Goal: Task Accomplishment & Management: Complete application form

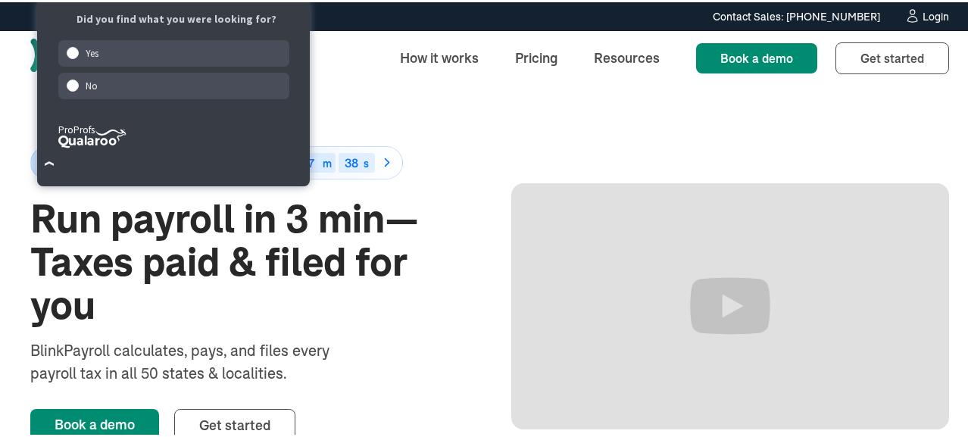
click at [423, 107] on div "50% off for 6 months Ends in 32 d 13 h 17 m 38 s Run payroll in 3 min—Taxes pai…" at bounding box center [489, 304] width 919 height 443
click at [928, 11] on div "Login" at bounding box center [936, 14] width 27 height 11
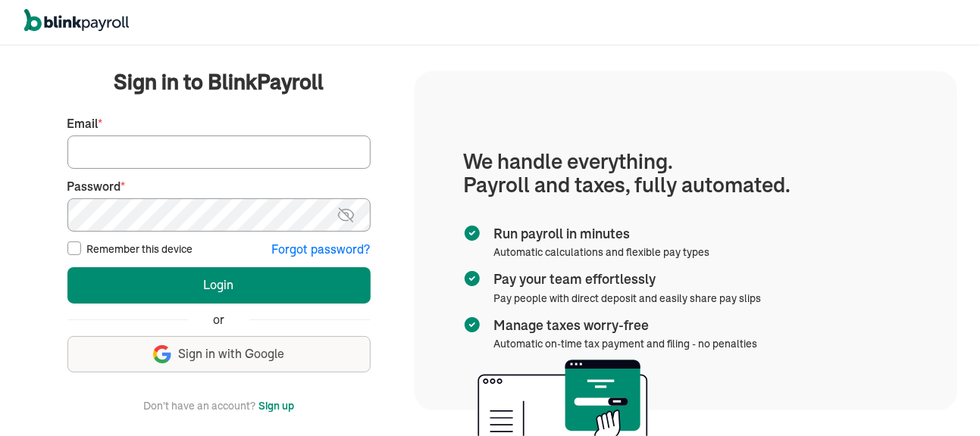
click at [269, 411] on button "Sign up" at bounding box center [276, 406] width 36 height 18
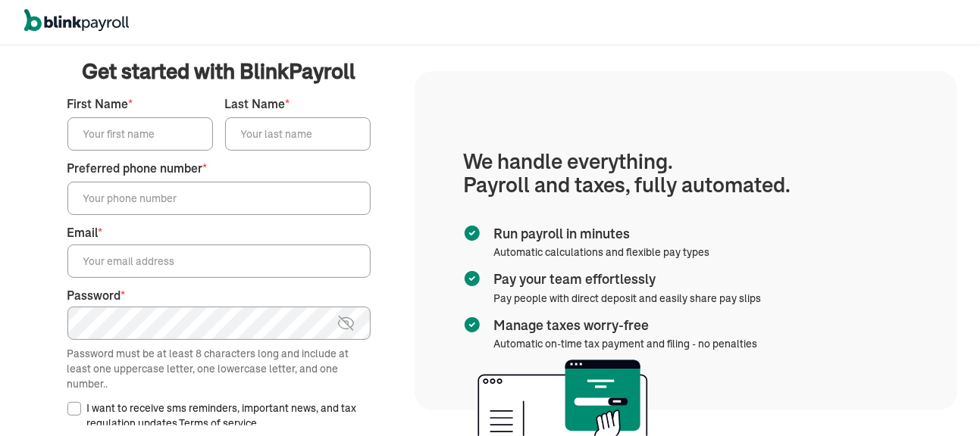
click at [113, 130] on input "First Name *" at bounding box center [139, 133] width 145 height 33
type input "[PERSON_NAME]"
type input "[PHONE_NUMBER]"
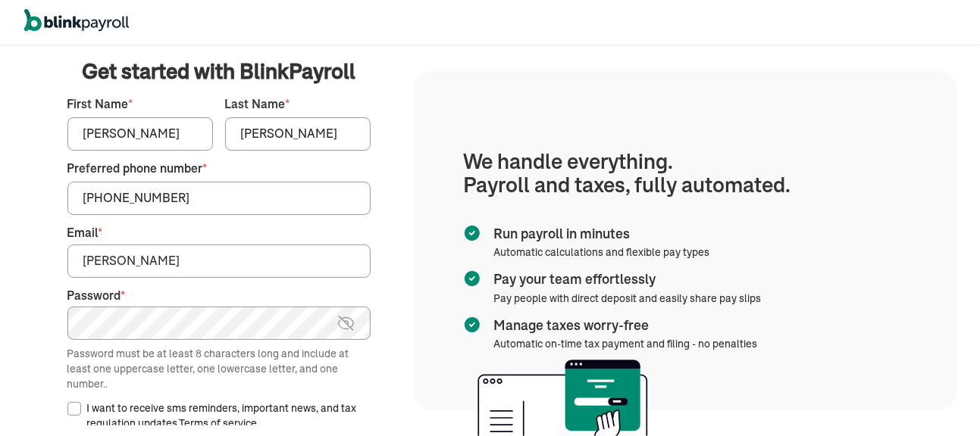
type input "[PERSON_NAME][EMAIL_ADDRESS][DOMAIN_NAME]"
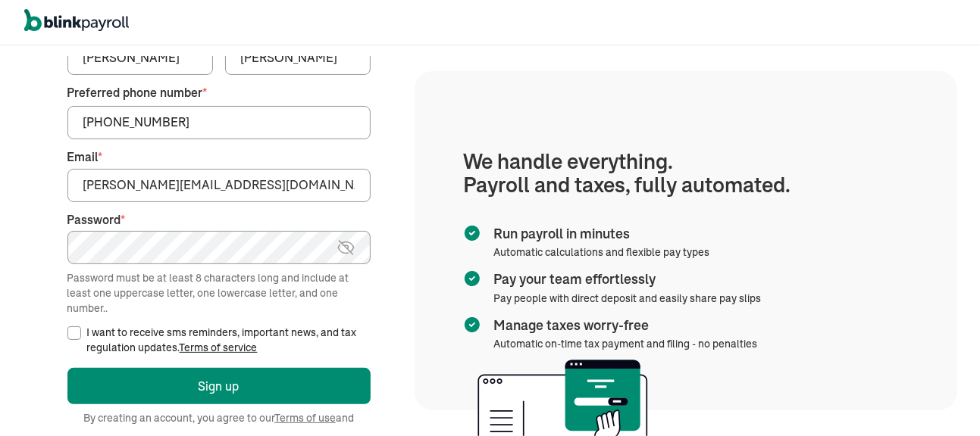
click at [76, 339] on input "I want to receive sms reminders, important news, and tax regulation updates. Te…" at bounding box center [74, 334] width 14 height 14
checkbox input "true"
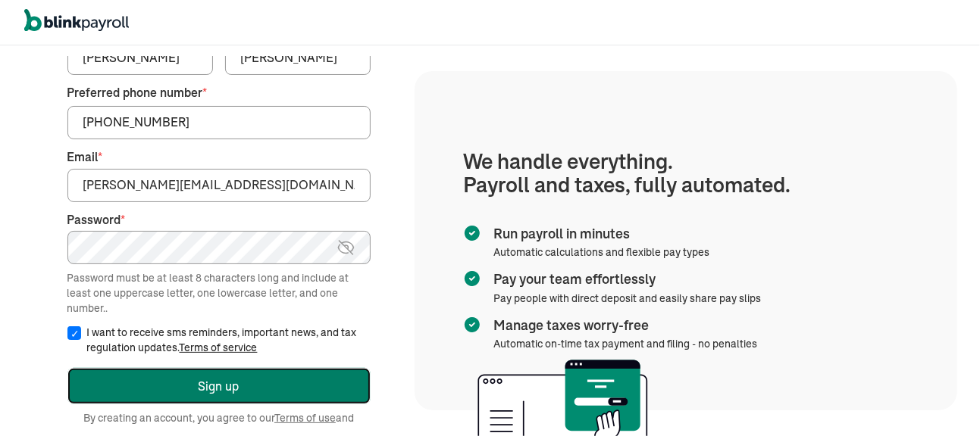
click at [220, 384] on button "Sign up" at bounding box center [218, 386] width 303 height 36
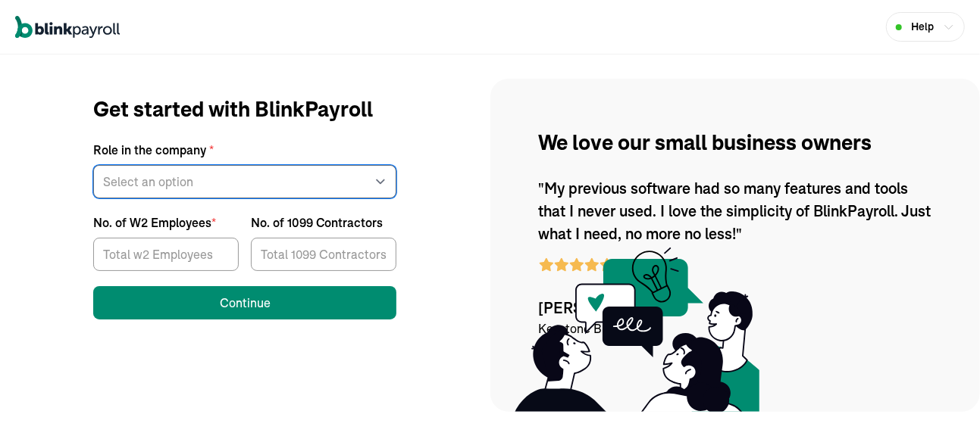
click at [167, 181] on select "Select an option Business owner HR CPA / Accountant Other" at bounding box center [244, 181] width 303 height 33
select select "owner"
click at [93, 165] on select "Select an option Business owner HR CPA / Accountant Other" at bounding box center [244, 181] width 303 height 33
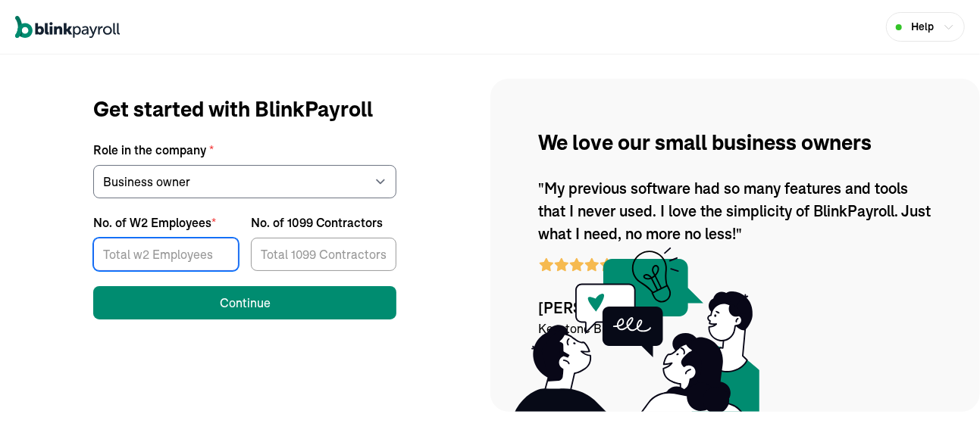
click at [161, 251] on input "No. of W2 Employees *" at bounding box center [165, 254] width 145 height 33
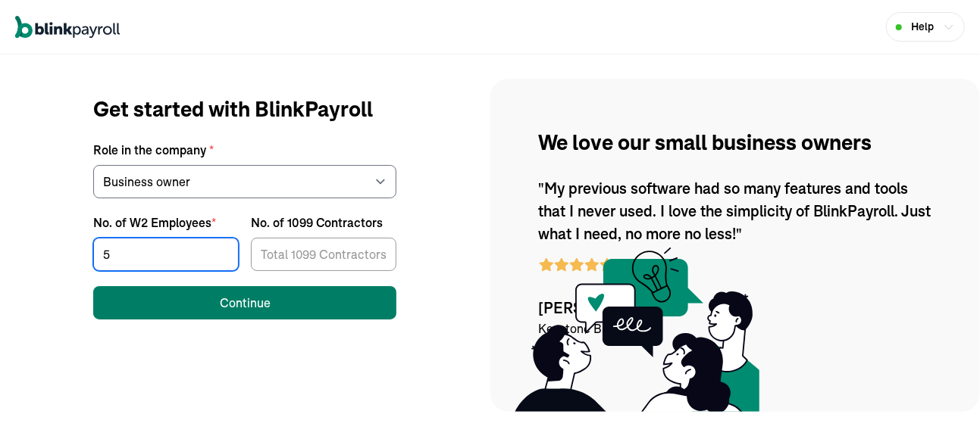
type input "5"
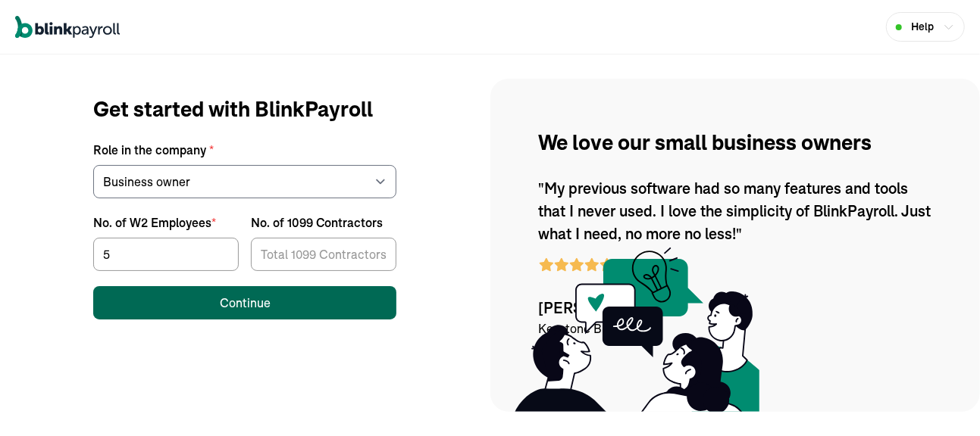
click at [242, 307] on div "Continue" at bounding box center [245, 303] width 51 height 18
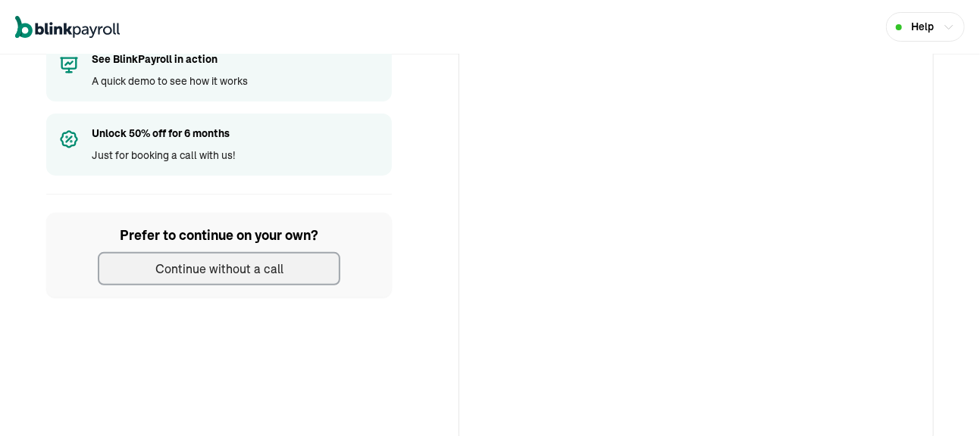
click at [234, 272] on div "Continue without a call" at bounding box center [219, 269] width 128 height 18
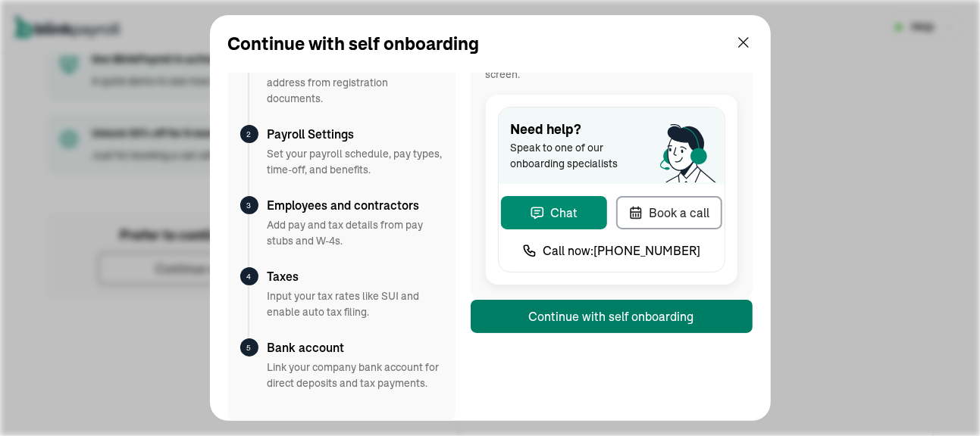
click at [557, 308] on div "Continue with self onboarding" at bounding box center [611, 317] width 165 height 18
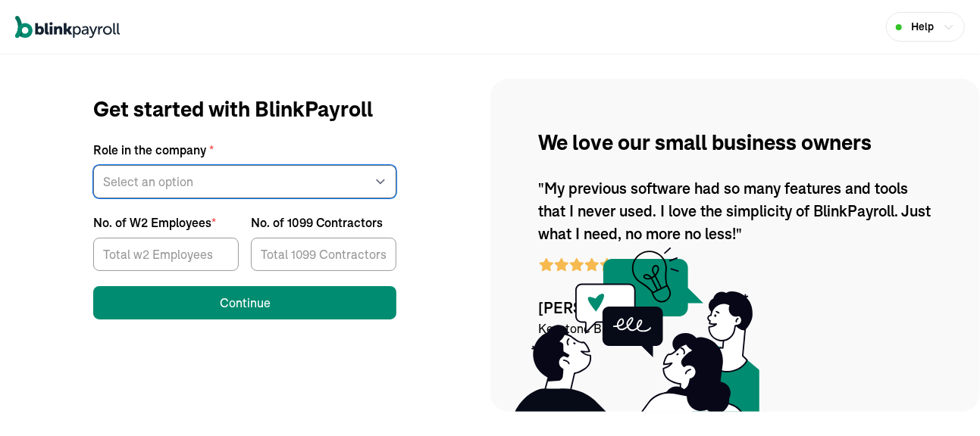
click at [167, 181] on select "Select an option Business owner HR CPA / Accountant Other" at bounding box center [244, 181] width 303 height 33
select select "owner"
click at [93, 165] on select "Select an option Business owner HR CPA / Accountant Other" at bounding box center [244, 181] width 303 height 33
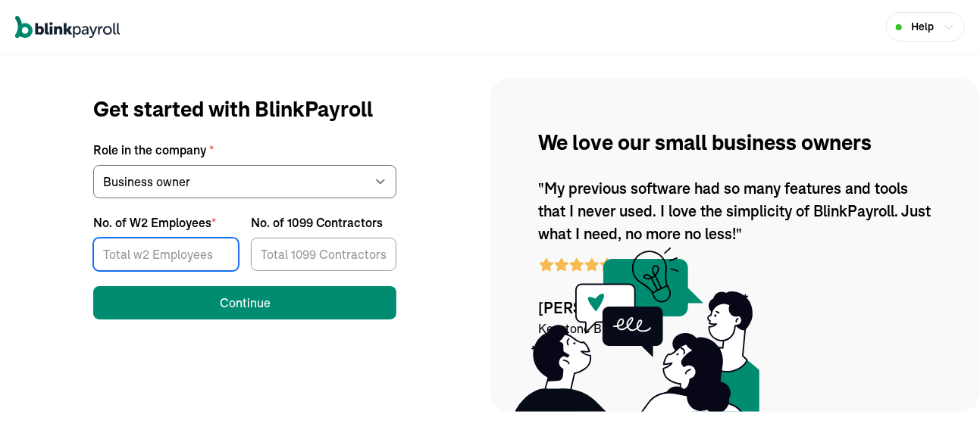
click at [161, 251] on input "No. of W2 Employees *" at bounding box center [165, 254] width 145 height 33
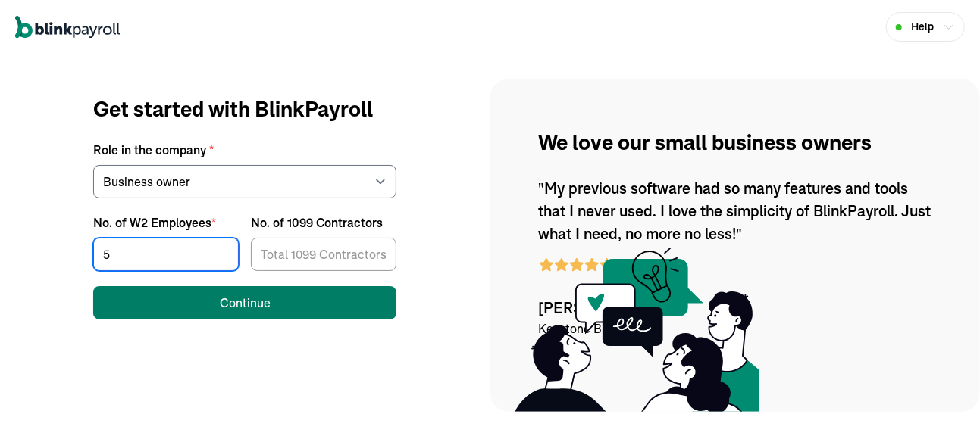
type input "5"
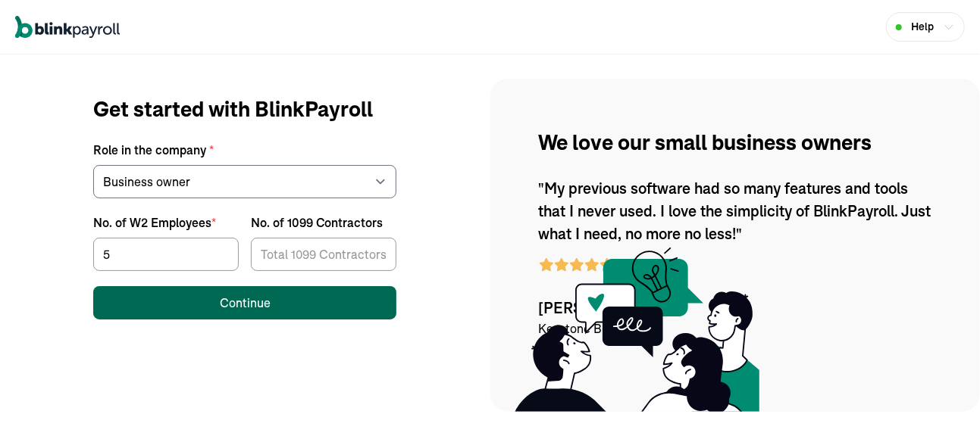
click at [242, 307] on div "Continue" at bounding box center [245, 303] width 51 height 18
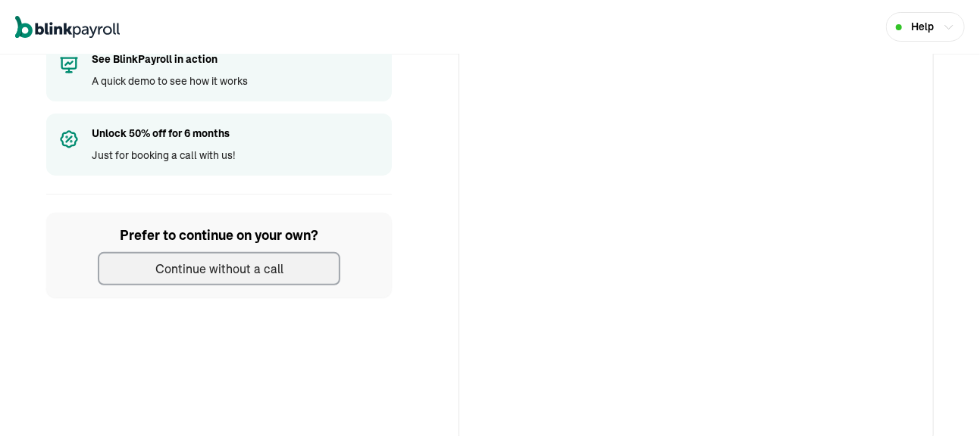
click at [234, 272] on div "Continue without a call" at bounding box center [219, 269] width 128 height 18
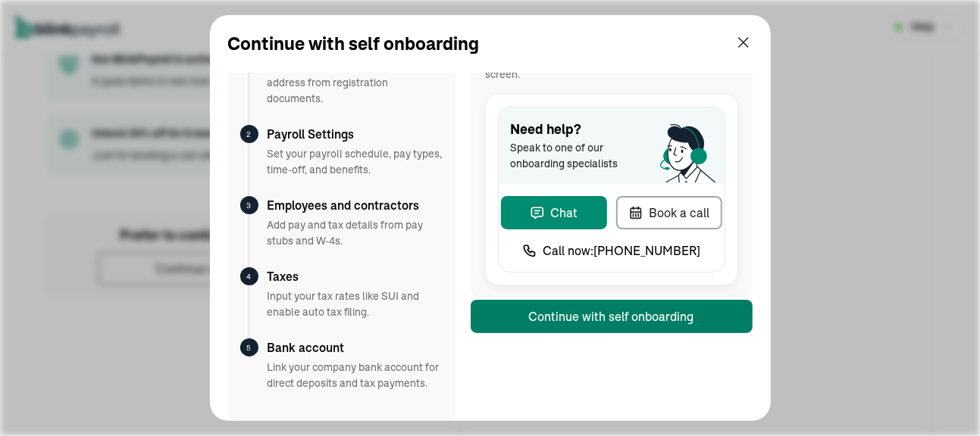
click at [557, 308] on div "Continue with self onboarding" at bounding box center [611, 317] width 165 height 18
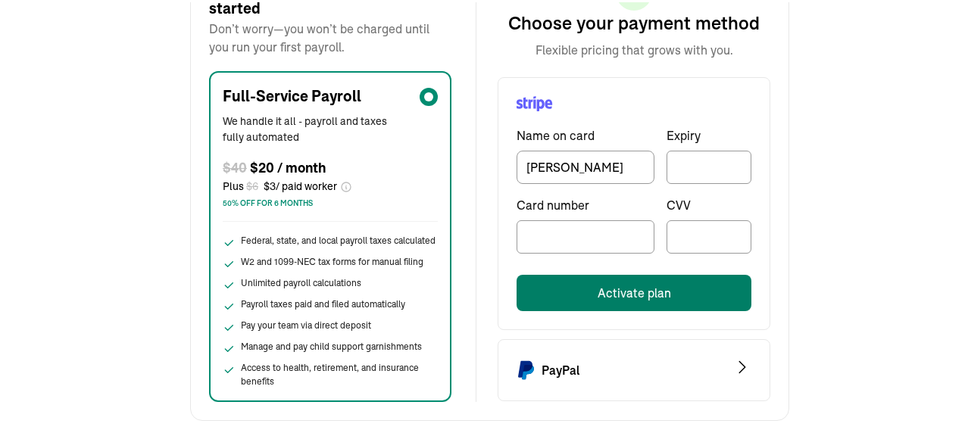
click at [595, 295] on button "Activate plan" at bounding box center [634, 291] width 235 height 36
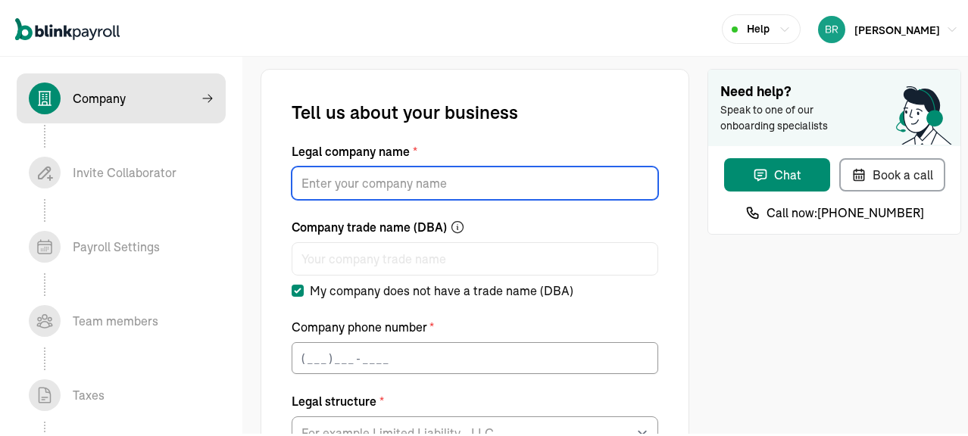
click at [431, 186] on input "Legal company name *" at bounding box center [475, 180] width 367 height 33
click at [414, 181] on input "TLC Property Maintantence LLC" at bounding box center [475, 180] width 367 height 33
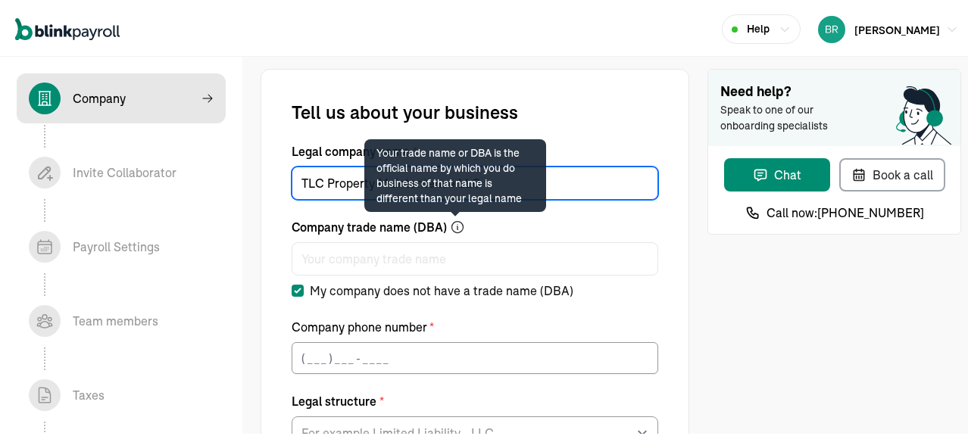
type input "TLC Property Maintentence LLC"
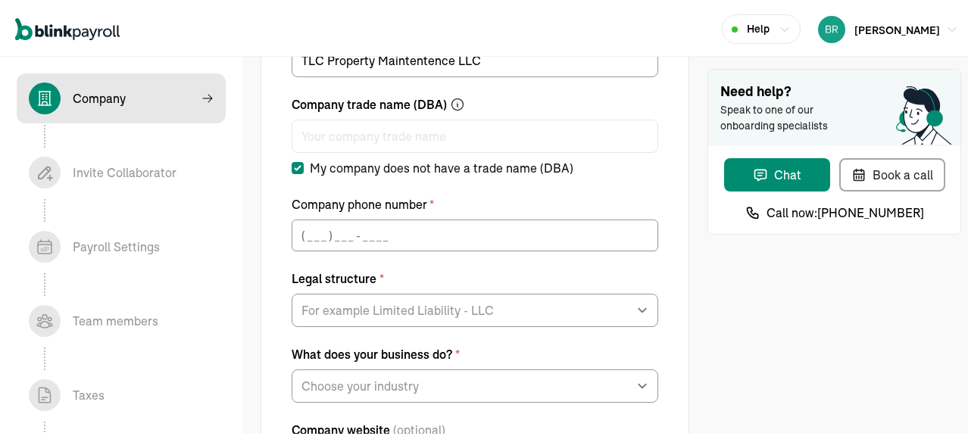
scroll to position [152, 0]
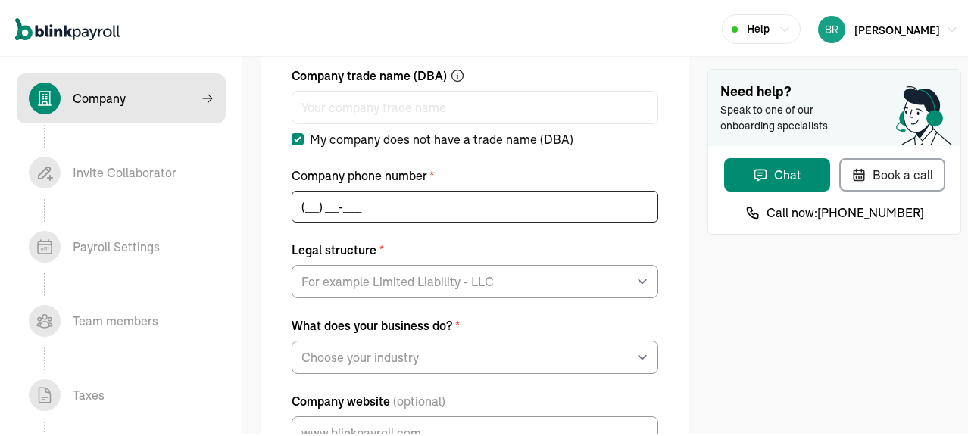
click at [316, 199] on input "(___) ___-____" at bounding box center [475, 205] width 367 height 32
type input "[PHONE_NUMBER]"
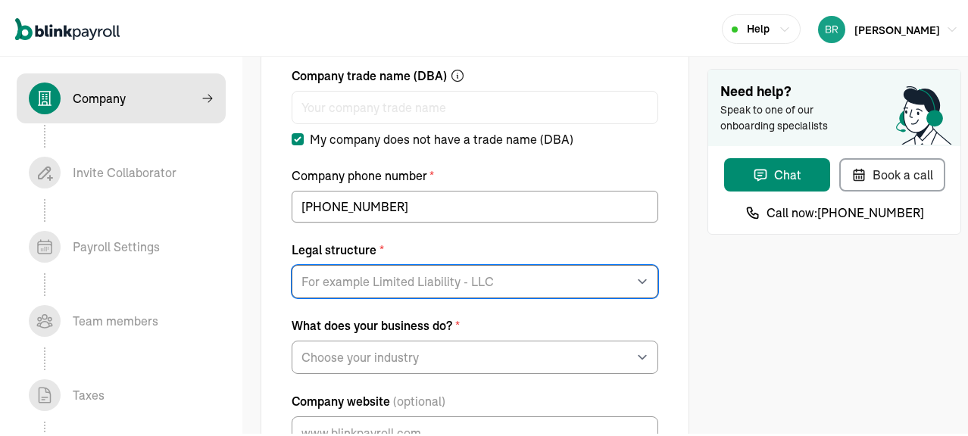
click at [352, 274] on select "For example Limited Liability - LLC Sole proprietorship Limited Partnership Lim…" at bounding box center [475, 279] width 367 height 33
select select "Limited Liability Company (LLC)"
click at [292, 263] on select "For example Limited Liability - LLC Sole proprietorship Limited Partnership Lim…" at bounding box center [475, 279] width 367 height 33
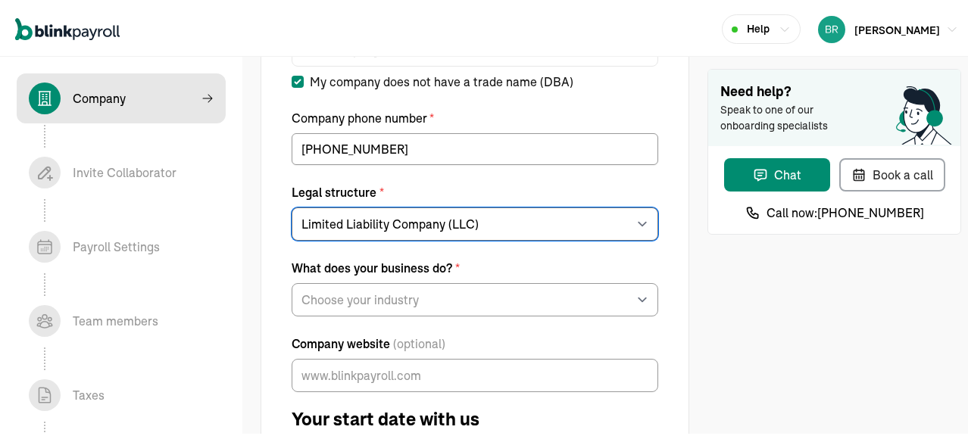
scroll to position [227, 0]
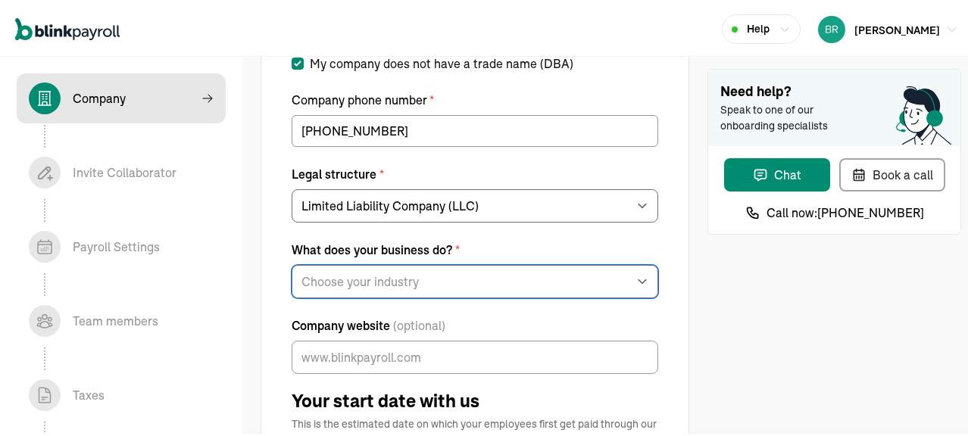
click at [463, 280] on select "Choose your industry Auto or Machine Sales Auto or Machine Repair Arts or Enter…" at bounding box center [475, 279] width 367 height 33
select select "Other"
click at [292, 263] on select "Choose your industry Auto or Machine Sales Auto or Machine Repair Arts or Enter…" at bounding box center [475, 279] width 367 height 33
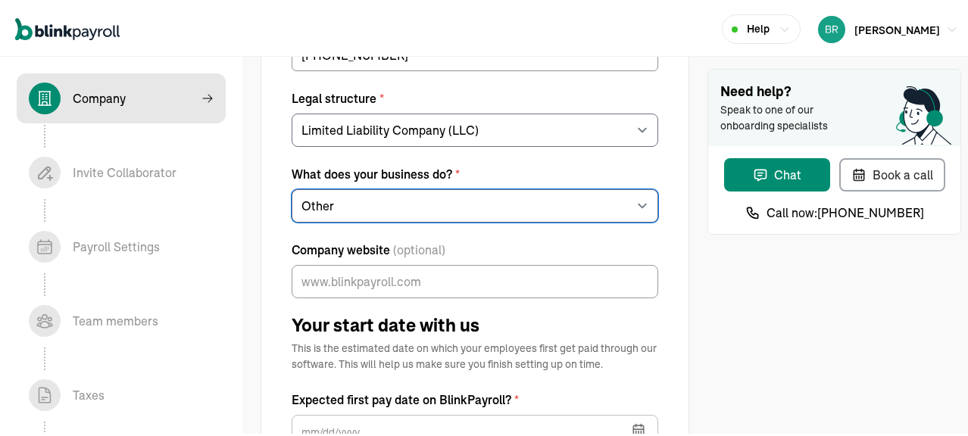
scroll to position [379, 0]
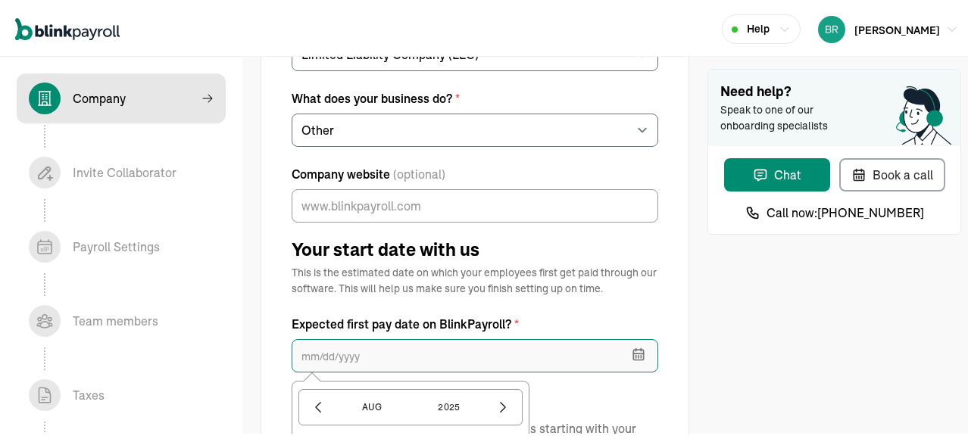
click at [403, 353] on input "text" at bounding box center [475, 353] width 367 height 33
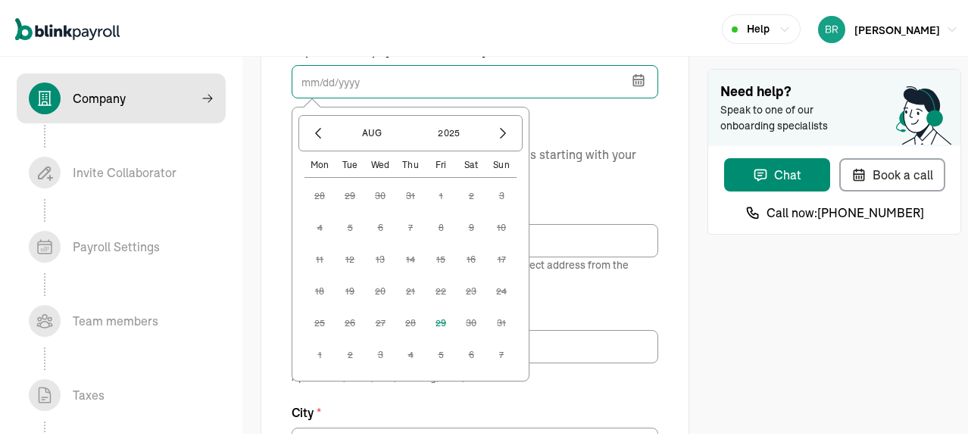
scroll to position [682, 0]
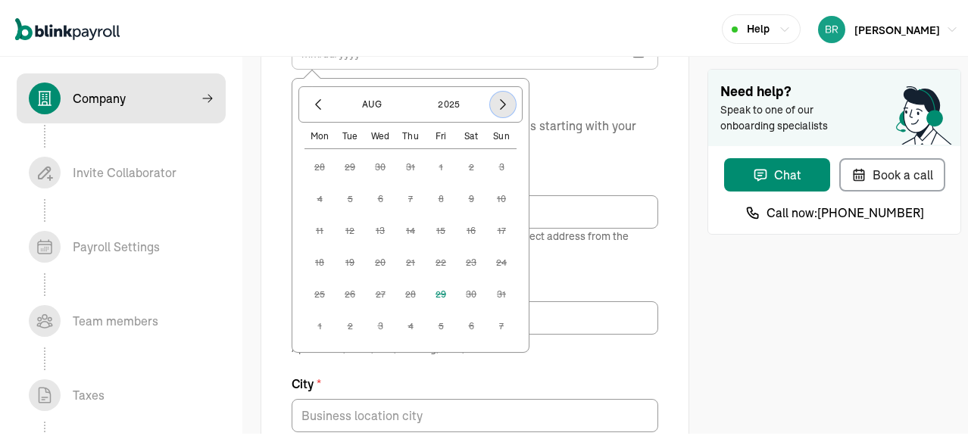
click at [505, 101] on icon "button" at bounding box center [503, 102] width 15 height 15
click at [442, 226] on button "12" at bounding box center [441, 229] width 30 height 30
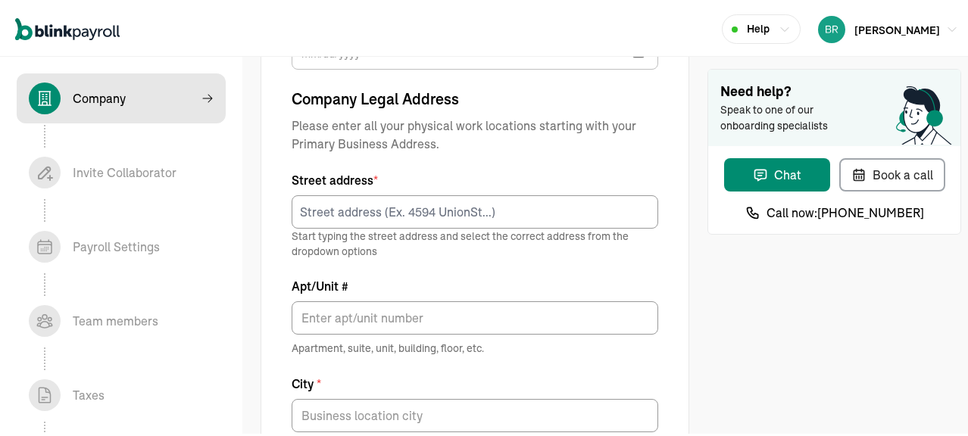
type input "09/12/2025"
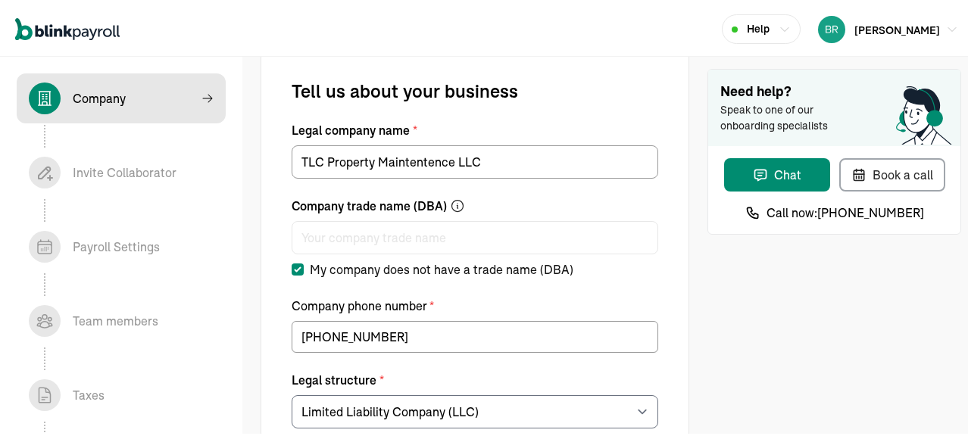
scroll to position [0, 0]
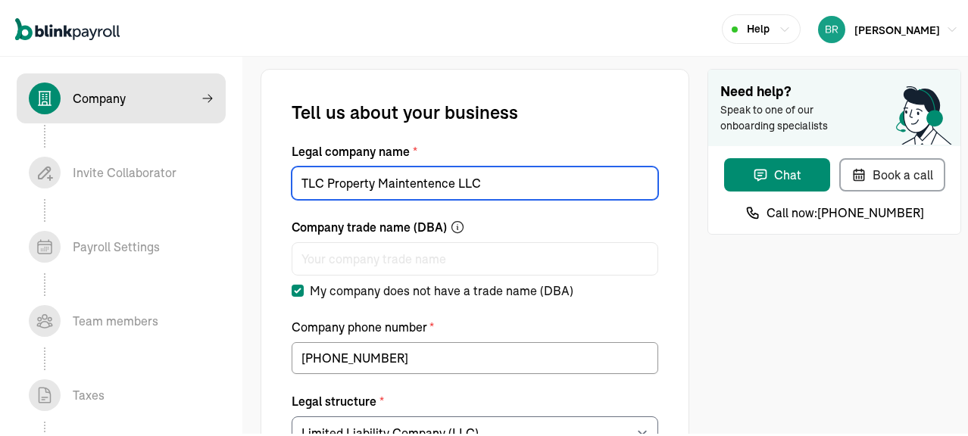
click at [426, 178] on input "TLC Property Maintentence LLC" at bounding box center [475, 180] width 367 height 33
type input "TLC Property Maintentance LLC"
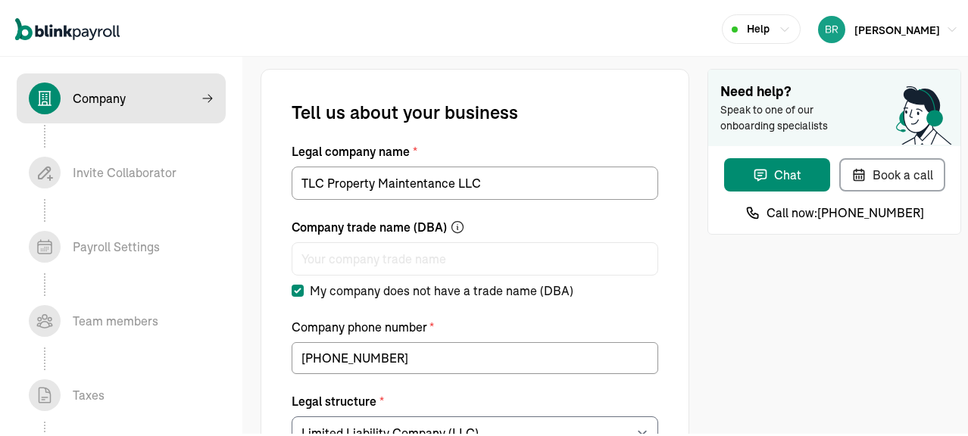
click at [588, 239] on div at bounding box center [475, 253] width 367 height 39
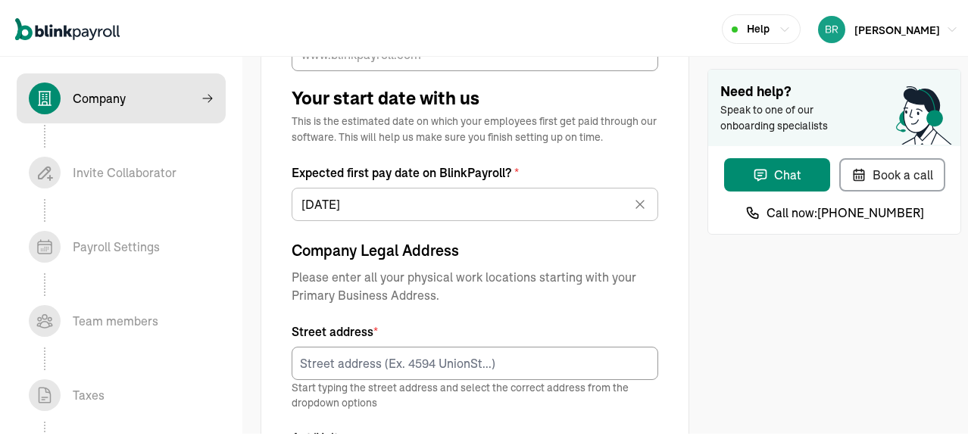
scroll to position [606, 0]
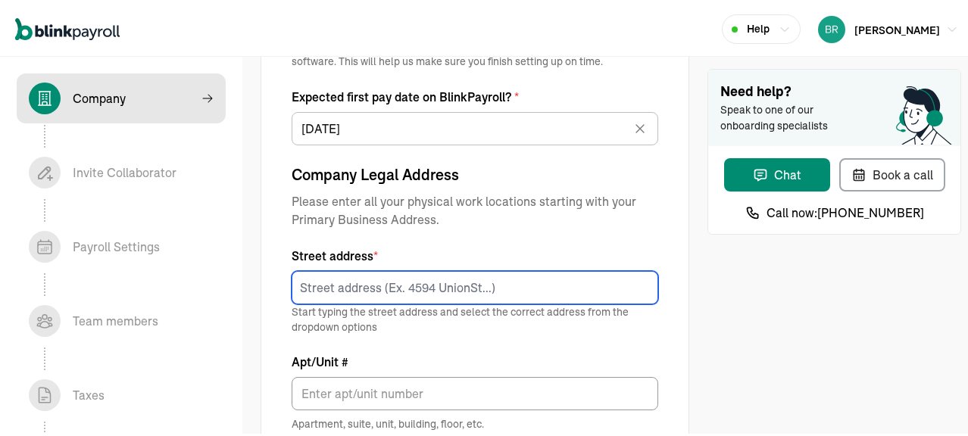
click at [416, 288] on input at bounding box center [475, 285] width 367 height 33
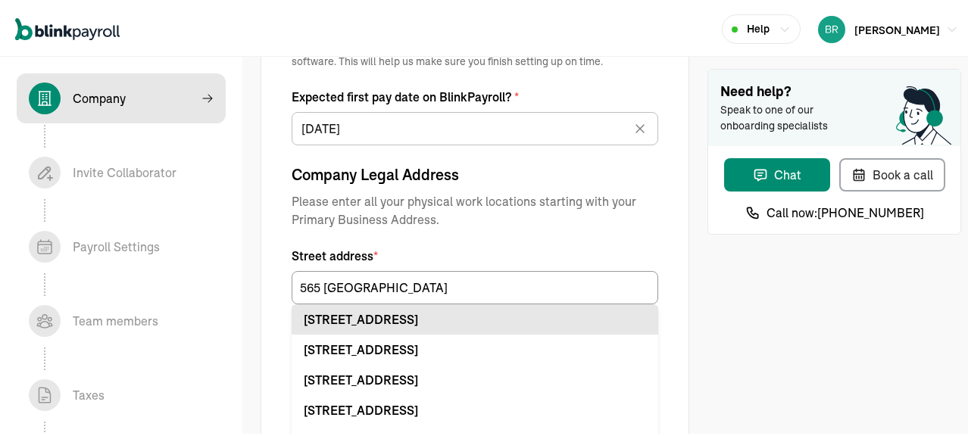
click at [349, 317] on div "565 Erie St Olean, NY 14760" at bounding box center [475, 317] width 343 height 18
type input "565 Erie St"
type input "Olean"
type input "NY"
type input "14760"
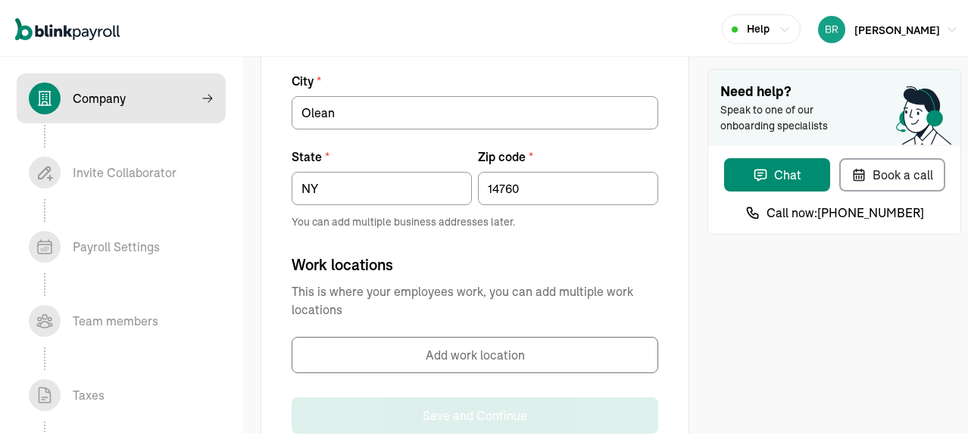
scroll to position [1035, 0]
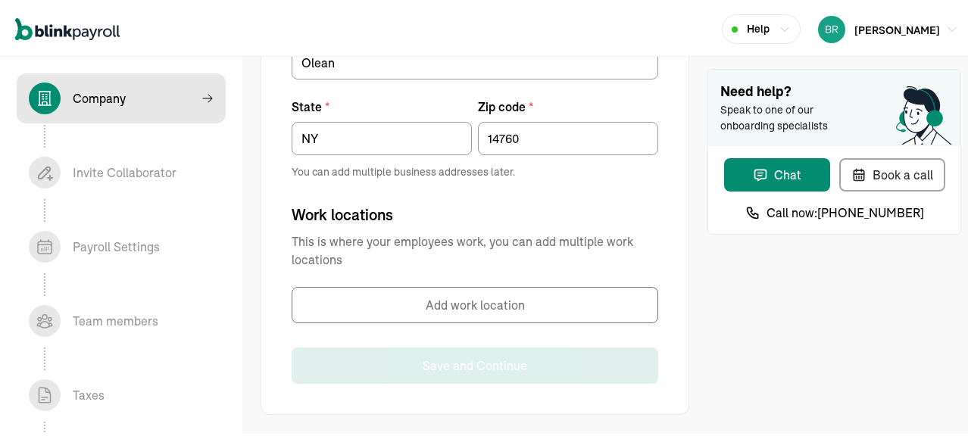
click at [422, 255] on span "This is where your employees work, you can add multiple work locations" at bounding box center [475, 248] width 367 height 36
click at [521, 130] on input "14760" at bounding box center [568, 136] width 180 height 33
click at [429, 308] on button "Add work location" at bounding box center [475, 303] width 367 height 36
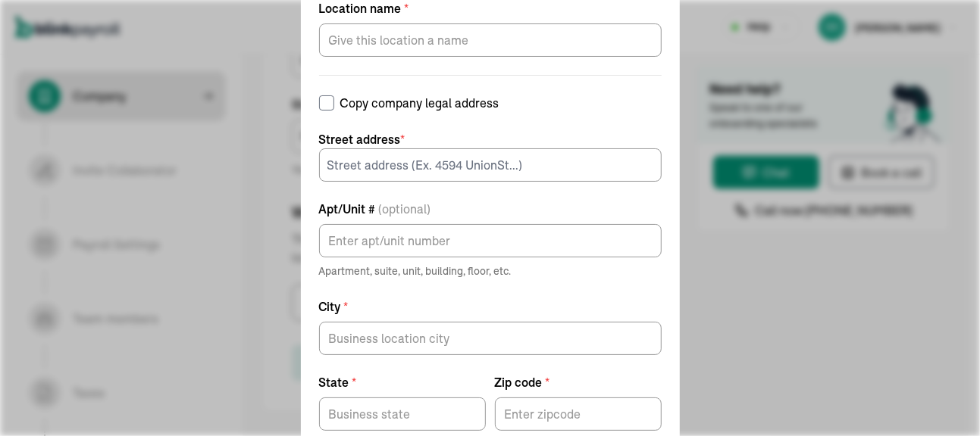
click at [334, 102] on input "Copy company legal address" at bounding box center [326, 102] width 15 height 15
checkbox input "true"
type input "565 Erie St"
type input "Olean"
type input "NY"
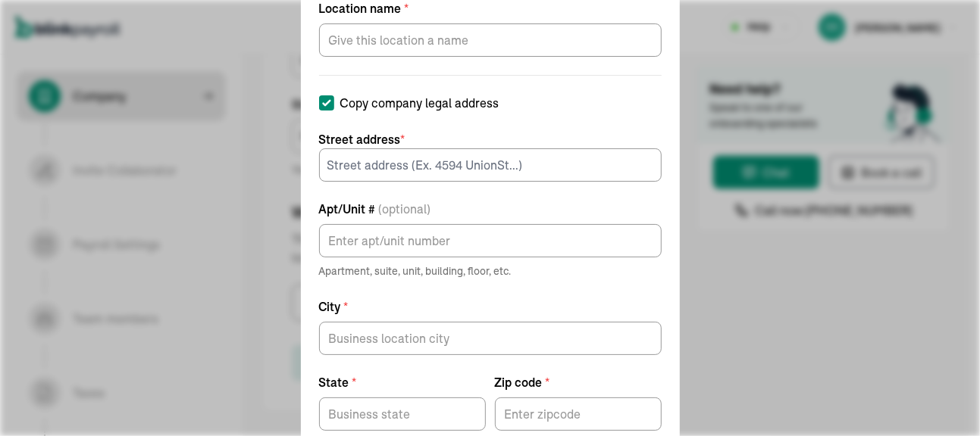
type input "14760"
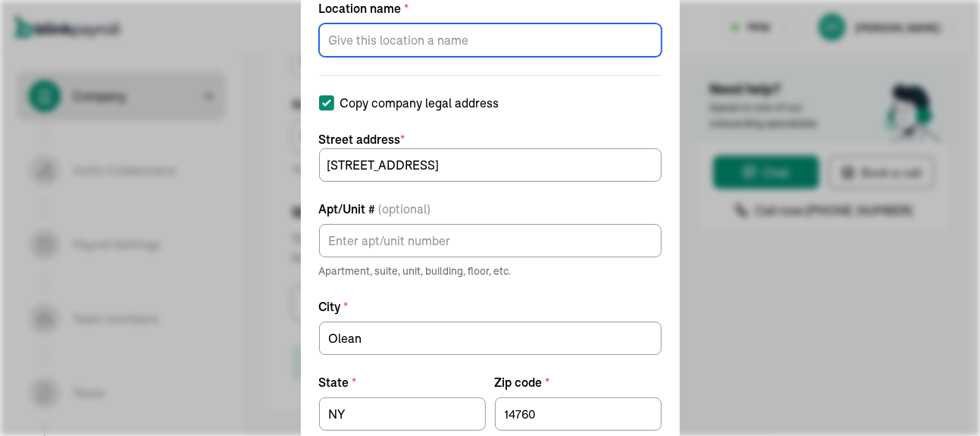
click at [447, 48] on input "Location name *" at bounding box center [490, 39] width 343 height 33
type input "Office"
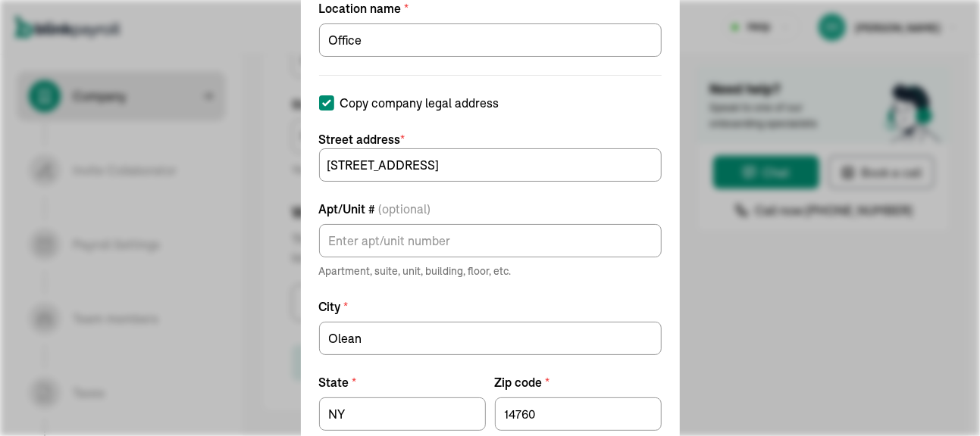
click at [166, 115] on div "Add work location Location name * Office Copy company legal address Street addr…" at bounding box center [490, 218] width 980 height 436
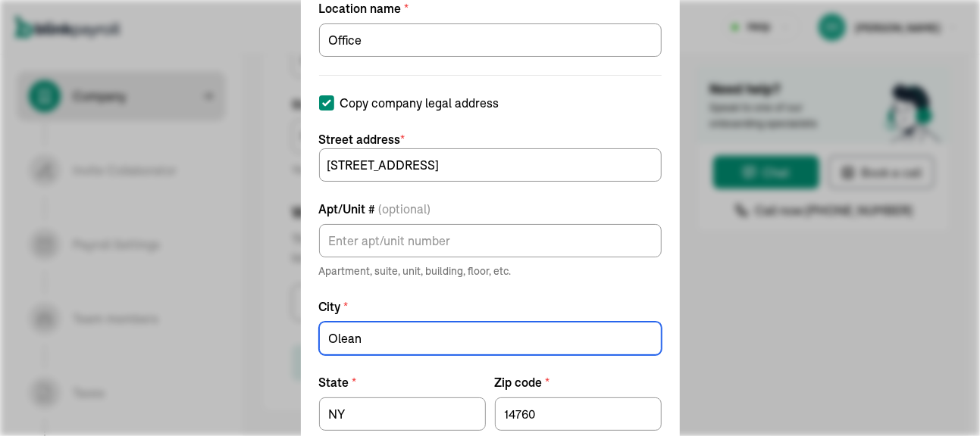
click at [481, 328] on input "Olean" at bounding box center [490, 338] width 343 height 33
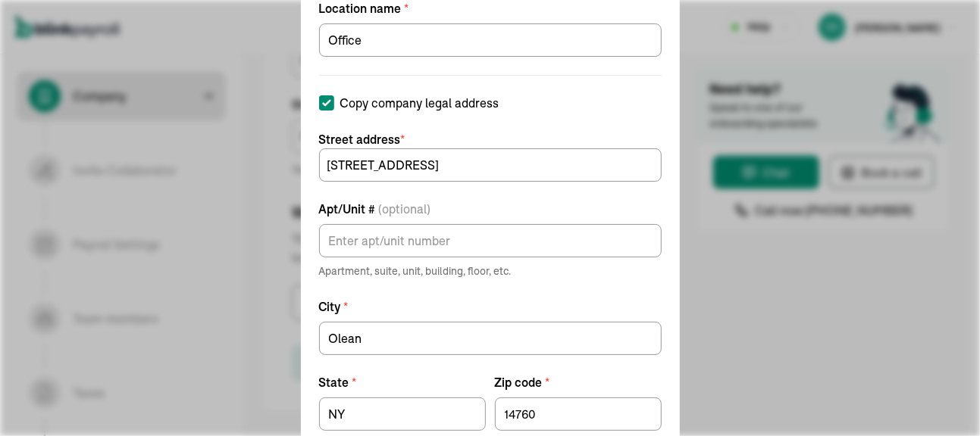
click at [502, 203] on label "Apt/Unit # (optional)" at bounding box center [490, 209] width 343 height 18
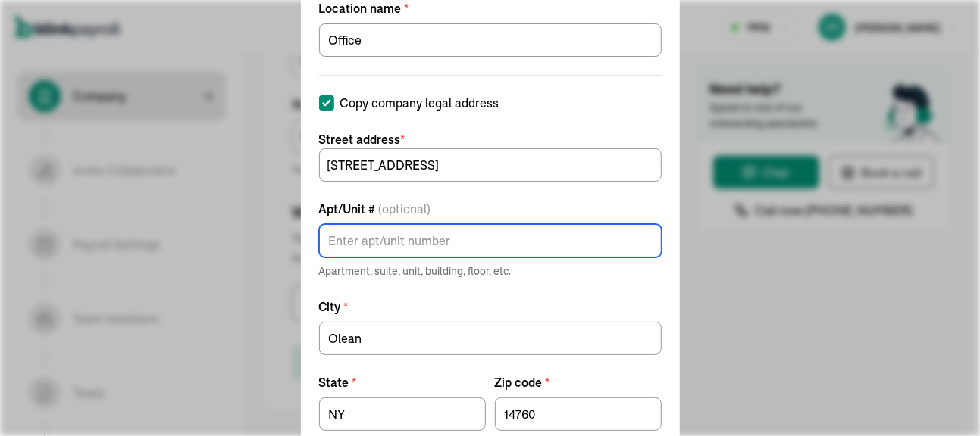
click at [502, 224] on input "Apt/Unit # (optional)" at bounding box center [490, 240] width 343 height 33
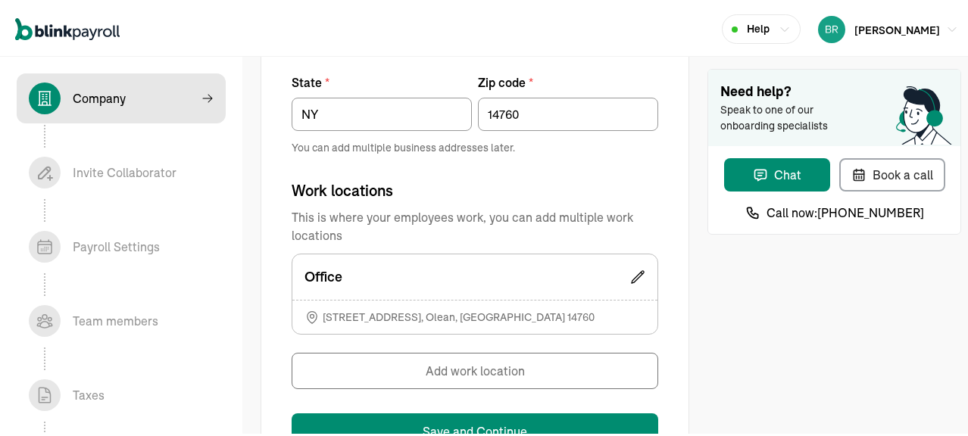
scroll to position [1125, 0]
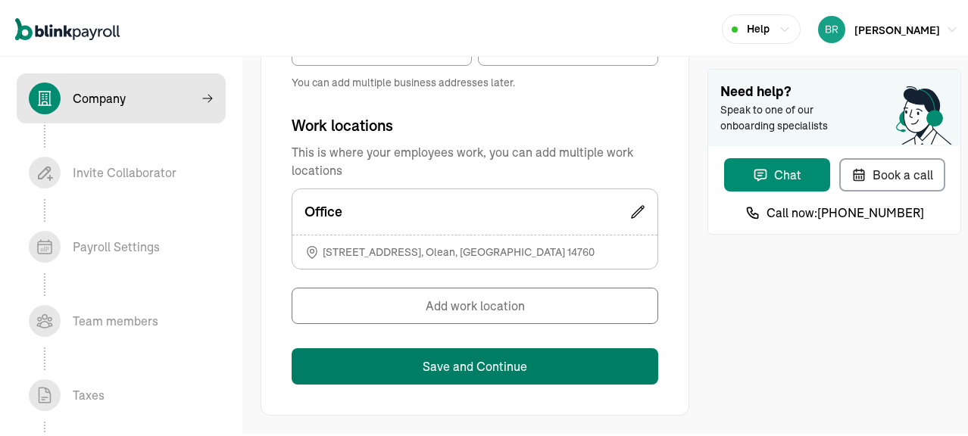
click at [492, 364] on button "Save and Continue" at bounding box center [475, 364] width 367 height 36
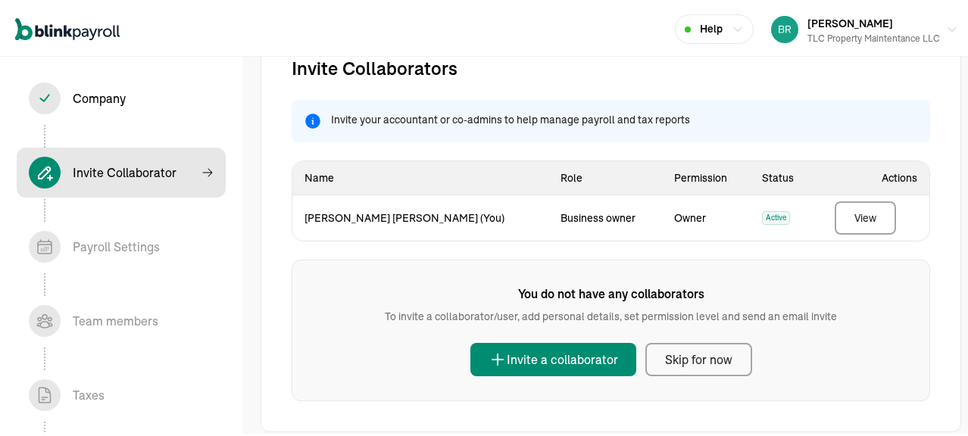
scroll to position [62, 0]
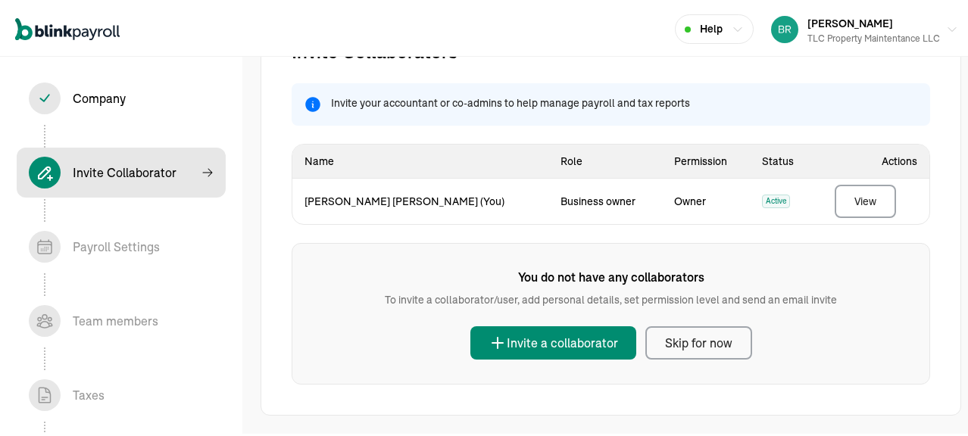
click at [689, 343] on div "Skip for now" at bounding box center [698, 341] width 67 height 18
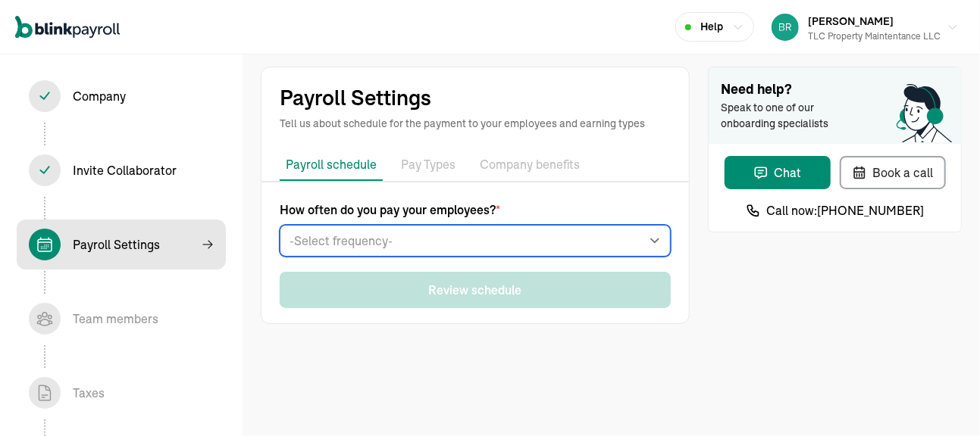
click at [503, 246] on select "-Select frequency- Weekly Bi-weekly Semi-monthly Monthly" at bounding box center [475, 241] width 391 height 32
select select "weekly"
click at [280, 225] on select "-Select frequency- Weekly Bi-weekly Semi-monthly Monthly" at bounding box center [475, 241] width 391 height 32
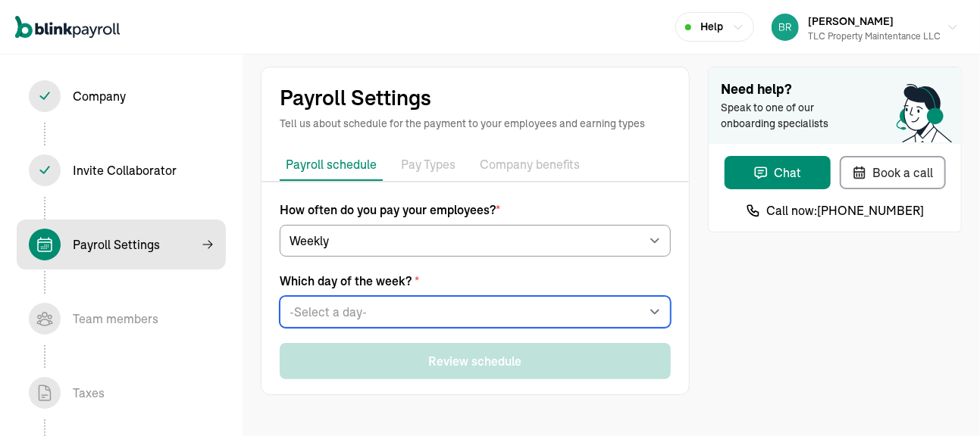
click at [360, 311] on select "-Select a day- Every Monday Every Tuesday Every Wednesday Every Thursday Every …" at bounding box center [475, 312] width 391 height 32
select select "Friday"
click at [280, 296] on select "-Select a day- Every Monday Every Tuesday Every Wednesday Every Thursday Every …" at bounding box center [475, 312] width 391 height 32
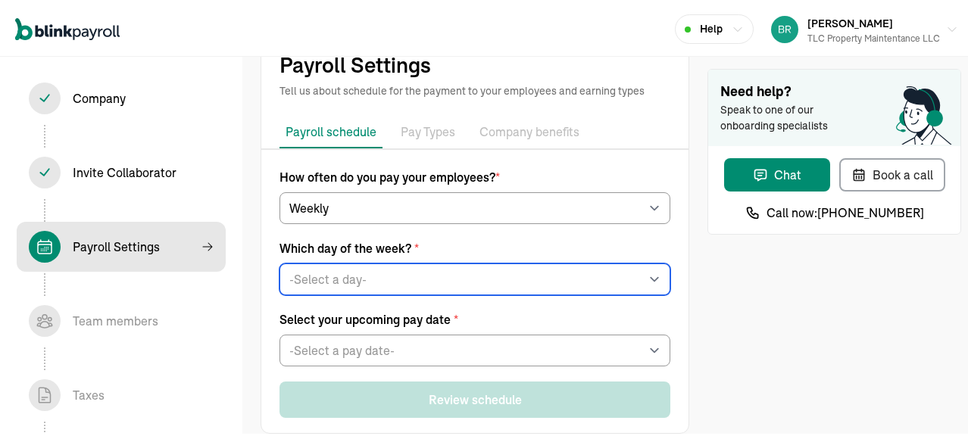
scroll to position [52, 0]
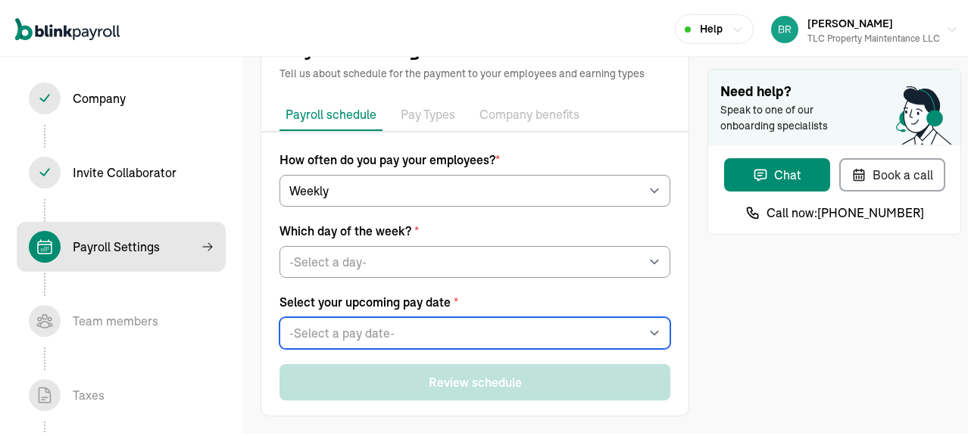
click at [511, 324] on select "-Select a pay date- Fri, Sep 12, 2025 Fri, Sep 19, 2025 Fri, Sep 26, 2025 Fri, …" at bounding box center [475, 331] width 391 height 32
select select "09/12/2025"
click at [280, 315] on select "-Select a pay date- Fri, Sep 12, 2025 Fri, Sep 19, 2025 Fri, Sep 26, 2025 Fri, …" at bounding box center [475, 331] width 391 height 32
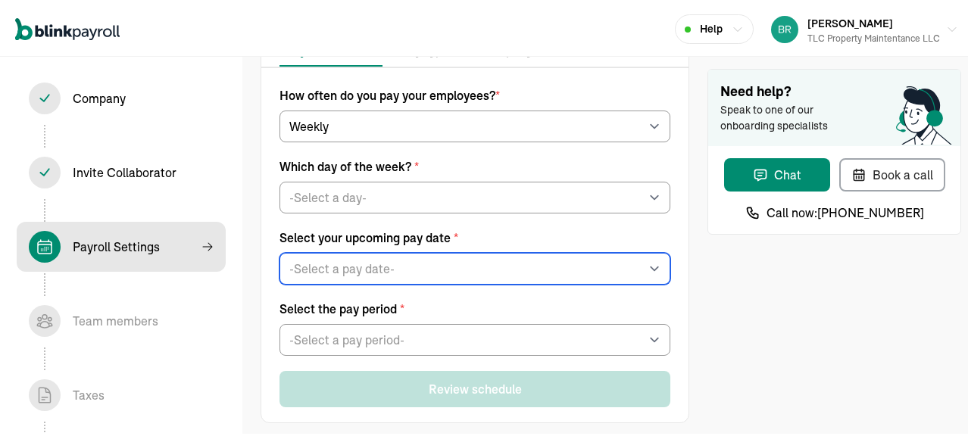
scroll to position [123, 0]
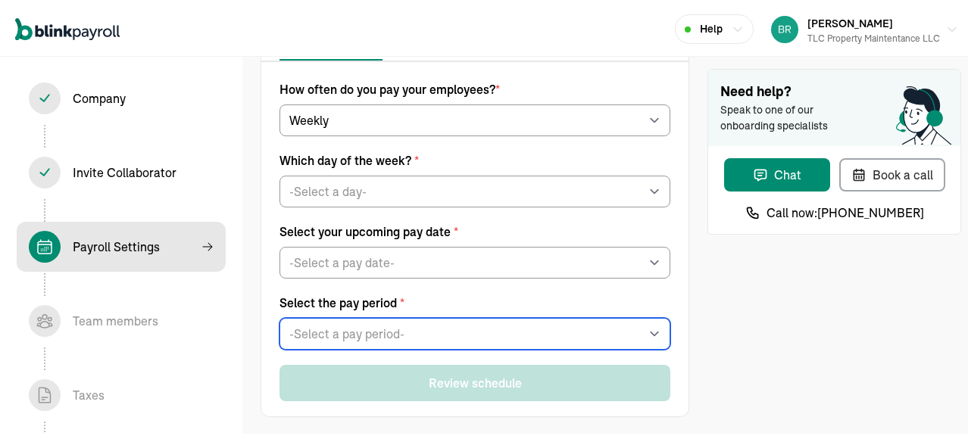
click at [632, 333] on select "-Select a pay period- Sat, Aug 30 - Fri, Sep 05 Sat, Sep 06 - Fri, Sep 12 Custo…" at bounding box center [475, 332] width 391 height 32
click at [631, 336] on select "-Select a pay period- Sat, Aug 30 - Fri, Sep 05 Sat, Sep 06 - Fri, Sep 12 Custo…" at bounding box center [475, 332] width 391 height 32
click at [637, 333] on select "-Select a pay period- Sat, Aug 30 - Fri, Sep 05 Sat, Sep 06 - Fri, Sep 12 Custo…" at bounding box center [475, 332] width 391 height 32
select select "Sat, Aug 30 - Fri, Sep 05"
click at [280, 316] on select "-Select a pay period- Sat, Aug 30 - Fri, Sep 05 Sat, Sep 06 - Fri, Sep 12 Custo…" at bounding box center [475, 332] width 391 height 32
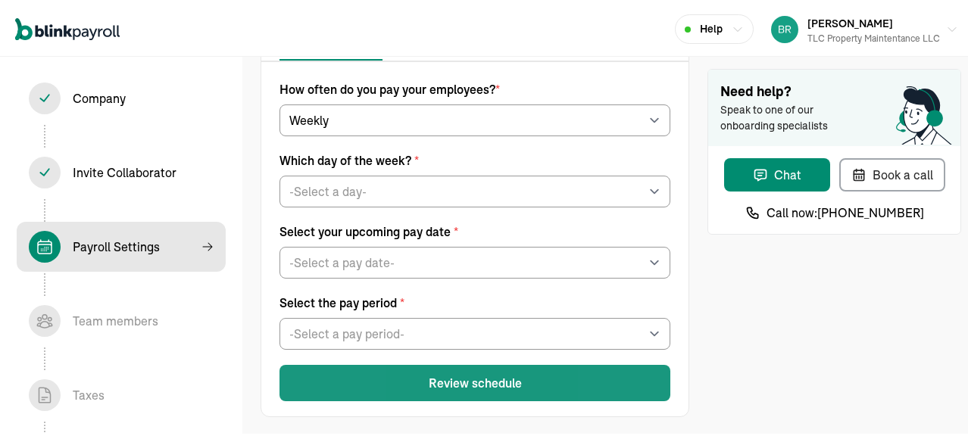
click at [444, 379] on button "Review schedule" at bounding box center [475, 381] width 391 height 36
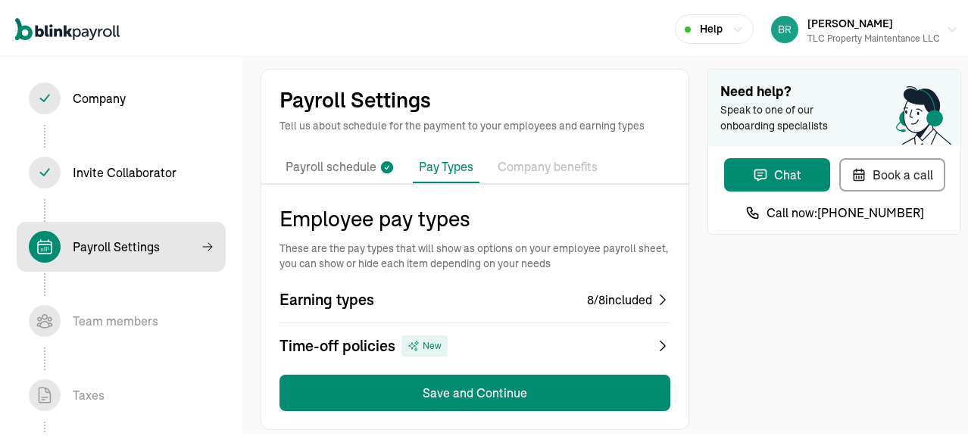
scroll to position [15, 0]
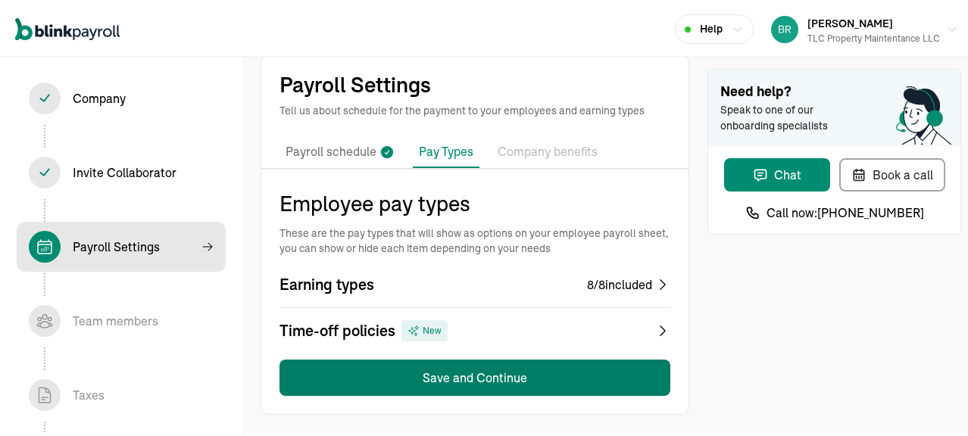
click at [468, 374] on button "Save and Continue" at bounding box center [475, 376] width 391 height 36
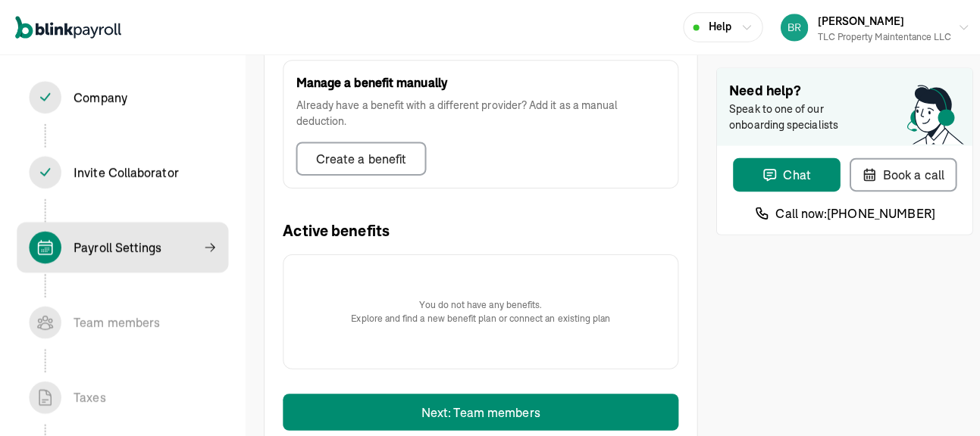
scroll to position [562, 0]
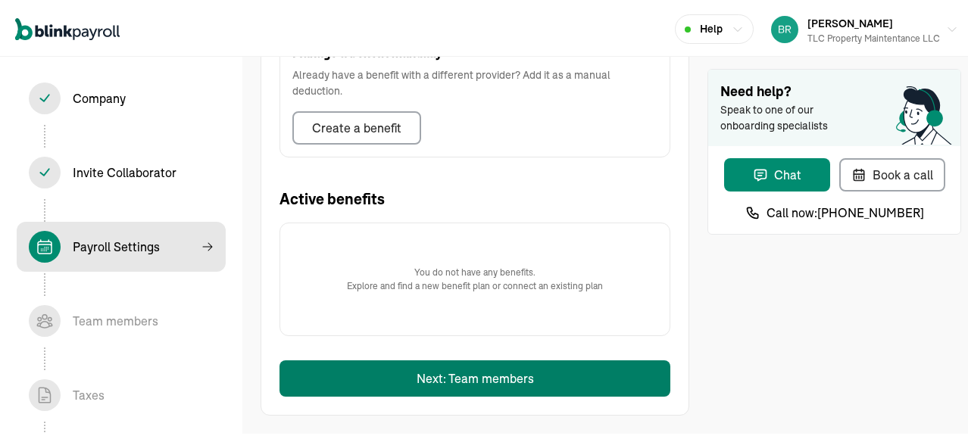
click at [468, 378] on button "Next: Team members" at bounding box center [475, 376] width 391 height 36
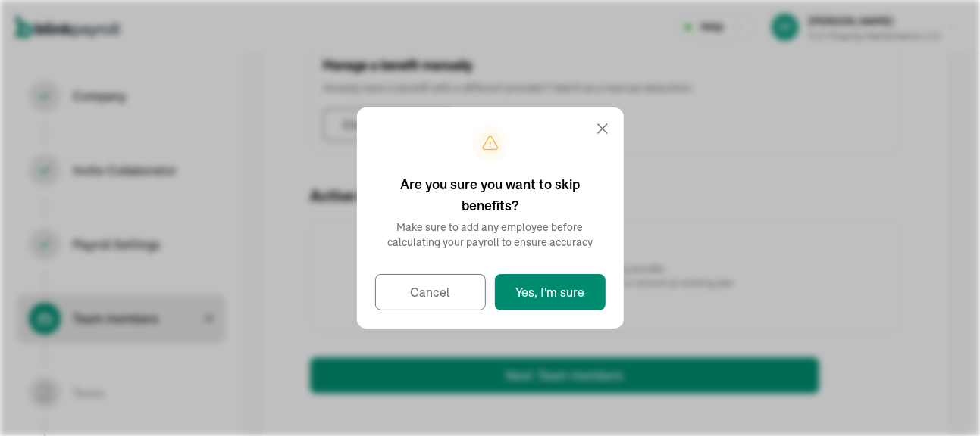
select select "employee"
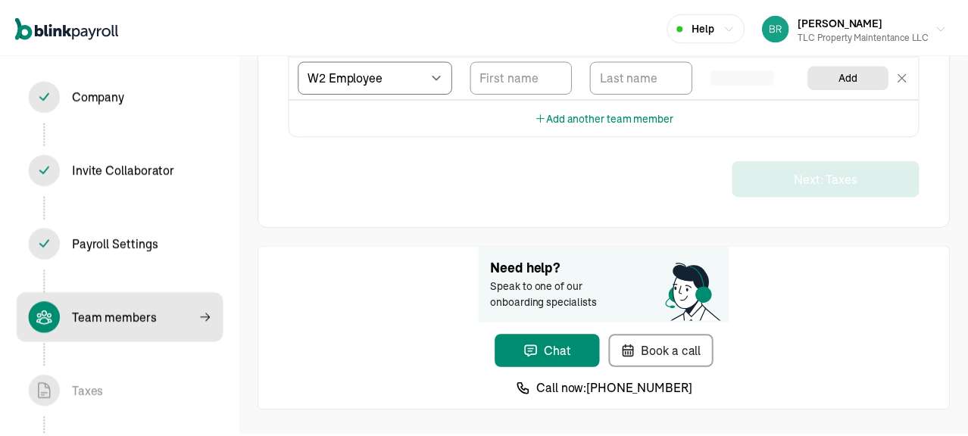
scroll to position [179, 0]
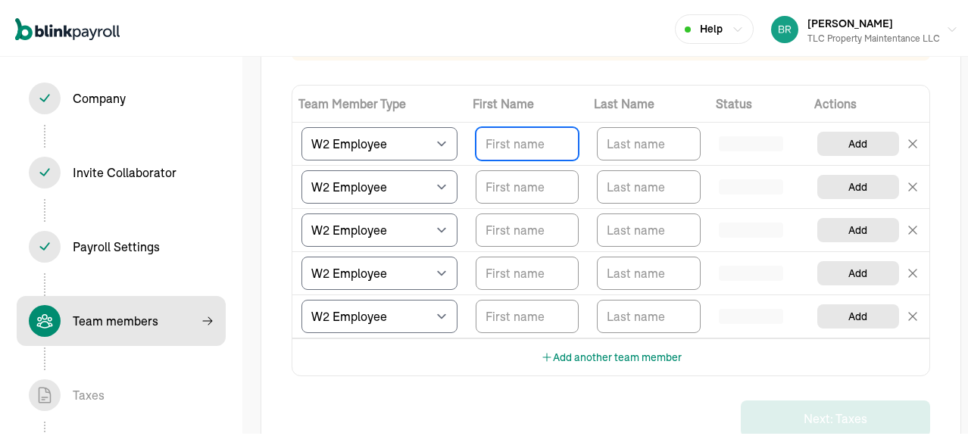
click at [524, 142] on input "TextInput" at bounding box center [527, 141] width 103 height 33
type input "Kim"
click at [533, 147] on input "Kim" at bounding box center [527, 141] width 103 height 33
type input "Kimberly"
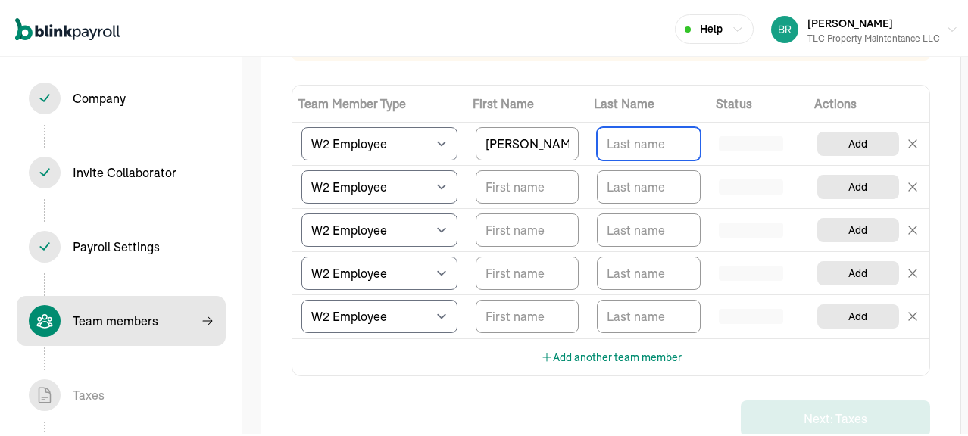
click at [614, 146] on input "TextInput" at bounding box center [648, 141] width 103 height 33
type input "Cook"
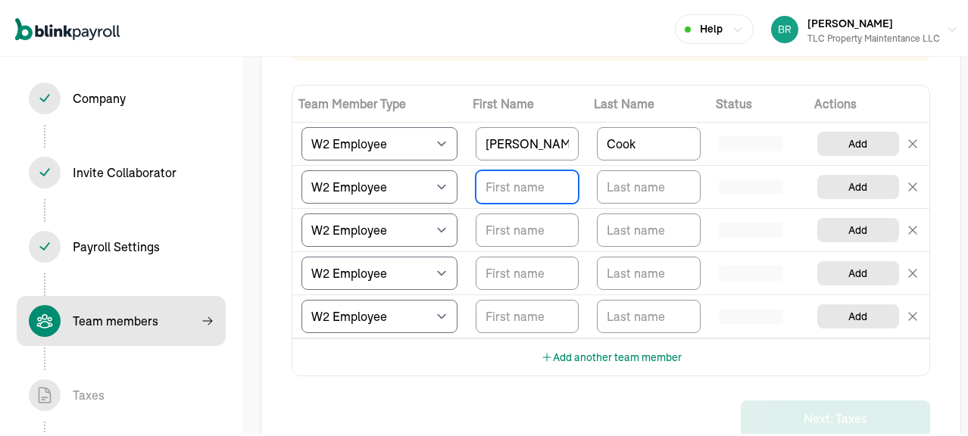
click at [495, 180] on input "TextInput" at bounding box center [527, 184] width 103 height 33
type input "Brittany"
click at [640, 189] on input "TextInput" at bounding box center [648, 184] width 103 height 33
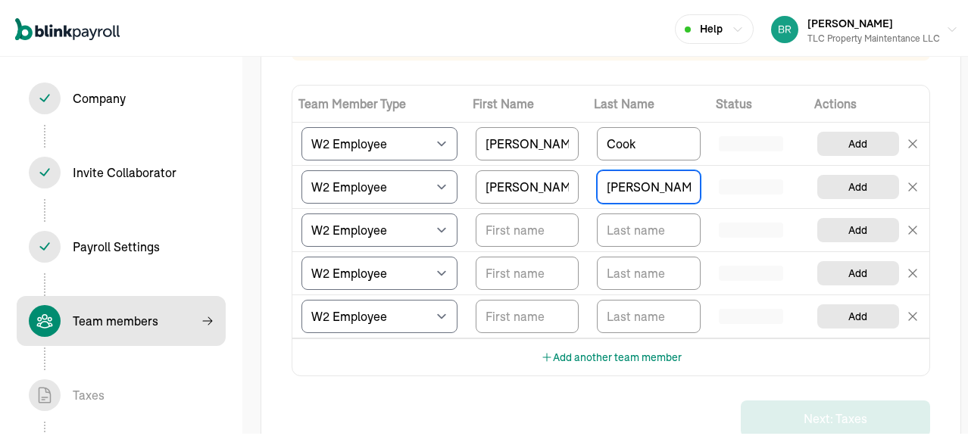
type input "Murphy"
click at [532, 227] on input "TextInput" at bounding box center [527, 227] width 103 height 33
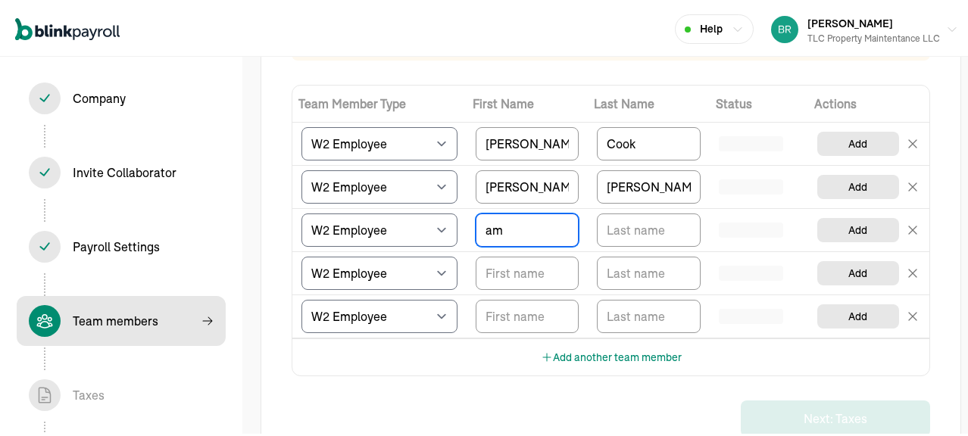
type input "a"
type input "Amber"
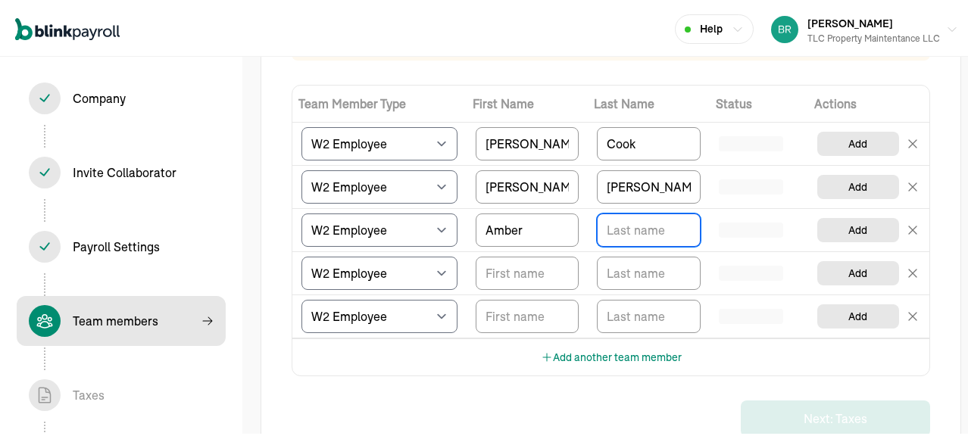
drag, startPoint x: 633, startPoint y: 224, endPoint x: 621, endPoint y: 224, distance: 12.9
click at [633, 224] on input "TextInput" at bounding box center [648, 227] width 103 height 33
type input "Mohr"
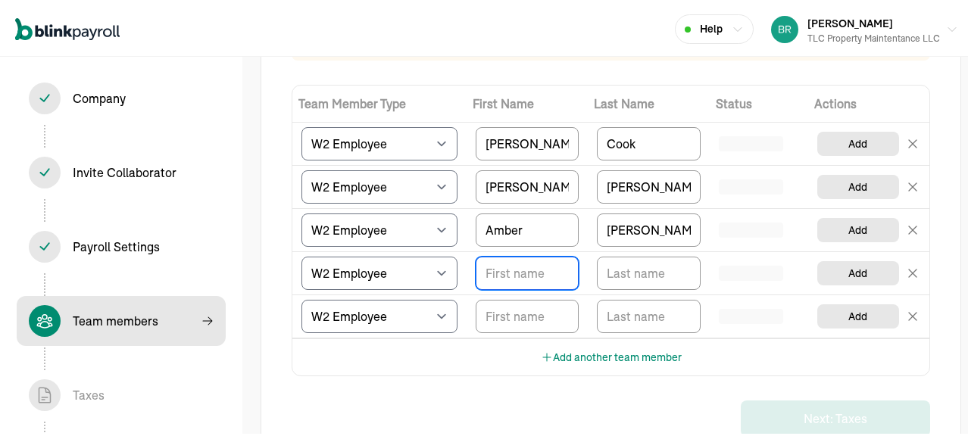
click at [529, 276] on input "TextInput" at bounding box center [527, 271] width 103 height 33
type input "Walter"
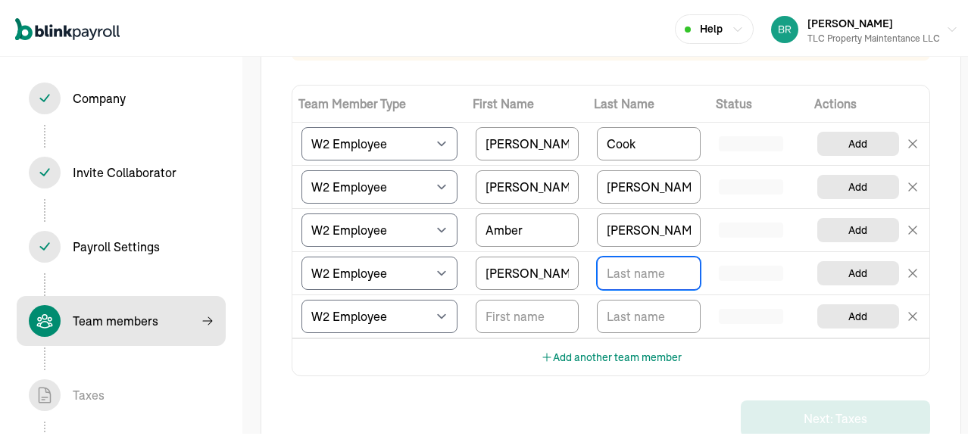
click at [616, 265] on input "TextInput" at bounding box center [648, 271] width 103 height 33
type input "Hinckley"
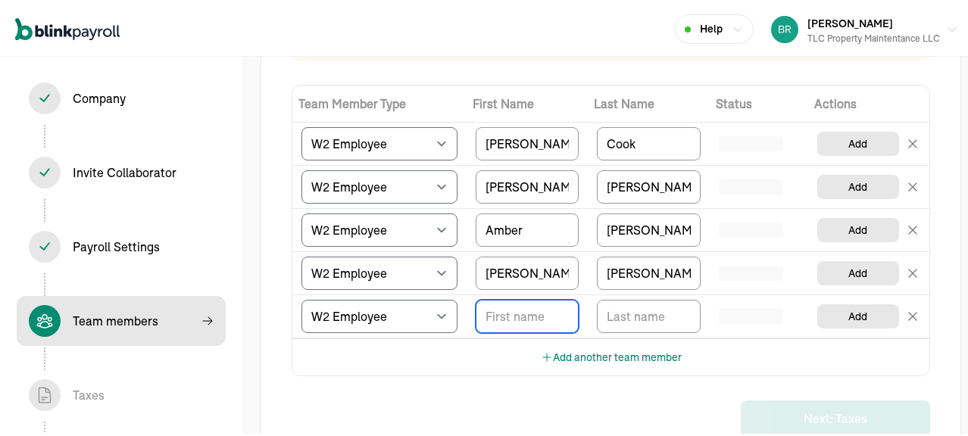
click at [515, 308] on input "TextInput" at bounding box center [527, 314] width 103 height 33
type input "Cole"
click at [615, 316] on input "TextInput" at bounding box center [648, 314] width 103 height 33
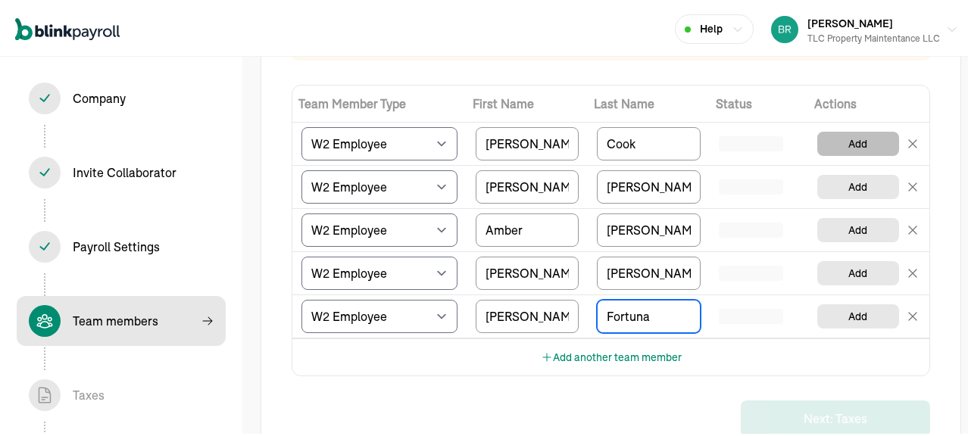
type input "Fortuna"
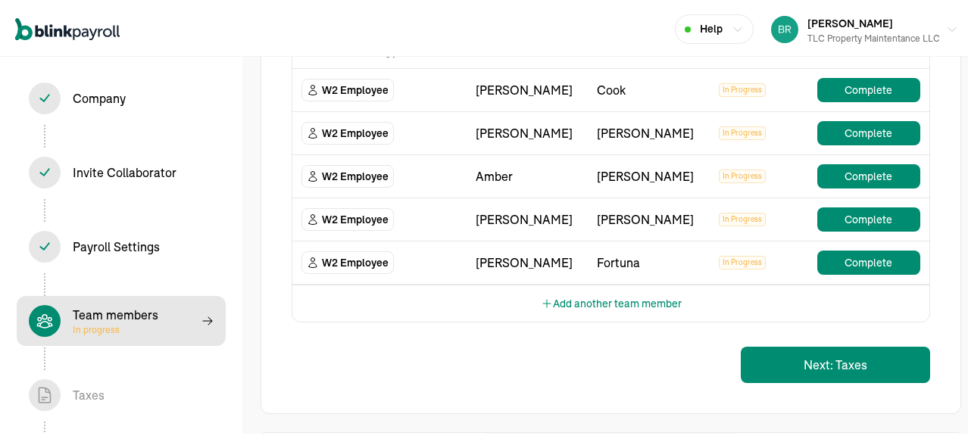
scroll to position [255, 0]
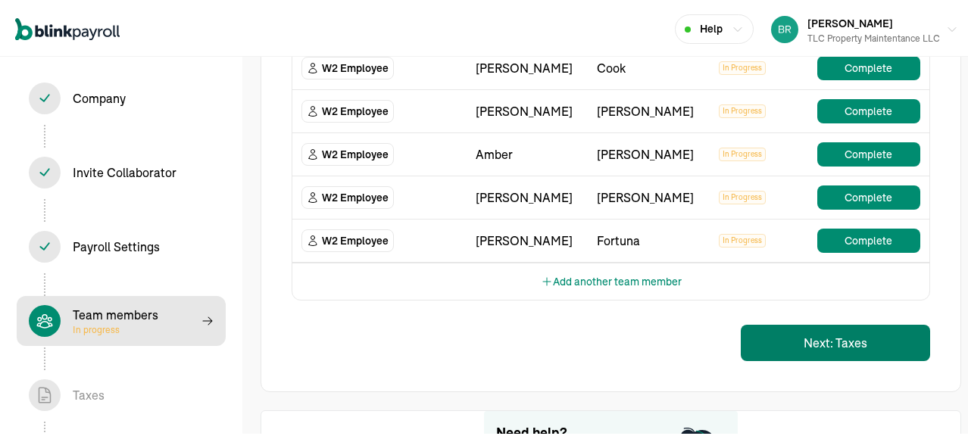
click at [837, 339] on button "Next: Taxes" at bounding box center [835, 341] width 189 height 36
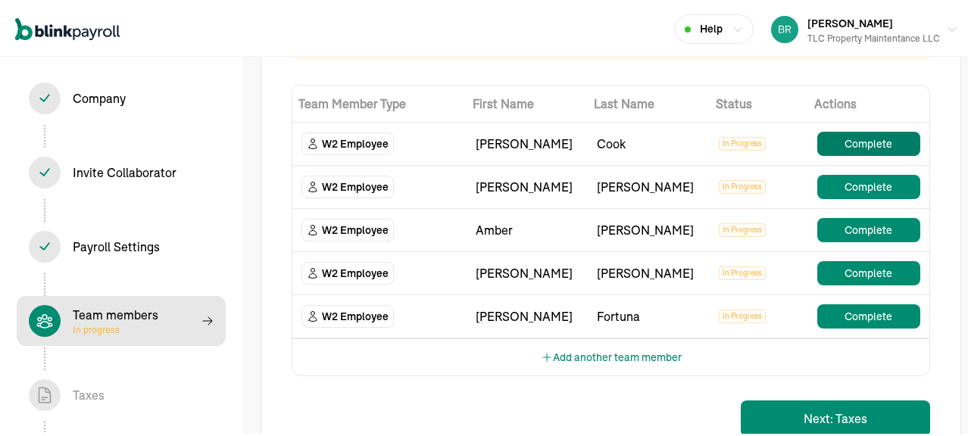
click at [857, 142] on button "Complete" at bounding box center [869, 142] width 103 height 24
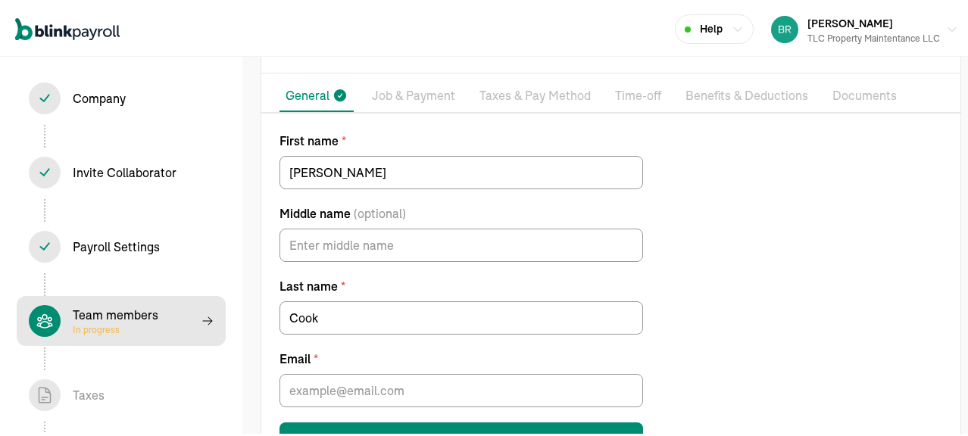
scroll to position [152, 0]
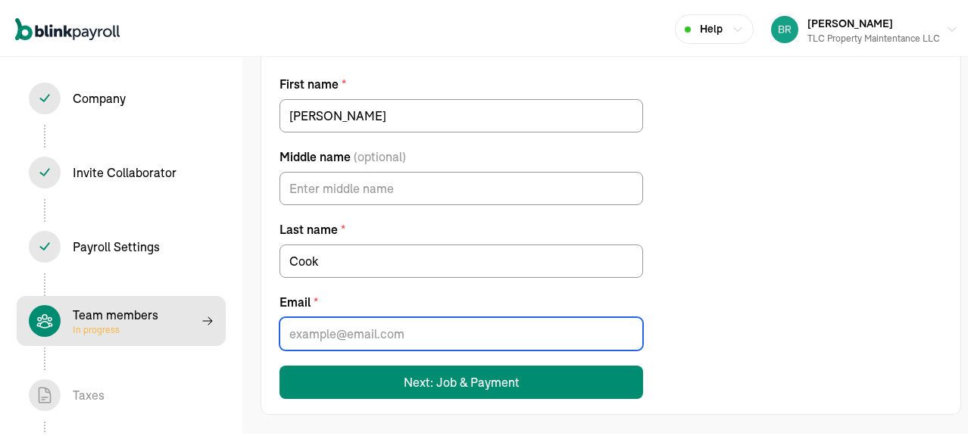
click at [353, 328] on input "Email *" at bounding box center [462, 331] width 364 height 33
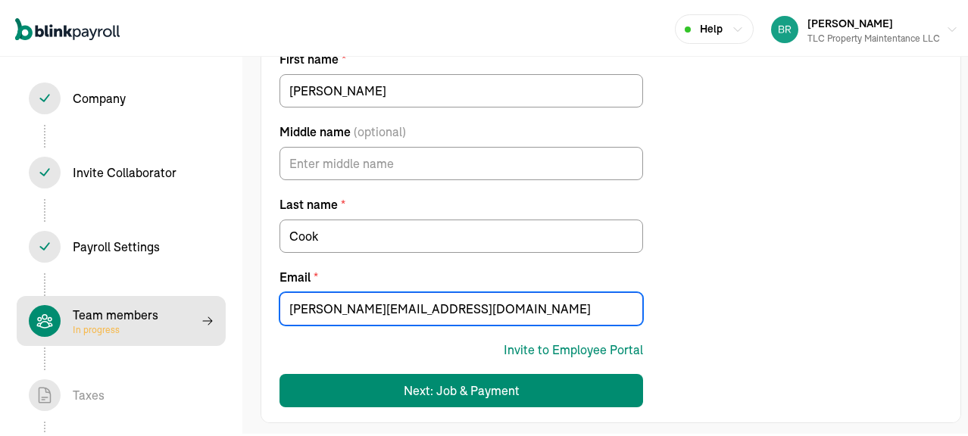
scroll to position [186, 0]
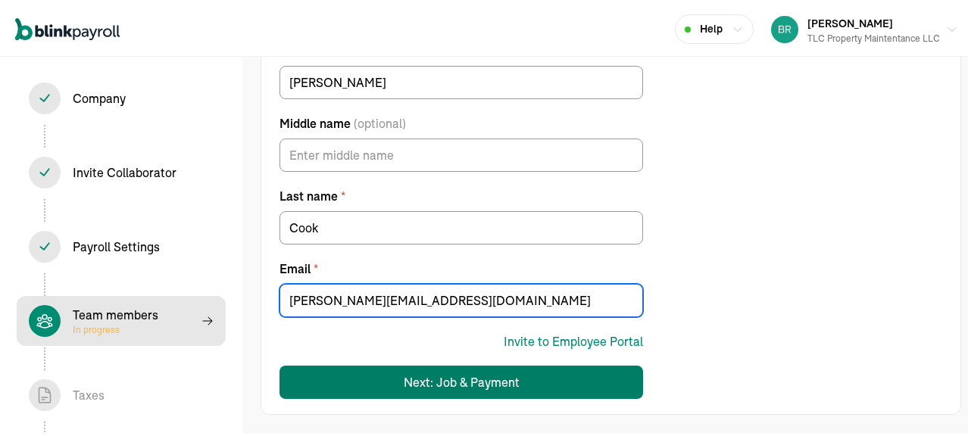
type input "kim@tlc-olean.com"
click at [471, 380] on div "Next: Job & Payment" at bounding box center [462, 380] width 116 height 18
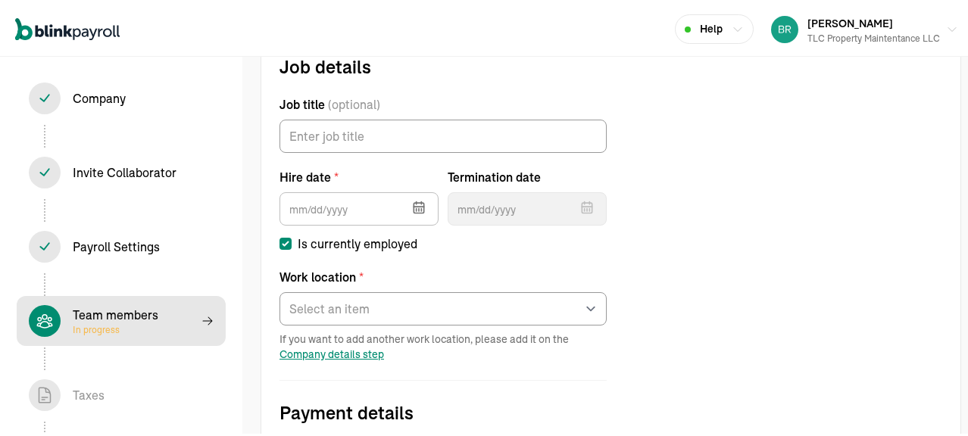
scroll to position [173, 0]
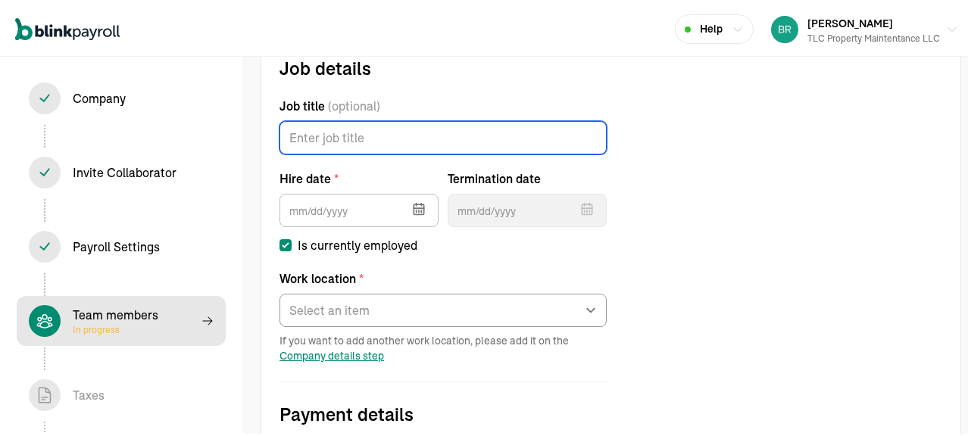
click at [313, 135] on input "Job title (optional)" at bounding box center [443, 135] width 327 height 33
type input "Admin"
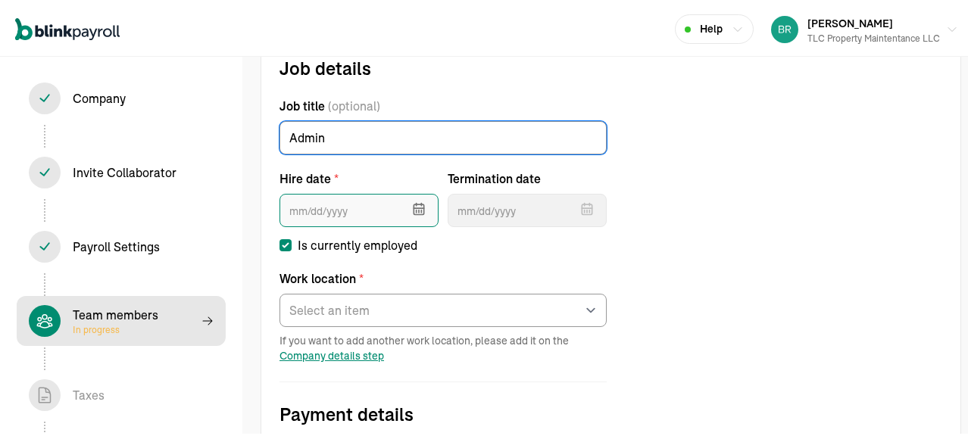
click at [328, 204] on input "text" at bounding box center [359, 208] width 159 height 33
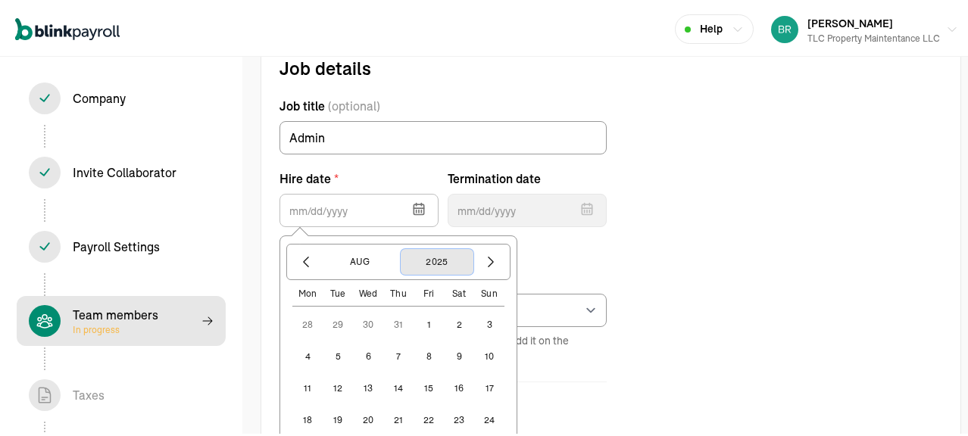
click at [441, 257] on button "2025" at bounding box center [437, 260] width 73 height 26
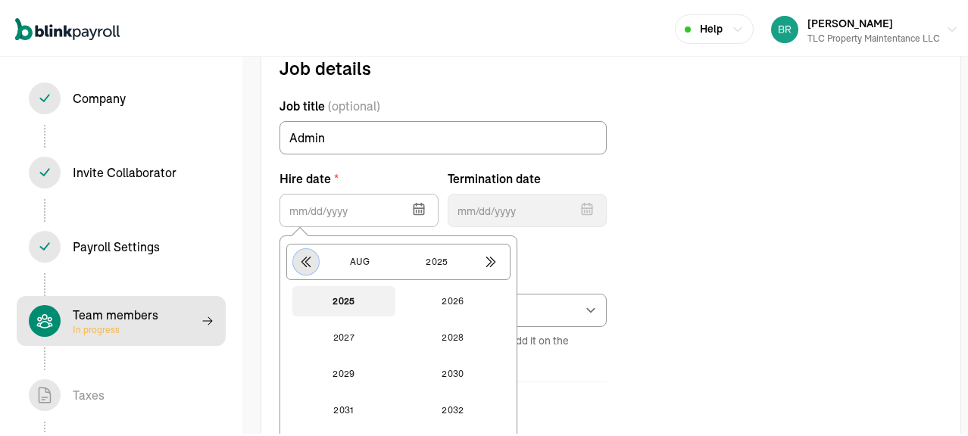
click at [308, 261] on icon "button" at bounding box center [306, 259] width 15 height 15
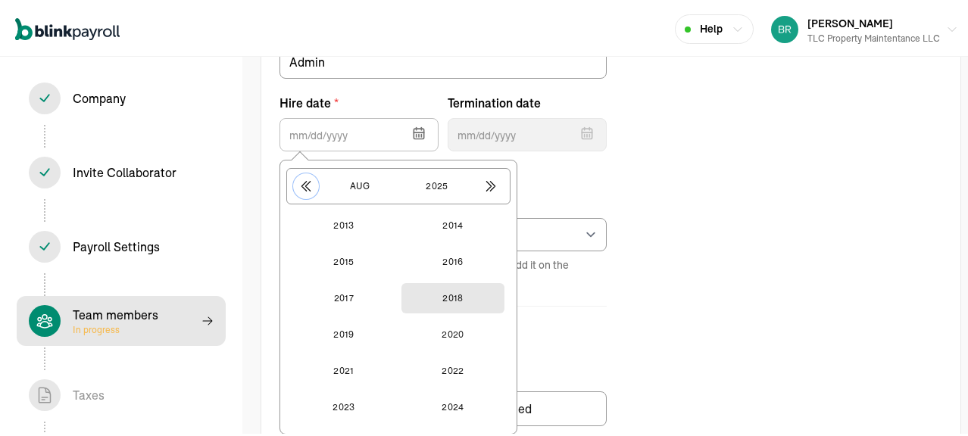
scroll to position [324, 0]
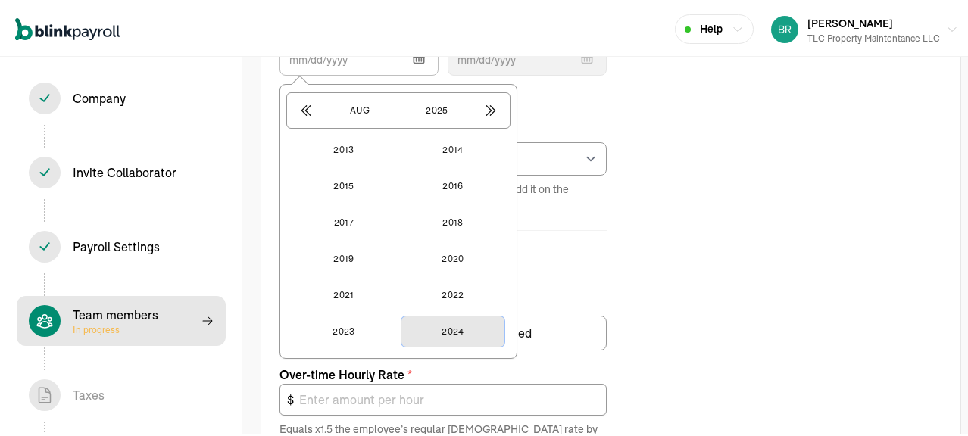
click at [456, 318] on button "2024" at bounding box center [453, 329] width 103 height 30
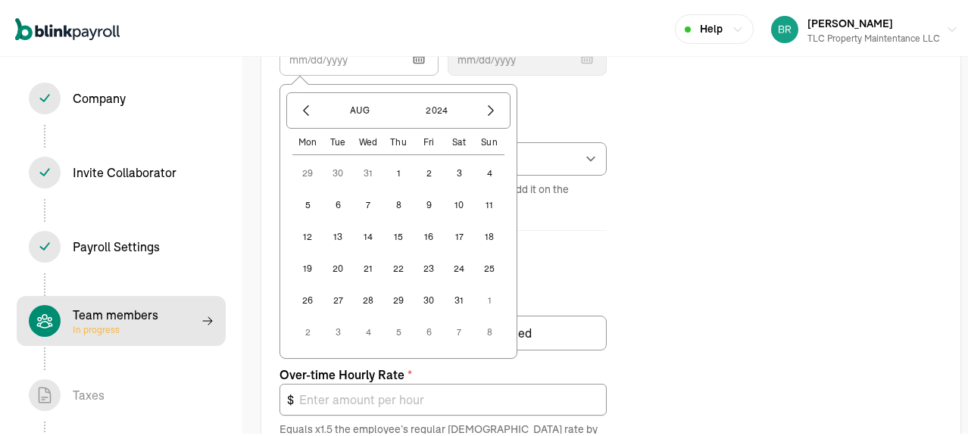
click at [614, 224] on form "Job details Job title (optional) Admin Hire date * Aug 2024 Mon Tue Wed Thu Fri…" at bounding box center [443, 300] width 364 height 799
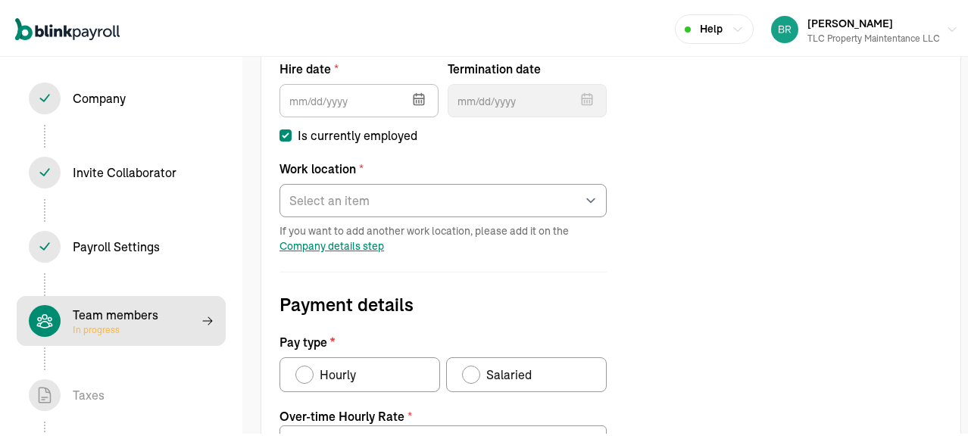
scroll to position [249, 0]
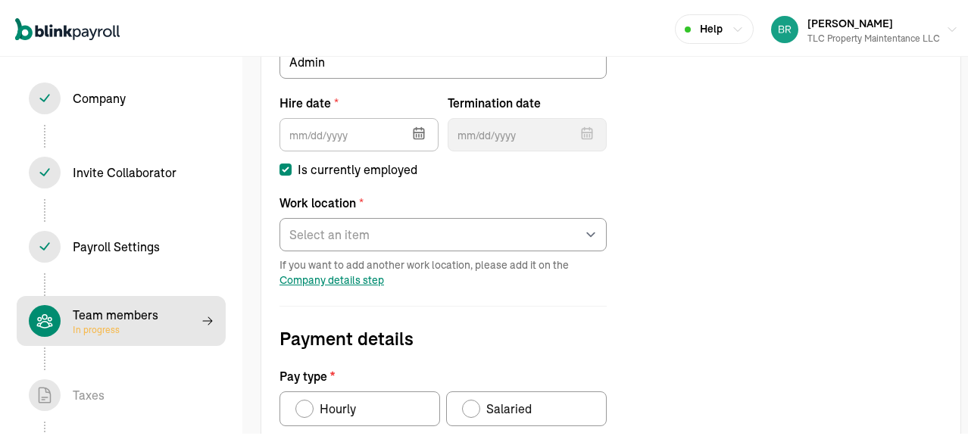
click at [413, 133] on icon "button" at bounding box center [418, 131] width 15 height 15
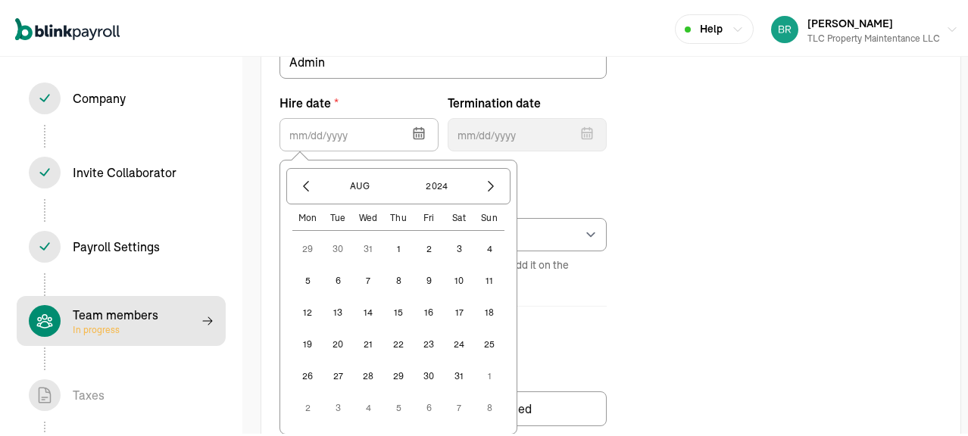
click at [399, 250] on button "1" at bounding box center [398, 247] width 30 height 30
type input "08/01/2024"
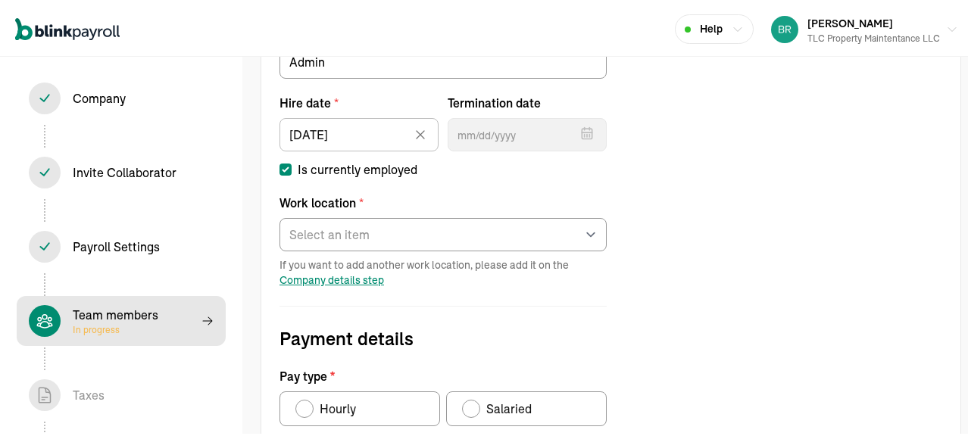
click at [477, 168] on label "Is currently employed" at bounding box center [443, 167] width 327 height 18
click at [292, 168] on input "Is currently employed" at bounding box center [286, 167] width 12 height 12
click at [288, 171] on input "Is currently employed" at bounding box center [286, 167] width 12 height 12
checkbox input "true"
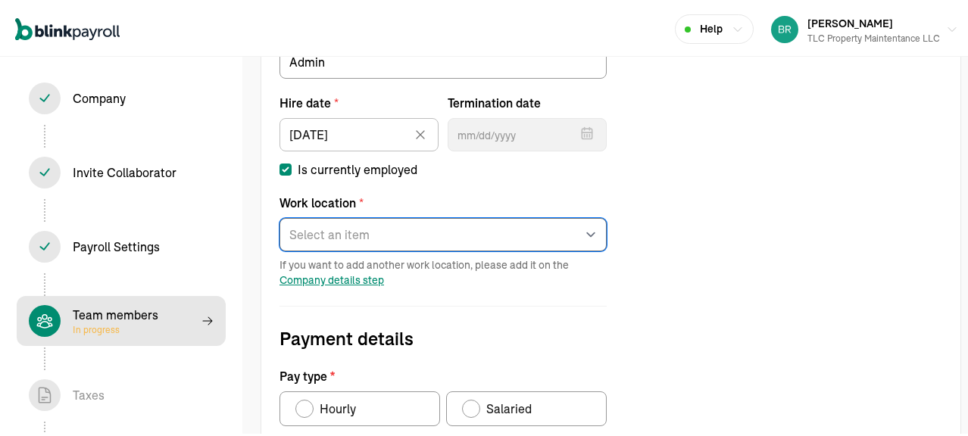
click at [323, 237] on select "Select an item Office Works from home" at bounding box center [443, 232] width 327 height 33
select select "565 Erie St"
click at [280, 216] on select "Select an item Office Works from home" at bounding box center [443, 232] width 327 height 33
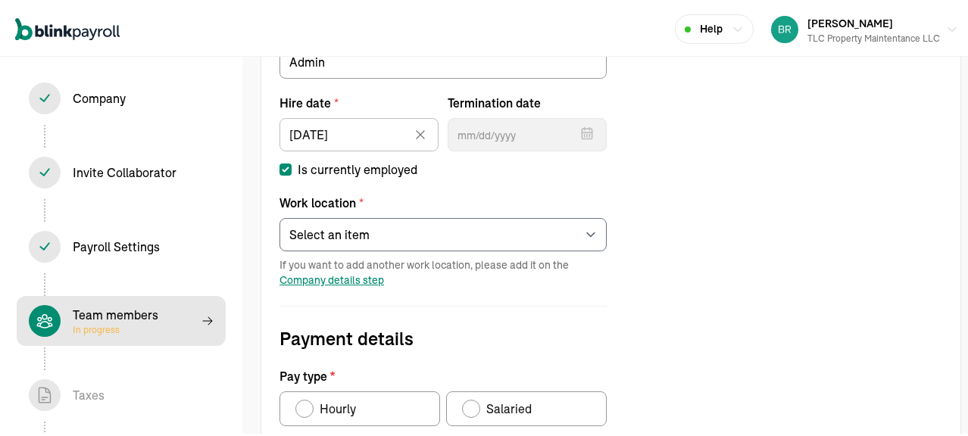
click at [545, 296] on form "Job details Job title (optional) Admin Hire date * 08/01/2024 Aug 2024 Mon Tue …" at bounding box center [443, 376] width 364 height 799
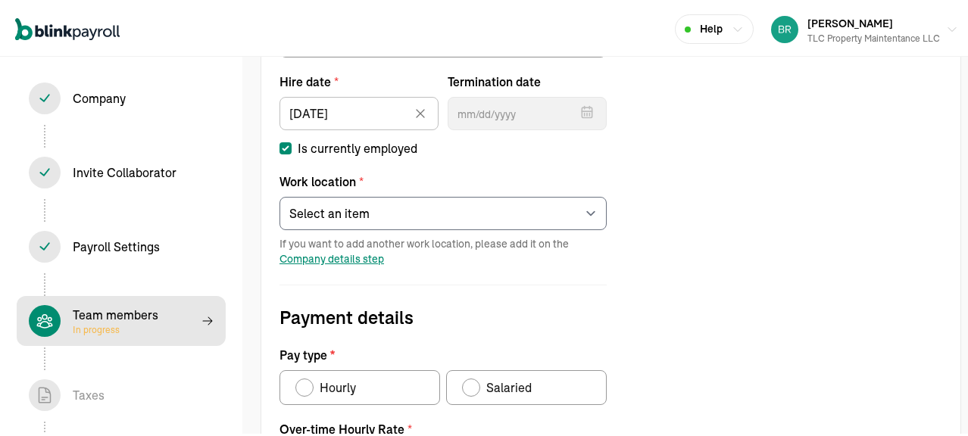
scroll to position [324, 0]
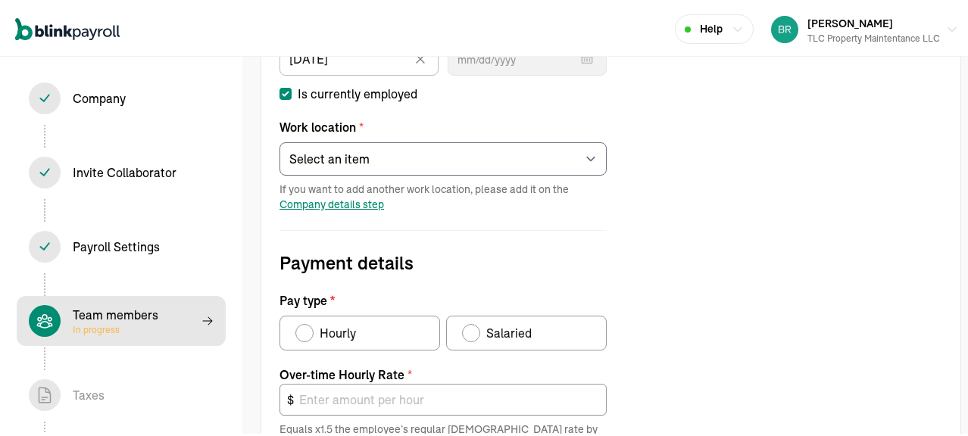
click at [474, 332] on div "Pay type" at bounding box center [471, 331] width 12 height 12
click at [474, 332] on input "Salaried" at bounding box center [467, 327] width 12 height 12
radio input "true"
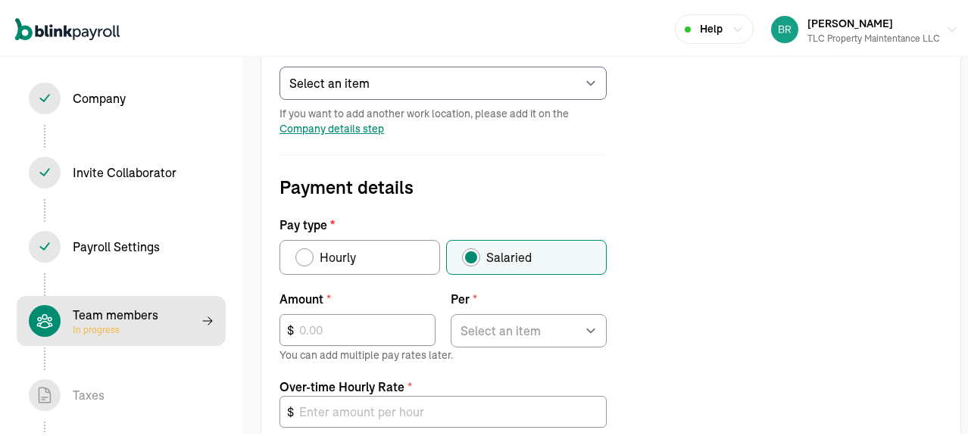
scroll to position [400, 0]
click at [312, 328] on input "text" at bounding box center [358, 328] width 156 height 32
type input "800"
click at [540, 326] on select "Select an item Hour Week Month Year" at bounding box center [529, 328] width 156 height 33
select select "2"
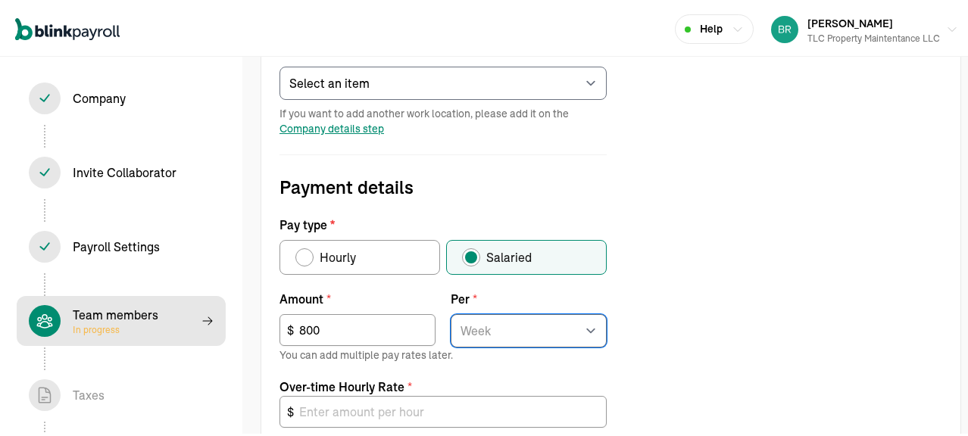
click at [451, 312] on select "Select an item Hour Week Month Year" at bounding box center [529, 328] width 156 height 33
type input "30.00"
click at [652, 364] on div "Job details Job title (optional) Admin Hire date * 08/01/2024 Aug 2024 Mon Tue …" at bounding box center [610, 268] width 699 height 887
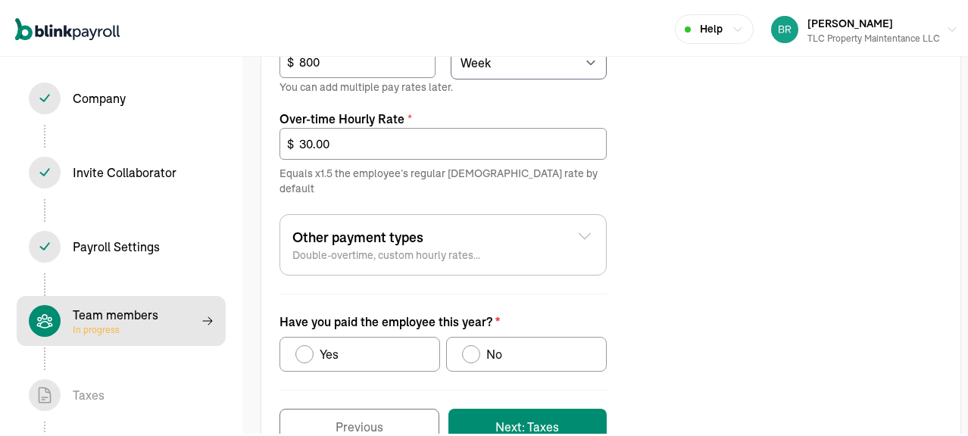
scroll to position [697, 0]
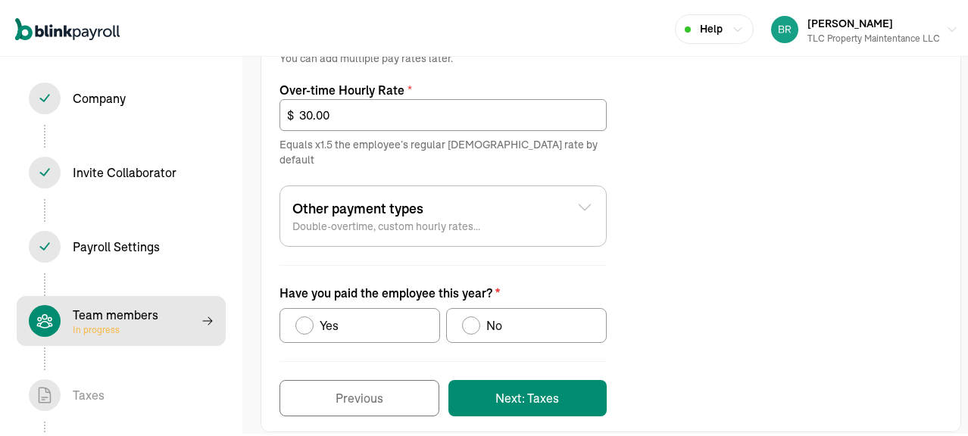
click at [302, 318] on div "Have you paid the employee this year?" at bounding box center [305, 324] width 12 height 12
click at [302, 314] on input "Yes" at bounding box center [301, 320] width 12 height 12
radio input "true"
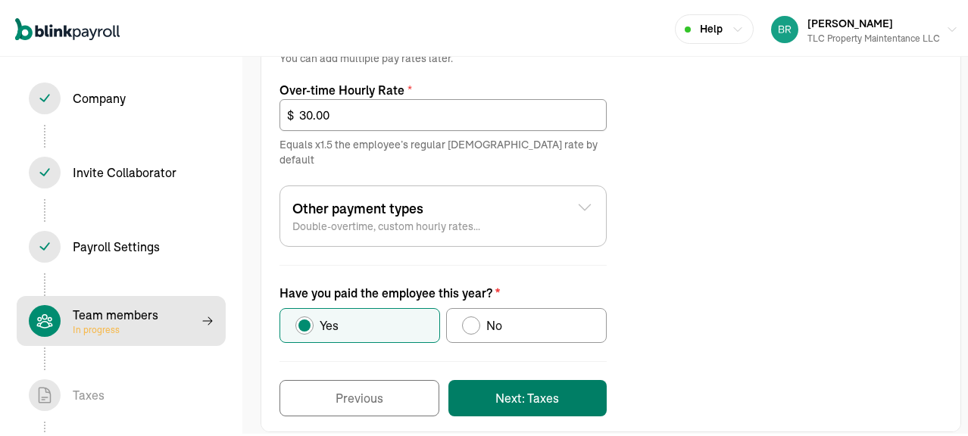
click at [513, 378] on button "Next: Taxes" at bounding box center [528, 396] width 158 height 36
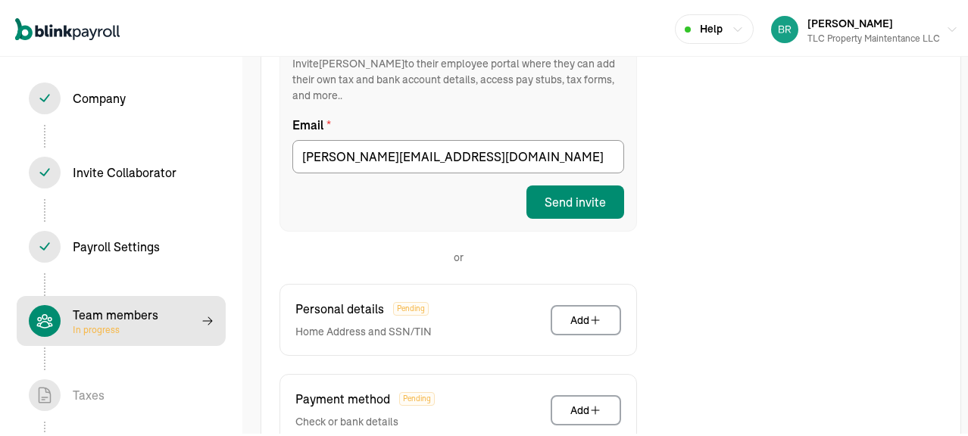
scroll to position [173, 0]
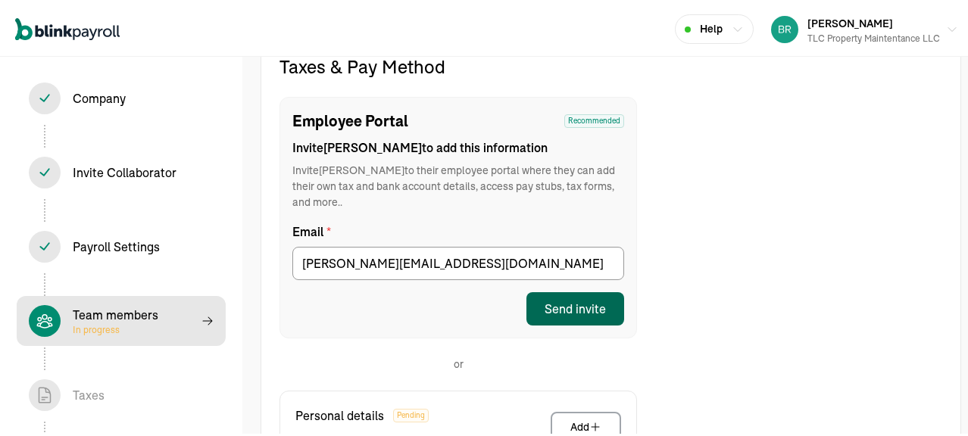
click at [569, 298] on div "Send invite" at bounding box center [575, 307] width 61 height 18
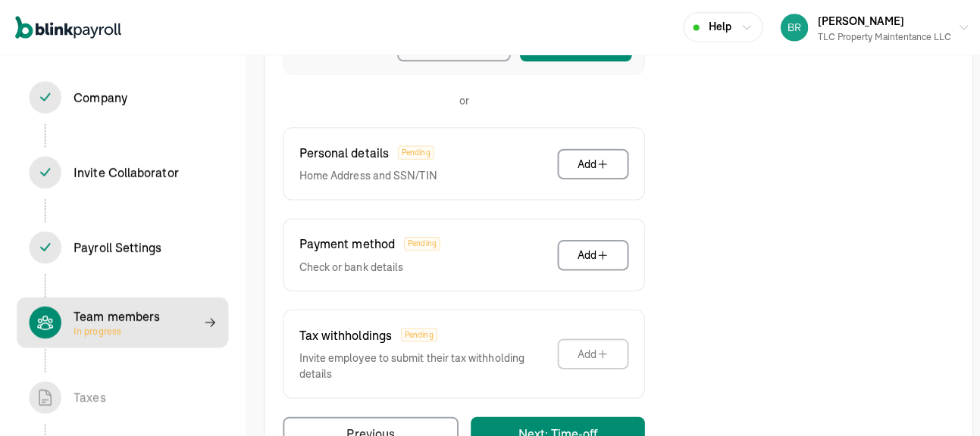
scroll to position [506, 0]
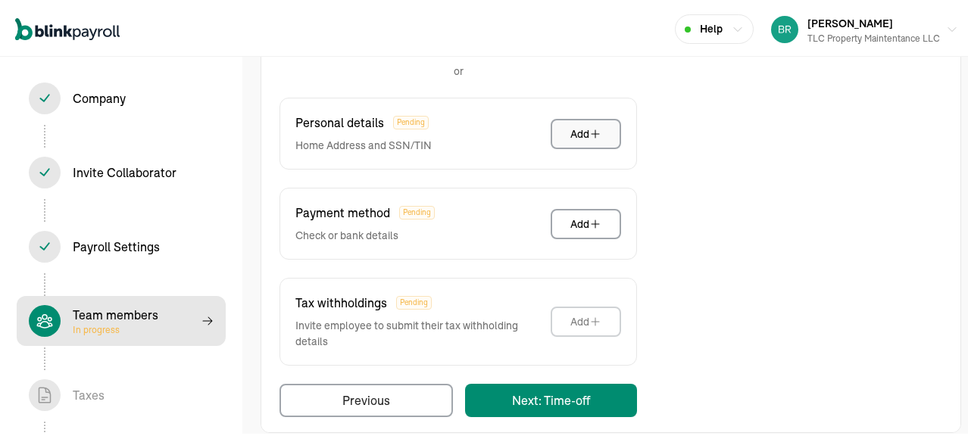
click at [570, 117] on button "Add" at bounding box center [586, 132] width 70 height 30
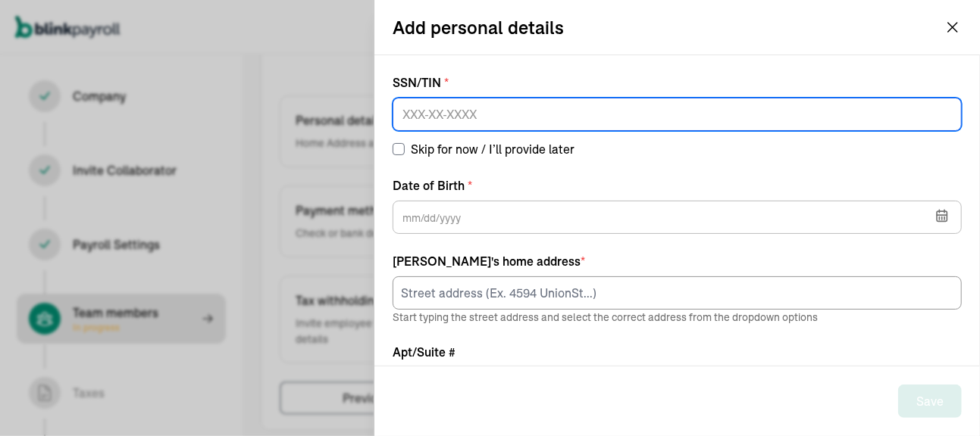
click at [421, 121] on input at bounding box center [677, 114] width 569 height 33
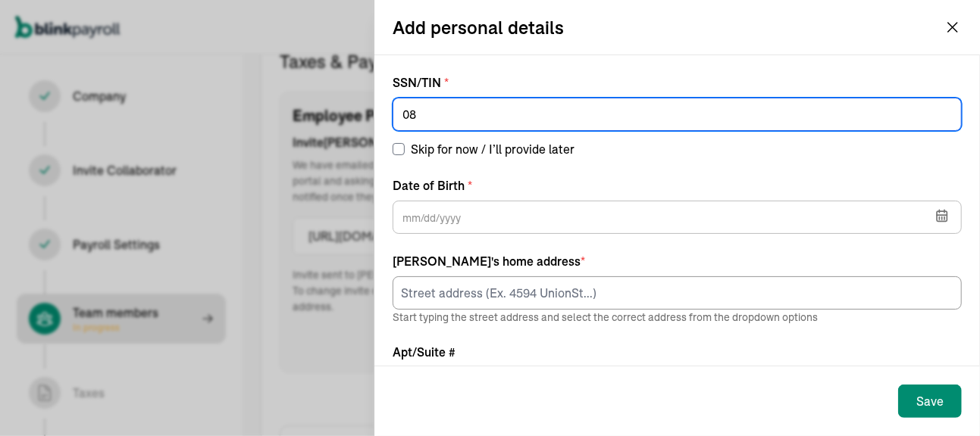
scroll to position [173, 0]
type input "085-70-0198"
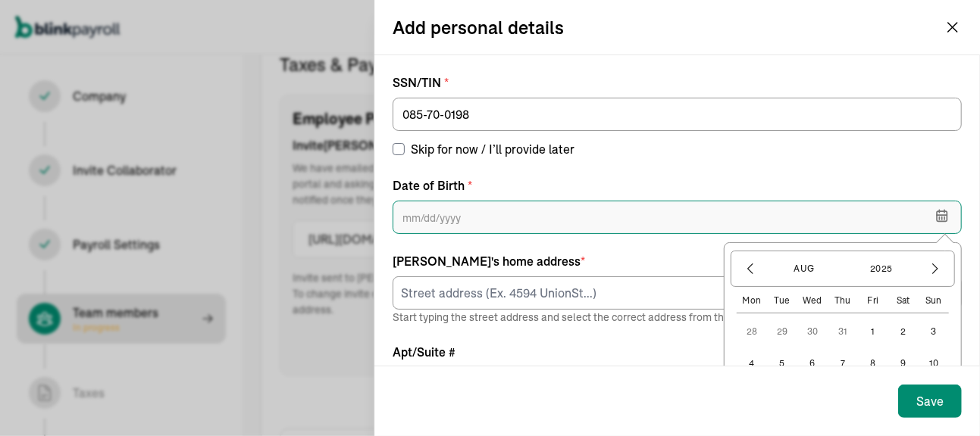
click at [451, 221] on input "text" at bounding box center [677, 217] width 569 height 33
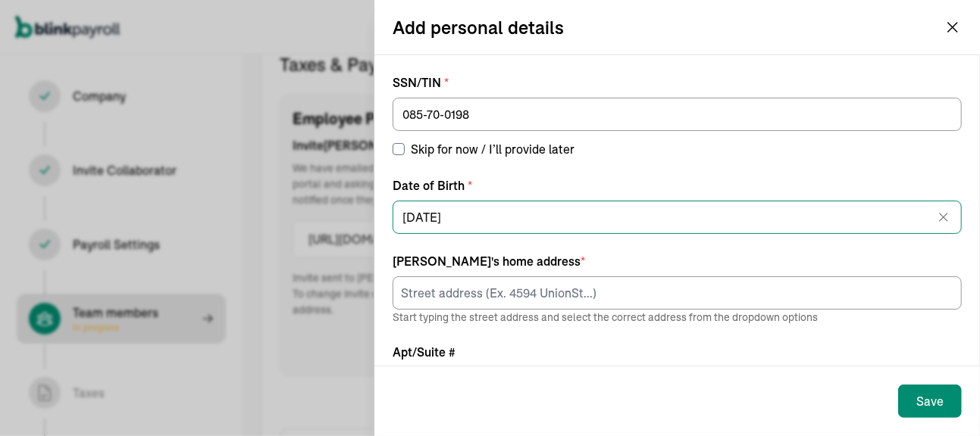
type input "01/23/1984"
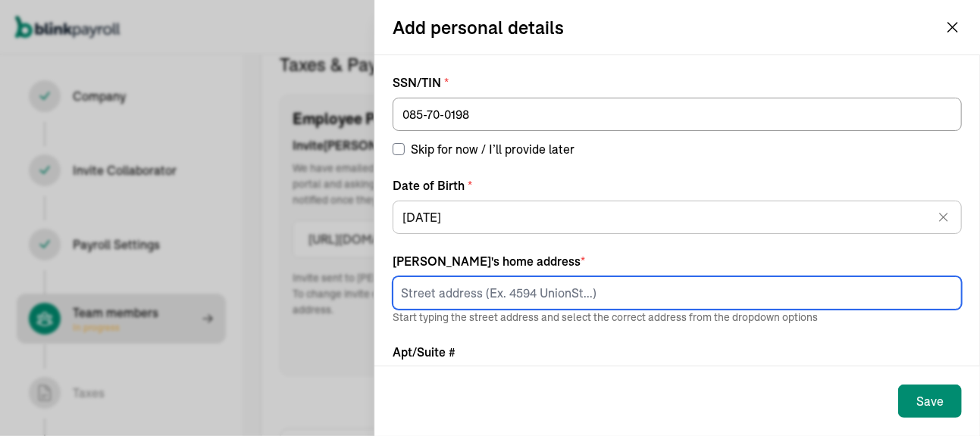
click at [454, 296] on input at bounding box center [677, 293] width 569 height 33
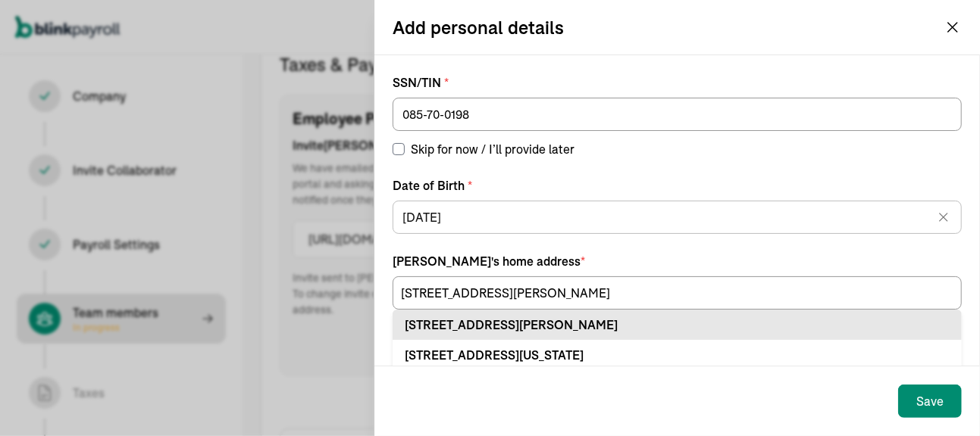
click at [471, 324] on div "1020 W Connell St Olean, NY 14760" at bounding box center [677, 325] width 545 height 18
type input "1020 W Connell St"
type input "Olean"
type input "NY"
type input "14760"
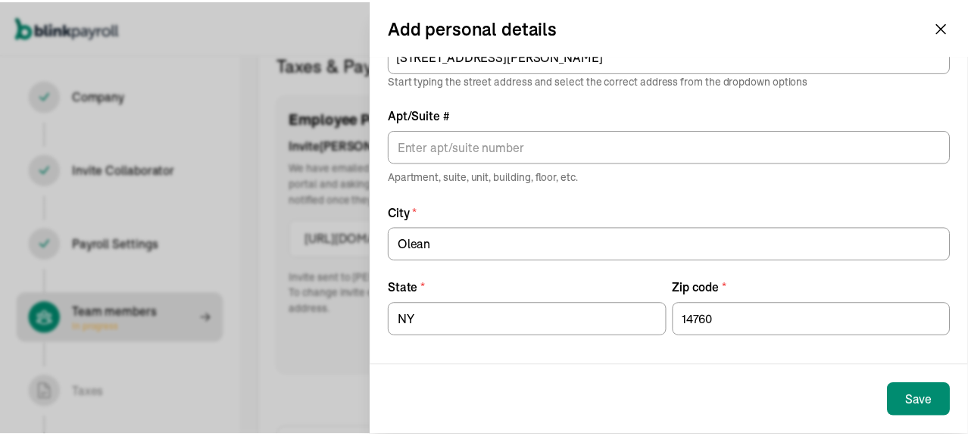
scroll to position [238, 0]
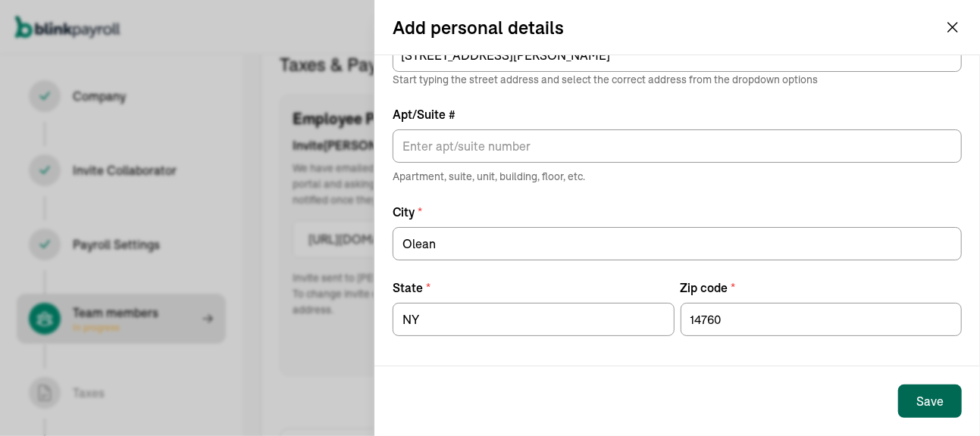
click at [915, 396] on button "Save" at bounding box center [930, 401] width 64 height 33
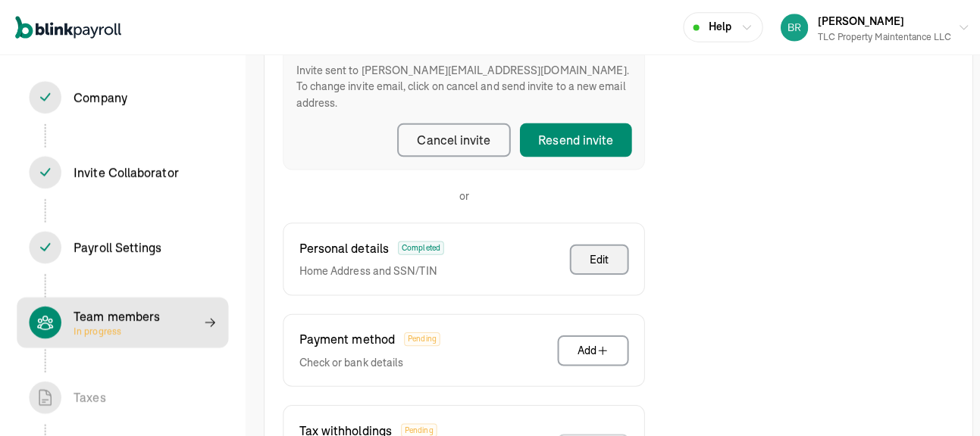
scroll to position [400, 0]
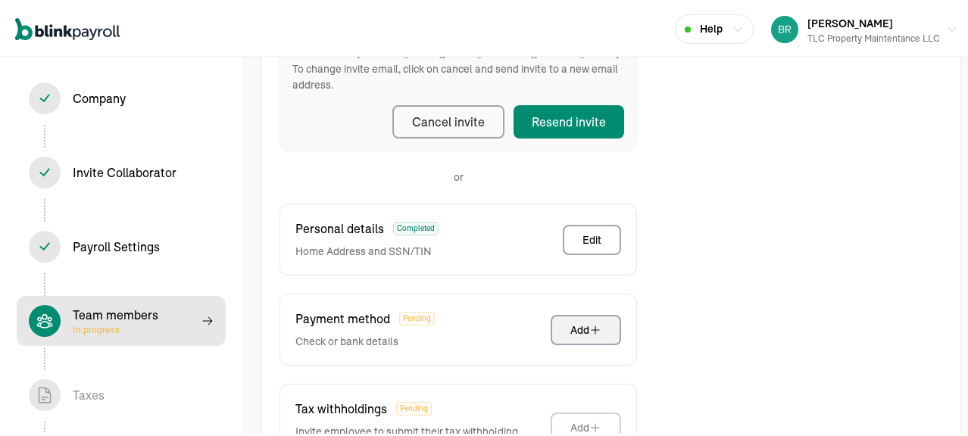
click at [571, 321] on div "Add" at bounding box center [586, 328] width 31 height 15
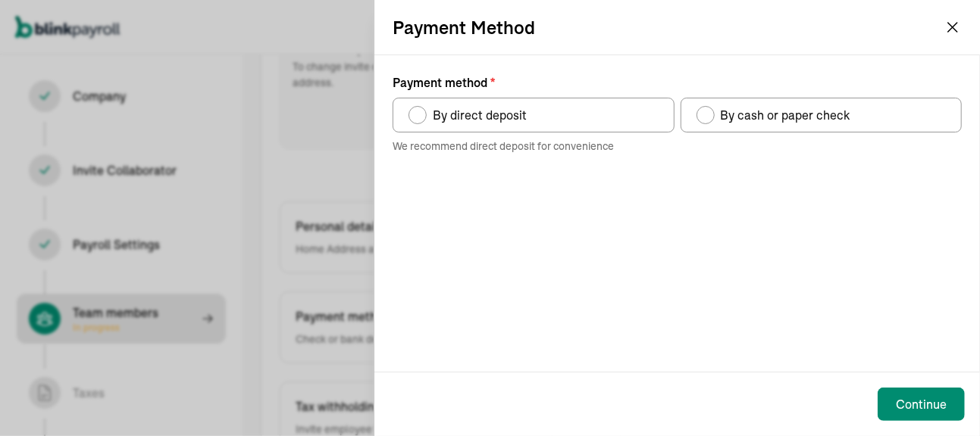
click at [419, 113] on div "Payment method" at bounding box center [417, 115] width 12 height 12
click at [419, 113] on input "By direct deposit" at bounding box center [414, 111] width 12 height 12
radio input "true"
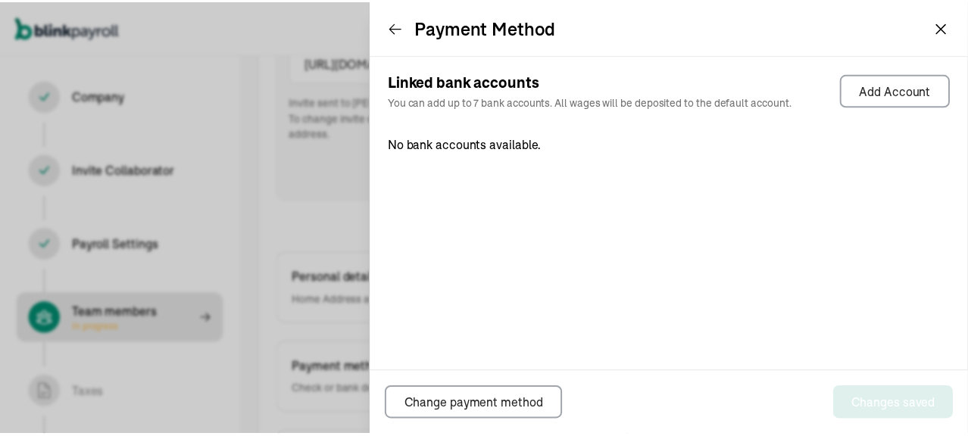
scroll to position [173, 0]
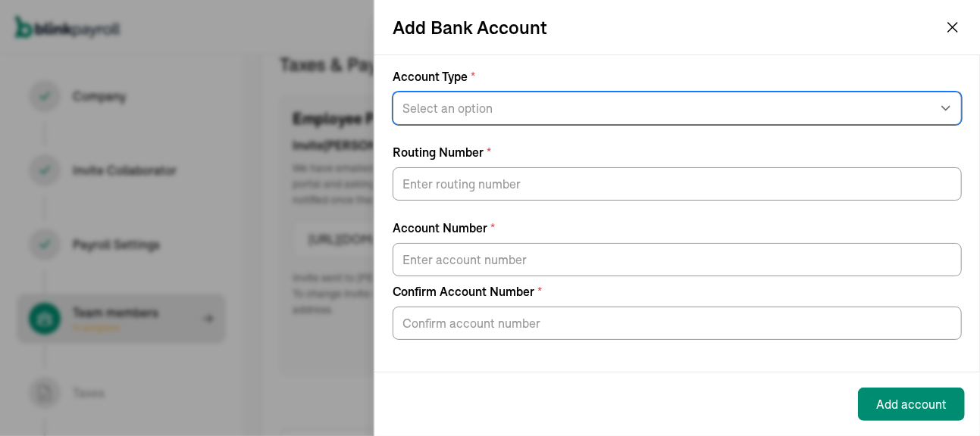
click at [456, 108] on select "Select an option Savings Checking" at bounding box center [677, 108] width 569 height 33
select select "Checking"
click at [393, 92] on select "Select an option Savings Checking" at bounding box center [677, 108] width 569 height 33
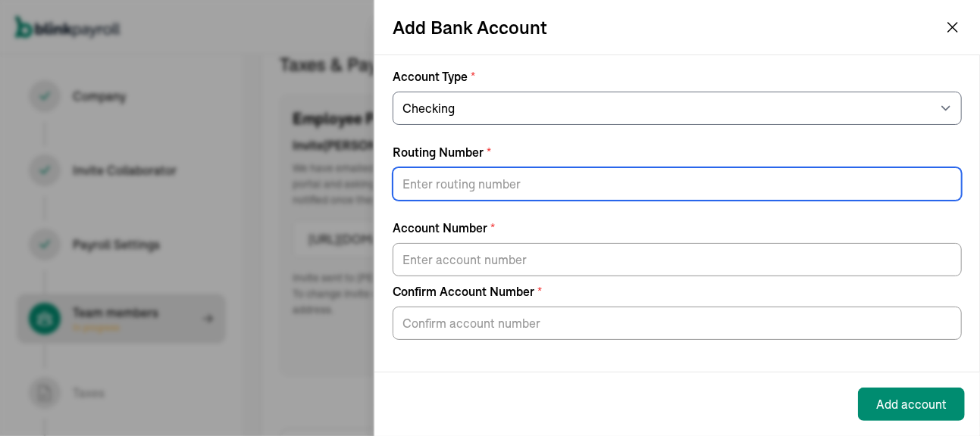
click at [421, 180] on input "Routing Number *" at bounding box center [677, 183] width 569 height 33
type input "021000021"
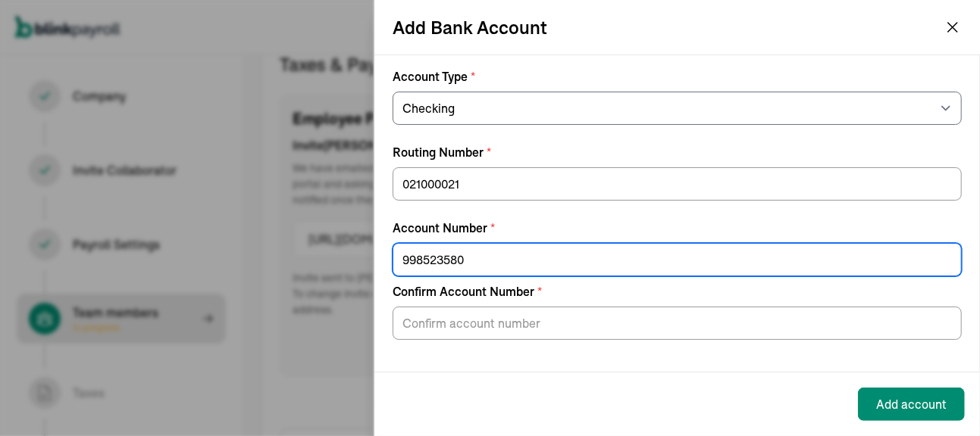
type input "998523580"
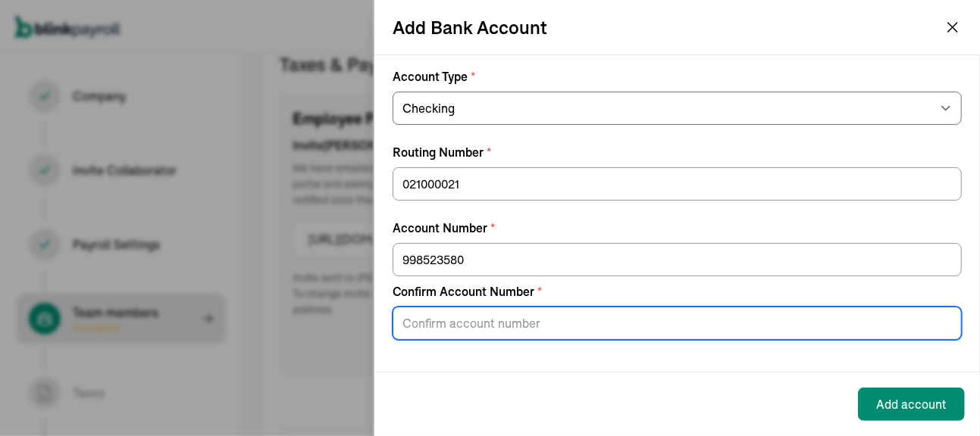
click at [487, 327] on input "Confirm Account Number *" at bounding box center [677, 323] width 569 height 33
type input "998523580"
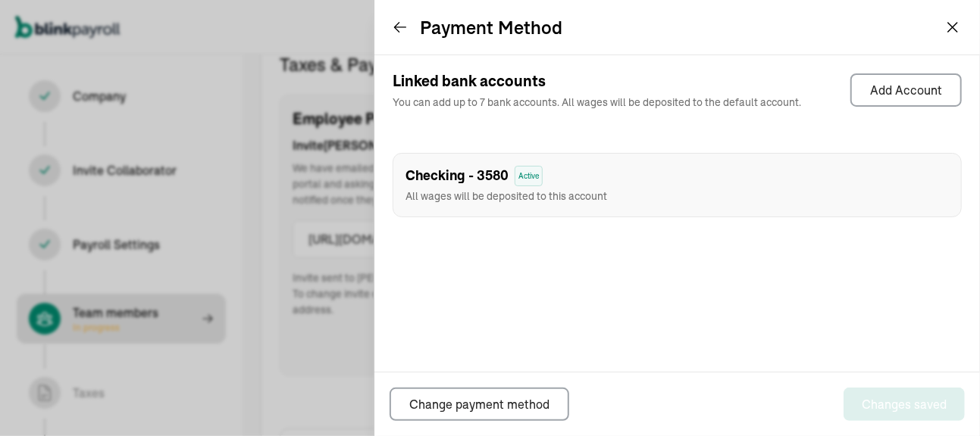
click at [703, 318] on div "Linked bank accounts You can add up to 7 bank accounts. All wages will be depos…" at bounding box center [676, 213] width 605 height 317
click at [396, 28] on icon at bounding box center [400, 28] width 11 height 10
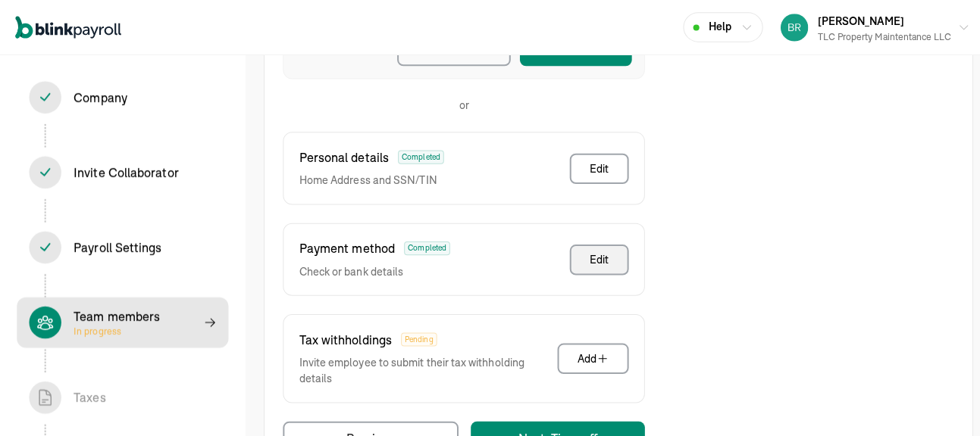
scroll to position [506, 0]
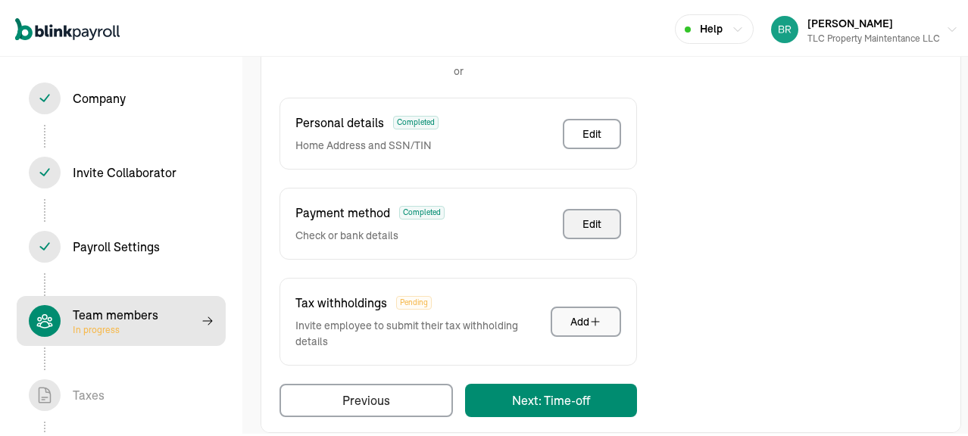
click at [596, 312] on div "Add" at bounding box center [586, 319] width 31 height 15
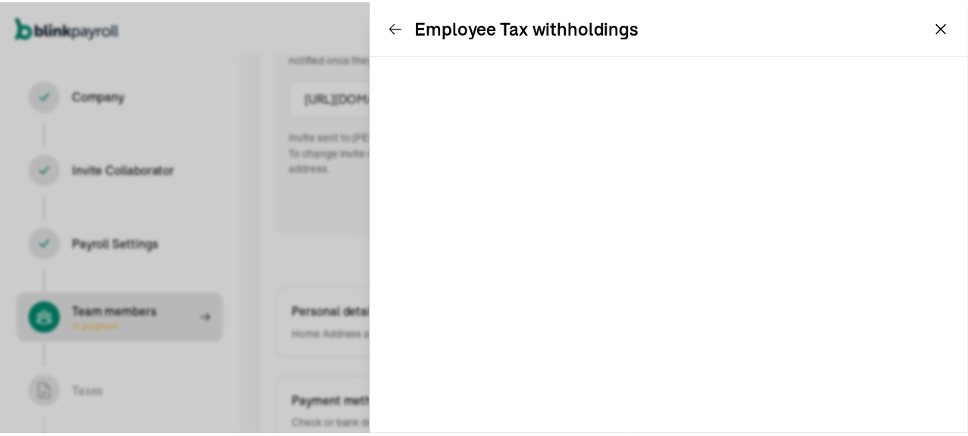
scroll to position [173, 0]
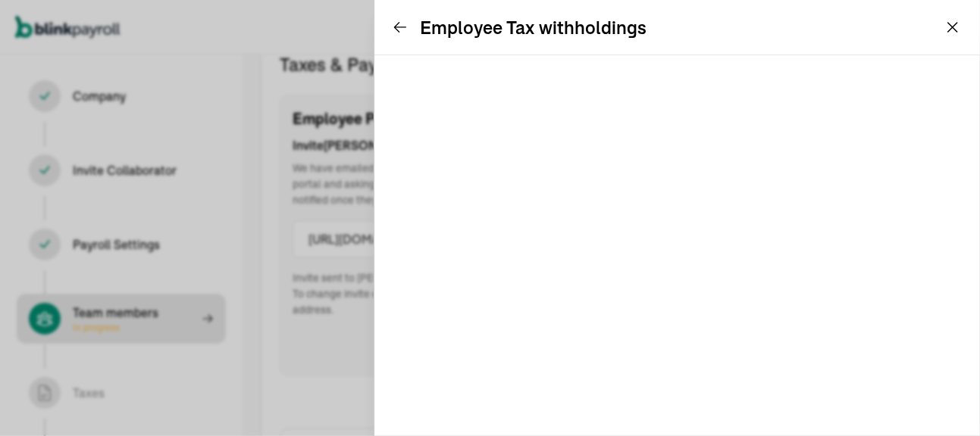
click at [399, 30] on icon at bounding box center [400, 27] width 15 height 15
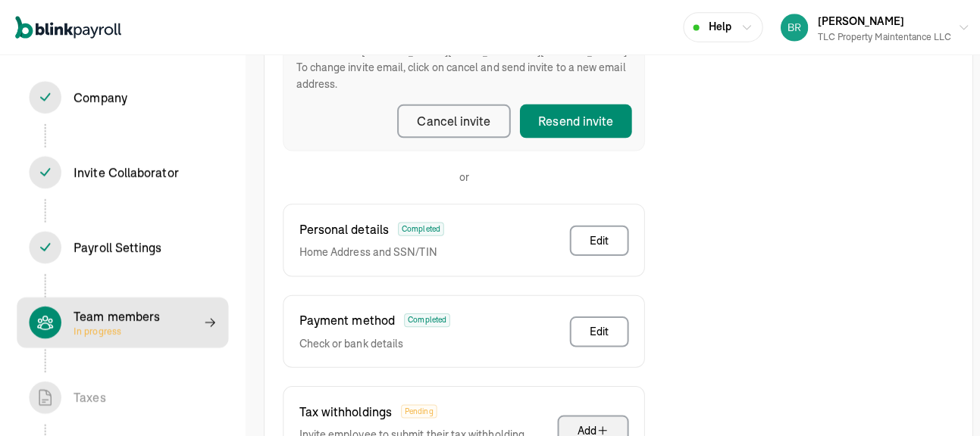
scroll to position [476, 0]
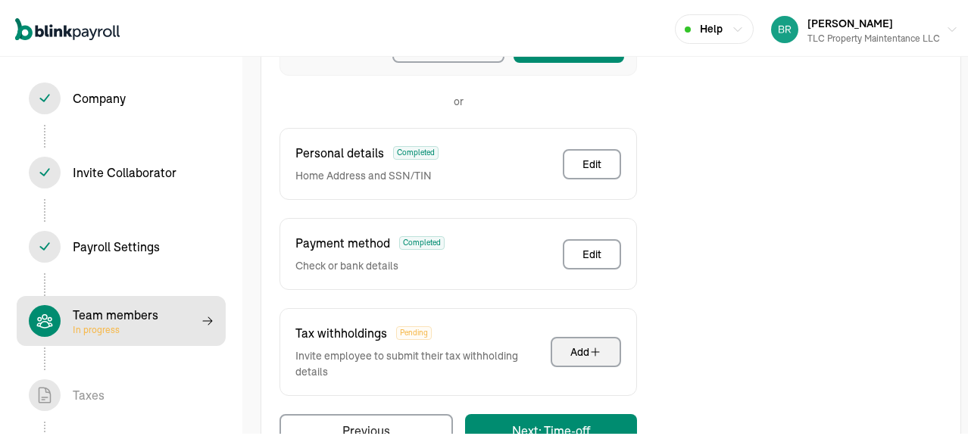
click at [581, 343] on div "Add" at bounding box center [586, 350] width 31 height 15
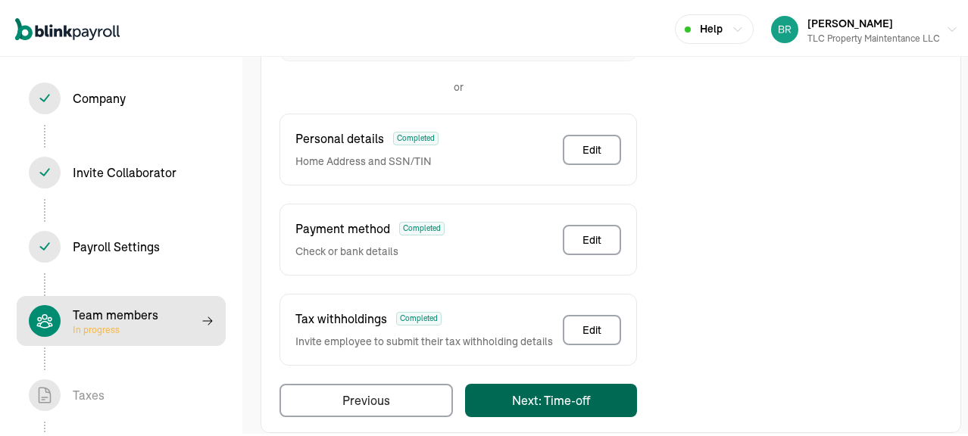
scroll to position [142, 0]
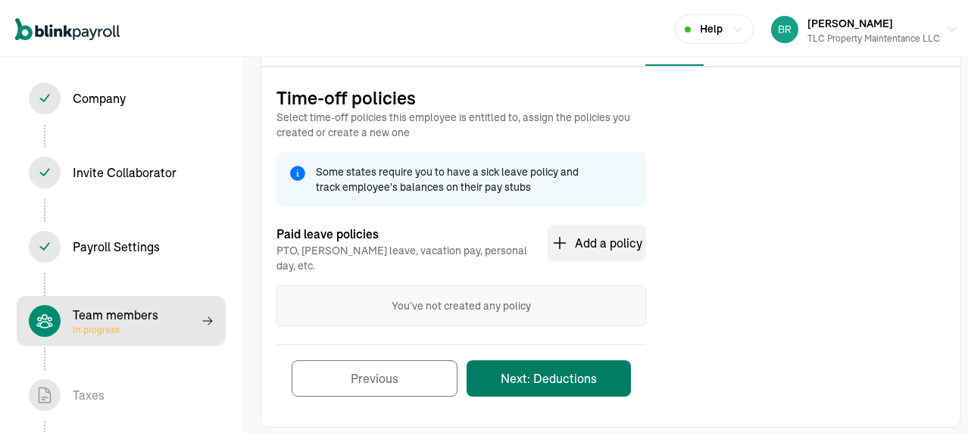
click at [550, 358] on button "Next: Deductions" at bounding box center [549, 376] width 164 height 36
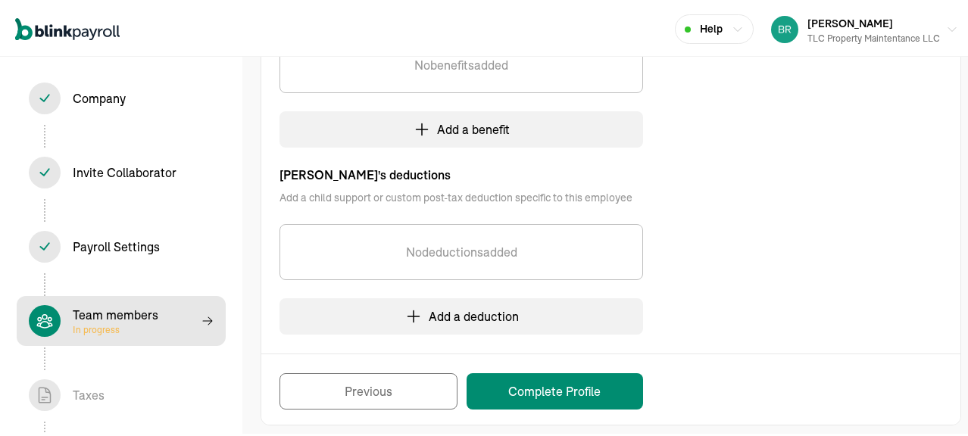
scroll to position [420, 0]
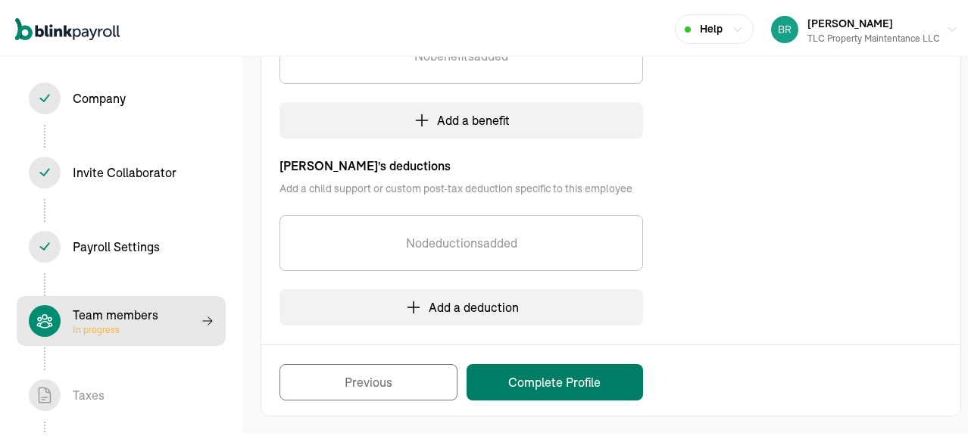
click at [574, 380] on button "Complete Profile" at bounding box center [555, 380] width 177 height 36
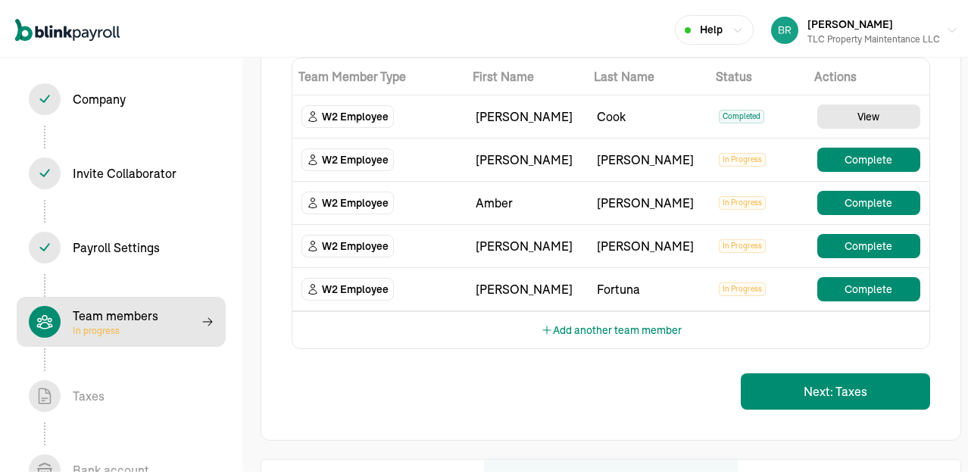
scroll to position [186, 0]
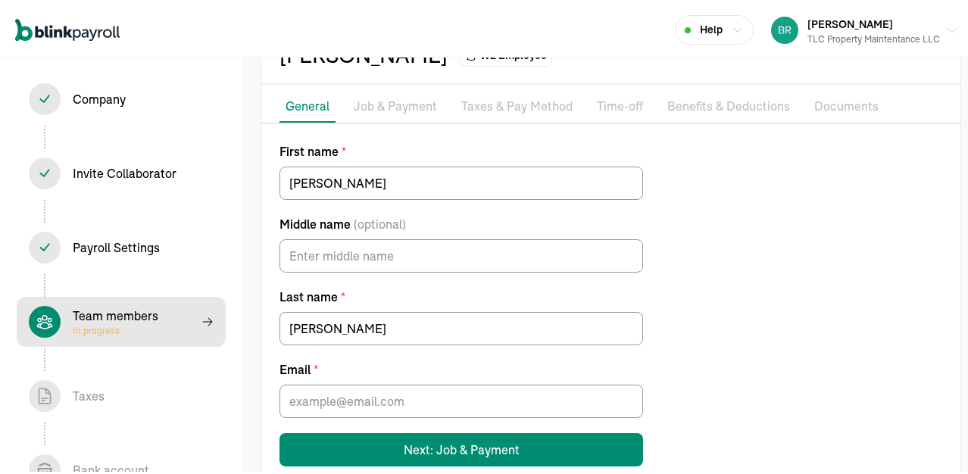
scroll to position [115, 0]
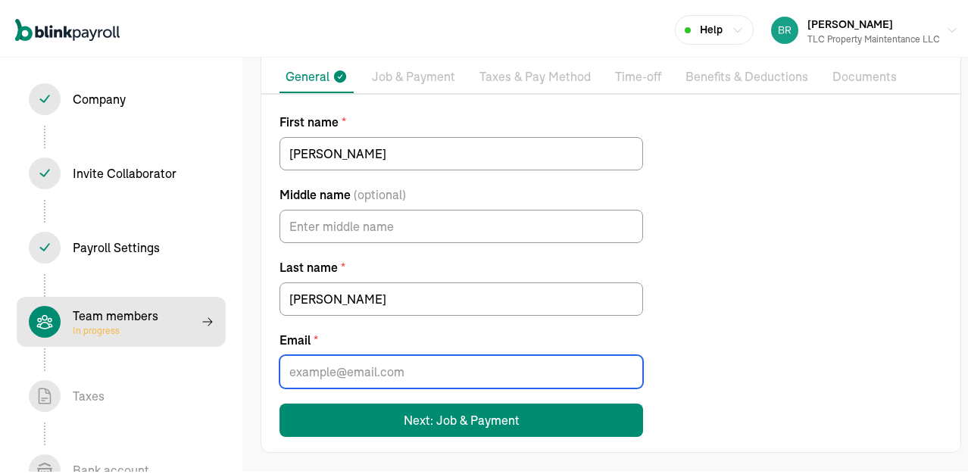
click at [439, 374] on input "Email *" at bounding box center [462, 368] width 364 height 33
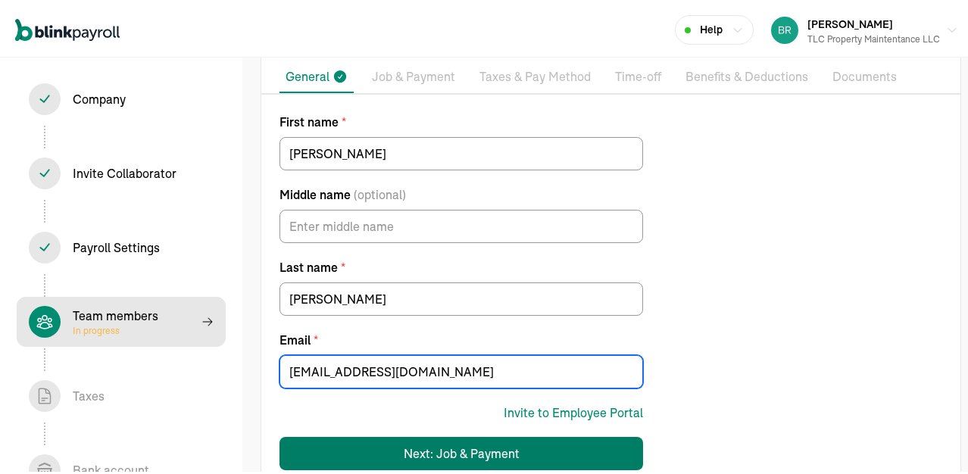
type input "brittanymurphy5916@gmail.com"
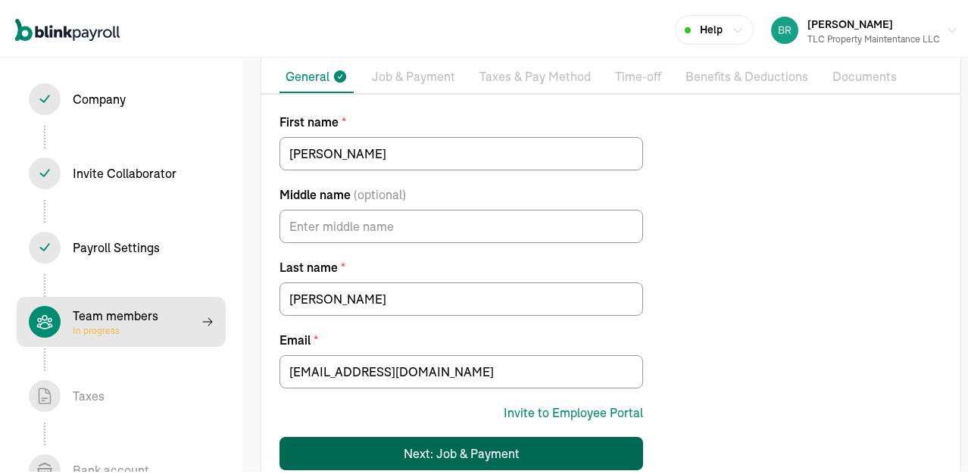
click at [423, 436] on div "Next: Job & Payment" at bounding box center [462, 451] width 116 height 18
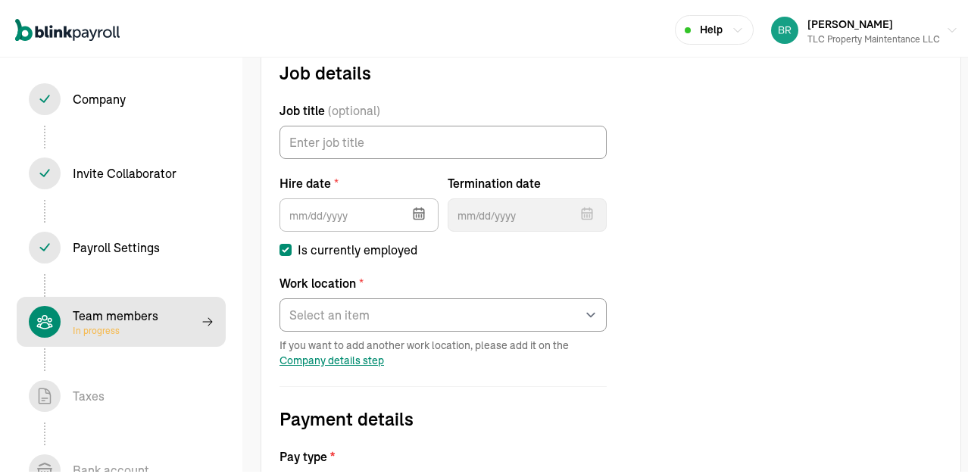
scroll to position [174, 0]
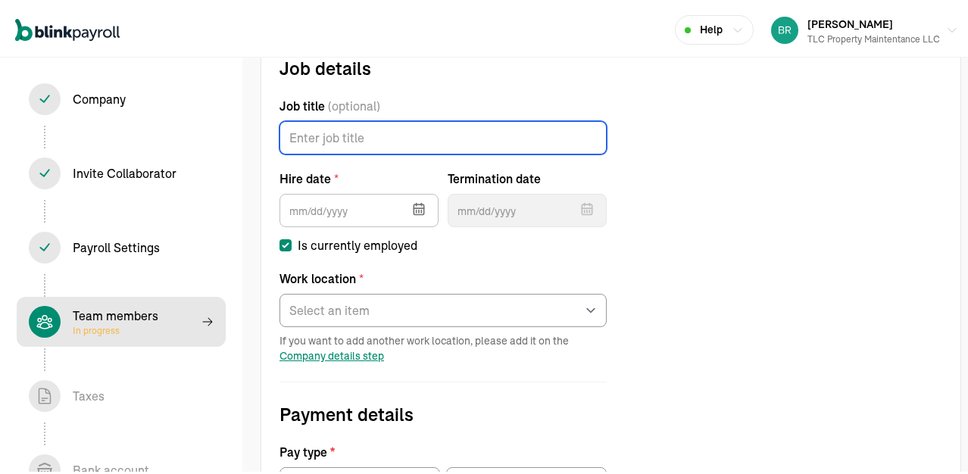
click at [341, 142] on input "Job title (optional)" at bounding box center [443, 134] width 327 height 33
type input "laborer"
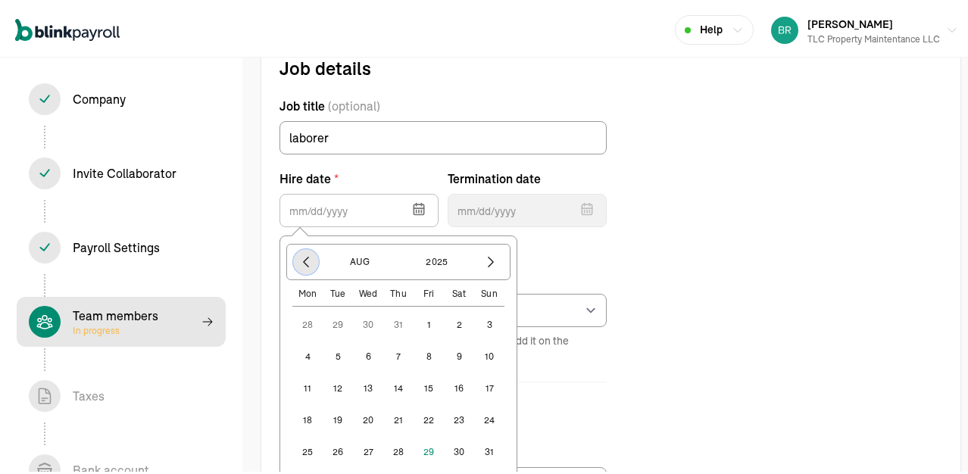
click at [305, 258] on icon "button" at bounding box center [306, 260] width 5 height 10
click at [309, 258] on icon "button" at bounding box center [306, 259] width 15 height 15
click at [338, 322] on button "1" at bounding box center [338, 322] width 30 height 30
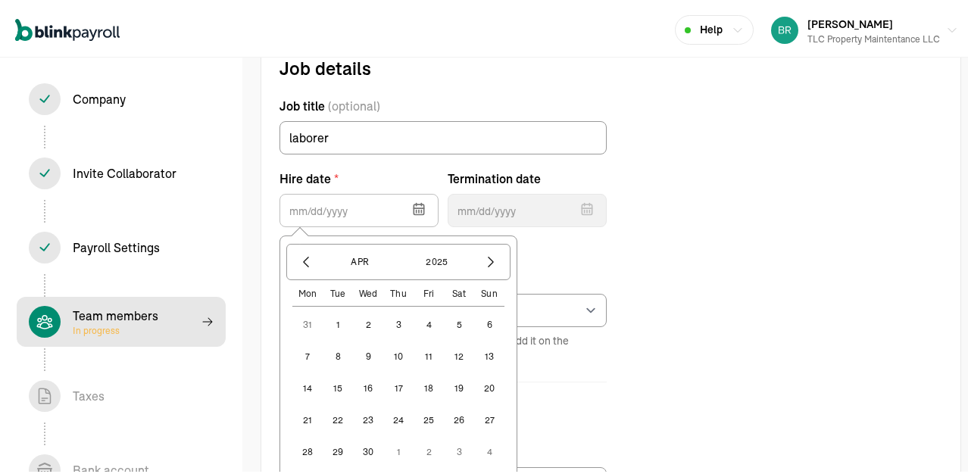
type input "04/01/2025"
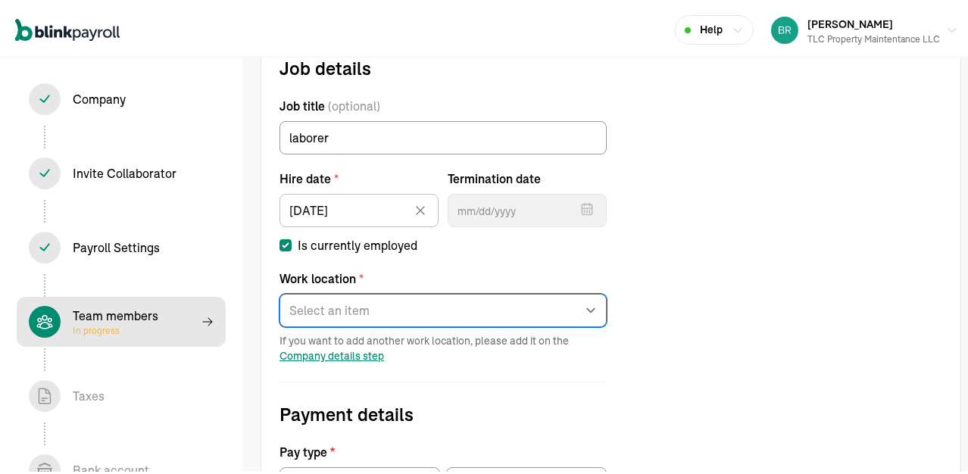
click at [394, 309] on select "Select an item Office Works from home" at bounding box center [443, 307] width 327 height 33
select select "565 Erie St"
click at [280, 291] on select "Select an item Office Works from home" at bounding box center [443, 307] width 327 height 33
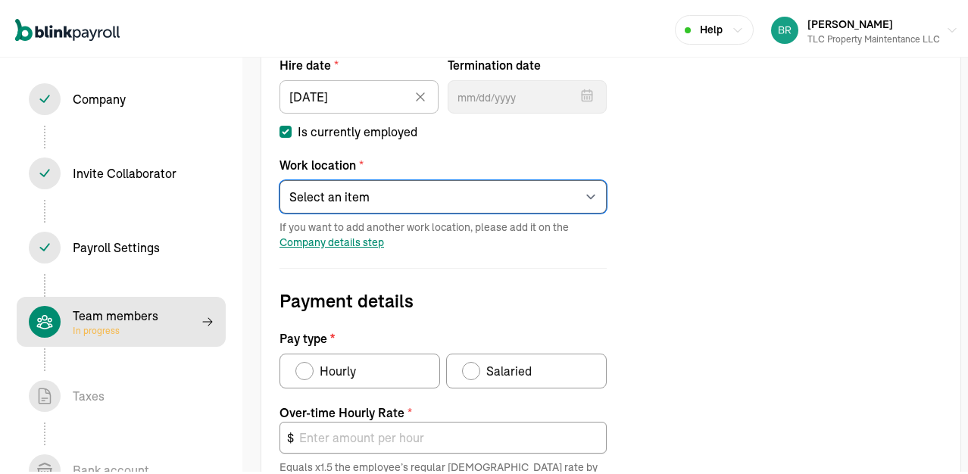
scroll to position [325, 0]
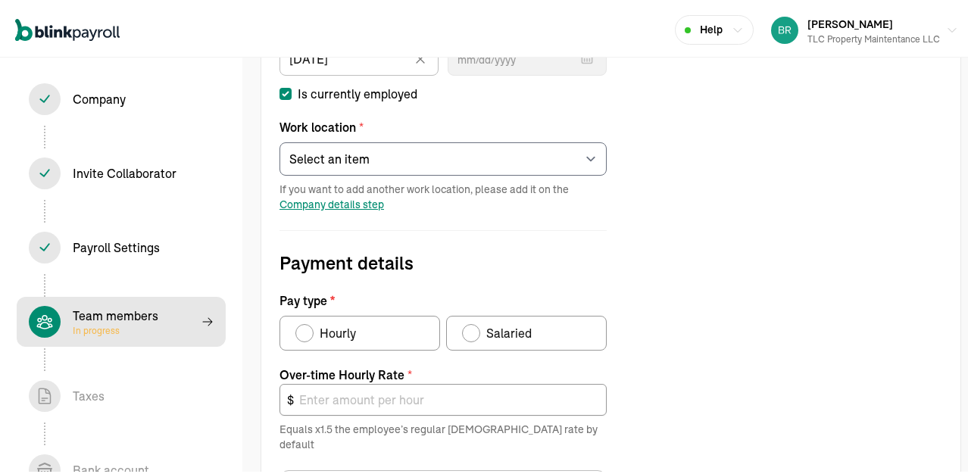
click at [305, 331] on div "Pay type" at bounding box center [305, 330] width 12 height 12
click at [305, 331] on input "Hourly" at bounding box center [301, 327] width 12 height 12
radio input "true"
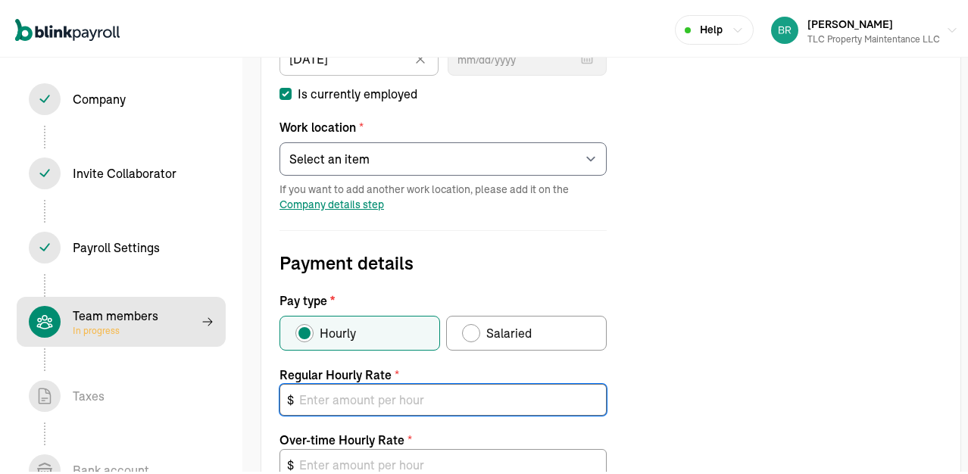
click at [327, 403] on input "text" at bounding box center [443, 397] width 327 height 32
type input "2"
type input "3.00"
type input "20"
type input "30.00"
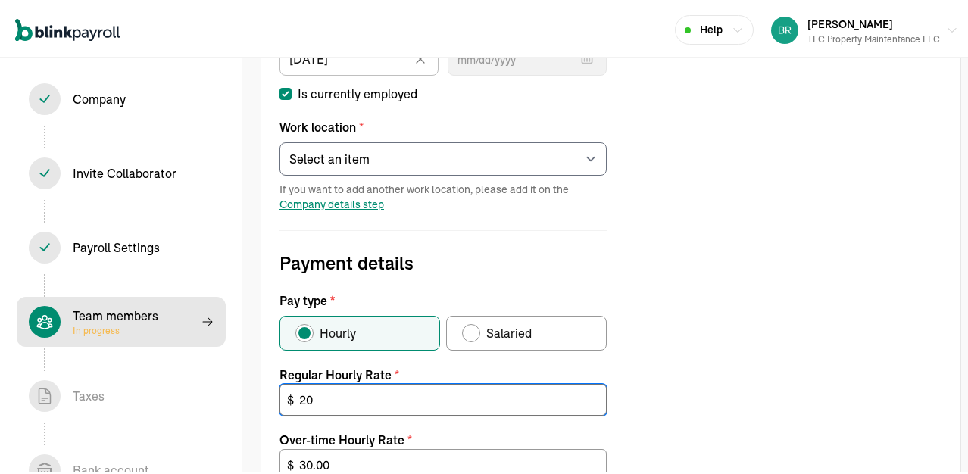
type input "20"
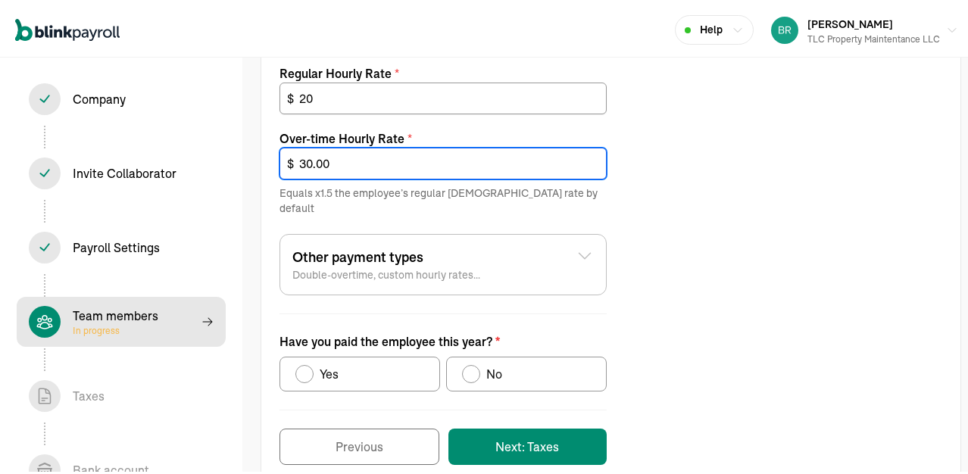
scroll to position [632, 0]
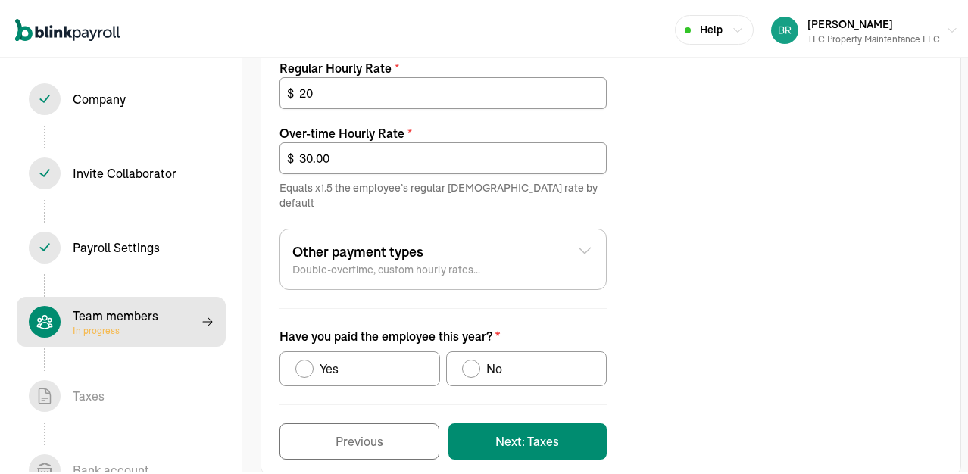
click at [311, 357] on div "Have you paid the employee this year?" at bounding box center [305, 366] width 18 height 18
click at [307, 356] on input "Yes" at bounding box center [301, 362] width 12 height 12
radio input "true"
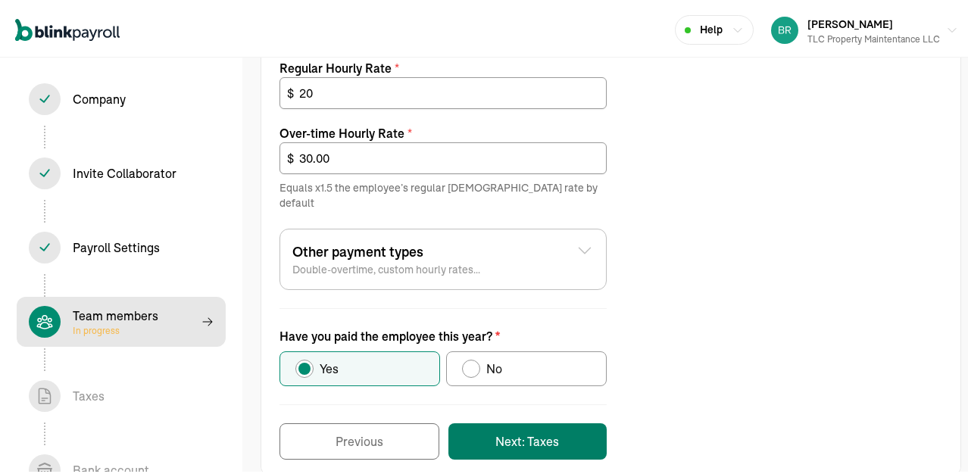
click at [558, 427] on button "Next: Taxes" at bounding box center [528, 439] width 158 height 36
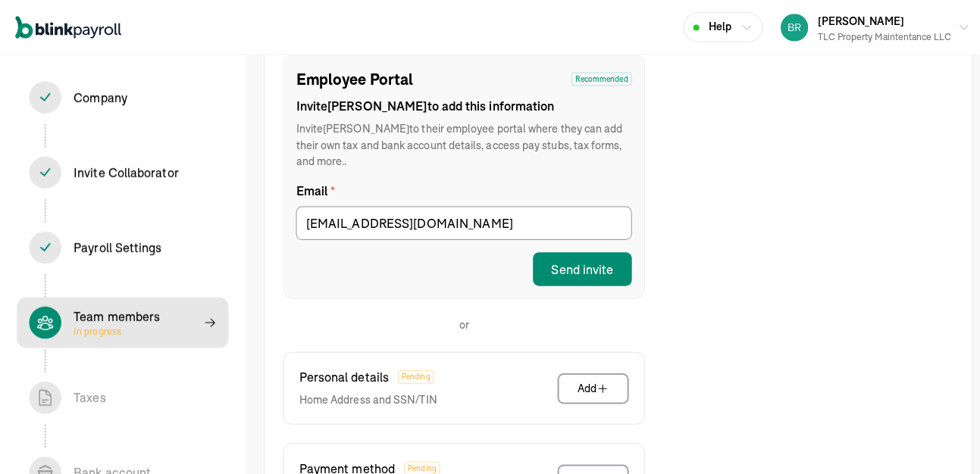
scroll to position [249, 0]
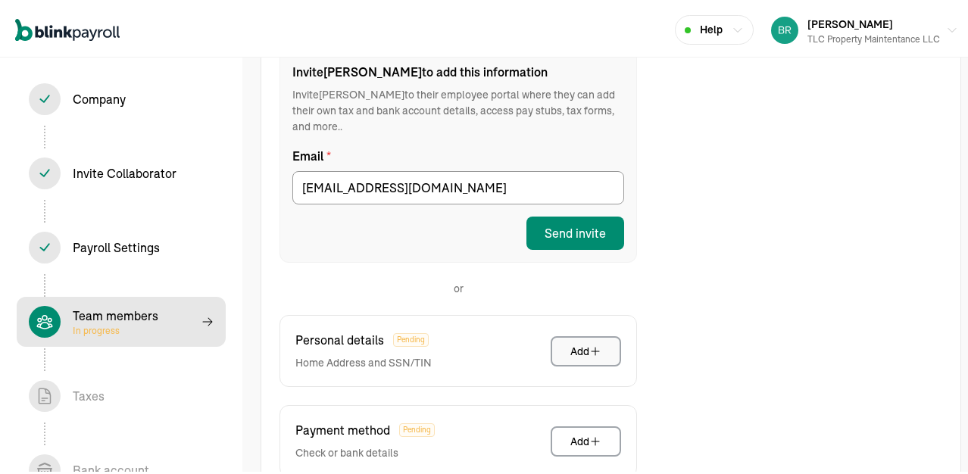
click at [571, 341] on div "Add" at bounding box center [586, 348] width 31 height 15
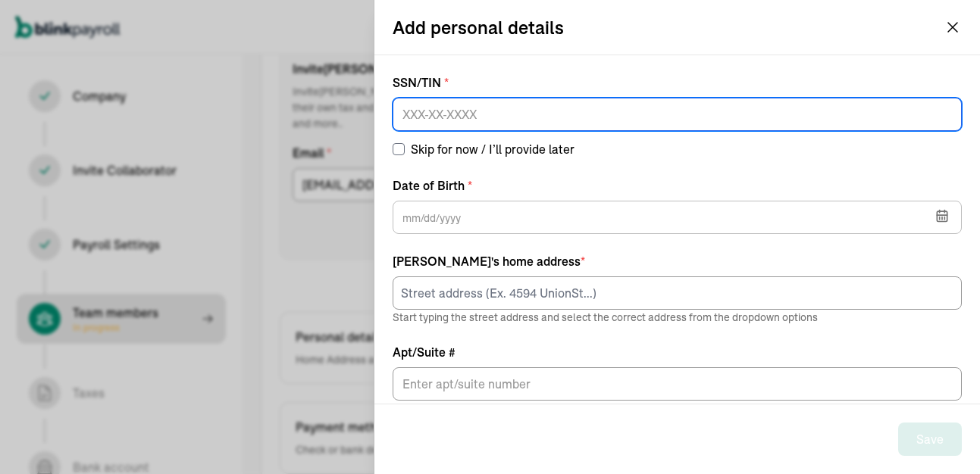
click at [411, 115] on input at bounding box center [677, 114] width 569 height 33
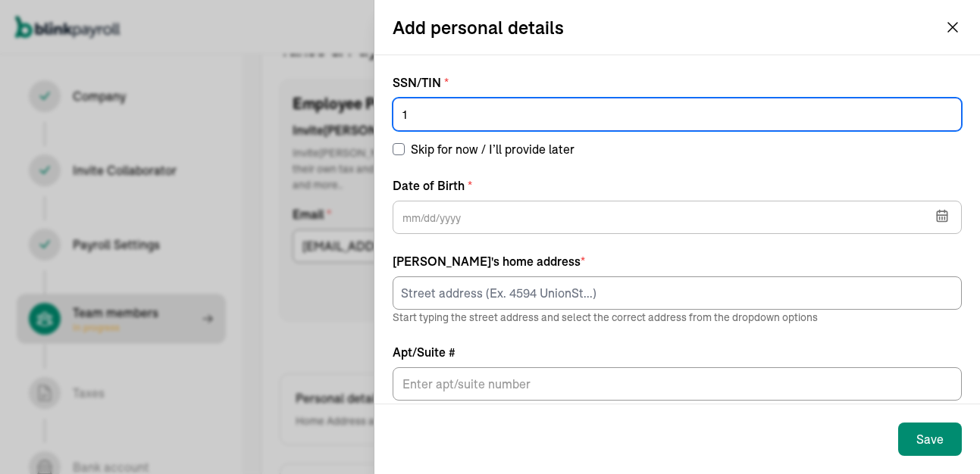
scroll to position [174, 0]
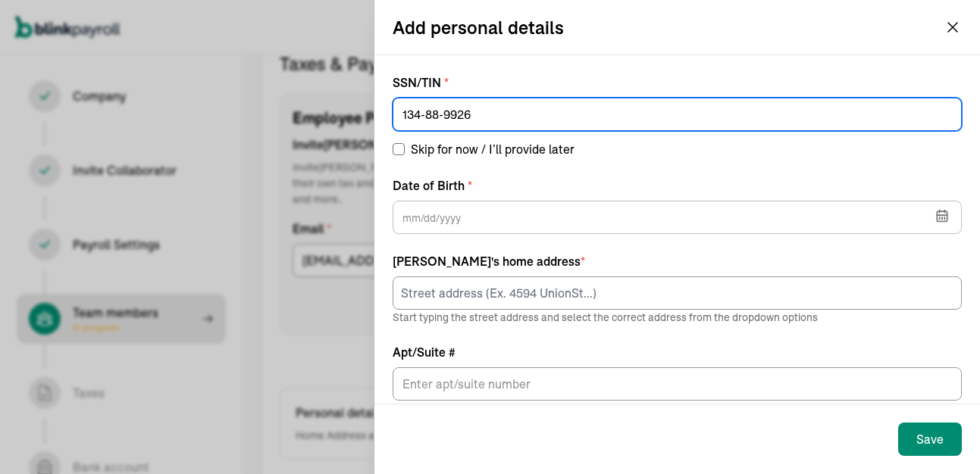
type input "134-88-9926"
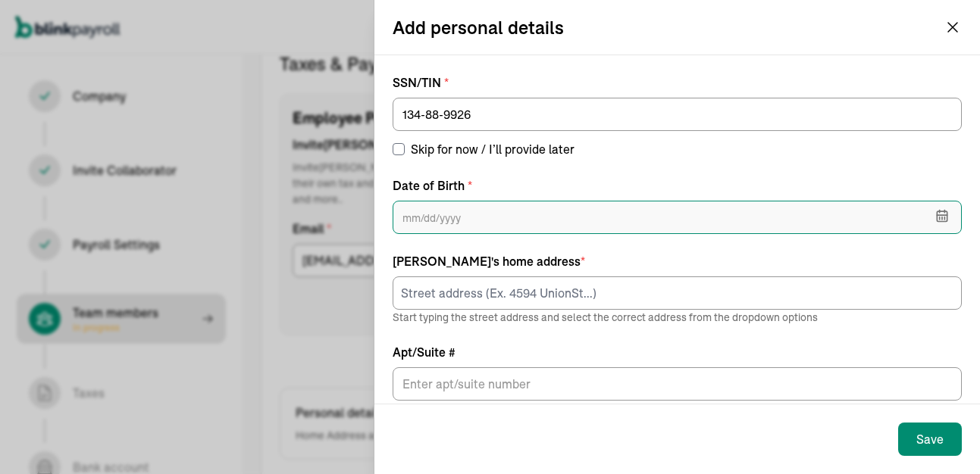
click at [454, 215] on input "text" at bounding box center [677, 217] width 569 height 33
type input "06/07/1992"
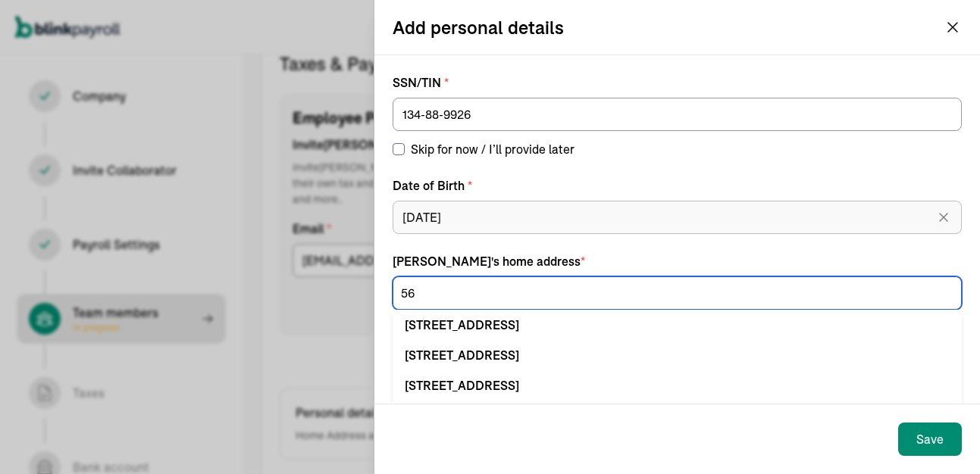
type input "56"
click at [414, 295] on input "56" at bounding box center [677, 293] width 569 height 33
type input "565 Erie St"
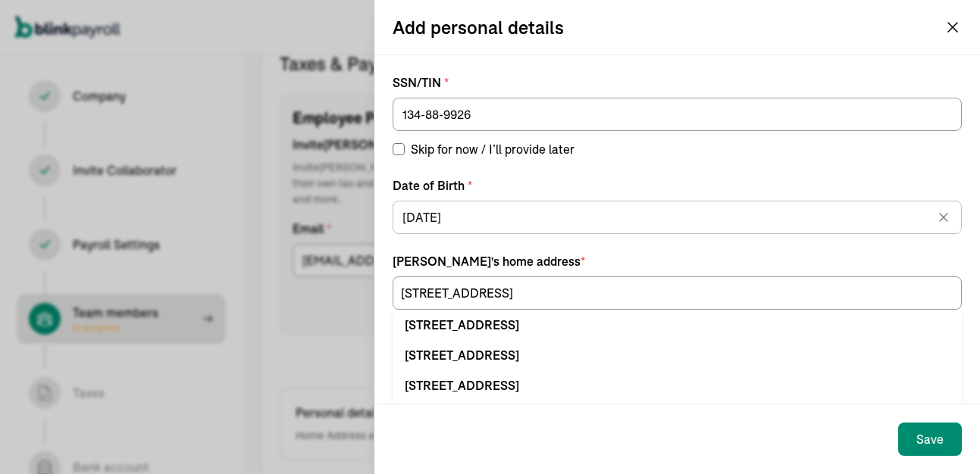
type input "Olean"
type input "NY"
type input "14760"
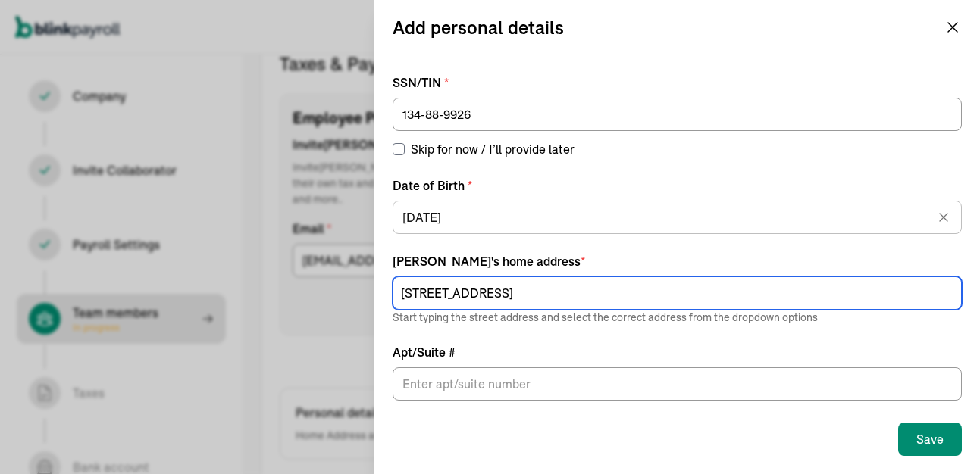
click at [468, 289] on input "565 Erie St" at bounding box center [677, 293] width 569 height 33
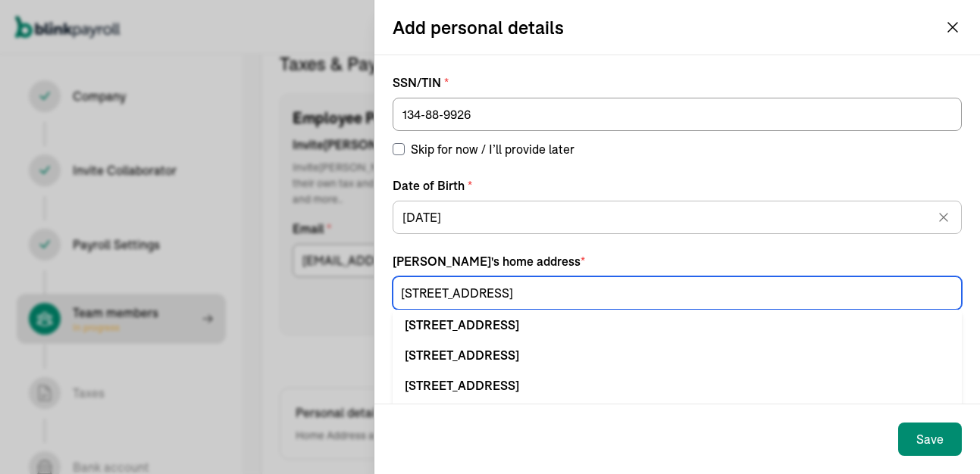
type input "565 Erie St"
click at [411, 436] on div "Save" at bounding box center [676, 440] width 605 height 70
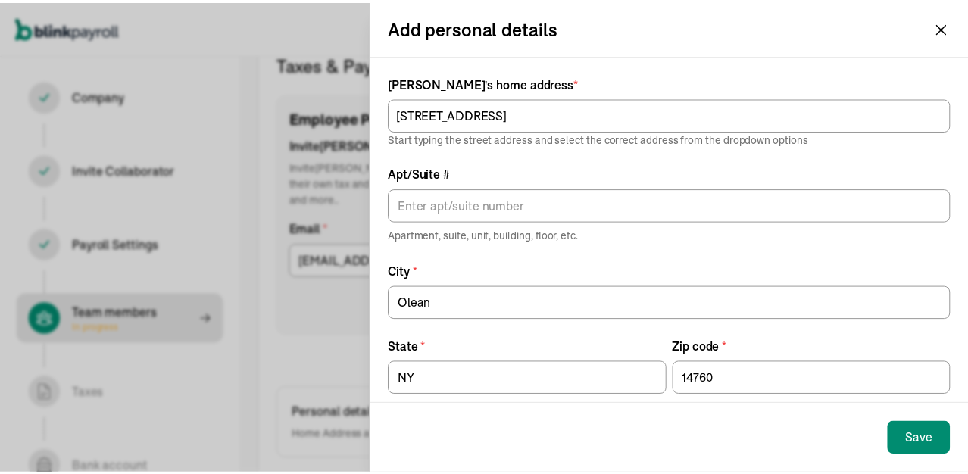
scroll to position [201, 0]
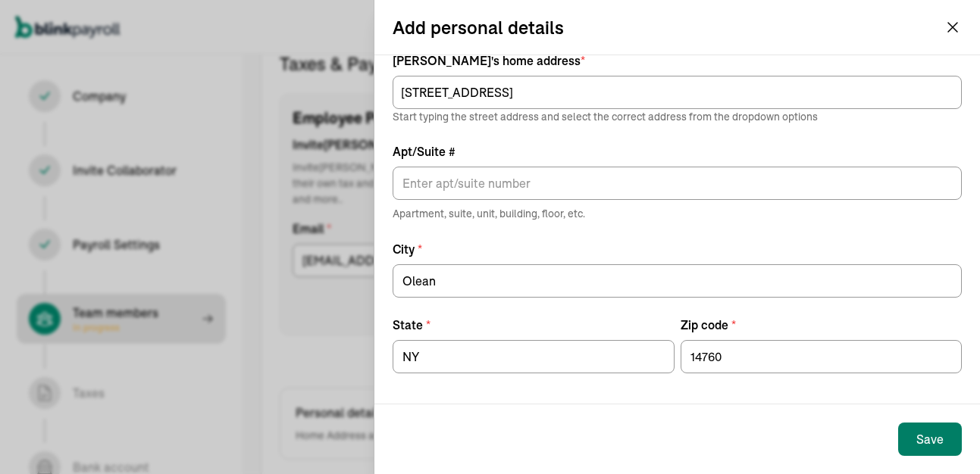
click at [909, 433] on button "Save" at bounding box center [930, 439] width 64 height 33
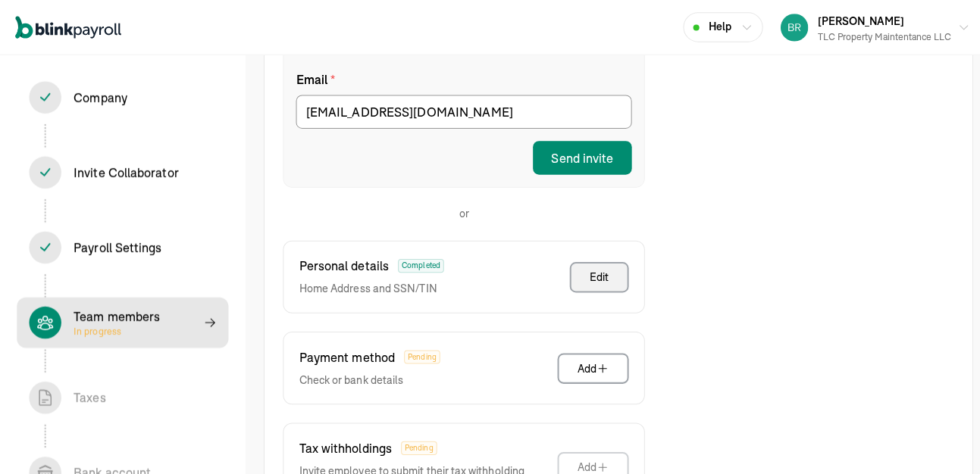
scroll to position [325, 0]
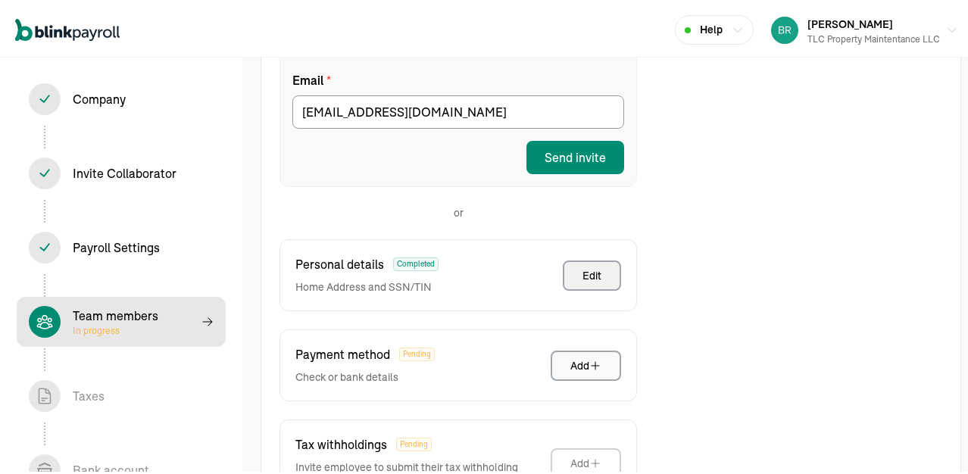
click at [578, 355] on div "Add" at bounding box center [586, 362] width 31 height 15
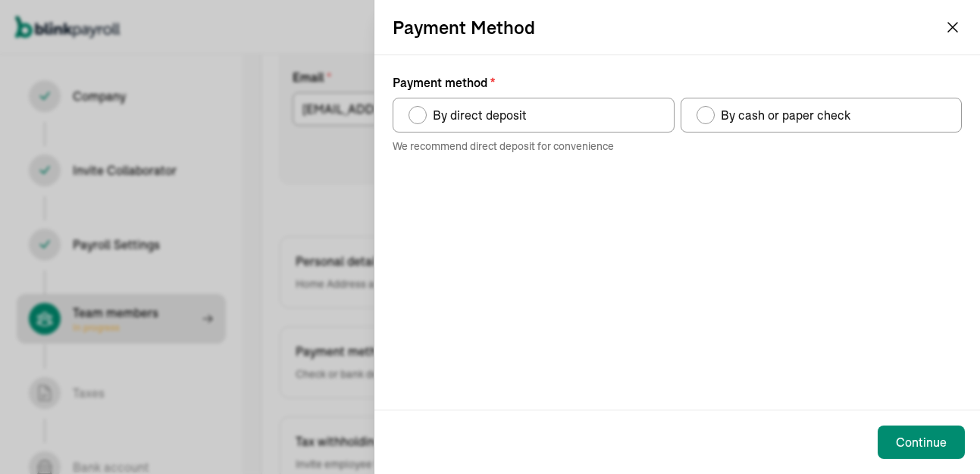
click at [422, 115] on div "Payment method" at bounding box center [417, 115] width 12 height 12
click at [420, 115] on input "By direct deposit" at bounding box center [414, 111] width 12 height 12
radio input "true"
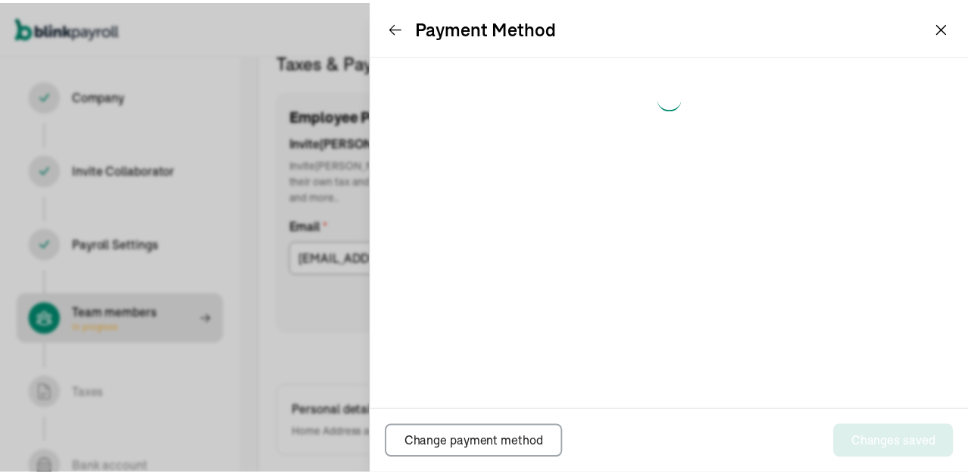
scroll to position [174, 0]
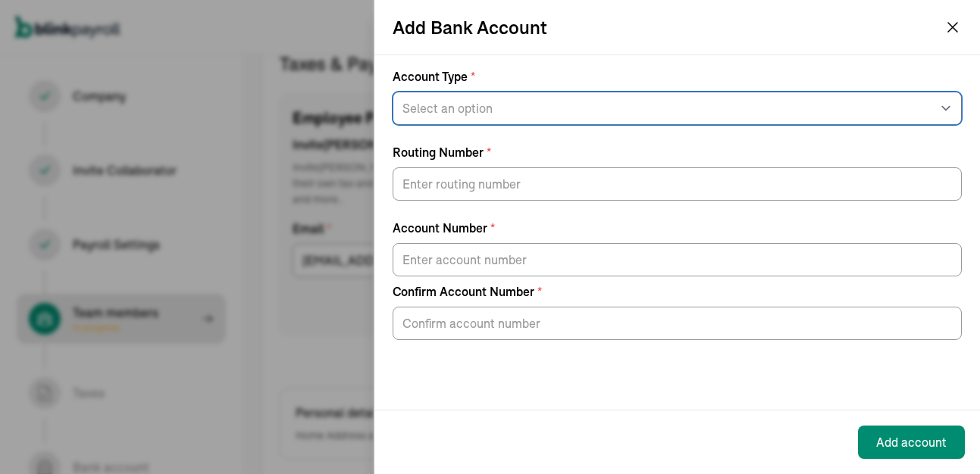
click at [839, 115] on select "Select an option Savings Checking" at bounding box center [677, 108] width 569 height 33
select select "Checking"
click at [393, 92] on select "Select an option Savings Checking" at bounding box center [677, 108] width 569 height 33
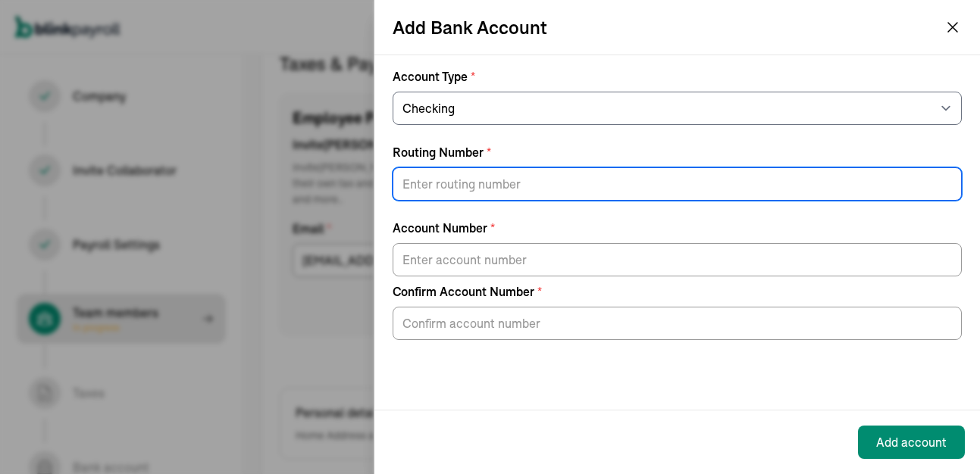
click at [514, 183] on input "Routing Number *" at bounding box center [677, 183] width 569 height 33
type input "022304030"
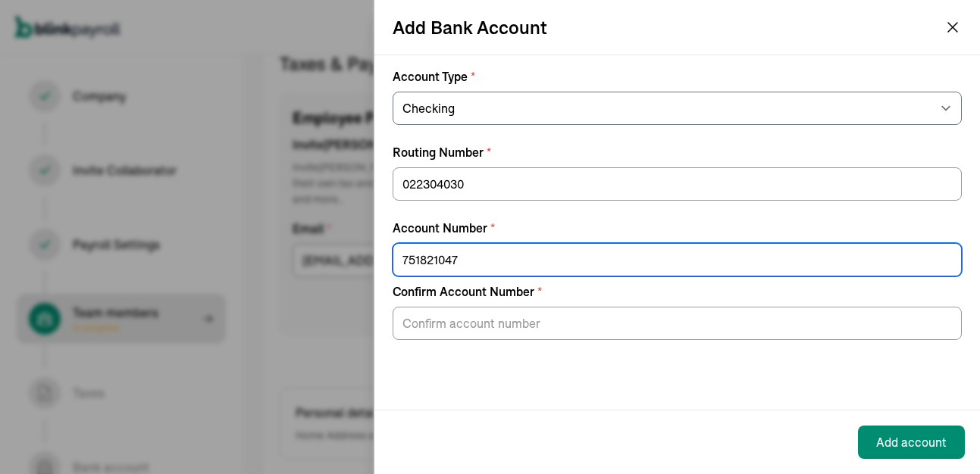
type input "751821047"
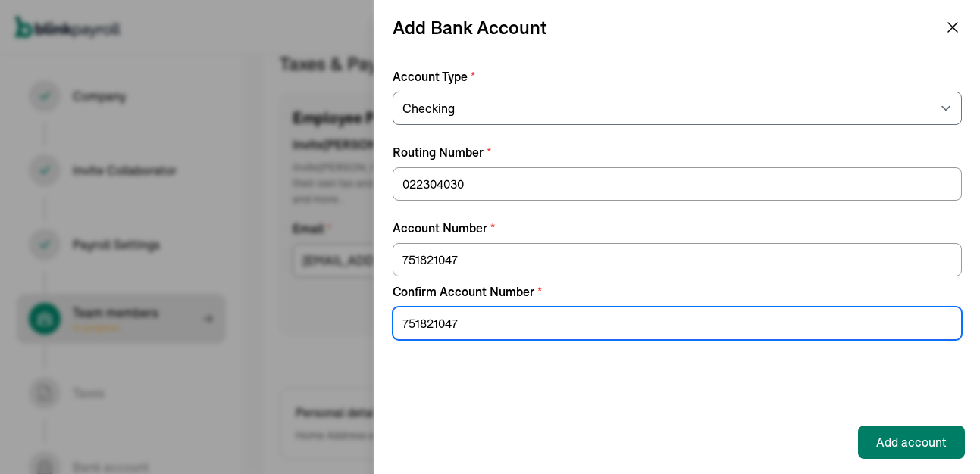
type input "751821047"
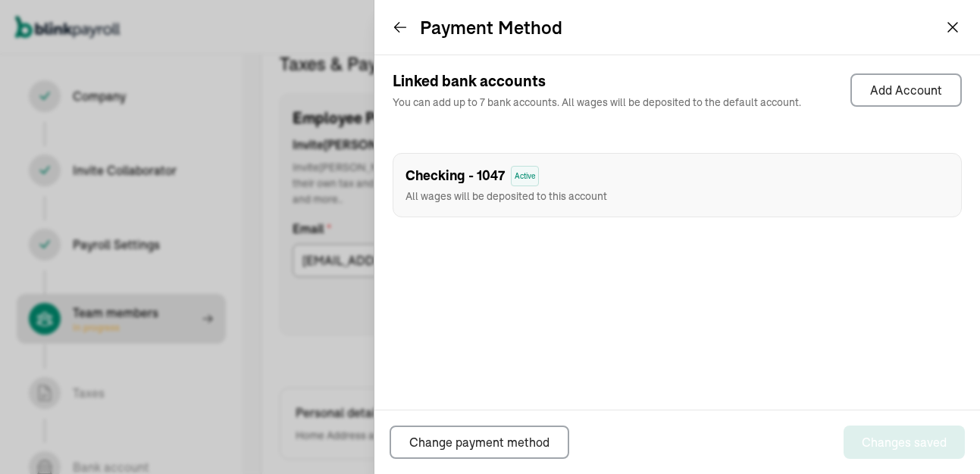
click at [393, 27] on icon at bounding box center [400, 27] width 15 height 15
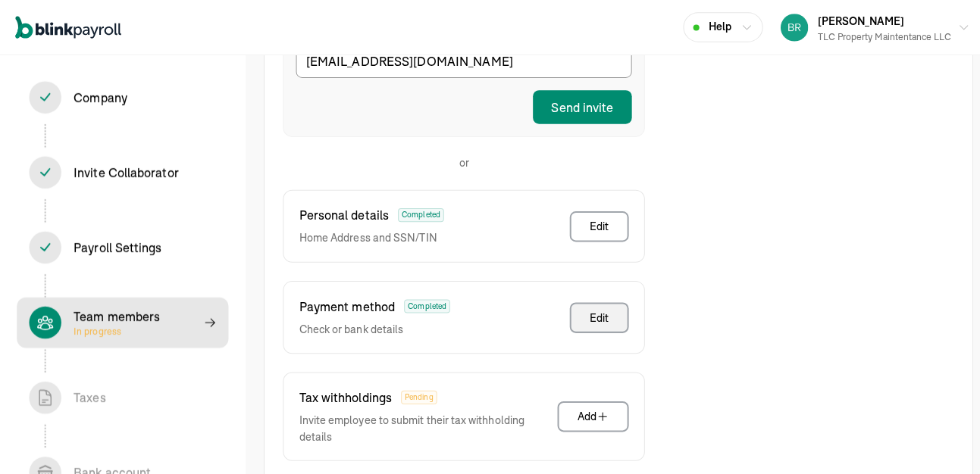
scroll to position [401, 0]
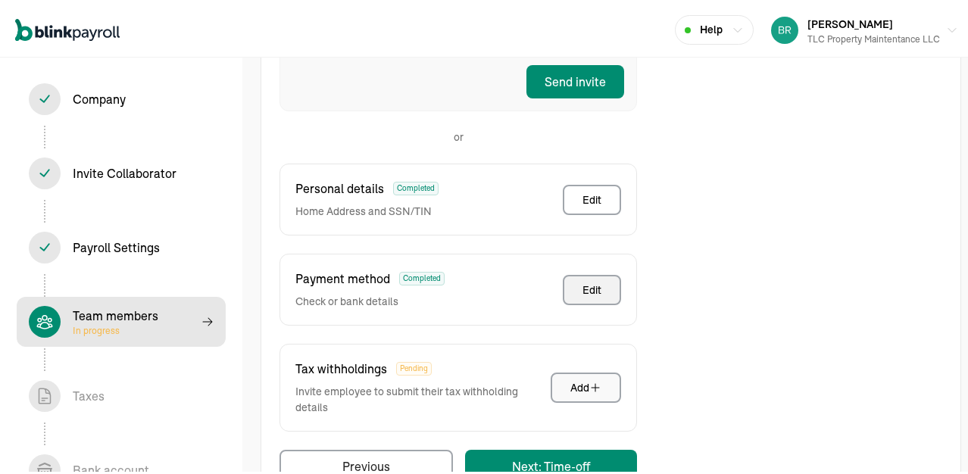
click at [590, 379] on icon "button" at bounding box center [596, 385] width 12 height 12
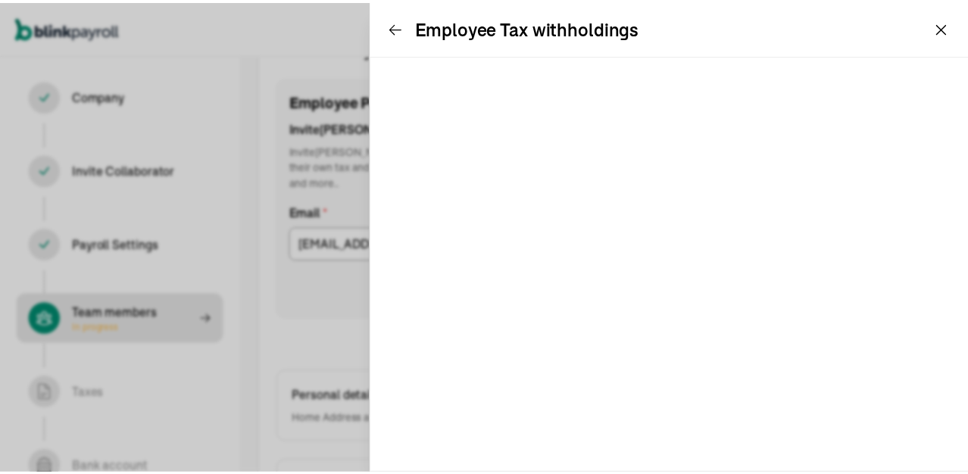
scroll to position [174, 0]
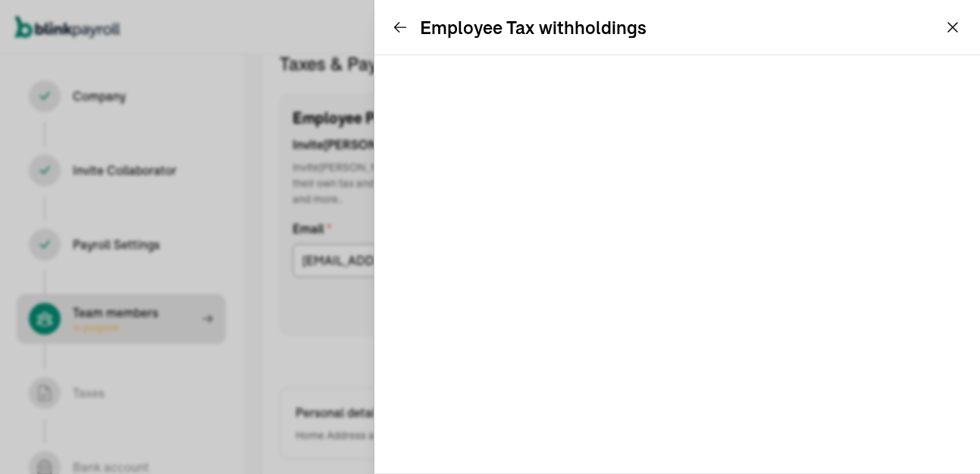
click at [398, 24] on icon at bounding box center [400, 27] width 15 height 15
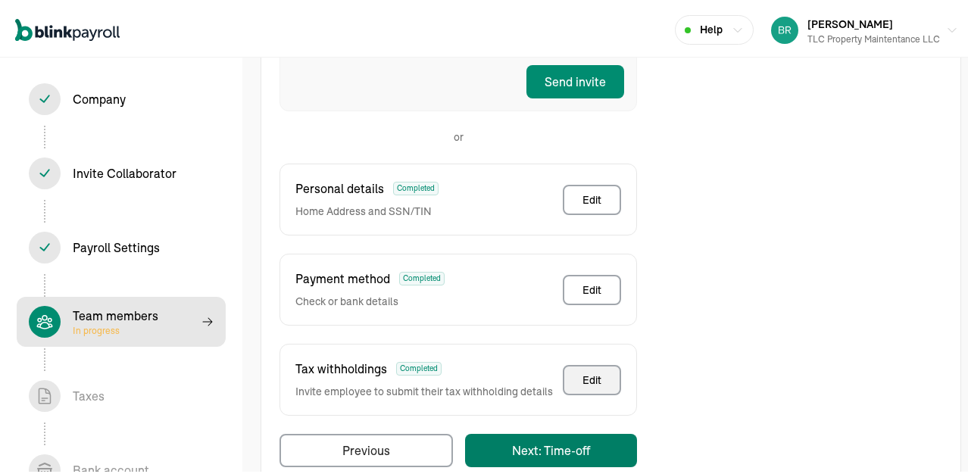
scroll to position [105, 0]
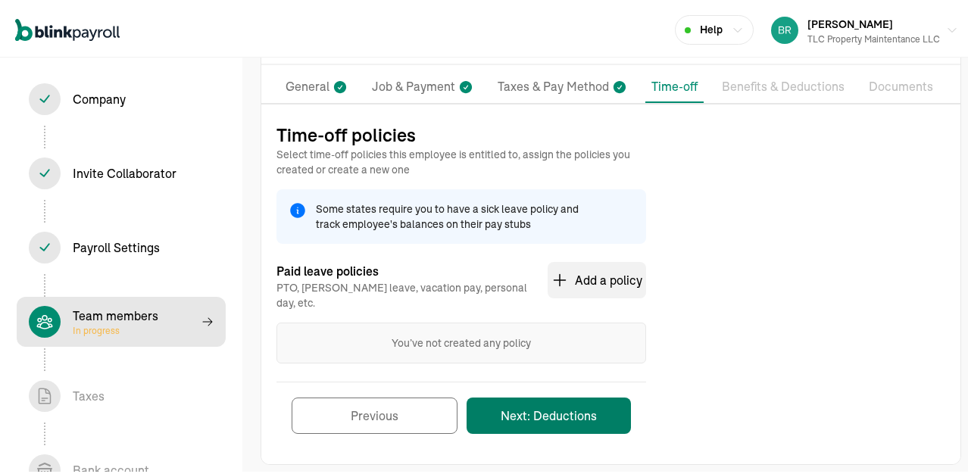
click at [545, 399] on button "Next: Deductions" at bounding box center [549, 413] width 164 height 36
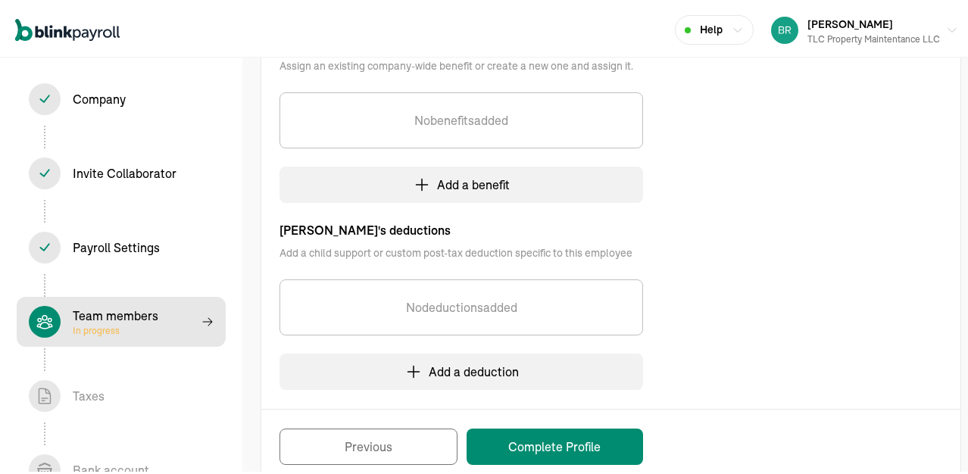
scroll to position [384, 0]
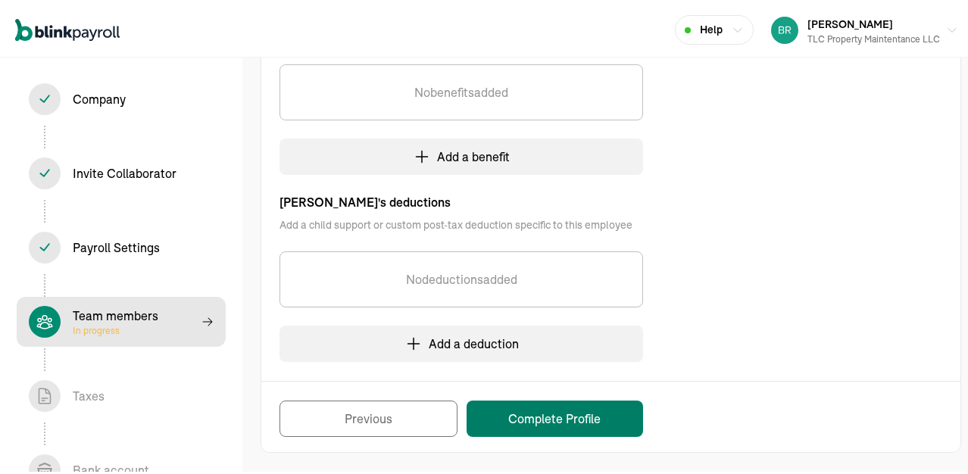
click at [532, 417] on button "Complete Profile" at bounding box center [555, 416] width 177 height 36
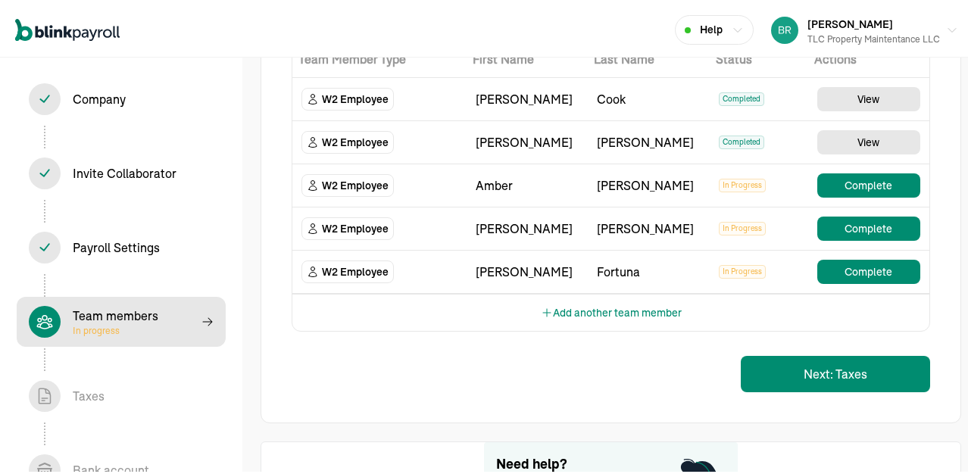
scroll to position [190, 0]
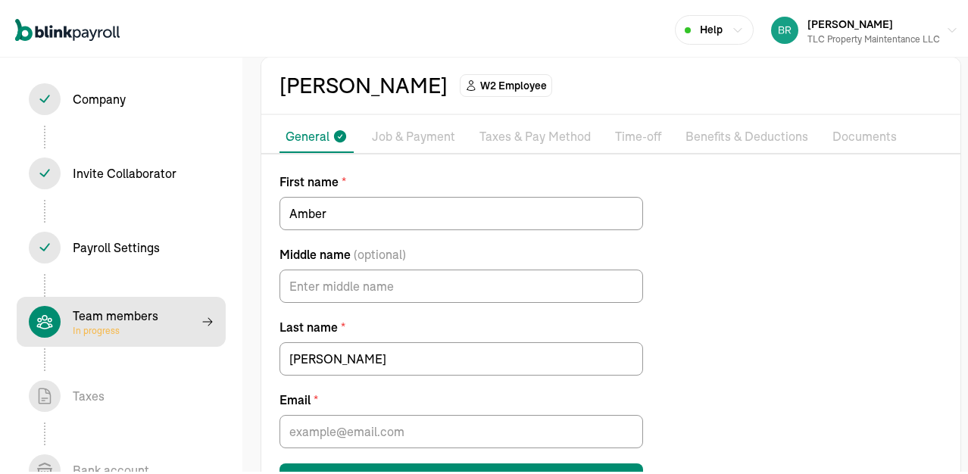
scroll to position [115, 0]
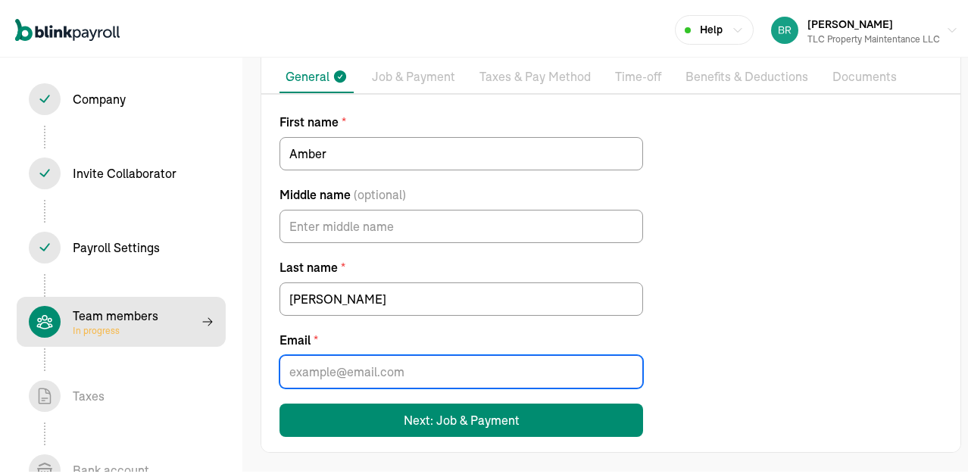
click at [327, 368] on input "Email *" at bounding box center [462, 368] width 364 height 33
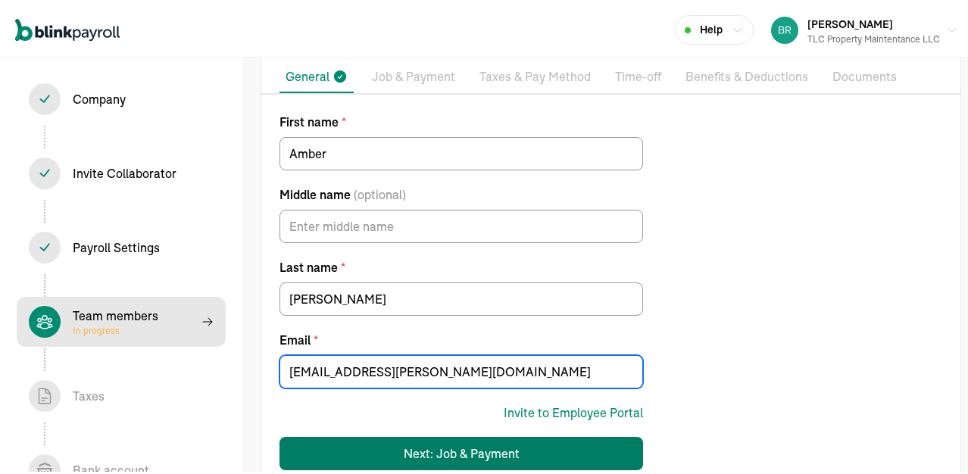
type input "amber.mohr@outlook.com"
click at [443, 436] on div "Next: Job & Payment" at bounding box center [462, 451] width 116 height 18
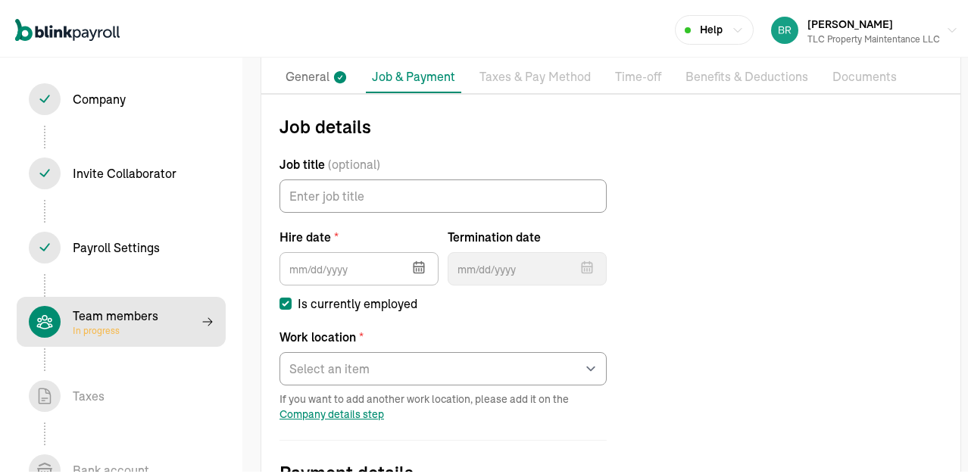
scroll to position [174, 0]
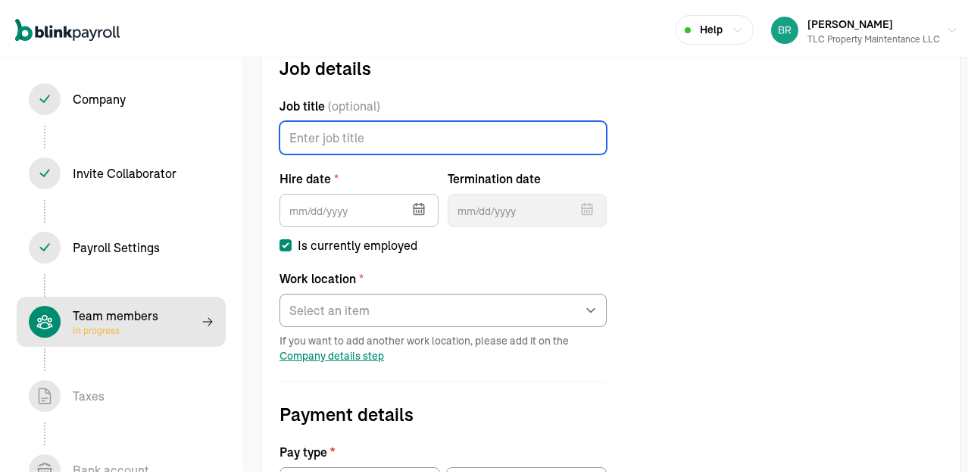
click at [453, 139] on input "Job title (optional)" at bounding box center [443, 134] width 327 height 33
type input "Laborer"
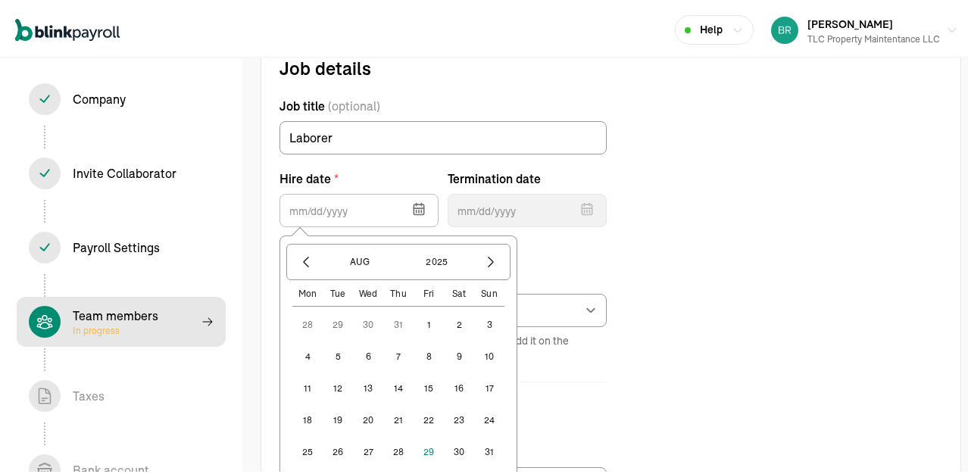
click at [433, 322] on button "1" at bounding box center [429, 322] width 30 height 30
type input "08/01/2025"
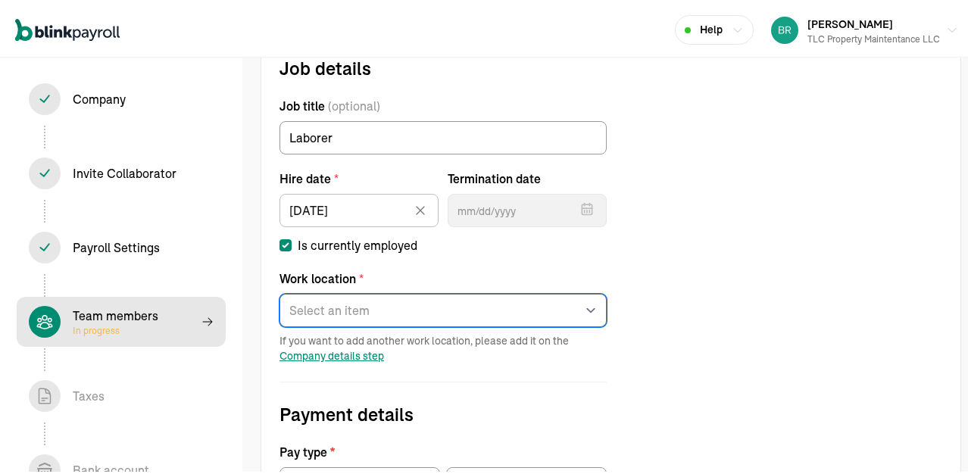
click at [400, 311] on select "Select an item Office Works from home" at bounding box center [443, 307] width 327 height 33
select select "565 Erie St"
click at [280, 291] on select "Select an item Office Works from home" at bounding box center [443, 307] width 327 height 33
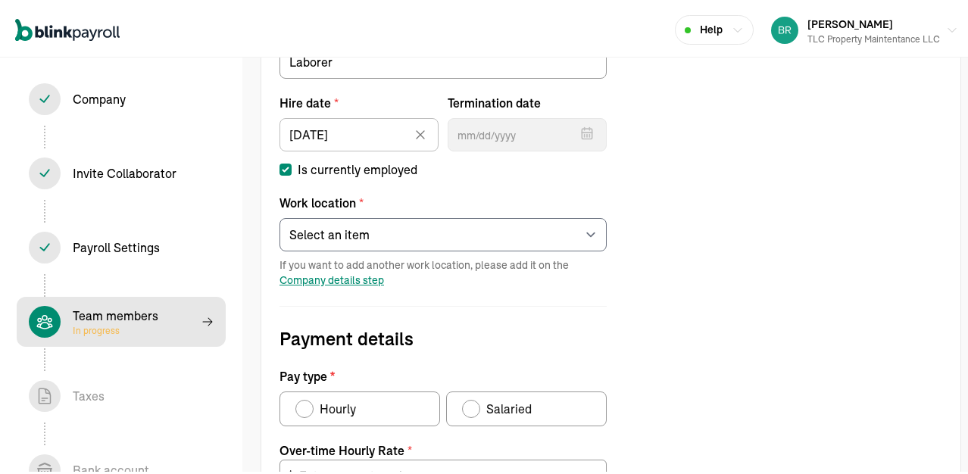
click at [310, 405] on div "Pay type" at bounding box center [305, 406] width 12 height 12
click at [307, 405] on input "Hourly" at bounding box center [301, 402] width 12 height 12
radio input "true"
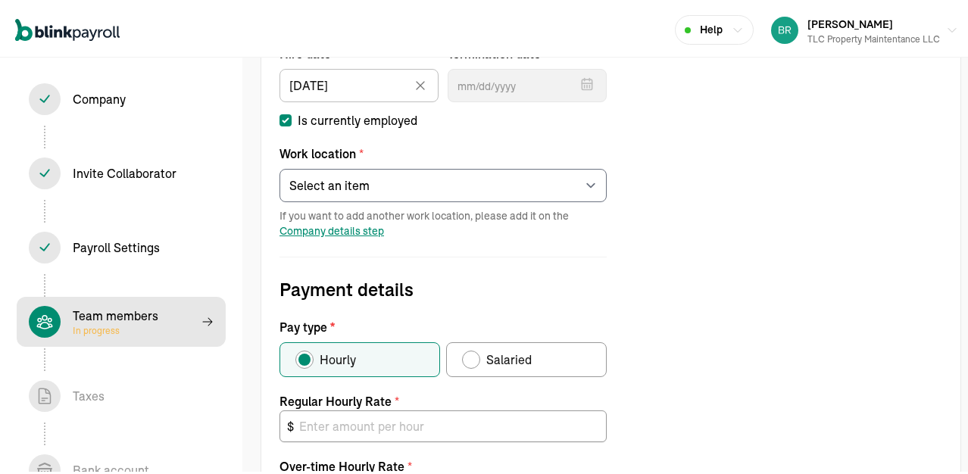
scroll to position [325, 0]
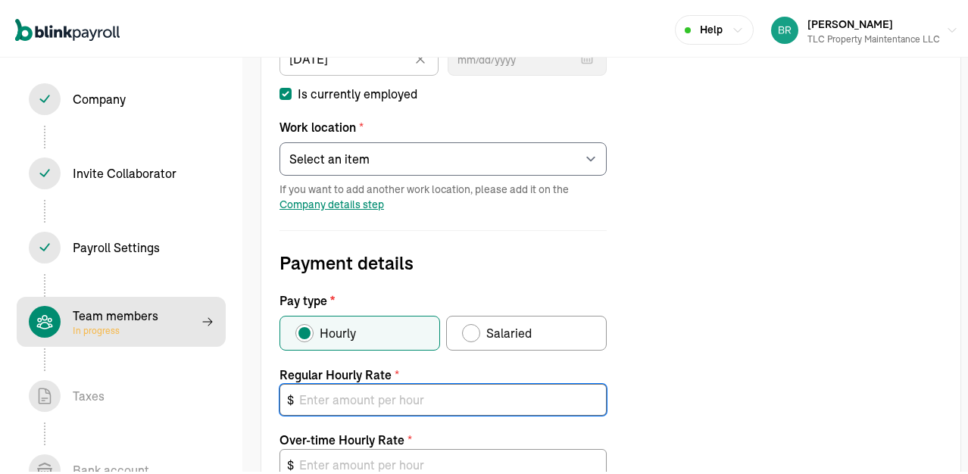
click at [359, 400] on input "text" at bounding box center [443, 397] width 327 height 32
type input "2"
type input "3.00"
type input "20"
type input "30.00"
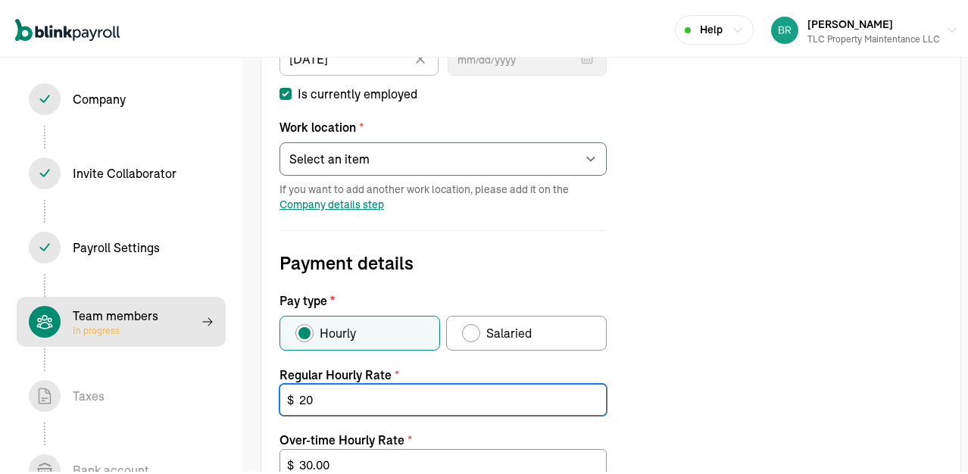
type input "2"
type input "3.00"
type input "1"
type input "1.50"
type input "15"
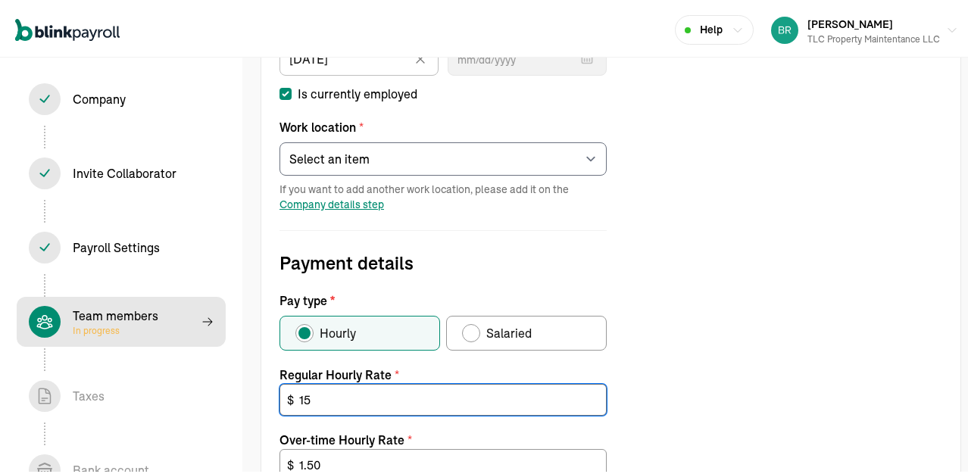
type input "22.50"
type input "15.5"
type input "23.25"
type input "15.50"
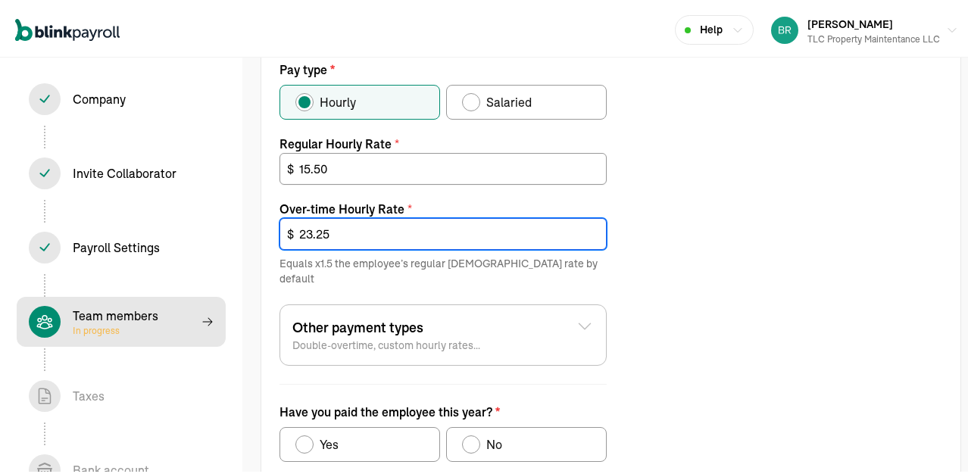
scroll to position [632, 0]
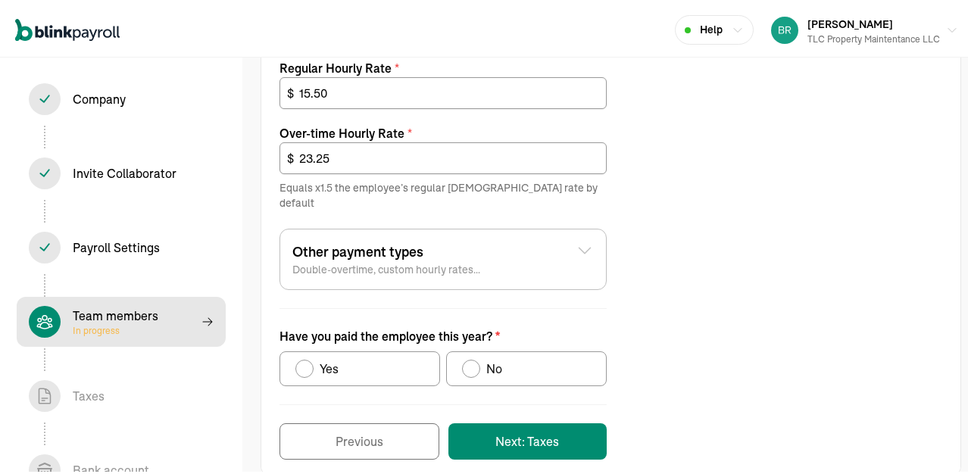
click at [477, 357] on div "Have you paid the employee this year?" at bounding box center [471, 366] width 18 height 18
click at [474, 356] on input "No" at bounding box center [467, 362] width 12 height 12
radio input "true"
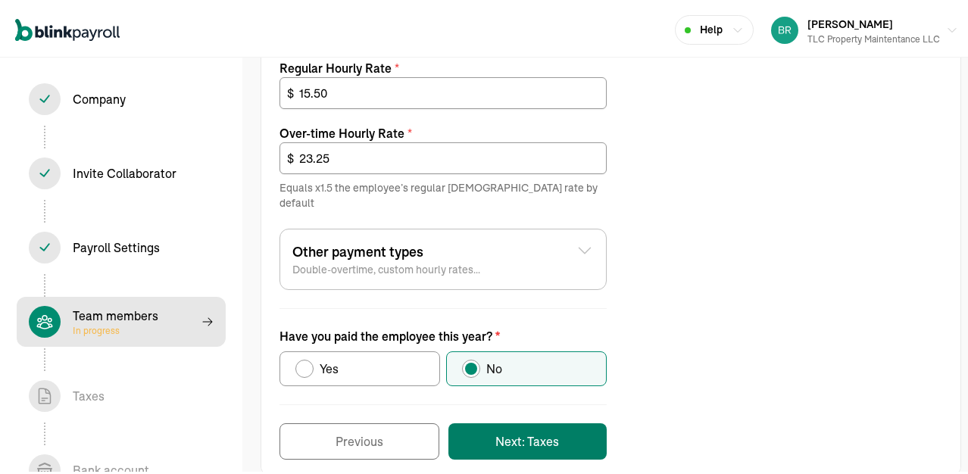
click at [518, 425] on button "Next: Taxes" at bounding box center [528, 439] width 158 height 36
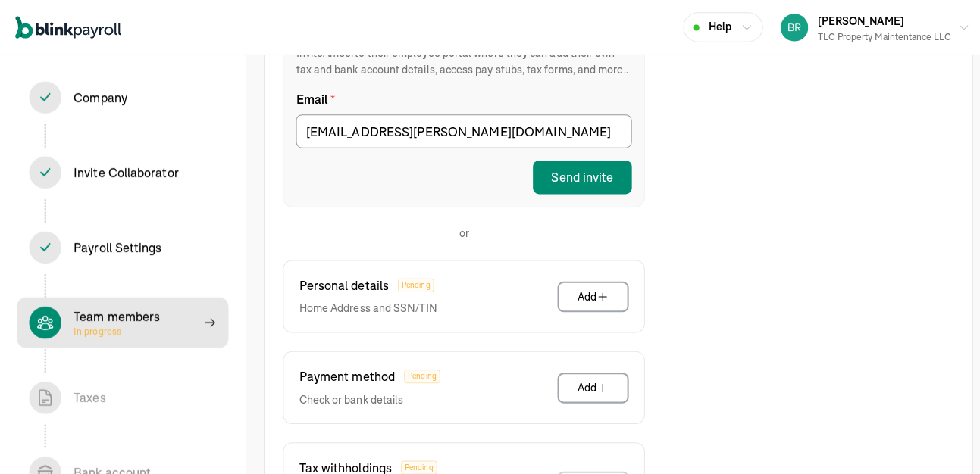
scroll to position [325, 0]
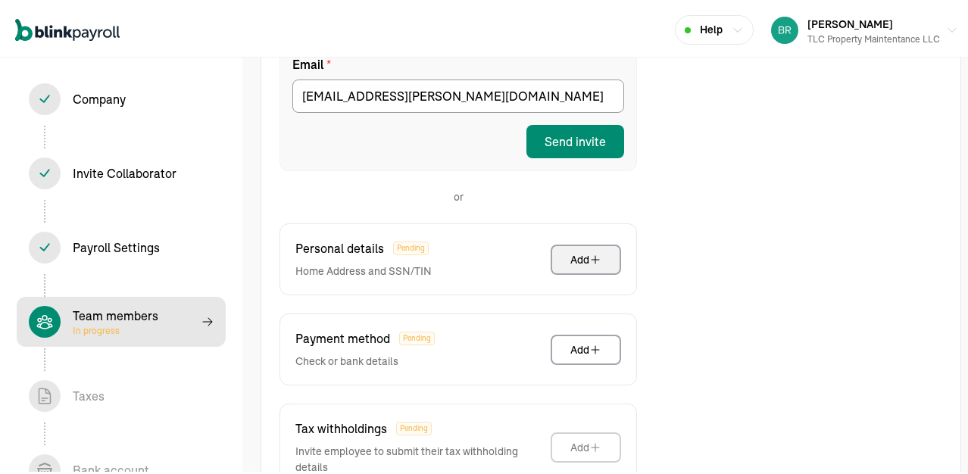
click at [593, 255] on icon "button" at bounding box center [596, 257] width 12 height 12
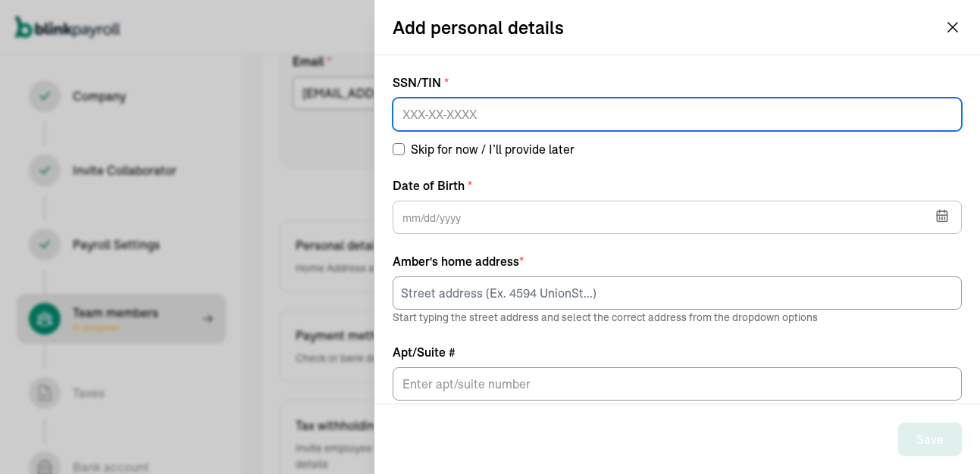
click at [596, 117] on input at bounding box center [677, 114] width 569 height 33
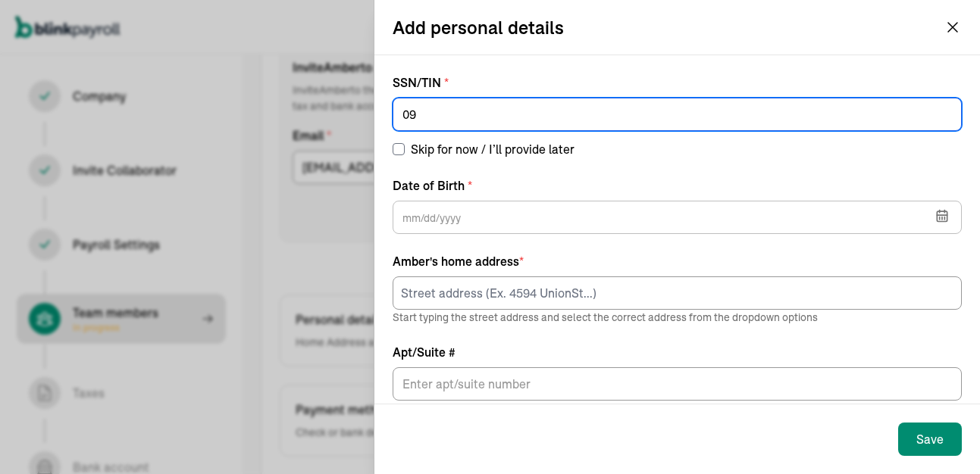
scroll to position [174, 0]
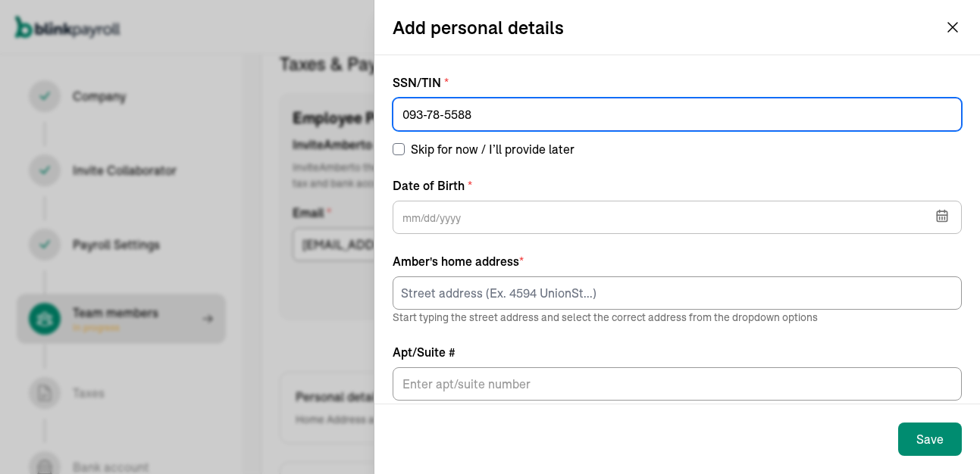
type input "093-78-5588"
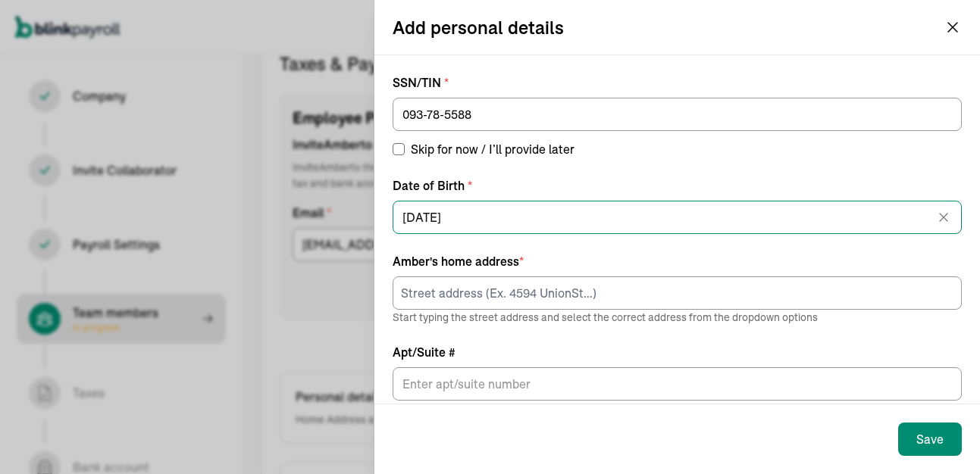
type input "07/22/1985"
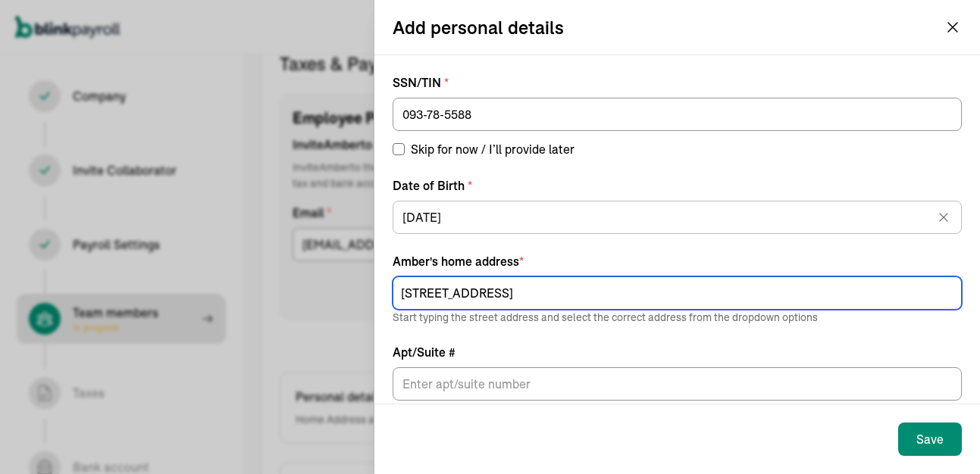
type input "1940 White Hill Road"
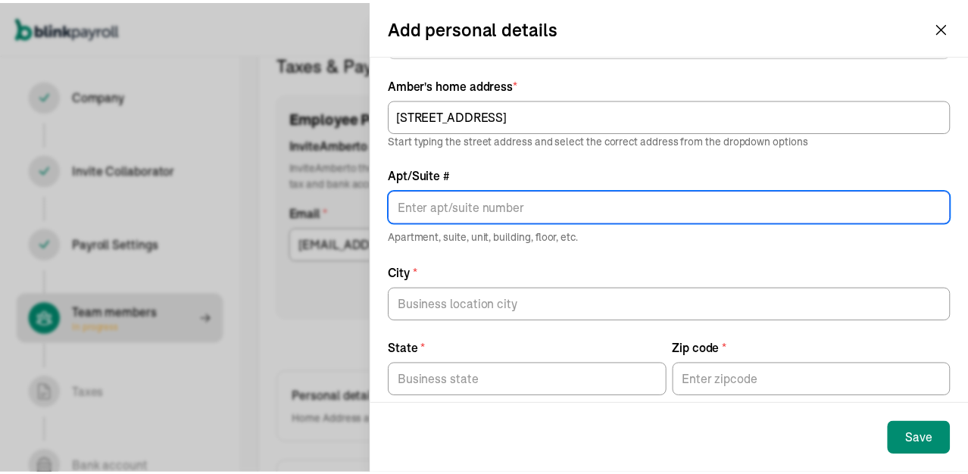
scroll to position [201, 0]
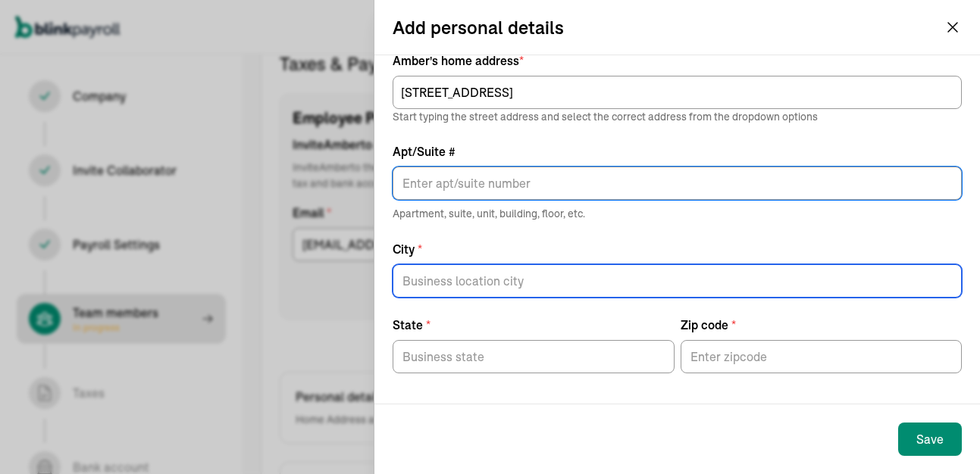
click at [464, 277] on input "City *" at bounding box center [677, 280] width 569 height 33
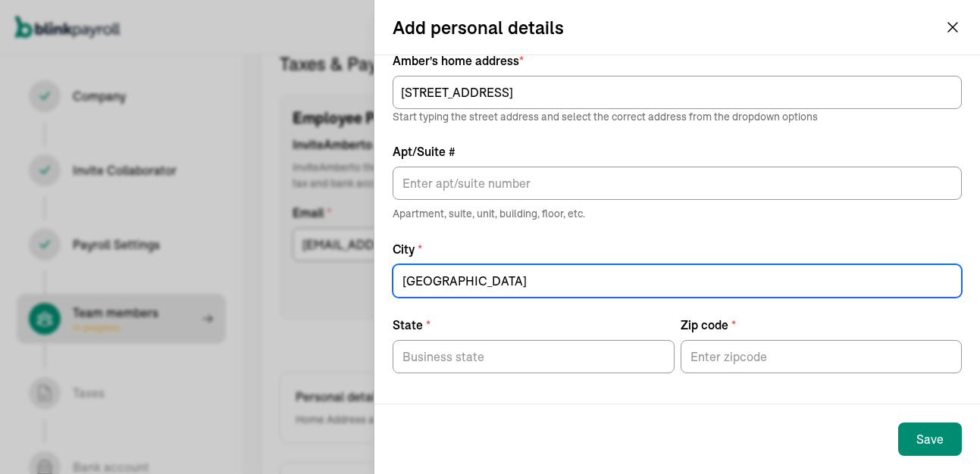
type input "Allentown"
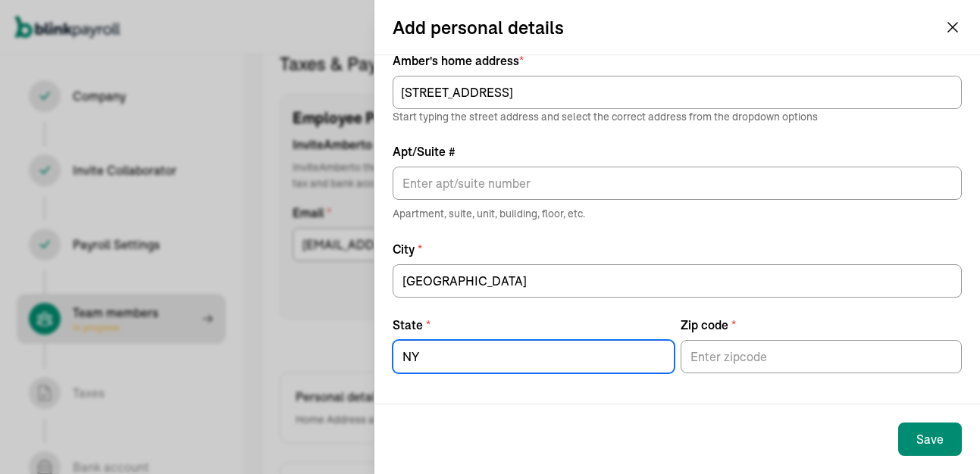
type input "NY"
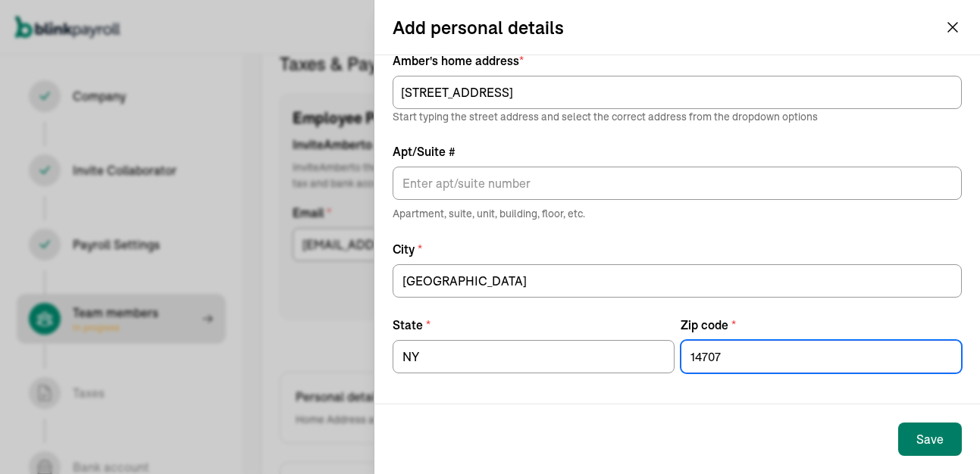
type input "14707"
click at [923, 436] on div "Save" at bounding box center [929, 439] width 27 height 18
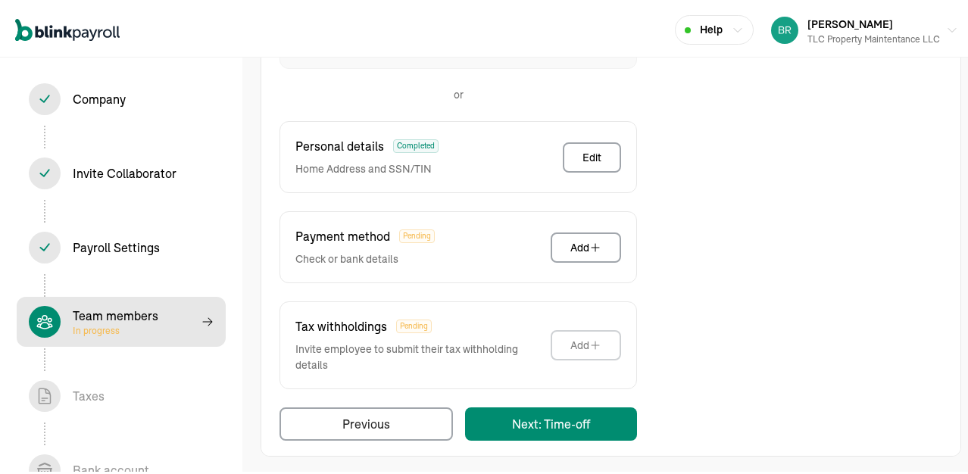
scroll to position [431, 0]
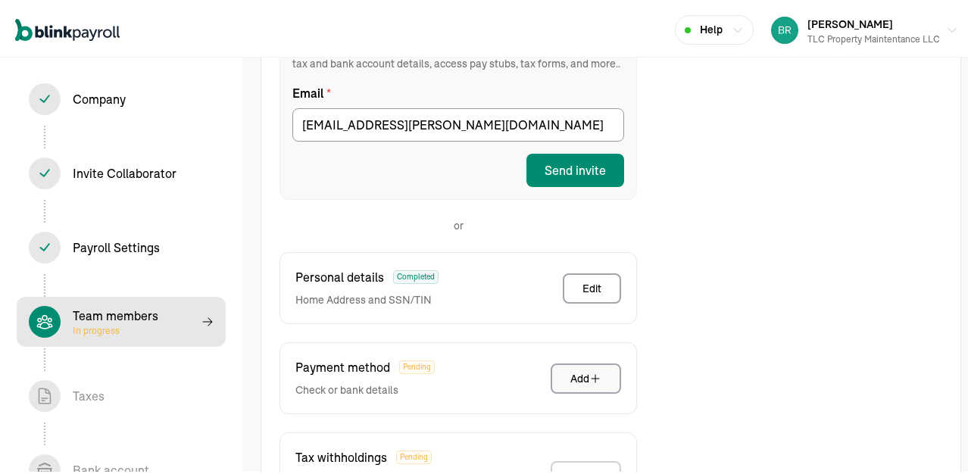
click at [594, 243] on div "Taxes & Pay Method Employee Portal Recommended Invite Amber to add this informa…" at bounding box center [459, 249] width 358 height 640
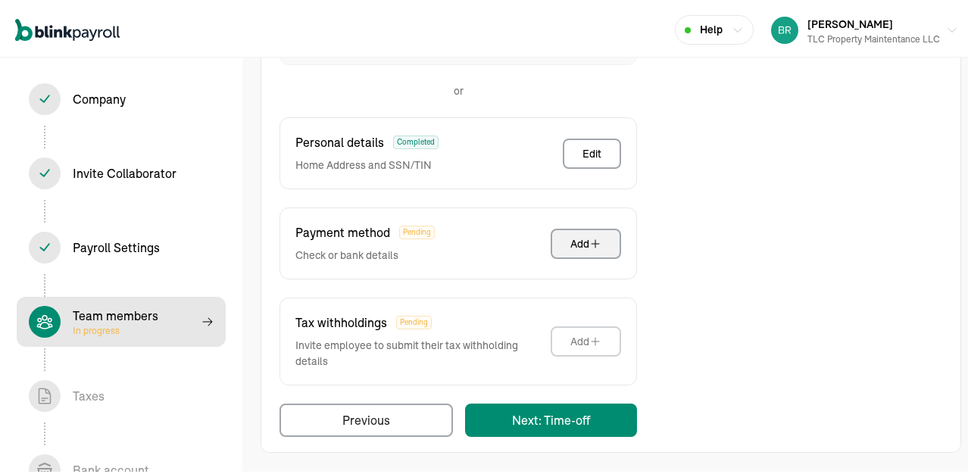
click at [586, 246] on div "Add" at bounding box center [586, 240] width 31 height 15
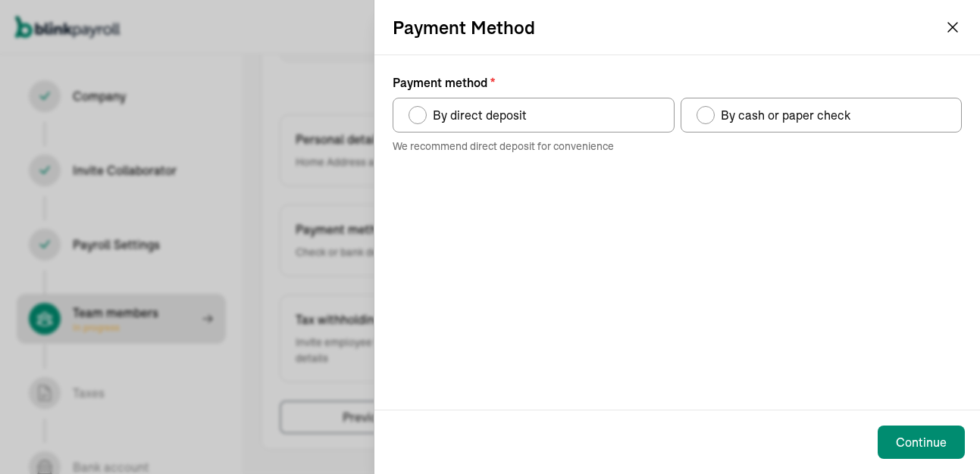
click at [427, 120] on div "By direct deposit" at bounding box center [477, 115] width 100 height 18
click at [420, 117] on input "By direct deposit" at bounding box center [414, 111] width 12 height 12
radio input "true"
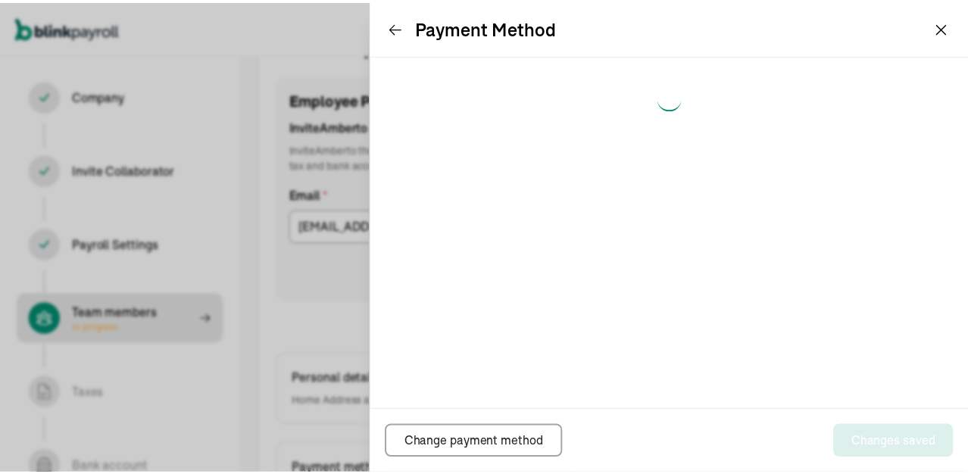
scroll to position [174, 0]
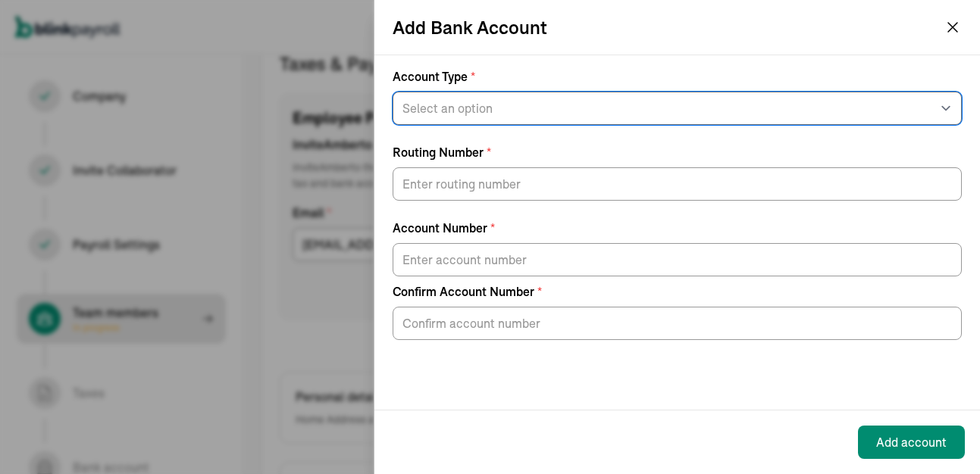
click at [441, 116] on select "Select an option Savings Checking" at bounding box center [677, 108] width 569 height 33
select select "Checking"
click at [393, 92] on select "Select an option Savings Checking" at bounding box center [677, 108] width 569 height 33
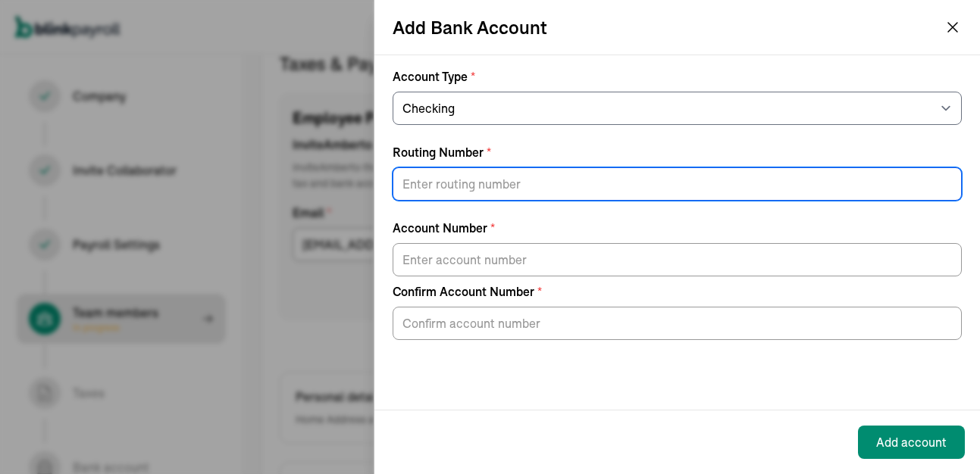
click at [452, 174] on input "Routing Number *" at bounding box center [677, 183] width 569 height 33
type input "314972853"
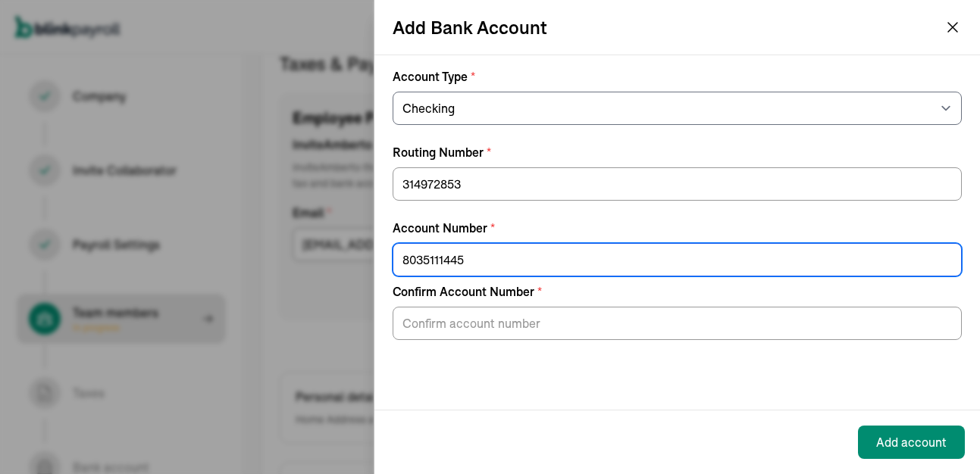
type input "8035111445"
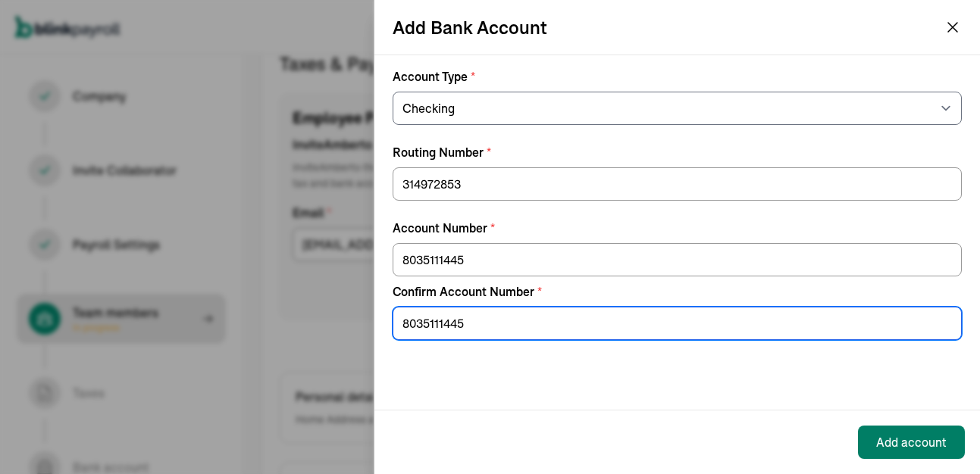
type input "8035111445"
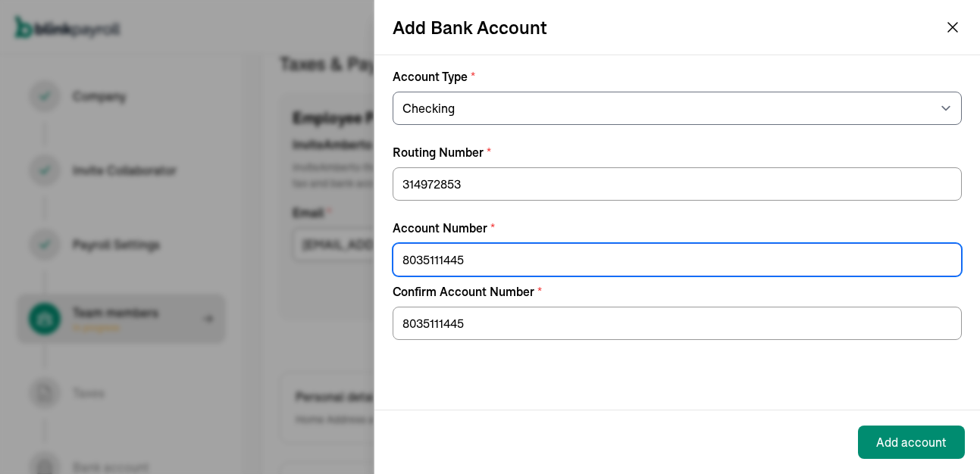
click at [488, 259] on input "8035111445" at bounding box center [677, 259] width 569 height 33
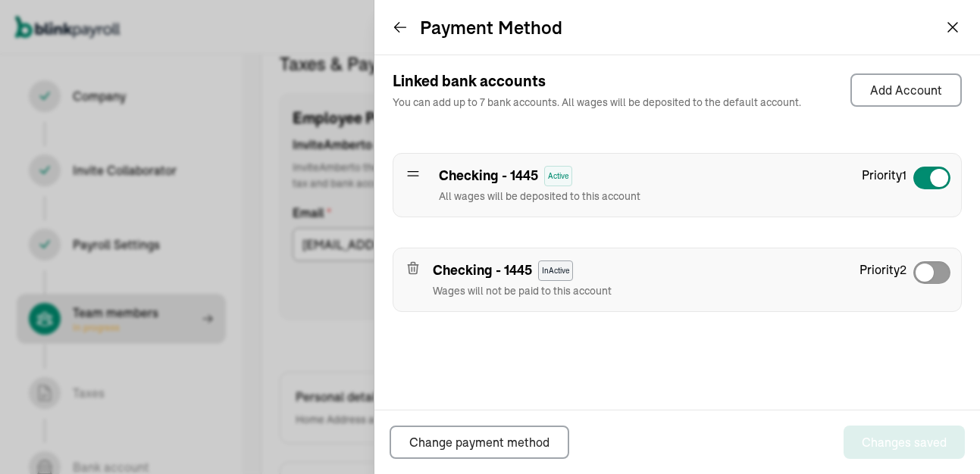
click at [413, 272] on icon "button" at bounding box center [412, 268] width 15 height 15
click at [414, 267] on icon "button" at bounding box center [414, 269] width 0 height 4
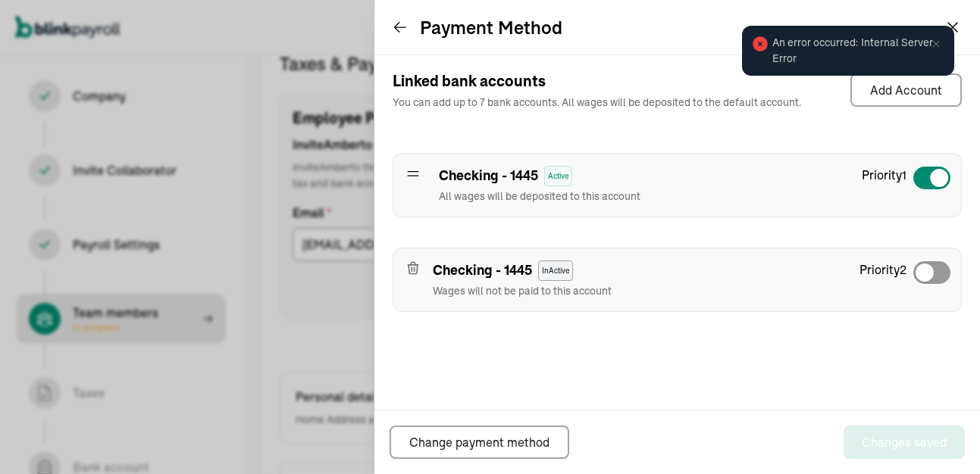
click at [405, 33] on icon at bounding box center [400, 27] width 15 height 15
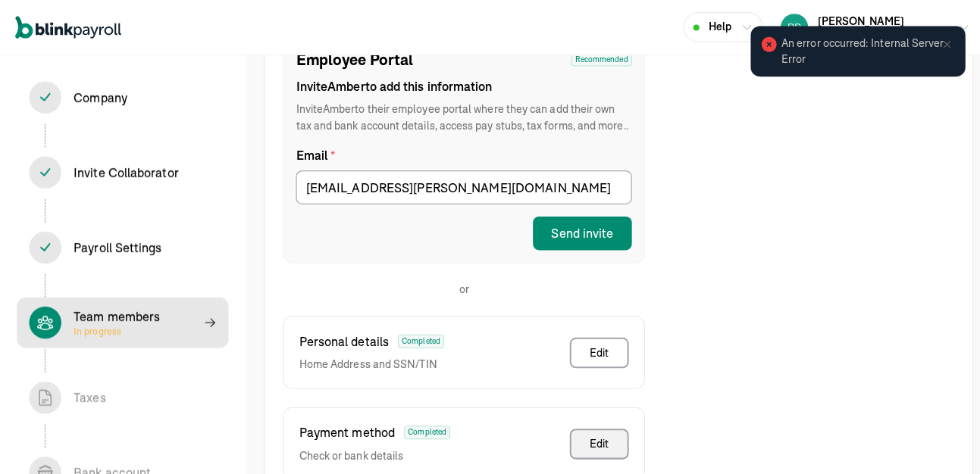
scroll to position [431, 0]
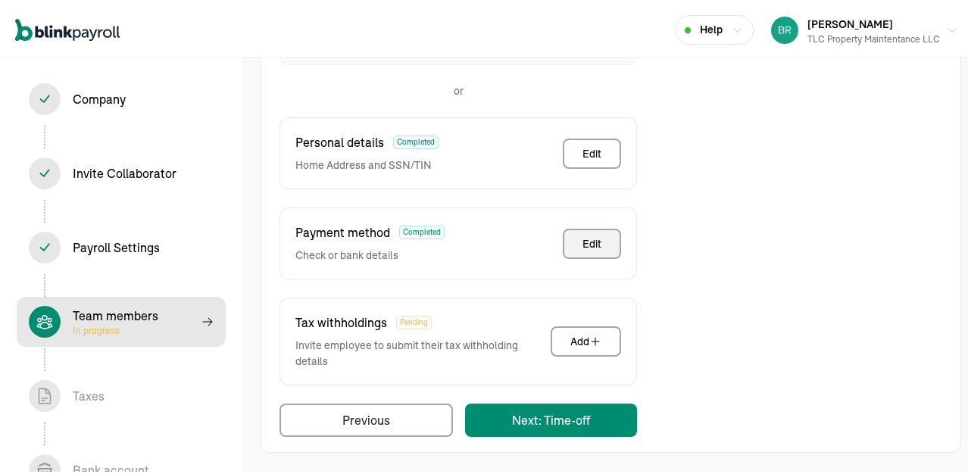
click at [588, 246] on div "Edit" at bounding box center [592, 240] width 19 height 15
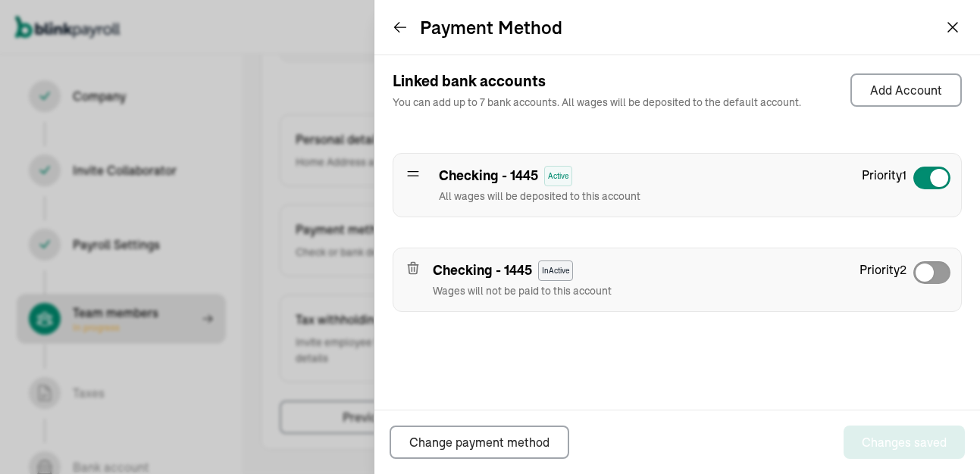
click at [782, 364] on div "Linked bank accounts You can add up to 7 bank accounts. All wages will be depos…" at bounding box center [676, 232] width 605 height 355
click at [414, 267] on icon "button" at bounding box center [412, 268] width 15 height 15
click at [414, 176] on icon at bounding box center [413, 174] width 11 height 5
click at [399, 27] on icon at bounding box center [400, 27] width 15 height 15
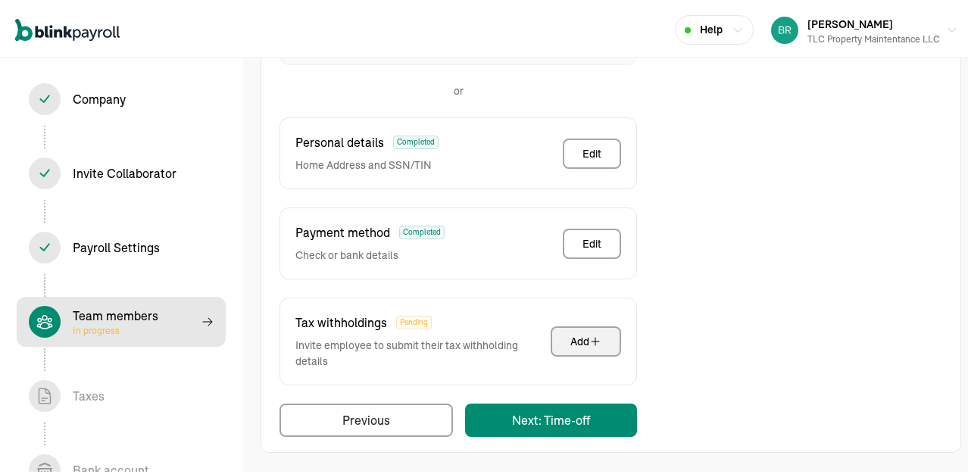
click at [578, 340] on div "Add" at bounding box center [586, 338] width 31 height 15
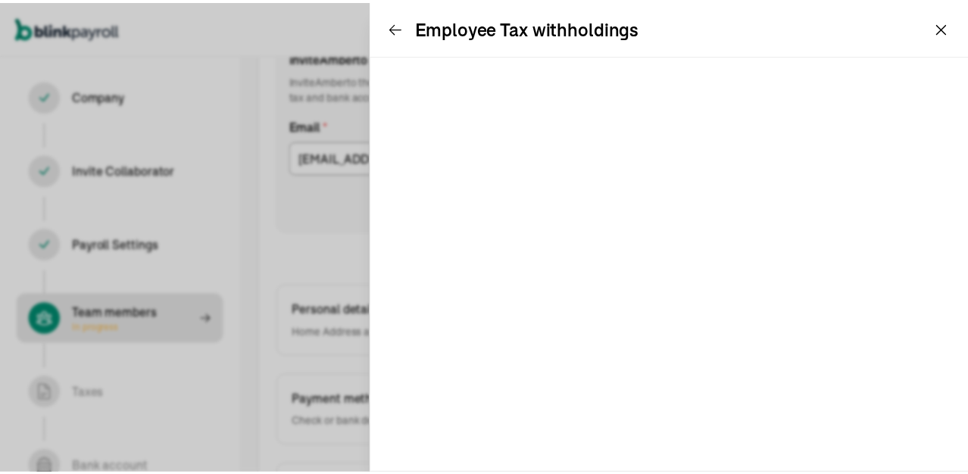
scroll to position [174, 0]
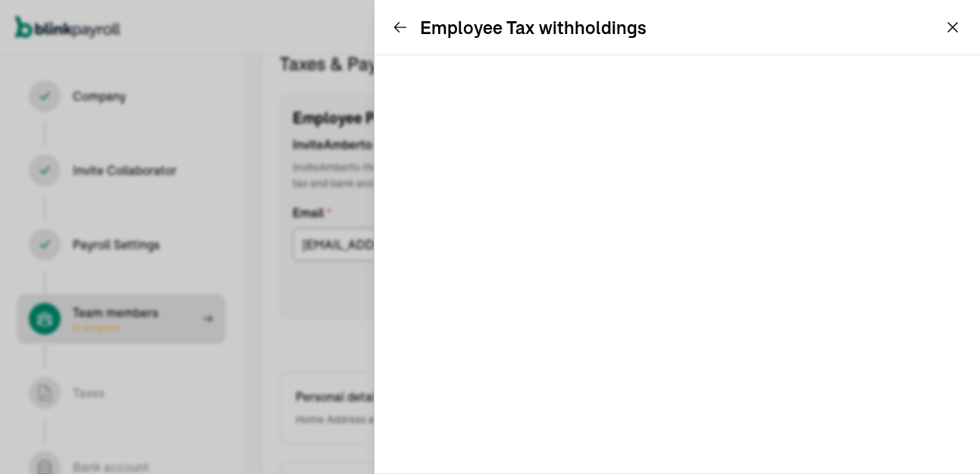
click at [405, 29] on icon at bounding box center [400, 27] width 15 height 15
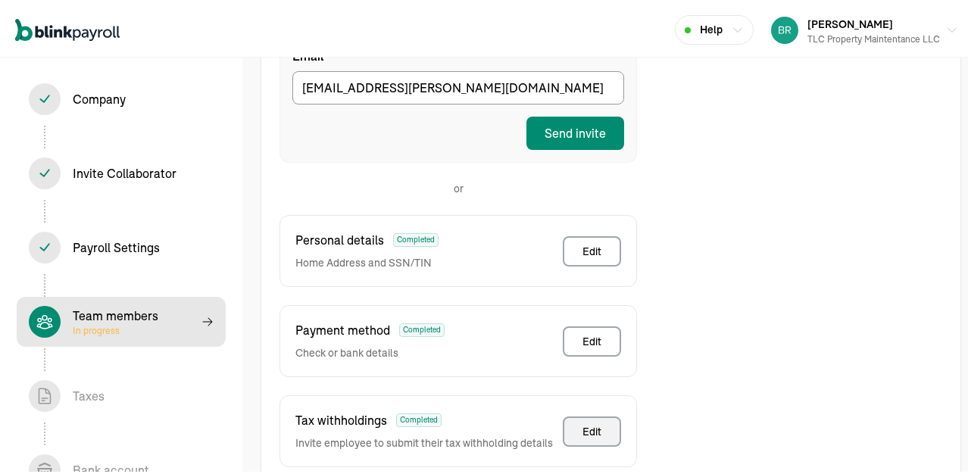
scroll to position [401, 0]
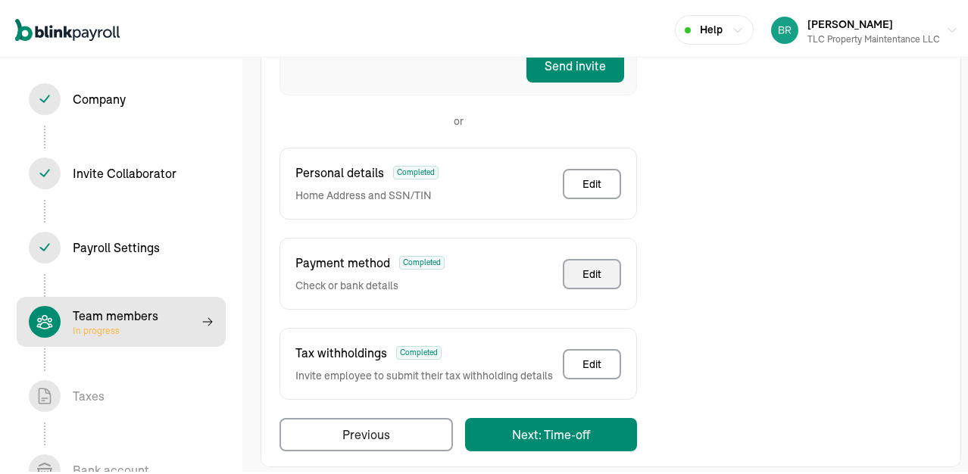
click at [589, 273] on div "Edit" at bounding box center [592, 271] width 19 height 15
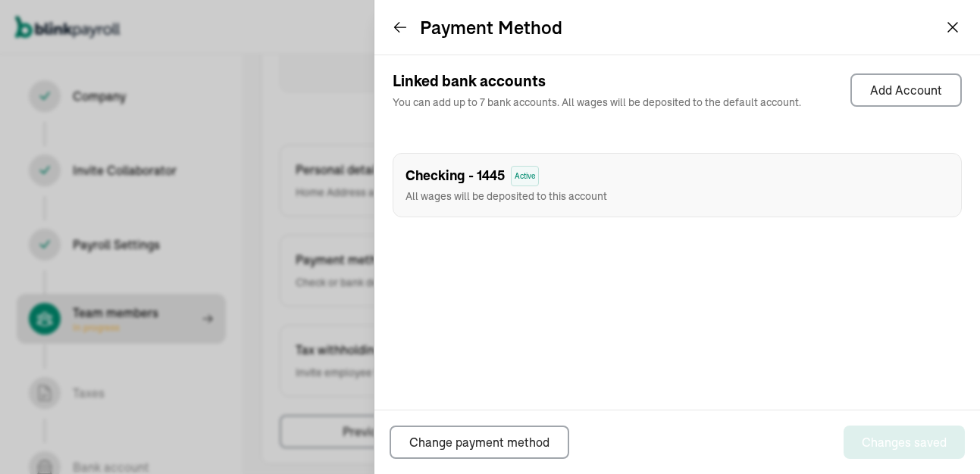
click at [395, 27] on icon at bounding box center [400, 28] width 11 height 10
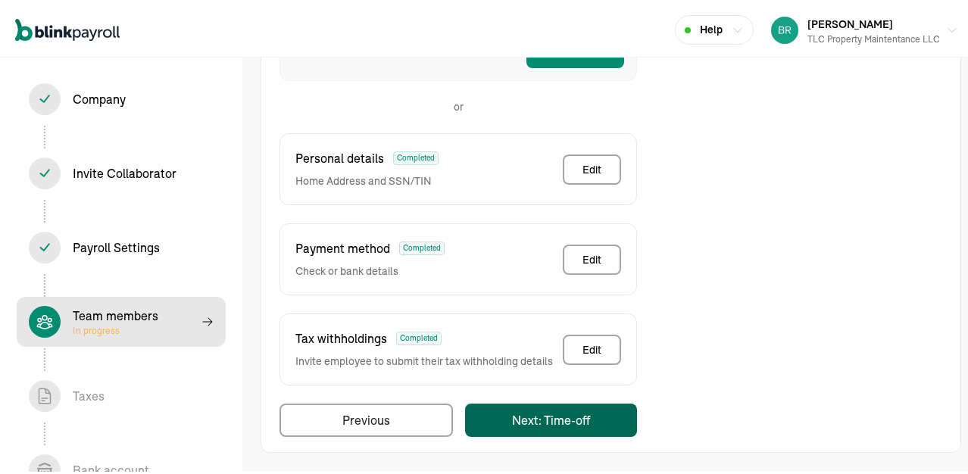
scroll to position [105, 0]
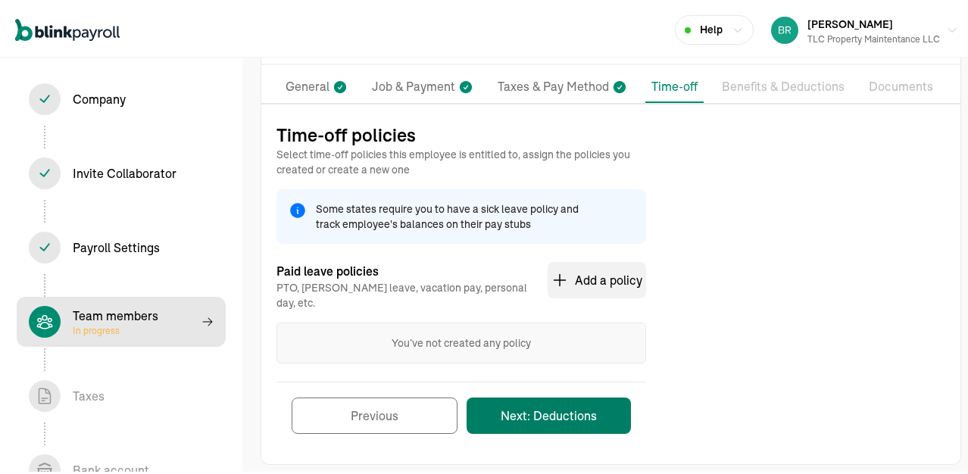
click at [524, 400] on button "Next: Deductions" at bounding box center [549, 413] width 164 height 36
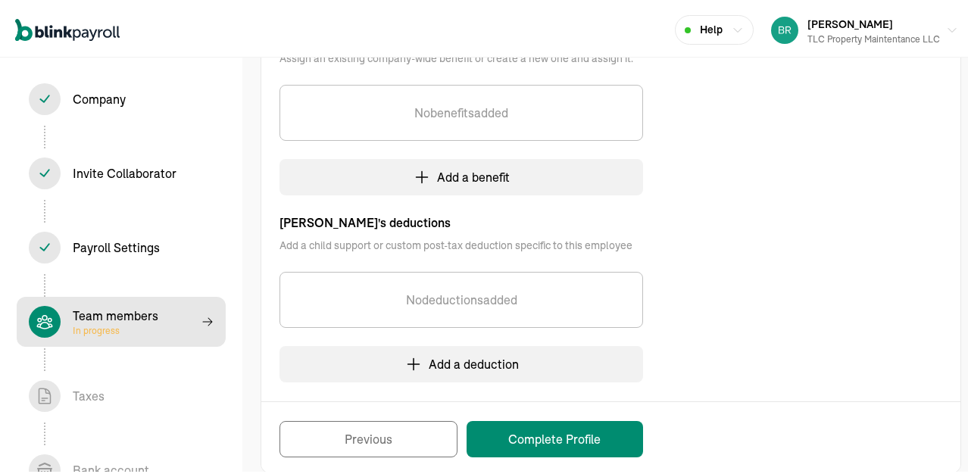
scroll to position [384, 0]
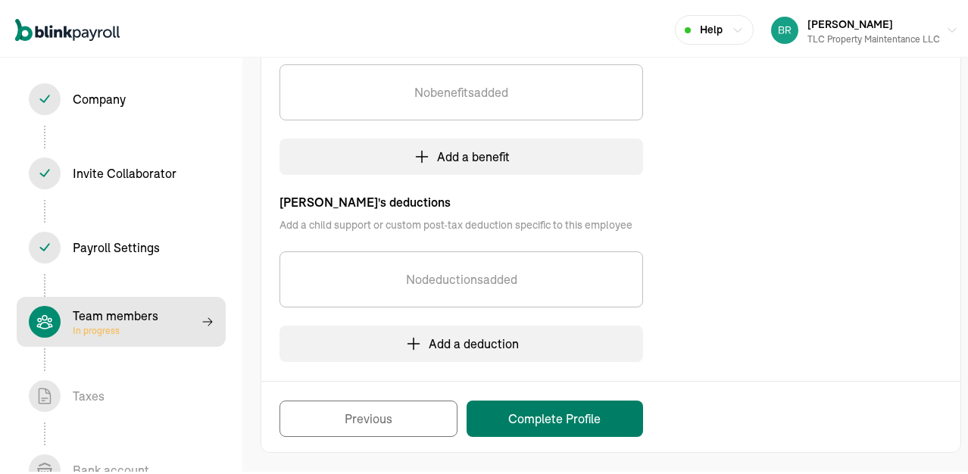
click at [520, 414] on button "Complete Profile" at bounding box center [555, 416] width 177 height 36
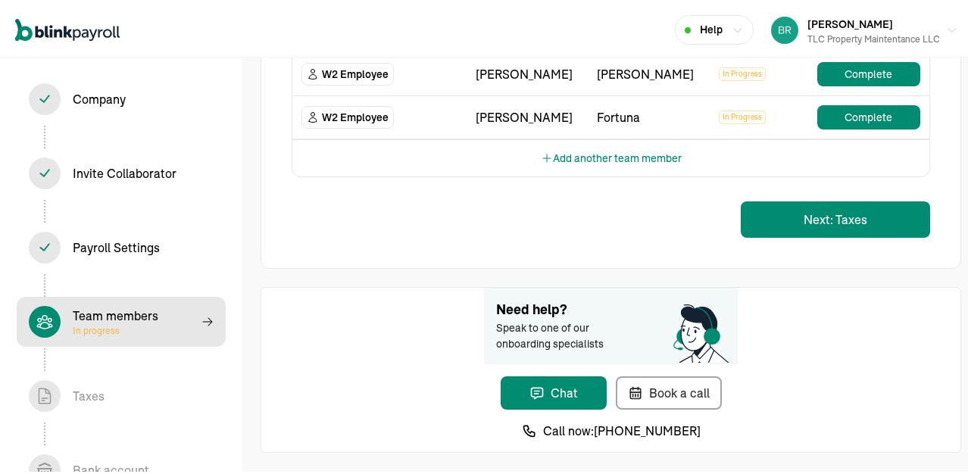
scroll to position [342, 0]
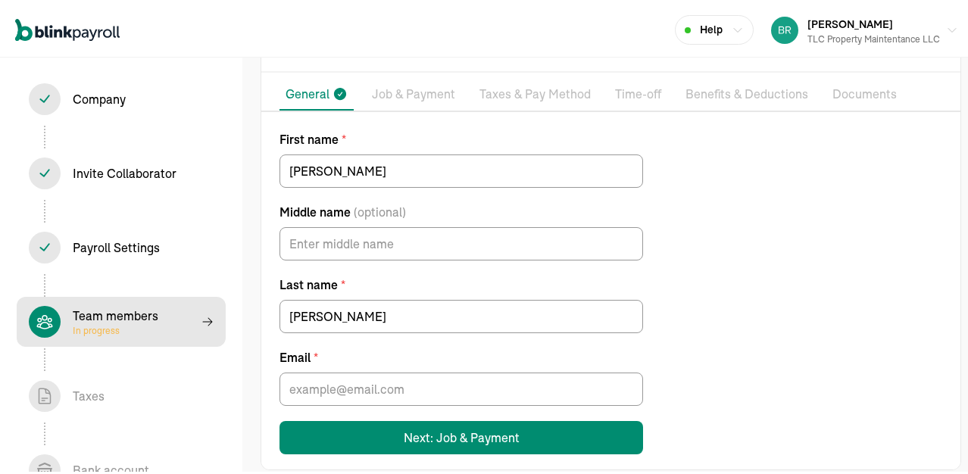
scroll to position [115, 0]
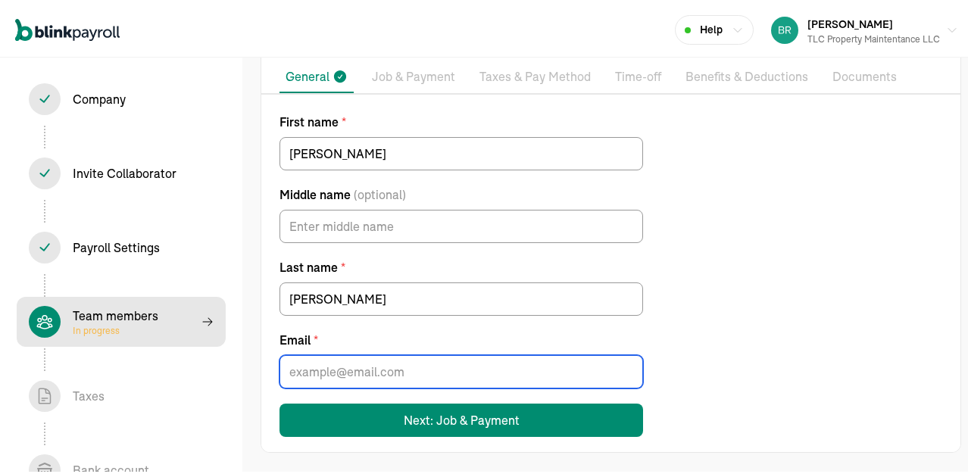
click at [462, 370] on input "Email *" at bounding box center [462, 368] width 364 height 33
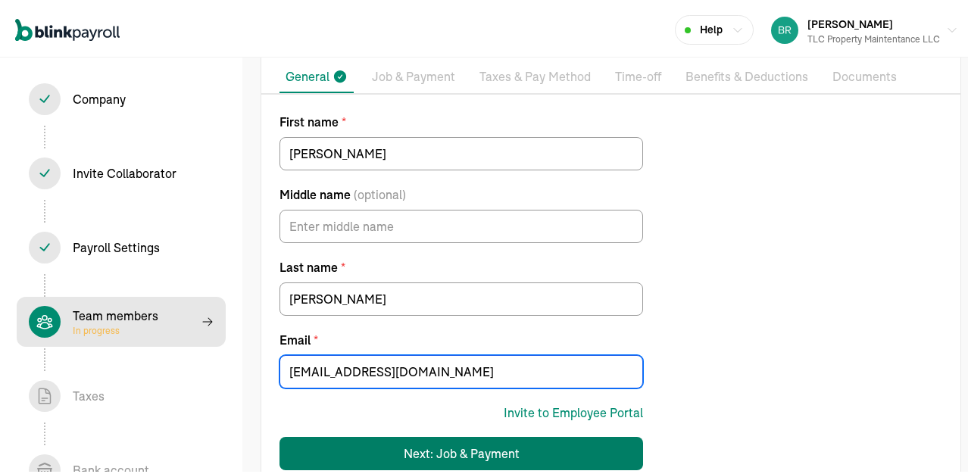
type input "hinckleywalter6@icloud.com"
click at [446, 436] on div "Next: Job & Payment" at bounding box center [462, 451] width 116 height 18
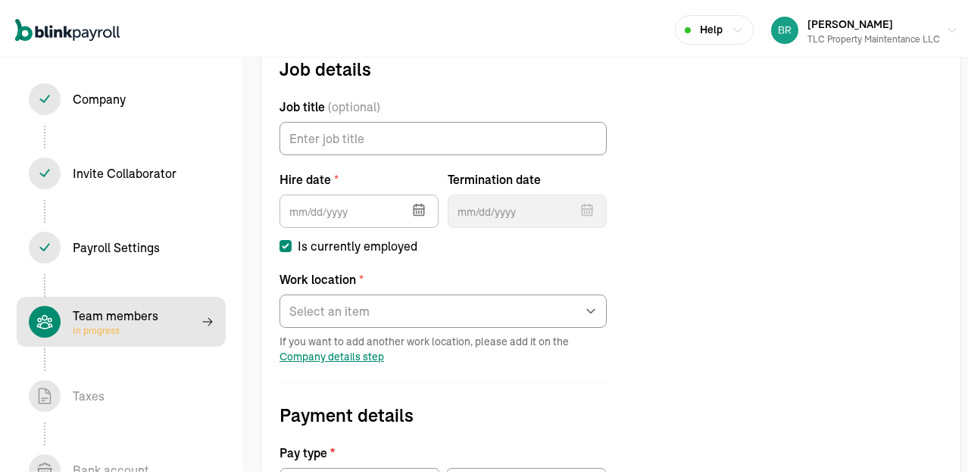
scroll to position [174, 0]
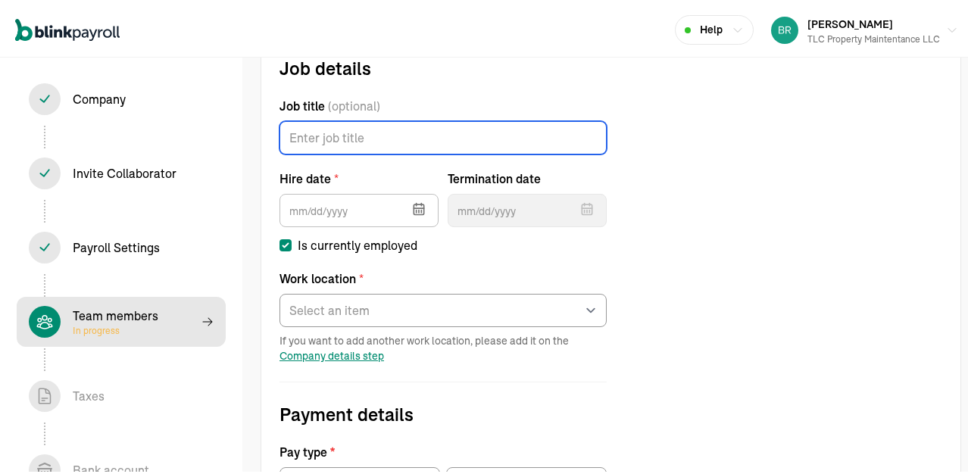
click at [353, 136] on input "Job title (optional)" at bounding box center [443, 134] width 327 height 33
type input "Laborer"
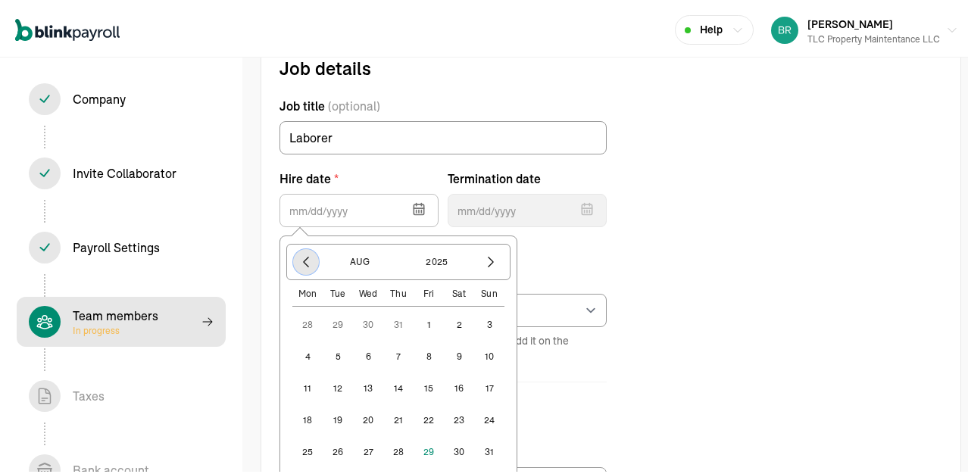
click at [302, 267] on icon "button" at bounding box center [306, 259] width 15 height 15
click at [303, 267] on icon "button" at bounding box center [306, 259] width 15 height 15
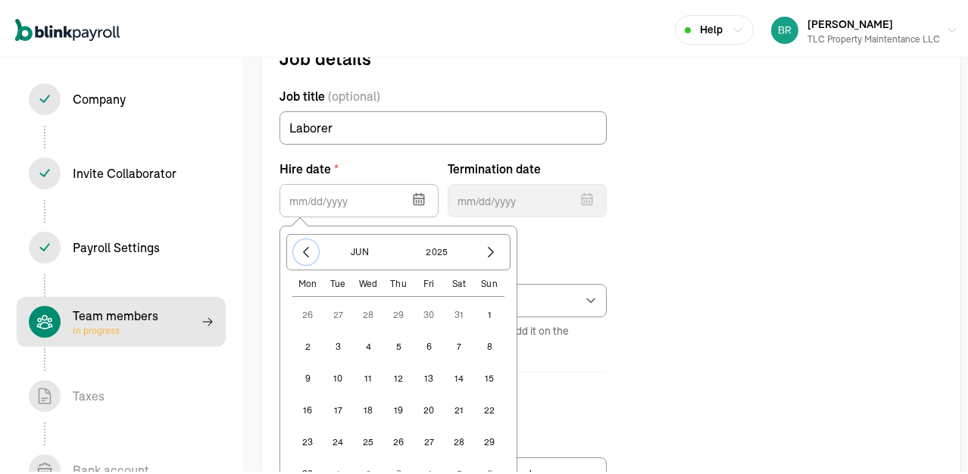
scroll to position [249, 0]
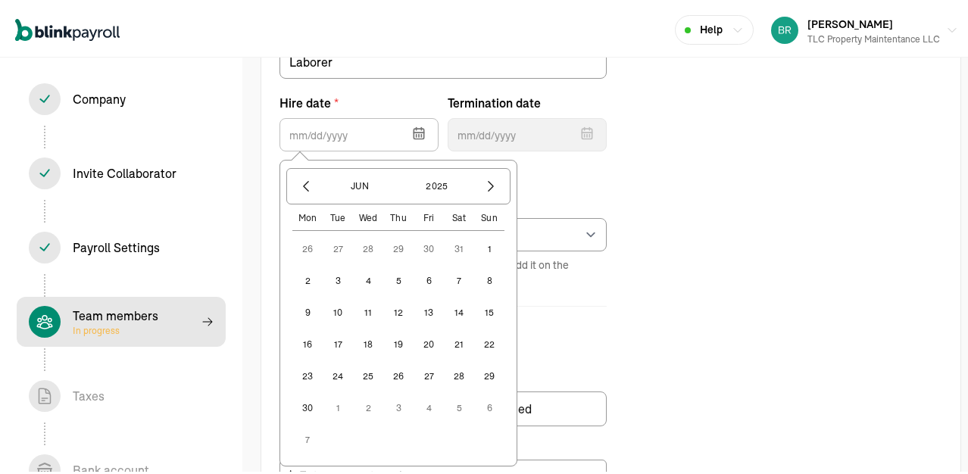
click at [314, 405] on button "30" at bounding box center [307, 405] width 30 height 30
type input "06/30/2025"
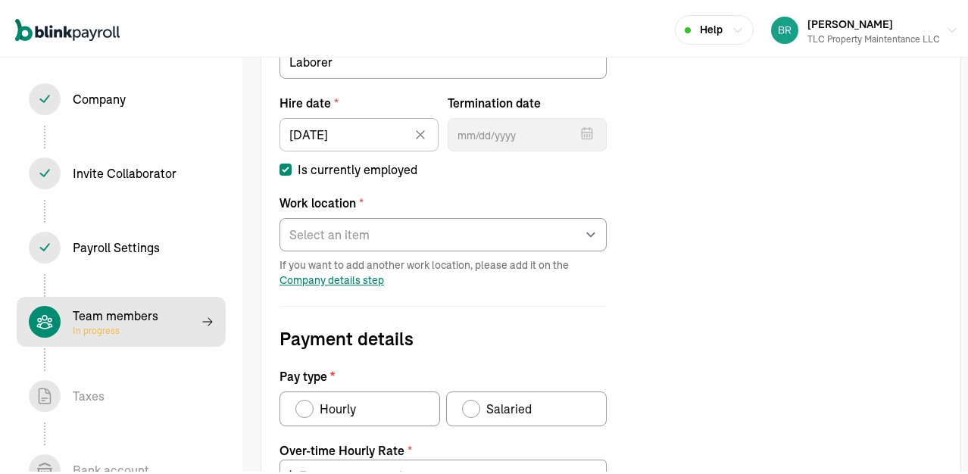
click at [305, 407] on div "Pay type" at bounding box center [305, 406] width 12 height 12
click at [305, 407] on input "Hourly" at bounding box center [301, 402] width 12 height 12
radio input "true"
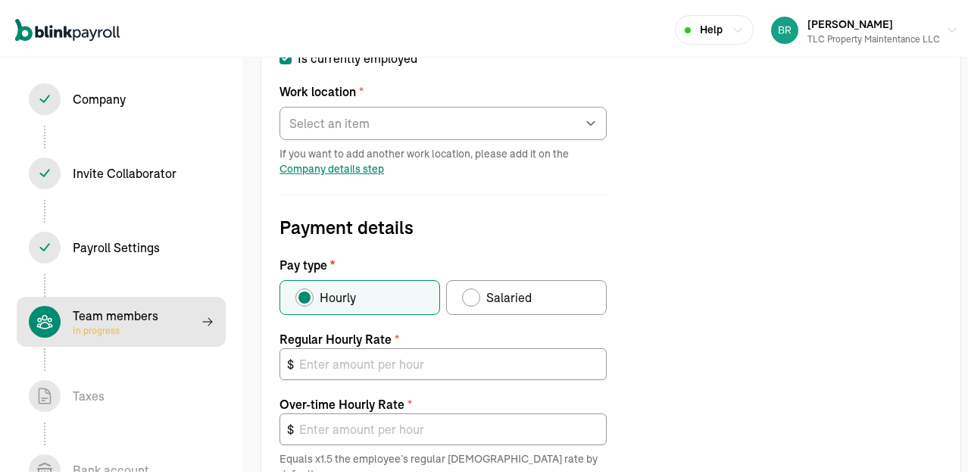
scroll to position [401, 0]
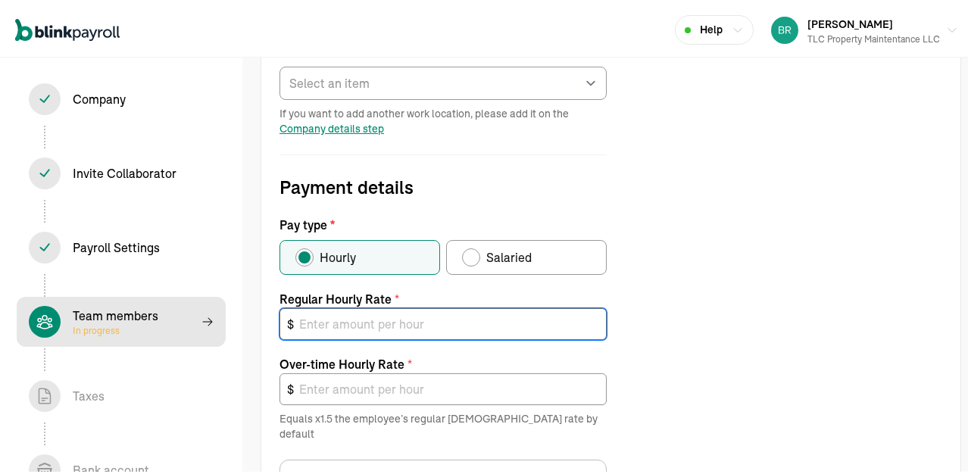
click at [384, 327] on input "text" at bounding box center [443, 321] width 327 height 32
type input "2"
type input "3.00"
type input "20"
type input "30.00"
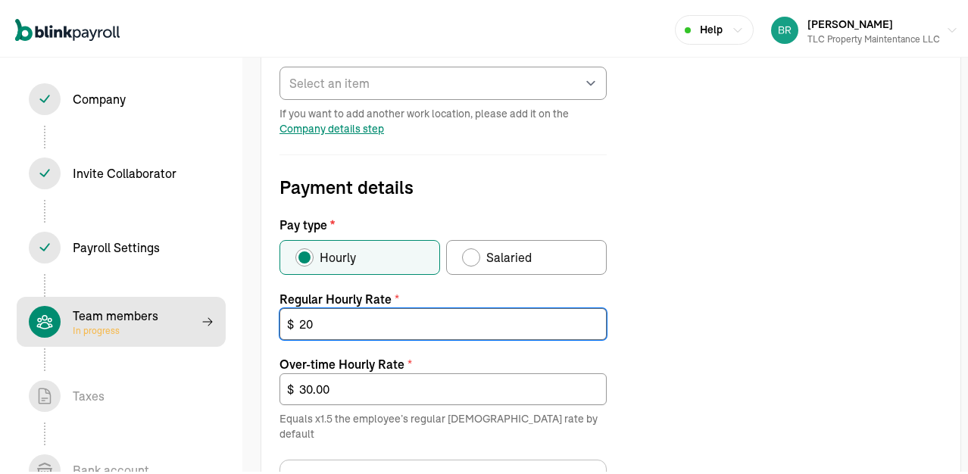
type input "20"
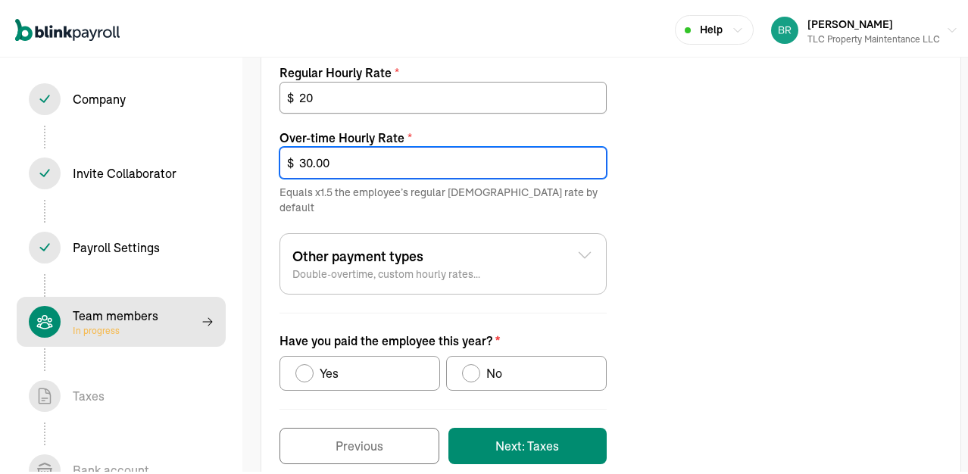
scroll to position [628, 0]
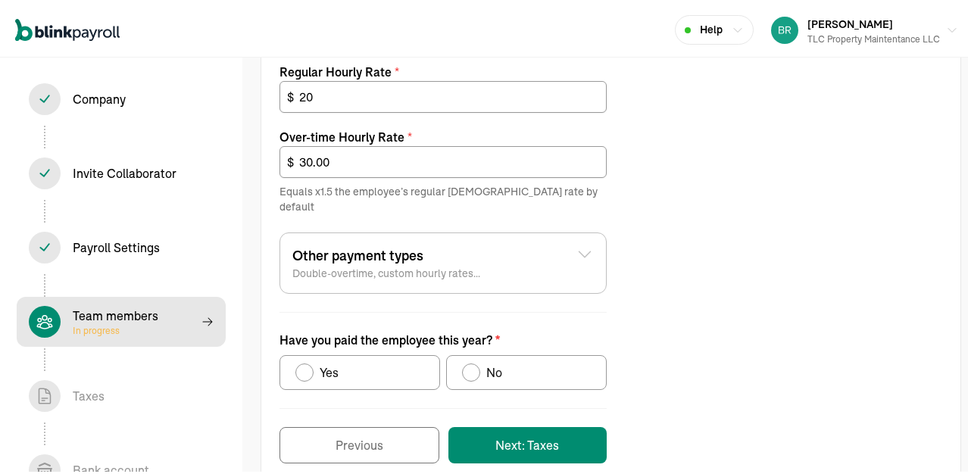
click at [300, 364] on div "Have you paid the employee this year?" at bounding box center [305, 370] width 12 height 12
click at [300, 360] on input "Yes" at bounding box center [301, 366] width 12 height 12
radio input "true"
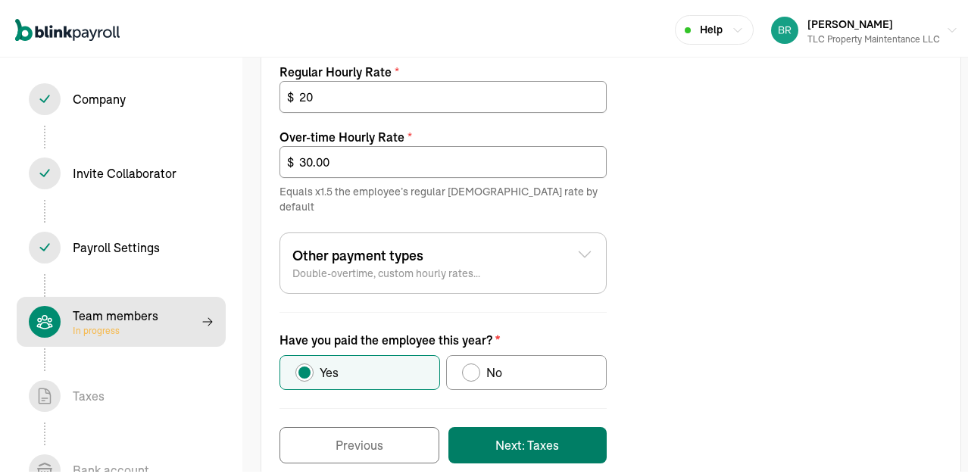
click at [509, 425] on button "Next: Taxes" at bounding box center [528, 442] width 158 height 36
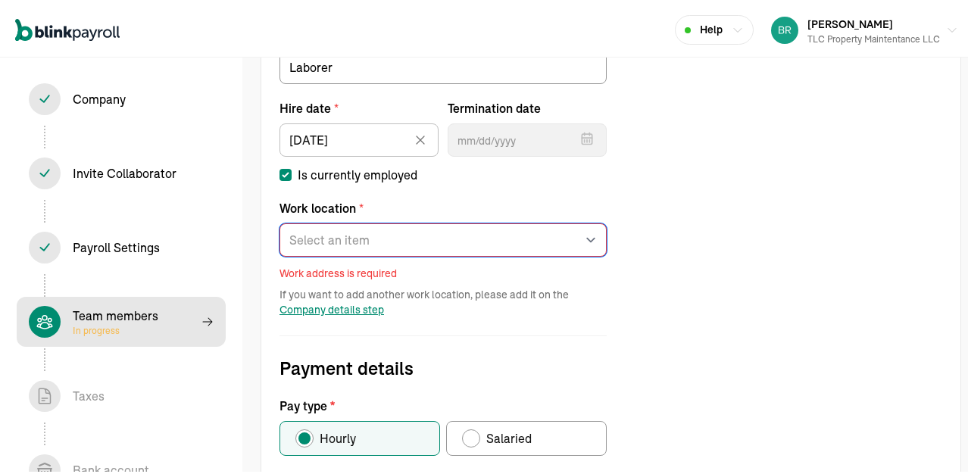
click at [339, 239] on select "Select an item Office Works from home" at bounding box center [443, 237] width 327 height 33
select select "565 Erie St"
click at [280, 221] on select "Select an item Office Works from home" at bounding box center [443, 237] width 327 height 33
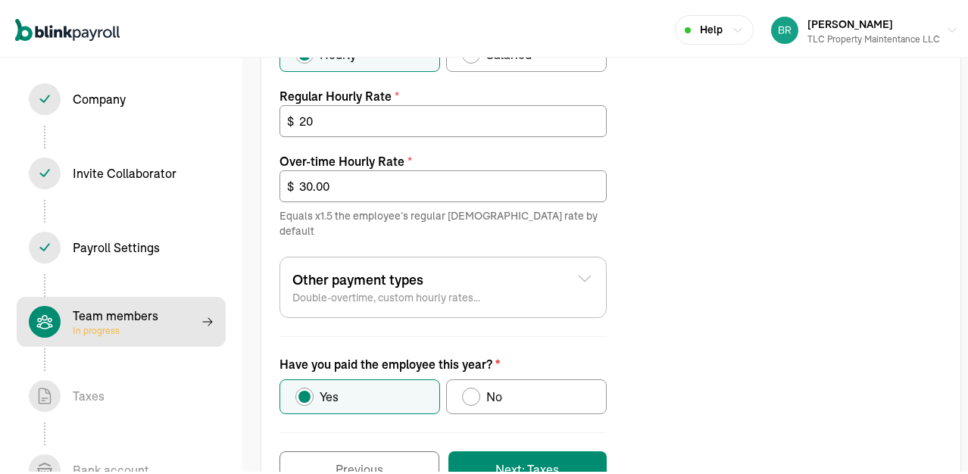
scroll to position [640, 0]
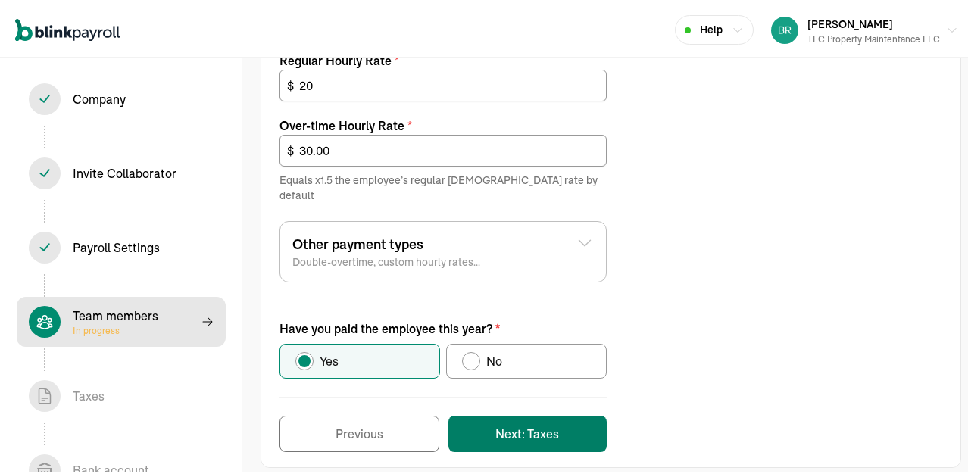
click at [527, 413] on button "Next: Taxes" at bounding box center [528, 431] width 158 height 36
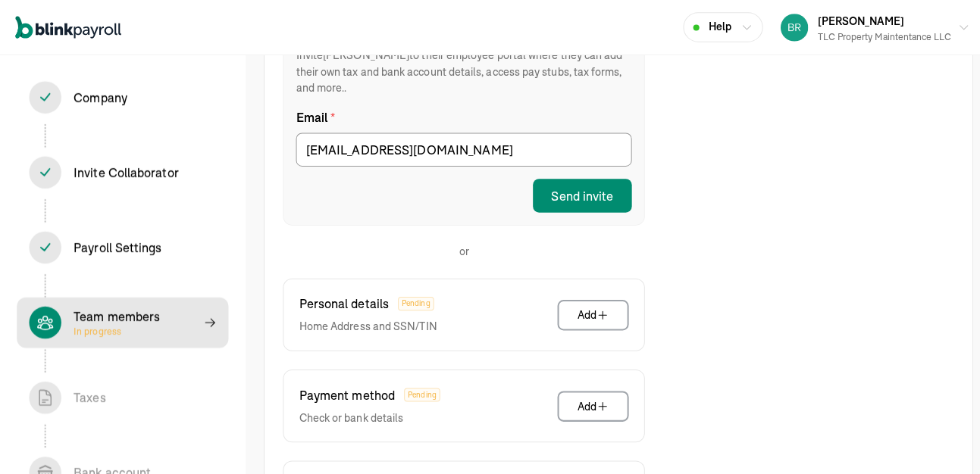
scroll to position [325, 0]
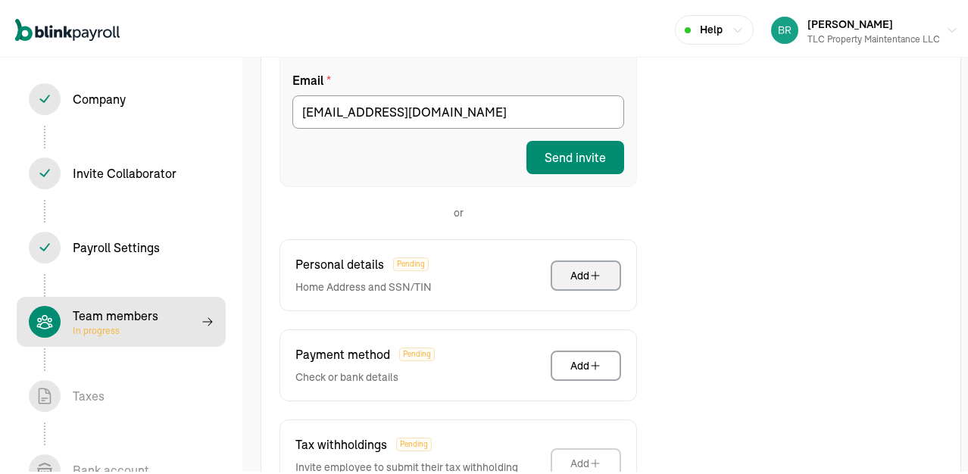
click at [608, 260] on button "Add" at bounding box center [586, 273] width 70 height 30
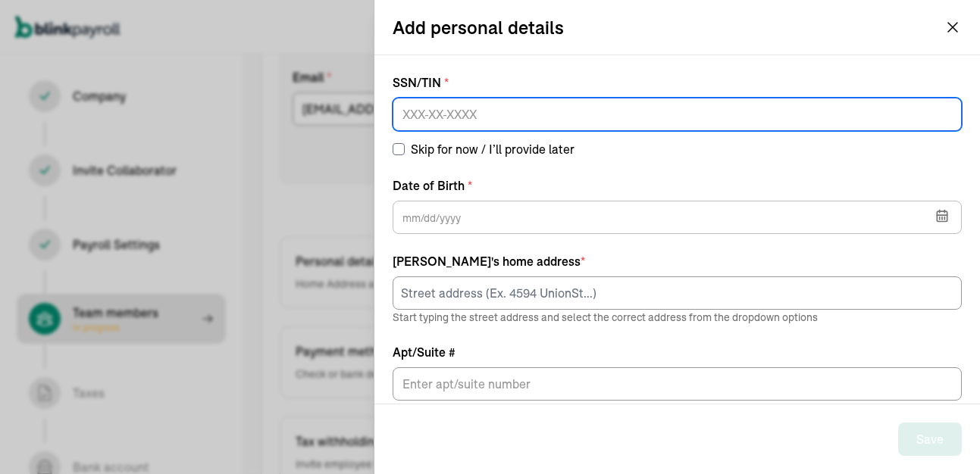
click at [508, 111] on input at bounding box center [677, 114] width 569 height 33
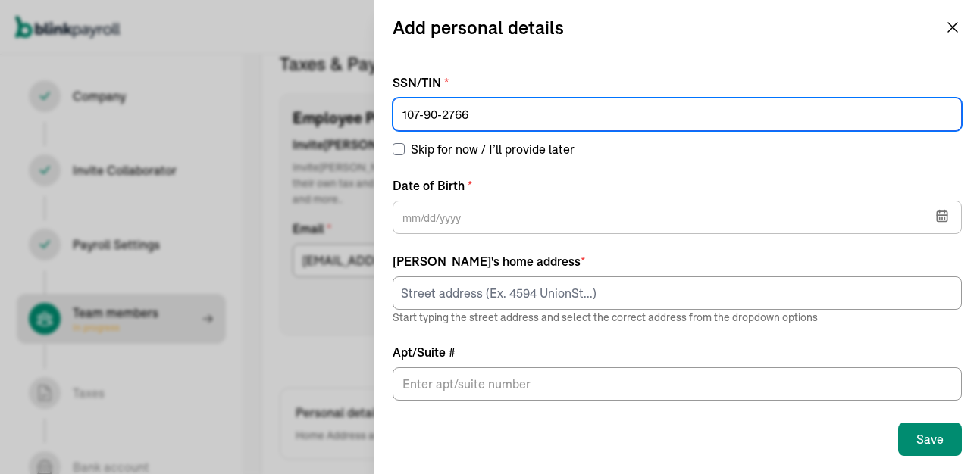
type input "107-90-2766"
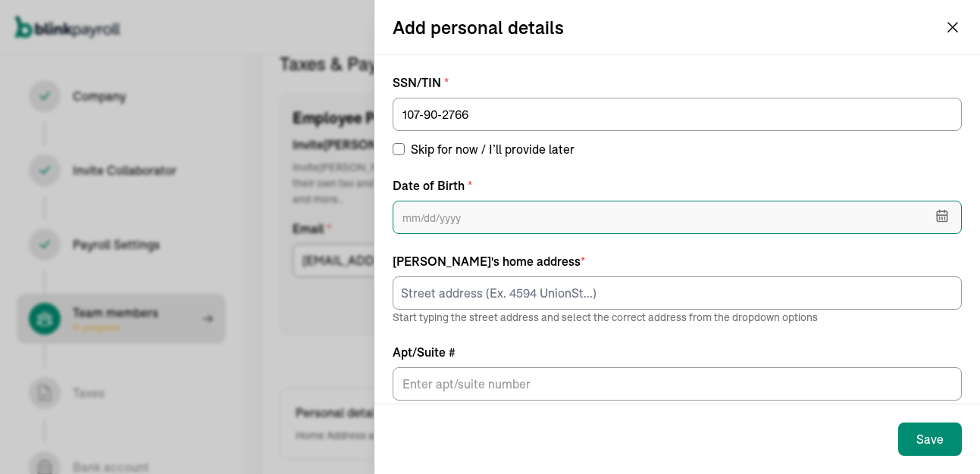
click at [427, 216] on input "text" at bounding box center [677, 217] width 569 height 33
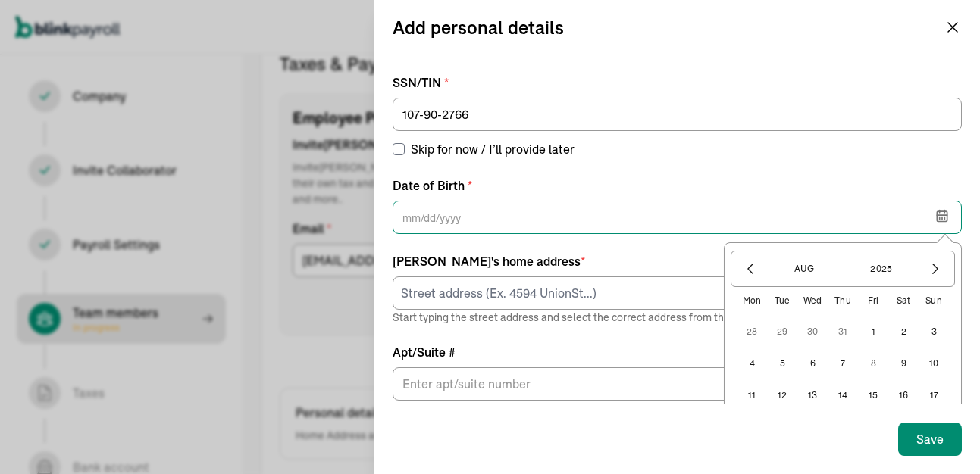
type input "6"
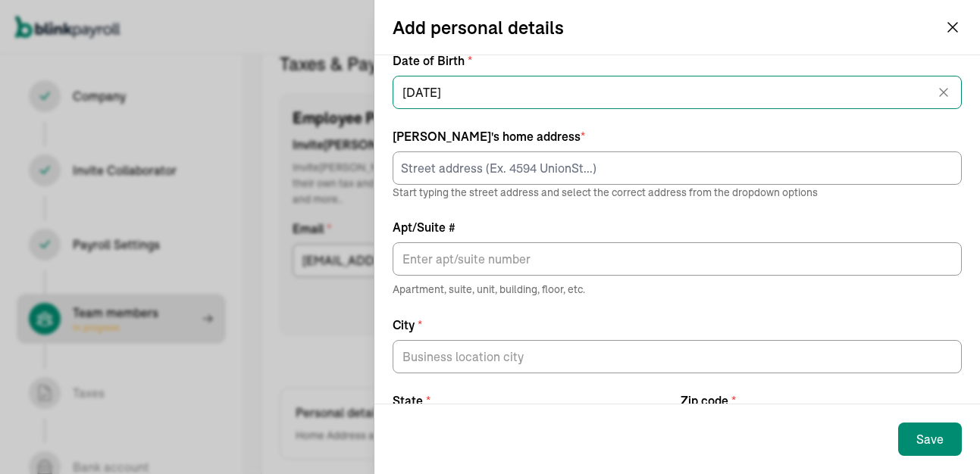
scroll to position [152, 0]
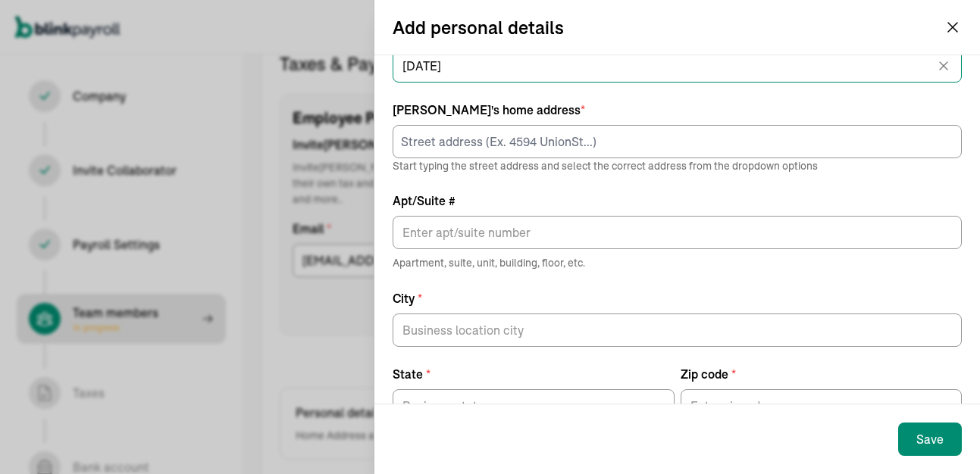
type input "06/14/2001"
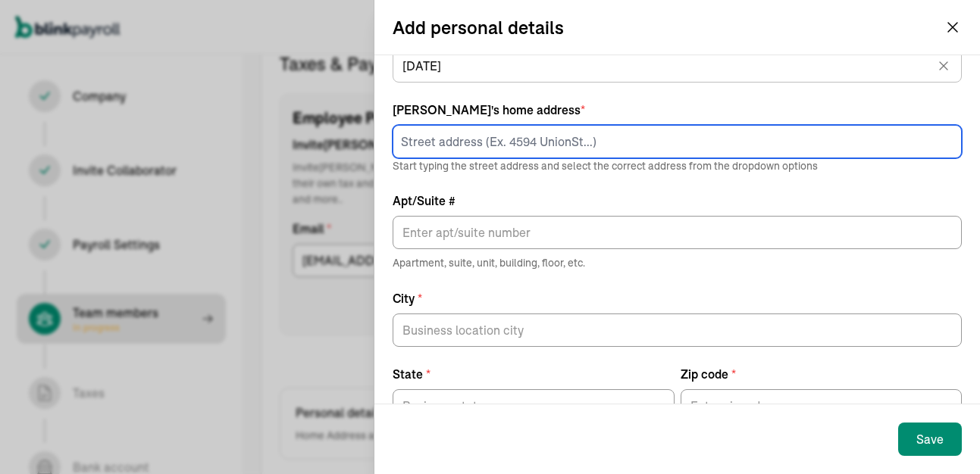
click at [440, 147] on input at bounding box center [677, 141] width 569 height 33
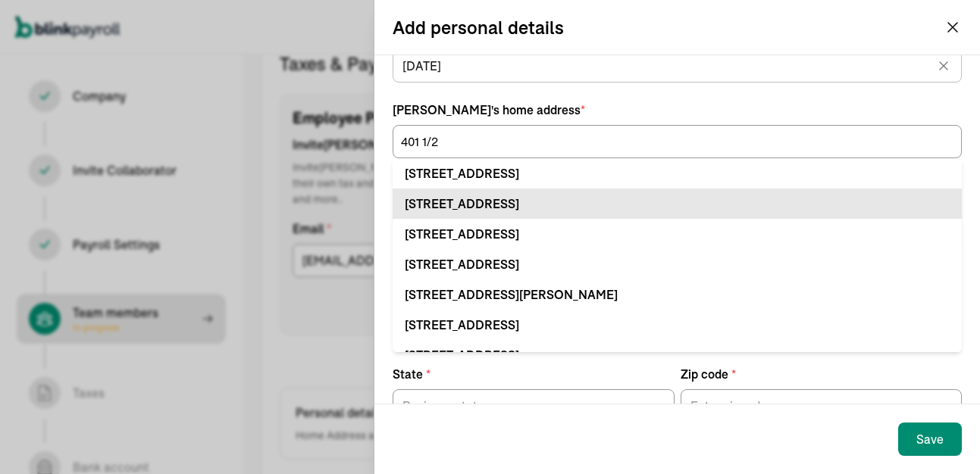
click at [456, 206] on div "401 1/2 E State St # Olean, NY 14760" at bounding box center [677, 204] width 545 height 18
type input "401 1/2 E State St"
type input "#"
type input "Olean"
type input "NY"
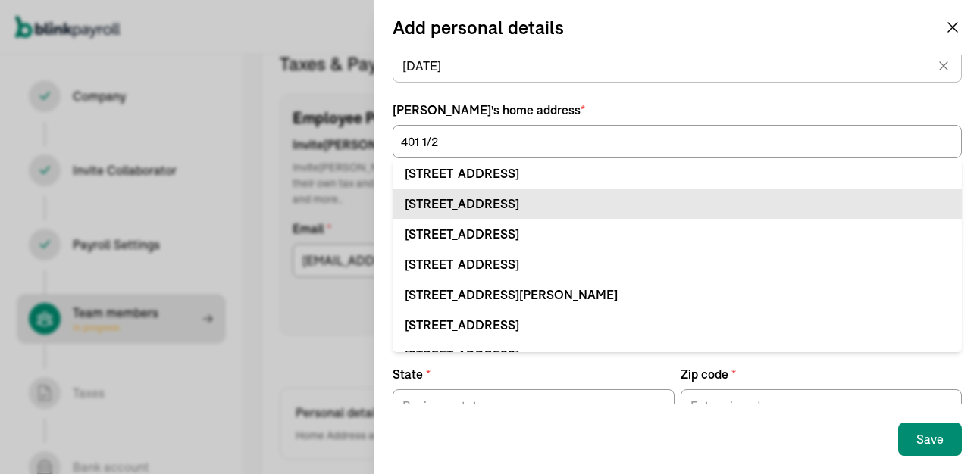
type input "14760"
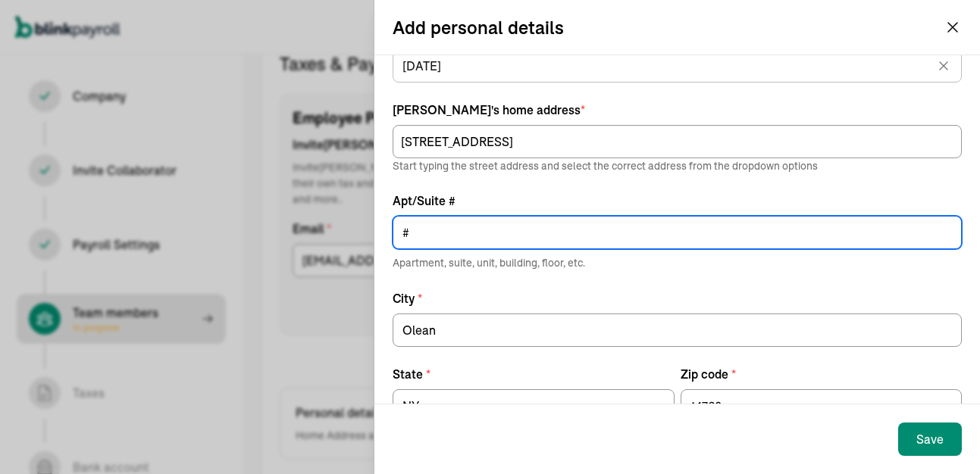
click at [425, 239] on input "#" at bounding box center [677, 232] width 569 height 33
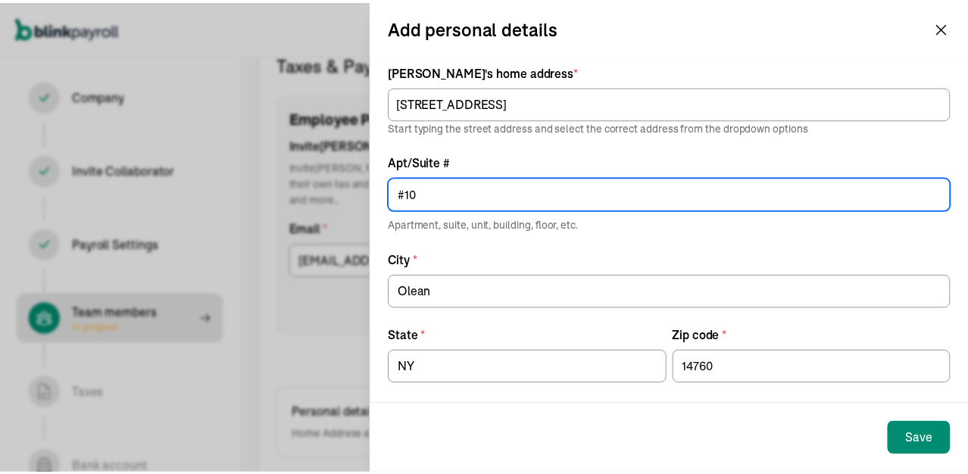
scroll to position [201, 0]
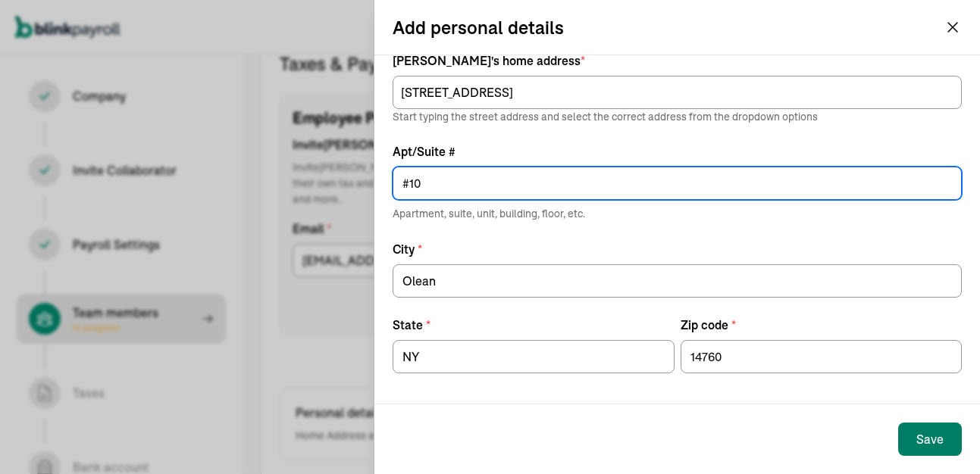
type input "#10"
click at [940, 436] on div "Save" at bounding box center [929, 439] width 27 height 18
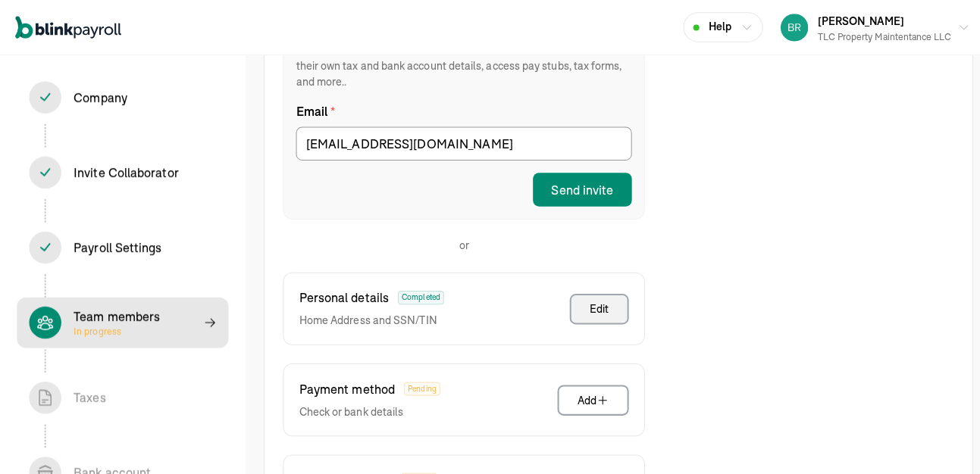
scroll to position [325, 0]
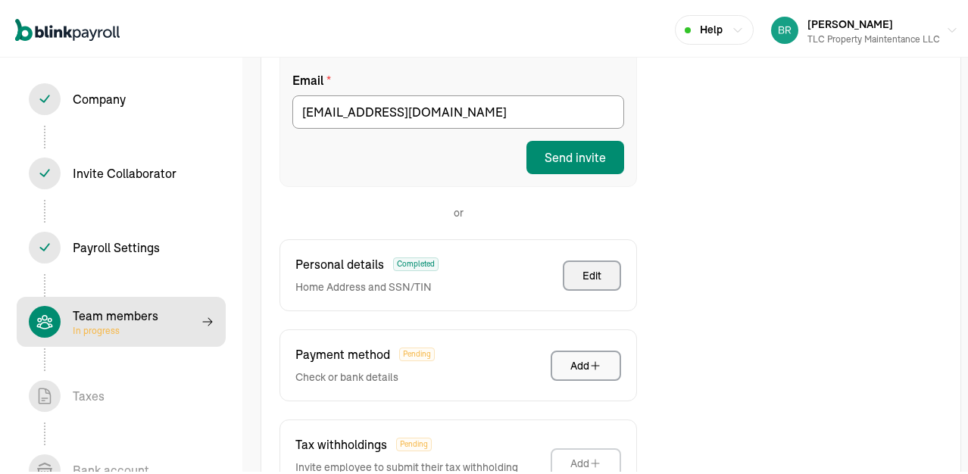
click at [582, 355] on div "Add" at bounding box center [586, 362] width 31 height 15
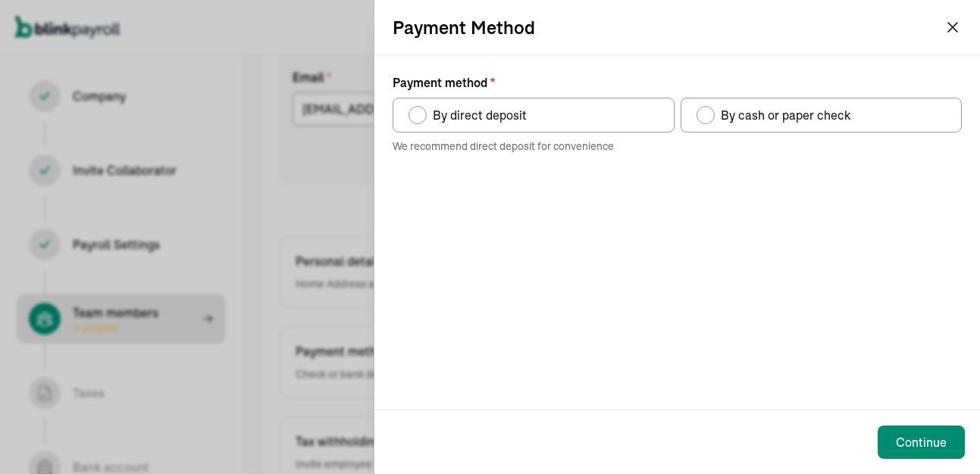
click at [422, 118] on div "Payment method" at bounding box center [417, 115] width 12 height 12
click at [420, 117] on input "By direct deposit" at bounding box center [414, 111] width 12 height 12
radio input "true"
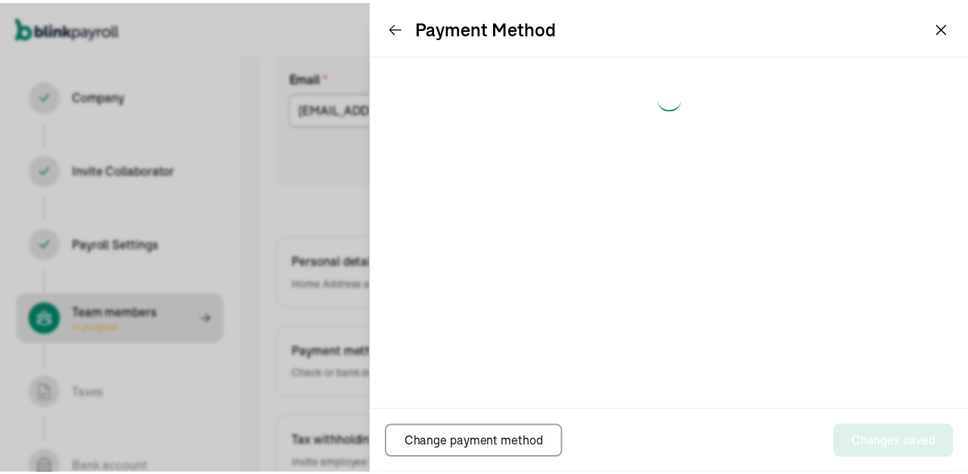
scroll to position [174, 0]
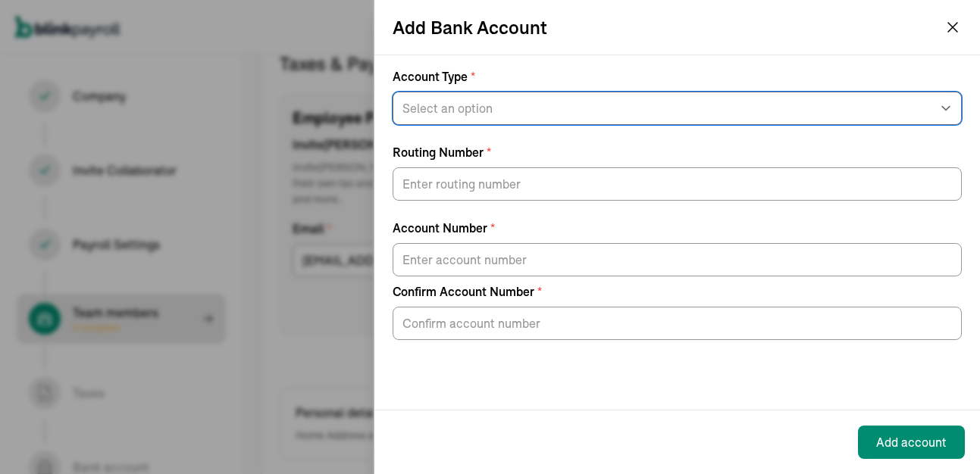
click at [508, 114] on select "Select an option Savings Checking" at bounding box center [677, 108] width 569 height 33
select select "Checking"
click at [393, 92] on select "Select an option Savings Checking" at bounding box center [677, 108] width 569 height 33
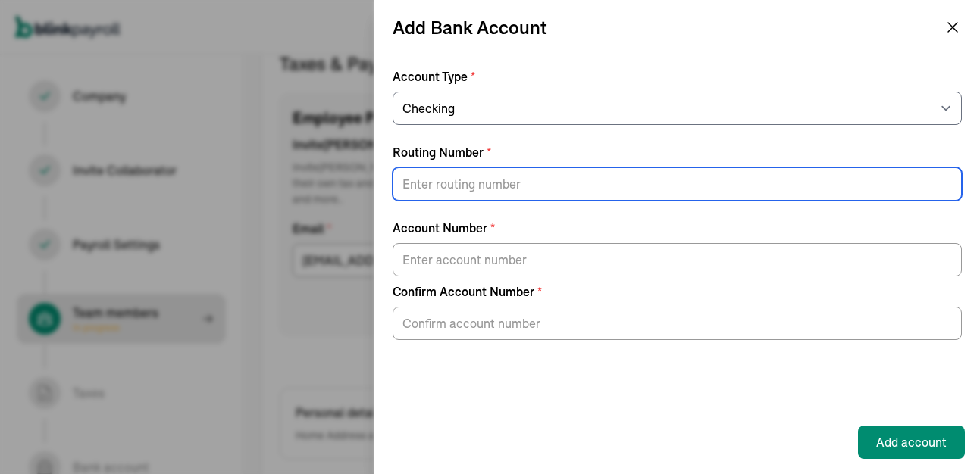
drag, startPoint x: 437, startPoint y: 180, endPoint x: 430, endPoint y: 179, distance: 7.7
click at [437, 180] on input "Routing Number *" at bounding box center [677, 183] width 569 height 33
type input "222381824"
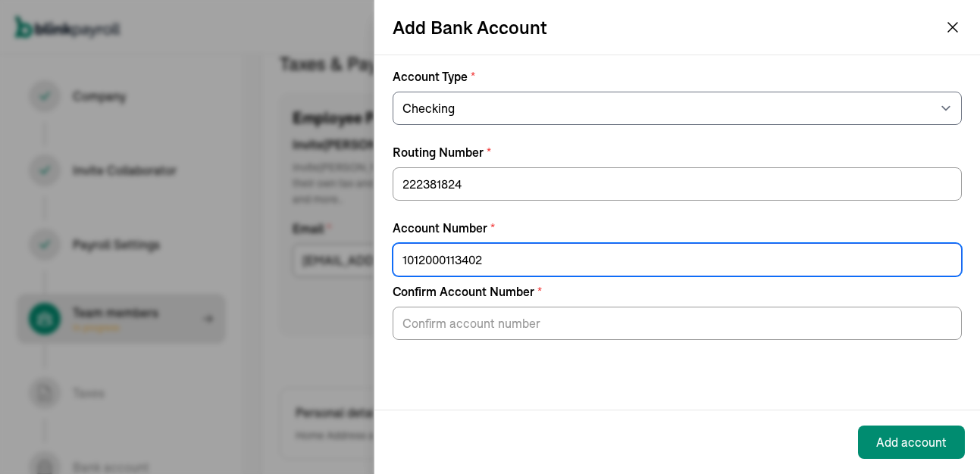
type input "1012000113402"
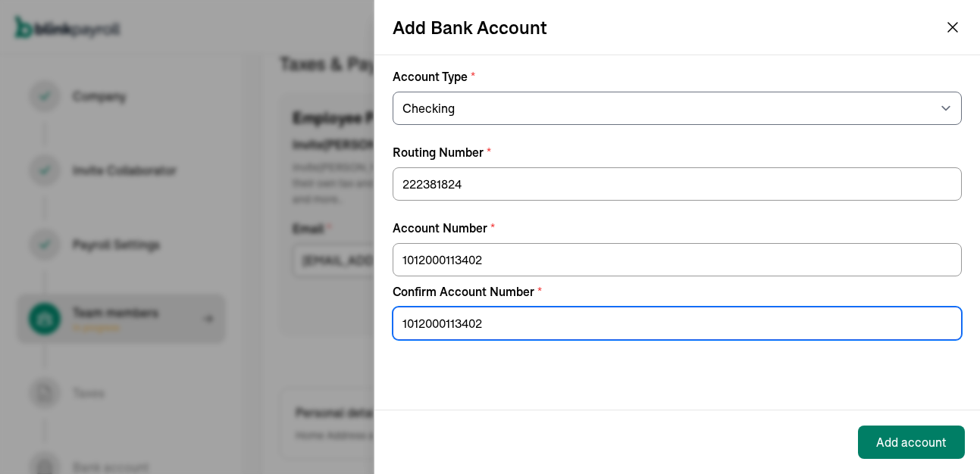
type input "1012000113402"
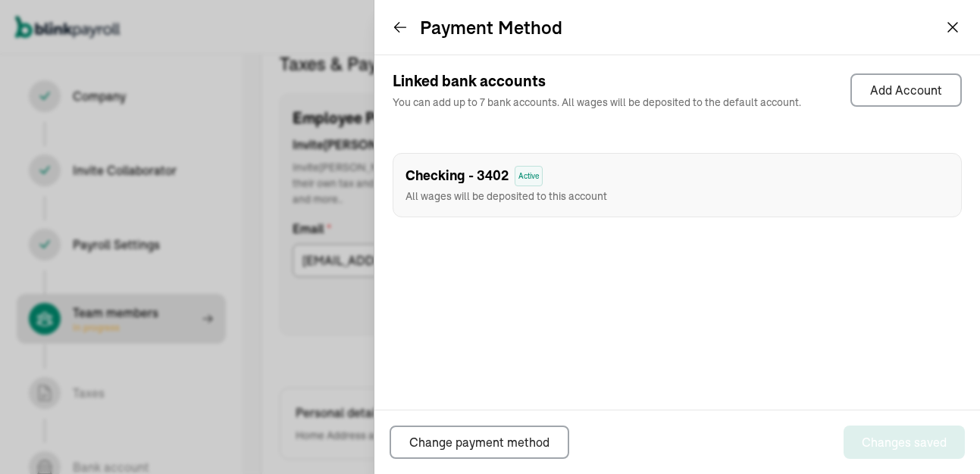
click at [398, 27] on icon at bounding box center [400, 28] width 11 height 10
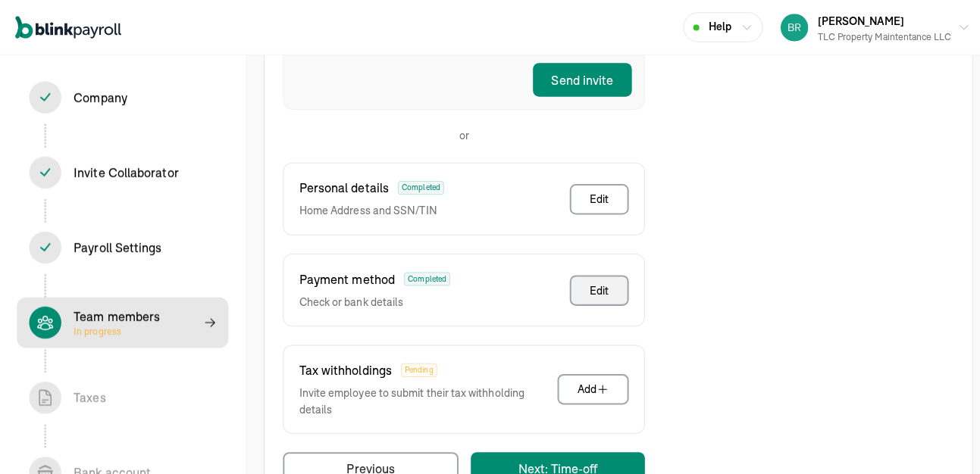
scroll to position [431, 0]
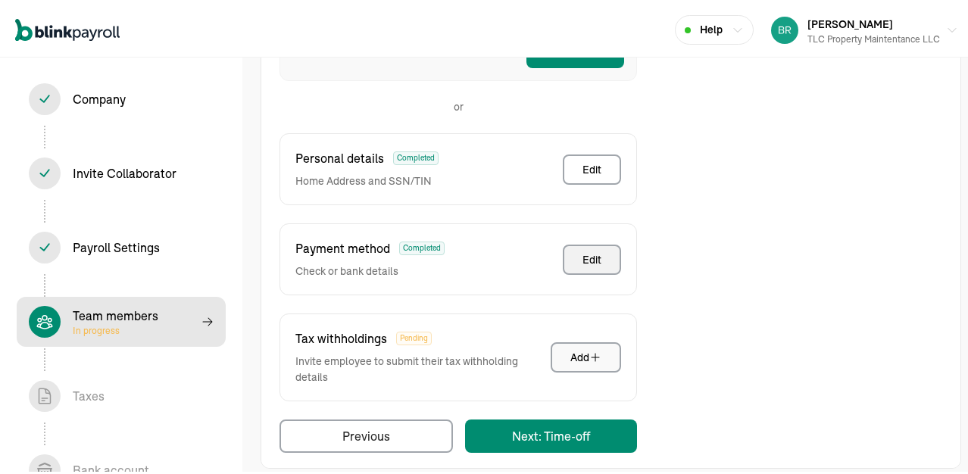
click at [585, 347] on div "Add" at bounding box center [586, 354] width 31 height 15
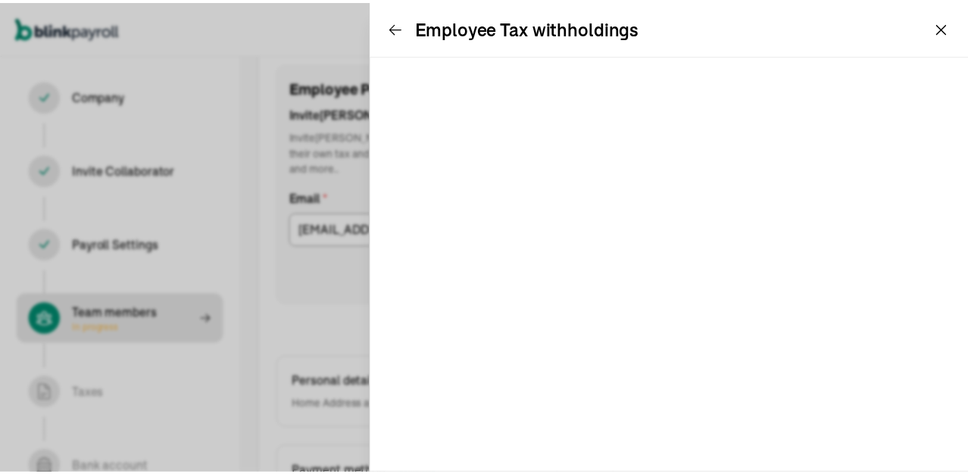
scroll to position [174, 0]
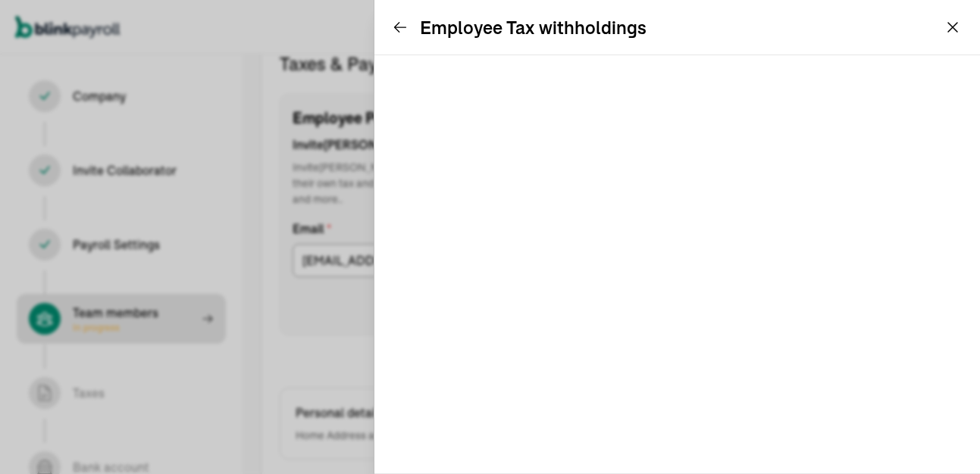
click at [402, 23] on icon at bounding box center [400, 27] width 15 height 15
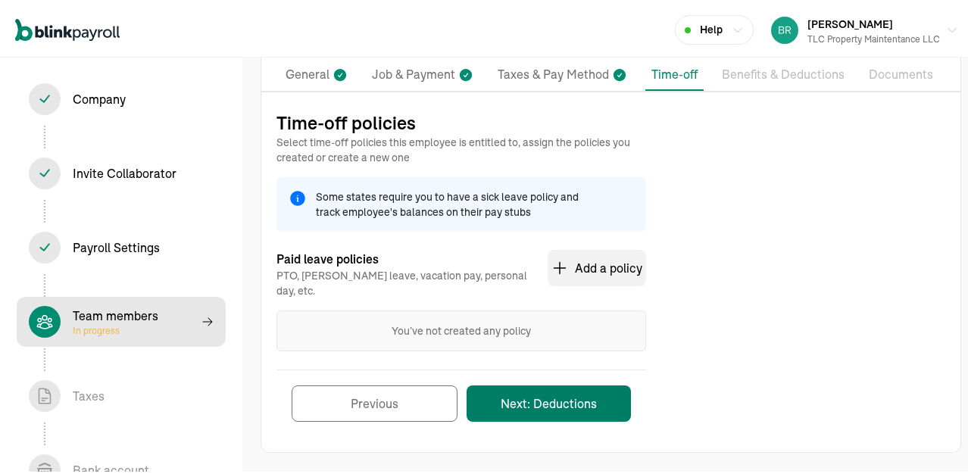
scroll to position [105, 0]
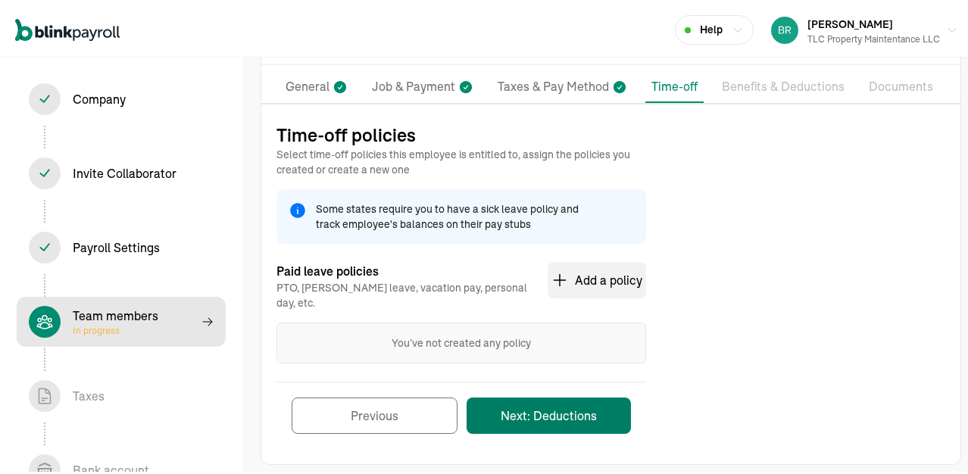
click at [603, 396] on button "Next: Deductions" at bounding box center [549, 413] width 164 height 36
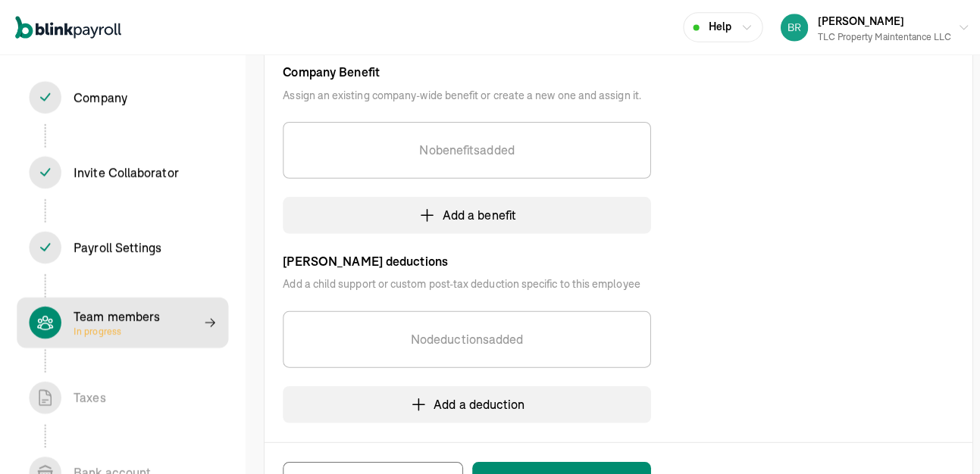
scroll to position [384, 0]
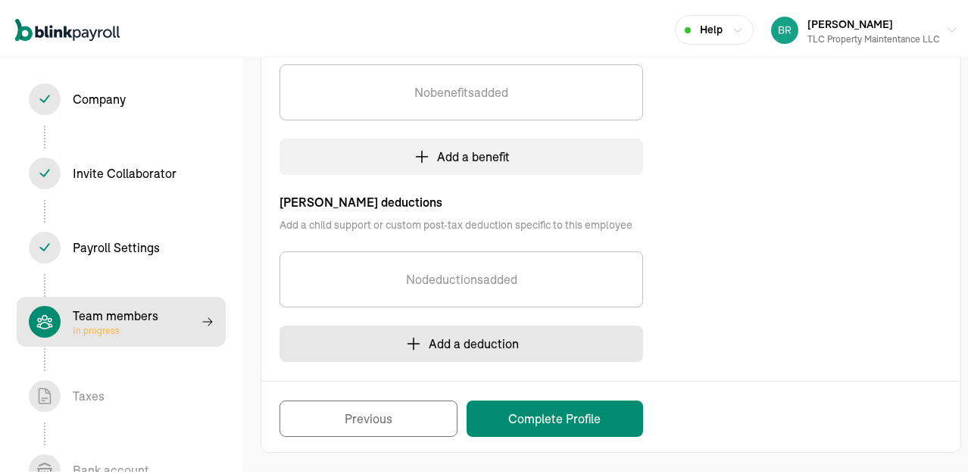
click at [424, 339] on button "Add a deduction" at bounding box center [462, 341] width 364 height 36
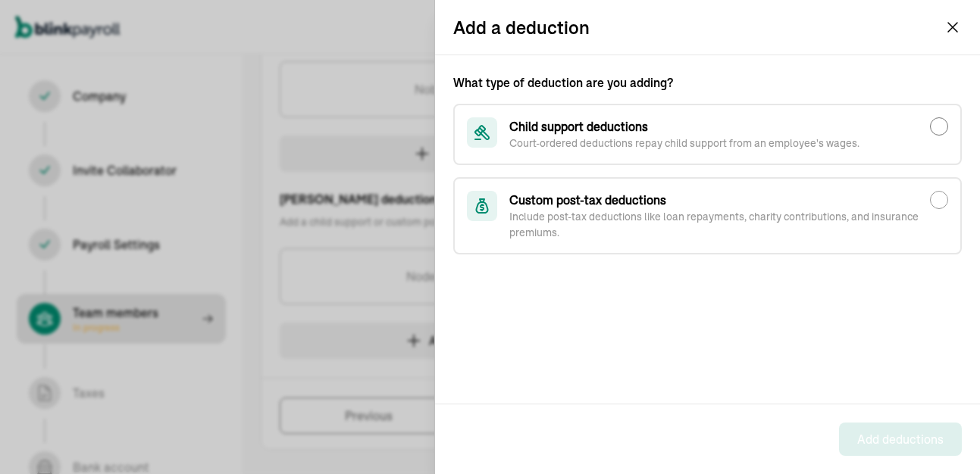
click at [941, 124] on input "Child support deductions Court-ordered deductions repay child support from an e…" at bounding box center [939, 126] width 18 height 18
radio input "true"
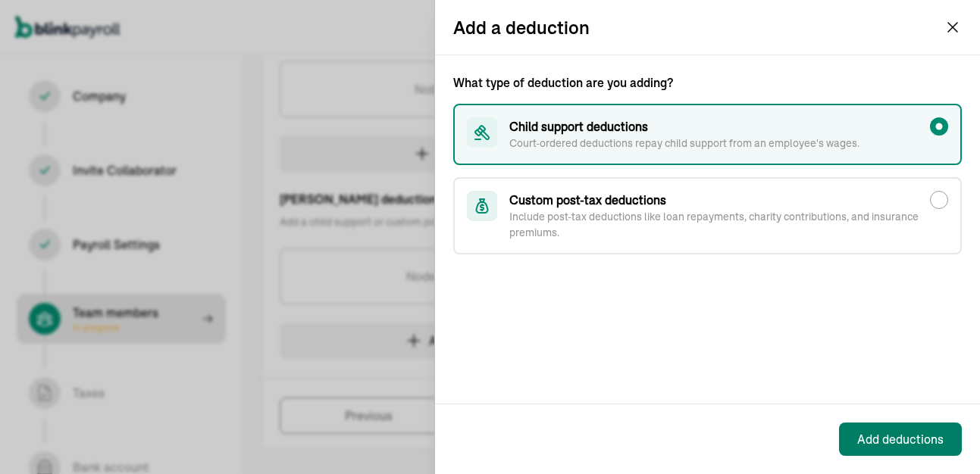
click at [872, 436] on div "Add deductions" at bounding box center [900, 439] width 86 height 18
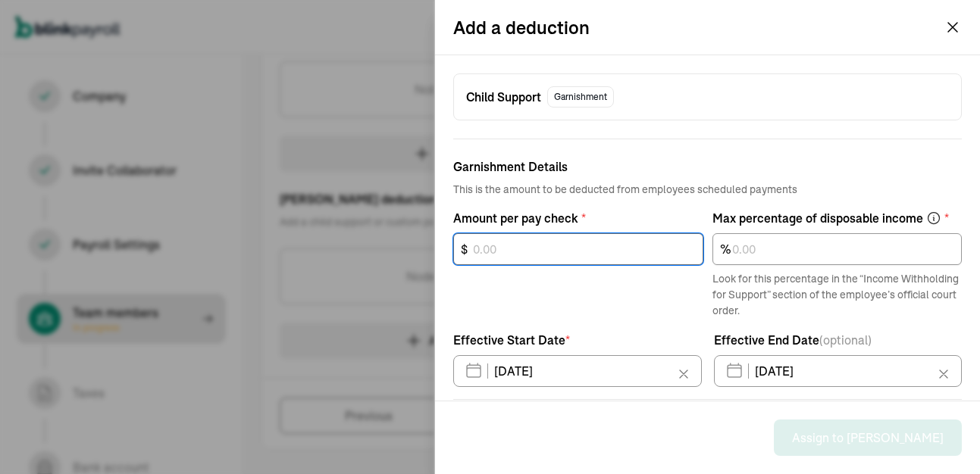
click at [520, 243] on input "text" at bounding box center [578, 249] width 250 height 32
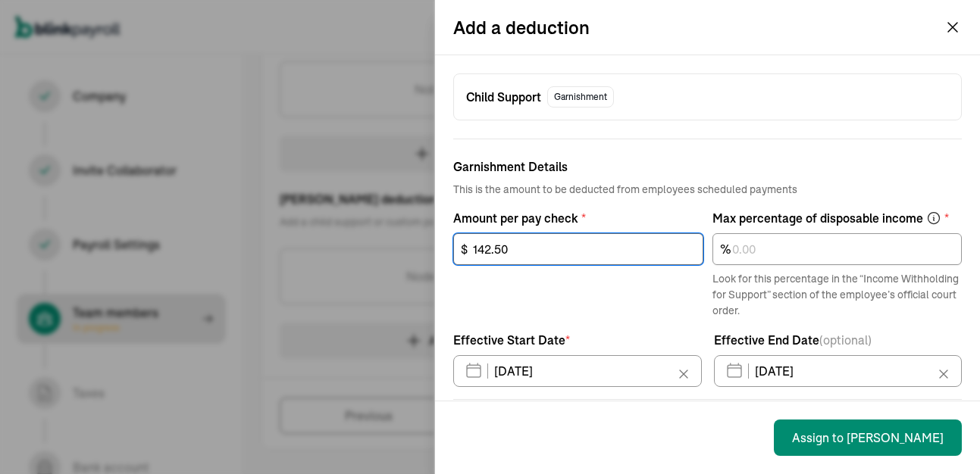
type input "142.50"
click at [936, 371] on icon at bounding box center [943, 374] width 15 height 15
click at [936, 377] on icon at bounding box center [943, 374] width 15 height 15
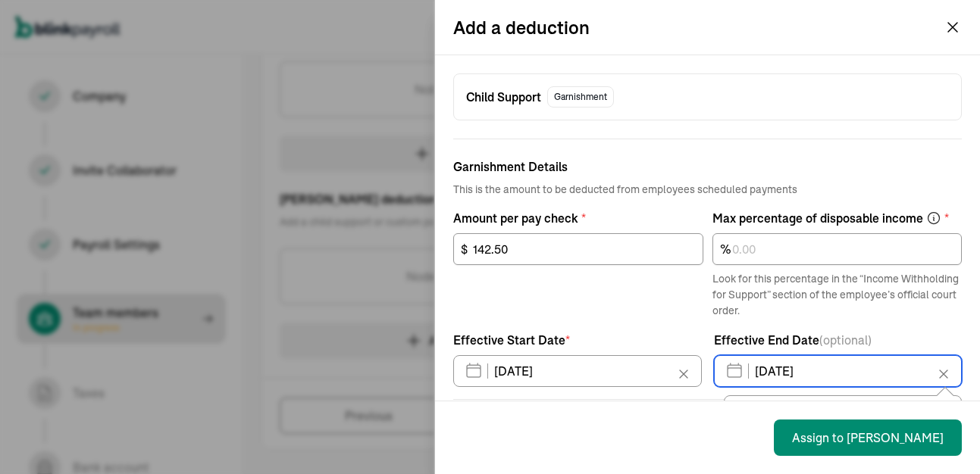
drag, startPoint x: 821, startPoint y: 372, endPoint x: 715, endPoint y: 372, distance: 106.1
click at [715, 372] on input "08/29/2025" at bounding box center [838, 371] width 249 height 32
drag, startPoint x: 715, startPoint y: 372, endPoint x: 847, endPoint y: 371, distance: 131.9
click at [847, 371] on input "08/29/2025" at bounding box center [838, 371] width 249 height 32
click at [559, 317] on div "142.50 $" at bounding box center [578, 276] width 250 height 86
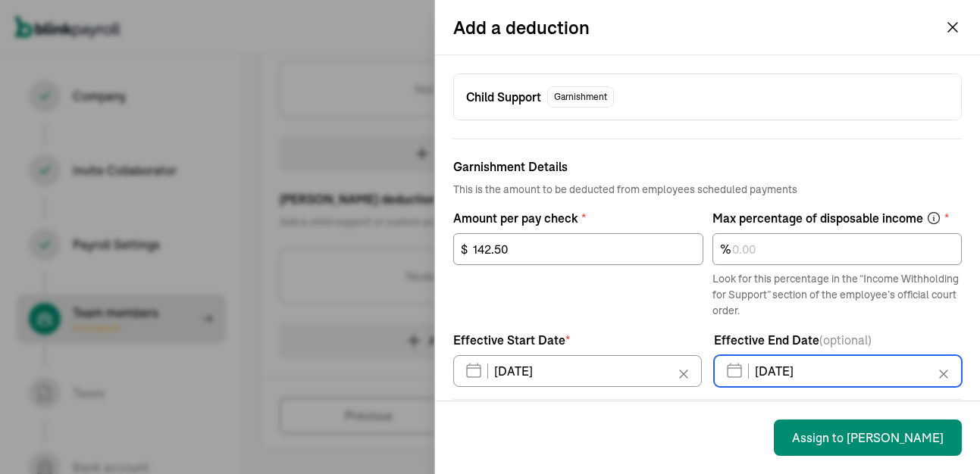
click at [818, 374] on input "08/29/2025" at bounding box center [838, 371] width 249 height 32
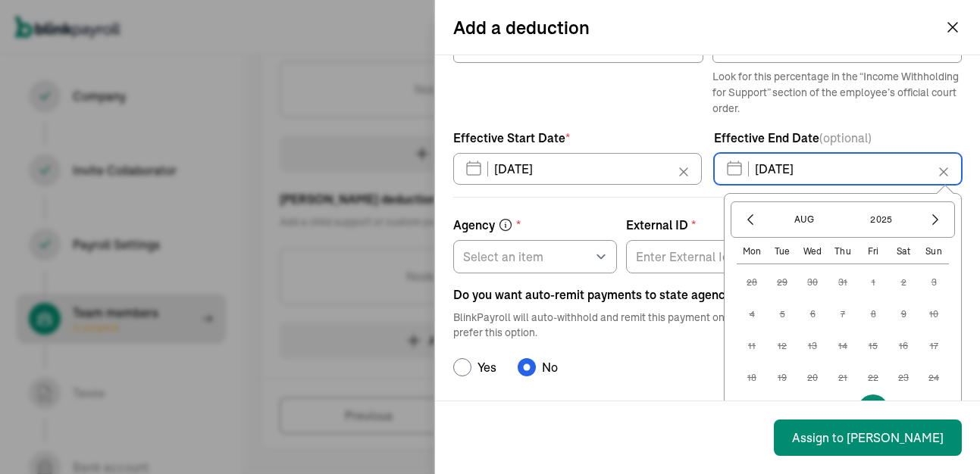
scroll to position [227, 0]
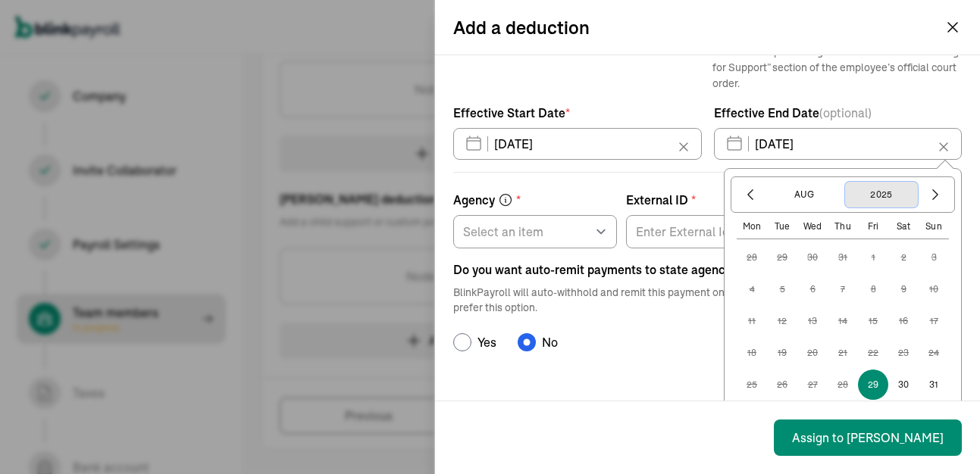
click at [887, 194] on button "2025" at bounding box center [881, 195] width 73 height 26
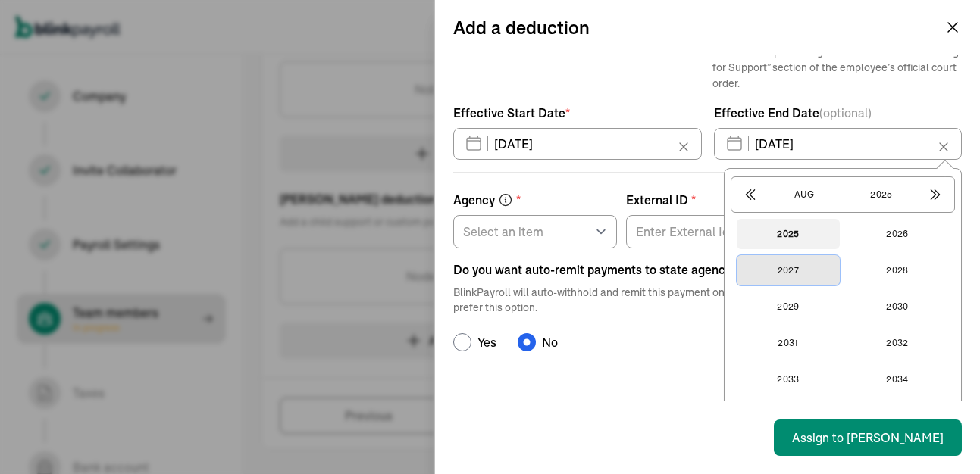
click at [785, 268] on button "2027" at bounding box center [788, 270] width 103 height 30
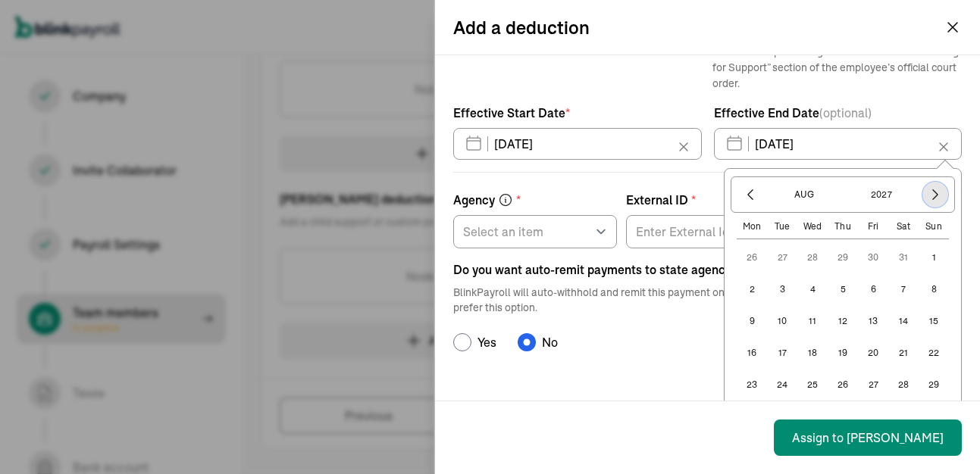
click at [928, 199] on icon "button" at bounding box center [935, 194] width 15 height 15
click at [832, 383] on button "30" at bounding box center [842, 385] width 30 height 30
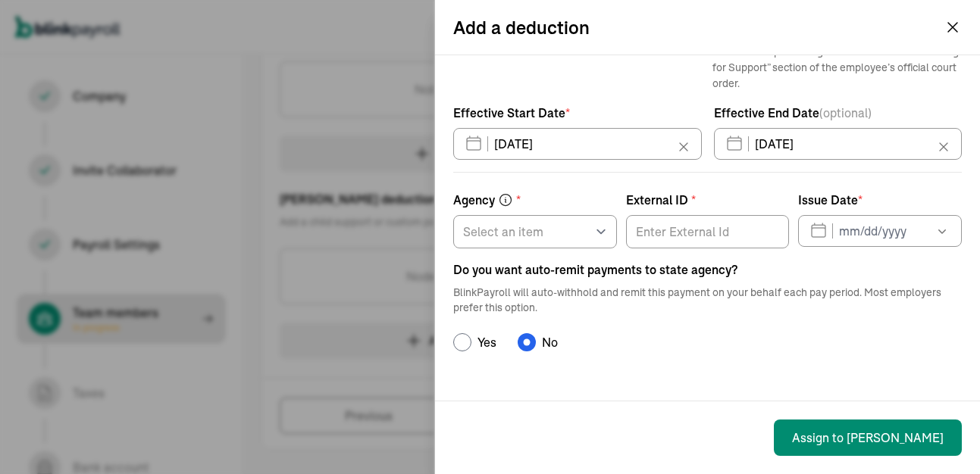
type input "09/30/2027"
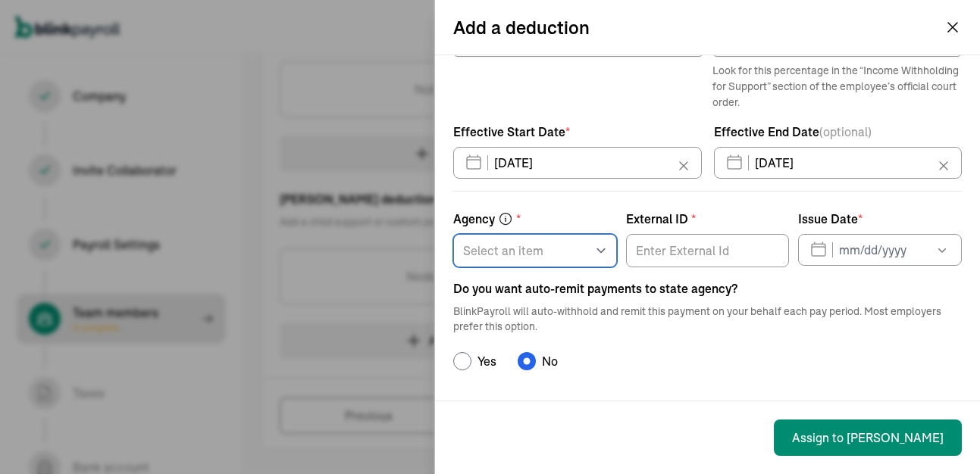
click at [596, 251] on select "Select an item AL AK AS AZ AR AA AE AP CA CO CT DE DC FL GA GU HI ID IL IN IA K…" at bounding box center [535, 250] width 164 height 33
select select "NY"
click at [453, 234] on select "Select an item AL AK AS AZ AR AA AE AP CA CO CT DE DC FL GA GU HI ID IL IN IA K…" at bounding box center [535, 250] width 164 height 33
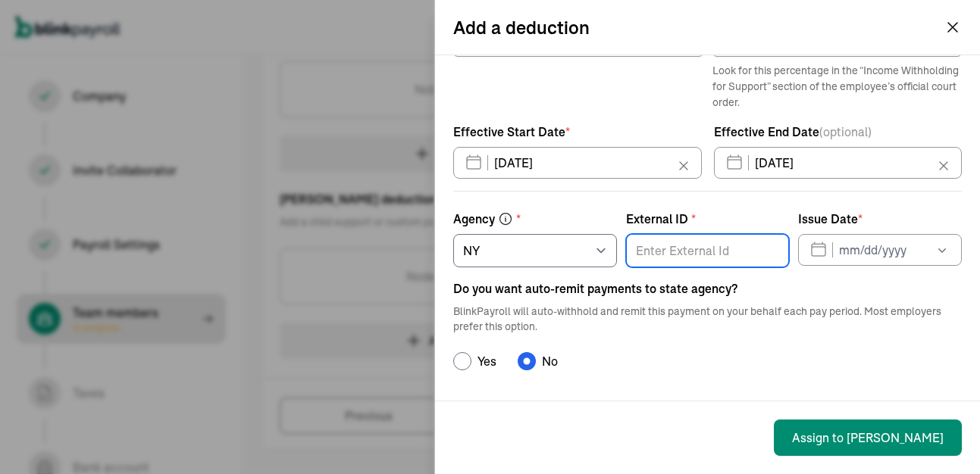
click at [692, 256] on input "External ID *" at bounding box center [708, 250] width 164 height 33
type input "CB13283J1"
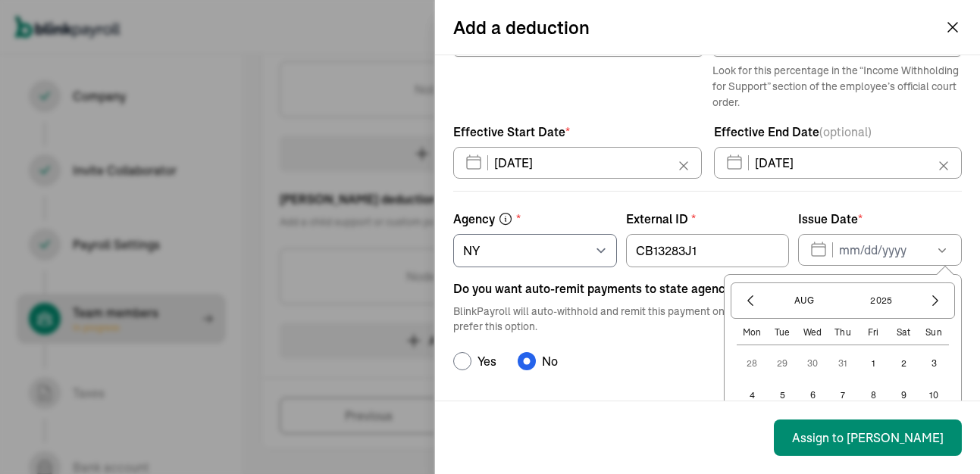
click at [768, 390] on button "5" at bounding box center [782, 395] width 30 height 30
type input "08/05/2025"
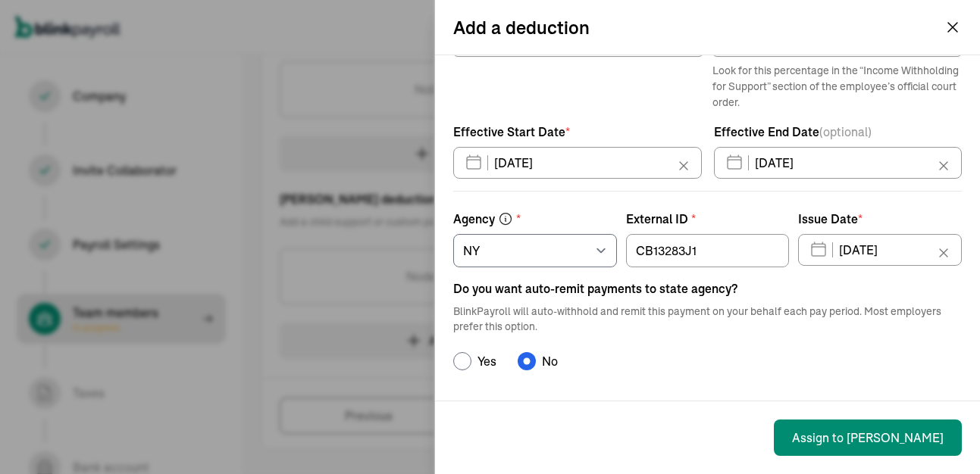
click at [459, 362] on input "Yes" at bounding box center [462, 361] width 18 height 18
radio input "true"
radio input "false"
click at [767, 347] on div "Do you want auto-remit payments to state agency? BlinkPayroll will auto-withhol…" at bounding box center [707, 325] width 508 height 91
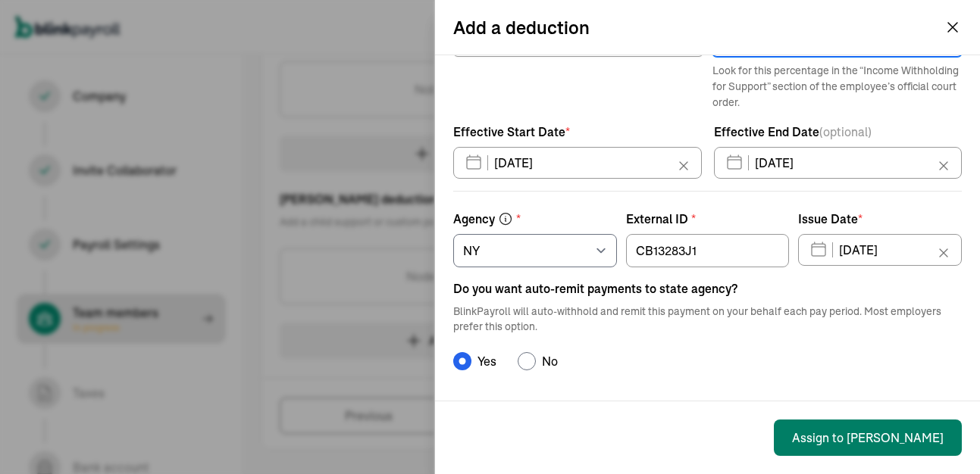
click at [890, 436] on button "Assign to Walter" at bounding box center [868, 438] width 188 height 36
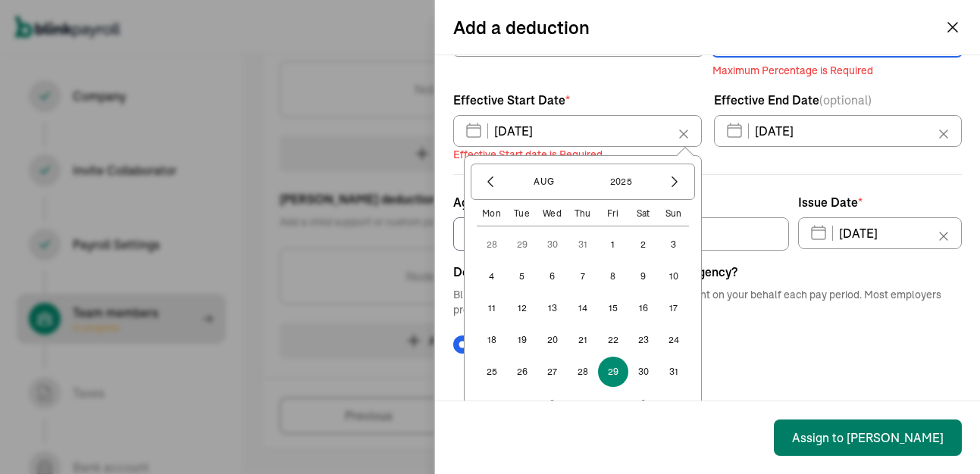
scroll to position [178, 0]
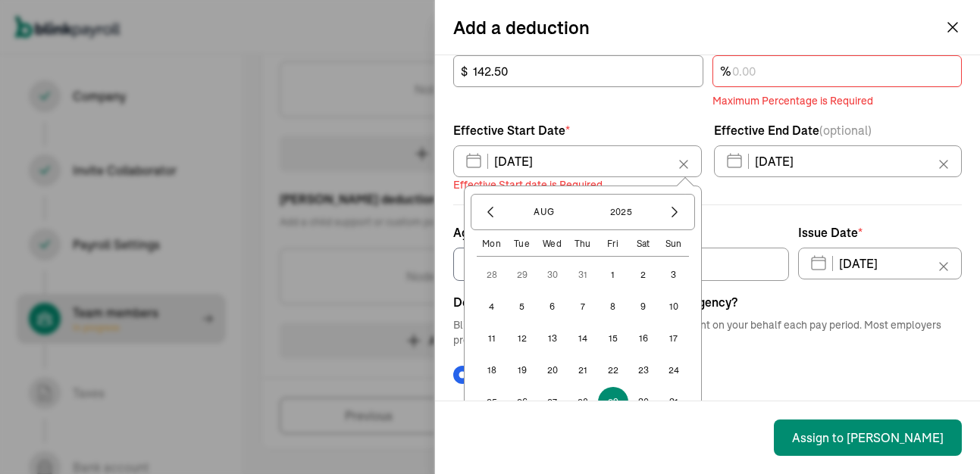
click at [762, 224] on label "External ID *" at bounding box center [708, 233] width 164 height 18
click at [762, 248] on input "CB13283J1" at bounding box center [708, 264] width 164 height 33
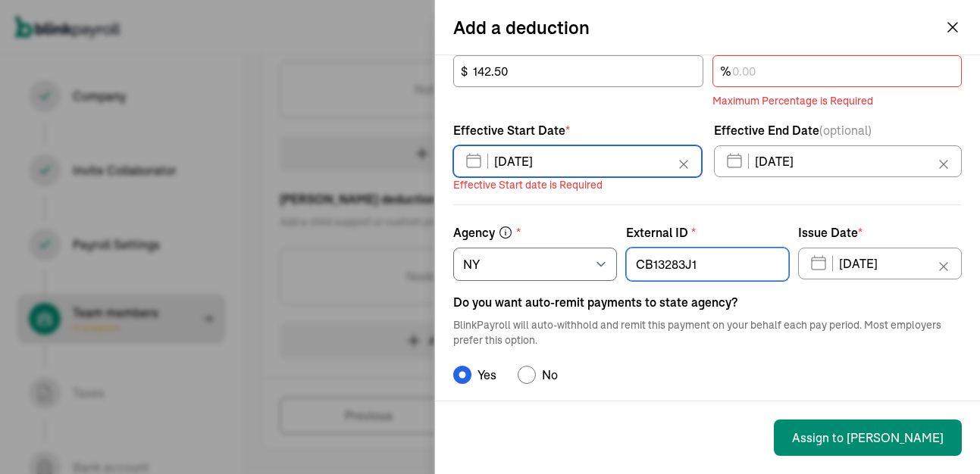
click at [568, 161] on input "08/29/2025" at bounding box center [577, 161] width 249 height 32
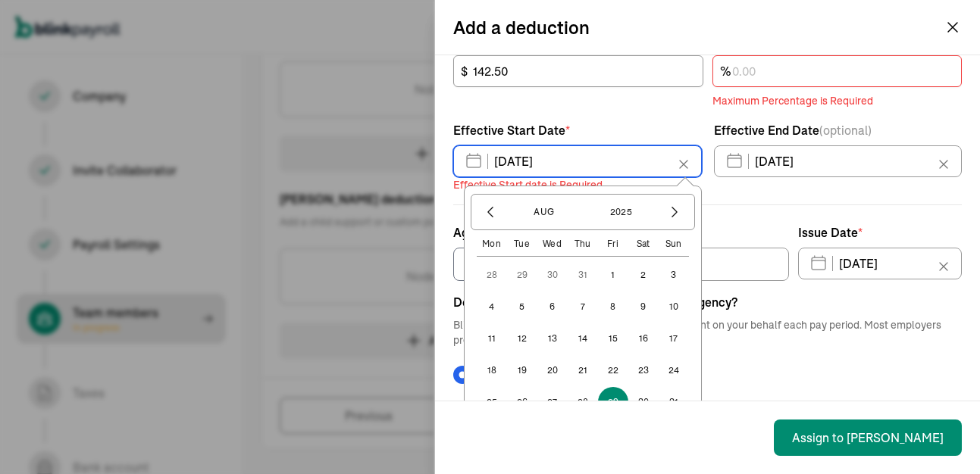
scroll to position [238, 0]
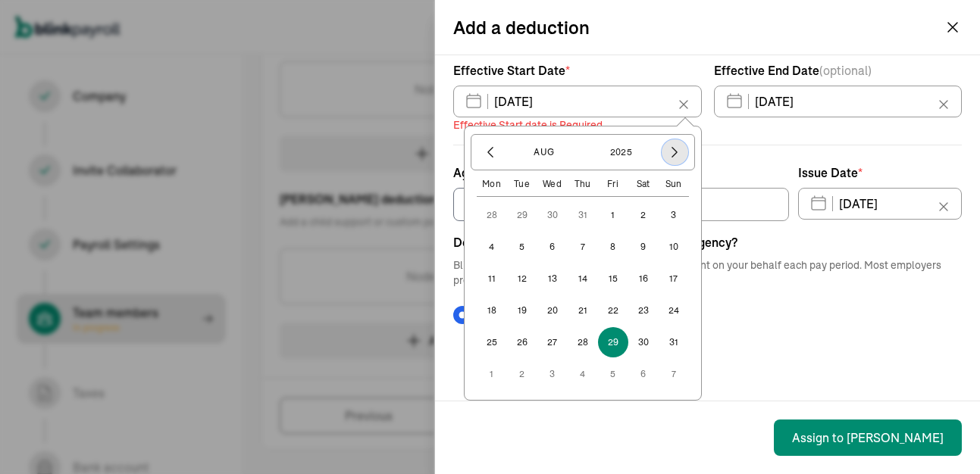
click at [668, 154] on icon "button" at bounding box center [674, 152] width 15 height 15
click at [611, 246] on button "5" at bounding box center [613, 247] width 30 height 30
type input "09/05/2025"
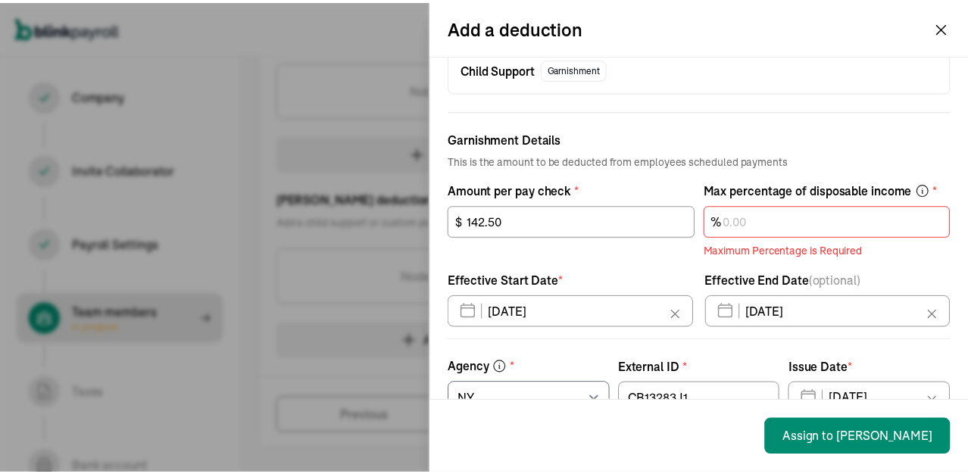
scroll to position [0, 0]
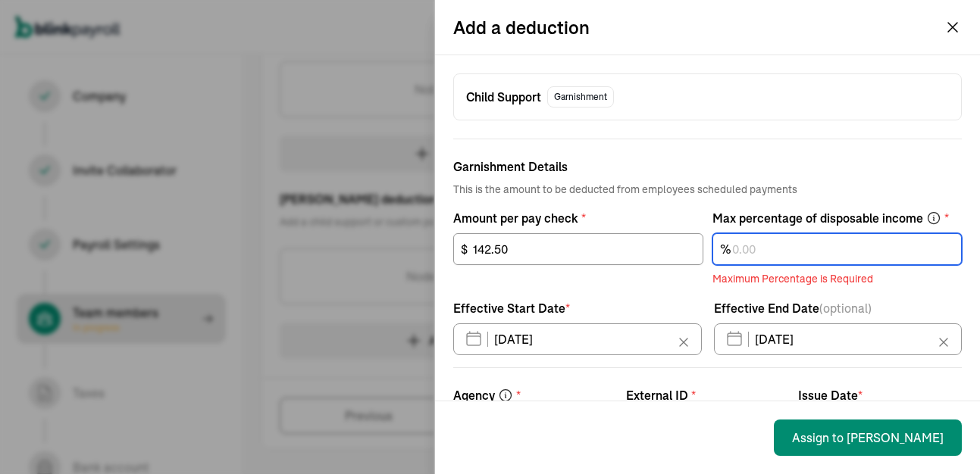
click at [740, 242] on input "text" at bounding box center [837, 249] width 250 height 32
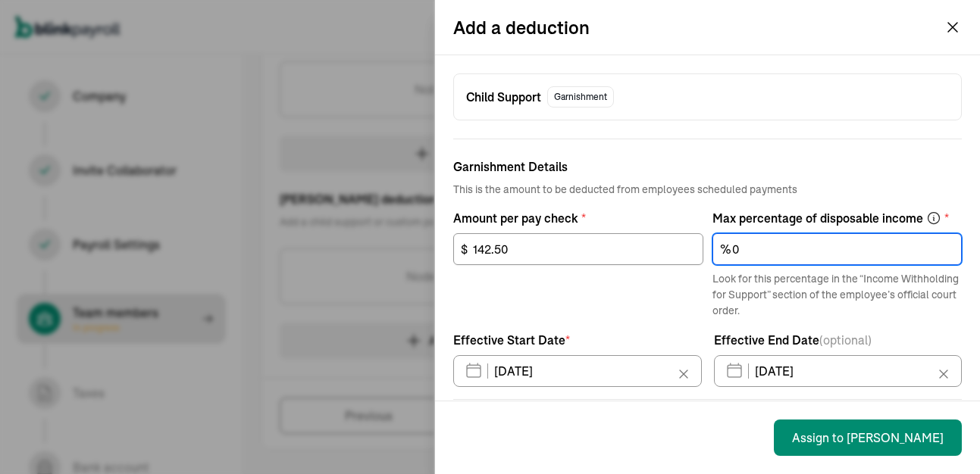
type input "0"
click at [637, 308] on div "142.50 $" at bounding box center [578, 276] width 250 height 86
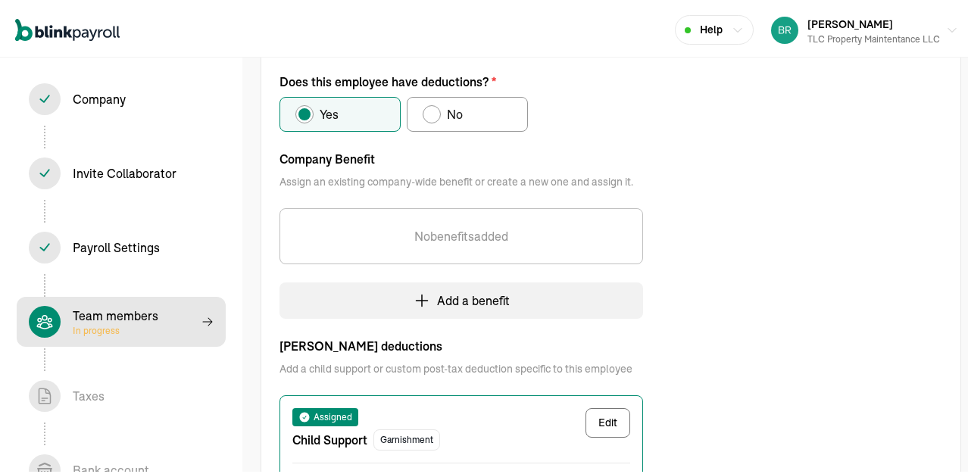
scroll to position [458, 0]
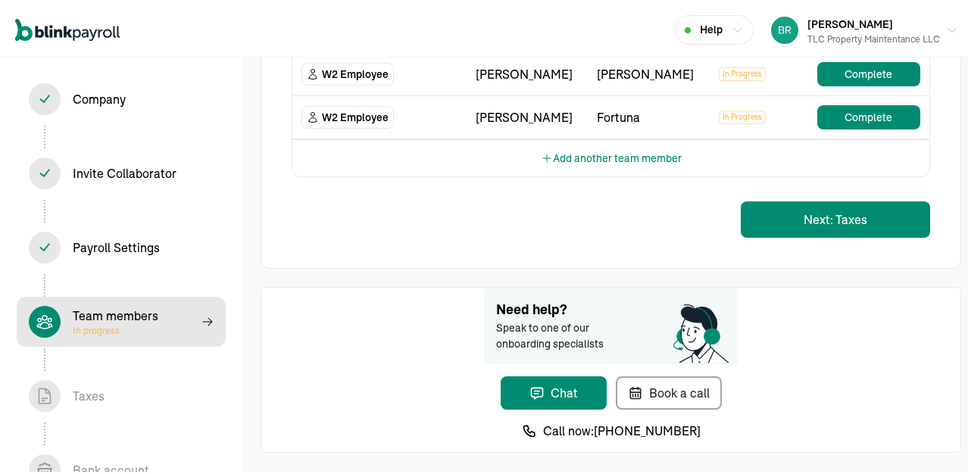
scroll to position [379, 0]
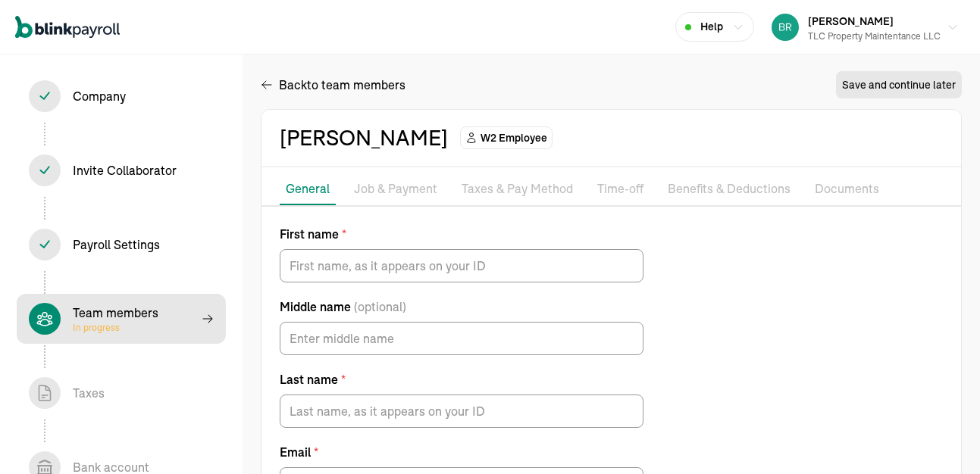
type input "Cole"
type input "Fortuna"
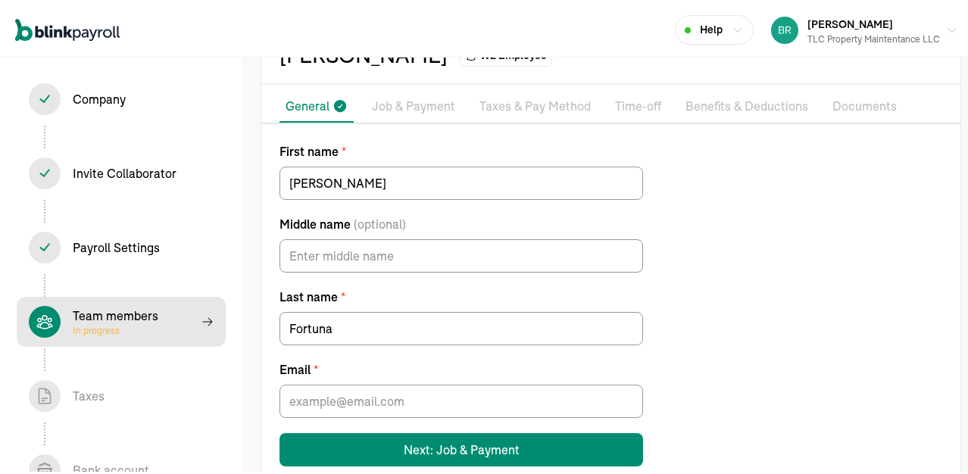
scroll to position [115, 0]
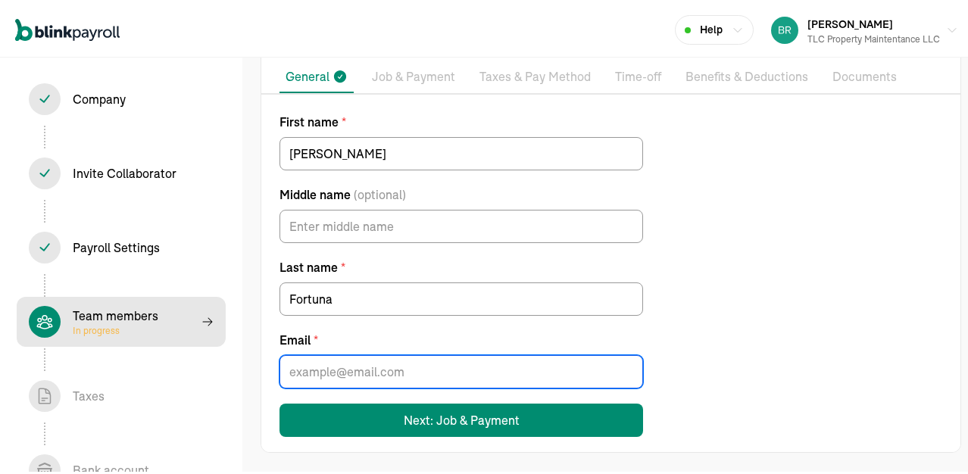
click at [316, 365] on input "Email *" at bounding box center [462, 368] width 364 height 33
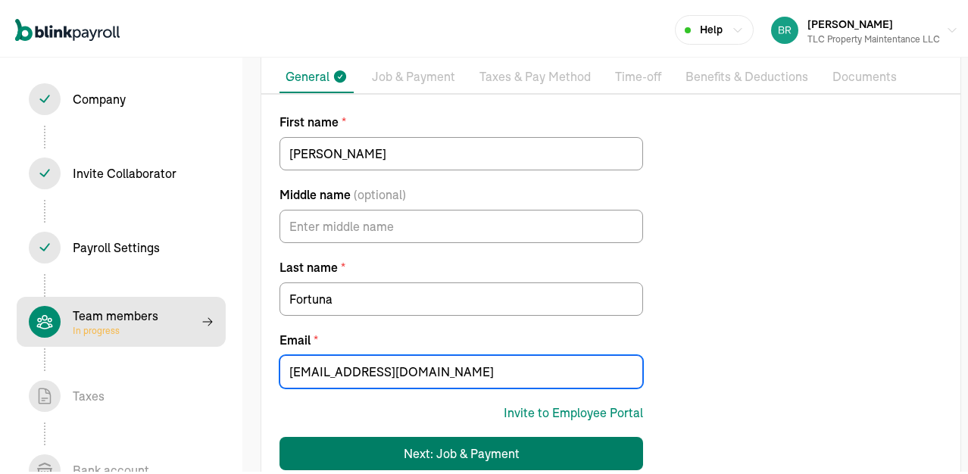
type input "colefortuna01@gmail.com"
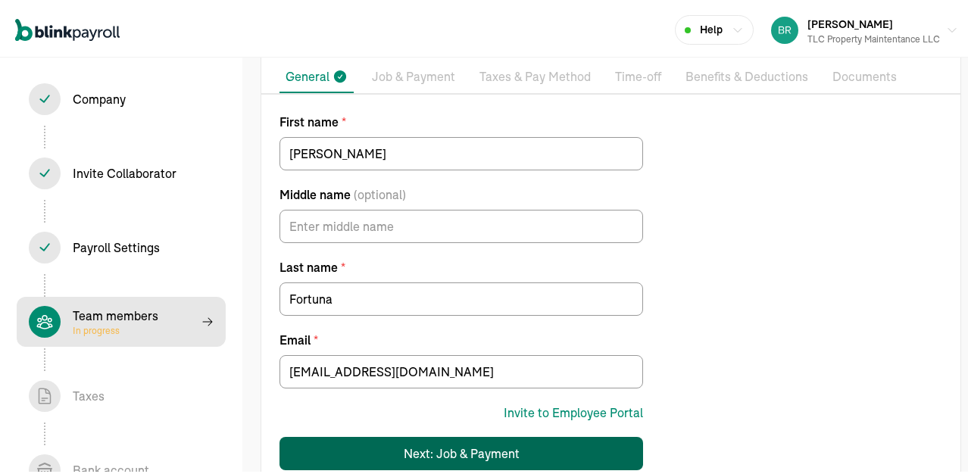
click at [455, 436] on div "Next: Job & Payment" at bounding box center [462, 451] width 116 height 18
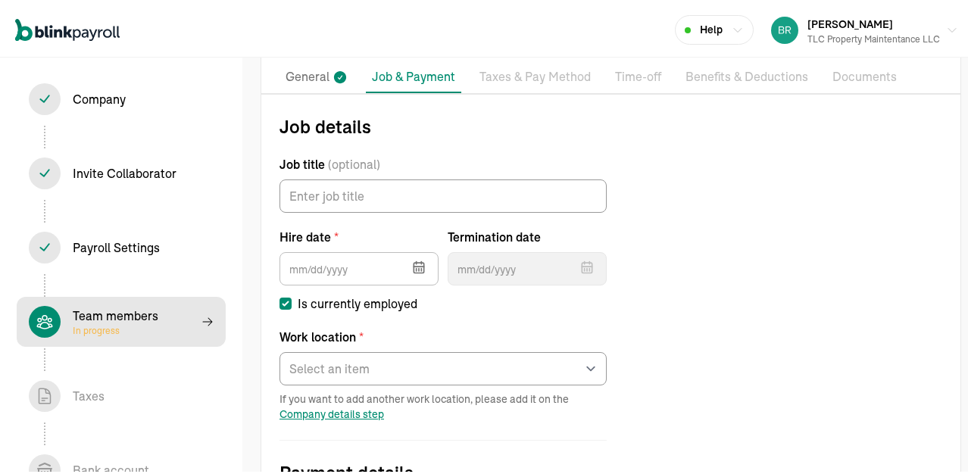
scroll to position [174, 0]
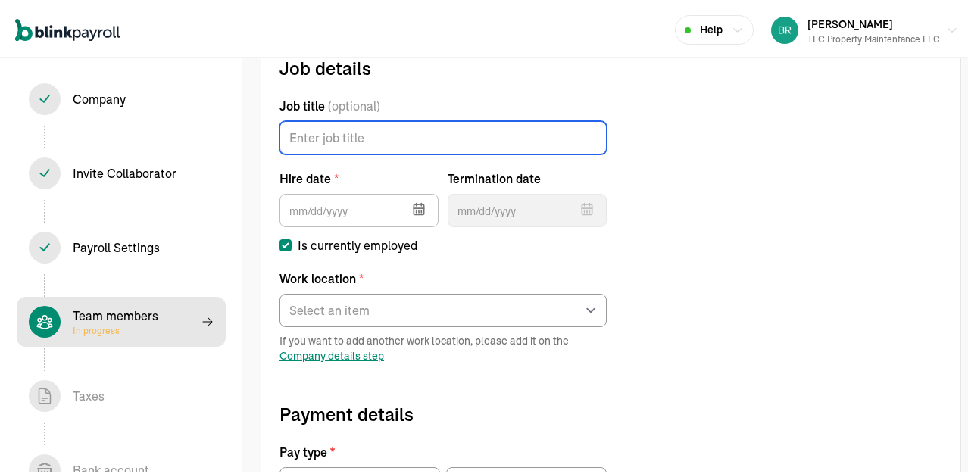
click at [399, 140] on input "Job title (optional)" at bounding box center [443, 134] width 327 height 33
type input "Laborer"
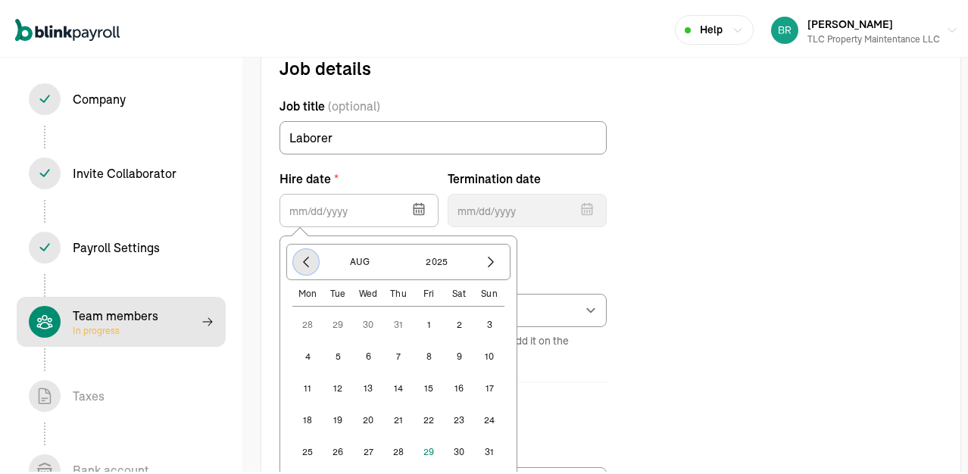
click at [311, 257] on icon "button" at bounding box center [306, 259] width 15 height 15
click at [309, 323] on button "30" at bounding box center [307, 322] width 30 height 30
type input "06/30/2025"
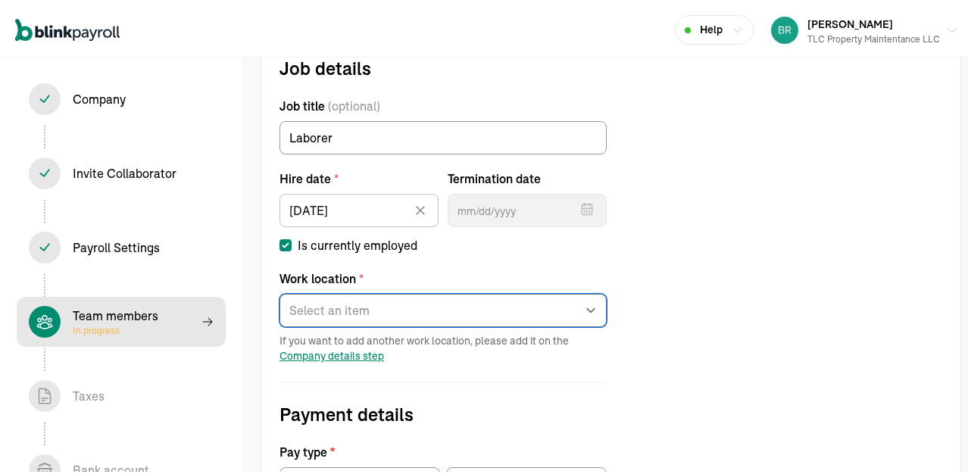
click at [386, 311] on select "Select an item Office Works from home" at bounding box center [443, 307] width 327 height 33
select select "565 Erie St"
click at [280, 291] on select "Select an item Office Works from home" at bounding box center [443, 307] width 327 height 33
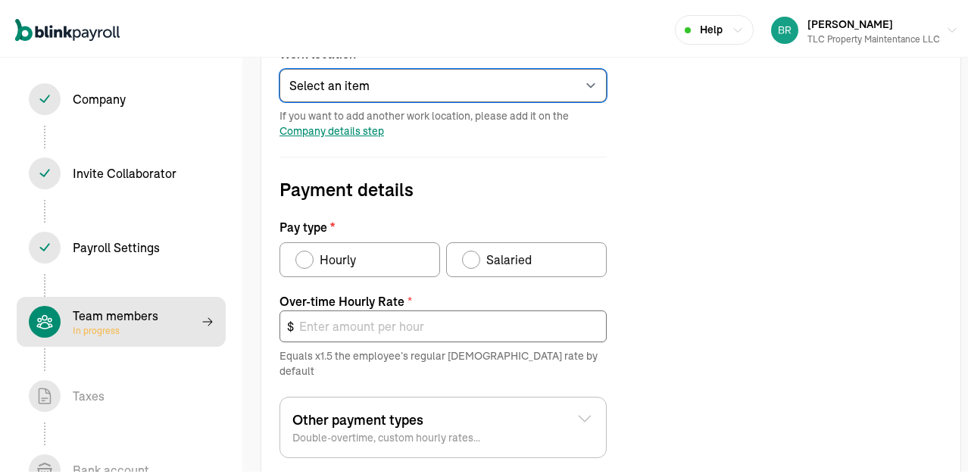
scroll to position [401, 0]
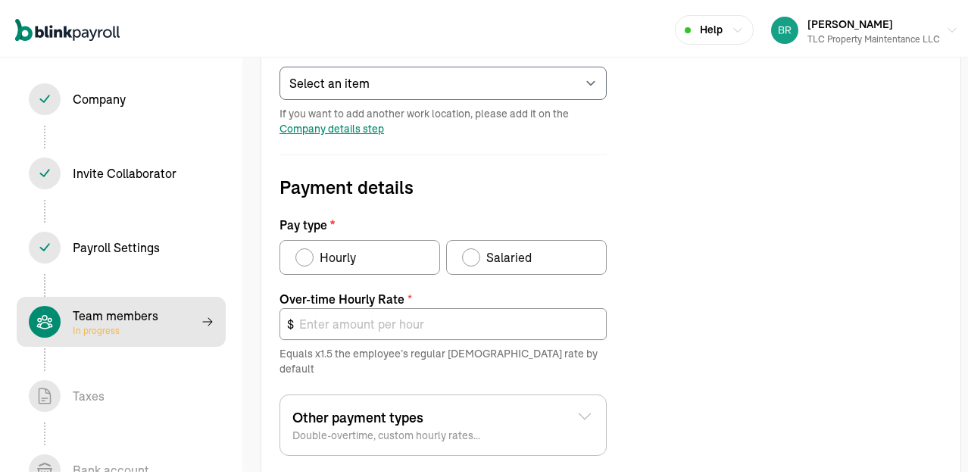
click at [299, 253] on div "Pay type" at bounding box center [305, 255] width 12 height 12
click at [299, 253] on input "Hourly" at bounding box center [301, 251] width 12 height 12
radio input "true"
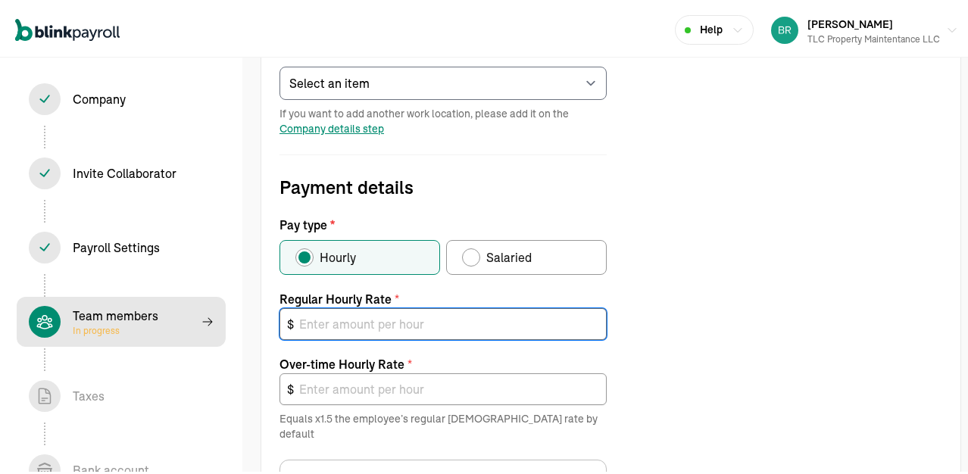
click at [327, 327] on input "text" at bounding box center [443, 321] width 327 height 32
type input "2"
type input "3.00"
type input "20"
type input "30.00"
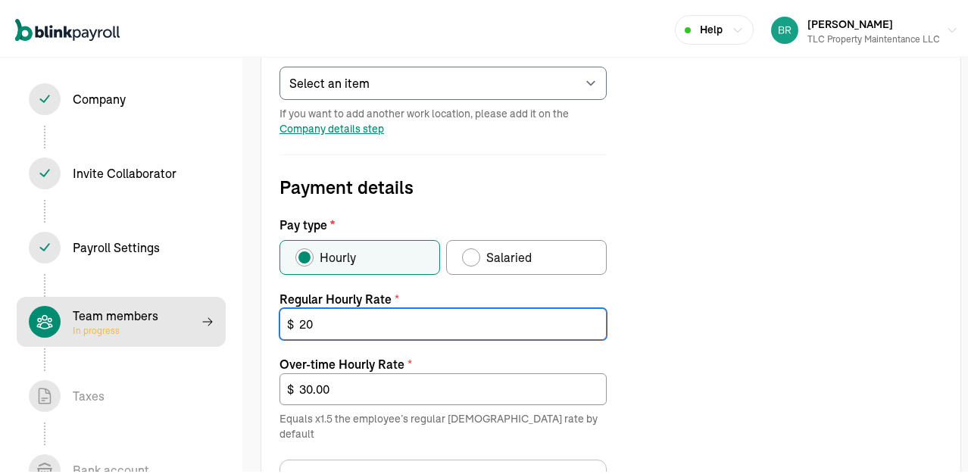
type input "20"
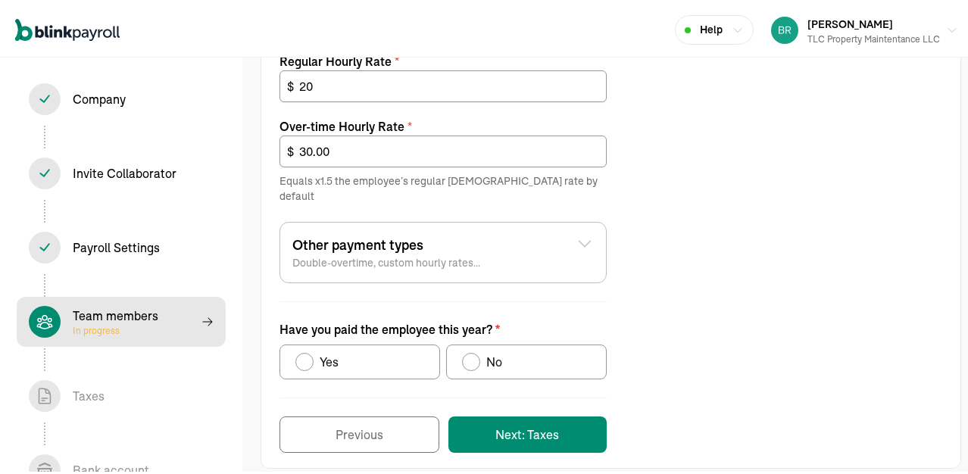
scroll to position [640, 0]
click at [305, 349] on div "Have you paid the employee this year?" at bounding box center [305, 358] width 18 height 18
click at [305, 349] on input "Yes" at bounding box center [301, 355] width 12 height 12
radio input "true"
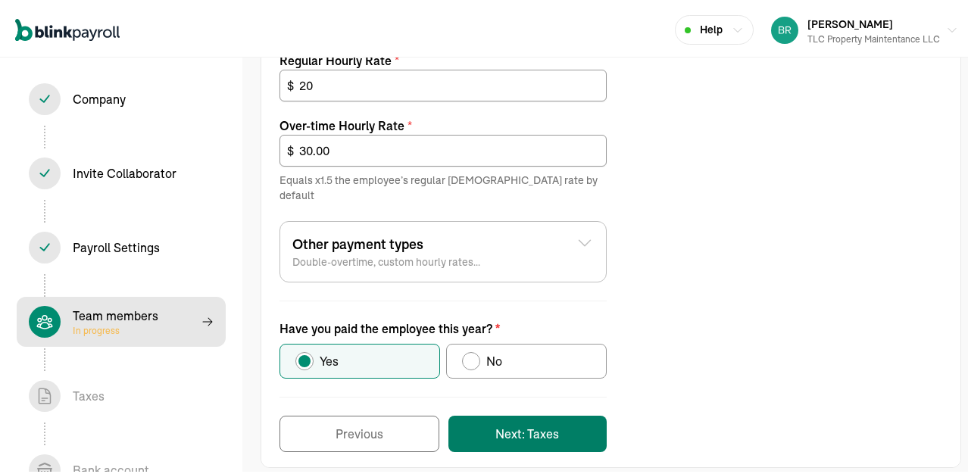
click at [496, 417] on button "Next: Taxes" at bounding box center [528, 431] width 158 height 36
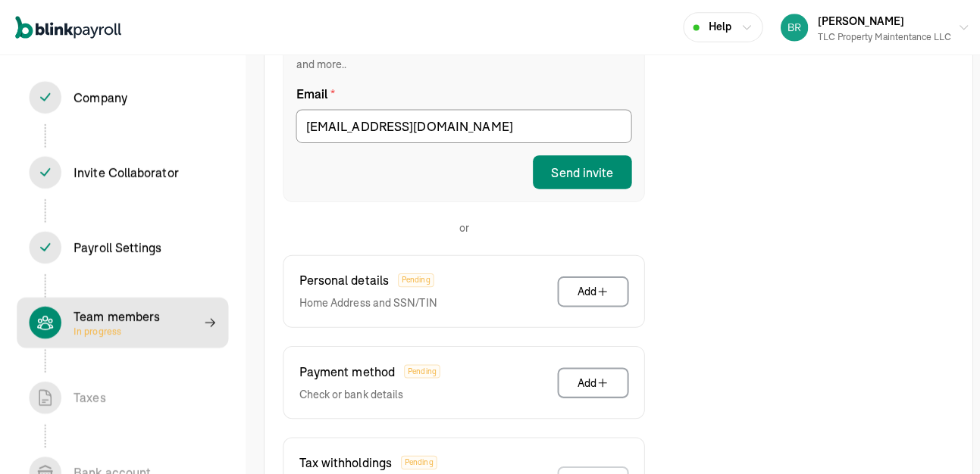
scroll to position [401, 0]
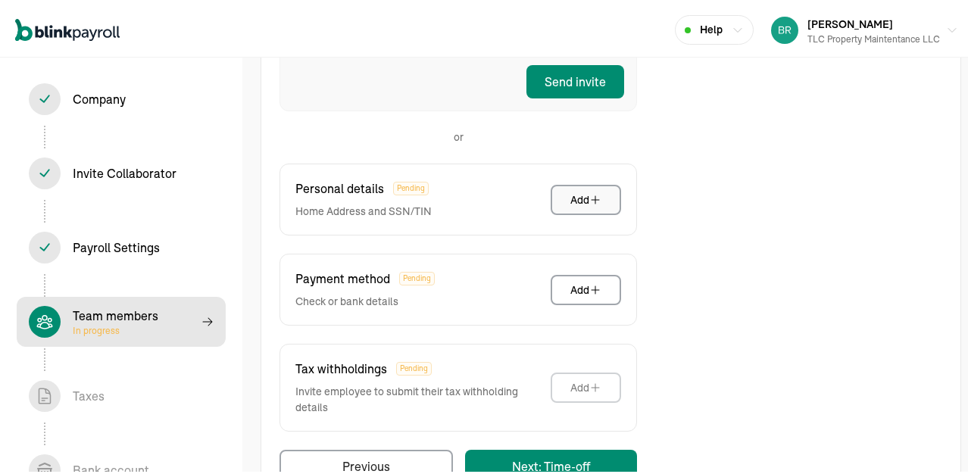
click at [586, 189] on div "Add" at bounding box center [586, 196] width 31 height 15
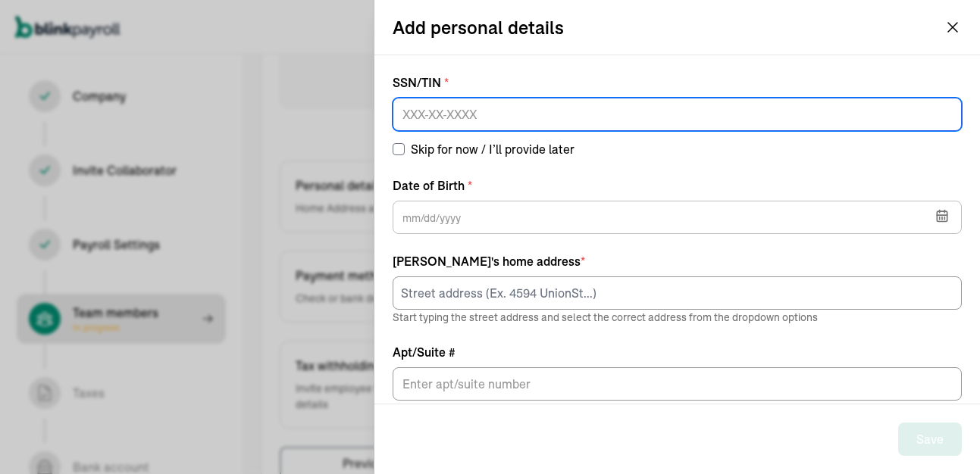
click at [546, 117] on input at bounding box center [677, 114] width 569 height 33
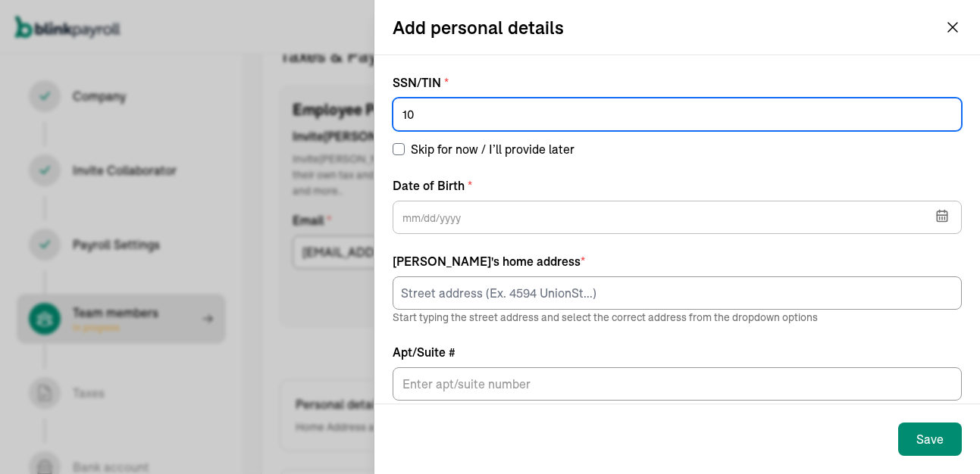
scroll to position [174, 0]
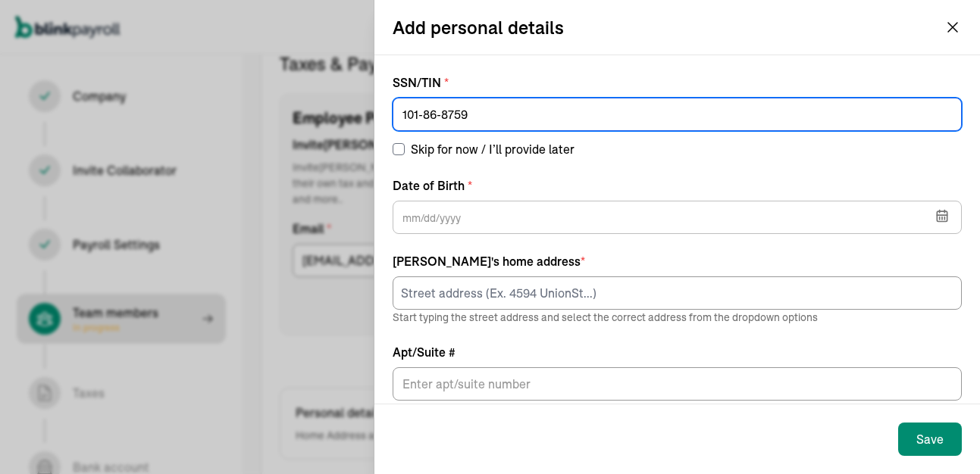
type input "101-86-8759"
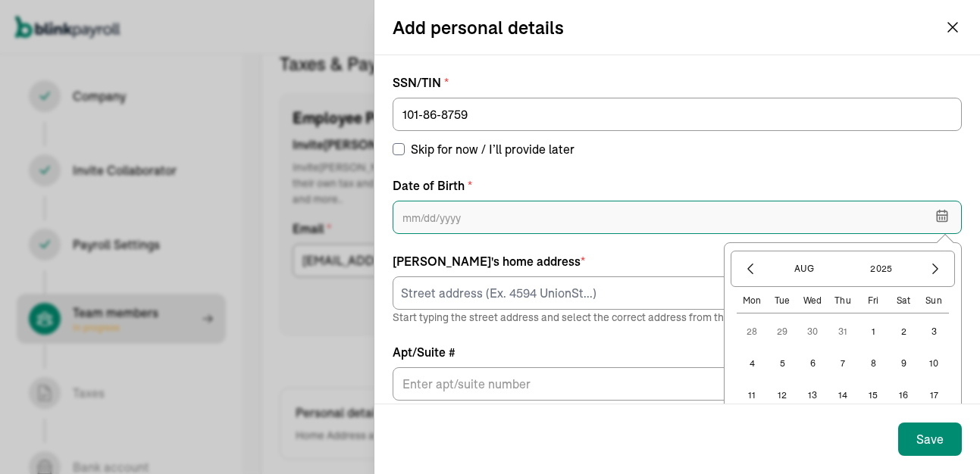
click at [446, 220] on input "text" at bounding box center [677, 217] width 569 height 33
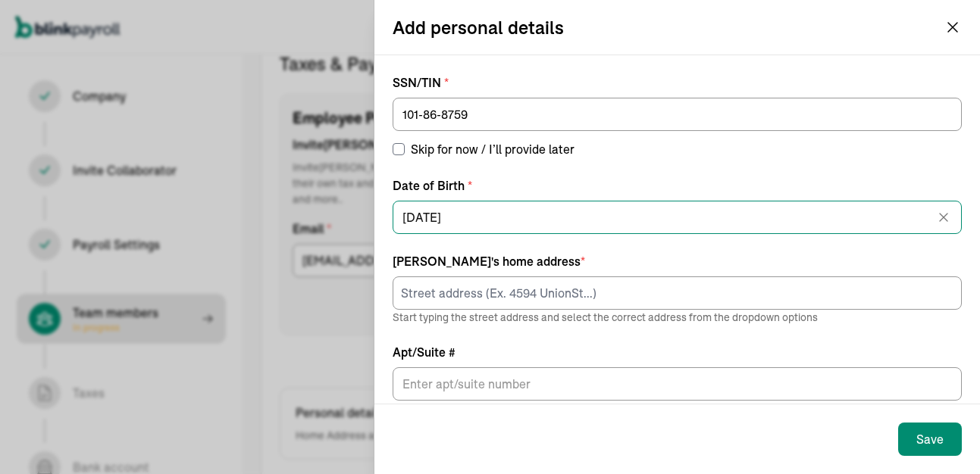
type input "06/24/1997"
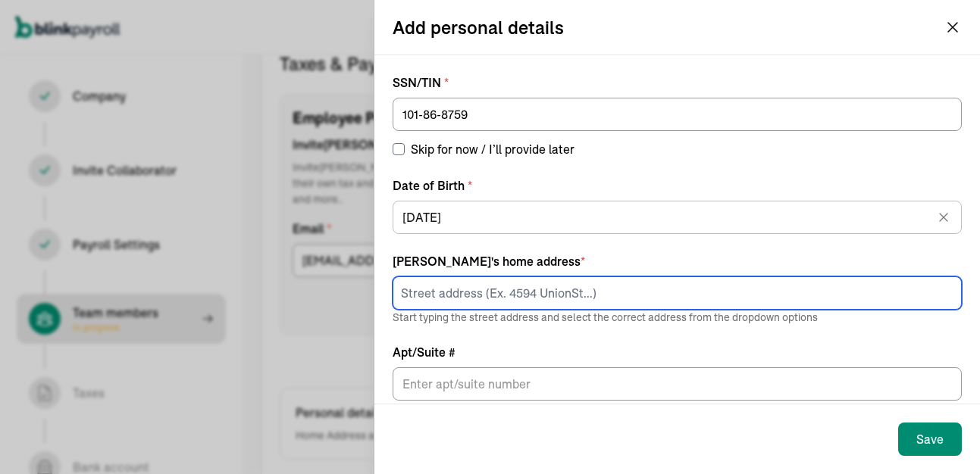
click at [424, 303] on input at bounding box center [677, 293] width 569 height 33
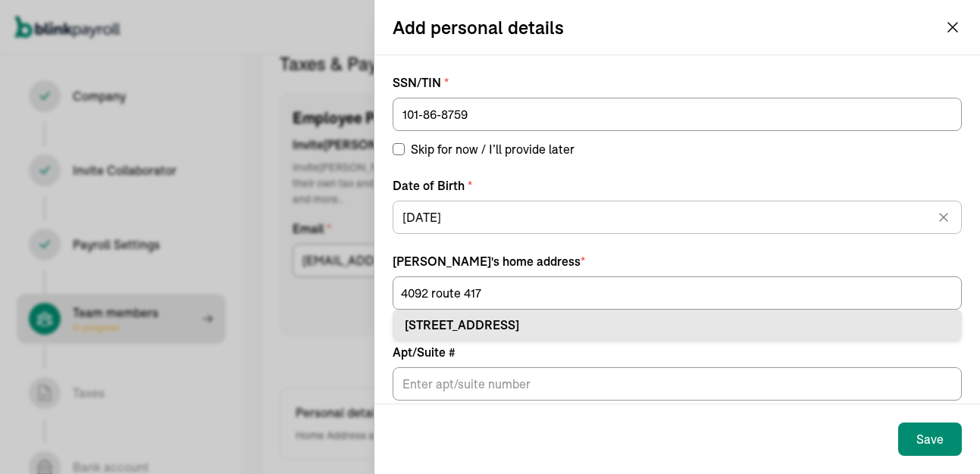
click at [454, 324] on div "4092 Route 417 Allegany, NY 14706" at bounding box center [677, 325] width 545 height 18
type input "4092 Route 417"
type input "Allegany"
type input "NY"
type input "14706"
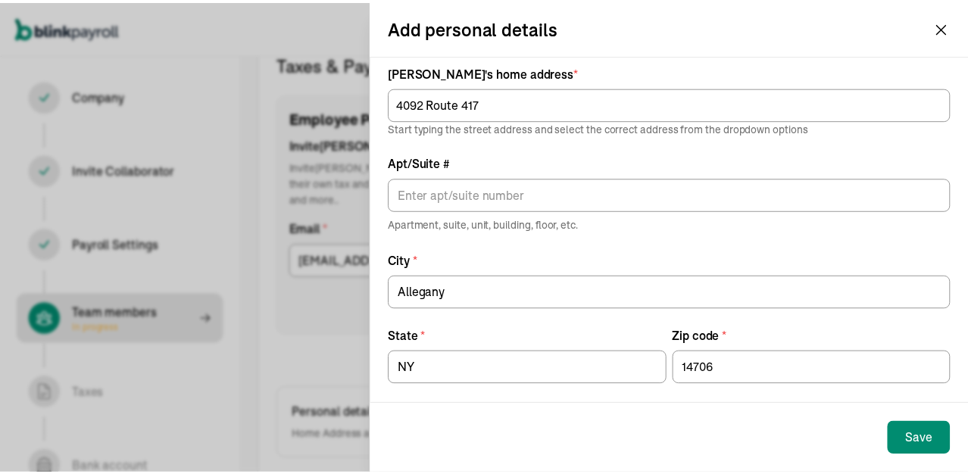
scroll to position [201, 0]
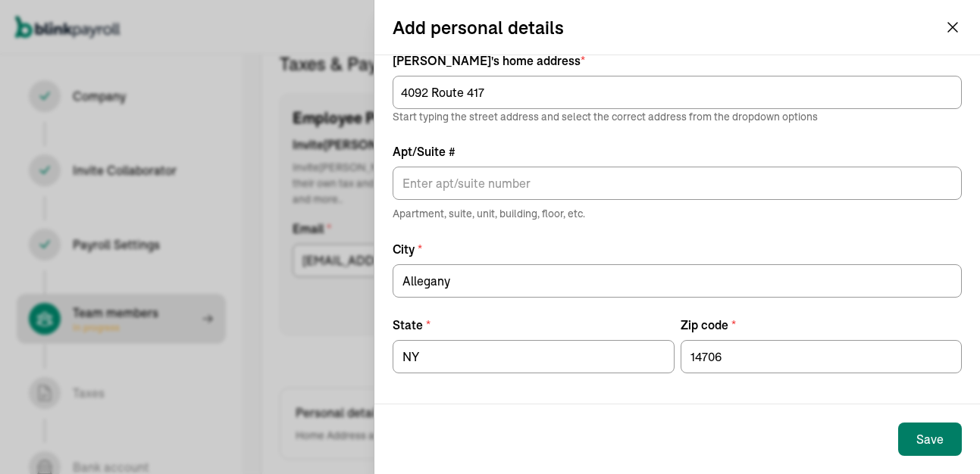
click at [931, 436] on div "Save" at bounding box center [929, 439] width 27 height 18
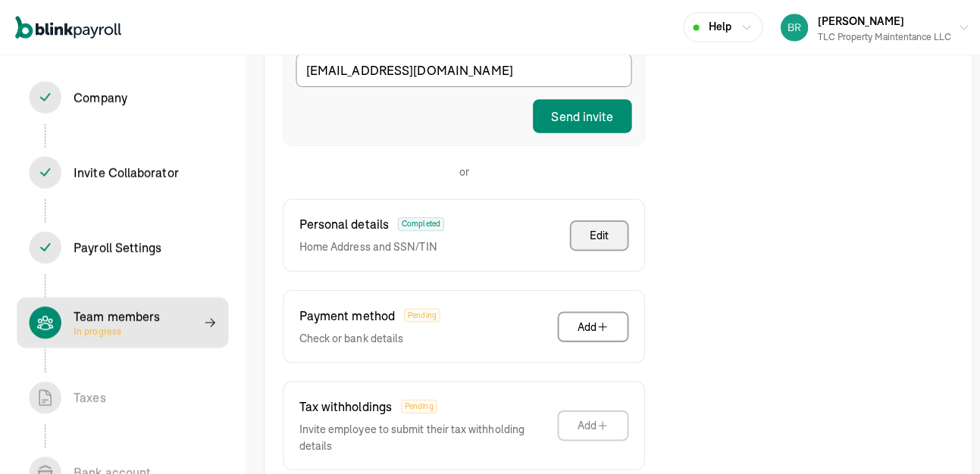
scroll to position [401, 0]
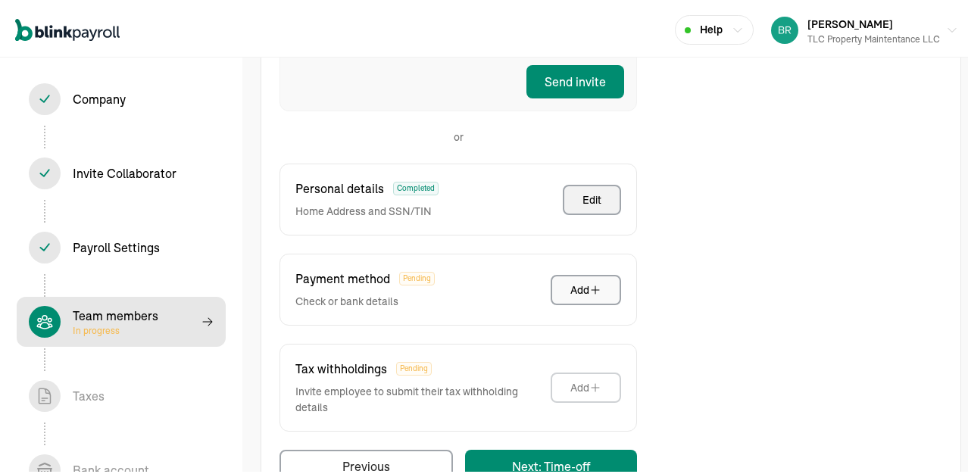
click at [593, 281] on icon "button" at bounding box center [596, 287] width 12 height 12
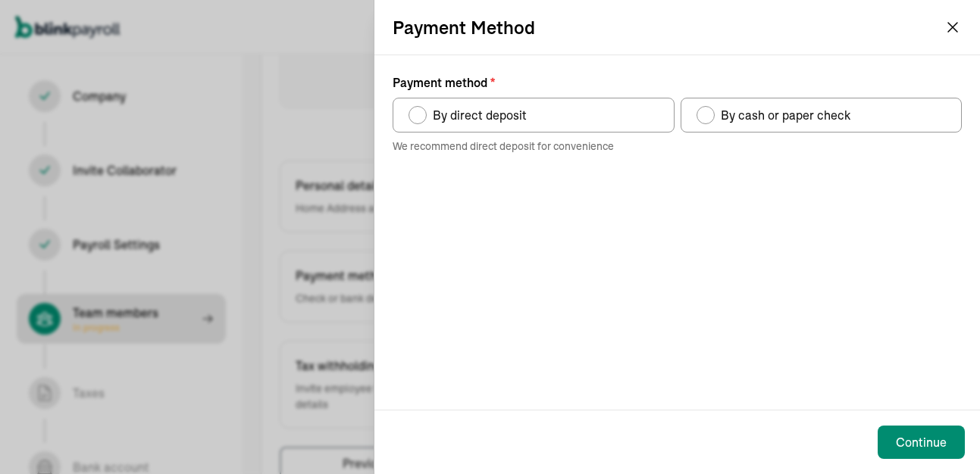
click at [412, 116] on div "Payment method" at bounding box center [417, 115] width 12 height 12
click at [412, 116] on input "By direct deposit" at bounding box center [414, 111] width 12 height 12
radio input "true"
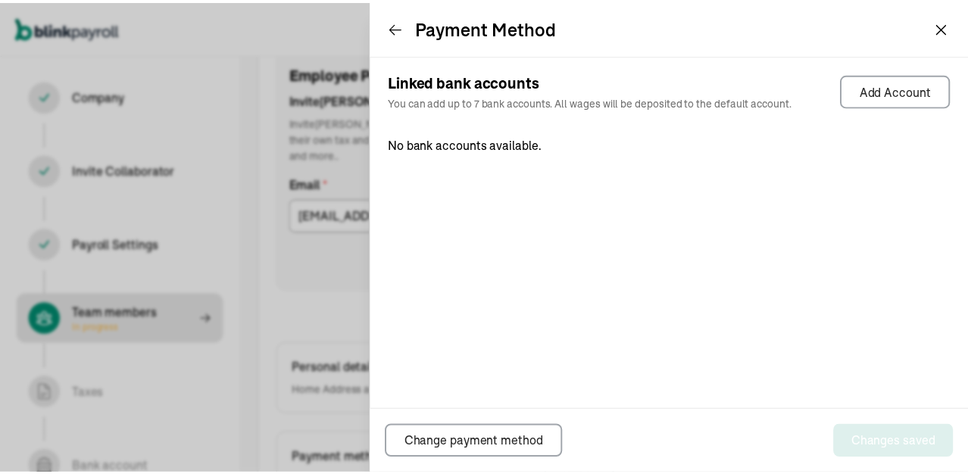
scroll to position [174, 0]
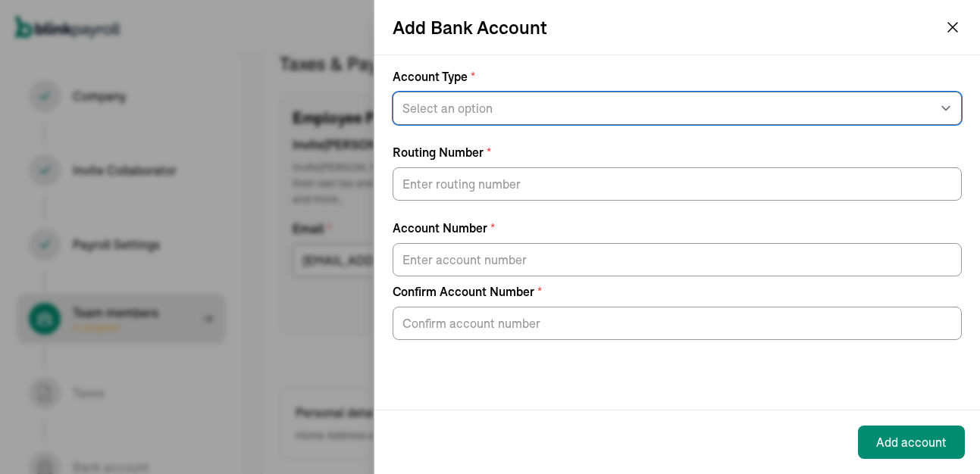
click at [941, 100] on select "Select an option Savings Checking" at bounding box center [677, 108] width 569 height 33
select select "Checking"
click at [393, 92] on select "Select an option Savings Checking" at bounding box center [677, 108] width 569 height 33
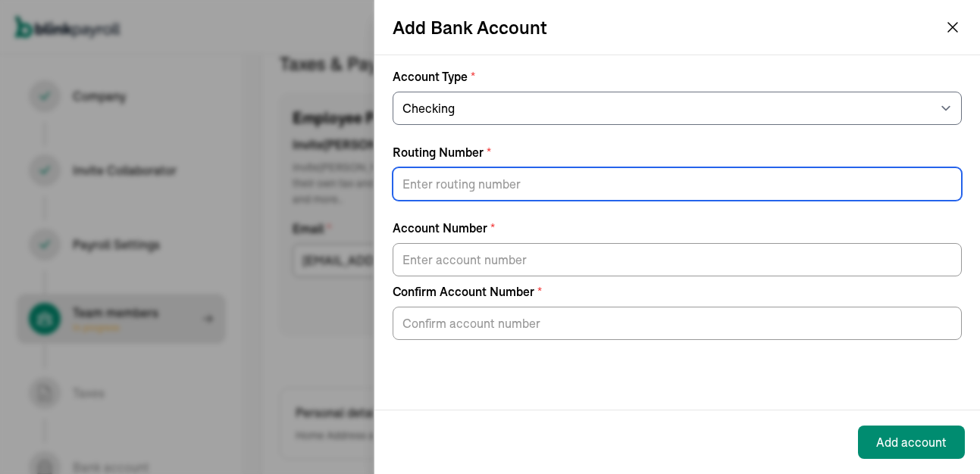
click at [618, 180] on input "Routing Number *" at bounding box center [677, 183] width 569 height 33
type input "222381824"
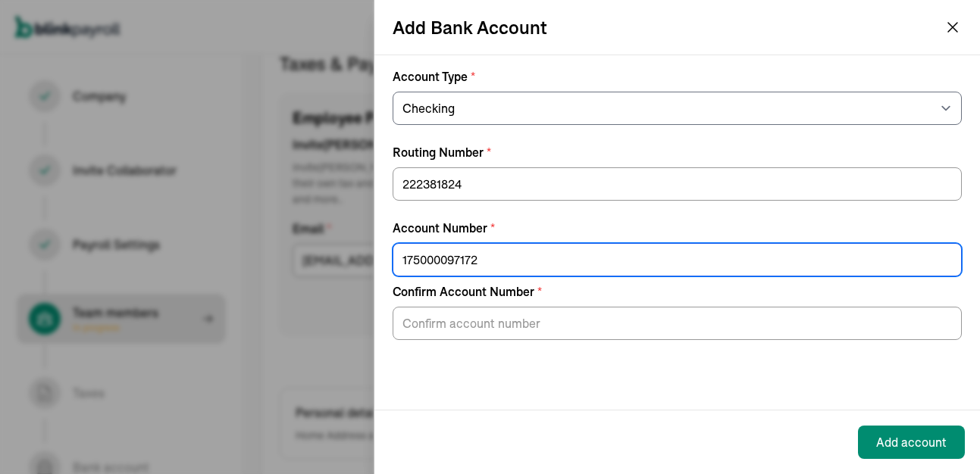
type input "175000097172"
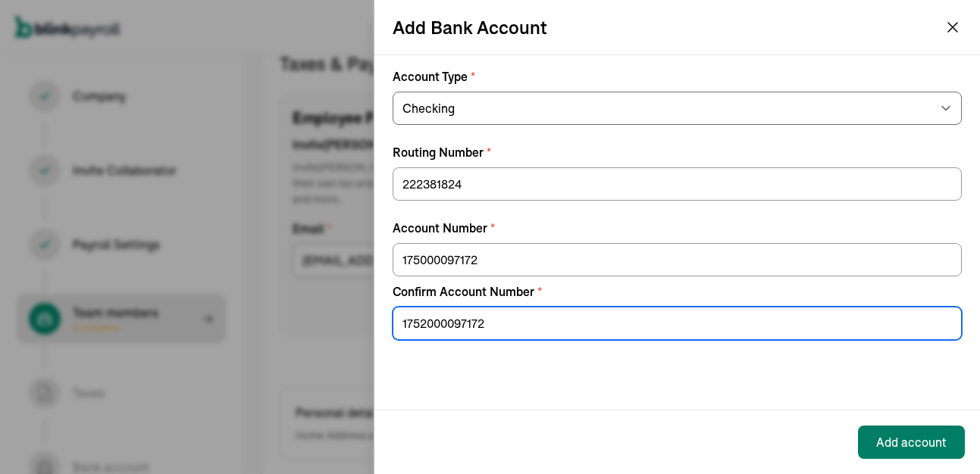
type input "1752000097172"
click at [902, 436] on div "Add account" at bounding box center [911, 442] width 70 height 18
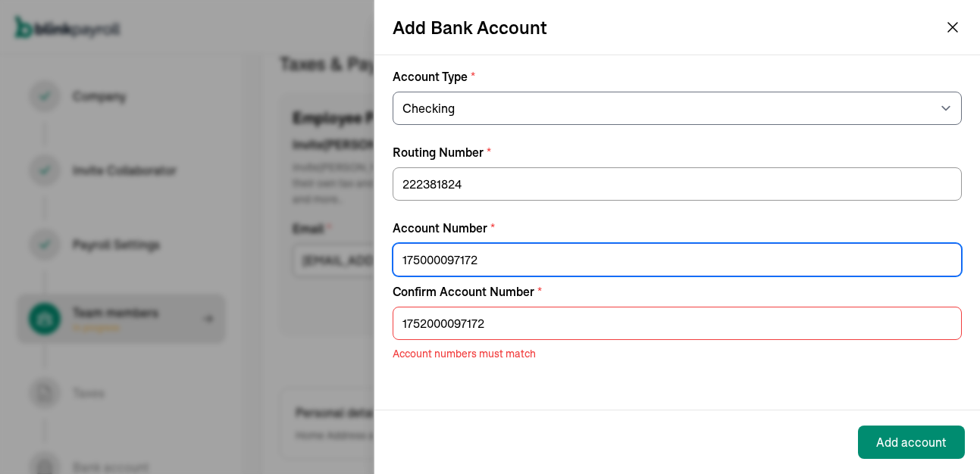
click at [418, 260] on input "175000097172" at bounding box center [677, 259] width 569 height 33
type input "1752000097172"
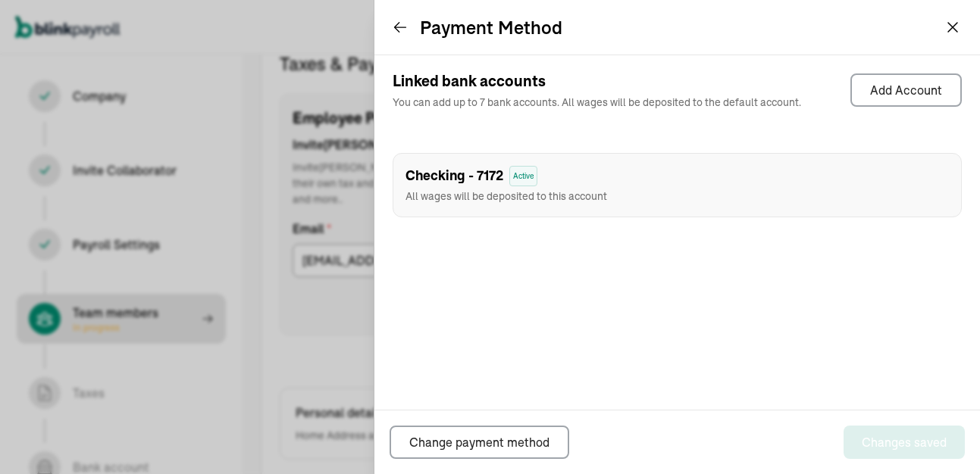
click at [407, 29] on icon at bounding box center [400, 27] width 15 height 15
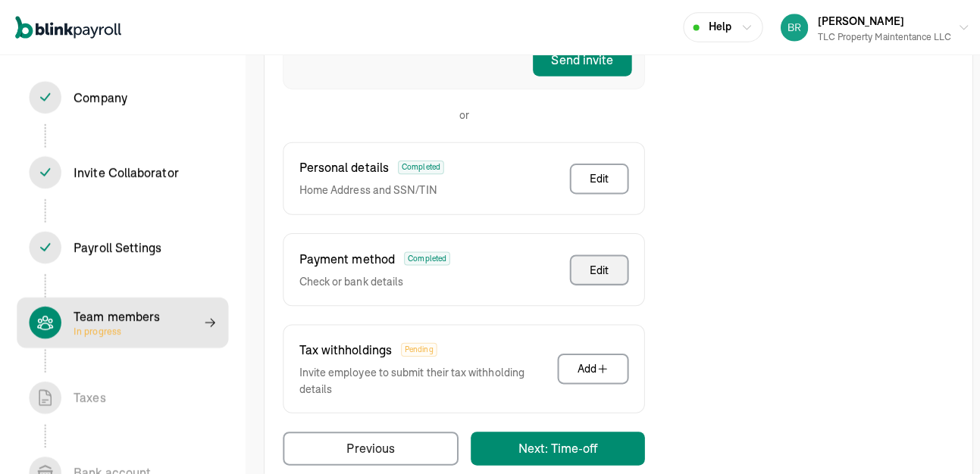
scroll to position [431, 0]
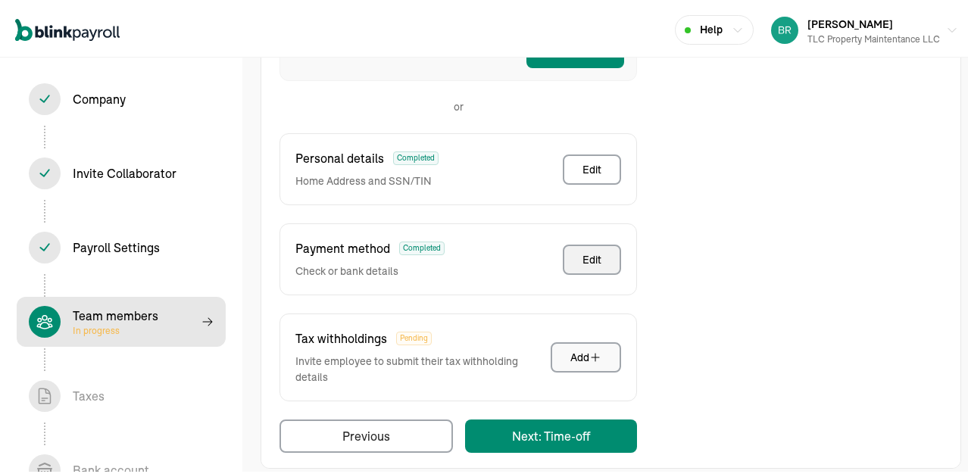
click at [590, 349] on icon "button" at bounding box center [596, 355] width 12 height 12
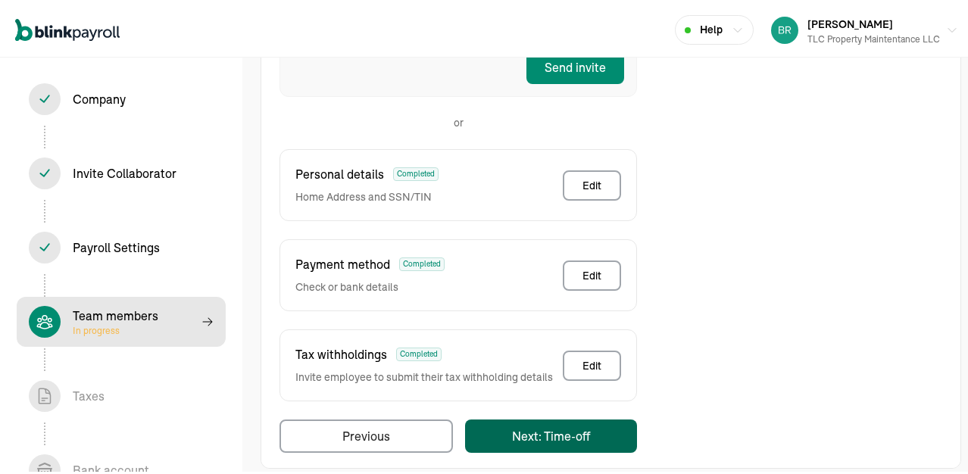
scroll to position [105, 0]
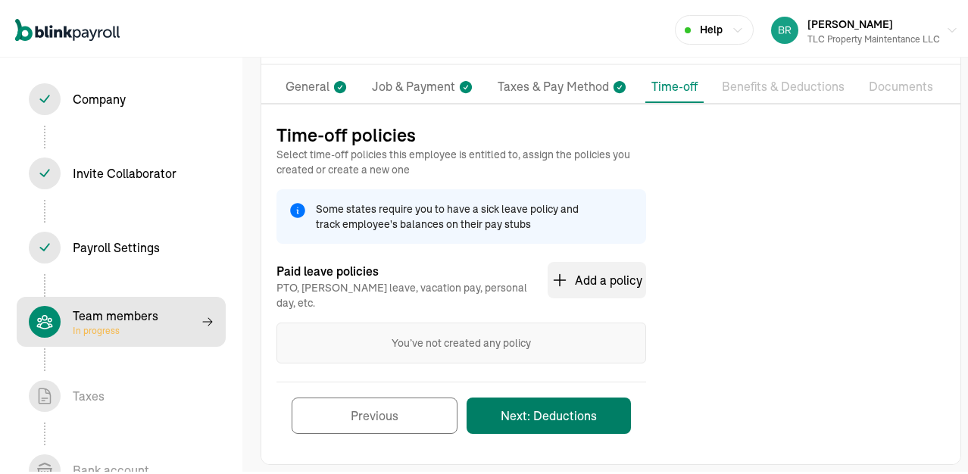
click at [537, 396] on button "Next: Deductions" at bounding box center [549, 413] width 164 height 36
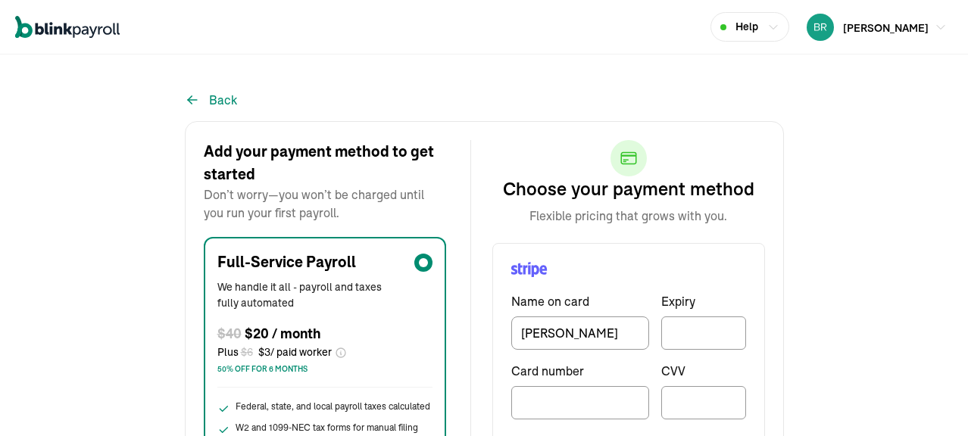
scroll to position [168, 0]
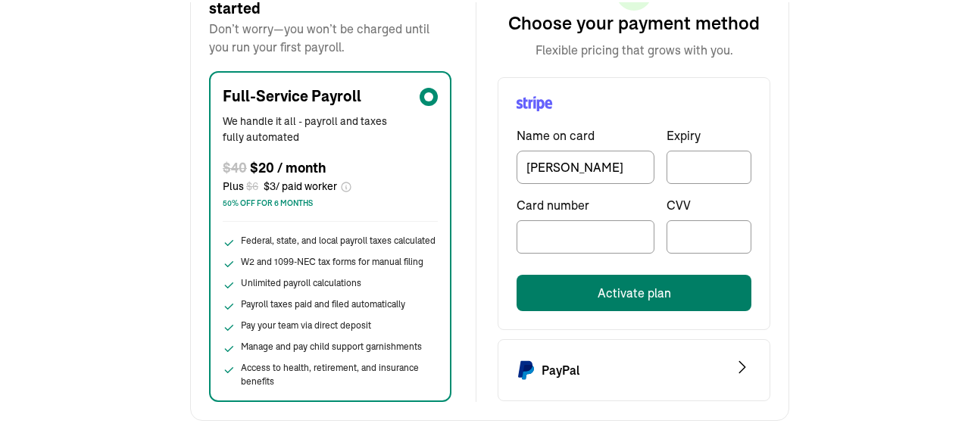
click at [595, 295] on button "Activate plan" at bounding box center [634, 291] width 235 height 36
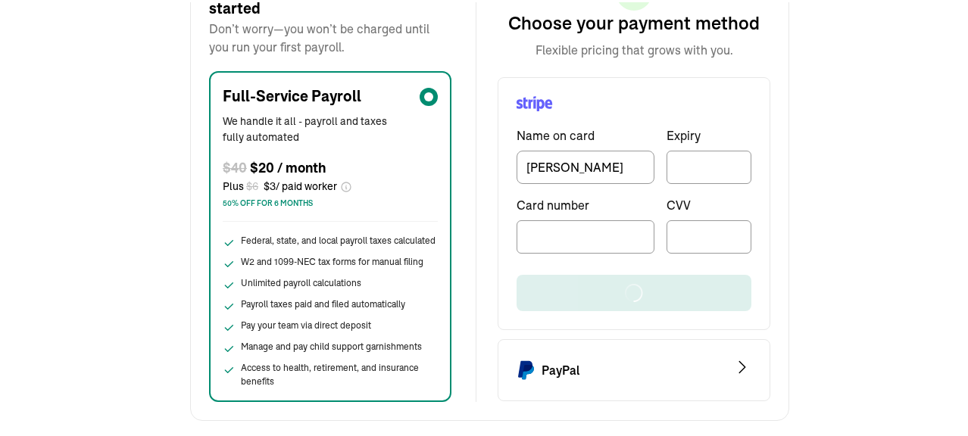
scroll to position [0, 0]
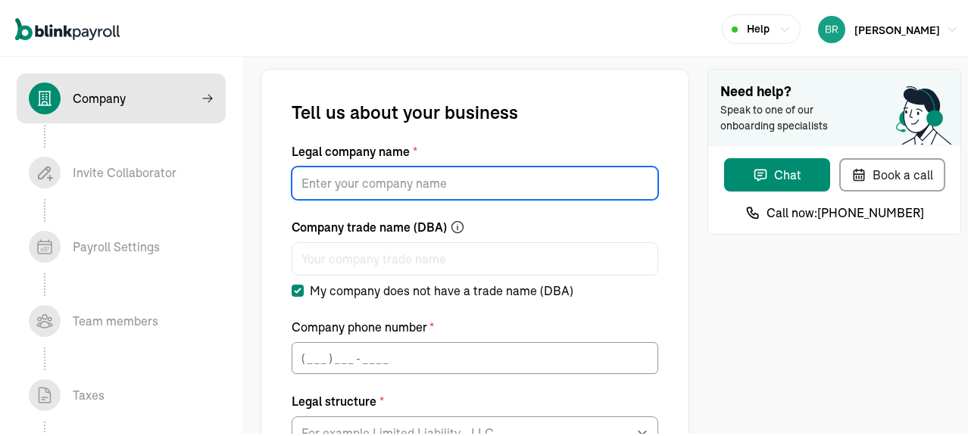
click at [431, 186] on input "Legal company name *" at bounding box center [475, 180] width 367 height 33
click at [414, 181] on input "TLC Property Maintantence LLC" at bounding box center [475, 180] width 367 height 33
type input "TLC Property Maintentence LLC"
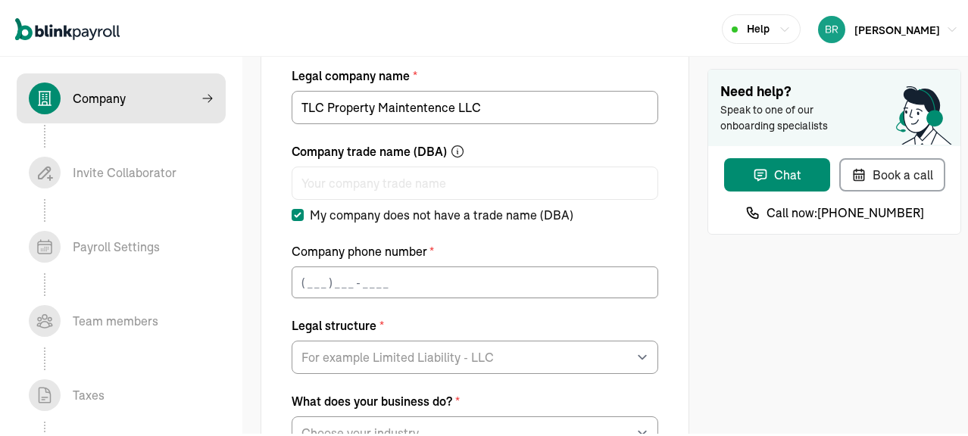
scroll to position [152, 0]
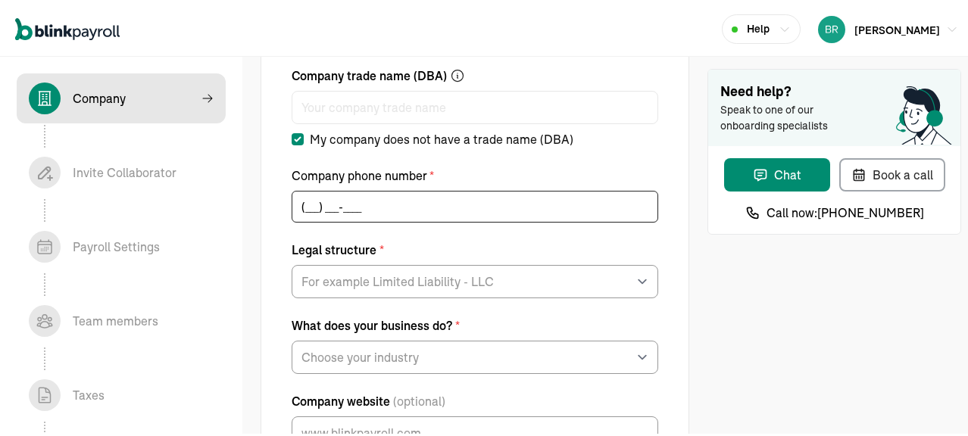
click at [316, 199] on input "(___) ___-____" at bounding box center [475, 205] width 367 height 32
type input "(585) 933-0179"
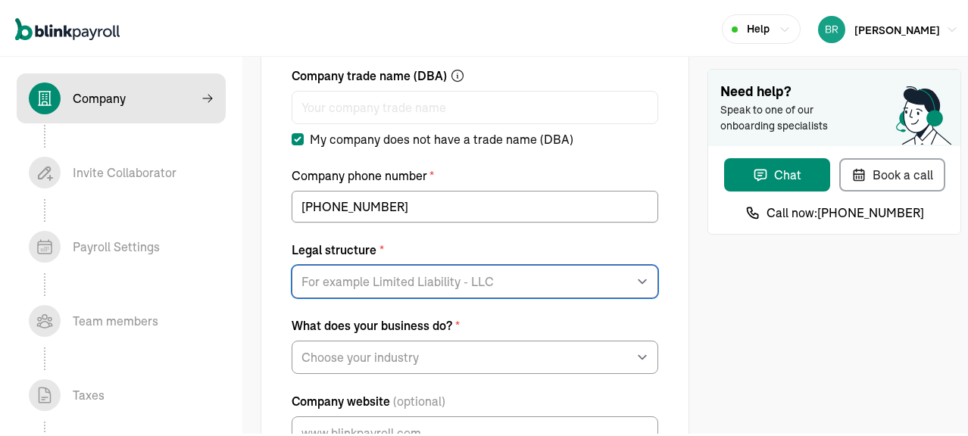
click at [352, 274] on select "For example Limited Liability - LLC Sole proprietorship Limited Partnership Lim…" at bounding box center [475, 279] width 367 height 33
select select "Limited Liability Company (LLC)"
click at [292, 263] on select "For example Limited Liability - LLC Sole proprietorship Limited Partnership Lim…" at bounding box center [475, 279] width 367 height 33
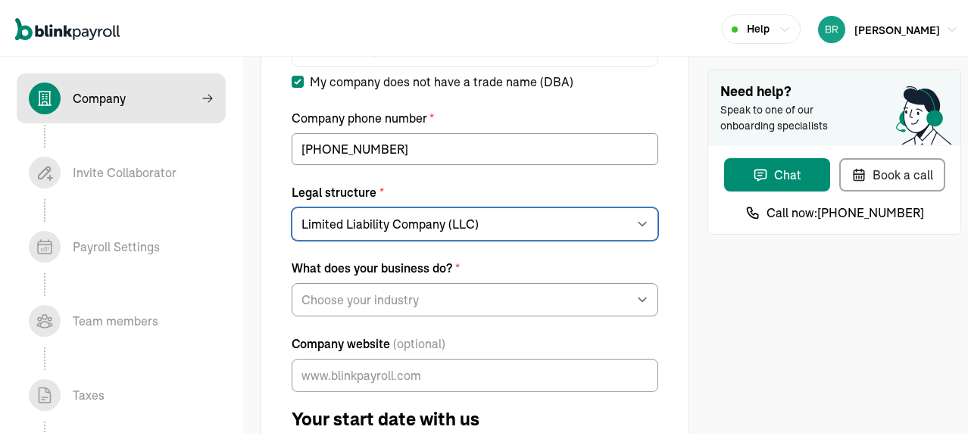
scroll to position [227, 0]
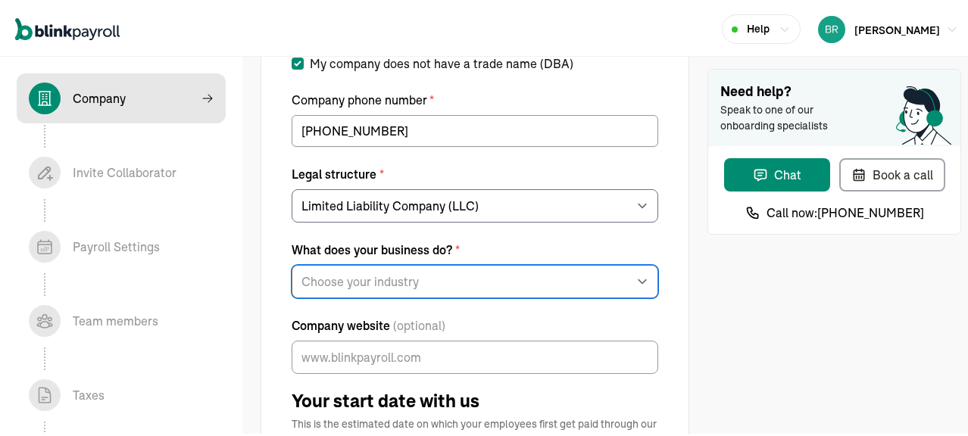
click at [463, 280] on select "Choose your industry Auto or Machine Sales Auto or Machine Repair Arts or Enter…" at bounding box center [475, 279] width 367 height 33
select select "Other"
click at [292, 263] on select "Choose your industry Auto or Machine Sales Auto or Machine Repair Arts or Enter…" at bounding box center [475, 279] width 367 height 33
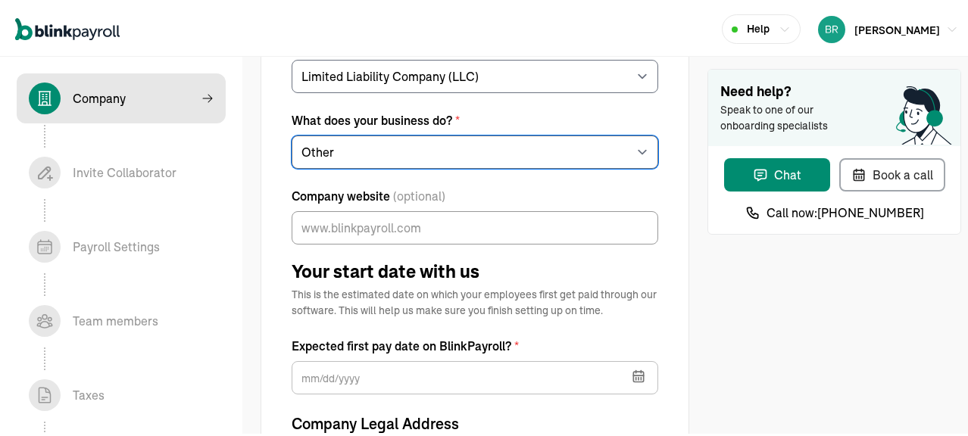
scroll to position [379, 0]
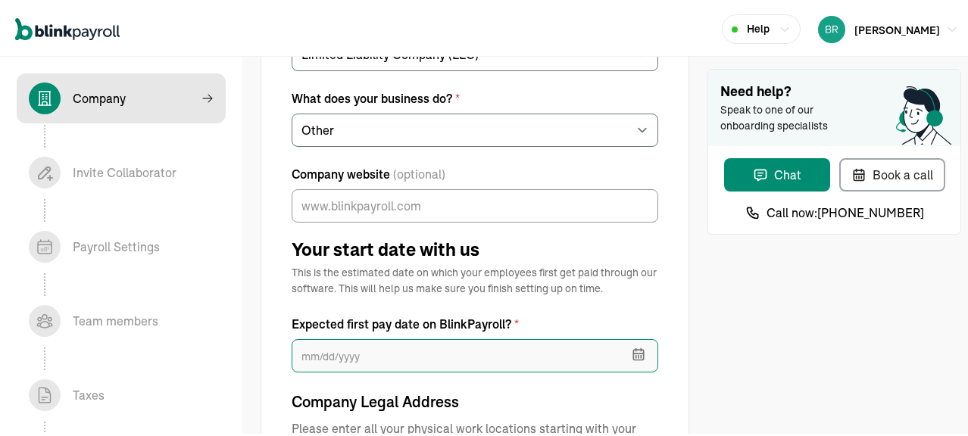
click at [403, 353] on input "text" at bounding box center [475, 353] width 367 height 33
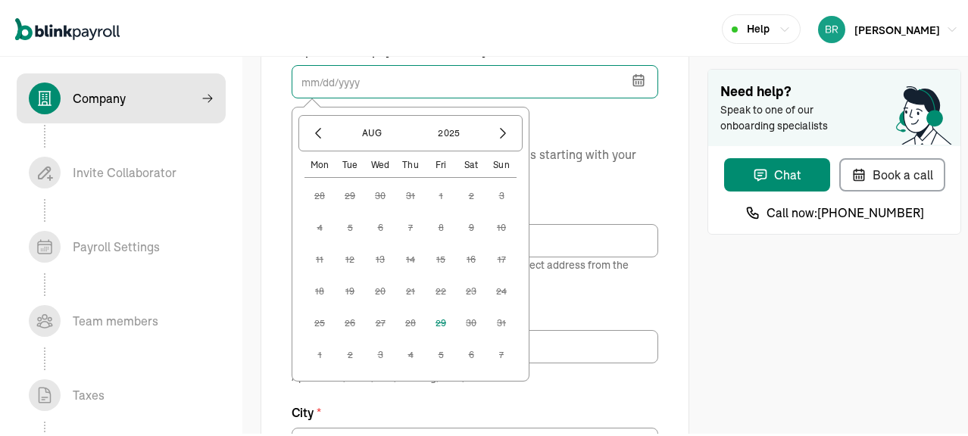
scroll to position [682, 0]
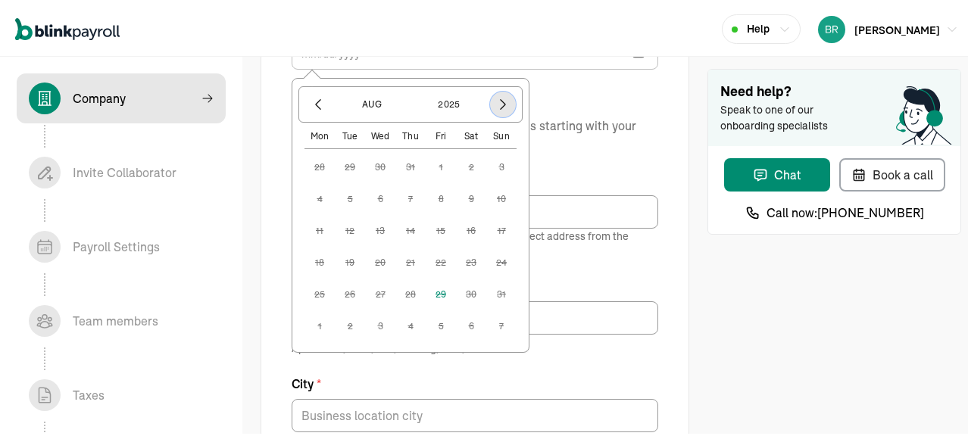
click at [505, 101] on icon "button" at bounding box center [503, 102] width 15 height 15
click at [442, 226] on button "12" at bounding box center [441, 229] width 30 height 30
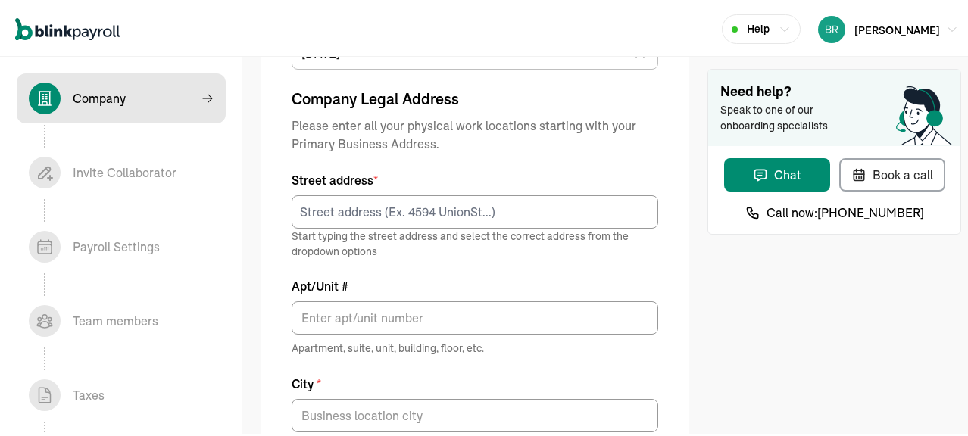
type input "09/12/2025"
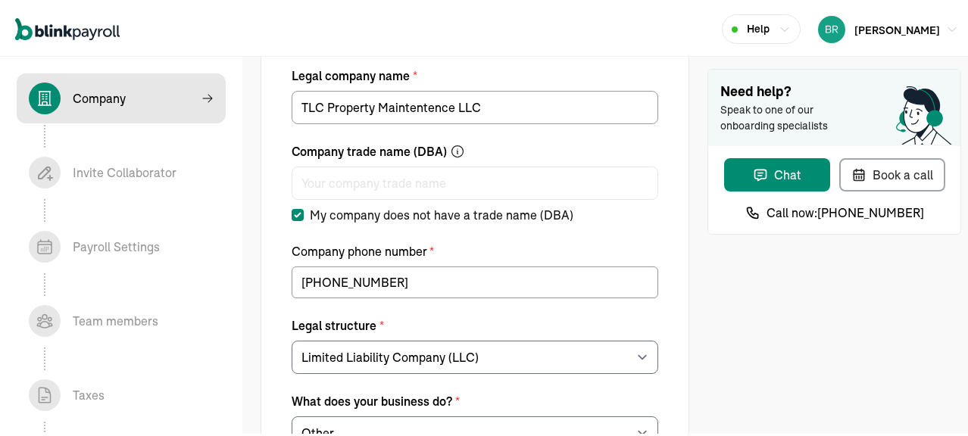
scroll to position [0, 0]
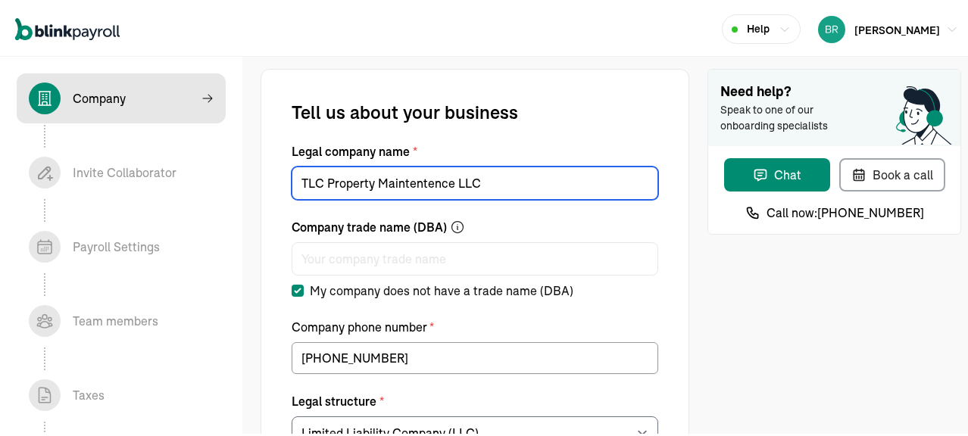
click at [426, 178] on input "TLC Property Maintentence LLC" at bounding box center [475, 180] width 367 height 33
type input "TLC Property Maintentance LLC"
click at [588, 239] on div at bounding box center [475, 253] width 367 height 39
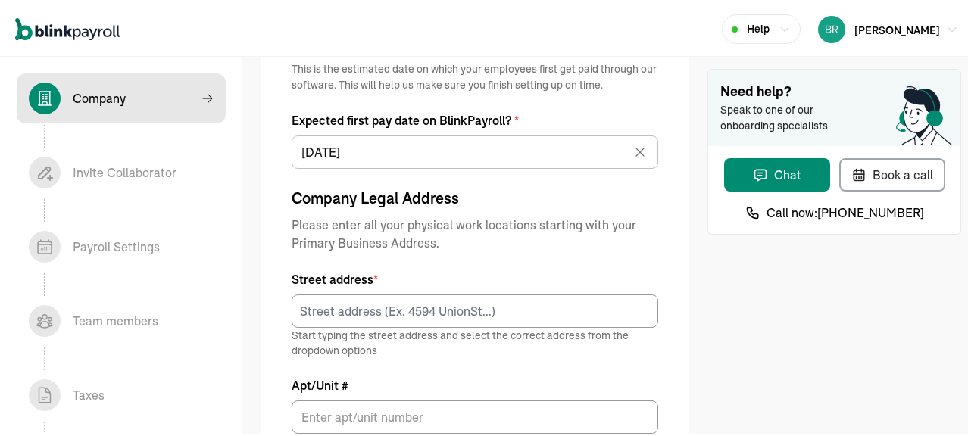
scroll to position [606, 0]
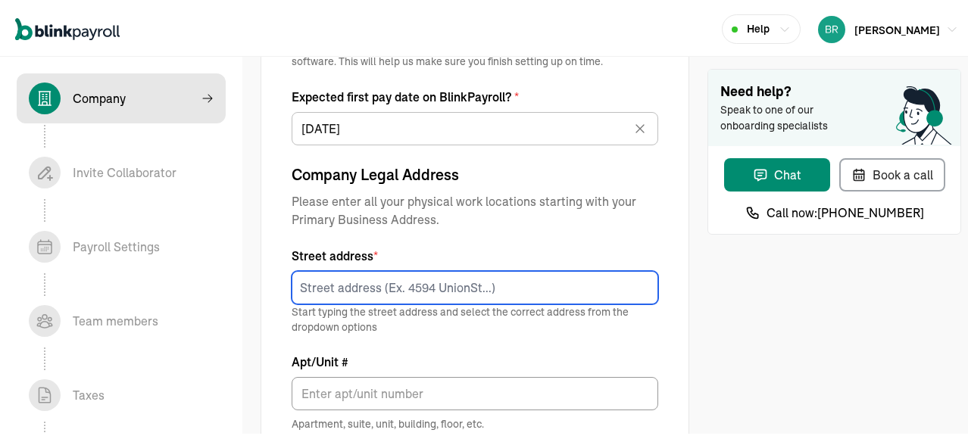
click at [416, 288] on input at bounding box center [475, 285] width 367 height 33
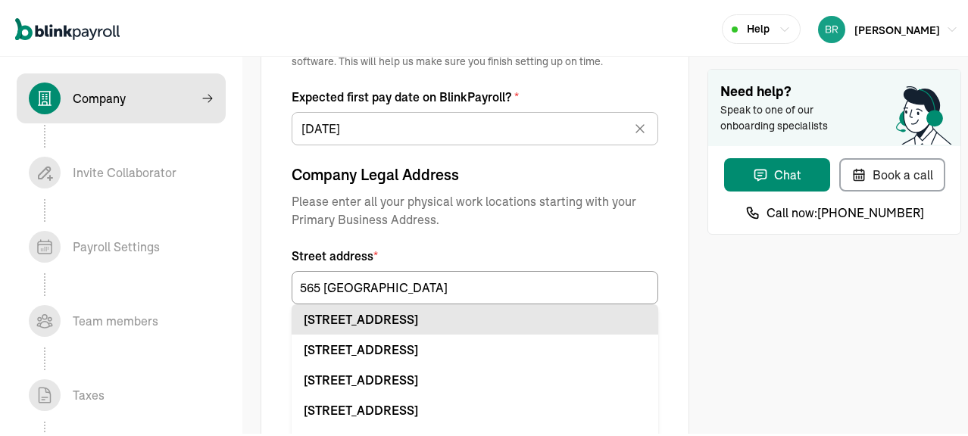
click at [349, 317] on div "565 Erie St Olean, NY 14760" at bounding box center [475, 317] width 343 height 18
type input "565 Erie St"
type input "Olean"
type input "NY"
type input "14760"
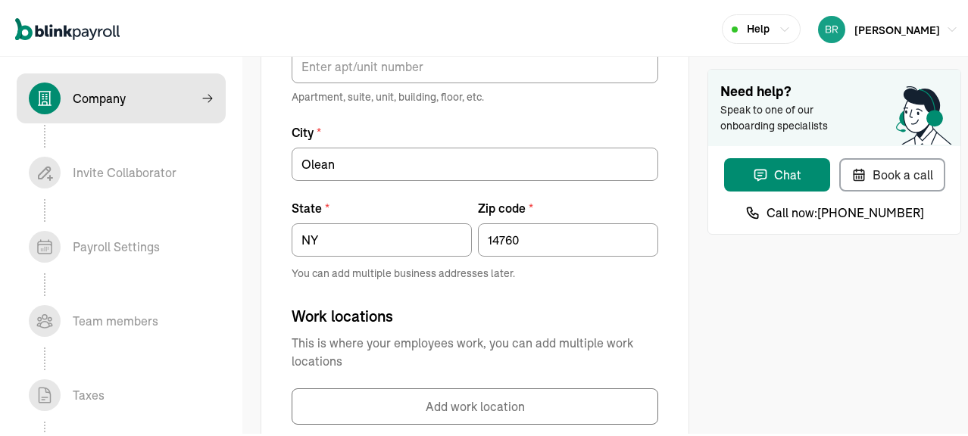
scroll to position [1035, 0]
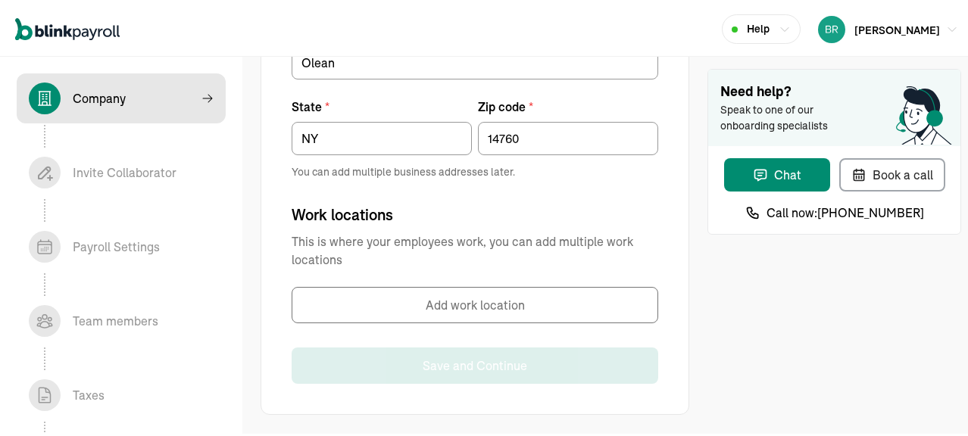
click at [422, 255] on span "This is where your employees work, you can add multiple work locations" at bounding box center [475, 248] width 367 height 36
click at [521, 130] on input "14760" at bounding box center [568, 136] width 180 height 33
click at [429, 308] on button "Add work location" at bounding box center [475, 303] width 367 height 36
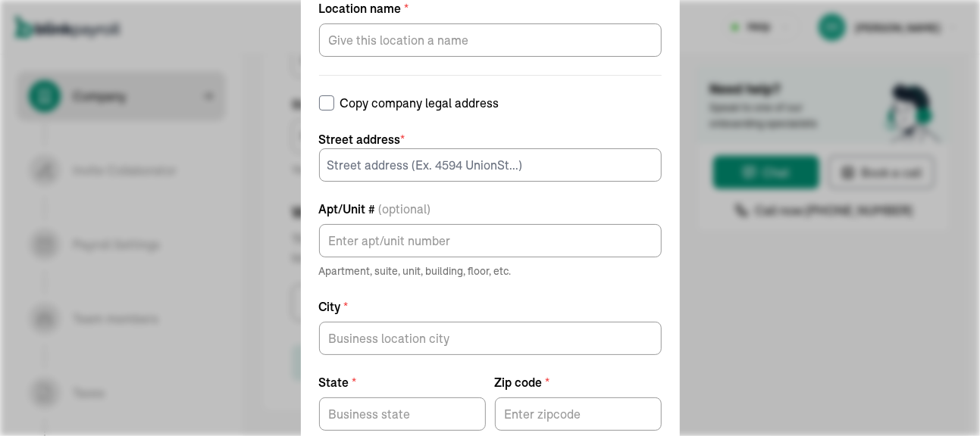
click at [334, 102] on input "Copy company legal address" at bounding box center [326, 102] width 15 height 15
checkbox input "true"
type input "565 Erie St"
type input "Olean"
type input "NY"
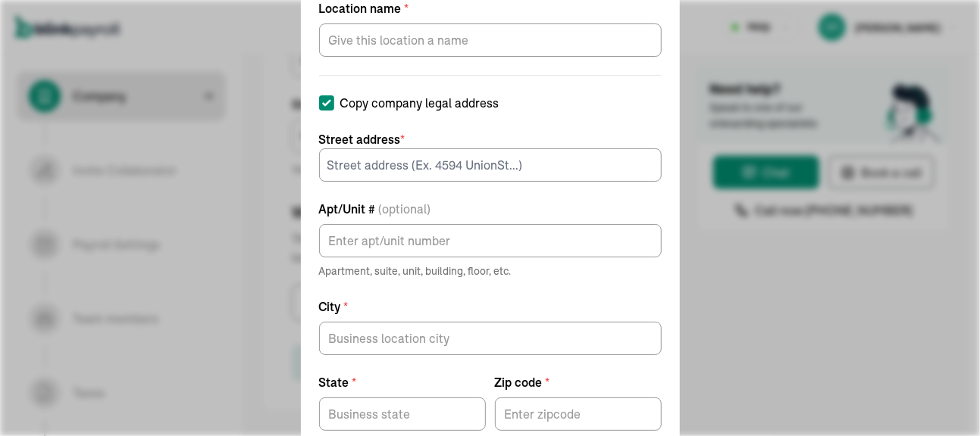
type input "14760"
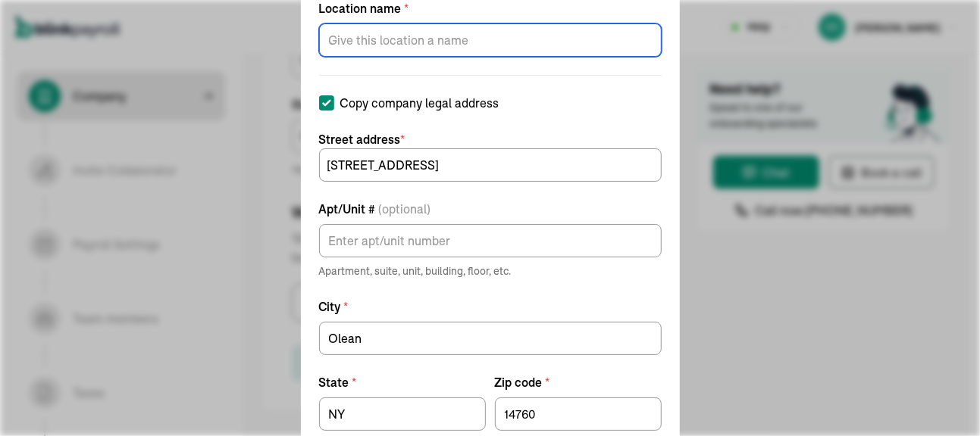
click at [447, 48] on input "Location name *" at bounding box center [490, 39] width 343 height 33
type input "Office"
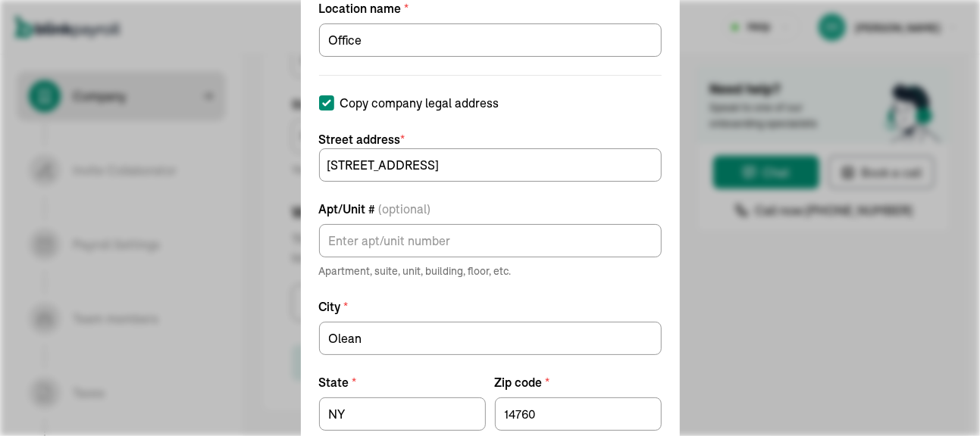
click at [166, 115] on div "Add work location Location name * Office Copy company legal address Street addr…" at bounding box center [490, 218] width 980 height 436
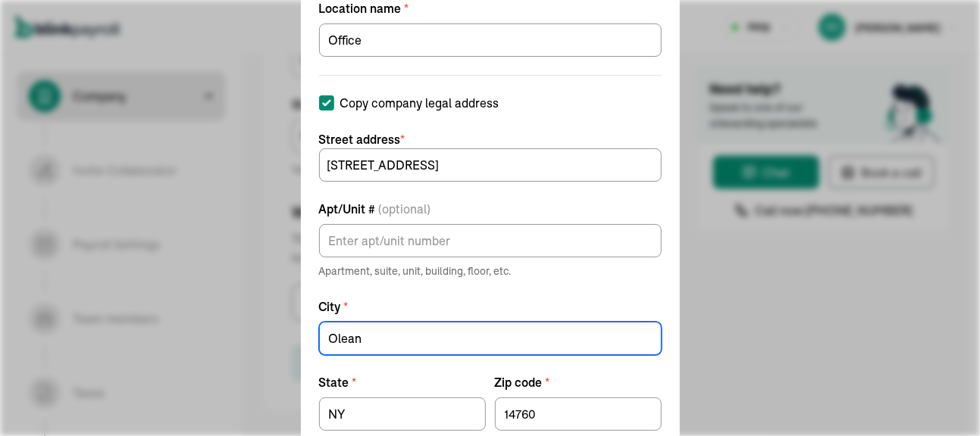
click at [481, 328] on input "Olean" at bounding box center [490, 338] width 343 height 33
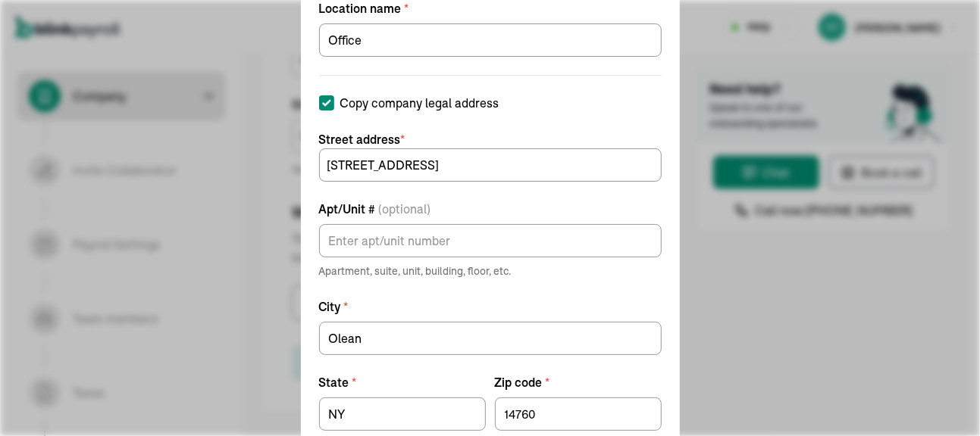
click at [502, 203] on label "Apt/Unit # (optional)" at bounding box center [490, 209] width 343 height 18
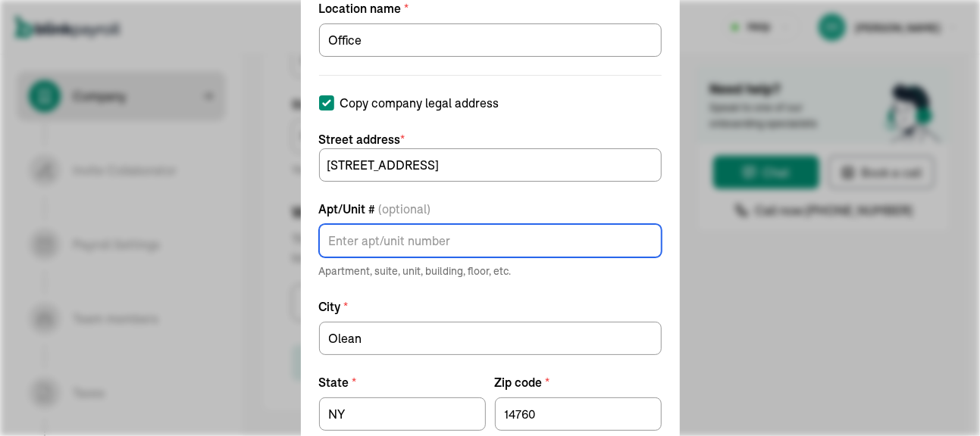
click at [502, 224] on input "Apt/Unit # (optional)" at bounding box center [490, 240] width 343 height 33
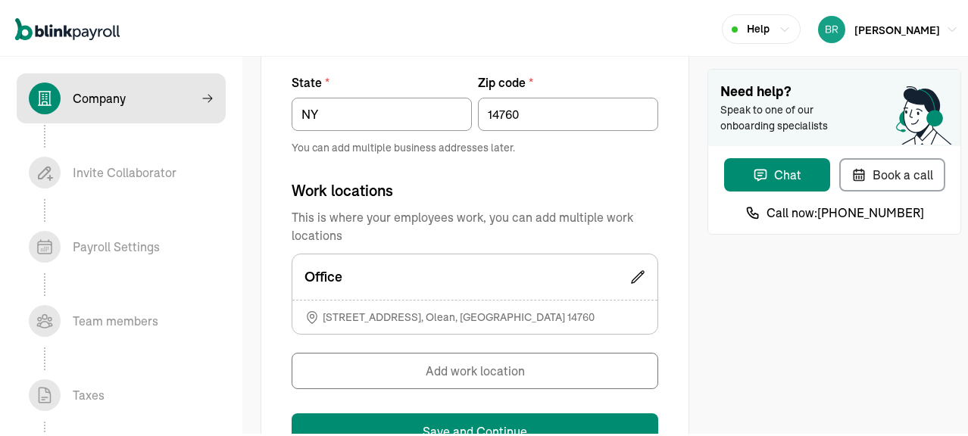
scroll to position [1125, 0]
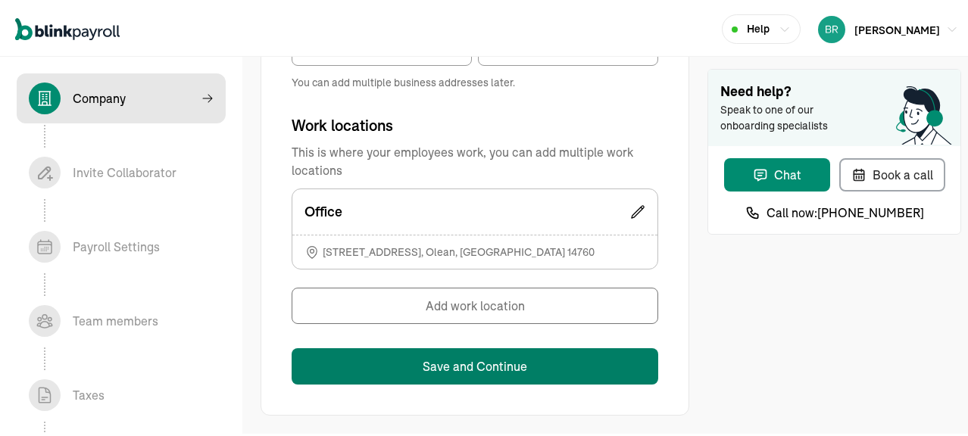
click at [492, 364] on button "Save and Continue" at bounding box center [475, 364] width 367 height 36
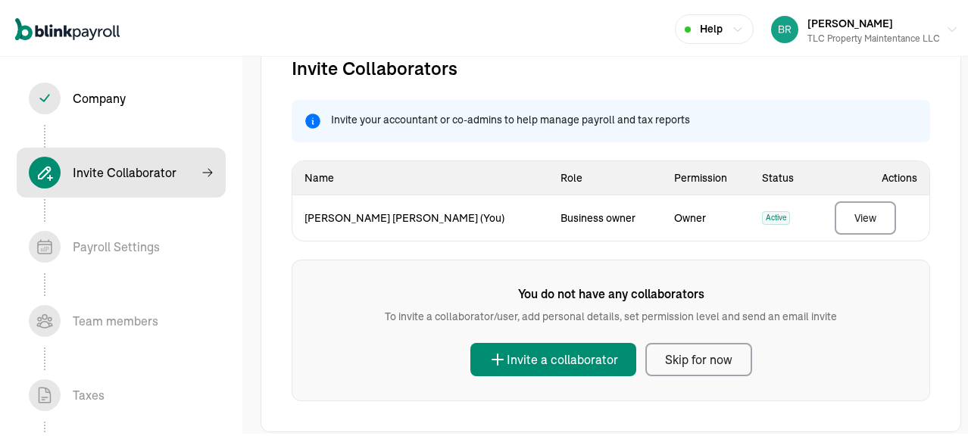
scroll to position [62, 0]
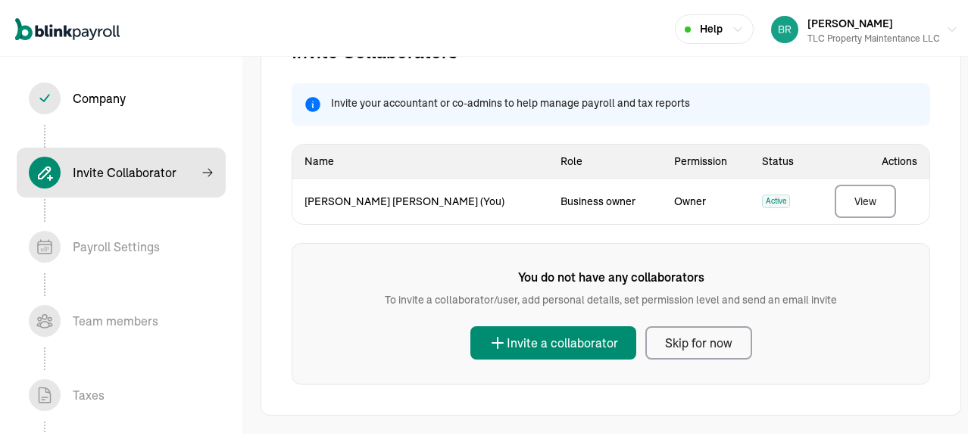
click at [689, 343] on div "Skip for now" at bounding box center [698, 341] width 67 height 18
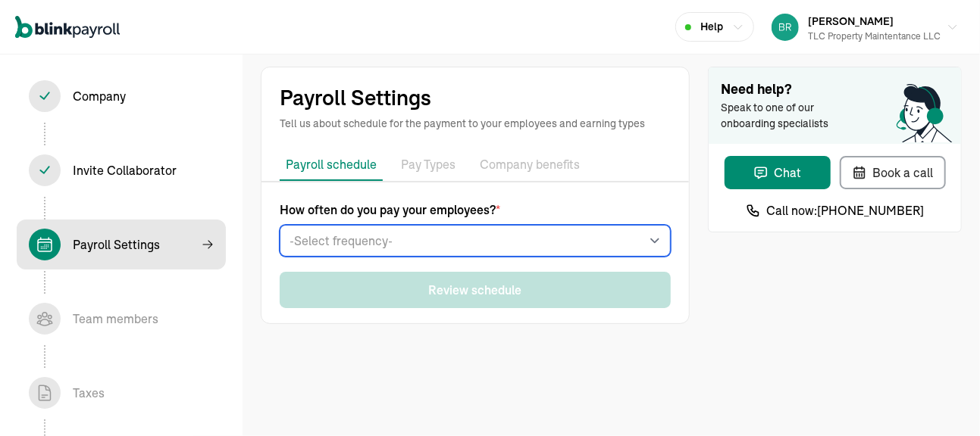
click at [503, 246] on select "-Select frequency- Weekly Bi-weekly Semi-monthly Monthly" at bounding box center [475, 241] width 391 height 32
select select "weekly"
click at [280, 225] on select "-Select frequency- Weekly Bi-weekly Semi-monthly Monthly" at bounding box center [475, 241] width 391 height 32
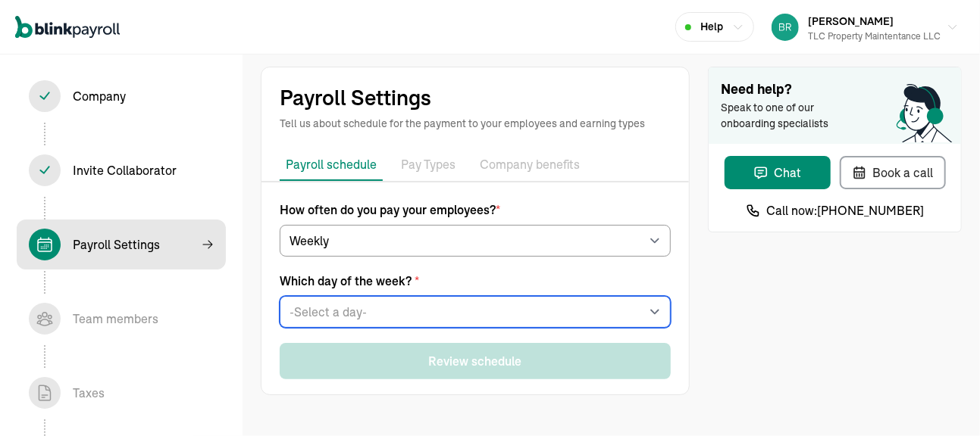
click at [360, 311] on select "-Select a day- Every Monday Every Tuesday Every Wednesday Every Thursday Every …" at bounding box center [475, 312] width 391 height 32
select select "Friday"
click at [280, 296] on select "-Select a day- Every Monday Every Tuesday Every Wednesday Every Thursday Every …" at bounding box center [475, 312] width 391 height 32
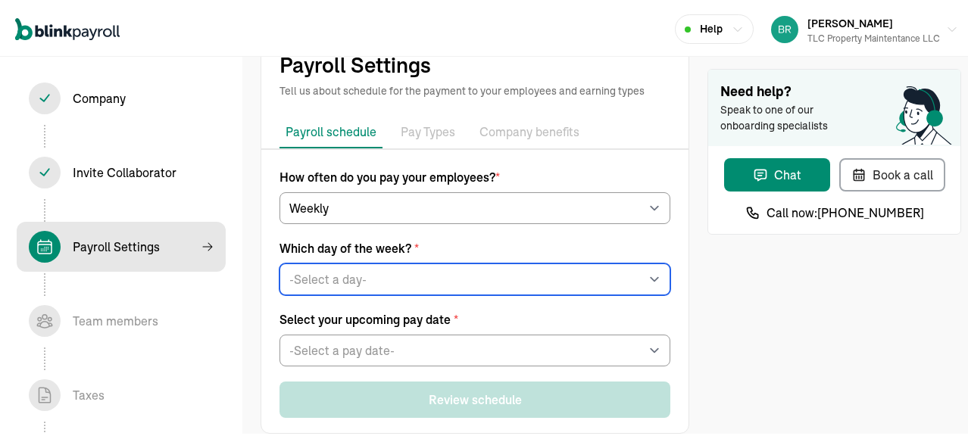
scroll to position [52, 0]
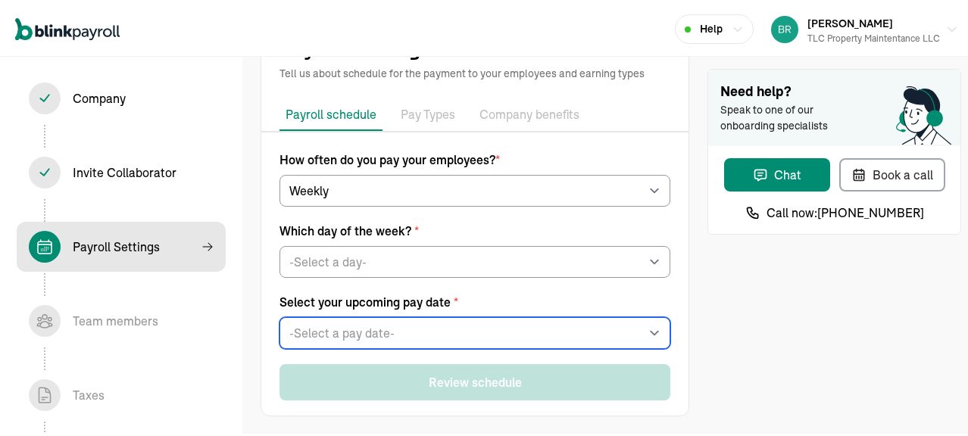
click at [511, 324] on select "-Select a pay date- Fri, Sep 12, 2025 Fri, Sep 19, 2025 Fri, Sep 26, 2025 Fri, …" at bounding box center [475, 331] width 391 height 32
select select "09/12/2025"
click at [280, 315] on select "-Select a pay date- Fri, Sep 12, 2025 Fri, Sep 19, 2025 Fri, Sep 26, 2025 Fri, …" at bounding box center [475, 331] width 391 height 32
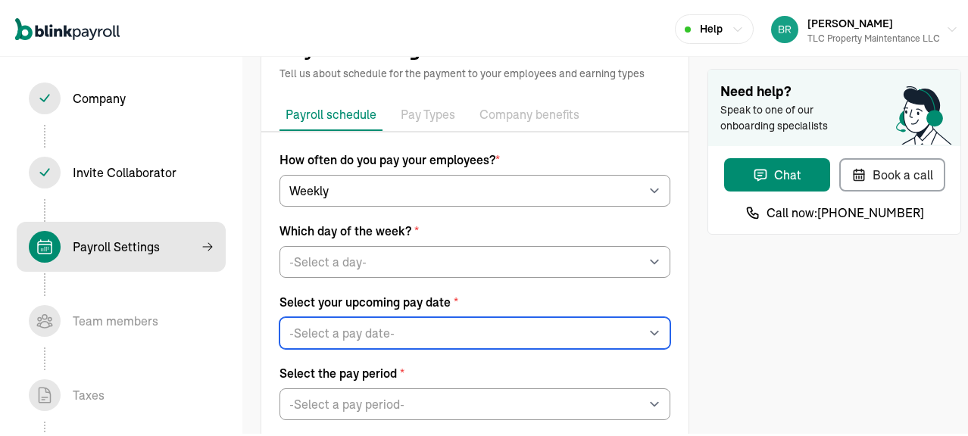
scroll to position [123, 0]
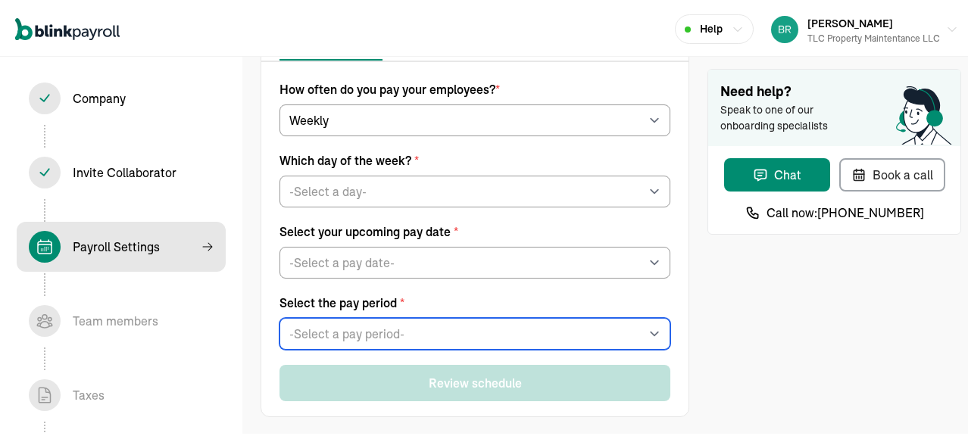
click at [632, 333] on select "-Select a pay period- Sat, Aug 30 - Fri, Sep 05 Sat, Sep 06 - Fri, Sep 12 Custo…" at bounding box center [475, 332] width 391 height 32
click at [631, 336] on select "-Select a pay period- Sat, Aug 30 - Fri, Sep 05 Sat, Sep 06 - Fri, Sep 12 Custo…" at bounding box center [475, 332] width 391 height 32
click at [637, 333] on select "-Select a pay period- Sat, Aug 30 - Fri, Sep 05 Sat, Sep 06 - Fri, Sep 12 Custo…" at bounding box center [475, 332] width 391 height 32
select select "Sat, Aug 30 - Fri, Sep 05"
click at [280, 316] on select "-Select a pay period- Sat, Aug 30 - Fri, Sep 05 Sat, Sep 06 - Fri, Sep 12 Custo…" at bounding box center [475, 332] width 391 height 32
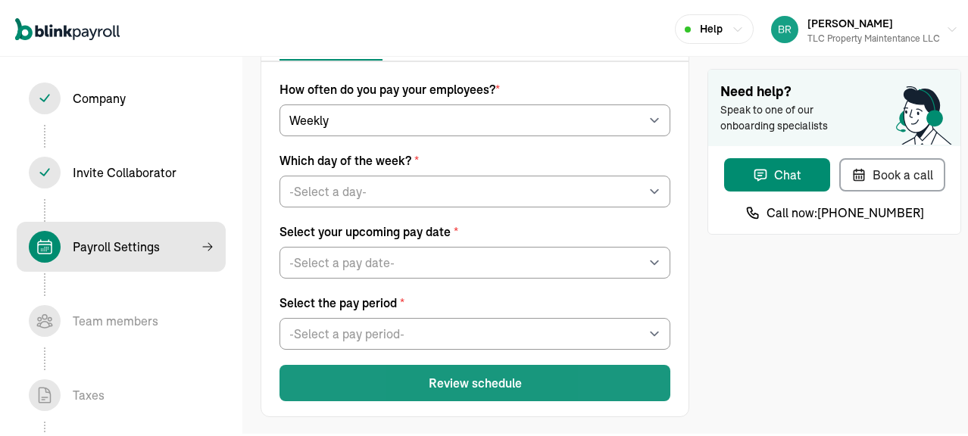
click at [444, 379] on button "Review schedule" at bounding box center [475, 381] width 391 height 36
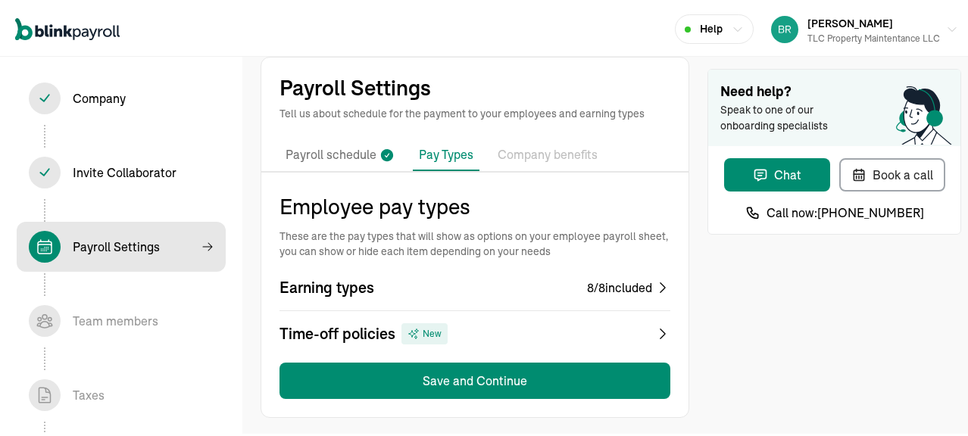
scroll to position [15, 0]
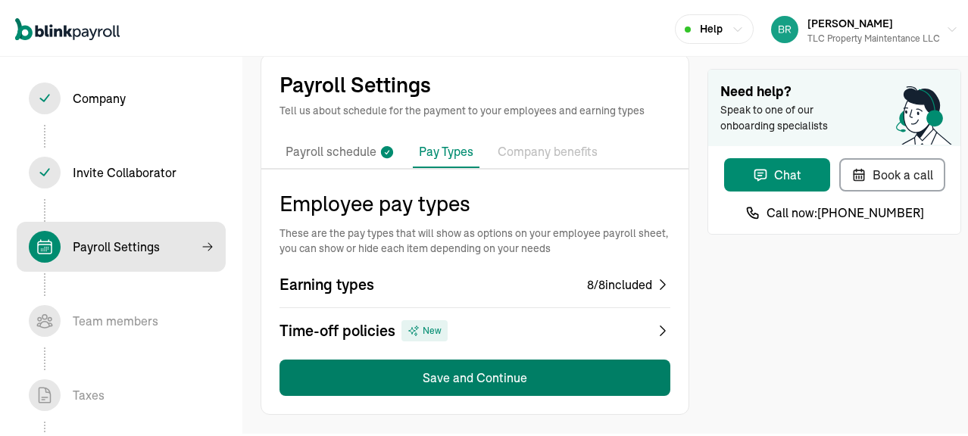
click at [468, 374] on button "Save and Continue" at bounding box center [475, 376] width 391 height 36
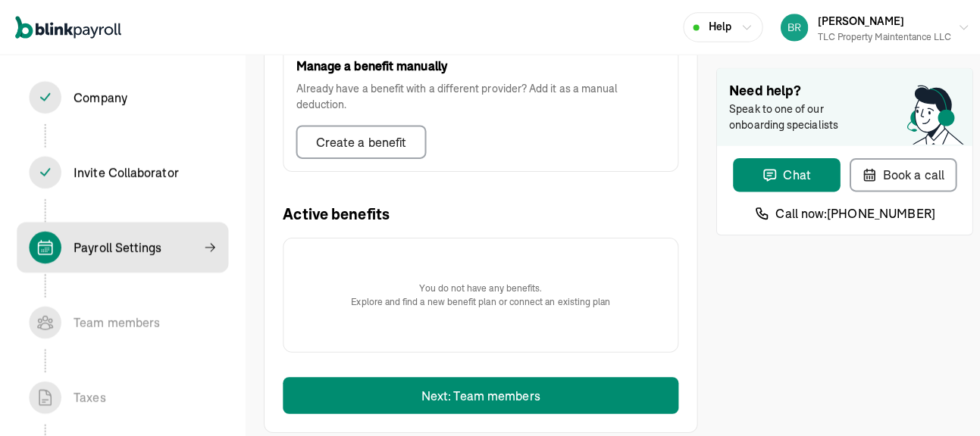
scroll to position [562, 0]
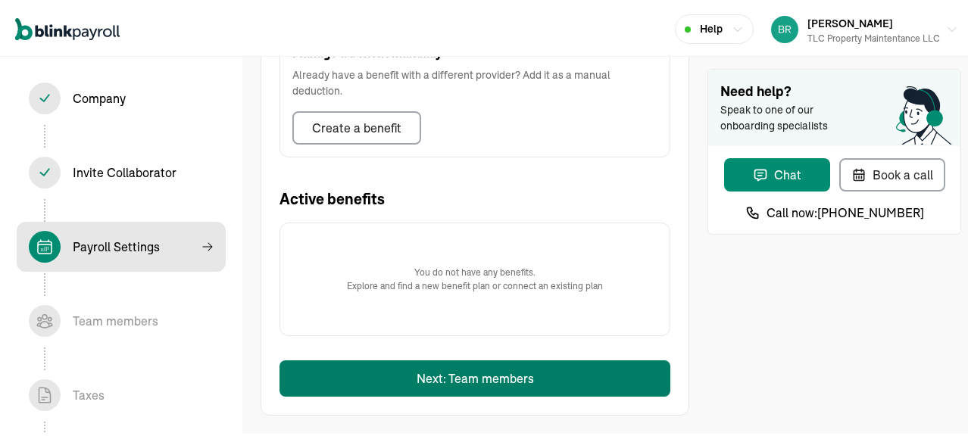
click at [468, 378] on button "Next: Team members" at bounding box center [475, 376] width 391 height 36
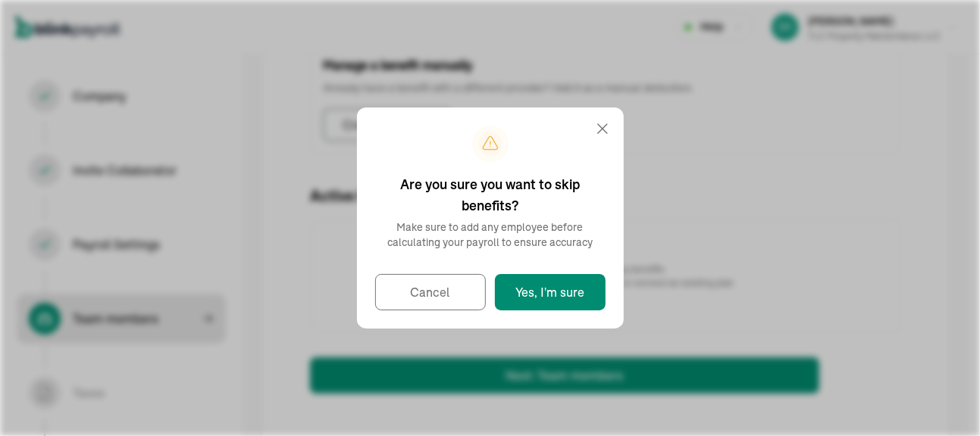
select select "employee"
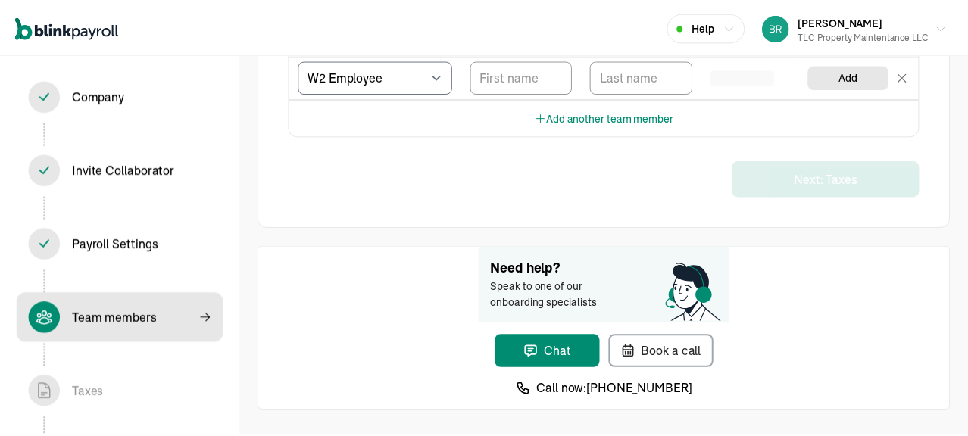
scroll to position [179, 0]
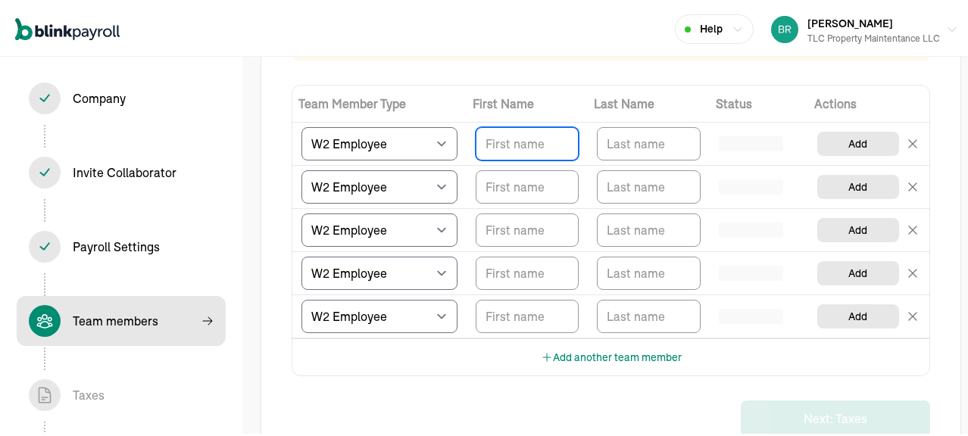
click at [524, 142] on input "TextInput" at bounding box center [527, 141] width 103 height 33
type input "Kim"
drag, startPoint x: 533, startPoint y: 147, endPoint x: 522, endPoint y: 149, distance: 10.7
click at [533, 147] on input "Kim" at bounding box center [527, 141] width 103 height 33
type input "Kimberly"
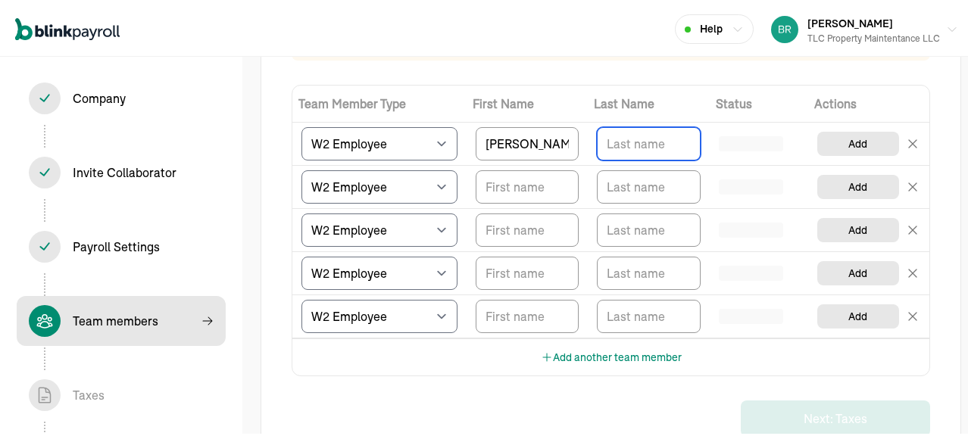
click at [614, 146] on input "TextInput" at bounding box center [648, 141] width 103 height 33
type input "Cook"
click at [495, 180] on input "TextInput" at bounding box center [527, 184] width 103 height 33
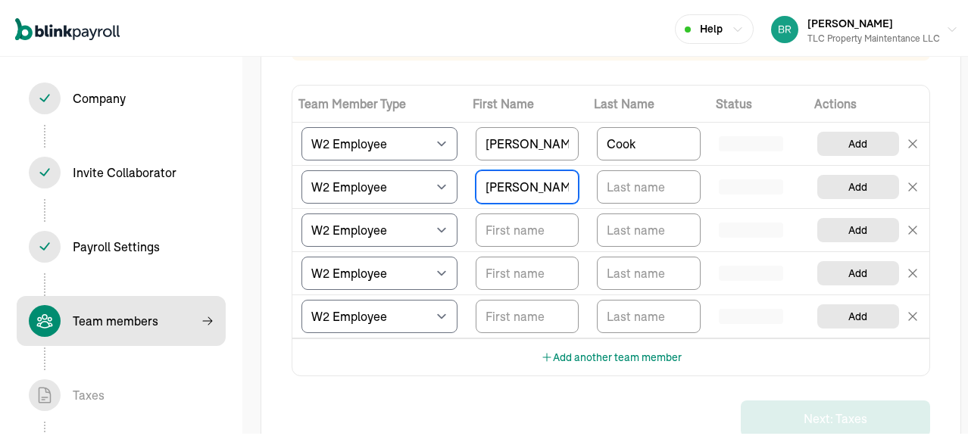
type input "Brittany"
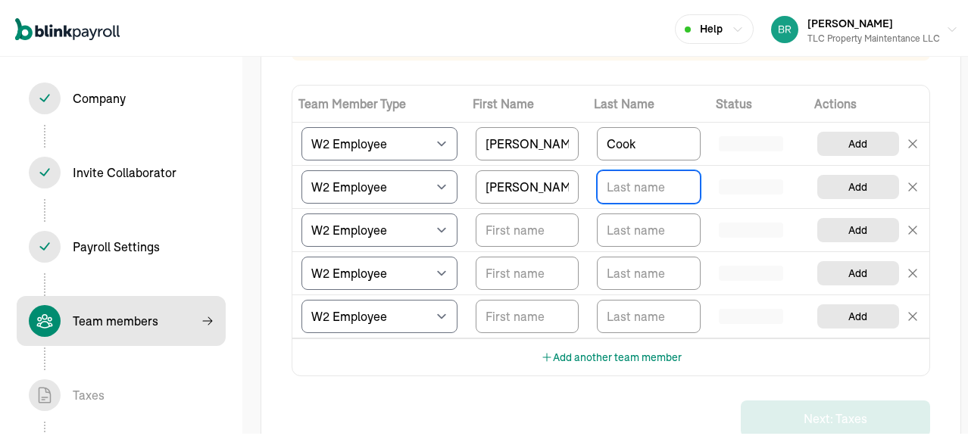
click at [640, 189] on input "TextInput" at bounding box center [648, 184] width 103 height 33
type input "Murphy"
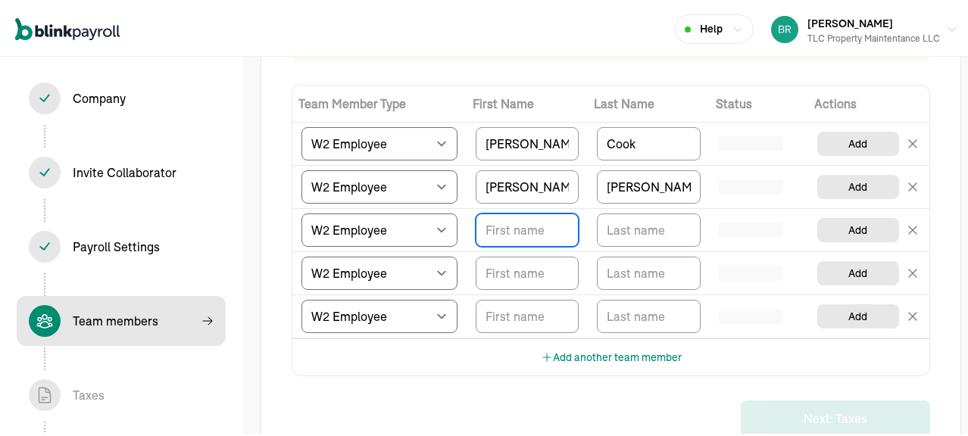
click at [532, 227] on input "TextInput" at bounding box center [527, 227] width 103 height 33
type input "a"
type input "Amber"
drag, startPoint x: 633, startPoint y: 224, endPoint x: 621, endPoint y: 224, distance: 12.1
click at [633, 224] on input "TextInput" at bounding box center [648, 227] width 103 height 33
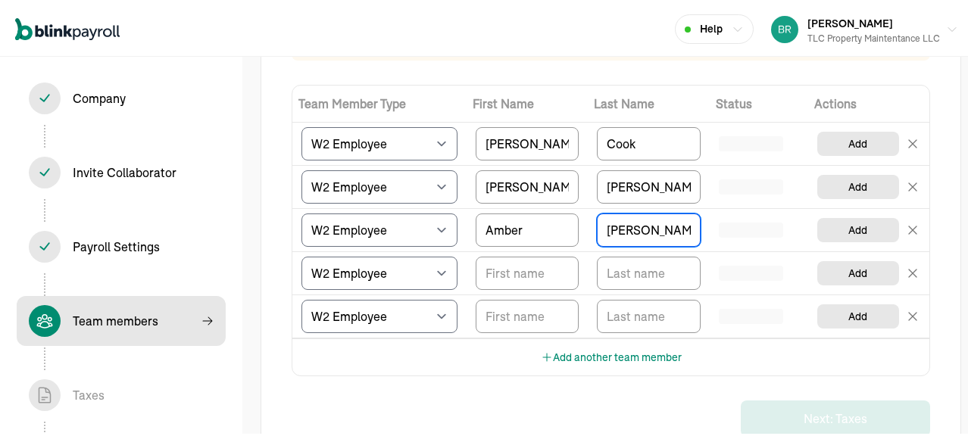
type input "Mohr"
click at [529, 276] on input "TextInput" at bounding box center [527, 271] width 103 height 33
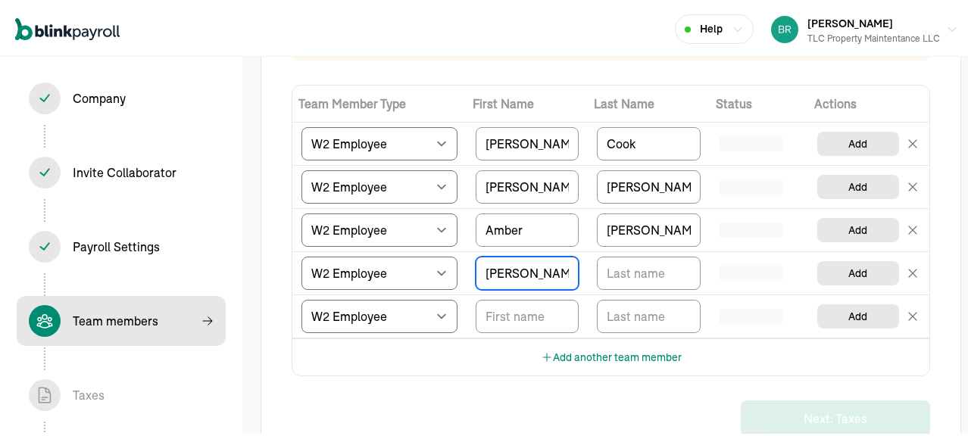
type input "Walter"
click at [616, 265] on input "TextInput" at bounding box center [648, 271] width 103 height 33
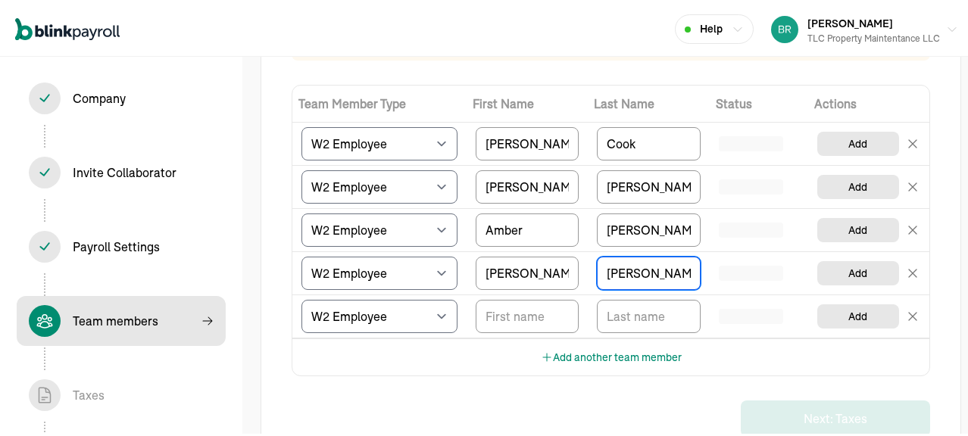
type input "Hinckley"
click at [515, 308] on input "TextInput" at bounding box center [527, 314] width 103 height 33
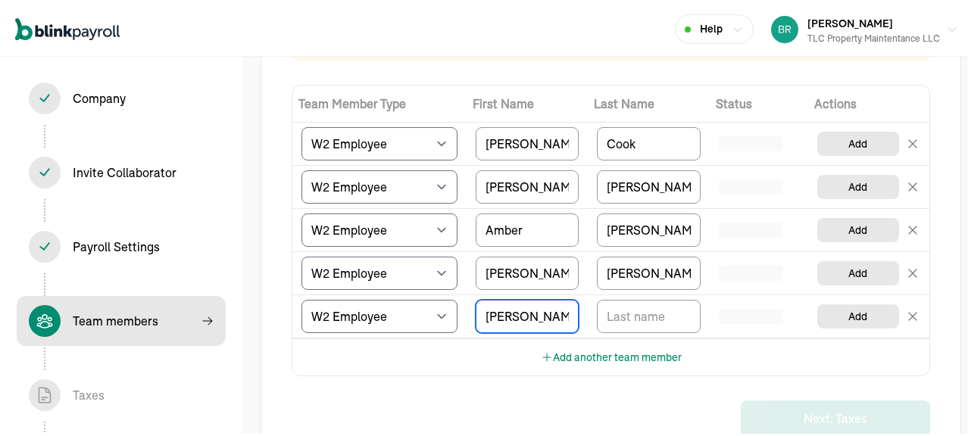
type input "Cole"
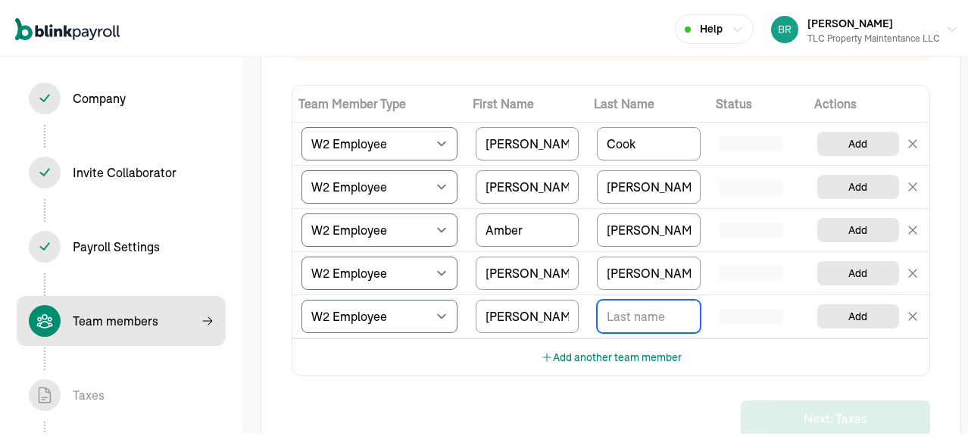
click at [615, 316] on input "TextInput" at bounding box center [648, 314] width 103 height 33
type input "Fortuna"
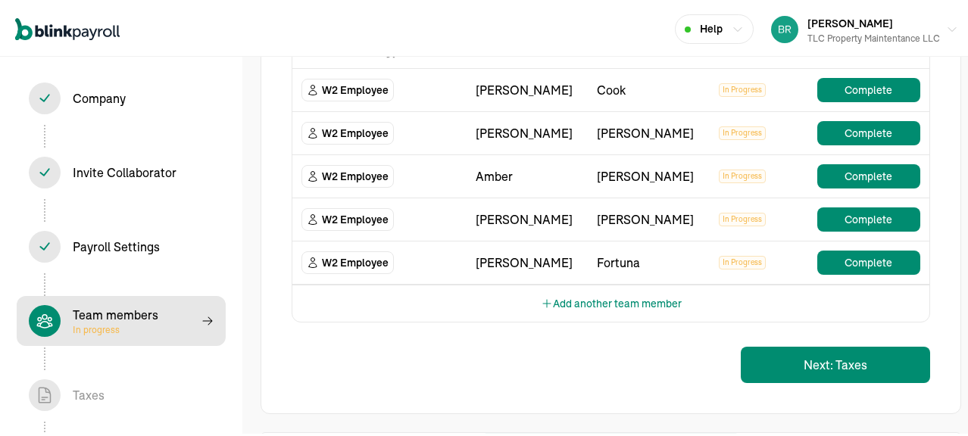
scroll to position [255, 0]
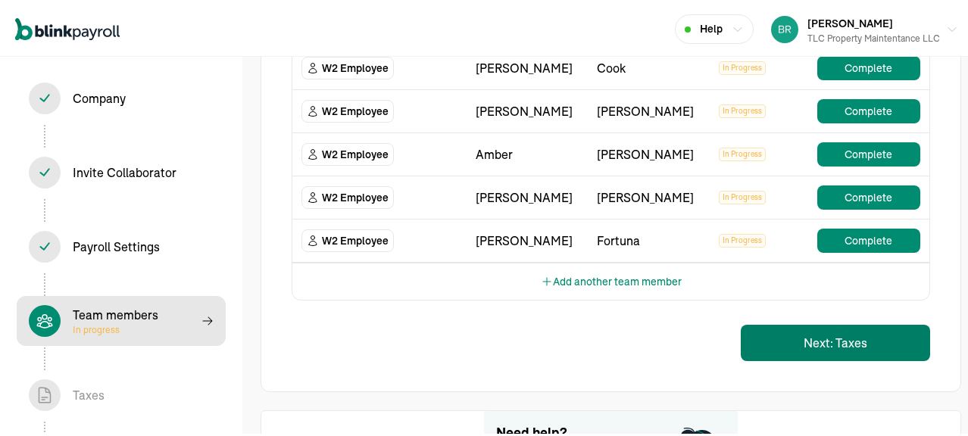
click at [837, 339] on button "Next: Taxes" at bounding box center [835, 341] width 189 height 36
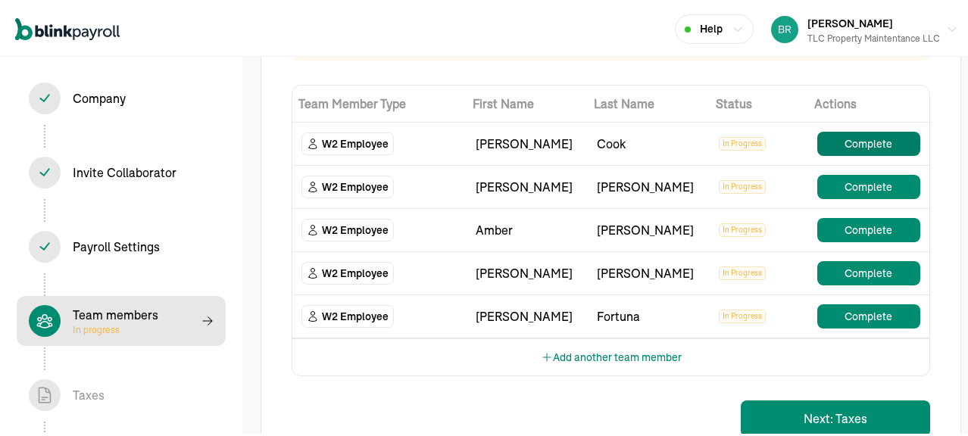
click at [857, 142] on button "Complete" at bounding box center [869, 142] width 103 height 24
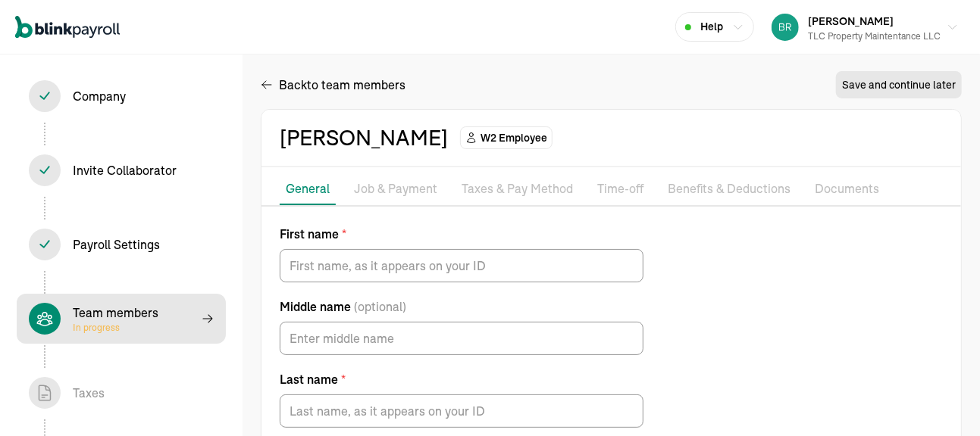
type input "Kimberly"
type input "Cook"
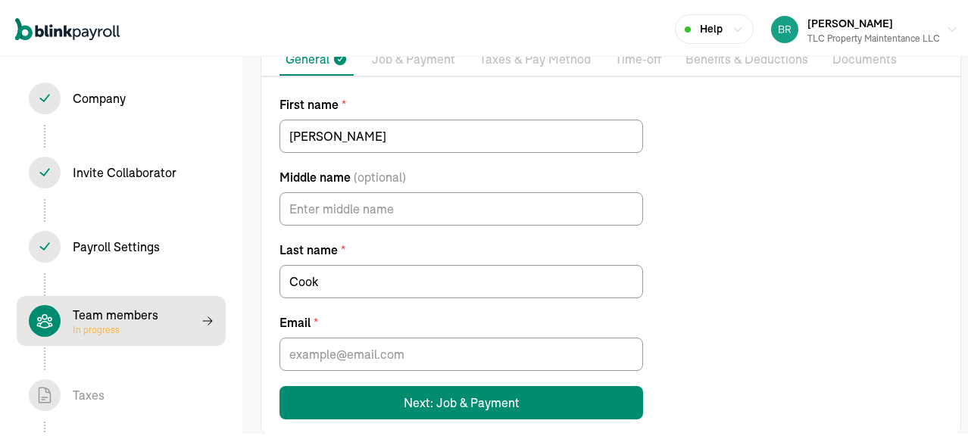
scroll to position [152, 0]
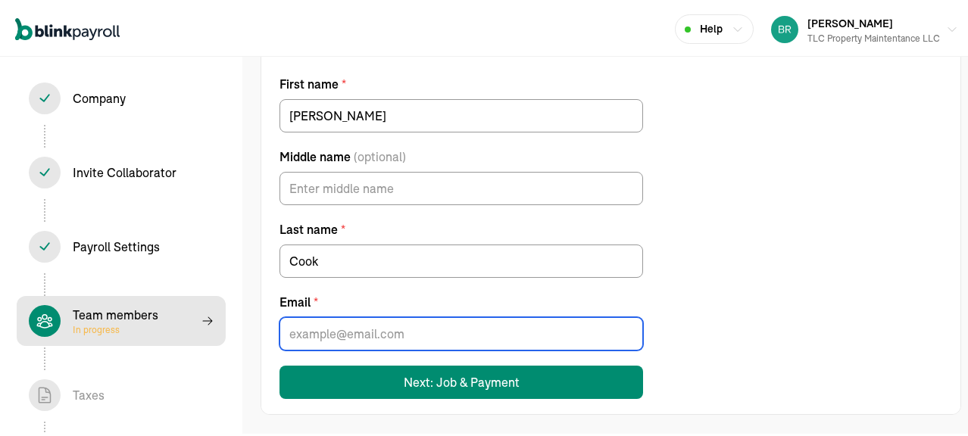
click at [353, 328] on input "Email *" at bounding box center [462, 331] width 364 height 33
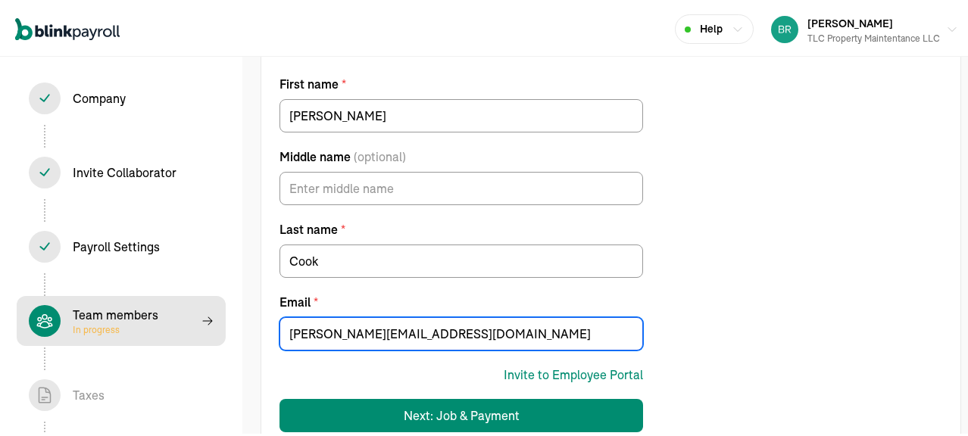
scroll to position [186, 0]
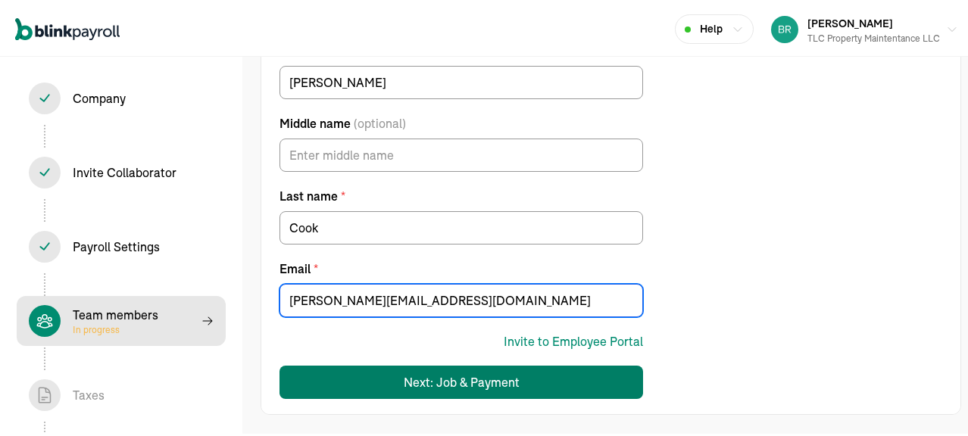
type input "kim@tlc-olean.com"
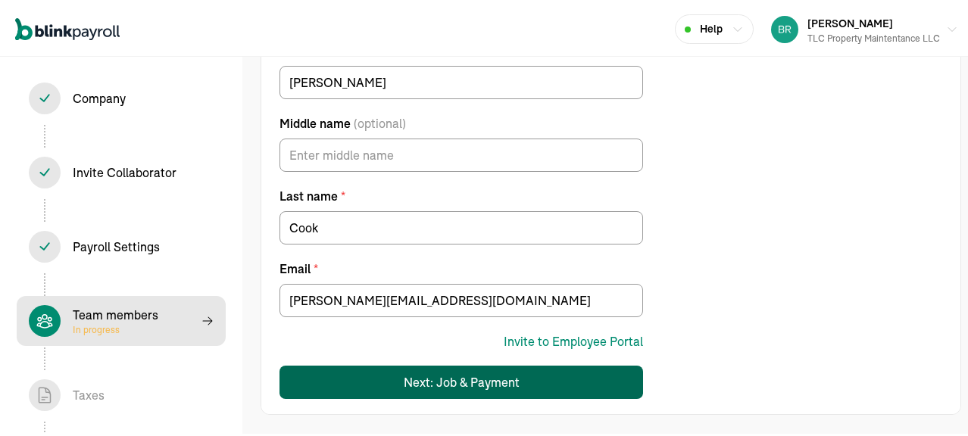
click at [471, 380] on div "Next: Job & Payment" at bounding box center [462, 380] width 116 height 18
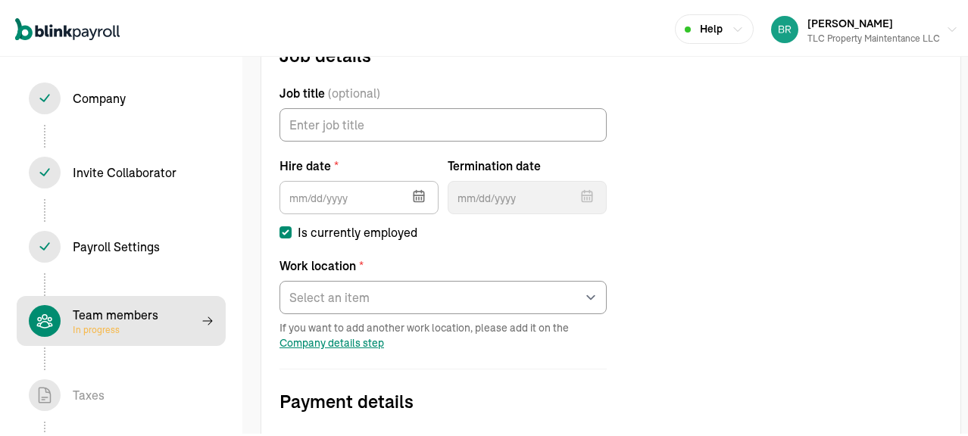
scroll to position [173, 0]
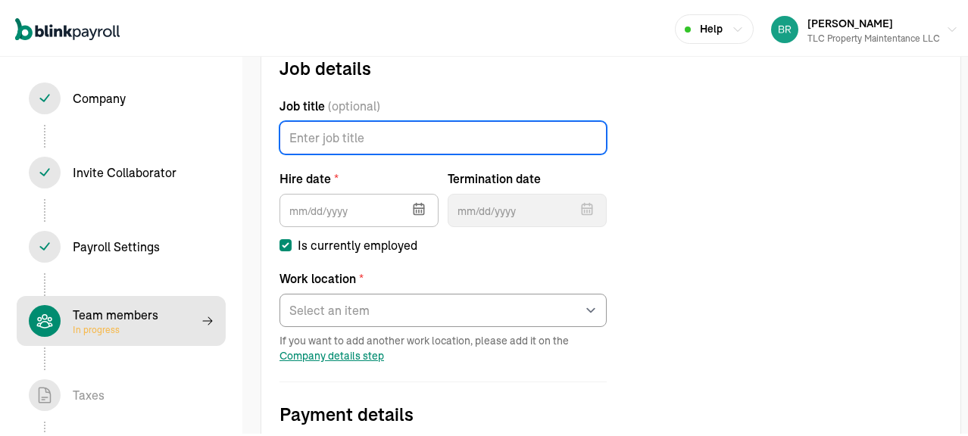
click at [313, 135] on input "Job title (optional)" at bounding box center [443, 135] width 327 height 33
type input "Admin"
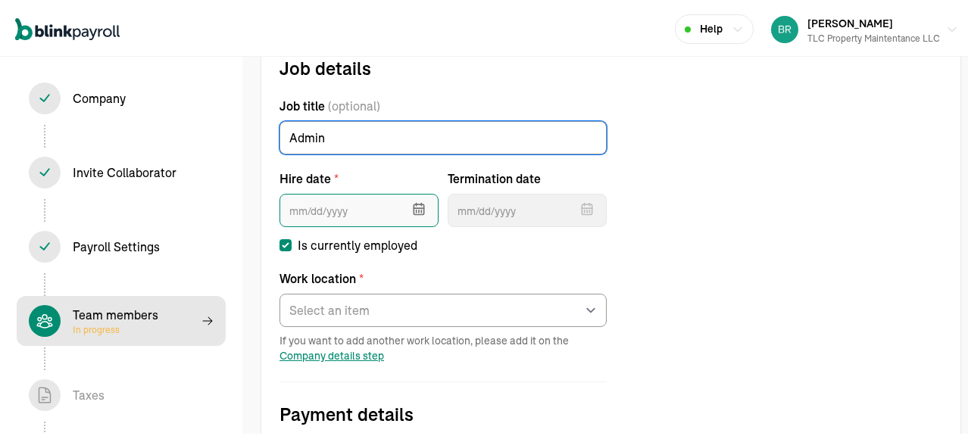
click at [328, 204] on input "text" at bounding box center [359, 208] width 159 height 33
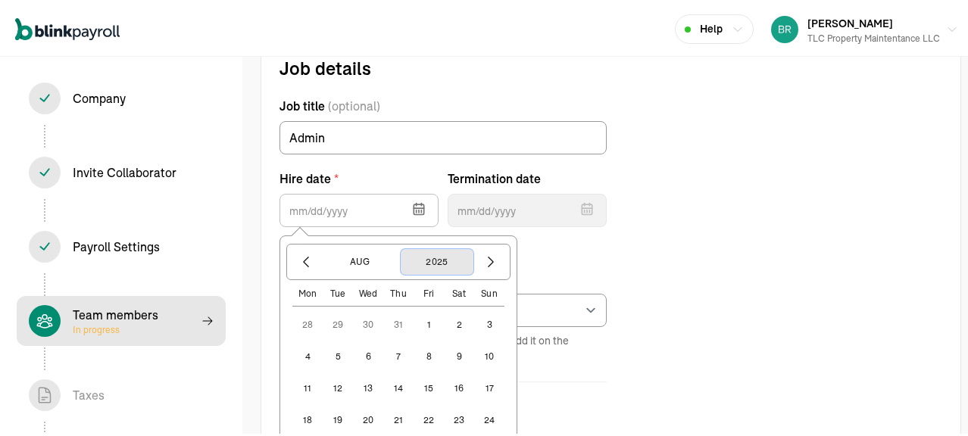
click at [441, 257] on button "2025" at bounding box center [437, 260] width 73 height 26
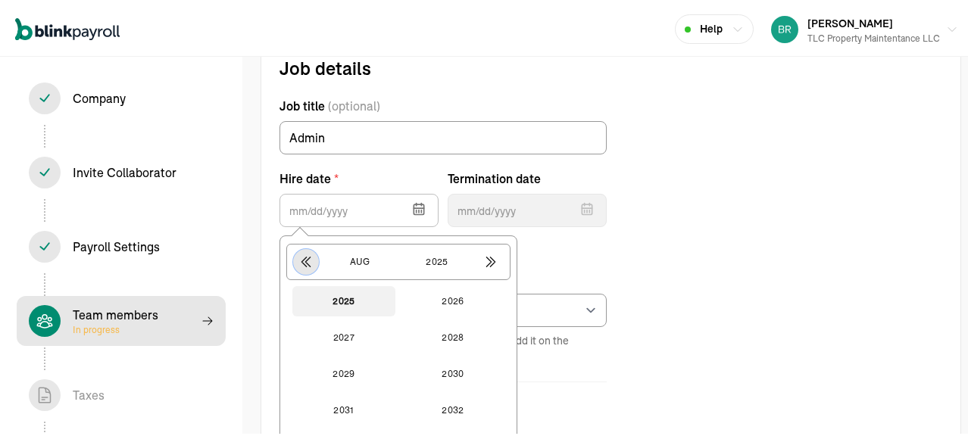
click at [308, 261] on icon "button" at bounding box center [306, 259] width 15 height 15
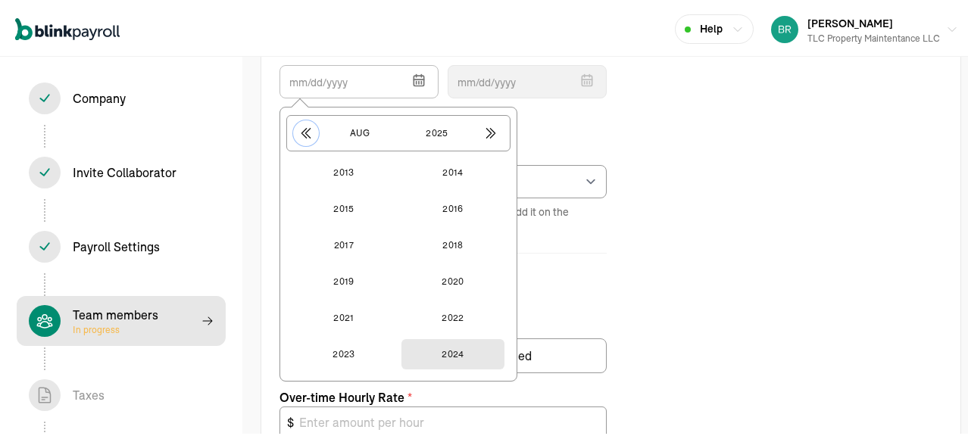
scroll to position [324, 0]
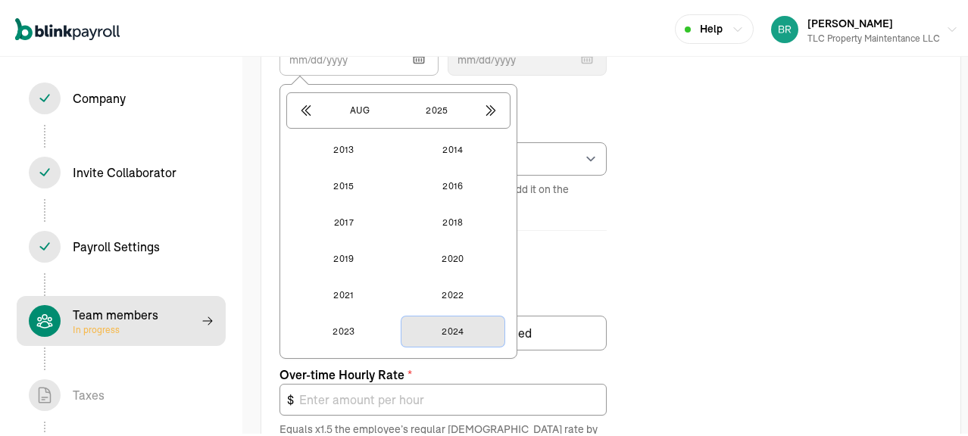
click at [456, 318] on button "2024" at bounding box center [453, 329] width 103 height 30
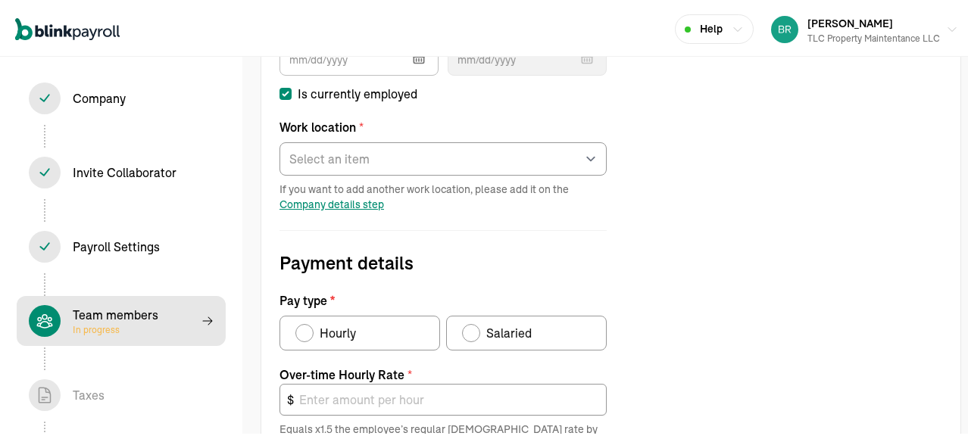
click at [614, 224] on form "Job details Job title (optional) Admin Hire date * Aug 2024 Mon Tue Wed Thu Fri…" at bounding box center [443, 300] width 364 height 799
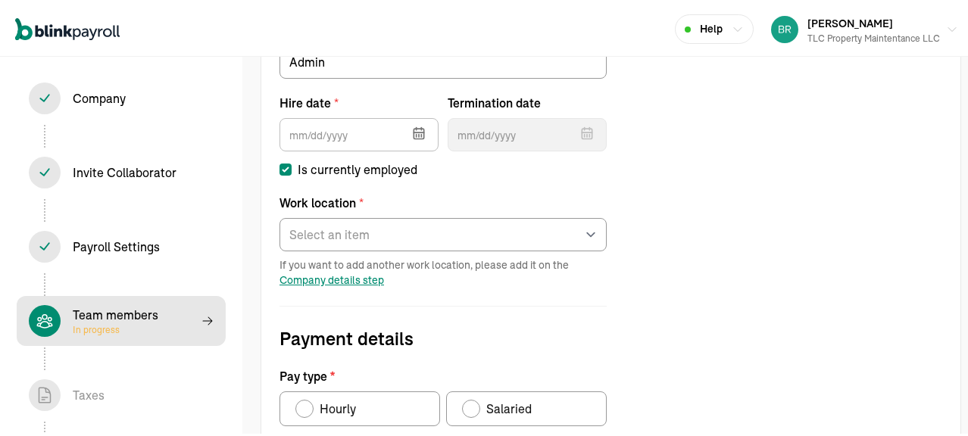
click at [413, 133] on icon "button" at bounding box center [418, 131] width 15 height 15
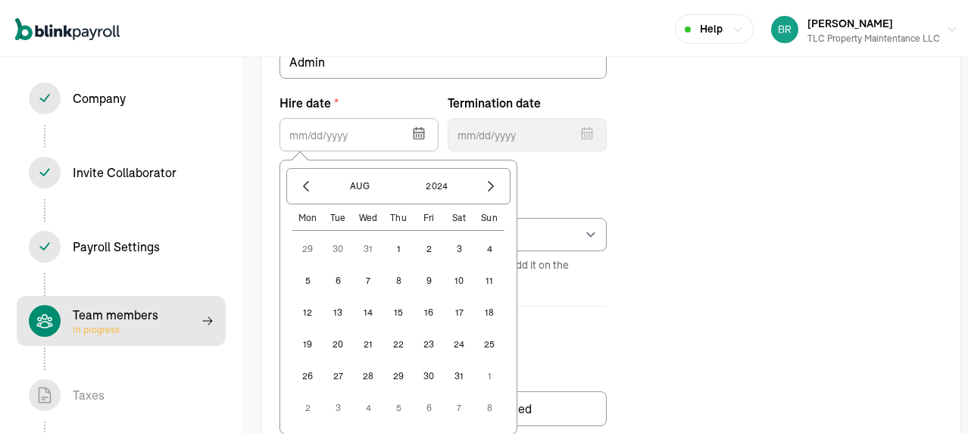
click at [399, 250] on button "1" at bounding box center [398, 247] width 30 height 30
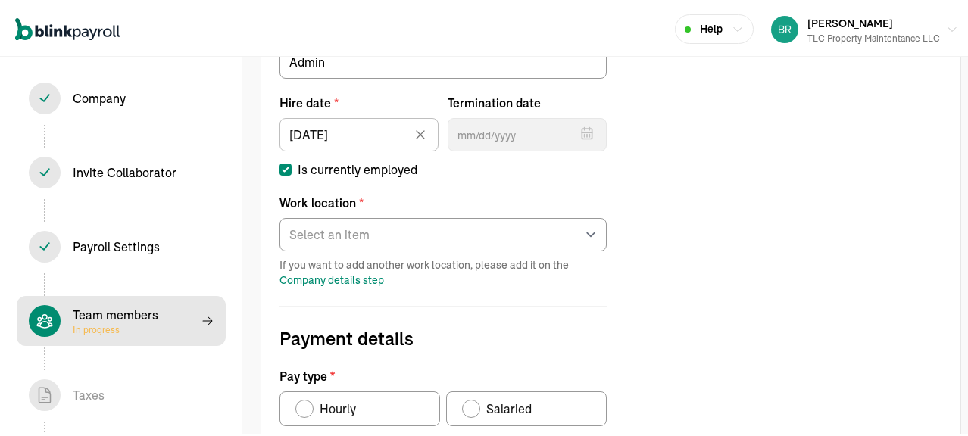
type input "08/01/2024"
click at [477, 168] on label "Is currently employed" at bounding box center [443, 167] width 327 height 18
click at [292, 168] on input "Is currently employed" at bounding box center [286, 167] width 12 height 12
click at [288, 171] on input "Is currently employed" at bounding box center [286, 167] width 12 height 12
checkbox input "true"
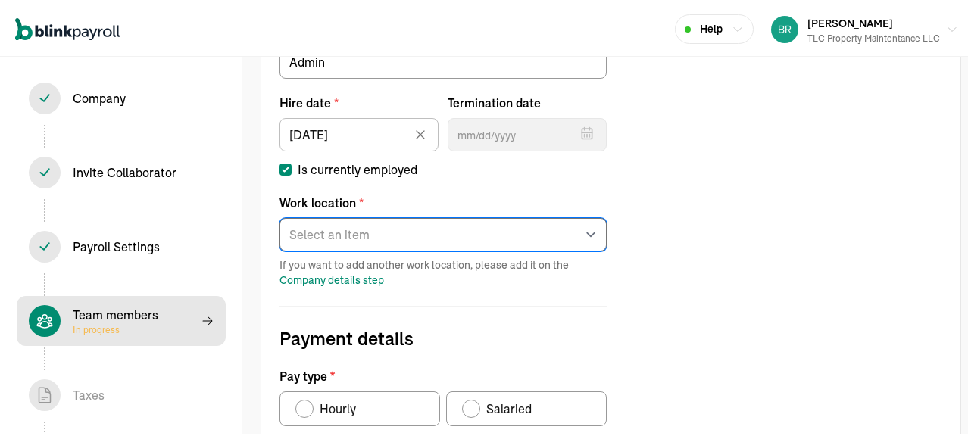
click at [323, 237] on select "Select an item Office Works from home" at bounding box center [443, 232] width 327 height 33
select select "565 Erie St"
click at [280, 216] on select "Select an item Office Works from home" at bounding box center [443, 232] width 327 height 33
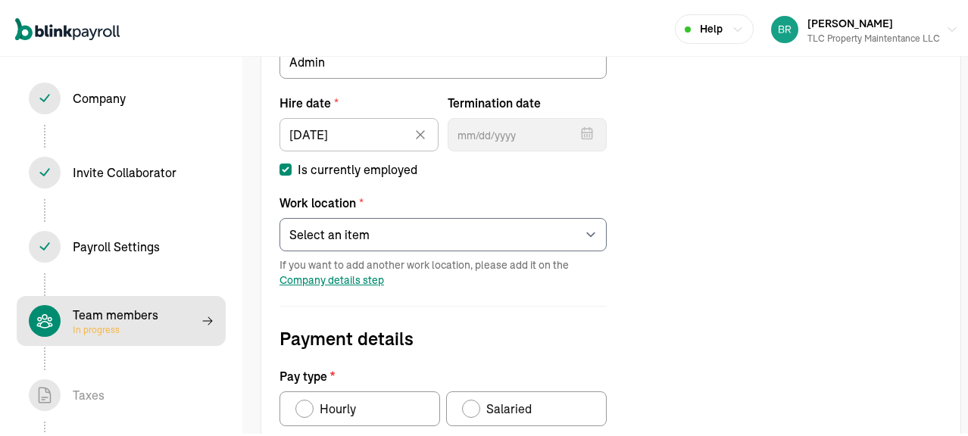
click at [545, 296] on form "Job details Job title (optional) Admin Hire date * 08/01/2024 Aug 2024 Mon Tue …" at bounding box center [443, 376] width 364 height 799
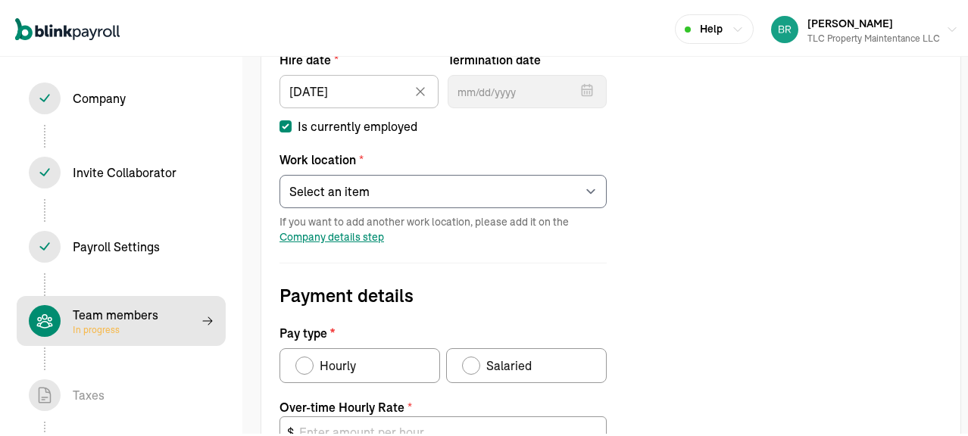
scroll to position [324, 0]
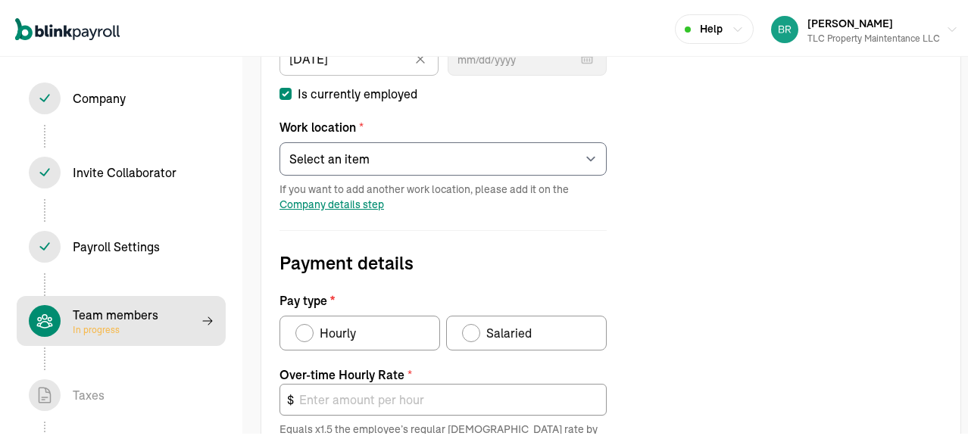
click at [474, 332] on div "Pay type" at bounding box center [471, 331] width 12 height 12
click at [474, 332] on input "Salaried" at bounding box center [467, 327] width 12 height 12
radio input "true"
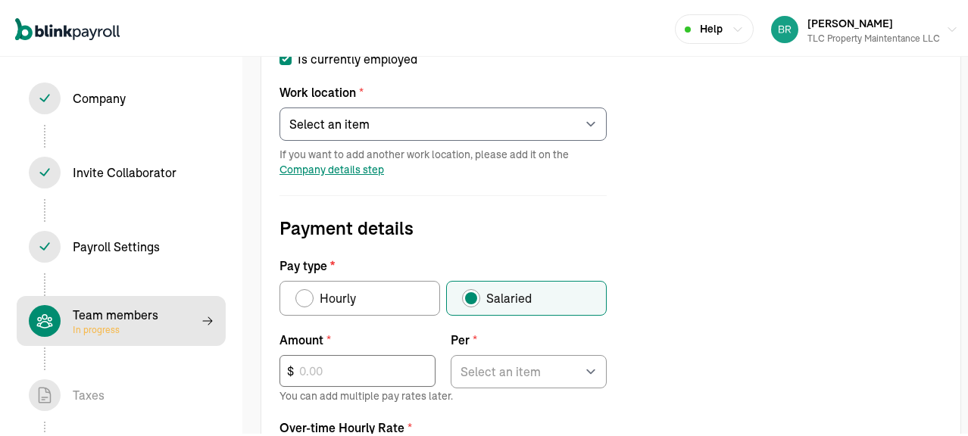
scroll to position [400, 0]
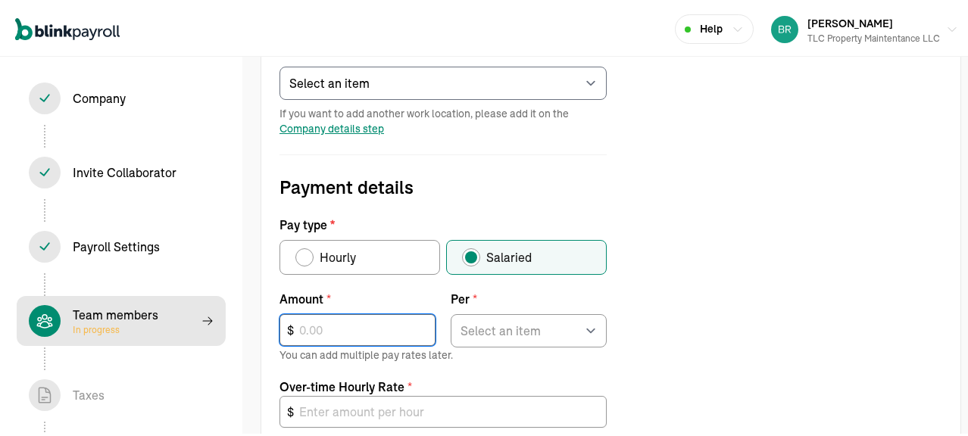
click at [312, 328] on input "text" at bounding box center [358, 328] width 156 height 32
type input "800"
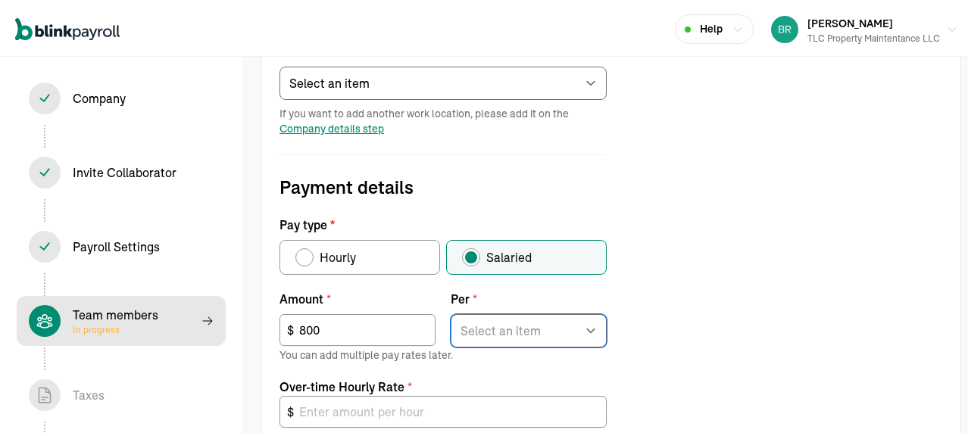
click at [540, 326] on select "Select an item Hour Week Month Year" at bounding box center [529, 328] width 156 height 33
select select "2"
click at [451, 312] on select "Select an item Hour Week Month Year" at bounding box center [529, 328] width 156 height 33
type input "30.00"
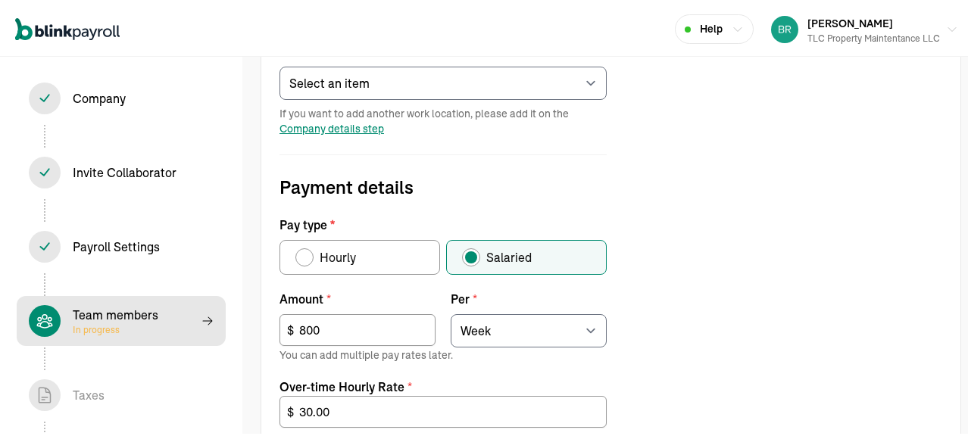
click at [652, 364] on div "Job details Job title (optional) Admin Hire date * 08/01/2024 Aug 2024 Mon Tue …" at bounding box center [610, 268] width 699 height 887
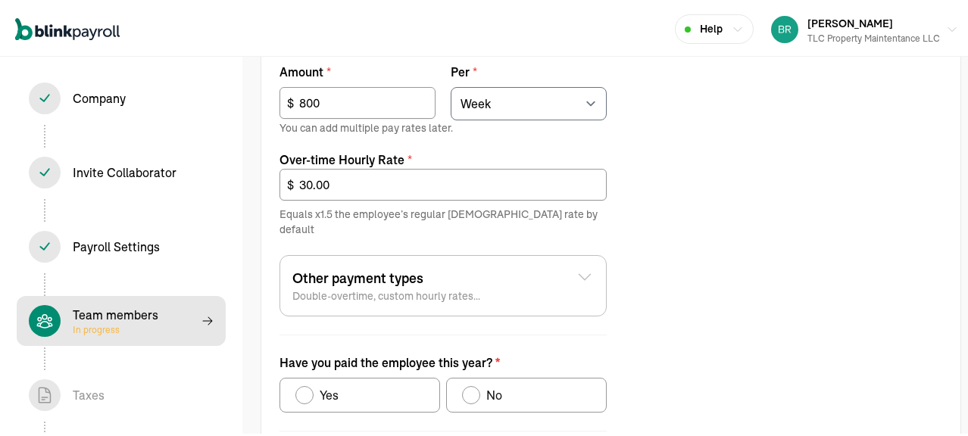
scroll to position [697, 0]
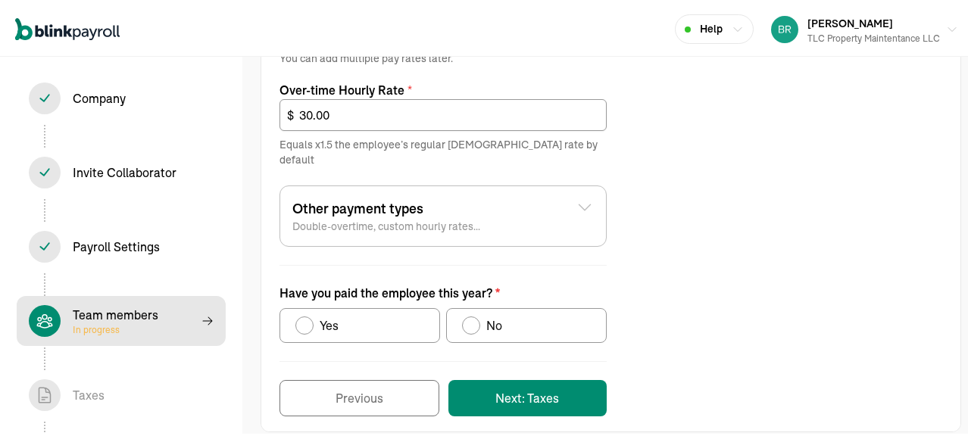
click at [302, 318] on div "Have you paid the employee this year?" at bounding box center [305, 324] width 12 height 12
click at [302, 314] on input "Yes" at bounding box center [301, 320] width 12 height 12
radio input "true"
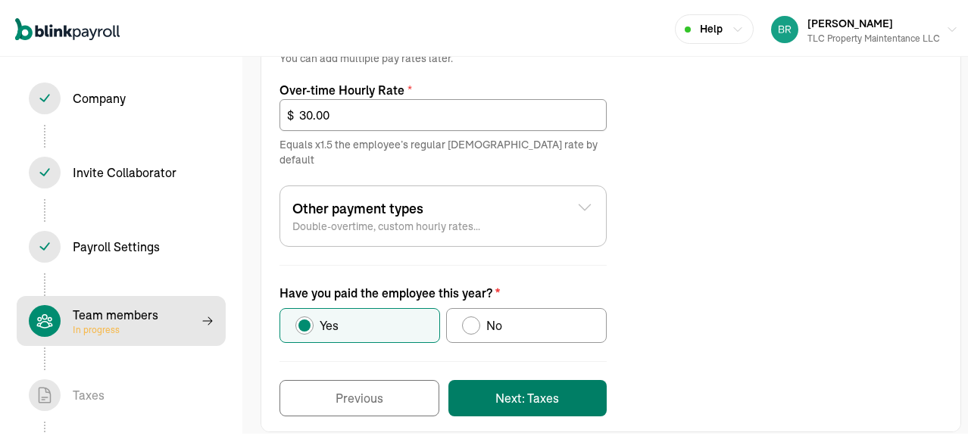
click at [513, 378] on button "Next: Taxes" at bounding box center [528, 396] width 158 height 36
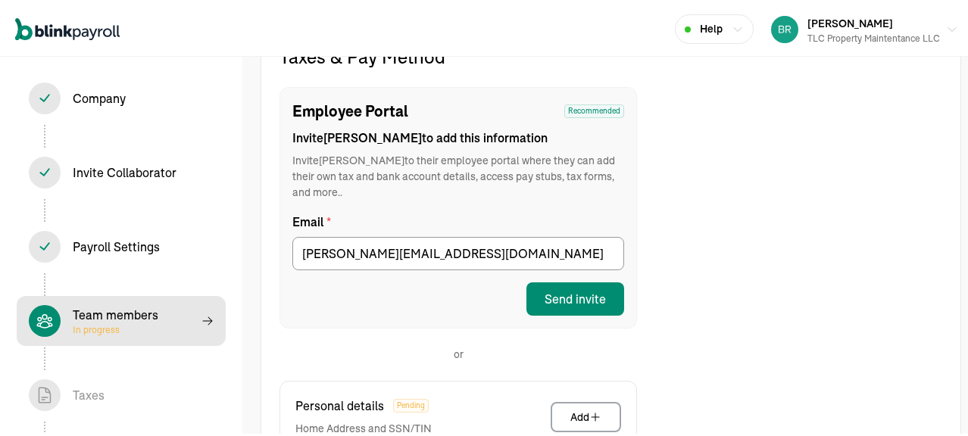
scroll to position [173, 0]
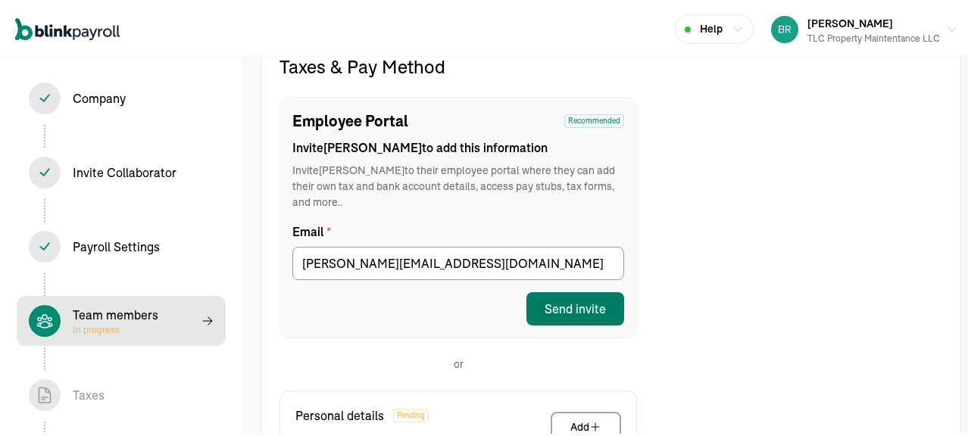
click at [569, 298] on div "Send invite" at bounding box center [575, 307] width 61 height 18
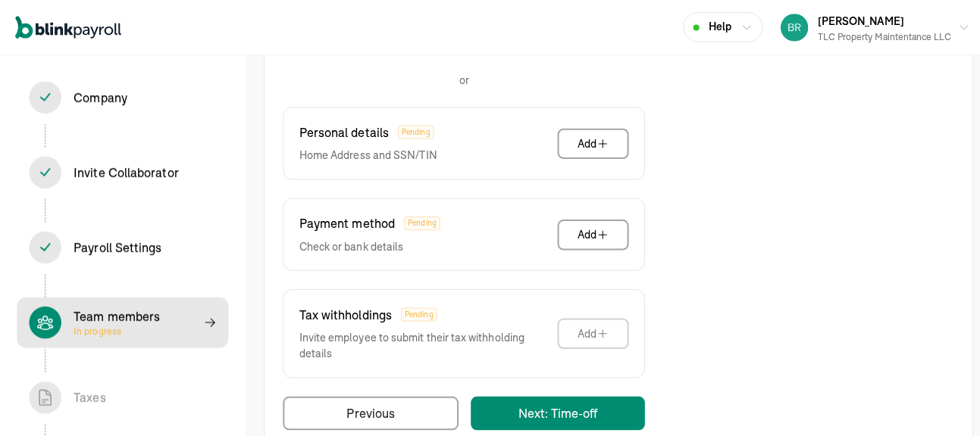
scroll to position [506, 0]
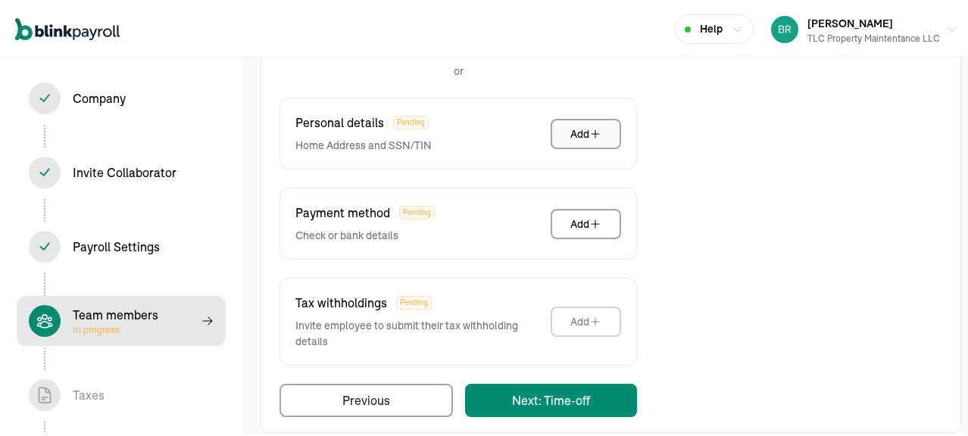
click at [570, 117] on button "Add" at bounding box center [586, 132] width 70 height 30
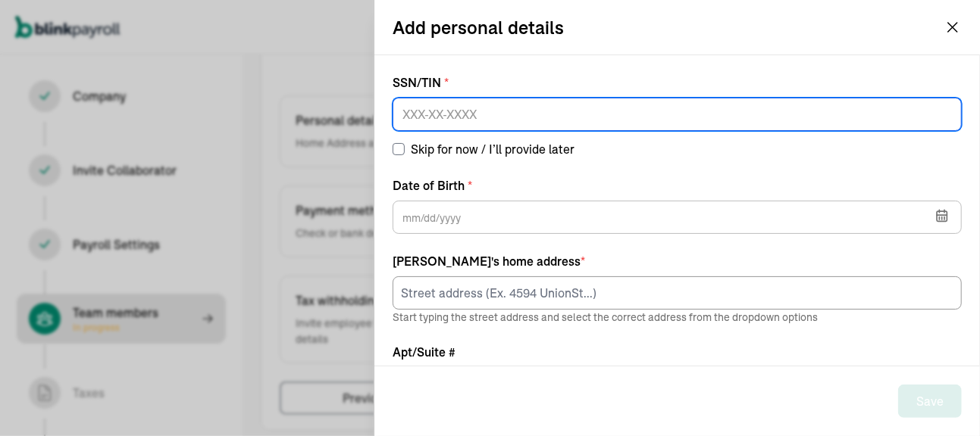
click at [421, 121] on input at bounding box center [677, 114] width 569 height 33
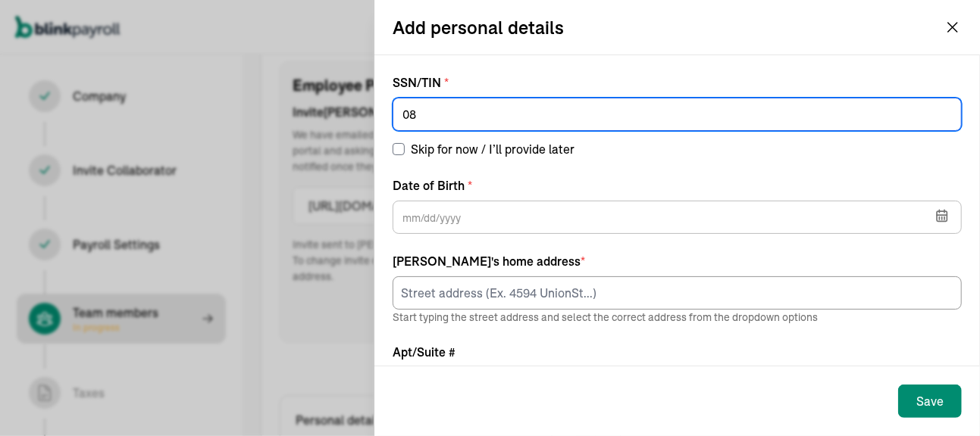
scroll to position [173, 0]
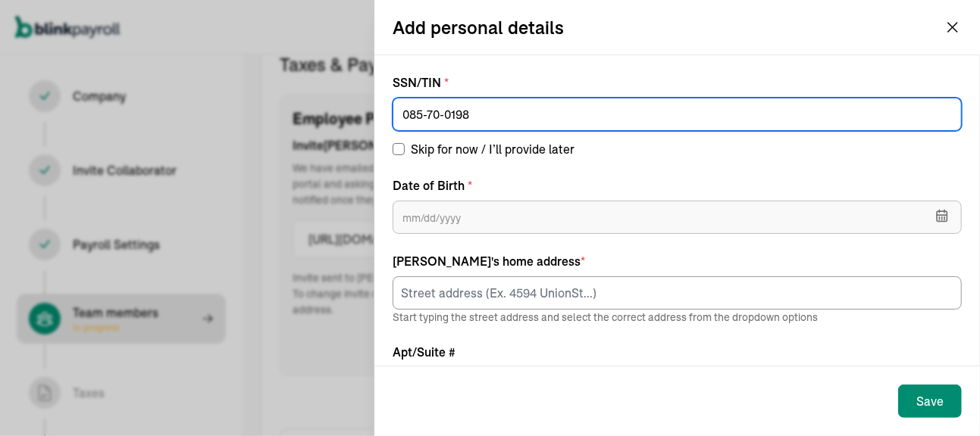
type input "085-70-0198"
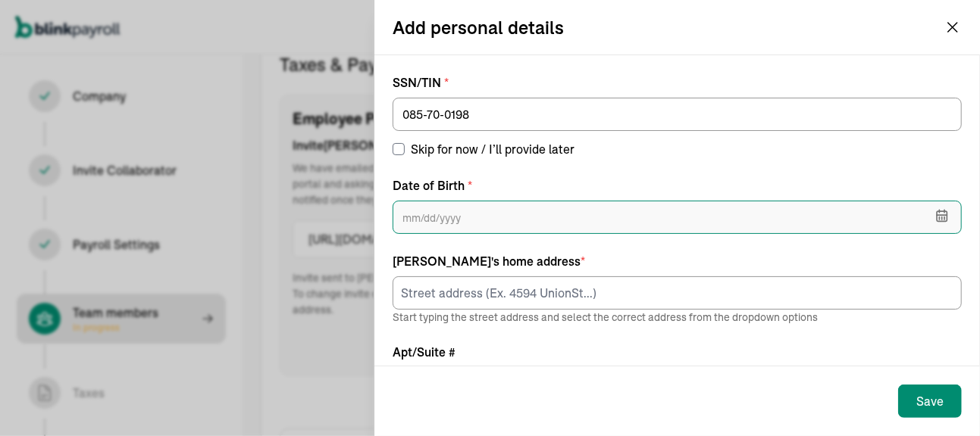
click at [451, 221] on input "text" at bounding box center [677, 217] width 569 height 33
type input "01/23/1984"
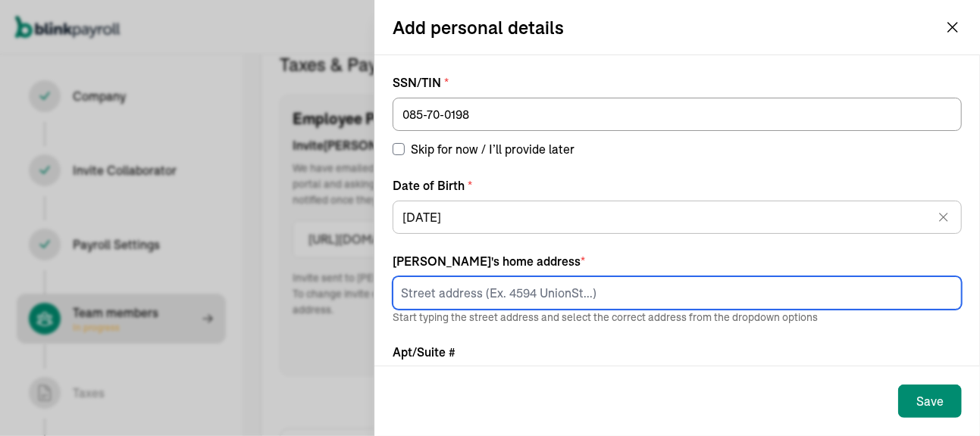
click at [454, 296] on input at bounding box center [677, 293] width 569 height 33
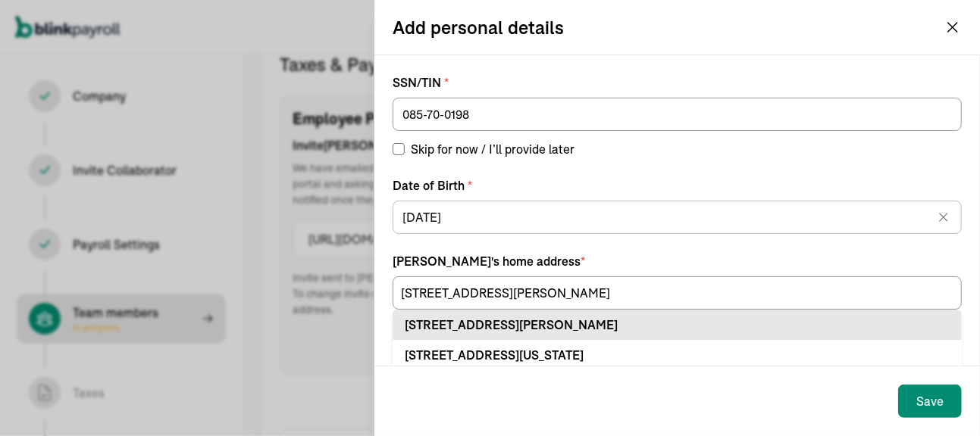
click at [471, 324] on div "1020 W Connell St Olean, NY 14760" at bounding box center [677, 325] width 545 height 18
type input "1020 W Connell St"
type input "Olean"
type input "NY"
type input "14760"
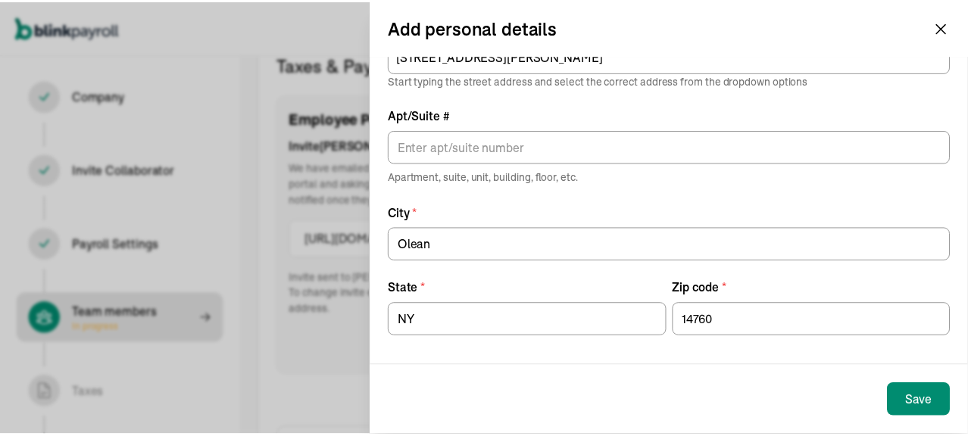
scroll to position [238, 0]
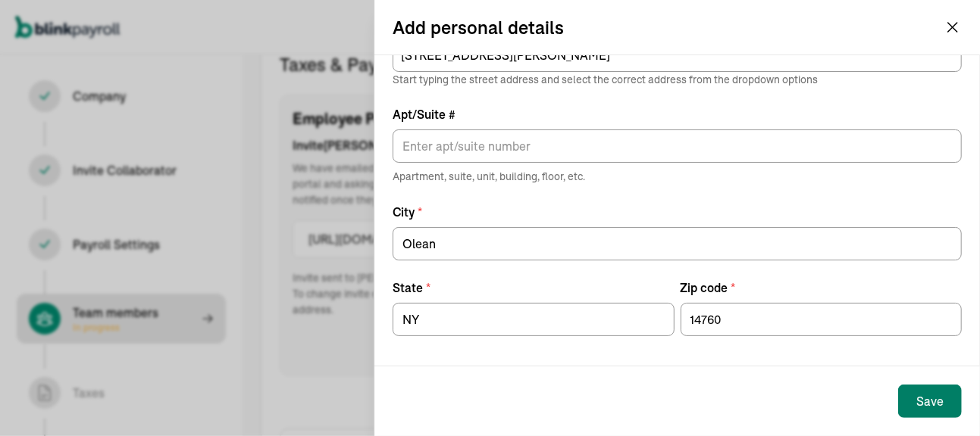
click at [915, 396] on button "Save" at bounding box center [930, 401] width 64 height 33
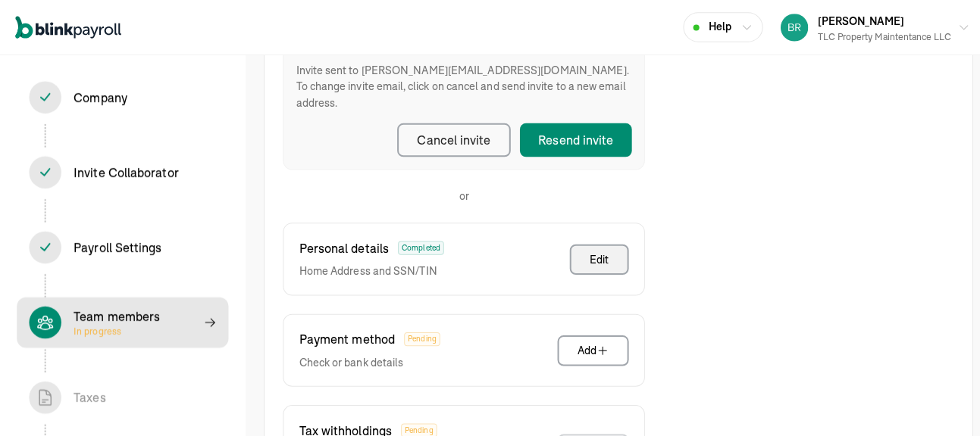
scroll to position [400, 0]
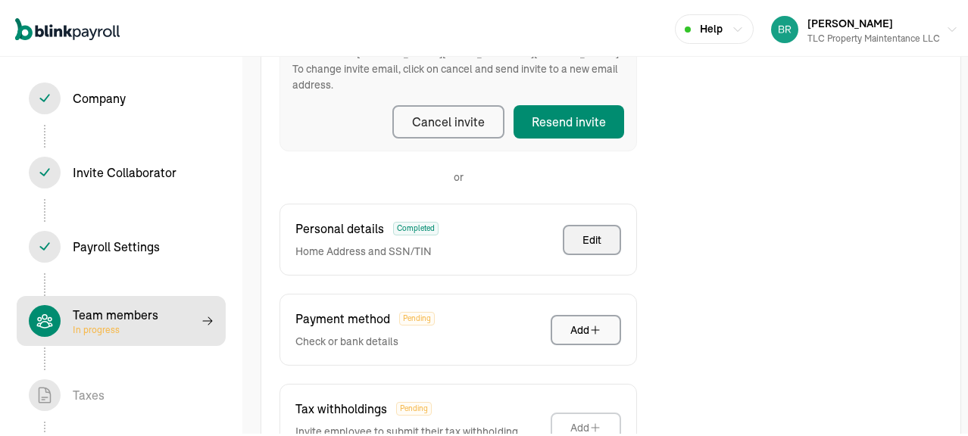
click at [571, 321] on div "Add" at bounding box center [586, 328] width 31 height 15
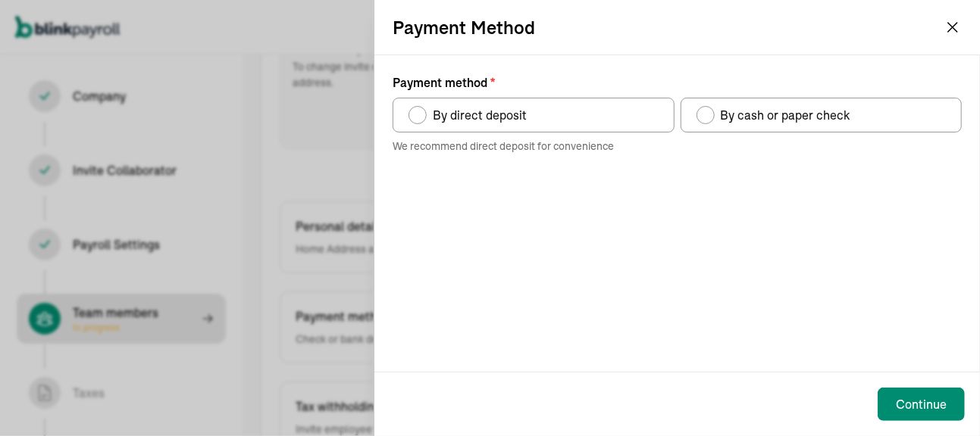
click at [419, 113] on div "Payment method" at bounding box center [417, 115] width 12 height 12
click at [419, 113] on input "By direct deposit" at bounding box center [414, 111] width 12 height 12
radio input "true"
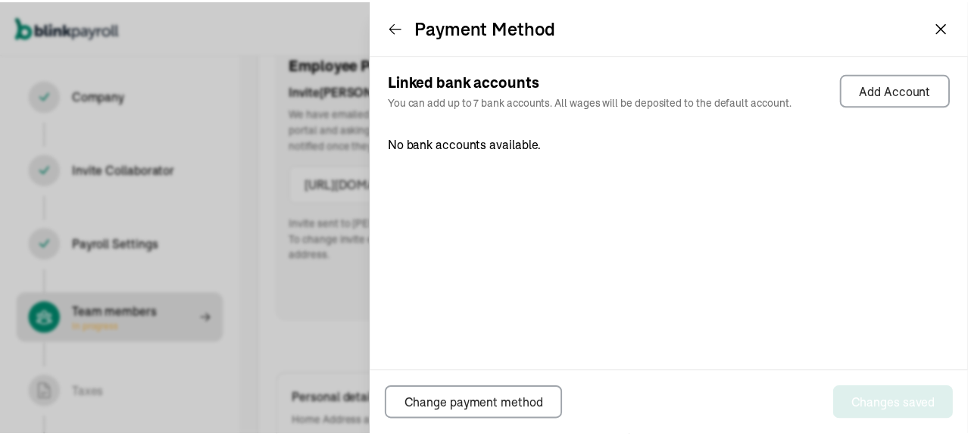
scroll to position [173, 0]
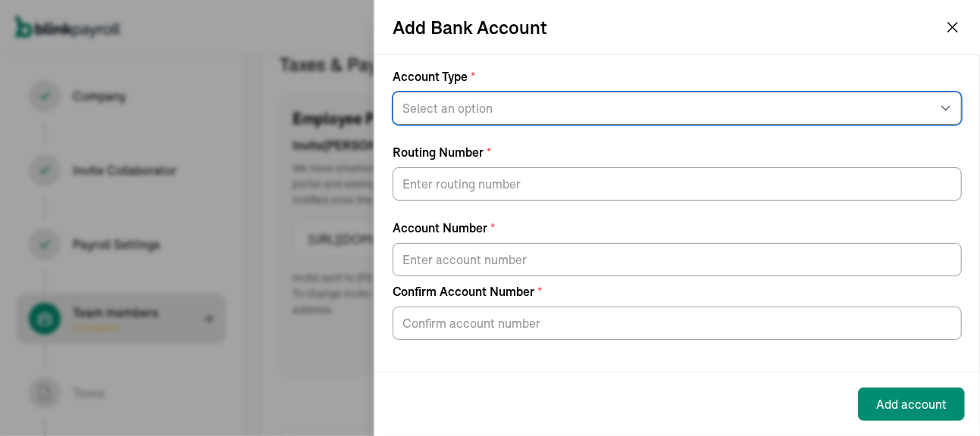
click at [456, 108] on select "Select an option Savings Checking" at bounding box center [677, 108] width 569 height 33
select select "Checking"
click at [393, 92] on select "Select an option Savings Checking" at bounding box center [677, 108] width 569 height 33
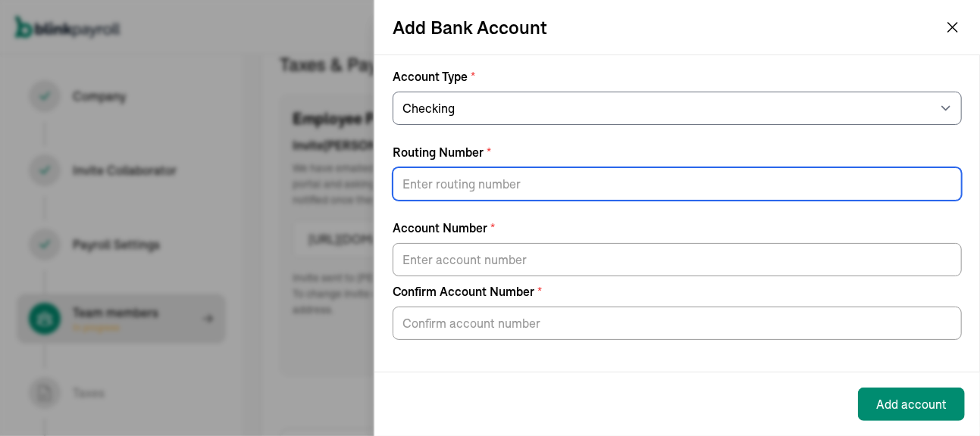
click at [421, 180] on input "Routing Number *" at bounding box center [677, 183] width 569 height 33
type input "021000021"
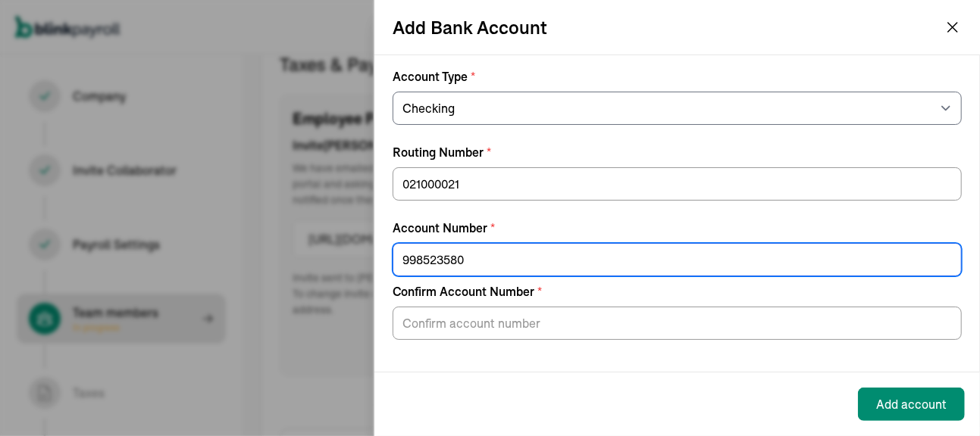
type input "998523580"
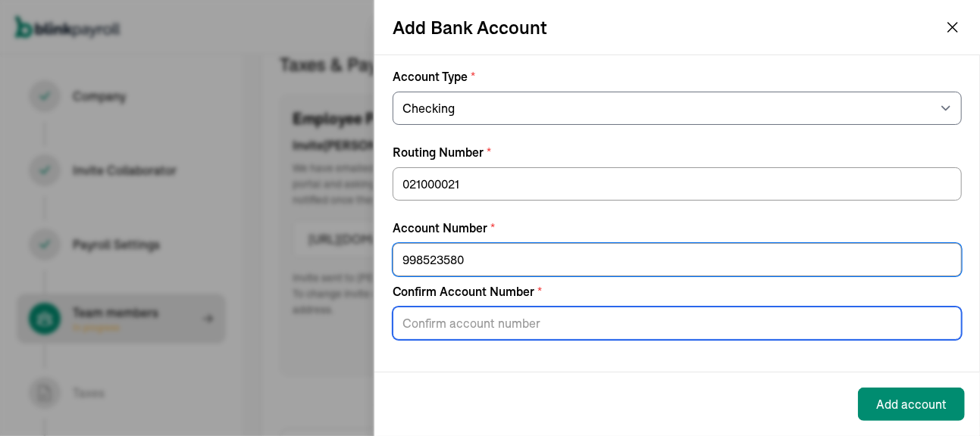
click at [487, 327] on input "Confirm Account Number *" at bounding box center [677, 323] width 569 height 33
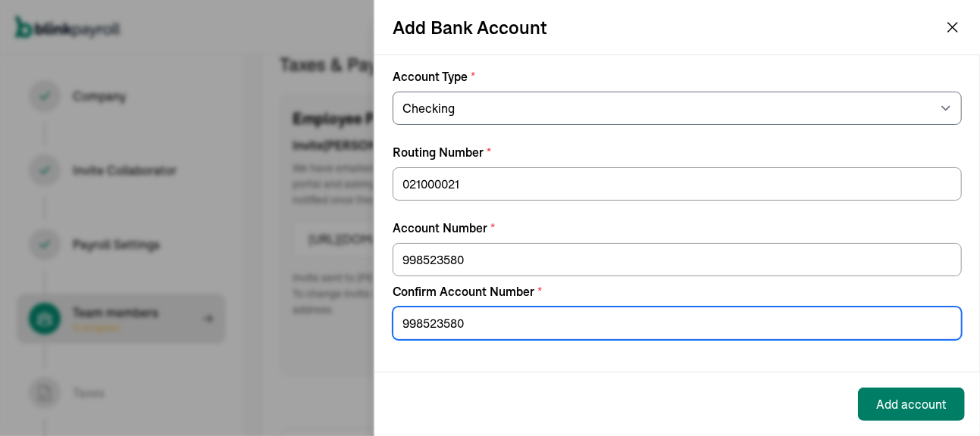
type input "998523580"
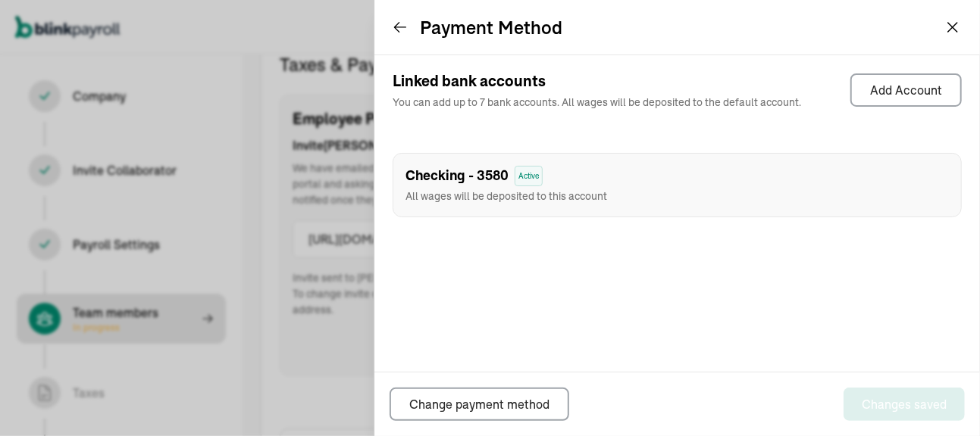
click at [703, 318] on div "Linked bank accounts You can add up to 7 bank accounts. All wages will be depos…" at bounding box center [676, 213] width 605 height 317
click at [396, 28] on icon at bounding box center [400, 28] width 11 height 10
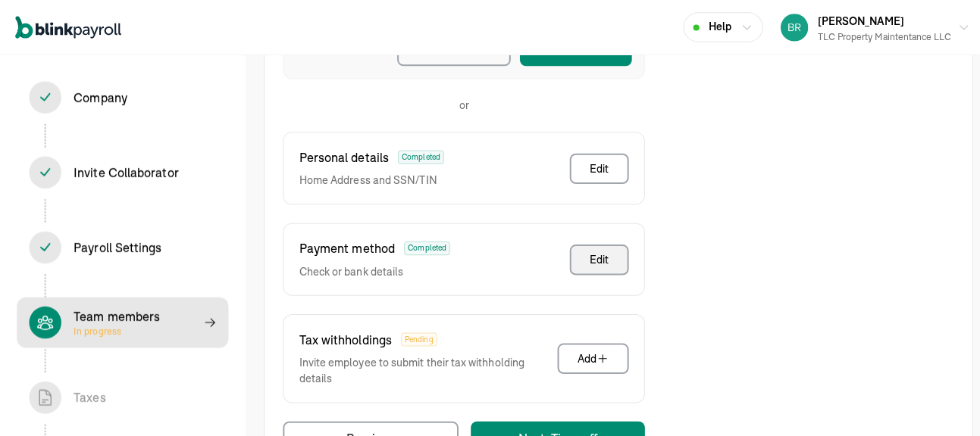
scroll to position [506, 0]
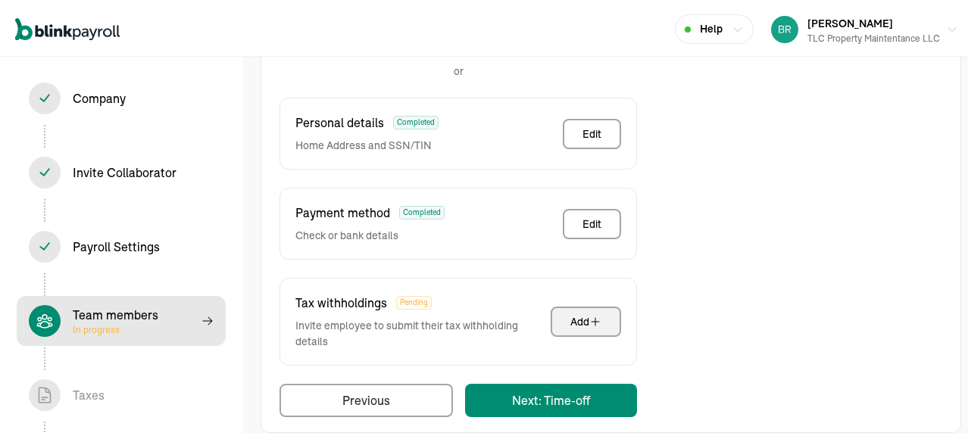
click at [596, 312] on div "Add" at bounding box center [586, 319] width 31 height 15
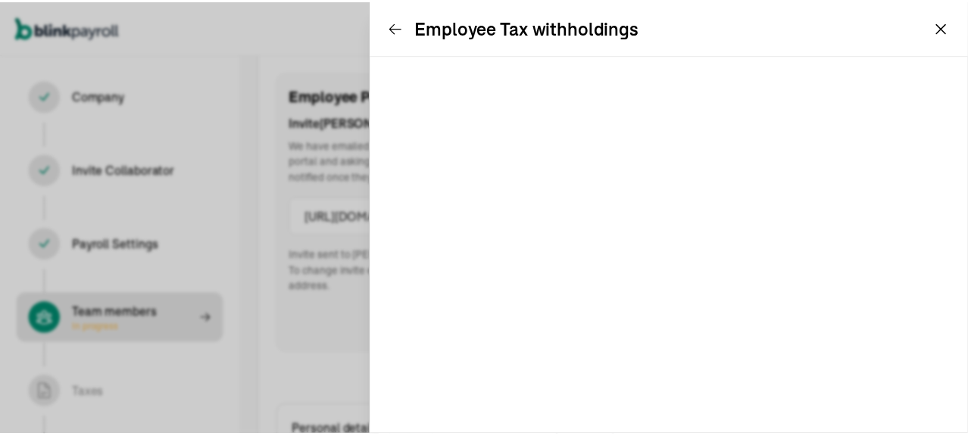
scroll to position [173, 0]
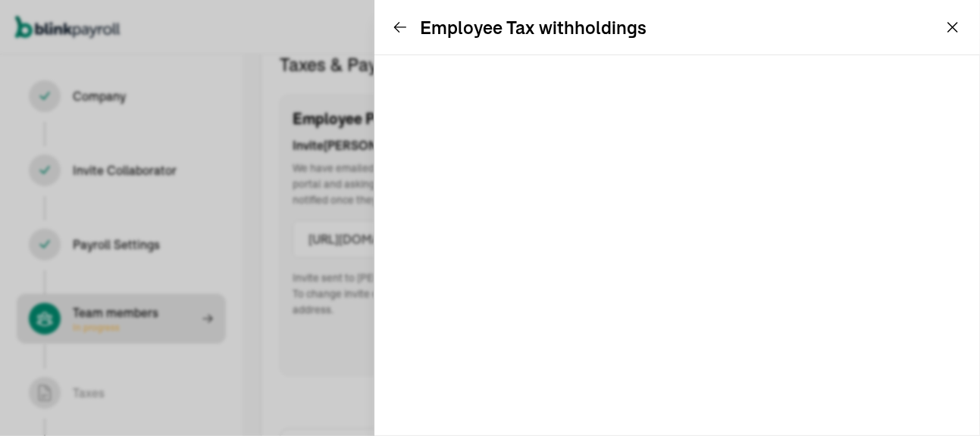
click at [399, 30] on icon at bounding box center [400, 27] width 15 height 15
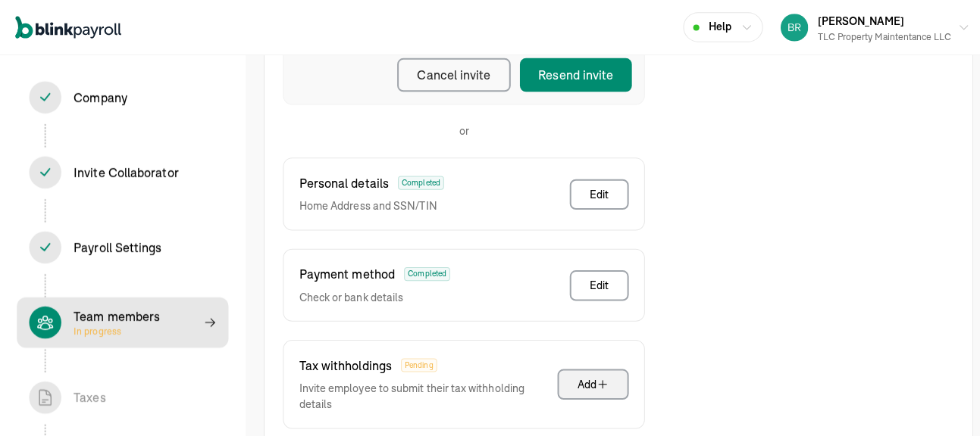
scroll to position [476, 0]
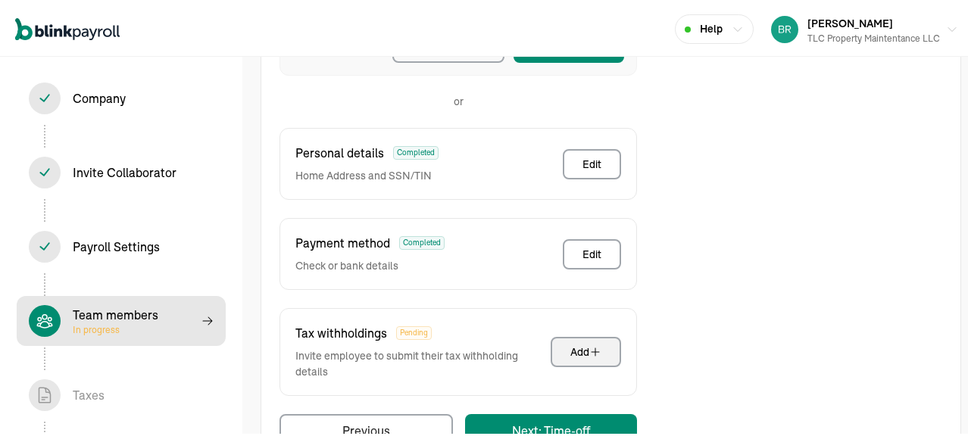
click at [581, 343] on div "Add" at bounding box center [586, 350] width 31 height 15
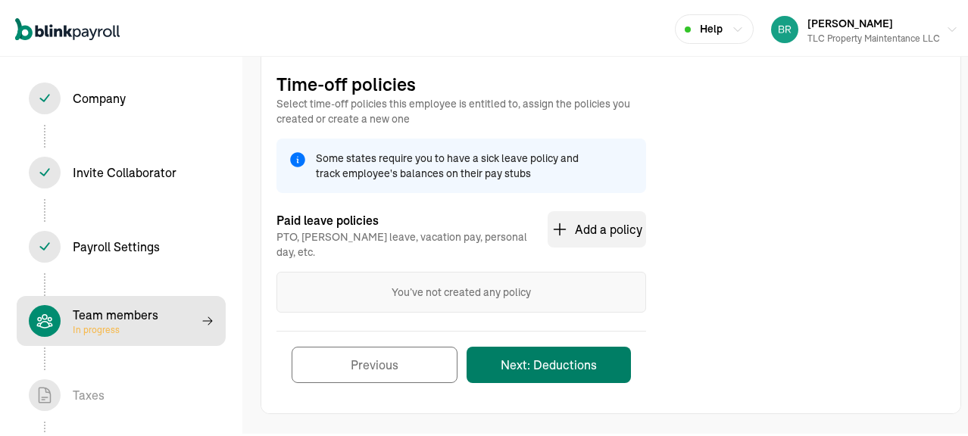
scroll to position [142, 0]
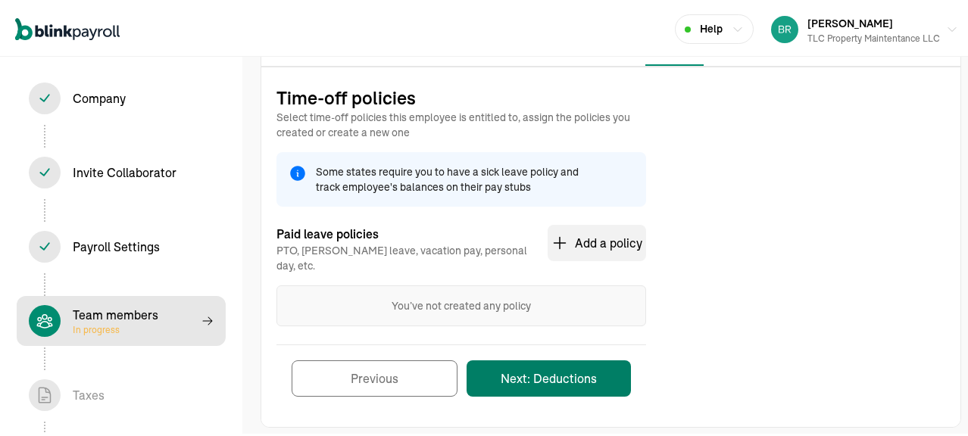
click at [550, 358] on button "Next: Deductions" at bounding box center [549, 376] width 164 height 36
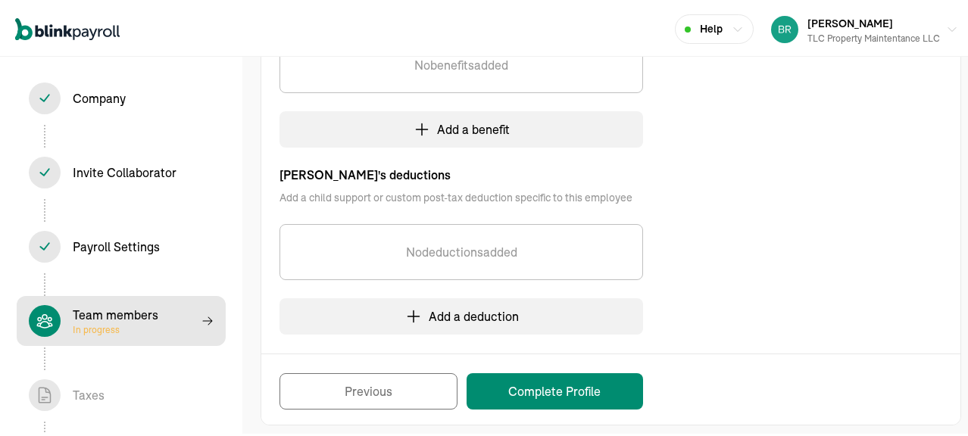
scroll to position [420, 0]
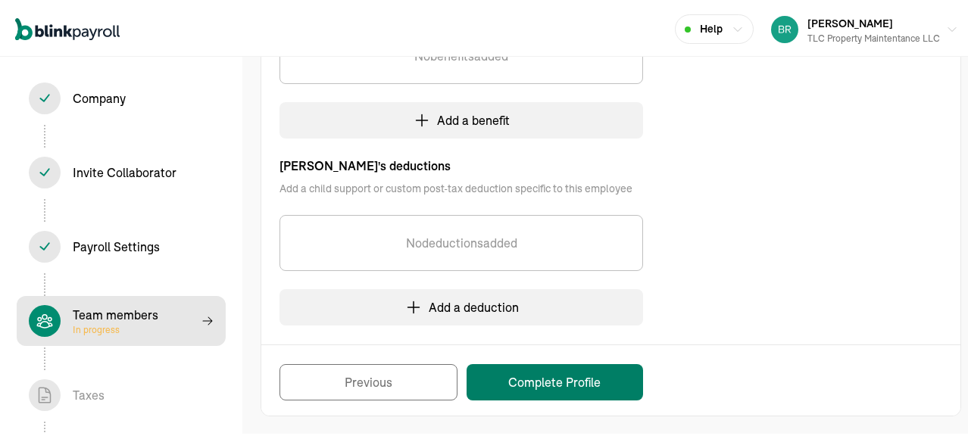
click at [574, 380] on button "Complete Profile" at bounding box center [555, 380] width 177 height 36
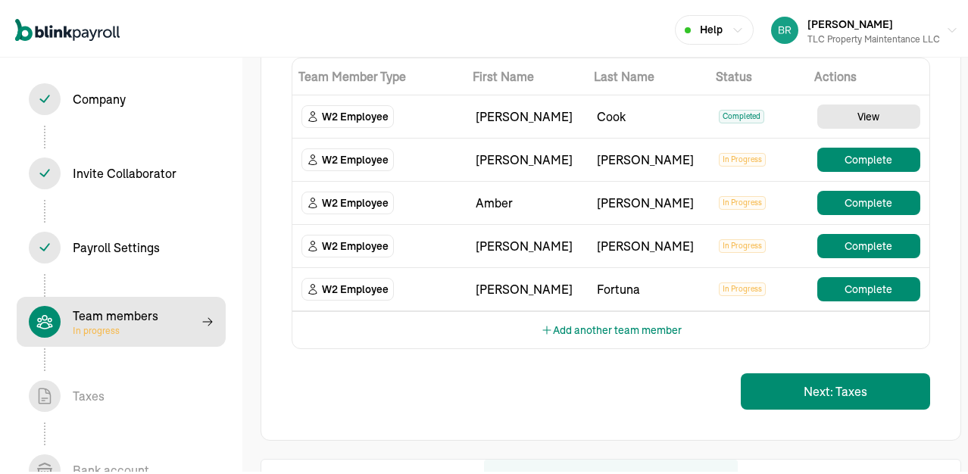
scroll to position [186, 0]
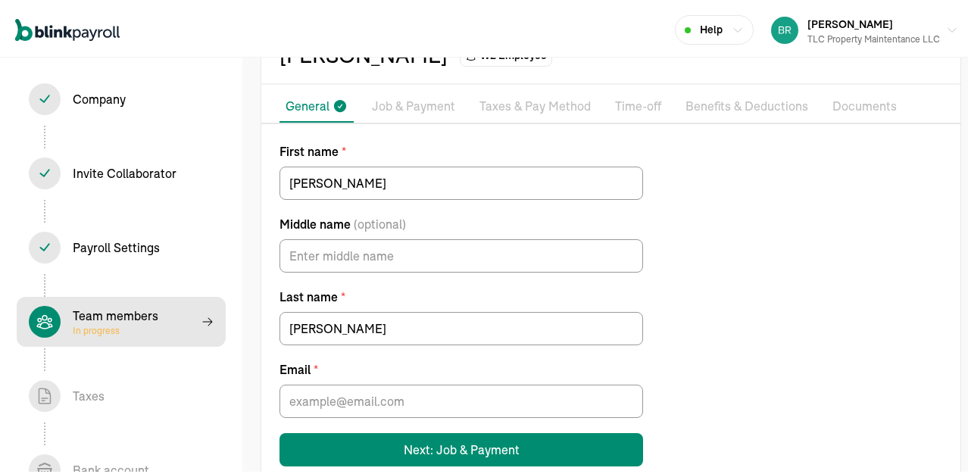
scroll to position [115, 0]
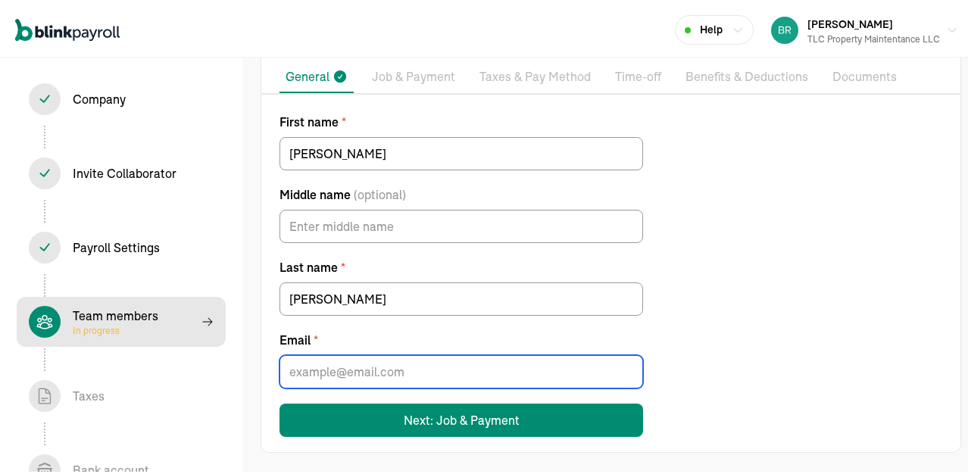
click at [439, 374] on input "Email *" at bounding box center [462, 368] width 364 height 33
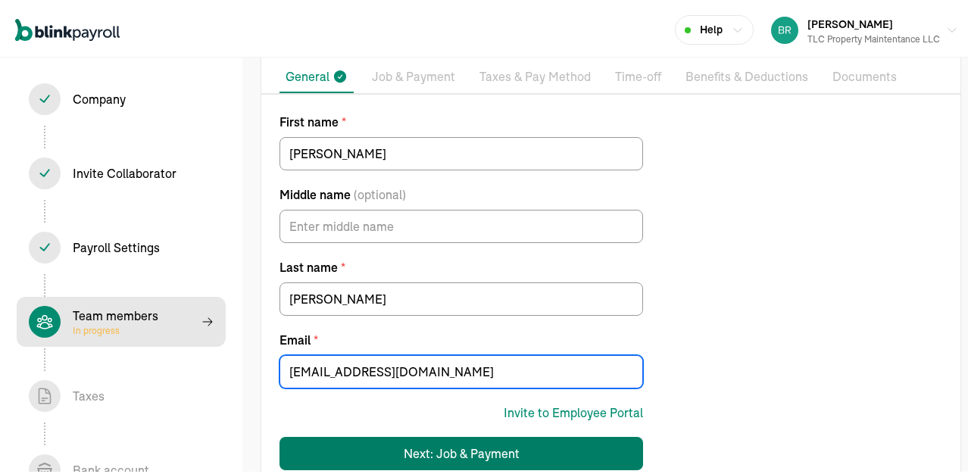
type input "brittanymurphy5916@gmail.com"
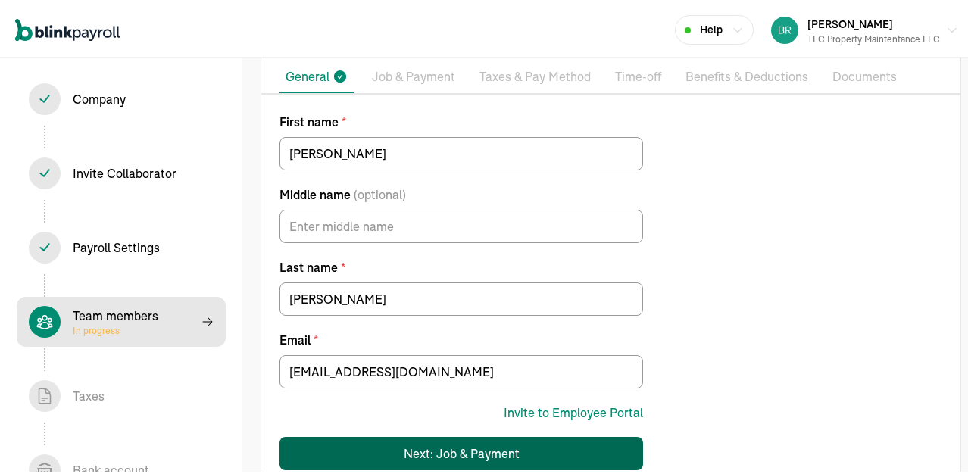
click at [423, 436] on div "Next: Job & Payment" at bounding box center [462, 451] width 116 height 18
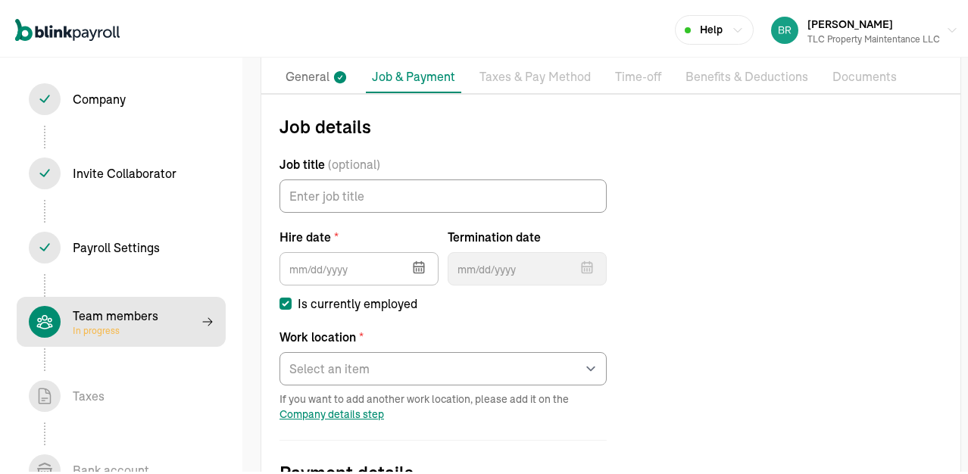
scroll to position [174, 0]
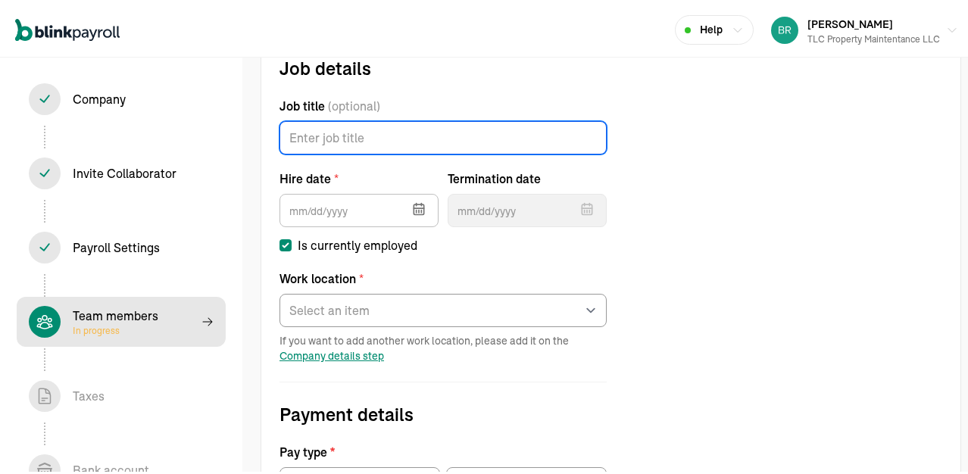
click at [341, 142] on input "Job title (optional)" at bounding box center [443, 134] width 327 height 33
type input "laborer"
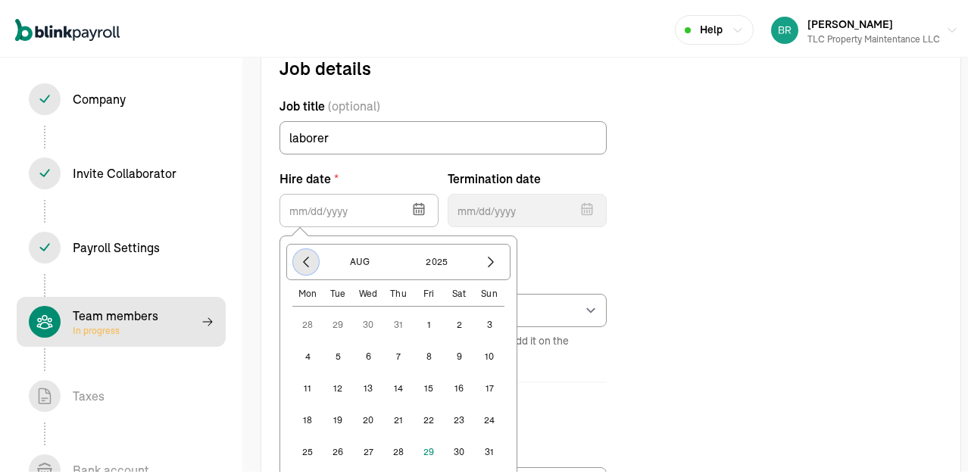
click at [305, 258] on icon "button" at bounding box center [306, 260] width 5 height 10
click at [309, 258] on icon "button" at bounding box center [306, 259] width 15 height 15
click at [338, 322] on button "1" at bounding box center [338, 322] width 30 height 30
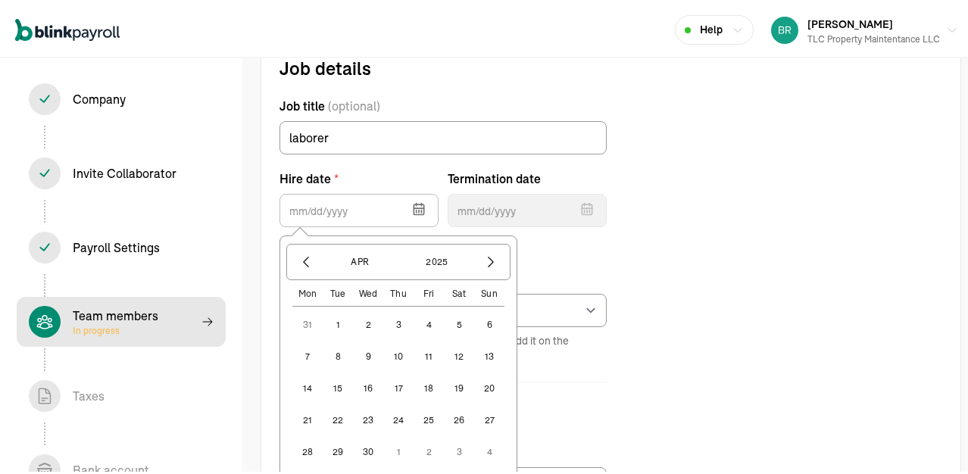
type input "04/01/2025"
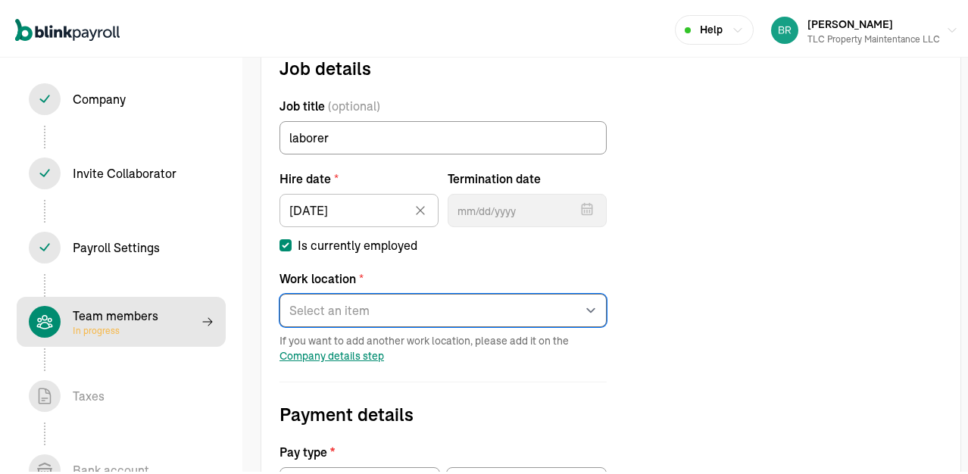
click at [394, 309] on select "Select an item Office Works from home" at bounding box center [443, 307] width 327 height 33
select select "565 Erie St"
click at [280, 291] on select "Select an item Office Works from home" at bounding box center [443, 307] width 327 height 33
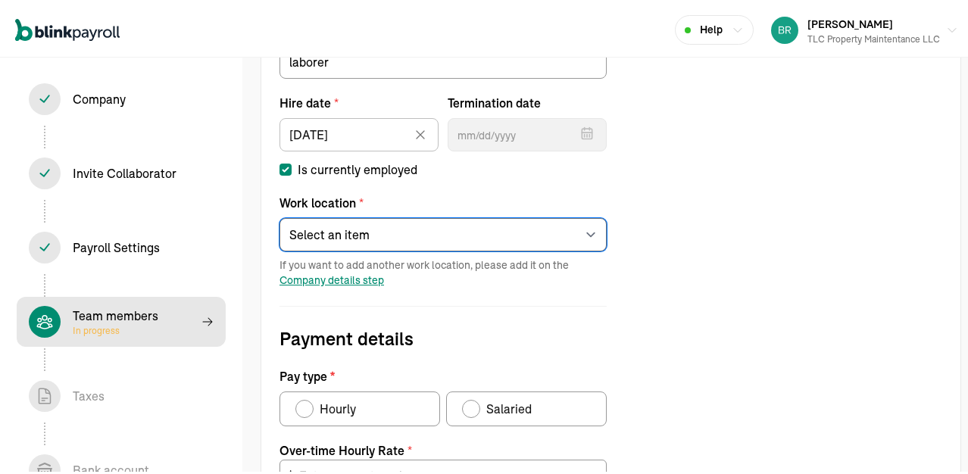
scroll to position [325, 0]
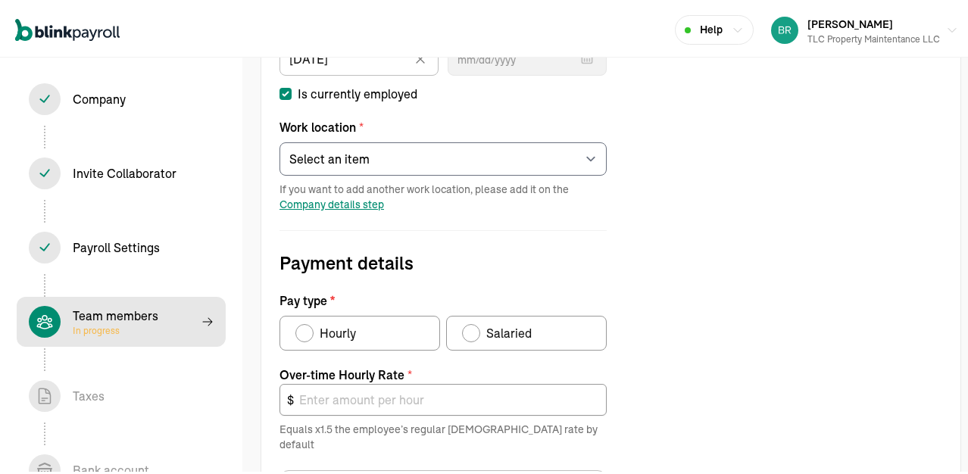
click at [305, 331] on div "Pay type" at bounding box center [305, 330] width 12 height 12
click at [305, 331] on input "Hourly" at bounding box center [301, 327] width 12 height 12
radio input "true"
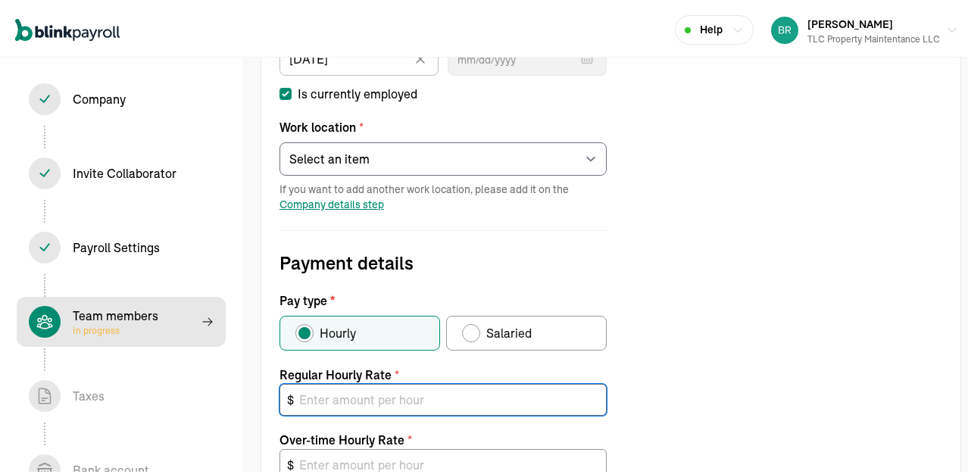
click at [327, 403] on input "text" at bounding box center [443, 397] width 327 height 32
type input "2"
type input "3.00"
type input "20"
type input "30.00"
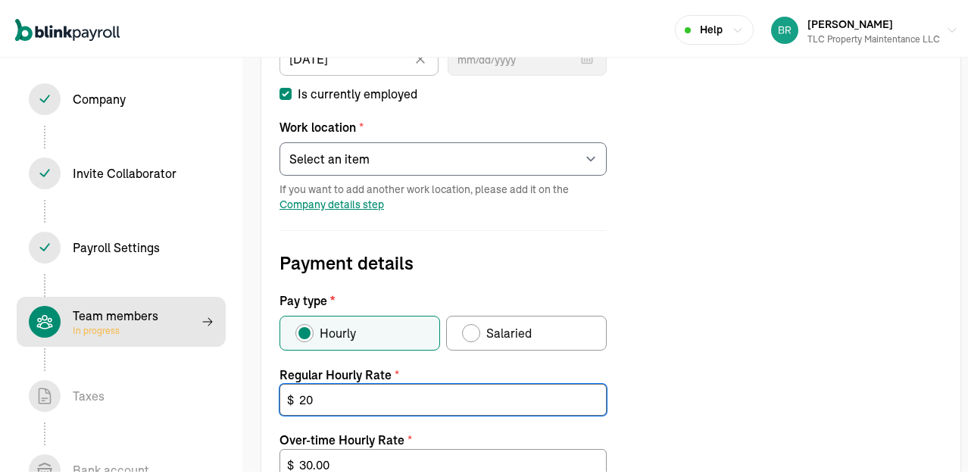
type input "20"
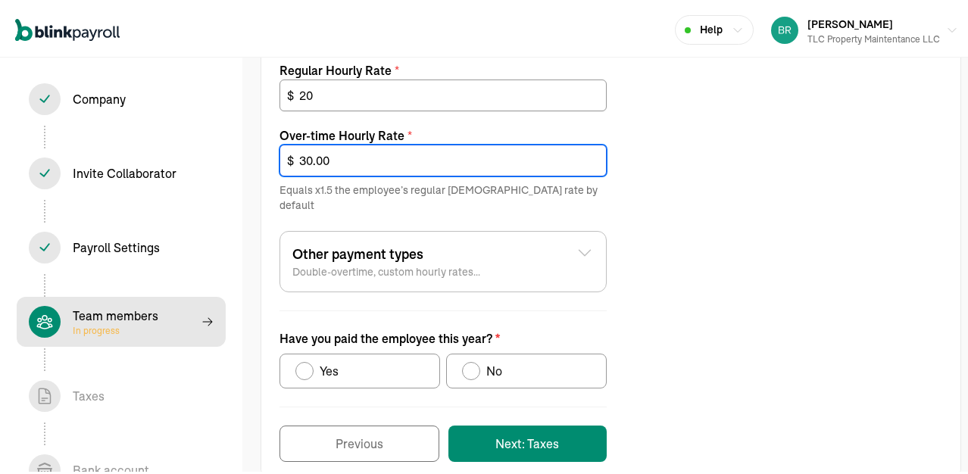
scroll to position [632, 0]
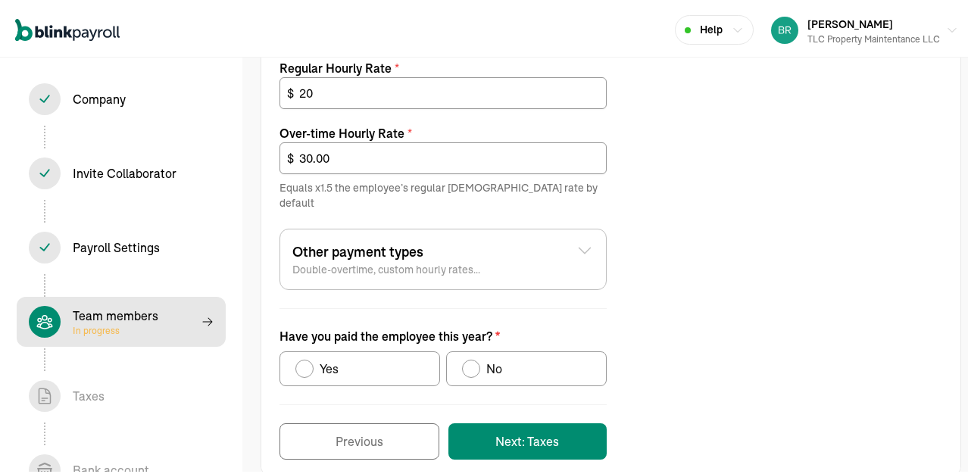
click at [311, 357] on div "Have you paid the employee this year?" at bounding box center [305, 366] width 18 height 18
click at [307, 356] on input "Yes" at bounding box center [301, 362] width 12 height 12
radio input "true"
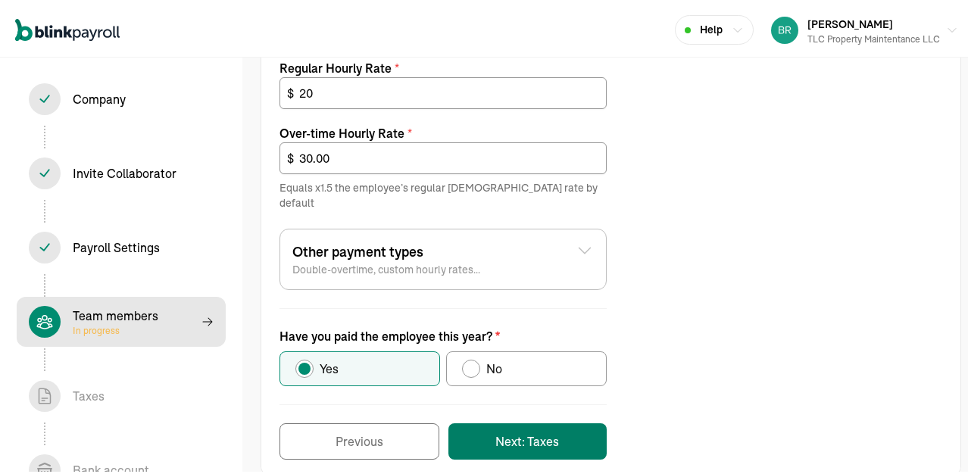
click at [558, 427] on button "Next: Taxes" at bounding box center [528, 439] width 158 height 36
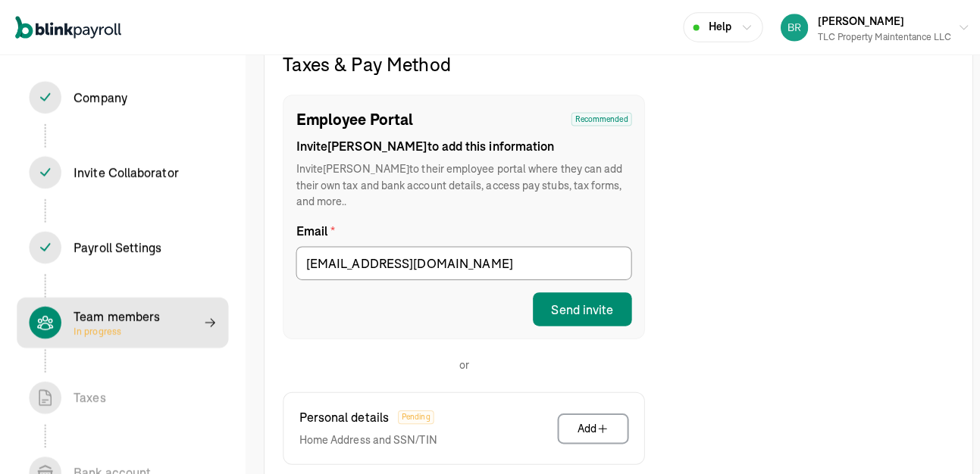
scroll to position [249, 0]
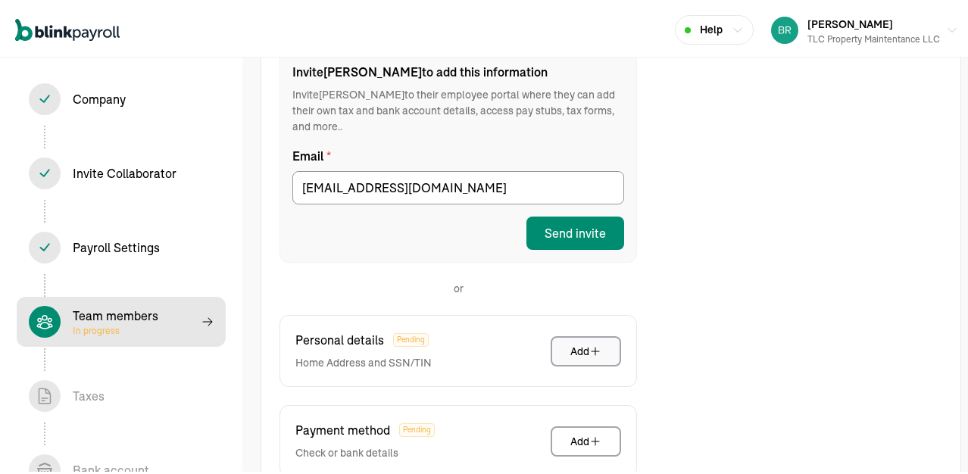
click at [571, 341] on div "Add" at bounding box center [586, 348] width 31 height 15
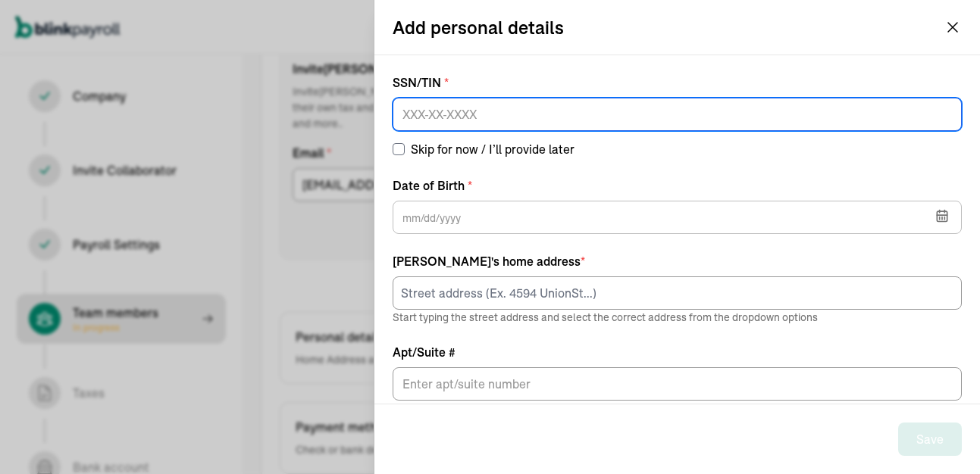
click at [411, 115] on input at bounding box center [677, 114] width 569 height 33
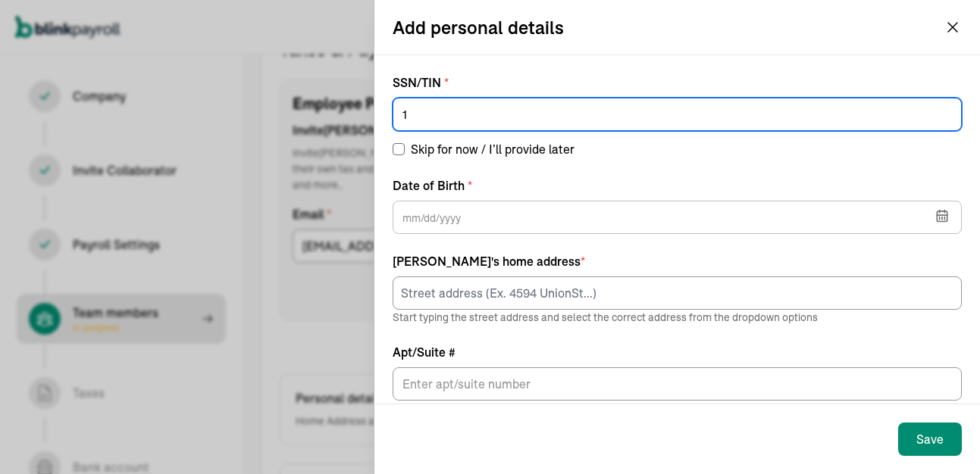
scroll to position [174, 0]
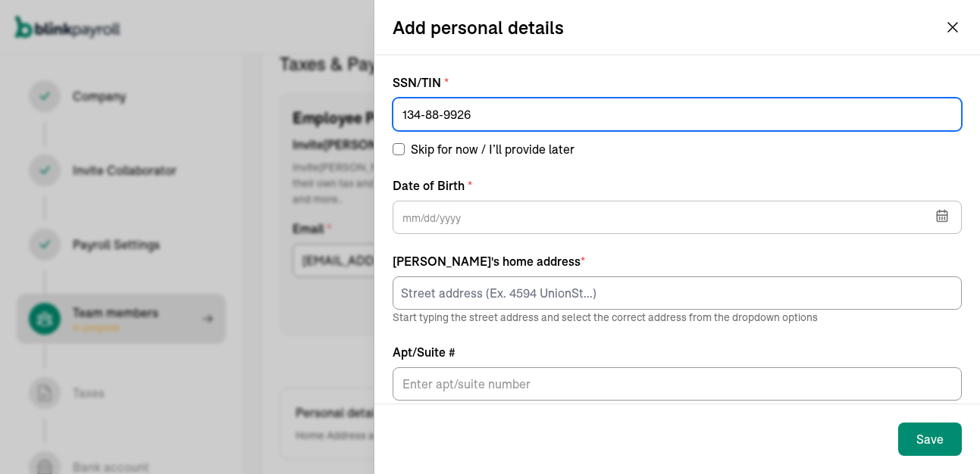
type input "134-88-9926"
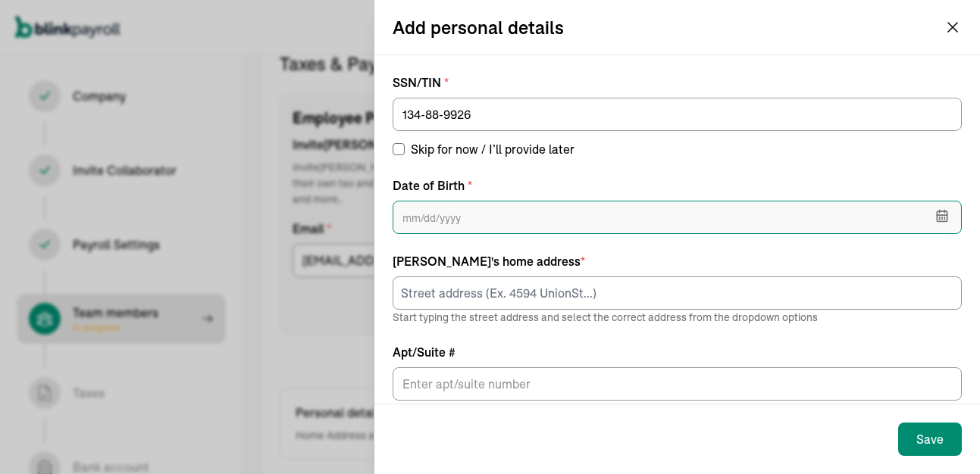
click at [454, 215] on input "text" at bounding box center [677, 217] width 569 height 33
type input "06/07/1992"
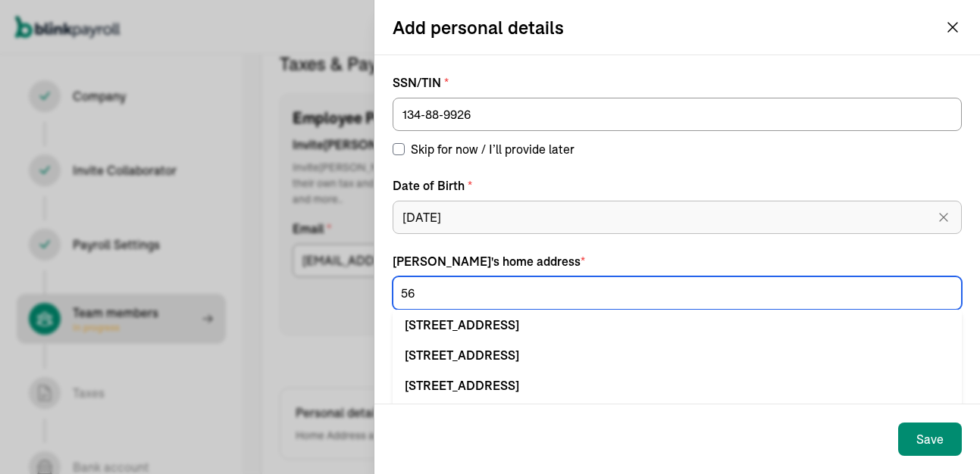
type input "56"
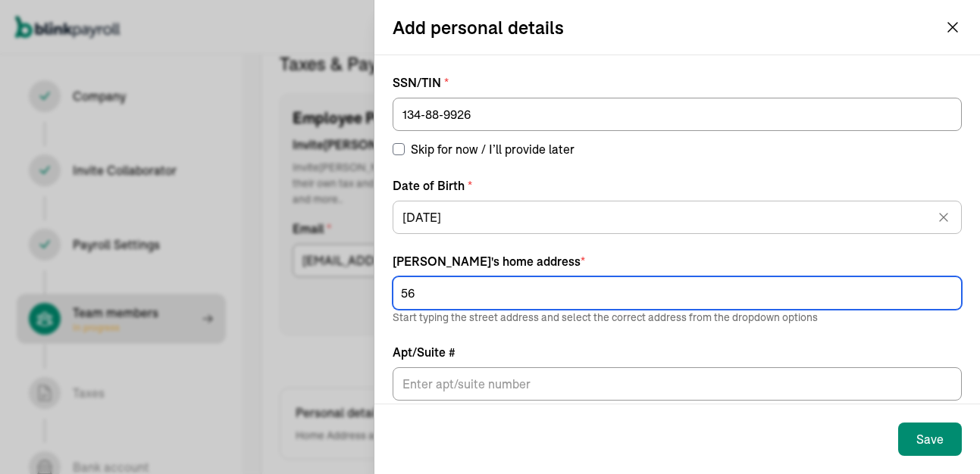
click at [414, 295] on input "56" at bounding box center [677, 293] width 569 height 33
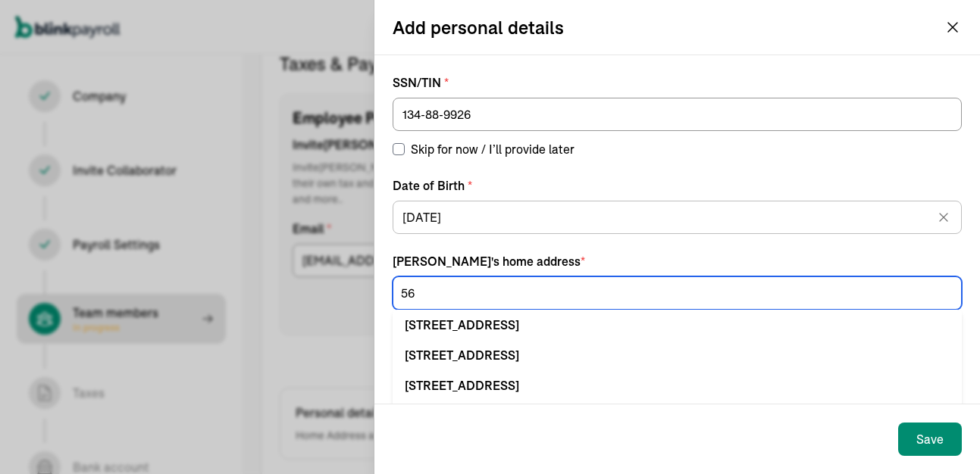
type input "565 Erie St"
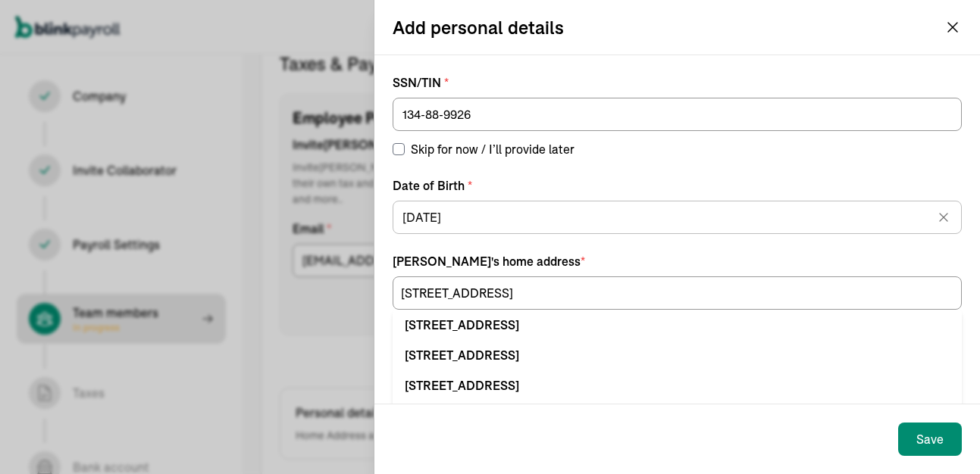
type input "Olean"
type input "NY"
type input "14760"
click at [468, 289] on input "565 Erie St" at bounding box center [677, 293] width 569 height 33
type input "565 Erie St"
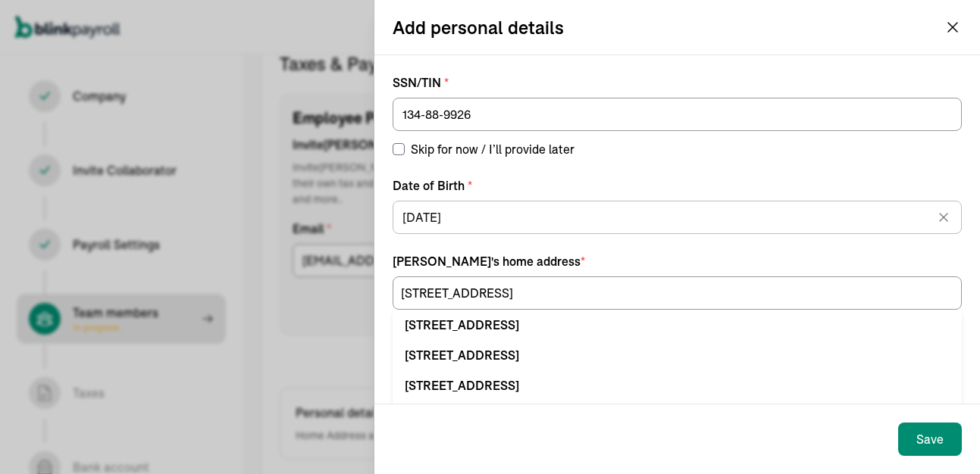
click at [411, 436] on div "Save" at bounding box center [676, 440] width 605 height 70
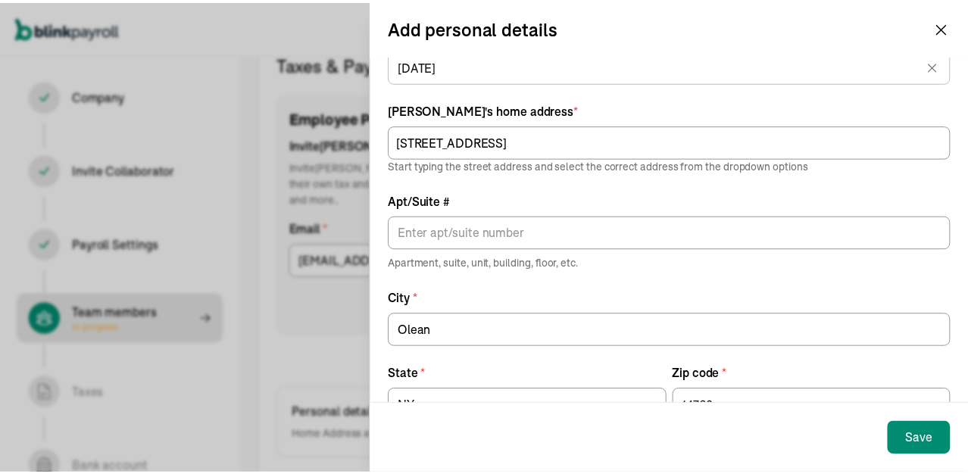
scroll to position [201, 0]
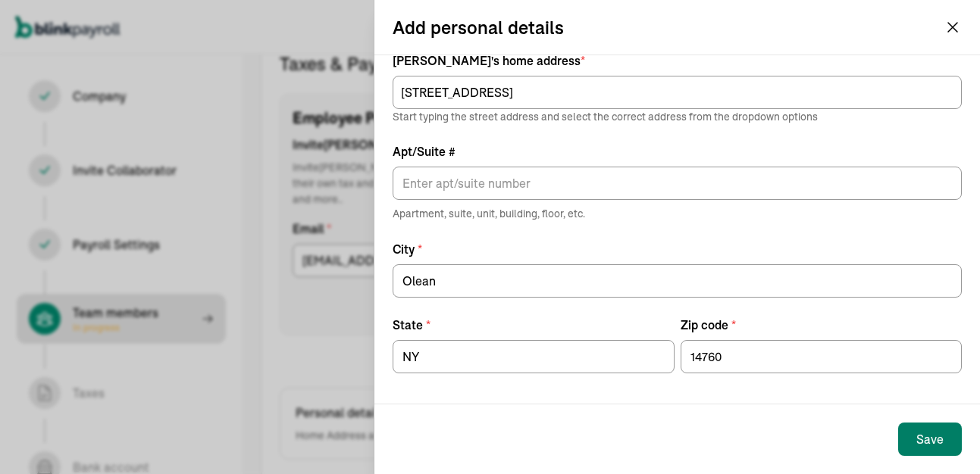
click at [909, 433] on button "Save" at bounding box center [930, 439] width 64 height 33
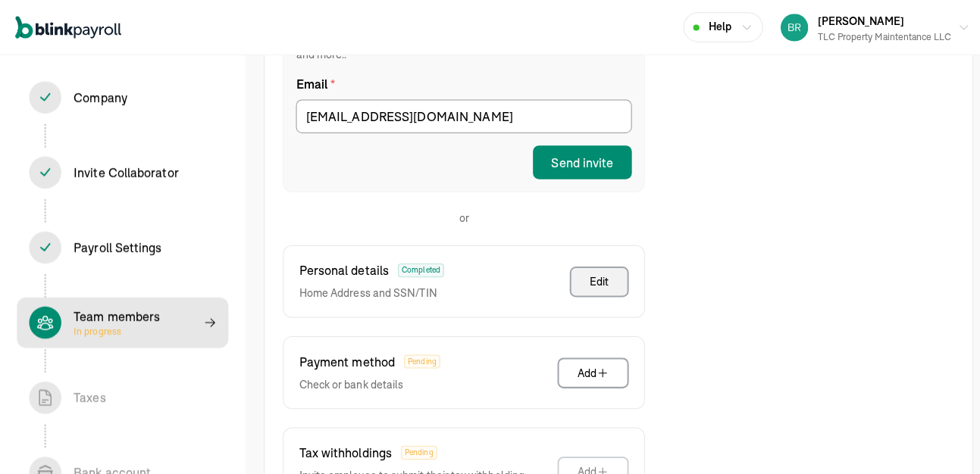
scroll to position [325, 0]
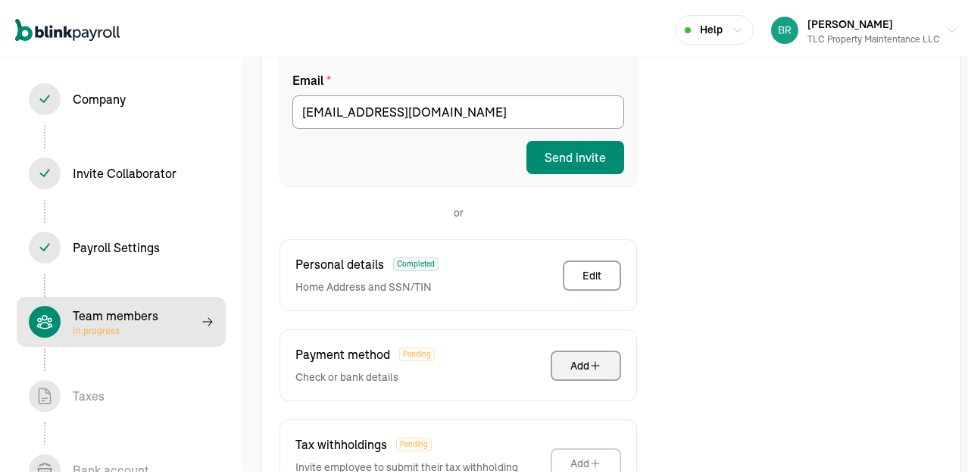
click at [578, 355] on div "Add" at bounding box center [586, 362] width 31 height 15
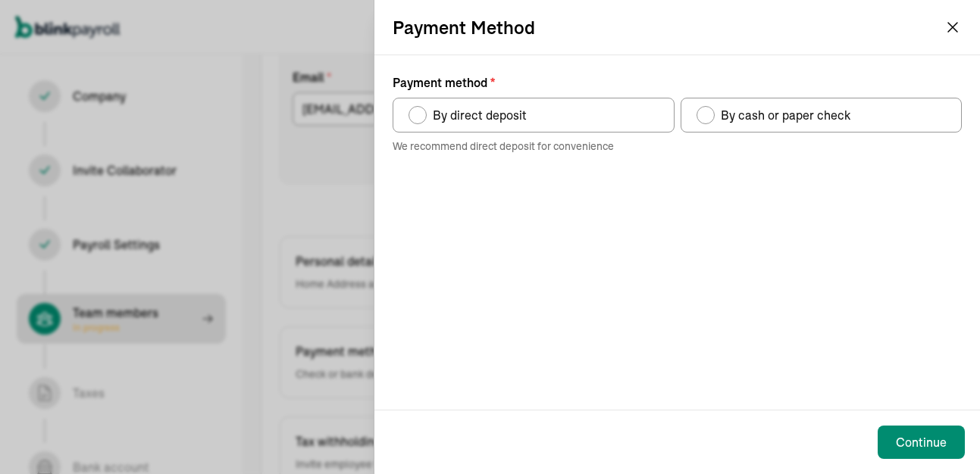
click at [422, 115] on div "Payment method" at bounding box center [417, 115] width 12 height 12
click at [420, 115] on input "By direct deposit" at bounding box center [414, 111] width 12 height 12
radio input "true"
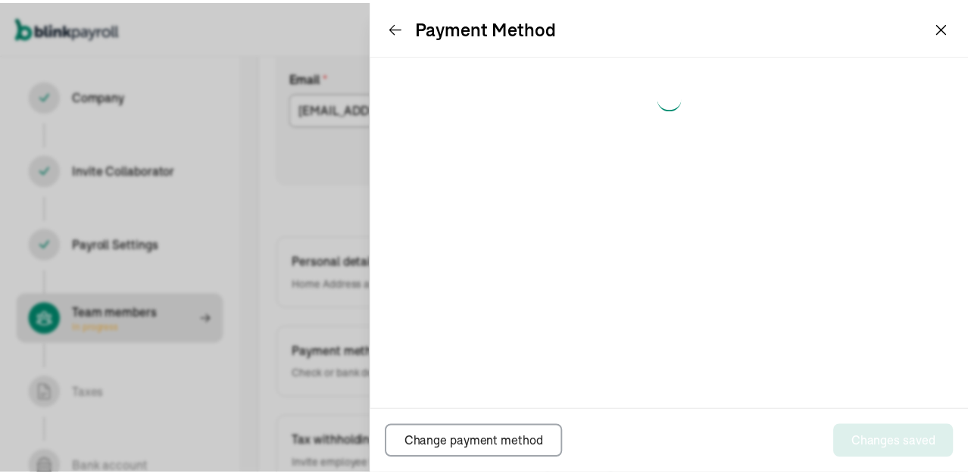
scroll to position [174, 0]
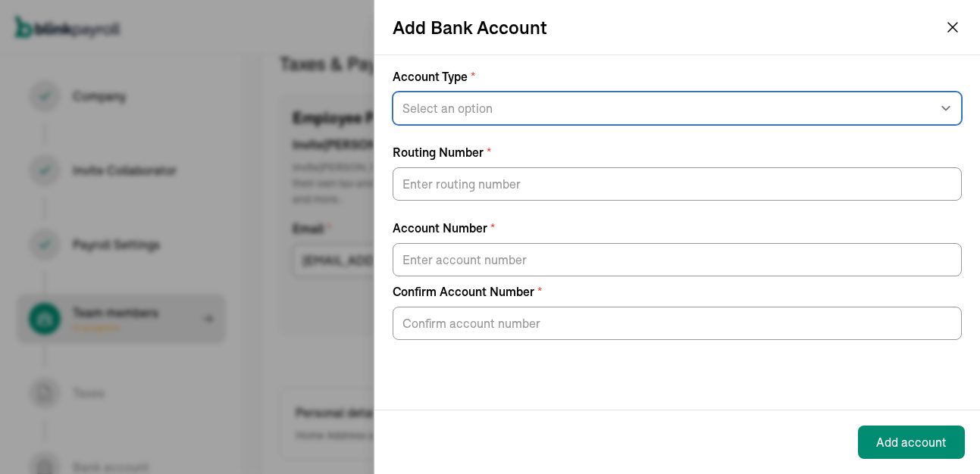
click at [839, 115] on select "Select an option Savings Checking" at bounding box center [677, 108] width 569 height 33
select select "Checking"
click at [393, 92] on select "Select an option Savings Checking" at bounding box center [677, 108] width 569 height 33
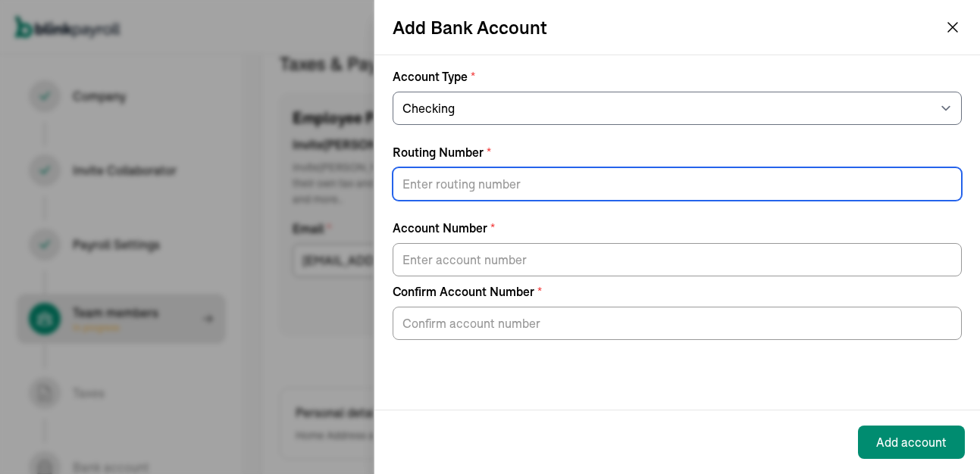
click at [514, 183] on input "Routing Number *" at bounding box center [677, 183] width 569 height 33
type input "022304030"
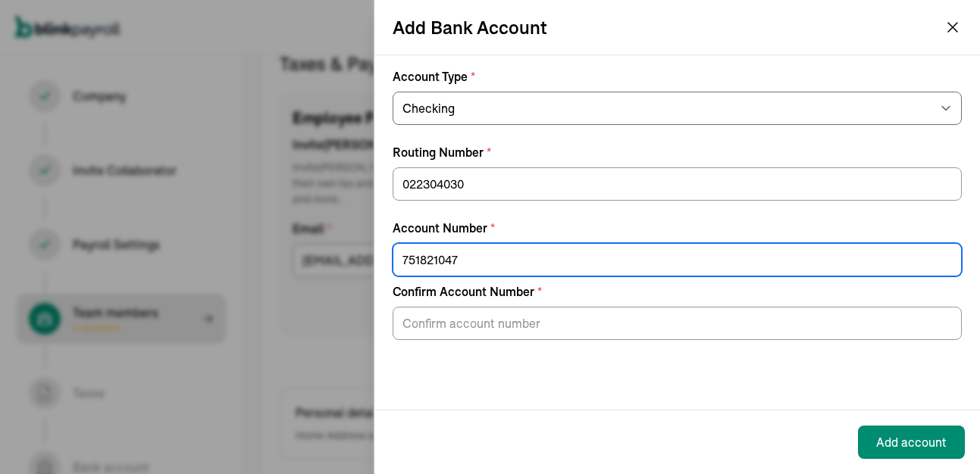
type input "751821047"
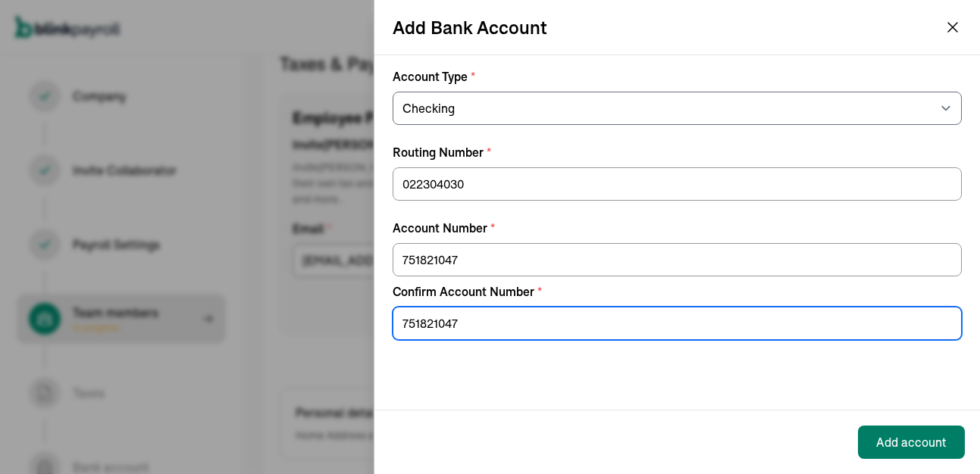
type input "751821047"
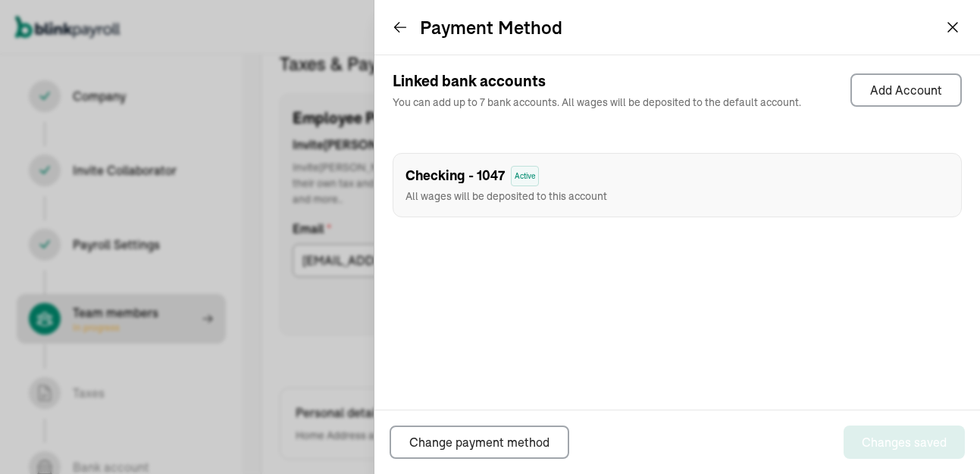
click at [393, 27] on icon at bounding box center [400, 27] width 15 height 15
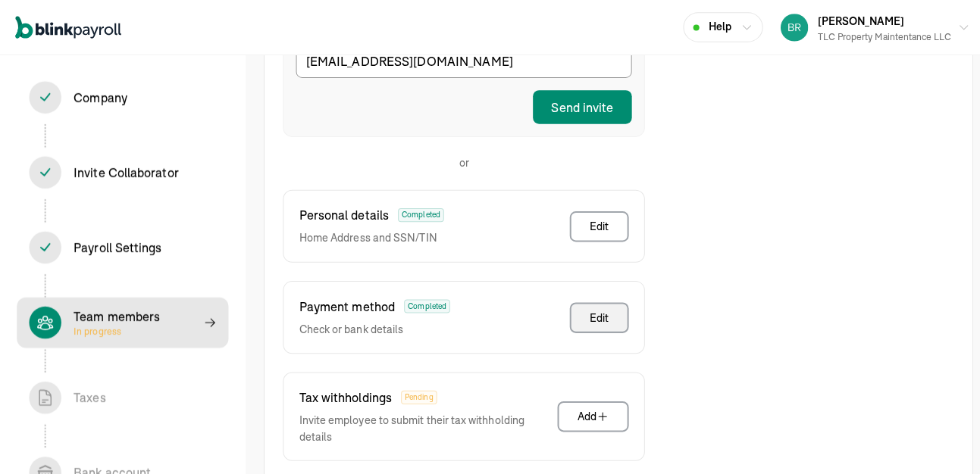
scroll to position [401, 0]
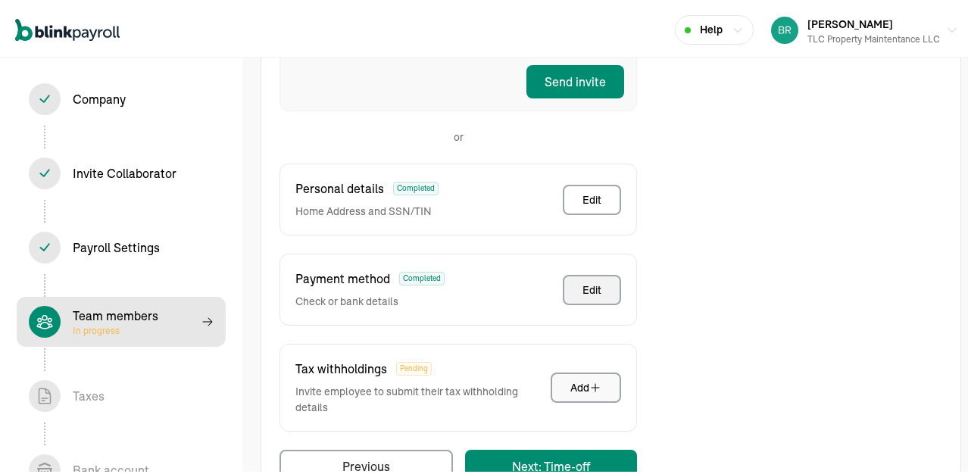
click at [590, 379] on icon "button" at bounding box center [596, 385] width 12 height 12
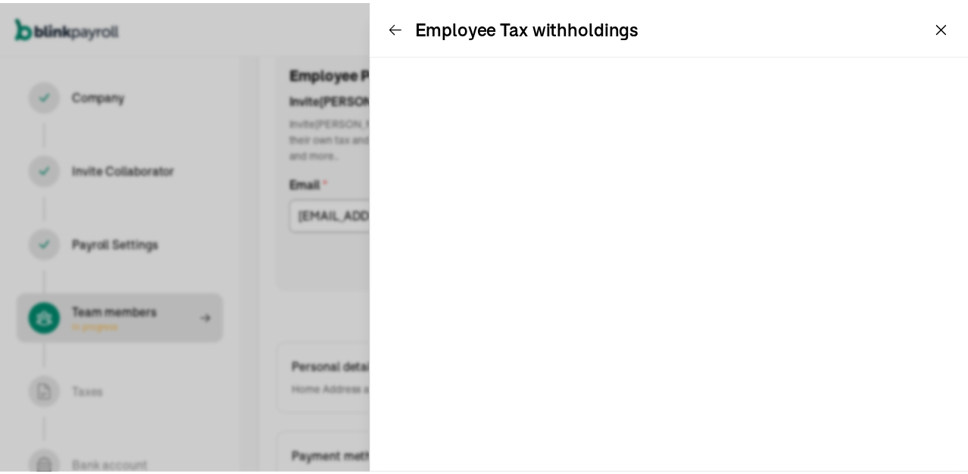
scroll to position [174, 0]
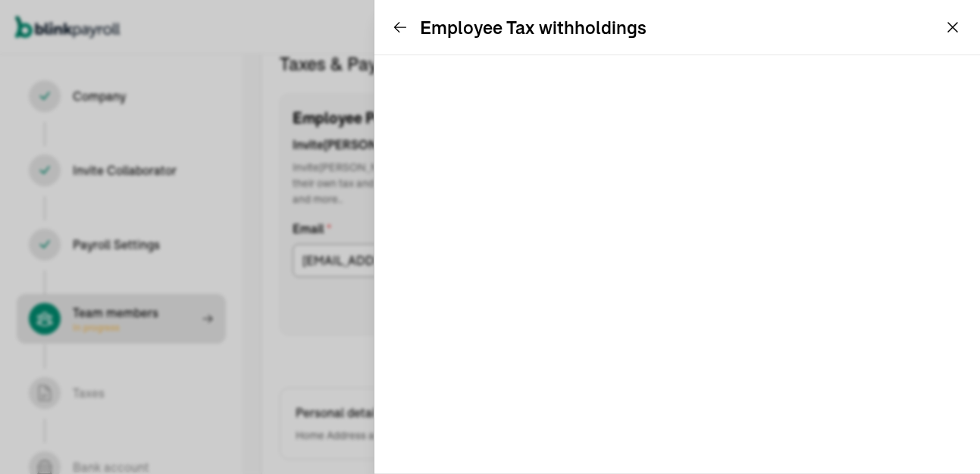
click at [398, 24] on icon at bounding box center [400, 27] width 15 height 15
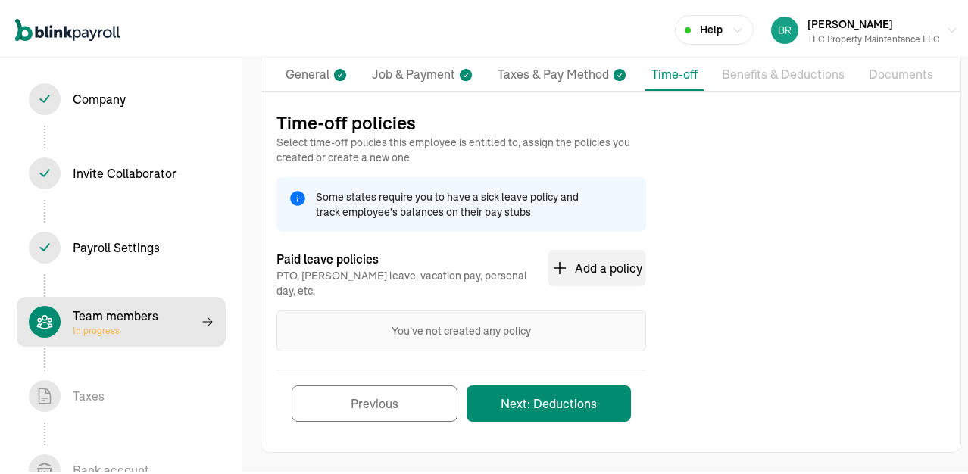
scroll to position [105, 0]
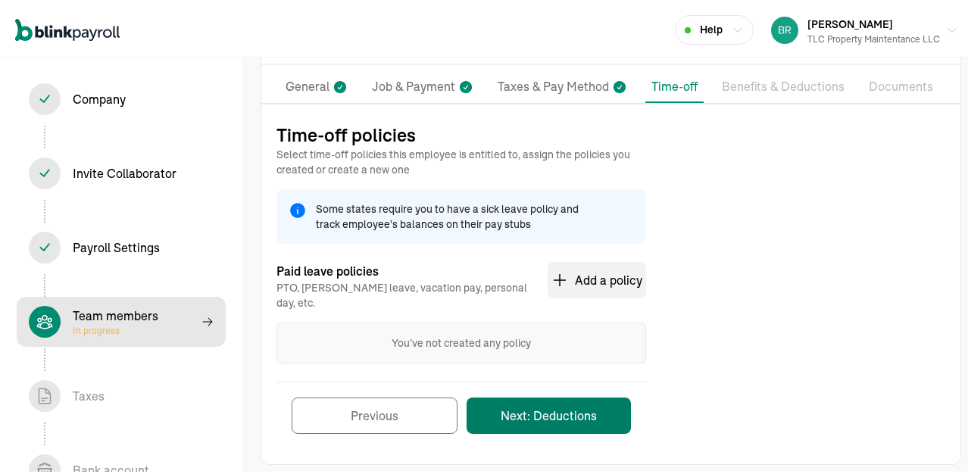
click at [545, 399] on button "Next: Deductions" at bounding box center [549, 413] width 164 height 36
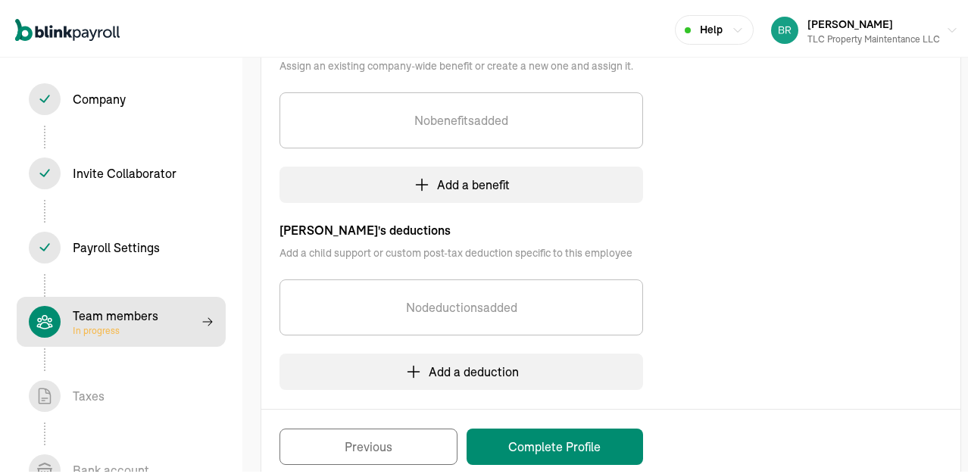
scroll to position [384, 0]
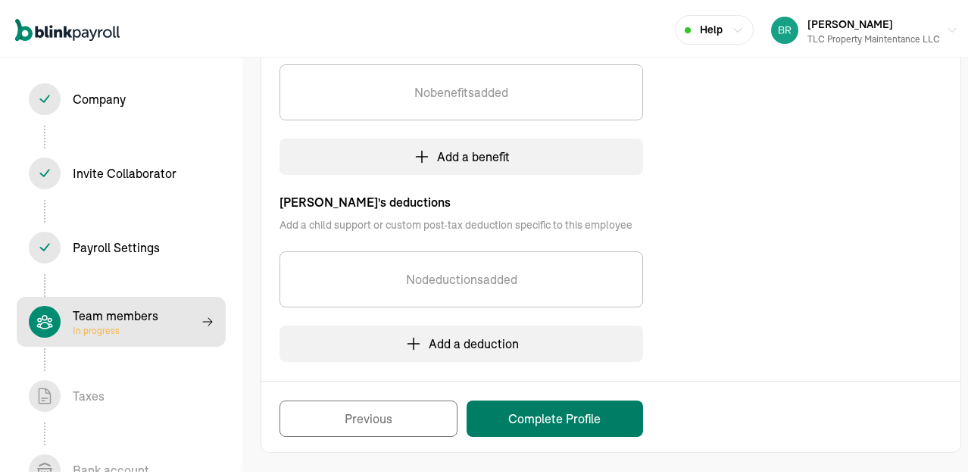
click at [532, 417] on button "Complete Profile" at bounding box center [555, 416] width 177 height 36
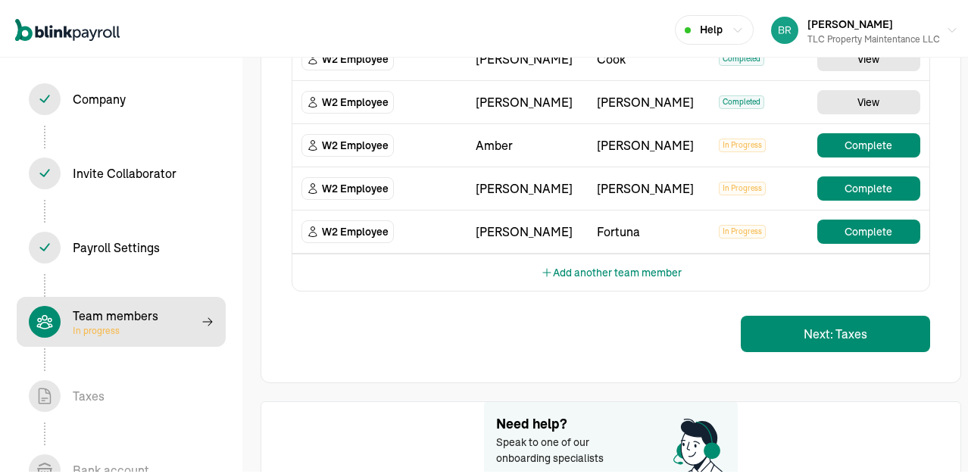
scroll to position [190, 0]
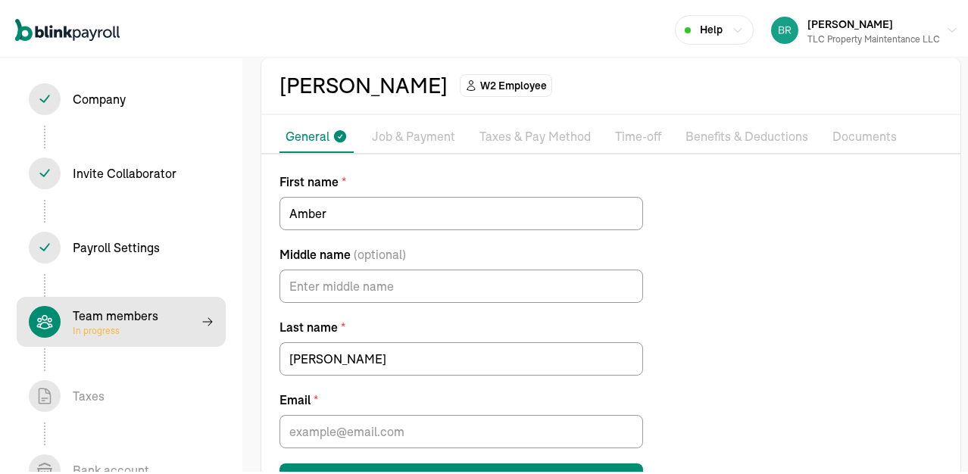
scroll to position [115, 0]
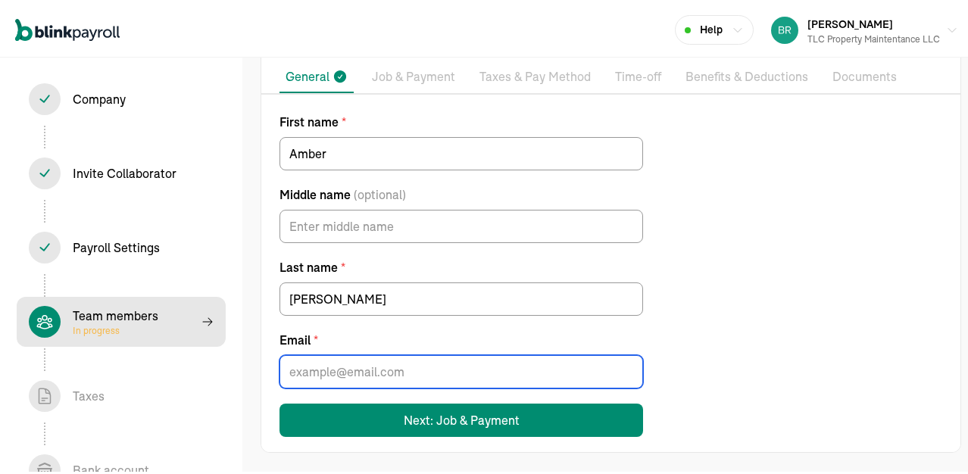
click at [327, 368] on input "Email *" at bounding box center [462, 368] width 364 height 33
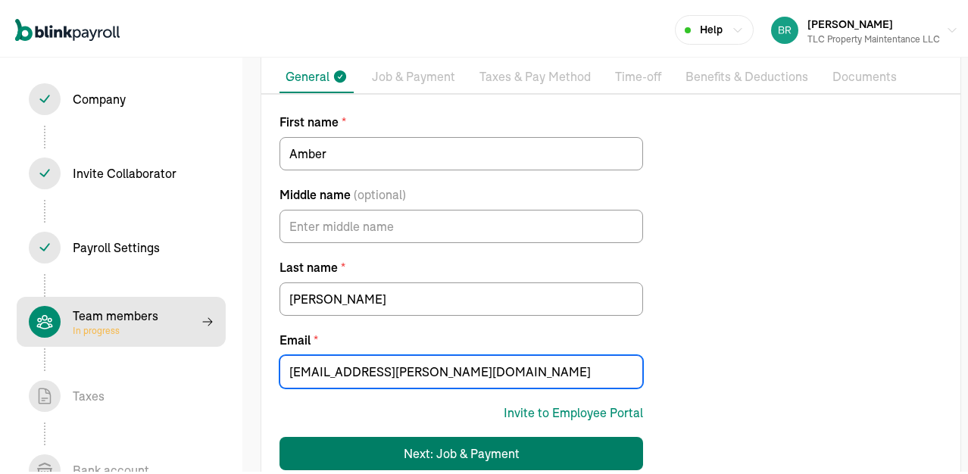
type input "amber.mohr@outlook.com"
click at [443, 436] on div "Next: Job & Payment" at bounding box center [462, 451] width 116 height 18
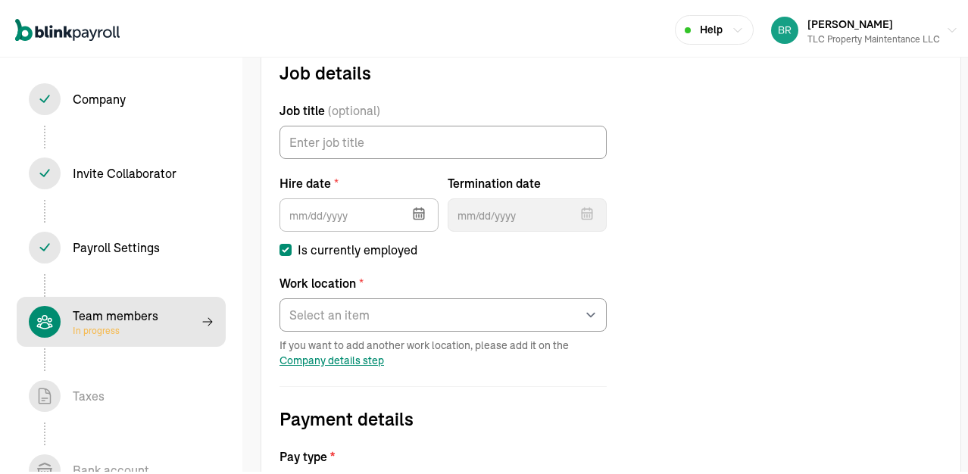
scroll to position [174, 0]
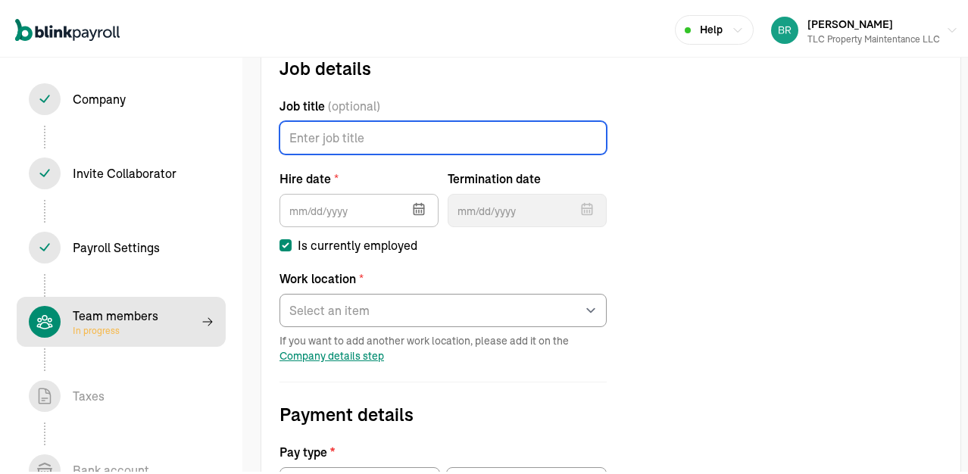
click at [453, 139] on input "Job title (optional)" at bounding box center [443, 134] width 327 height 33
type input "Laborer"
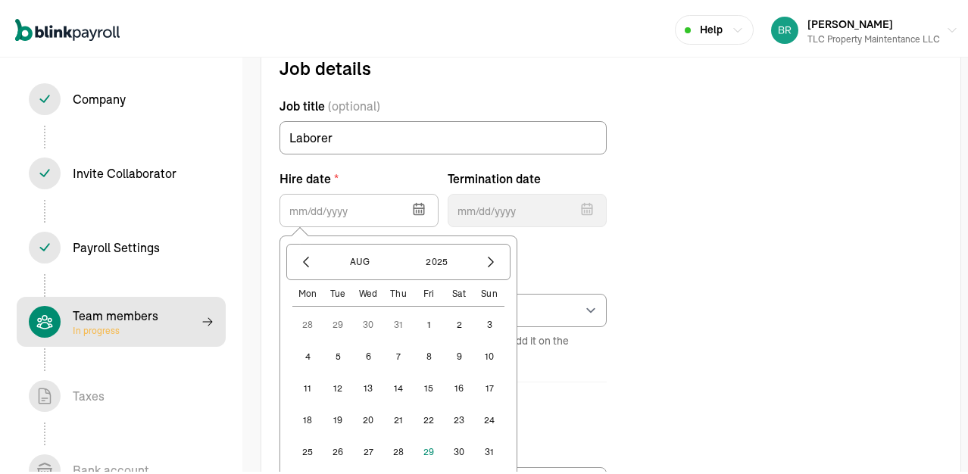
click at [433, 322] on button "1" at bounding box center [429, 322] width 30 height 30
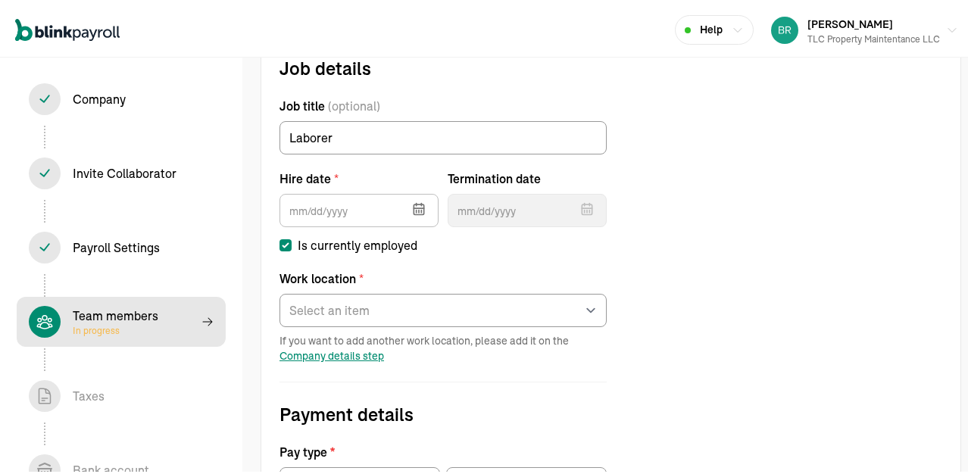
type input "08/01/2025"
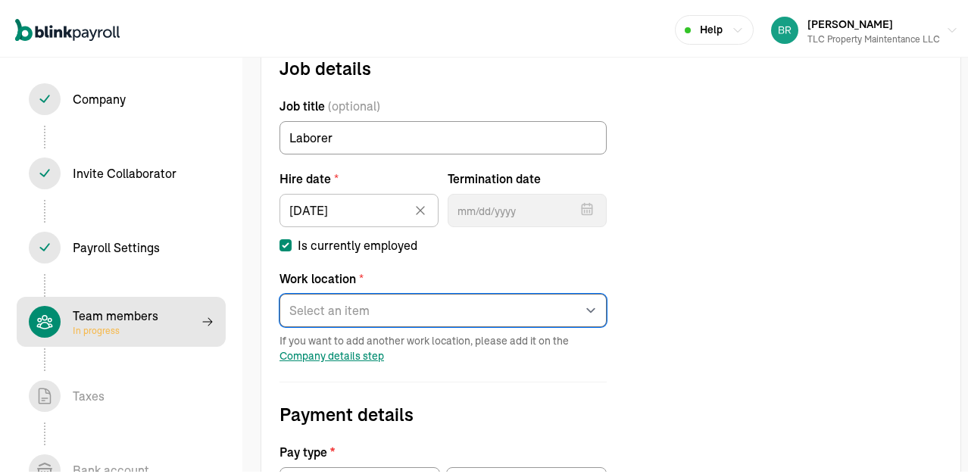
click at [400, 311] on select "Select an item Office Works from home" at bounding box center [443, 307] width 327 height 33
select select "565 Erie St"
click at [280, 291] on select "Select an item Office Works from home" at bounding box center [443, 307] width 327 height 33
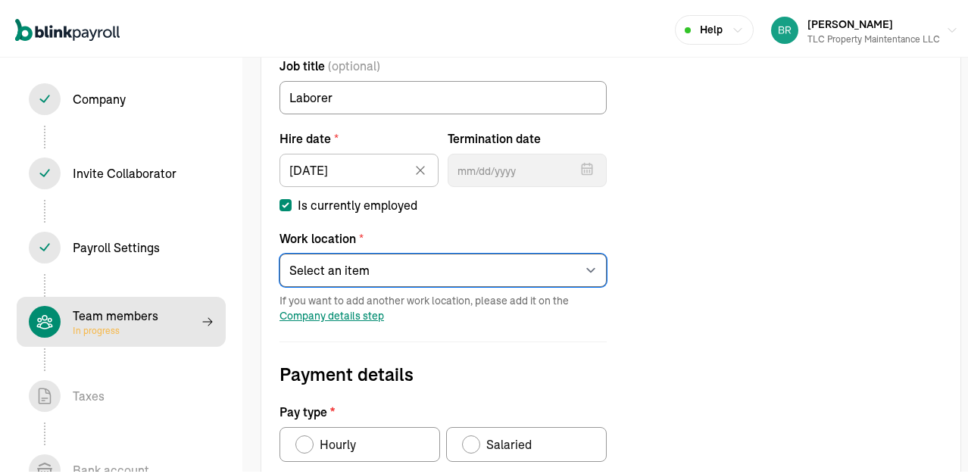
scroll to position [249, 0]
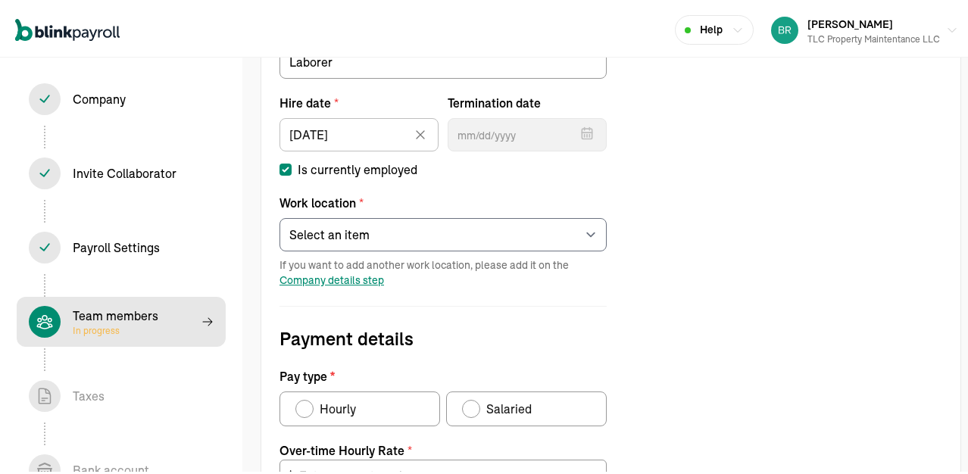
click at [310, 405] on div "Pay type" at bounding box center [305, 406] width 12 height 12
click at [307, 405] on input "Hourly" at bounding box center [301, 402] width 12 height 12
radio input "true"
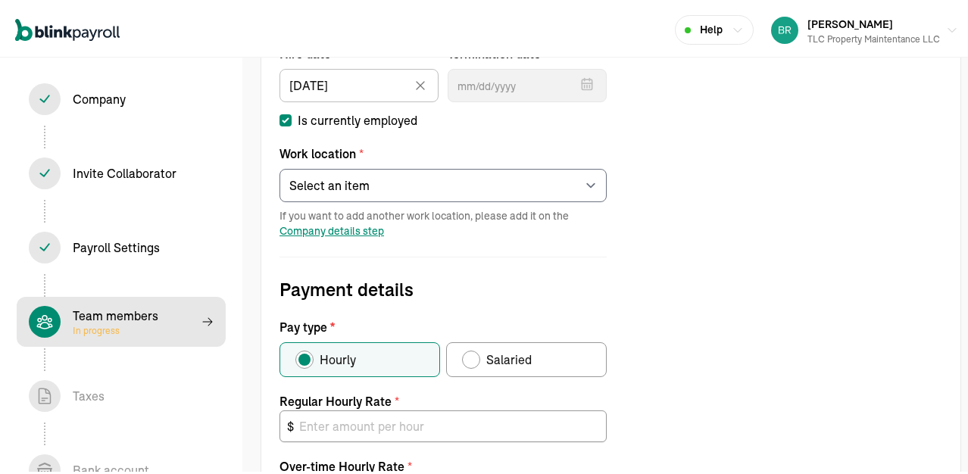
scroll to position [325, 0]
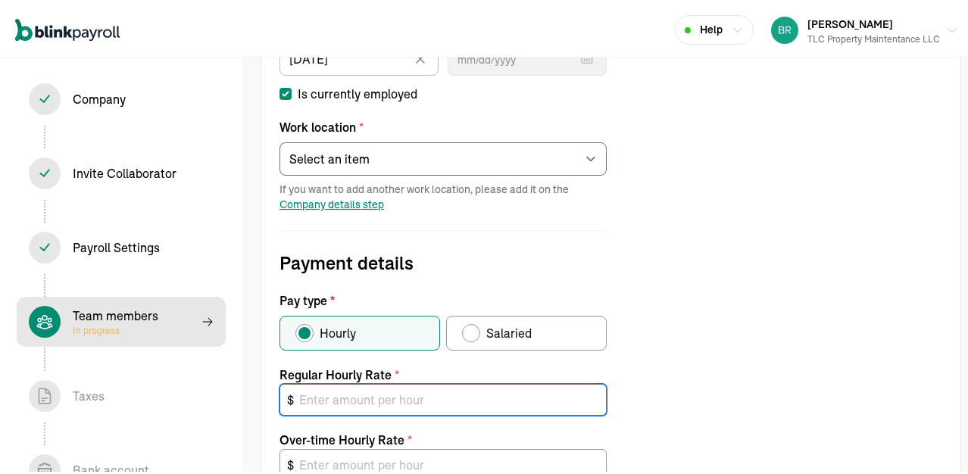
click at [359, 400] on input "text" at bounding box center [443, 397] width 327 height 32
type input "2"
type input "3.00"
type input "20"
type input "30.00"
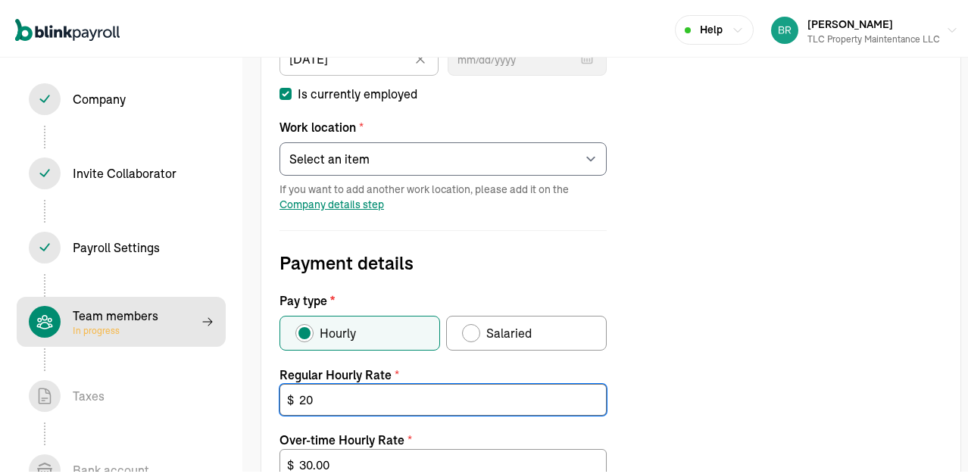
type input "2"
type input "3.00"
type input "1"
type input "1.50"
type input "15"
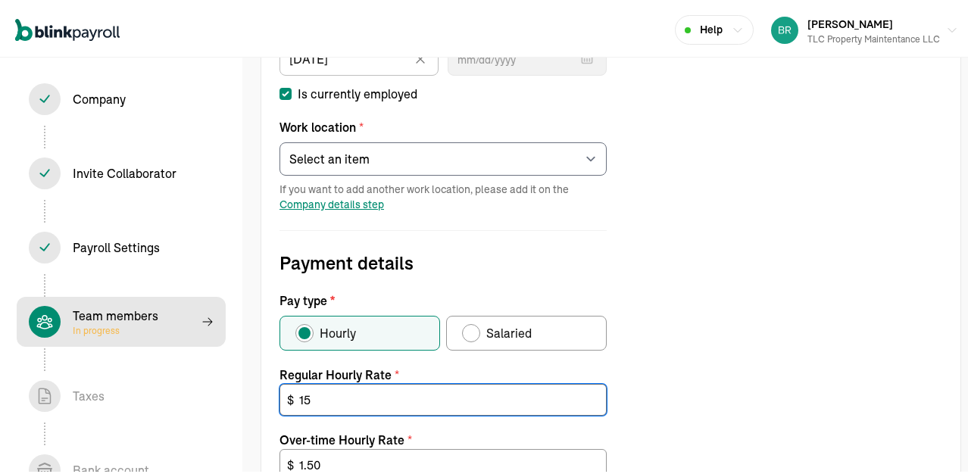
type input "22.50"
type input "15.5"
type input "23.25"
type input "15.50"
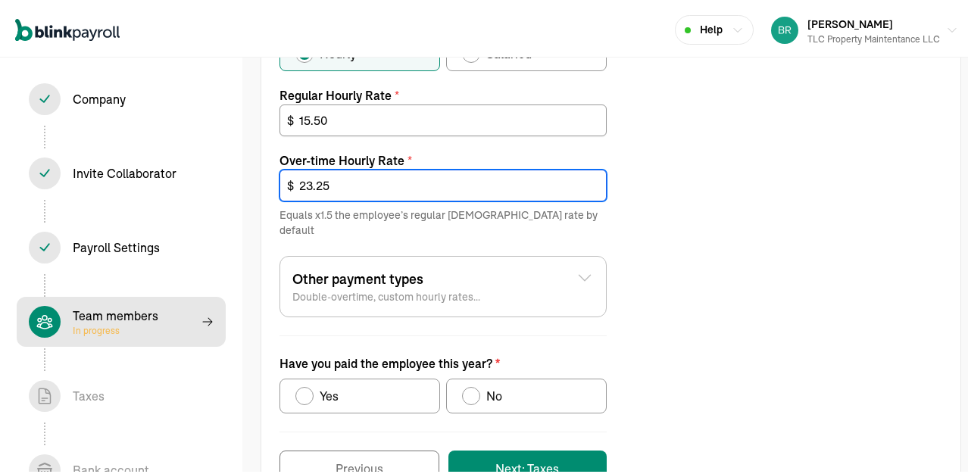
scroll to position [632, 0]
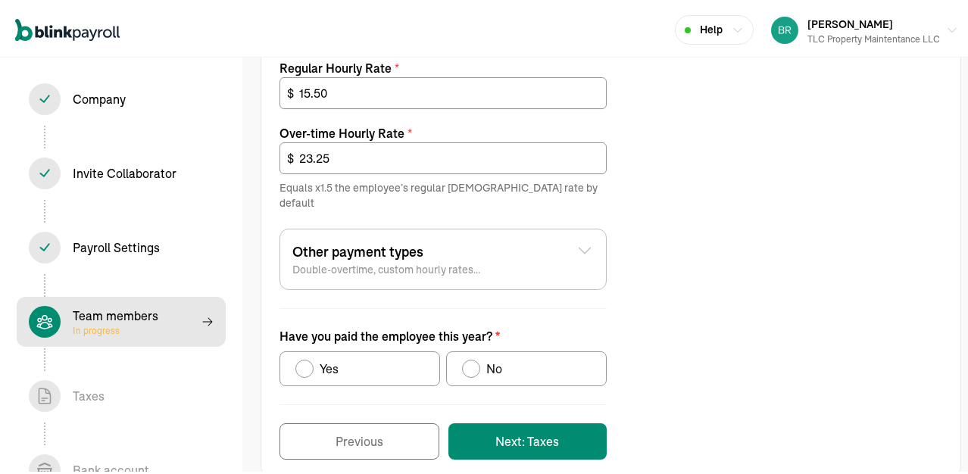
click at [477, 357] on div "Have you paid the employee this year?" at bounding box center [471, 366] width 18 height 18
click at [474, 356] on input "No" at bounding box center [467, 362] width 12 height 12
radio input "true"
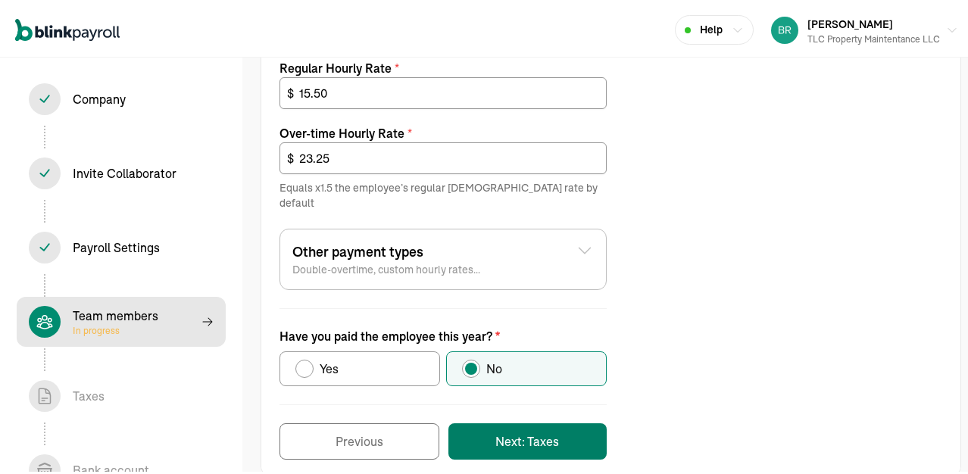
click at [518, 425] on button "Next: Taxes" at bounding box center [528, 439] width 158 height 36
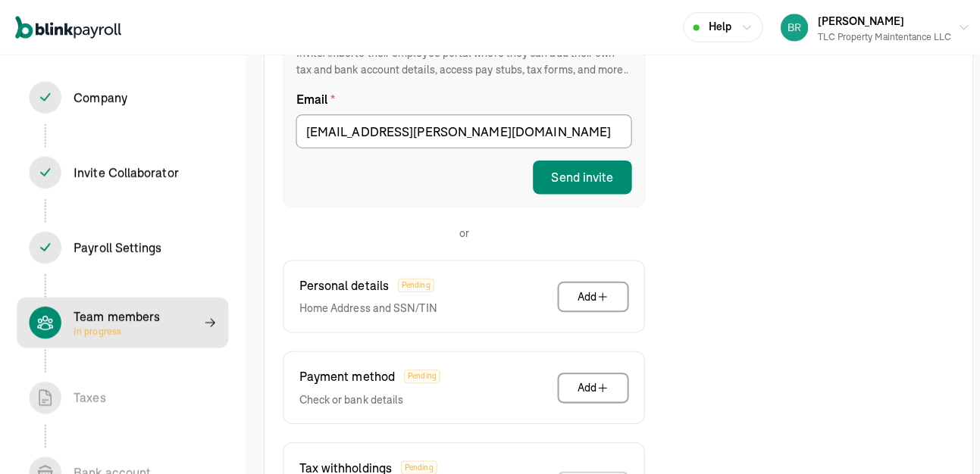
scroll to position [325, 0]
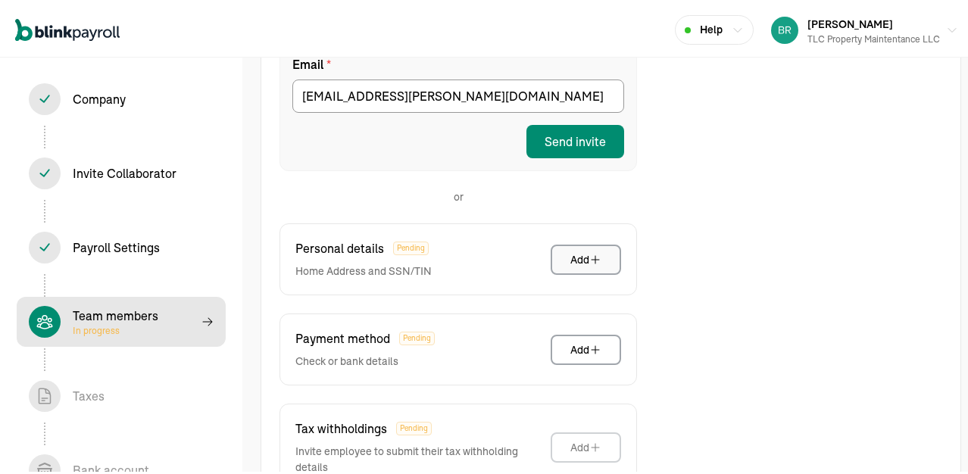
click at [593, 255] on icon "button" at bounding box center [596, 257] width 12 height 12
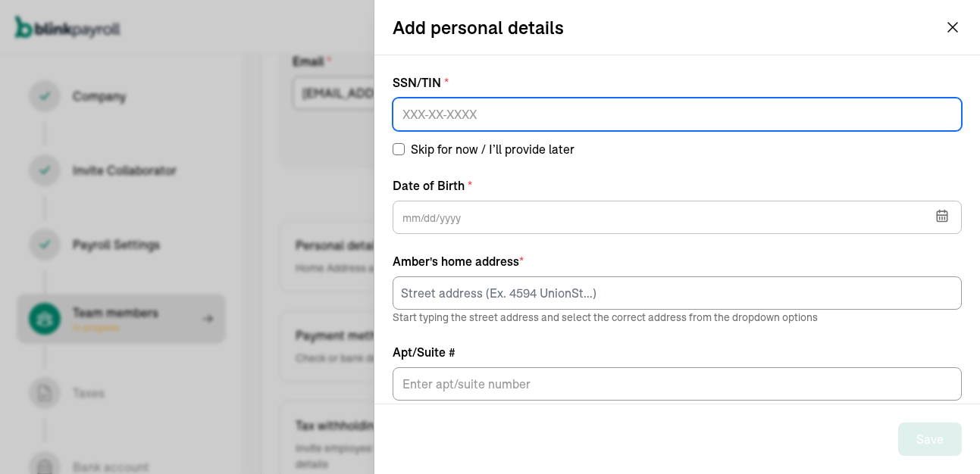
click at [596, 117] on input at bounding box center [677, 114] width 569 height 33
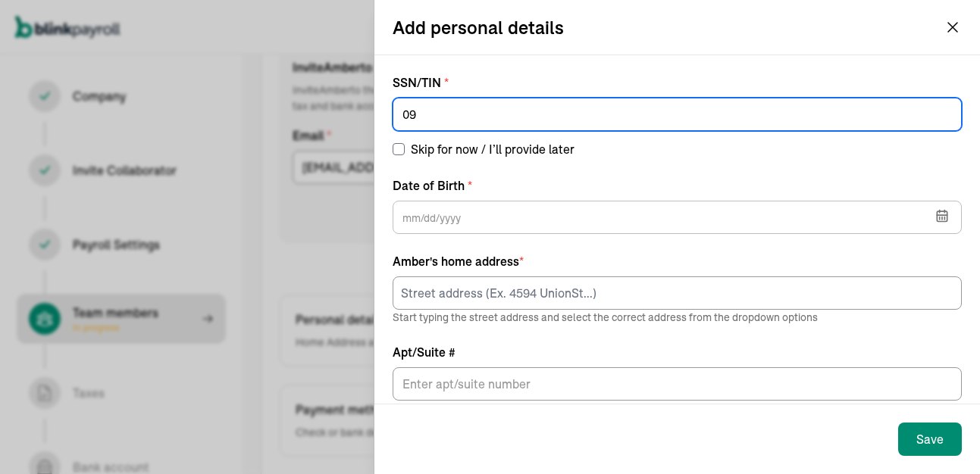
scroll to position [174, 0]
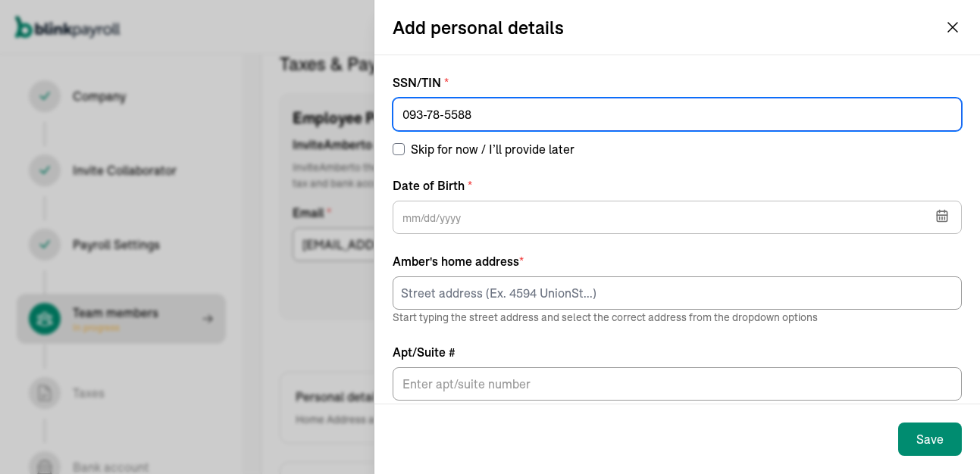
type input "093-78-5588"
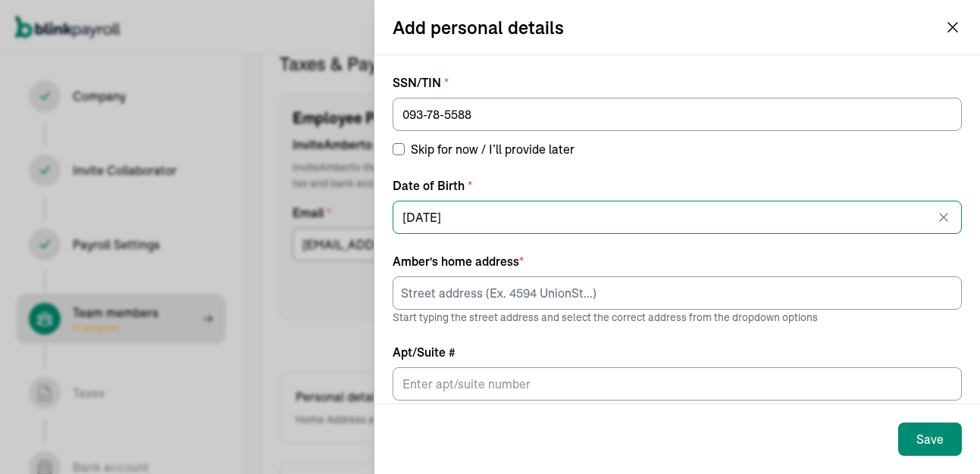
type input "07/22/1985"
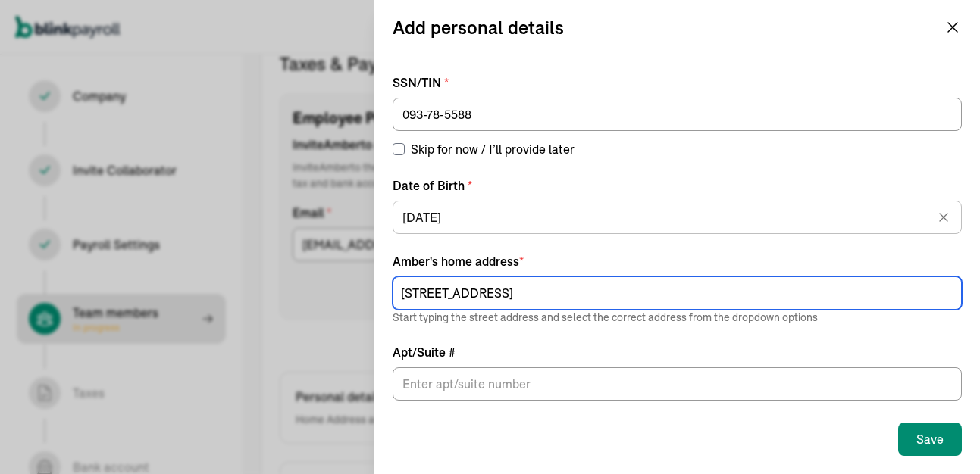
type input "1940 White Hill Road"
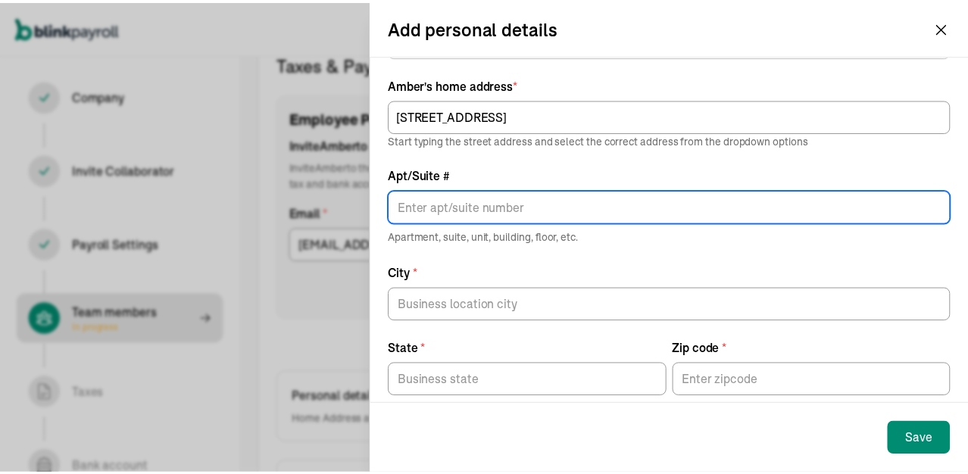
scroll to position [201, 0]
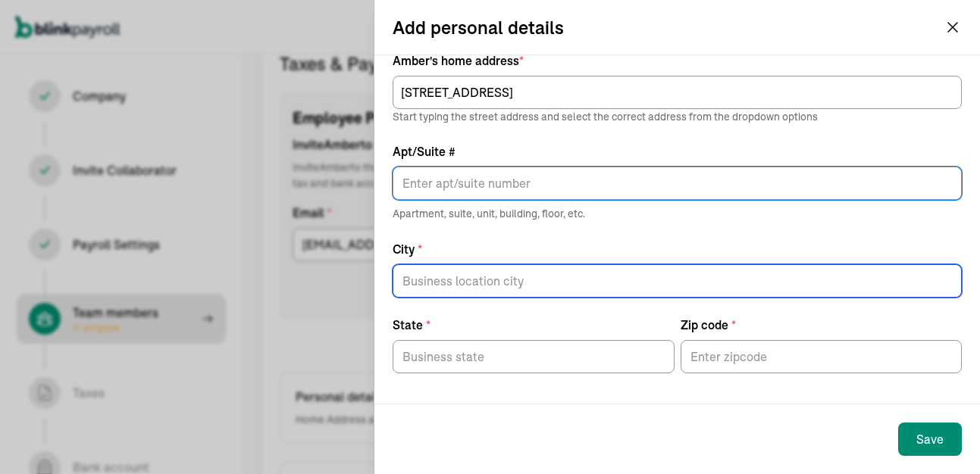
click at [464, 277] on input "City *" at bounding box center [677, 280] width 569 height 33
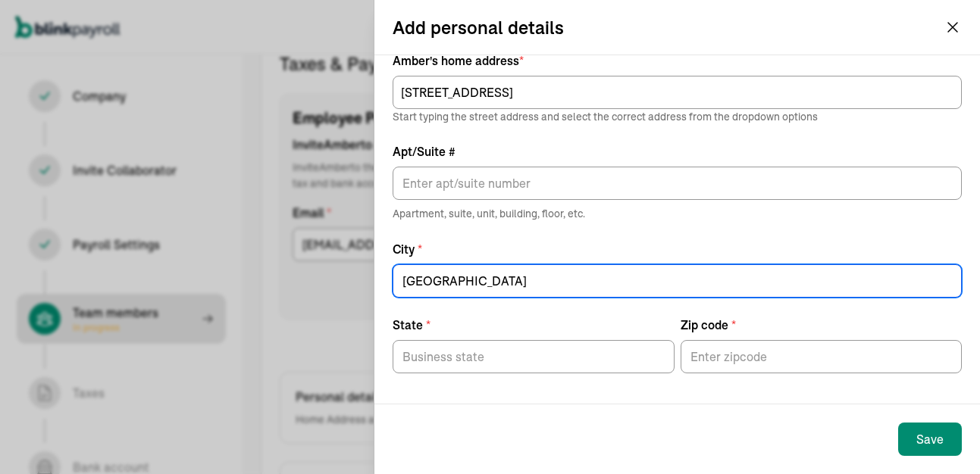
type input "Allentown"
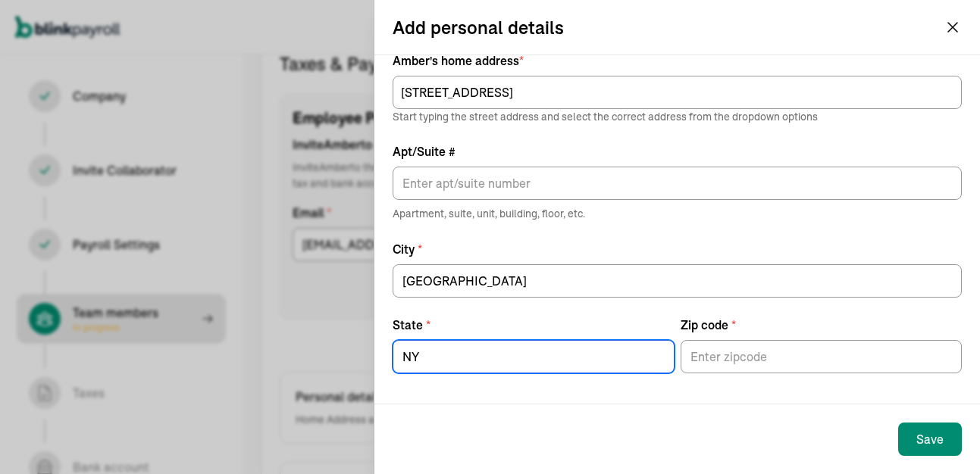
type input "NY"
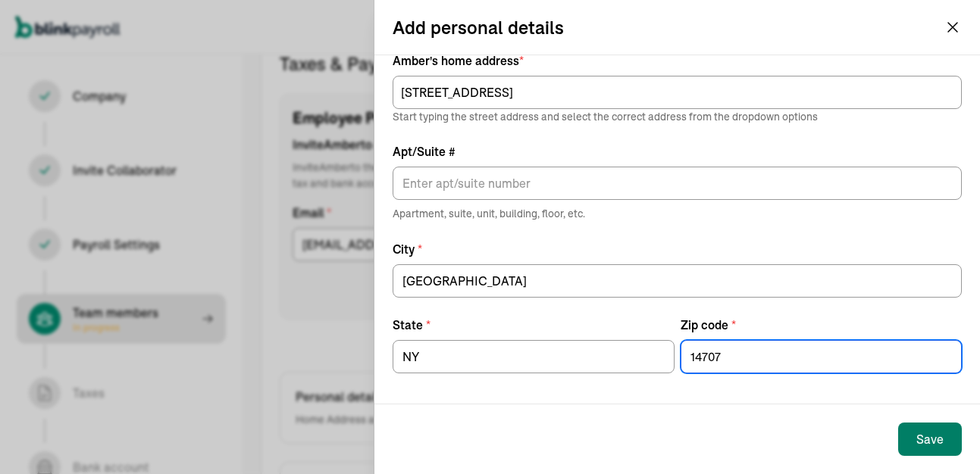
type input "14707"
click at [923, 436] on div "Save" at bounding box center [929, 439] width 27 height 18
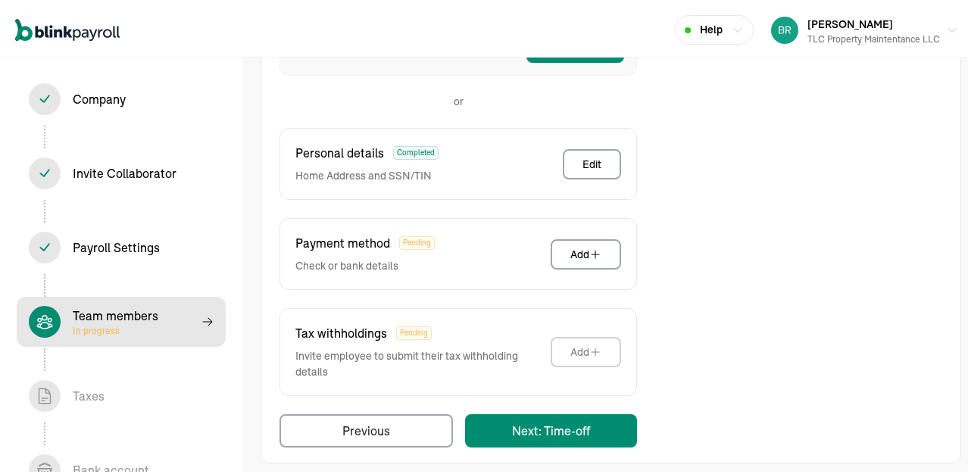
scroll to position [431, 0]
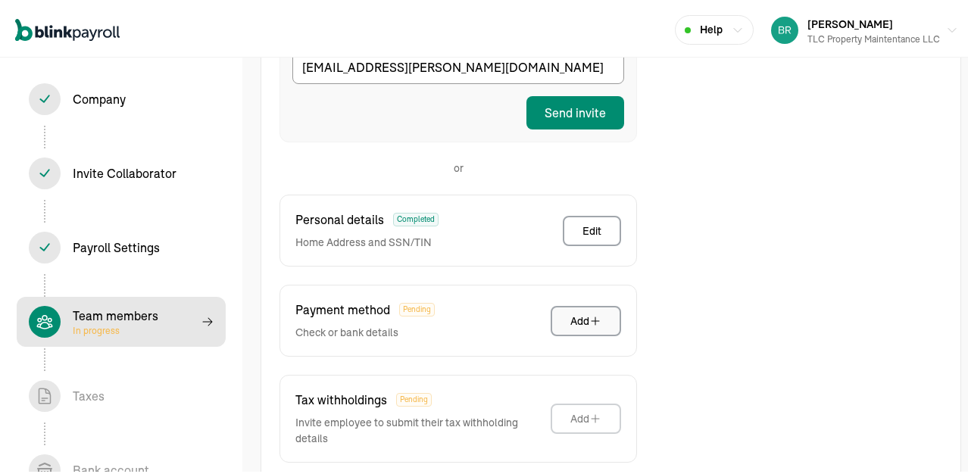
click at [594, 243] on div "Taxes & Pay Method Employee Portal Recommended Invite Amber to add this informa…" at bounding box center [459, 191] width 358 height 640
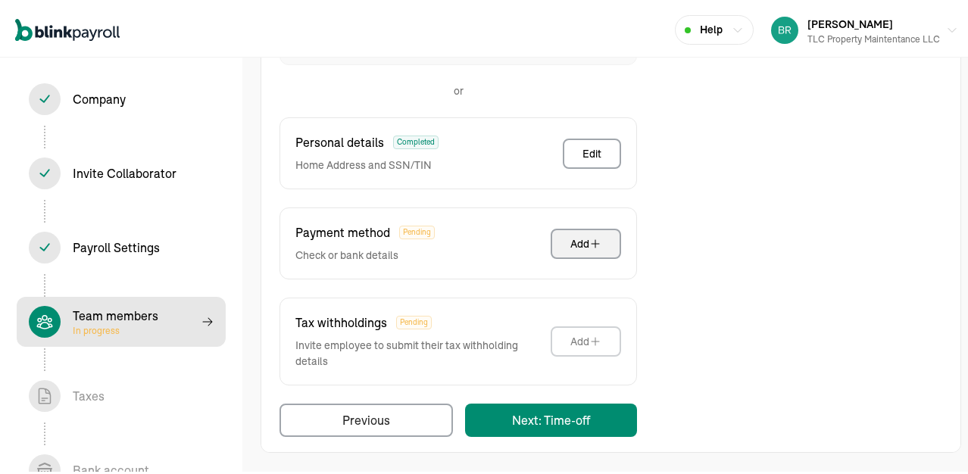
click at [586, 246] on div "Add" at bounding box center [586, 240] width 31 height 15
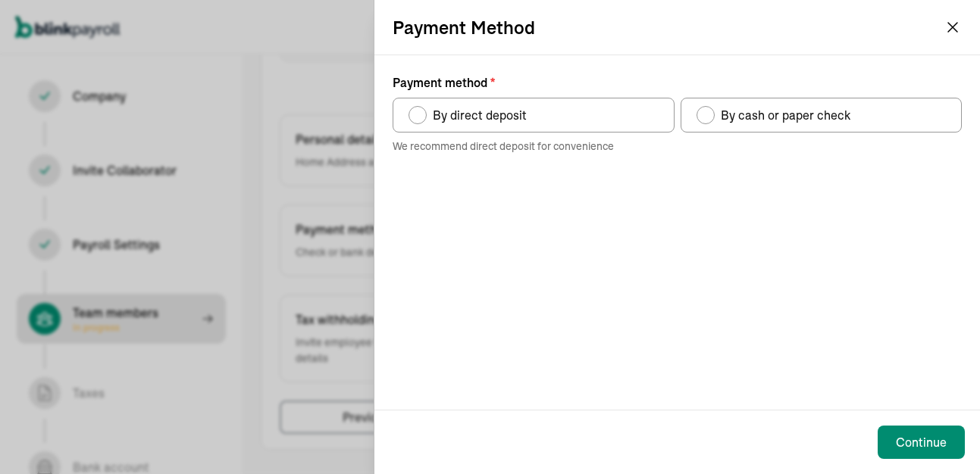
click at [427, 120] on div "By direct deposit" at bounding box center [477, 115] width 100 height 18
click at [420, 117] on input "By direct deposit" at bounding box center [414, 111] width 12 height 12
radio input "true"
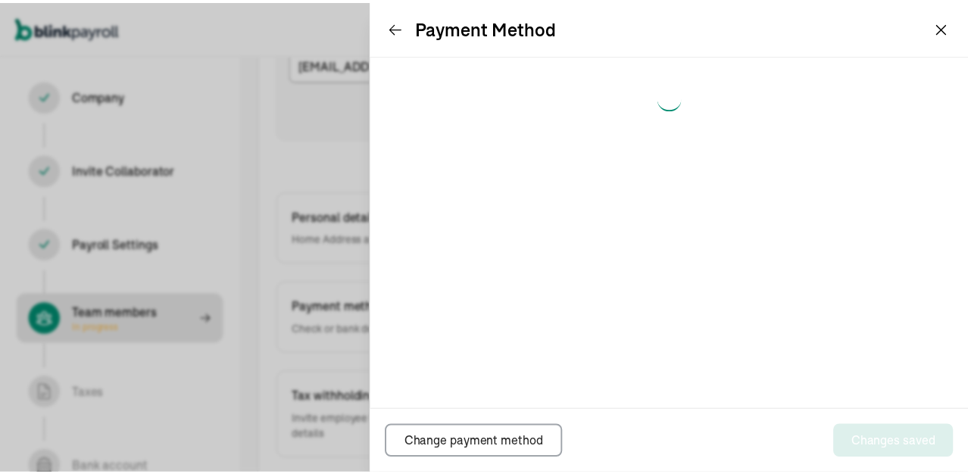
scroll to position [174, 0]
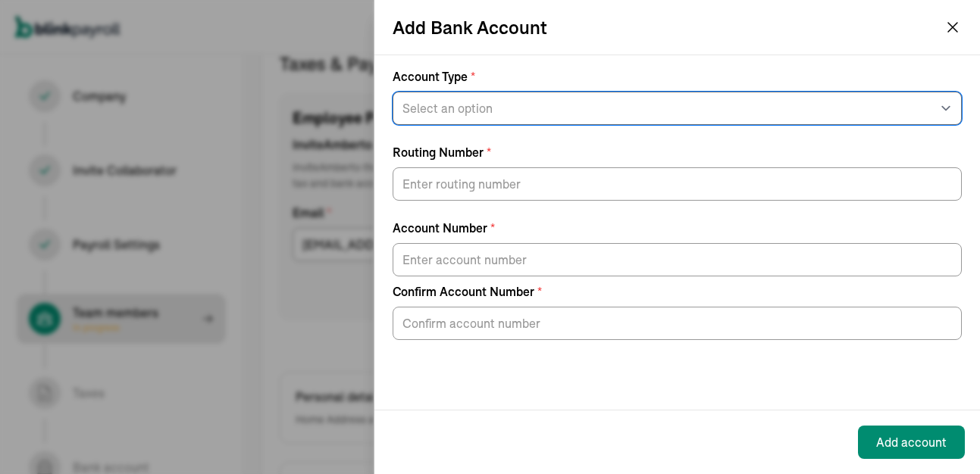
click at [441, 116] on select "Select an option Savings Checking" at bounding box center [677, 108] width 569 height 33
select select "Checking"
click at [393, 92] on select "Select an option Savings Checking" at bounding box center [677, 108] width 569 height 33
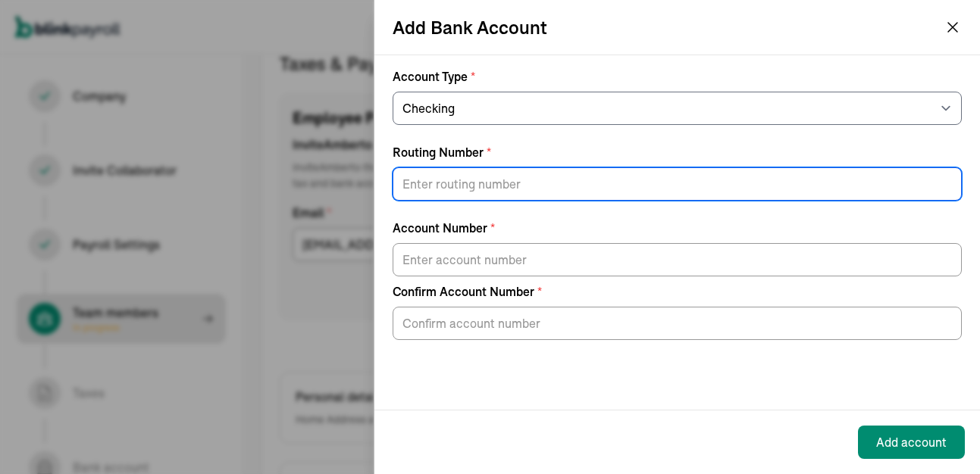
click at [452, 174] on input "Routing Number *" at bounding box center [677, 183] width 569 height 33
type input "314972853"
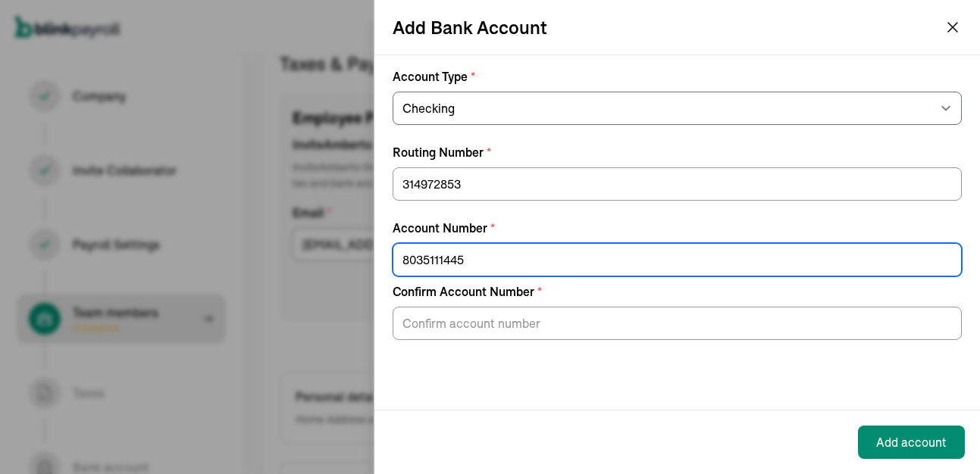
type input "8035111445"
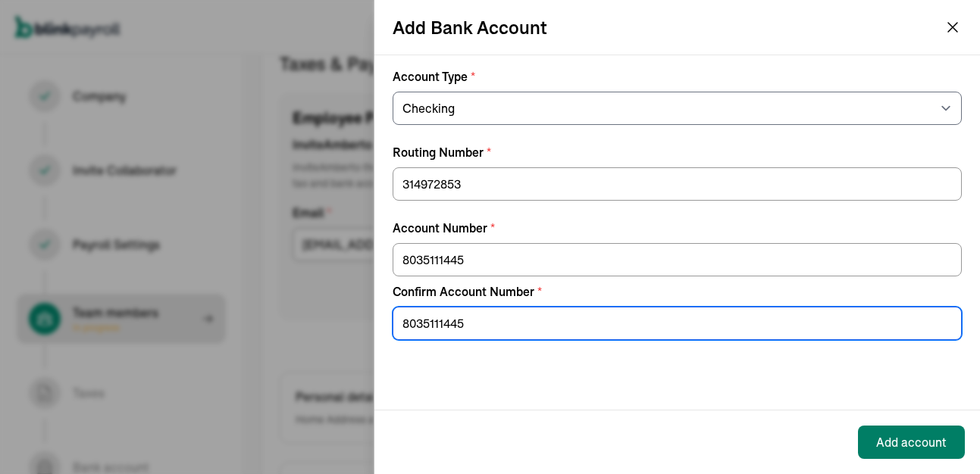
type input "8035111445"
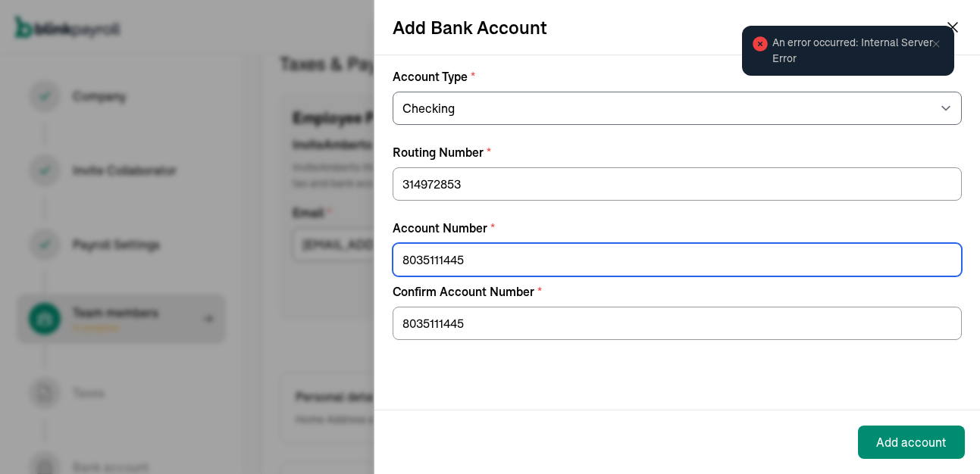
click at [488, 259] on input "8035111445" at bounding box center [677, 259] width 569 height 33
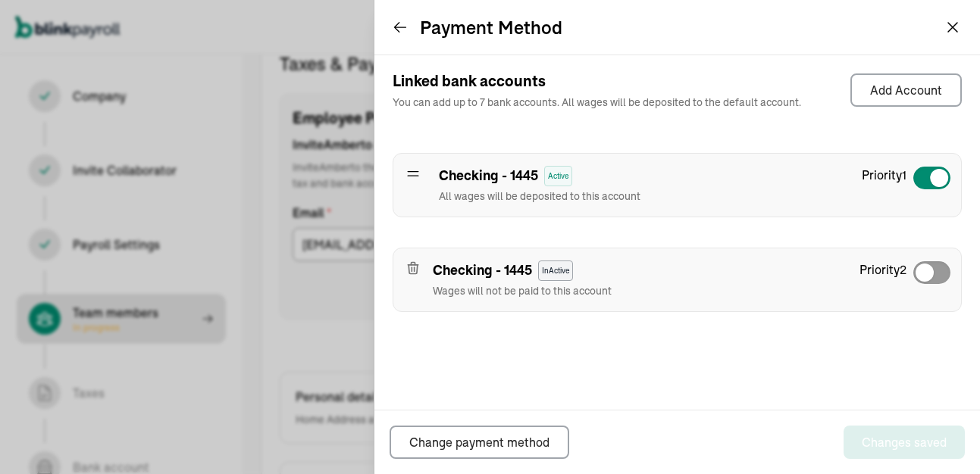
click at [413, 272] on icon "button" at bounding box center [412, 268] width 15 height 15
click at [414, 267] on icon "button" at bounding box center [414, 269] width 0 height 4
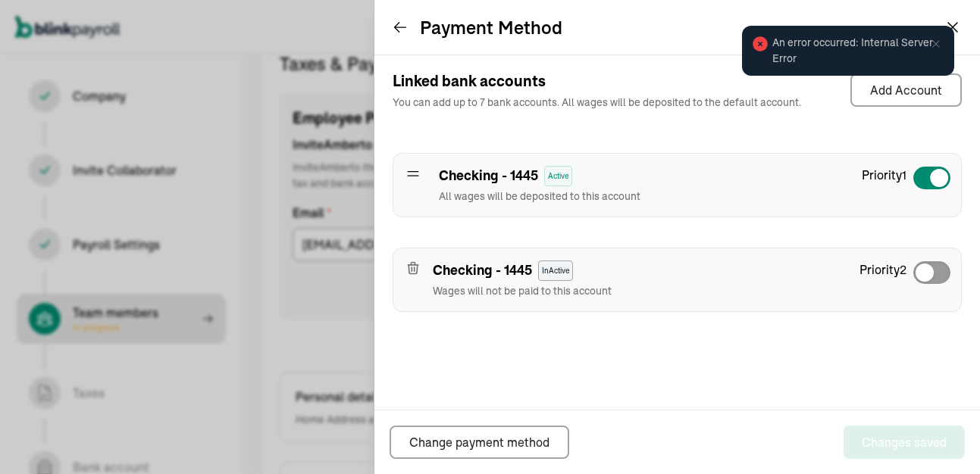
click at [405, 33] on icon at bounding box center [400, 27] width 15 height 15
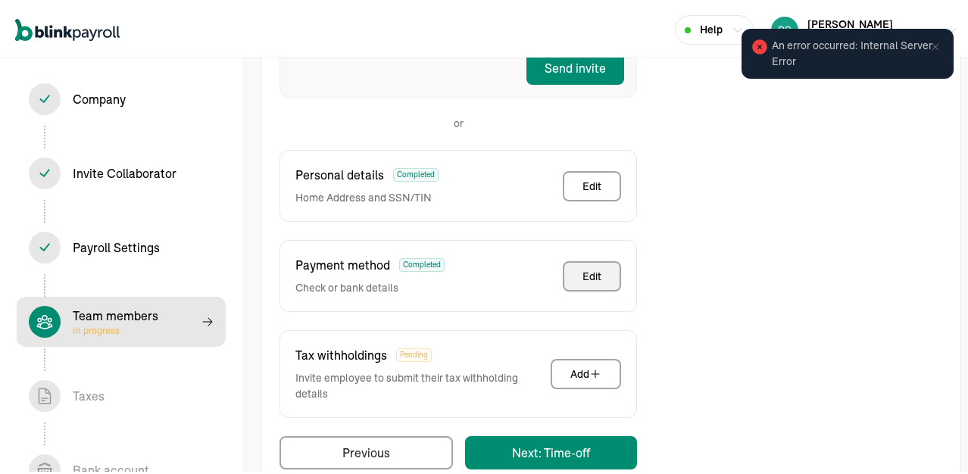
scroll to position [431, 0]
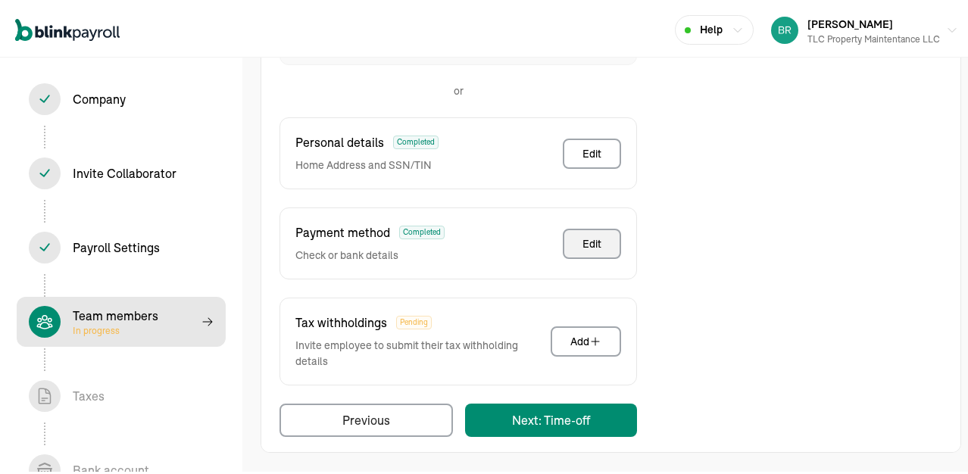
click at [588, 246] on div "Edit" at bounding box center [592, 240] width 19 height 15
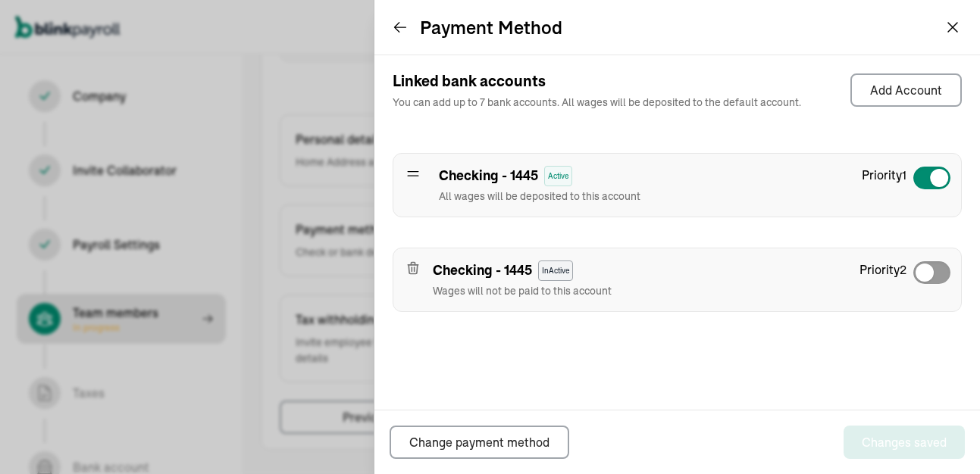
click at [782, 364] on div "Linked bank accounts You can add up to 7 bank accounts. All wages will be depos…" at bounding box center [676, 232] width 605 height 355
click at [414, 267] on icon "button" at bounding box center [412, 268] width 15 height 15
click at [414, 176] on icon at bounding box center [413, 174] width 11 height 5
click at [399, 27] on icon at bounding box center [400, 27] width 15 height 15
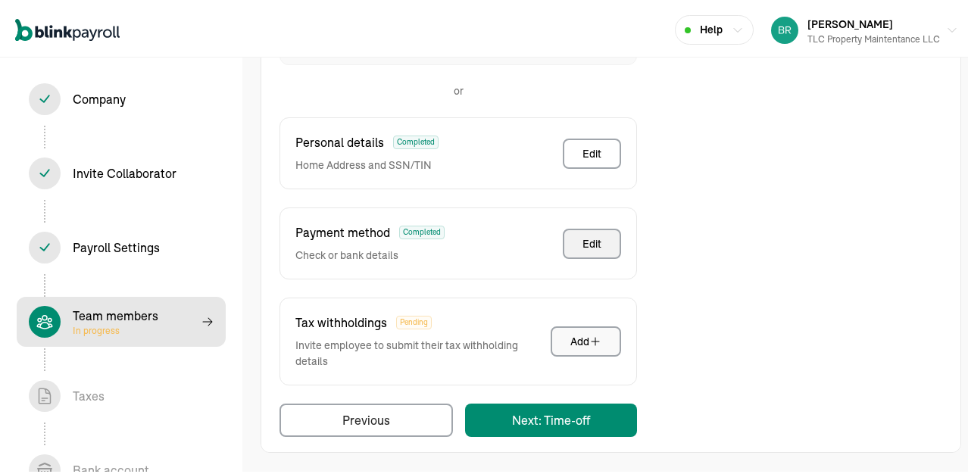
click at [578, 340] on div "Add" at bounding box center [586, 338] width 31 height 15
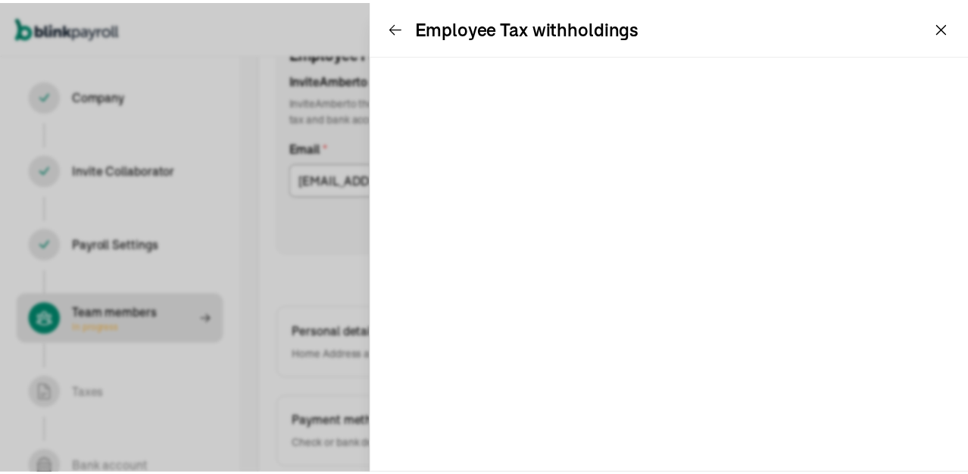
scroll to position [174, 0]
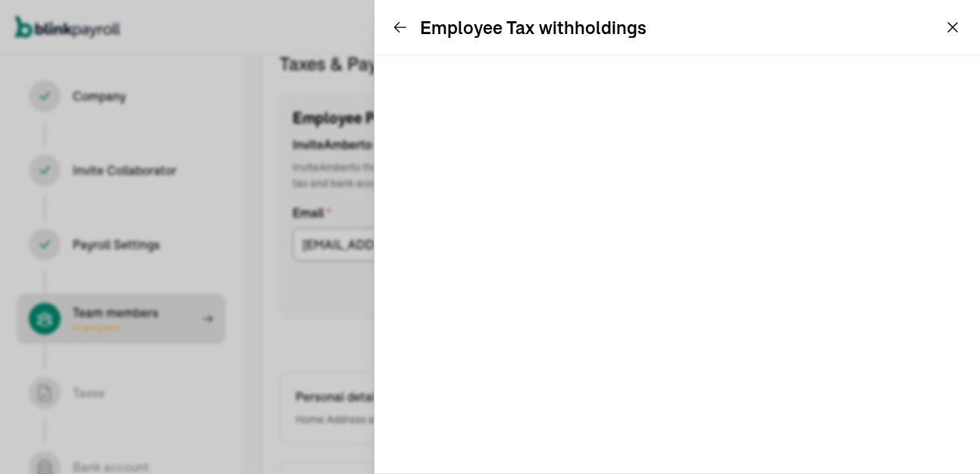
click at [405, 29] on icon at bounding box center [400, 27] width 15 height 15
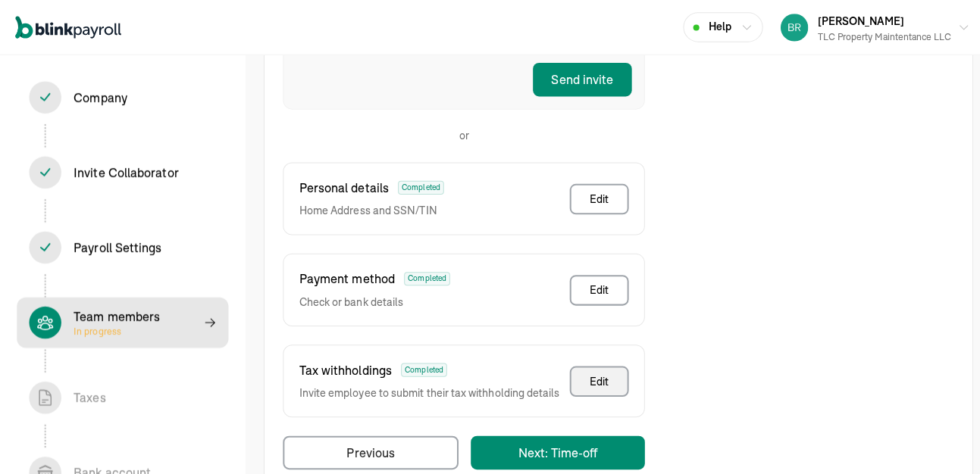
scroll to position [401, 0]
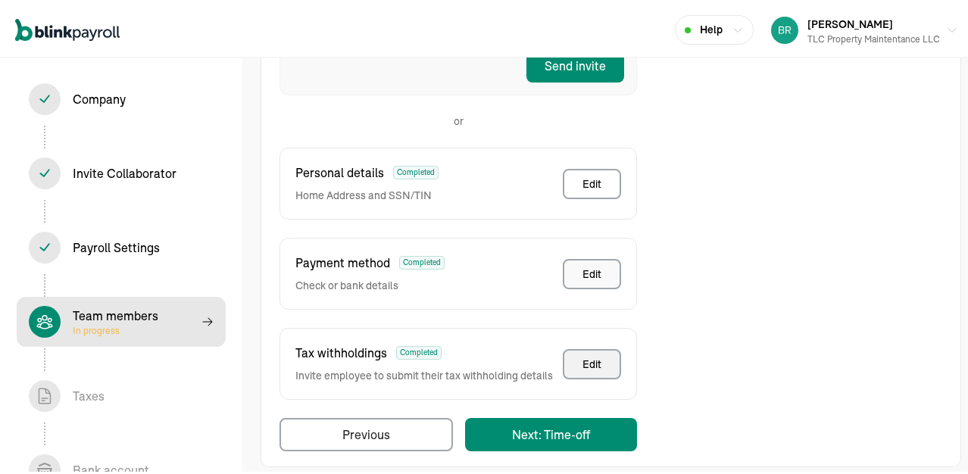
click at [589, 273] on div "Edit" at bounding box center [592, 271] width 19 height 15
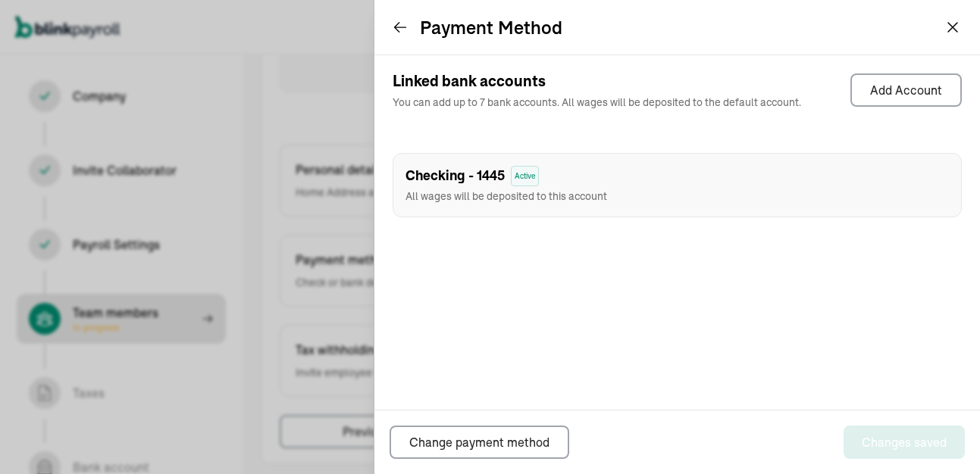
click at [395, 27] on icon at bounding box center [400, 28] width 11 height 10
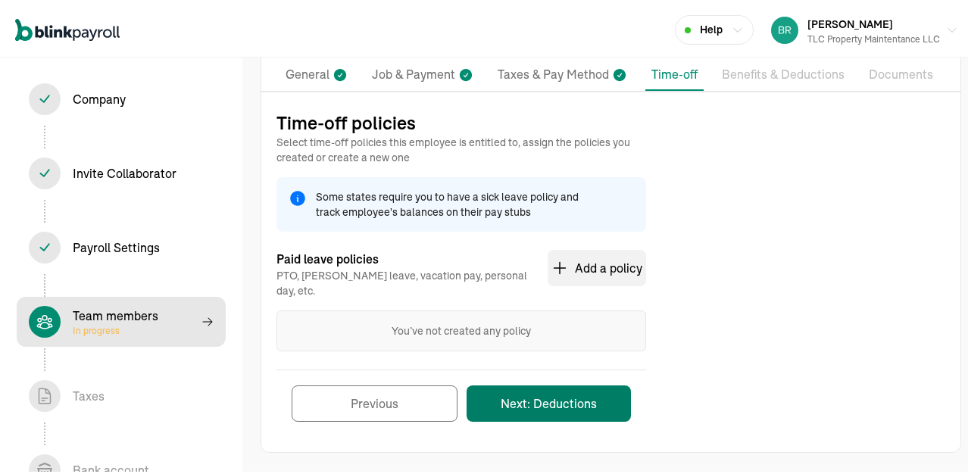
scroll to position [105, 0]
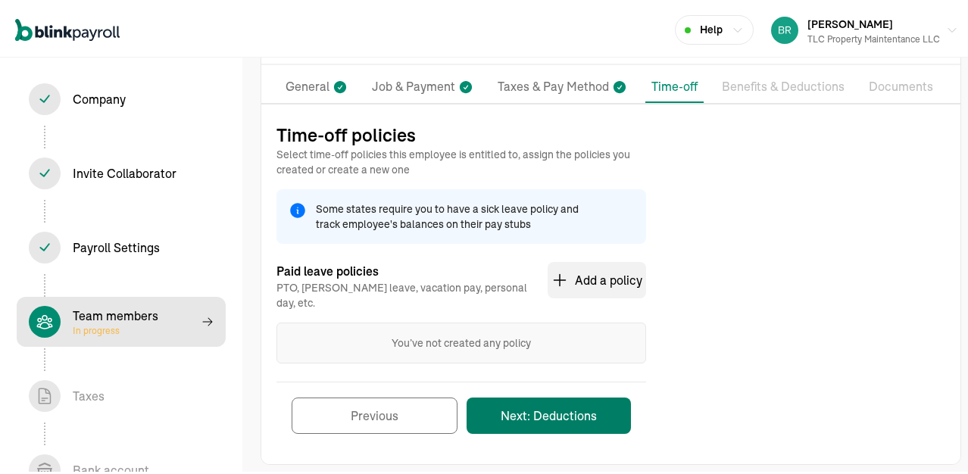
click at [524, 400] on button "Next: Deductions" at bounding box center [549, 413] width 164 height 36
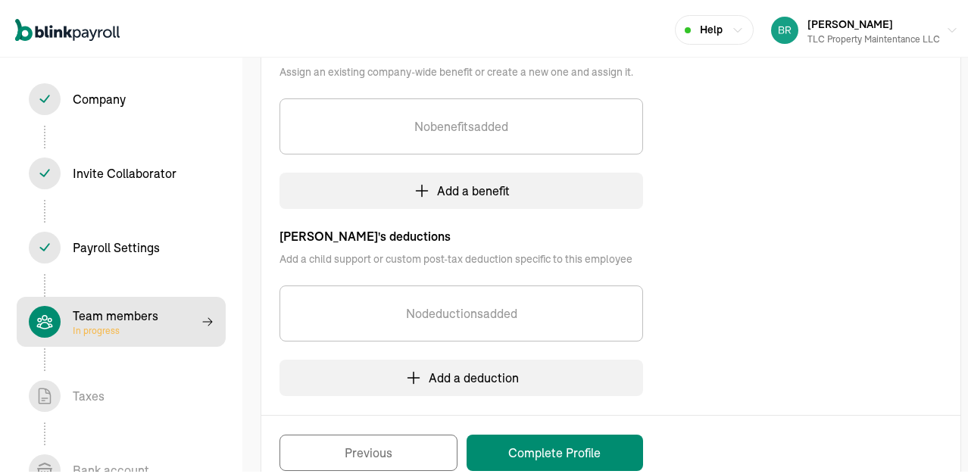
scroll to position [384, 0]
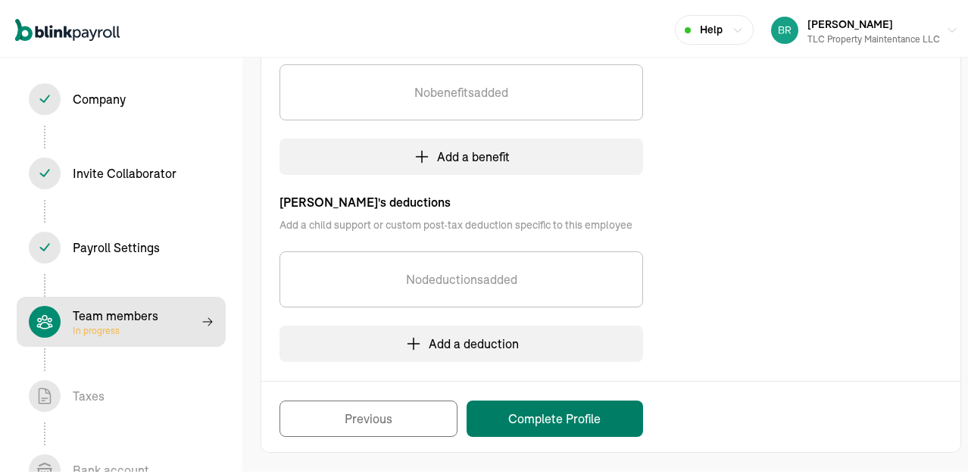
click at [520, 414] on button "Complete Profile" at bounding box center [555, 416] width 177 height 36
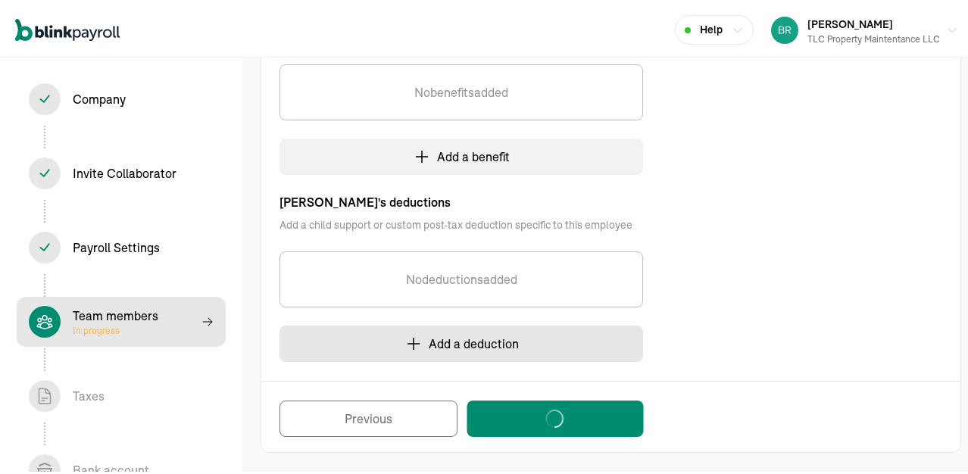
scroll to position [342, 0]
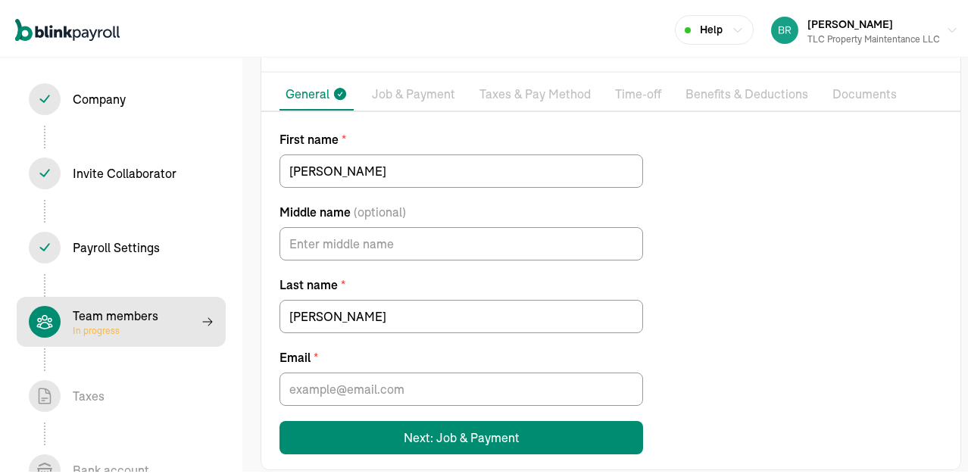
scroll to position [115, 0]
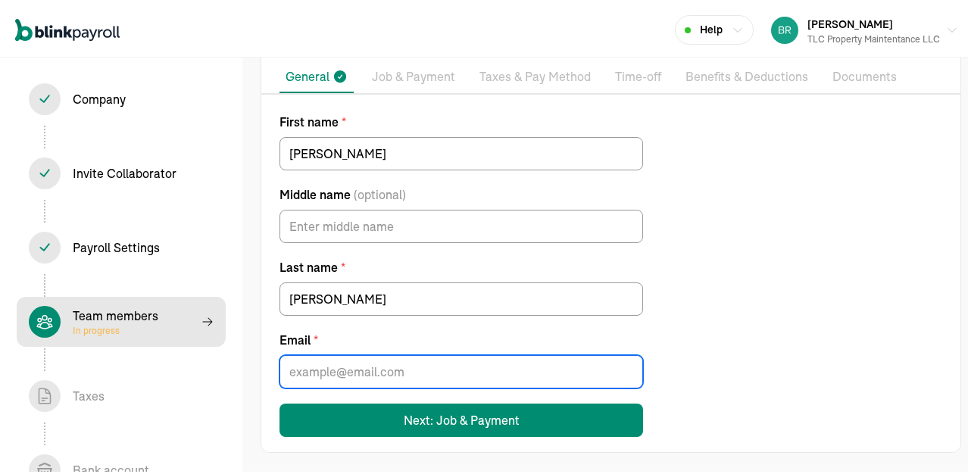
click at [462, 370] on input "Email *" at bounding box center [462, 368] width 364 height 33
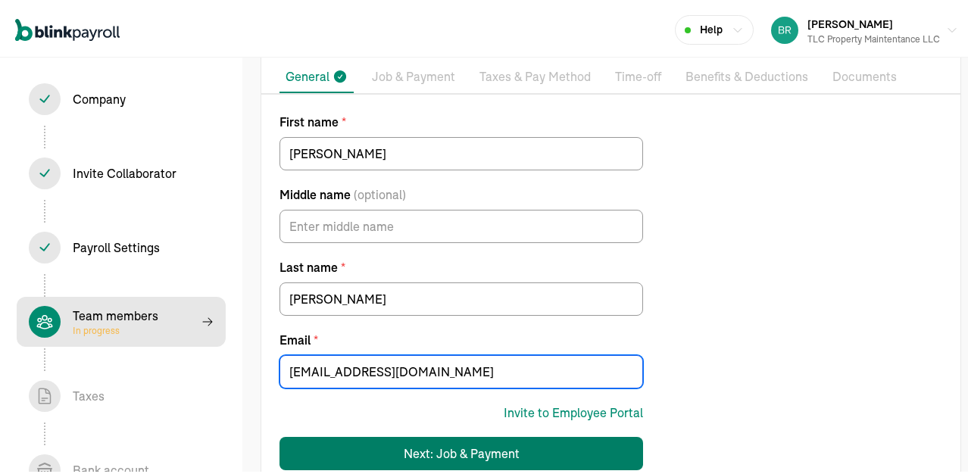
type input "hinckleywalter6@icloud.com"
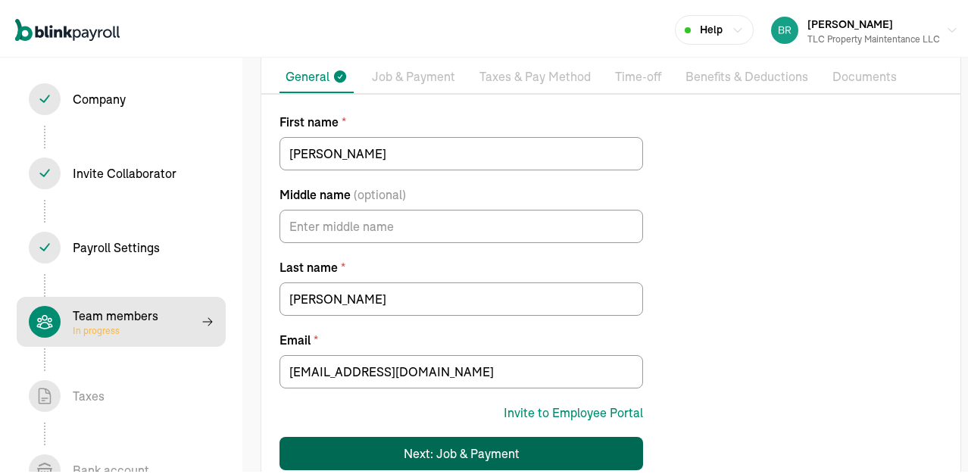
click at [446, 436] on div "Next: Job & Payment" at bounding box center [462, 451] width 116 height 18
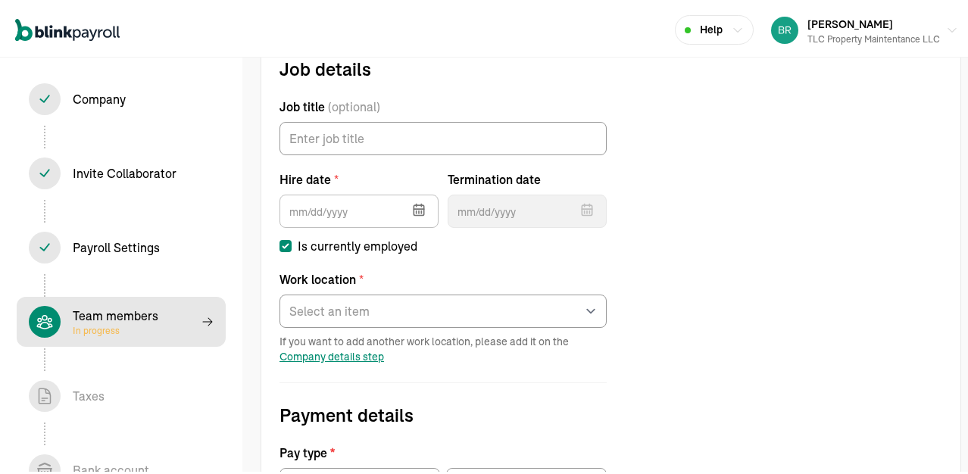
scroll to position [174, 0]
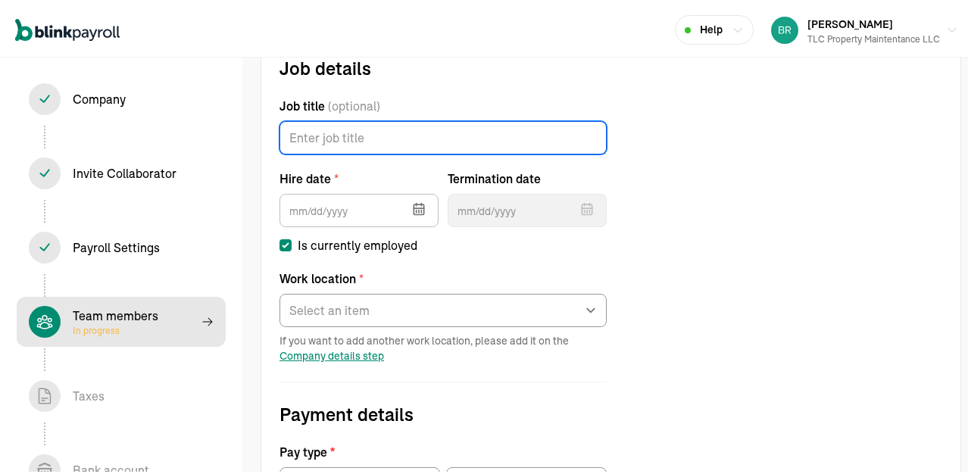
click at [353, 136] on input "Job title (optional)" at bounding box center [443, 134] width 327 height 33
type input "Laborer"
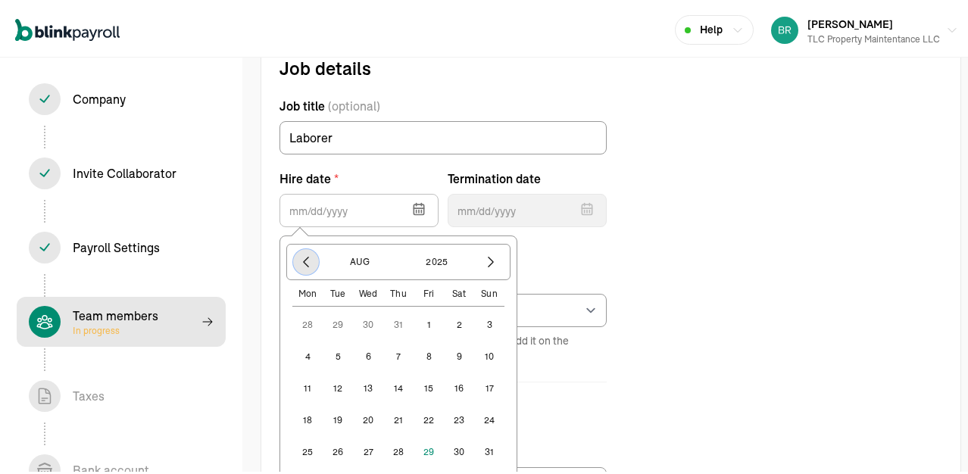
click at [302, 267] on icon "button" at bounding box center [306, 259] width 15 height 15
click at [303, 267] on icon "button" at bounding box center [306, 259] width 15 height 15
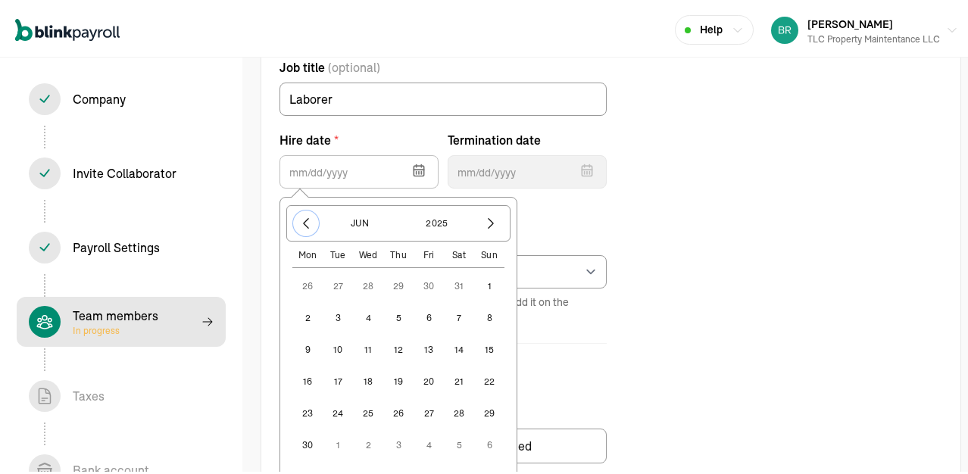
scroll to position [249, 0]
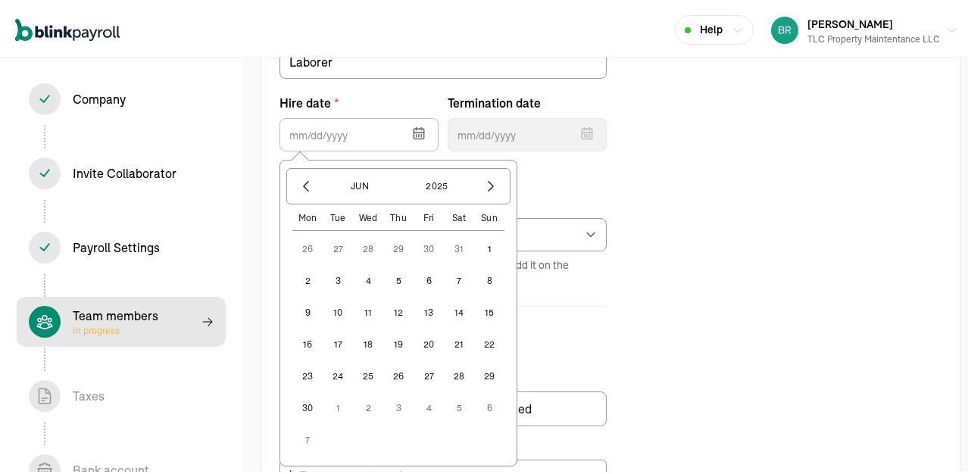
click at [314, 405] on button "30" at bounding box center [307, 405] width 30 height 30
type input "06/30/2025"
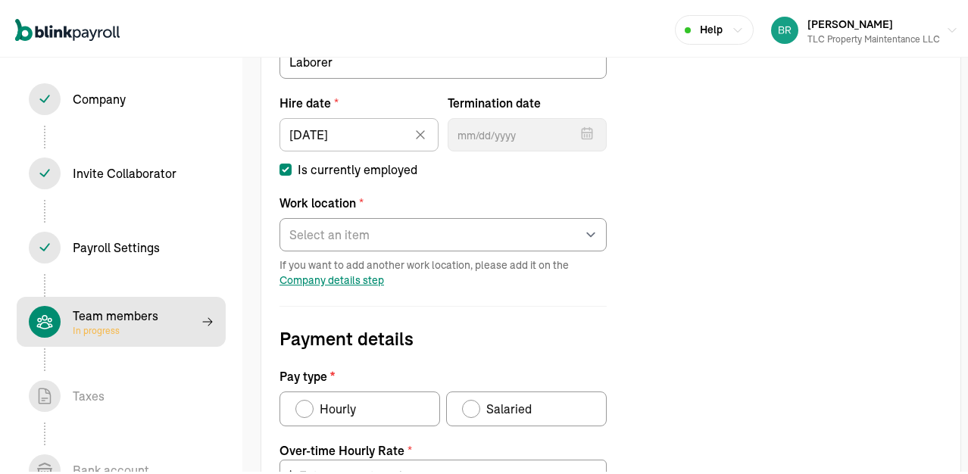
click at [305, 407] on div "Pay type" at bounding box center [305, 406] width 12 height 12
click at [305, 407] on input "Hourly" at bounding box center [301, 402] width 12 height 12
radio input "true"
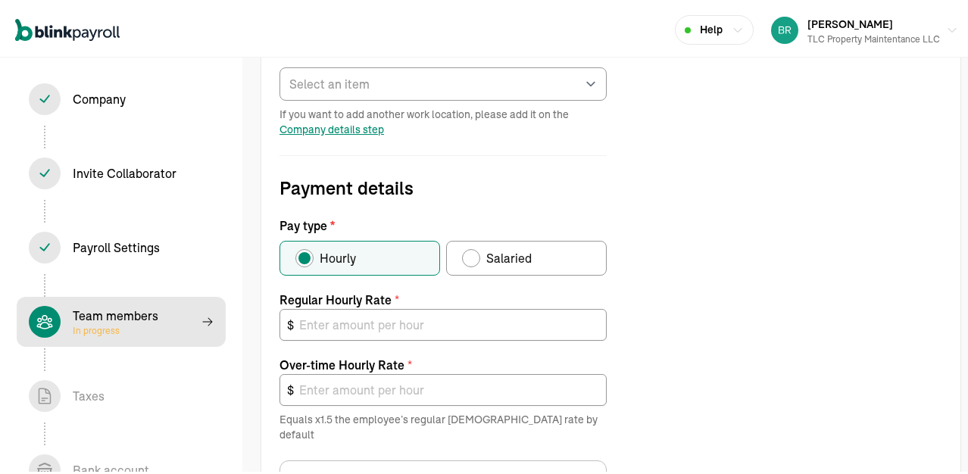
scroll to position [401, 0]
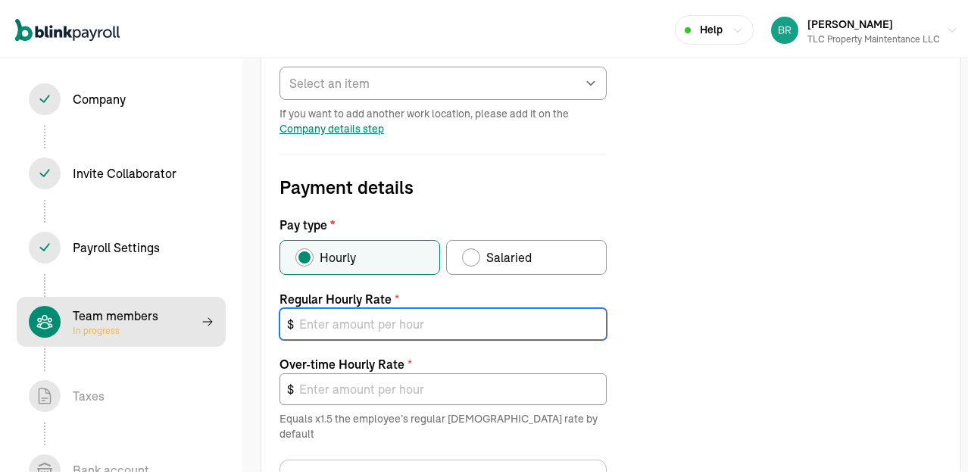
click at [384, 327] on input "text" at bounding box center [443, 321] width 327 height 32
type input "2"
type input "3.00"
type input "20"
type input "30.00"
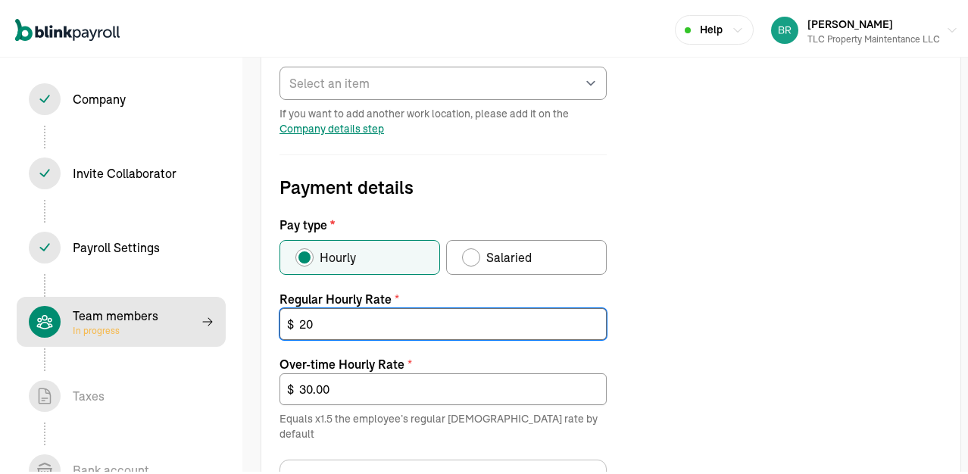
type input "20"
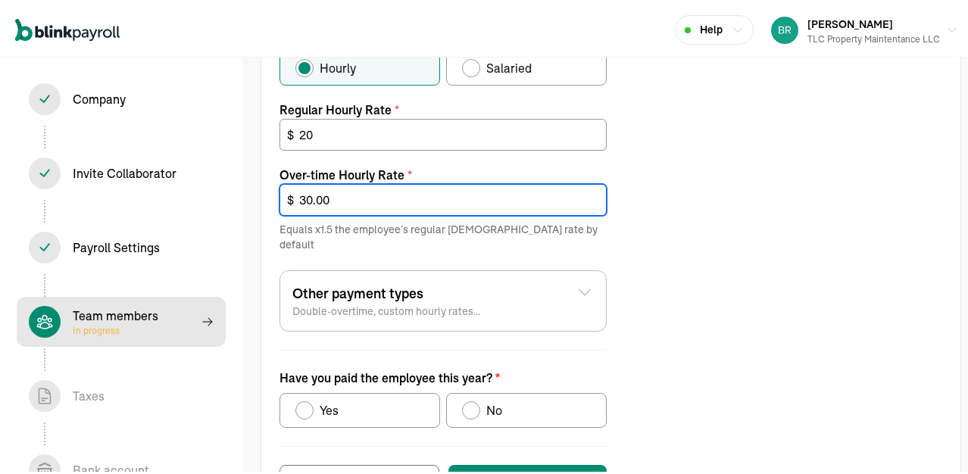
scroll to position [628, 0]
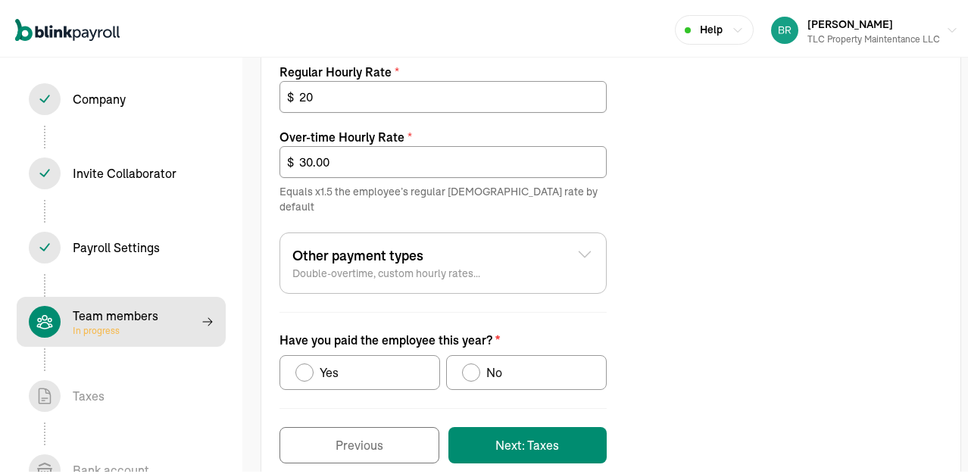
click at [300, 364] on div "Have you paid the employee this year?" at bounding box center [305, 370] width 12 height 12
click at [300, 360] on input "Yes" at bounding box center [301, 366] width 12 height 12
radio input "true"
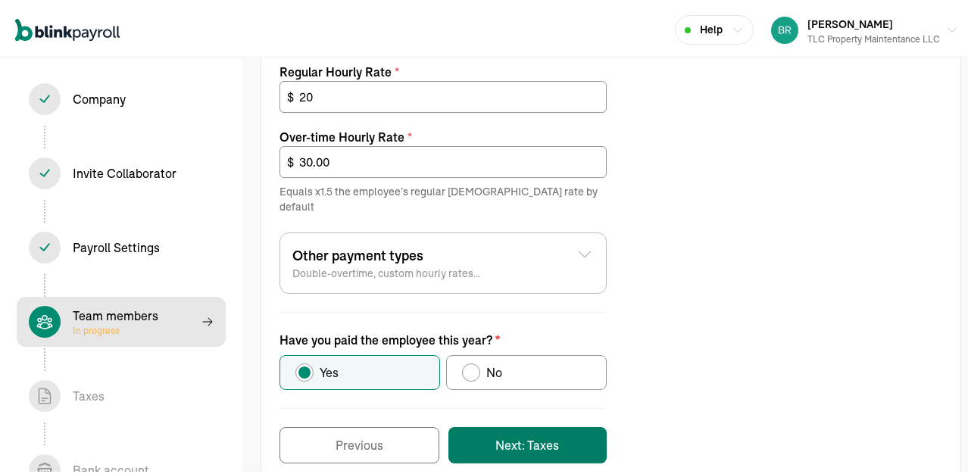
click at [509, 425] on button "Next: Taxes" at bounding box center [528, 442] width 158 height 36
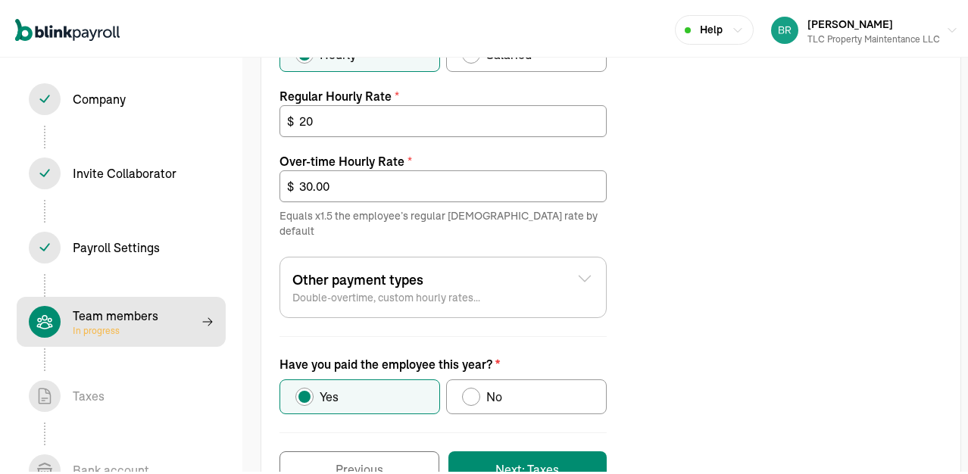
scroll to position [244, 0]
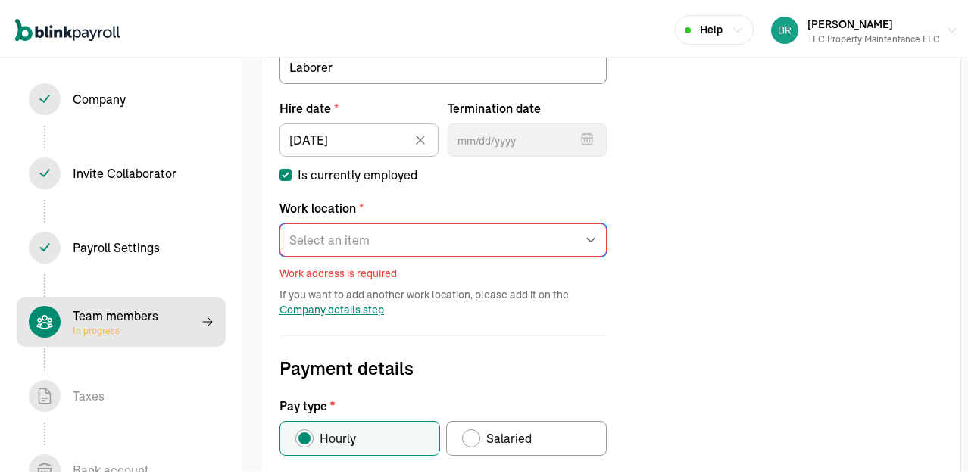
click at [339, 239] on select "Select an item Office Works from home" at bounding box center [443, 237] width 327 height 33
select select "565 Erie St"
click at [280, 221] on select "Select an item Office Works from home" at bounding box center [443, 237] width 327 height 33
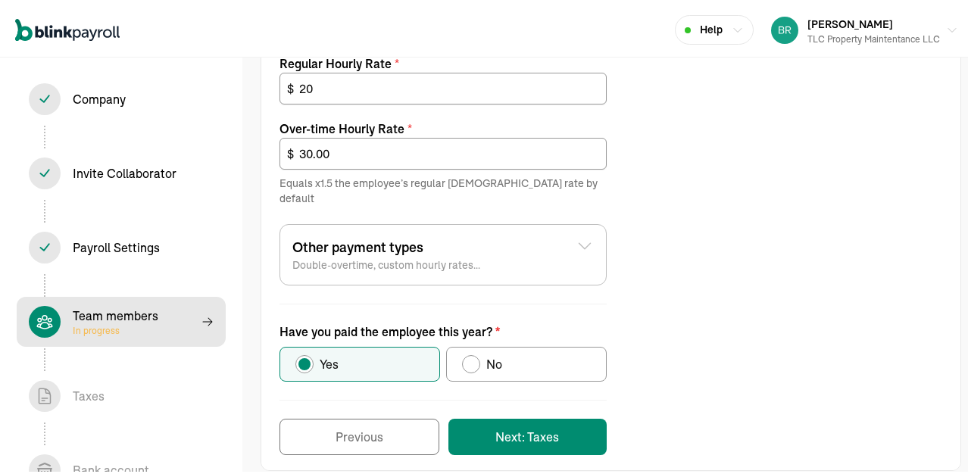
scroll to position [640, 0]
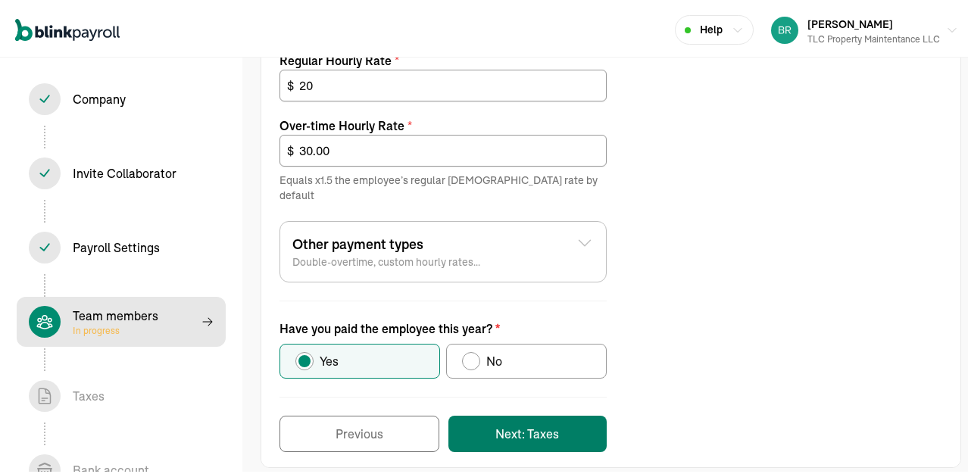
click at [527, 413] on button "Next: Taxes" at bounding box center [528, 431] width 158 height 36
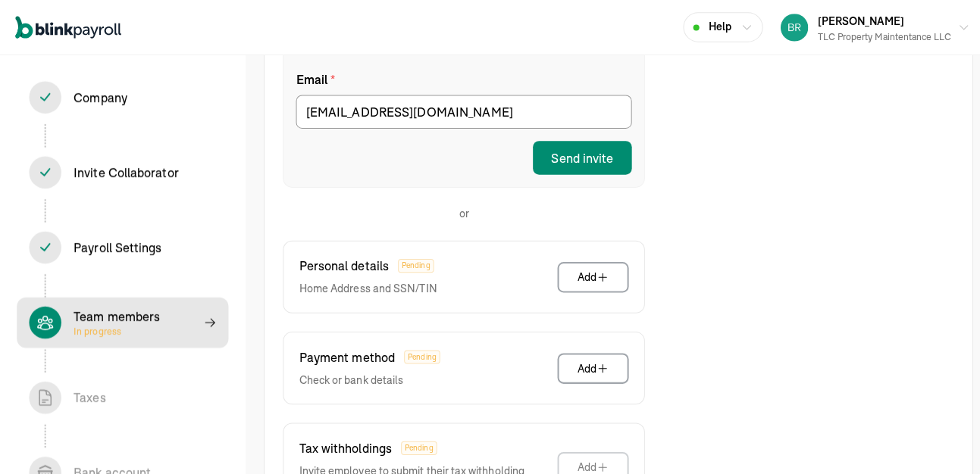
scroll to position [325, 0]
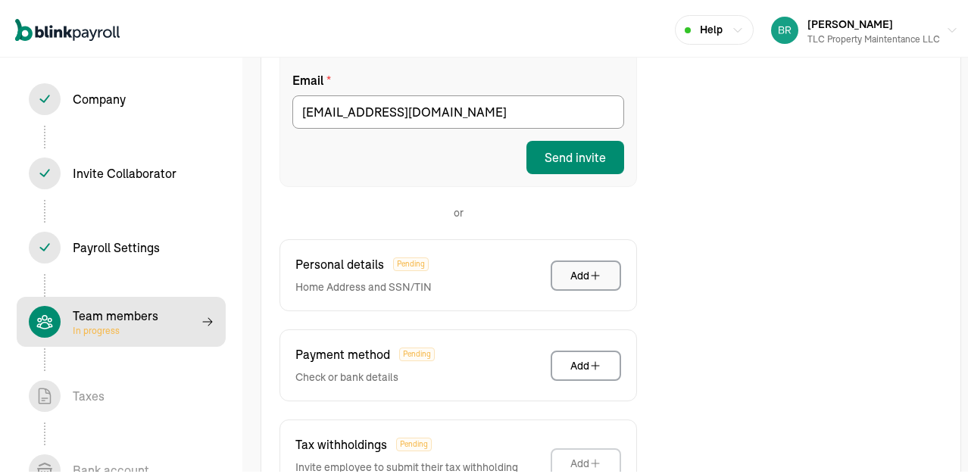
click at [608, 260] on button "Add" at bounding box center [586, 273] width 70 height 30
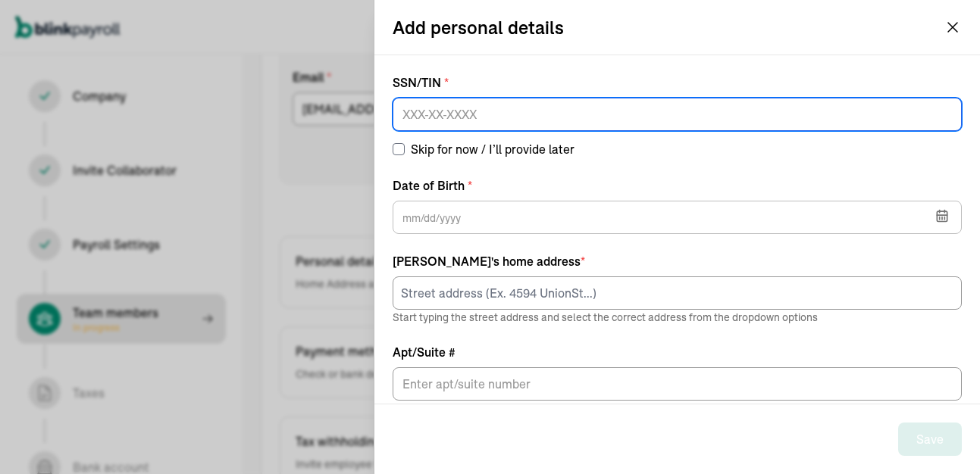
click at [508, 111] on input at bounding box center [677, 114] width 569 height 33
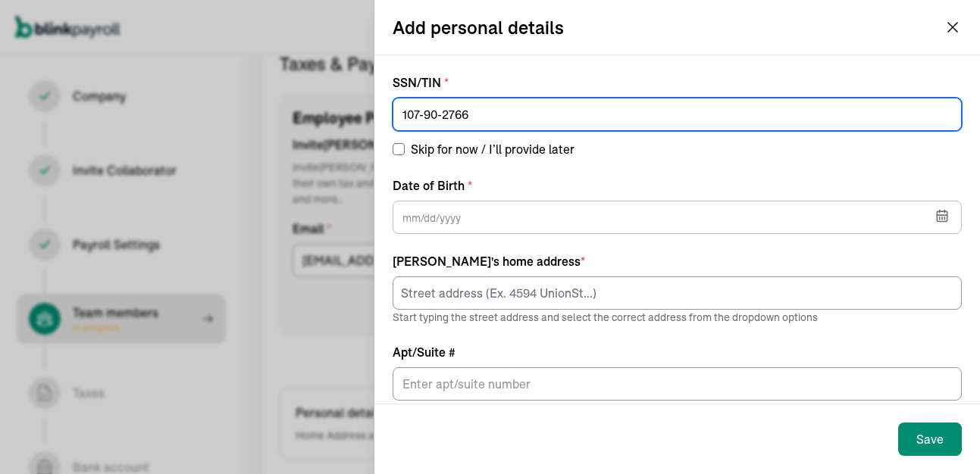
type input "107-90-2766"
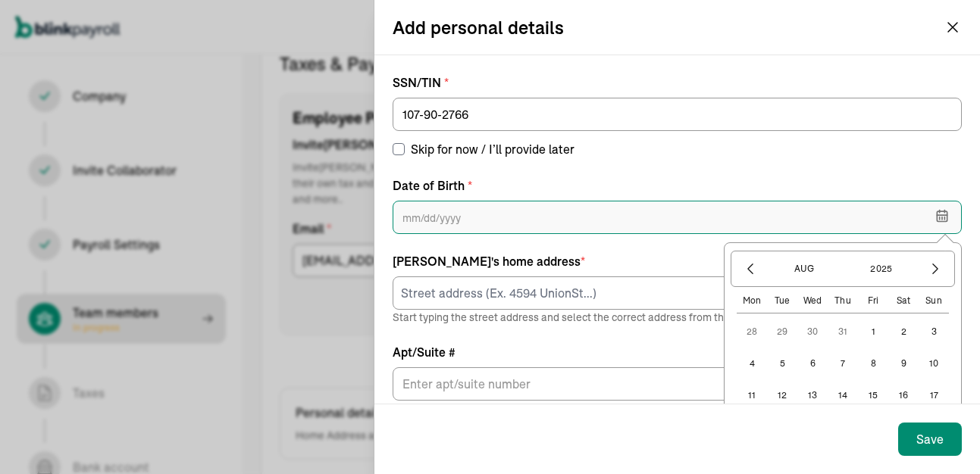
click at [427, 216] on input "text" at bounding box center [677, 217] width 569 height 33
type input "6"
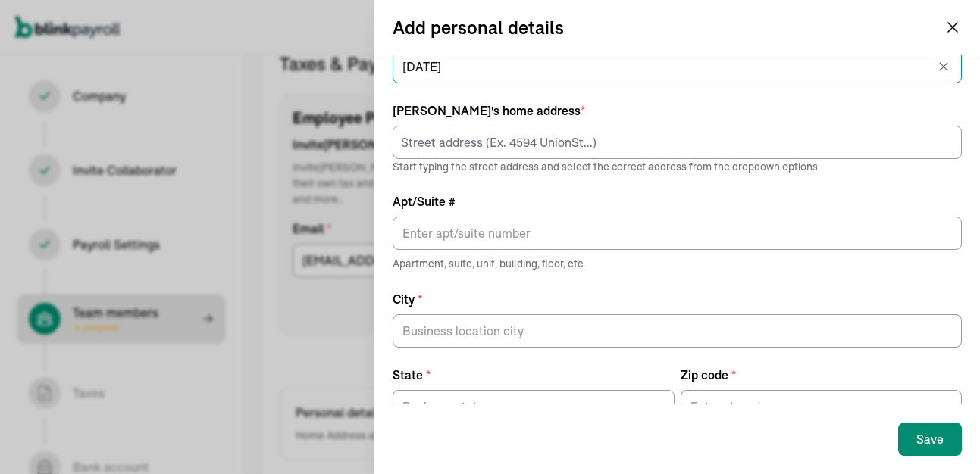
scroll to position [152, 0]
type input "06/14/2001"
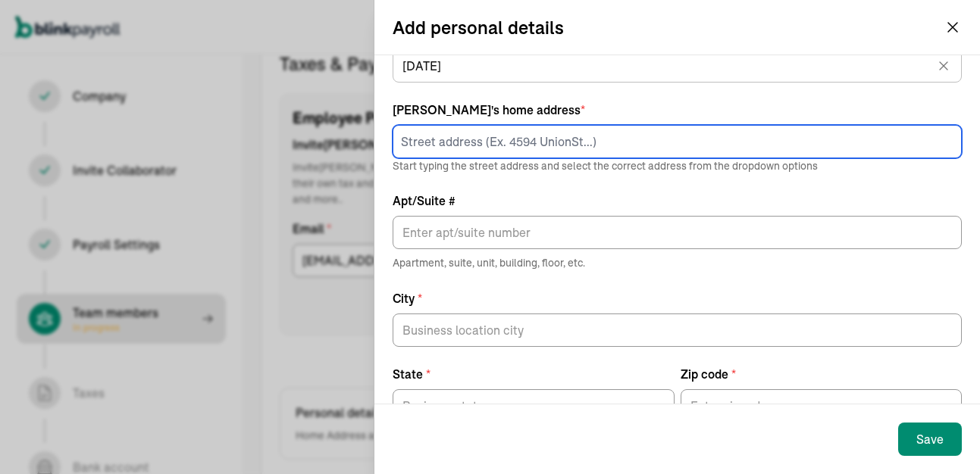
click at [440, 147] on input at bounding box center [677, 141] width 569 height 33
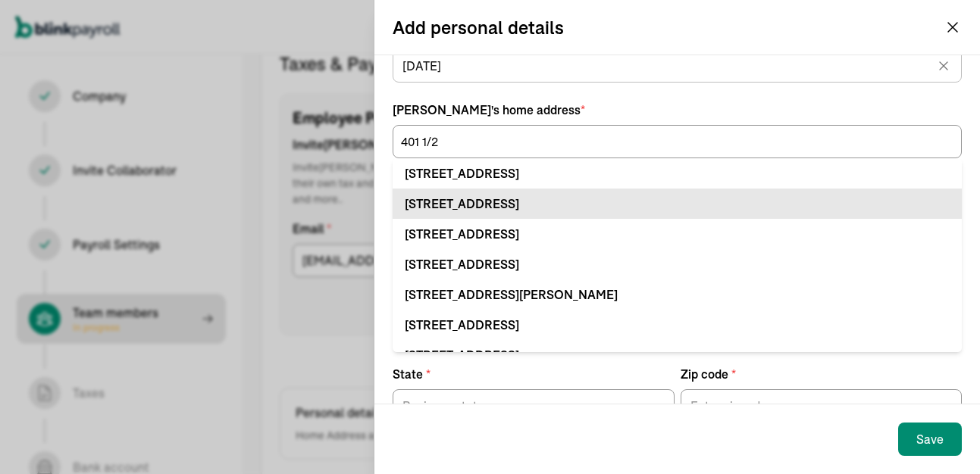
click at [456, 206] on div "401 1/2 E State St # Olean, NY 14760" at bounding box center [677, 204] width 545 height 18
type input "401 1/2 E State St"
type input "#"
type input "Olean"
type input "NY"
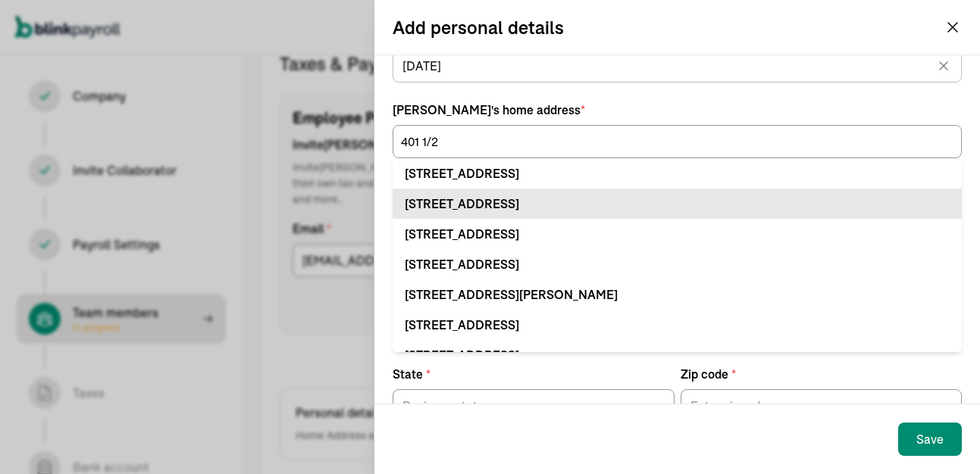
type input "14760"
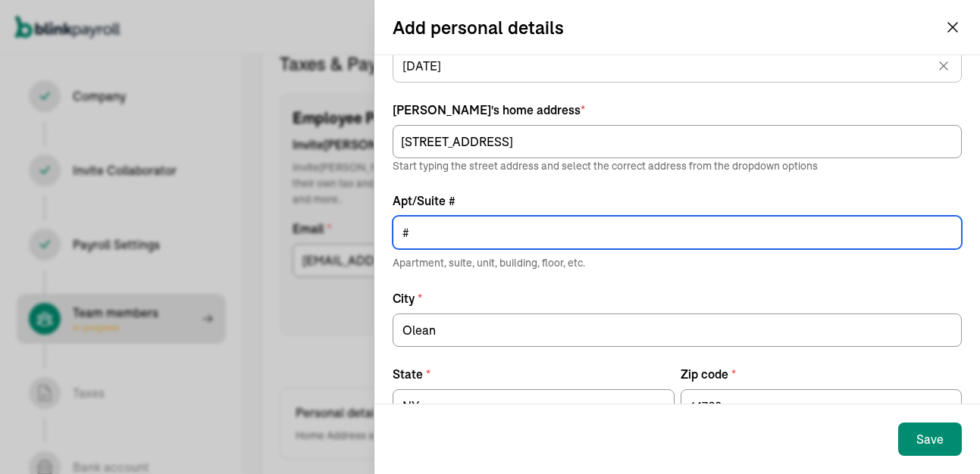
click at [425, 239] on input "#" at bounding box center [677, 232] width 569 height 33
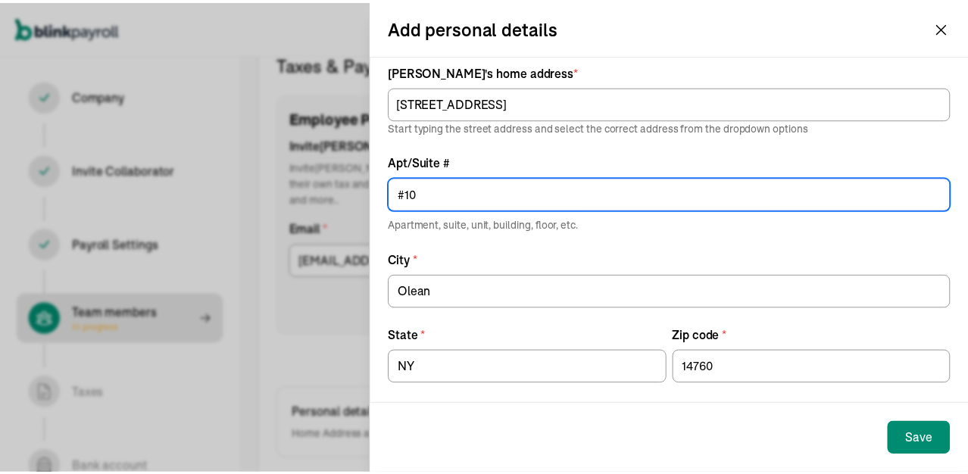
scroll to position [201, 0]
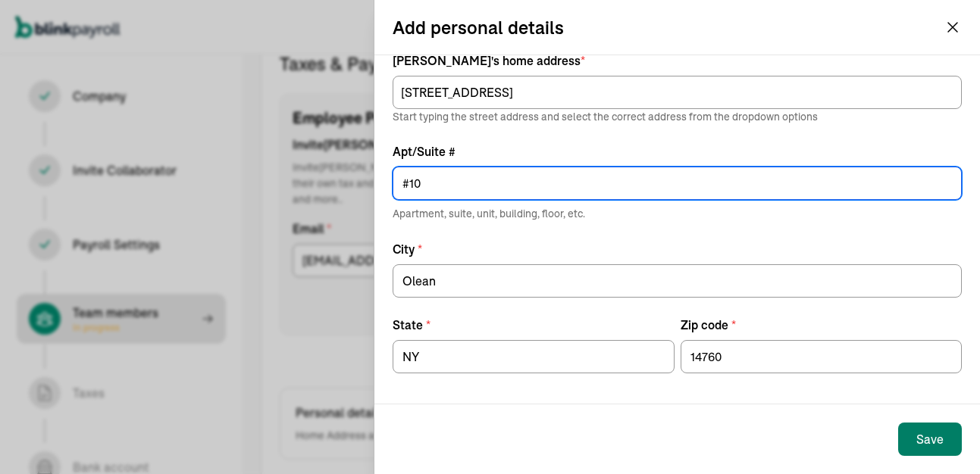
type input "#10"
click at [940, 436] on div "Save" at bounding box center [929, 439] width 27 height 18
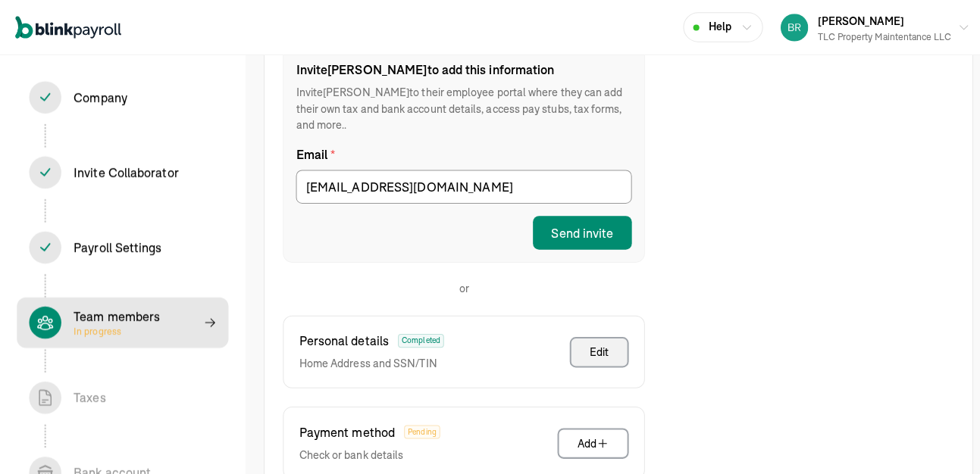
scroll to position [325, 0]
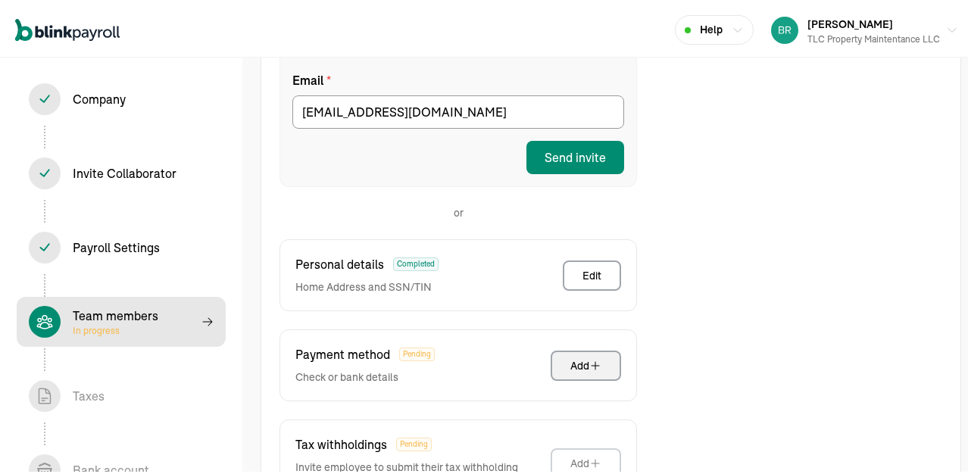
click at [582, 355] on div "Add" at bounding box center [586, 362] width 31 height 15
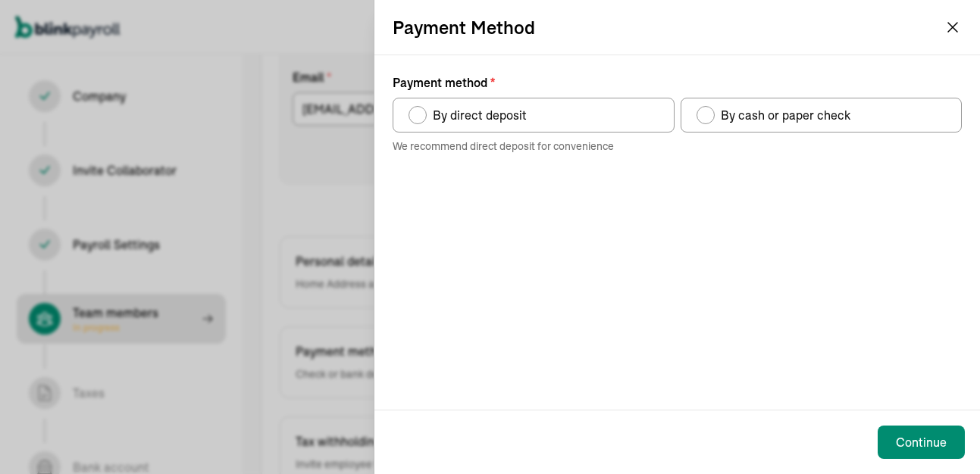
click at [422, 118] on div "Payment method" at bounding box center [417, 115] width 12 height 12
click at [420, 117] on input "By direct deposit" at bounding box center [414, 111] width 12 height 12
radio input "true"
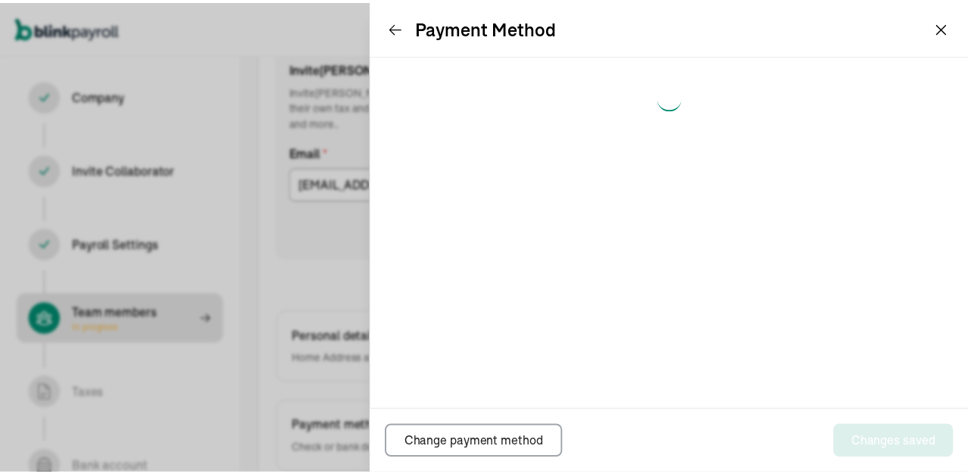
scroll to position [174, 0]
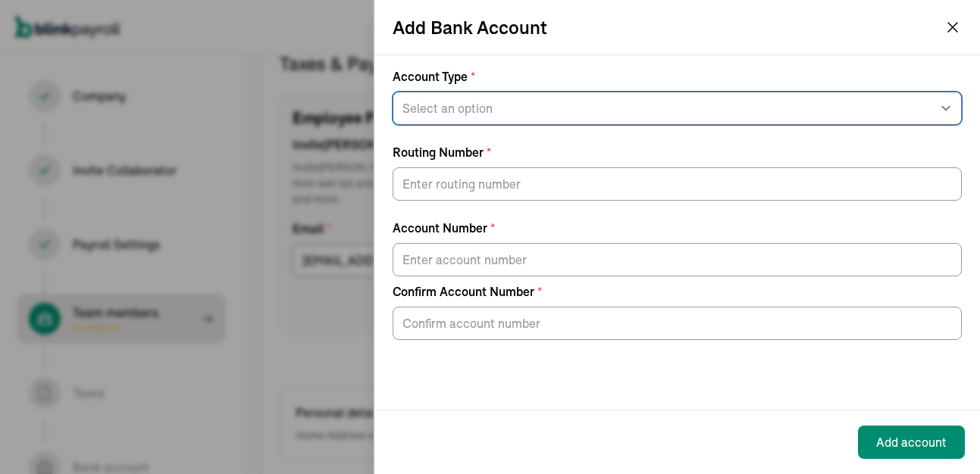
click at [508, 114] on select "Select an option Savings Checking" at bounding box center [677, 108] width 569 height 33
select select "Checking"
click at [393, 92] on select "Select an option Savings Checking" at bounding box center [677, 108] width 569 height 33
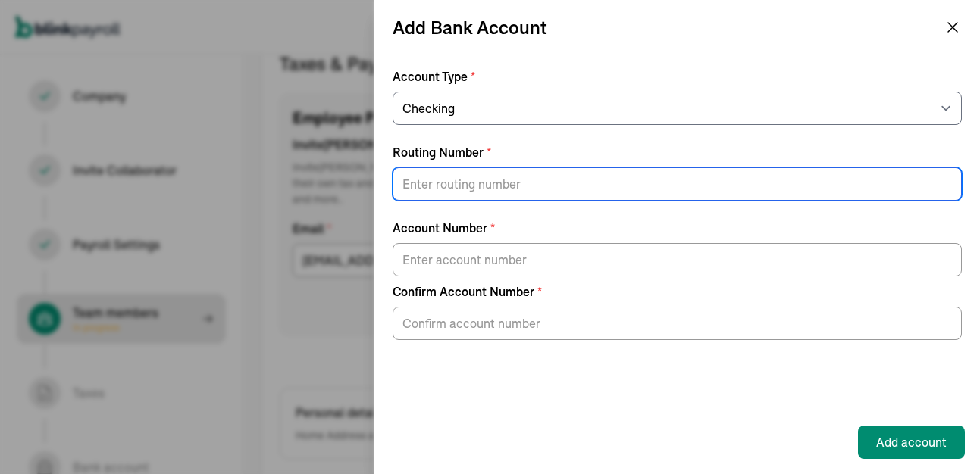
click at [437, 180] on input "Routing Number *" at bounding box center [677, 183] width 569 height 33
type input "222381824"
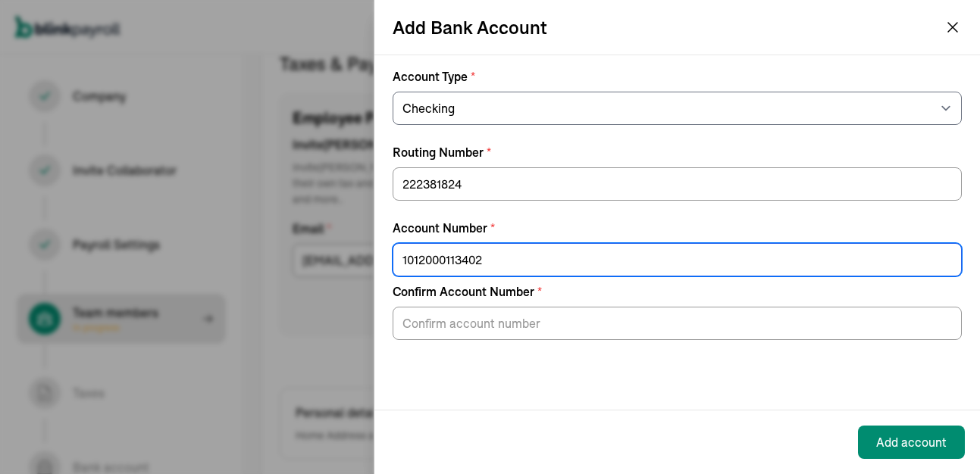
type input "1012000113402"
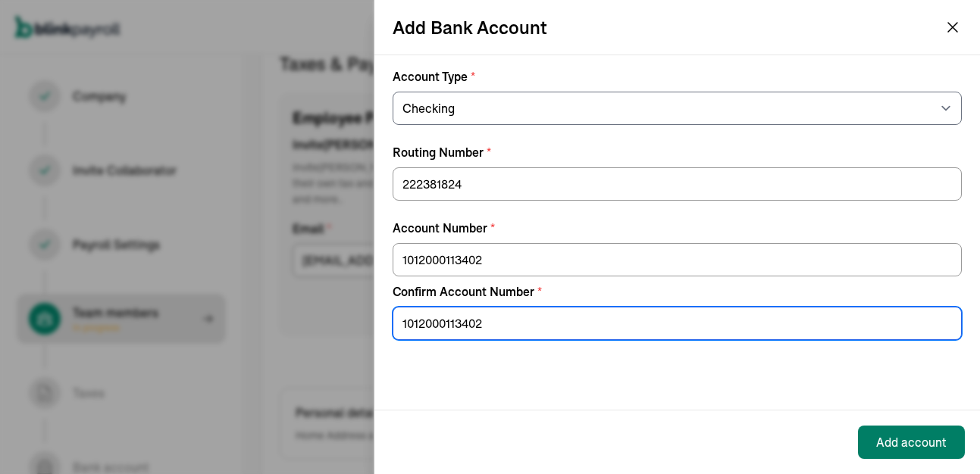
type input "1012000113402"
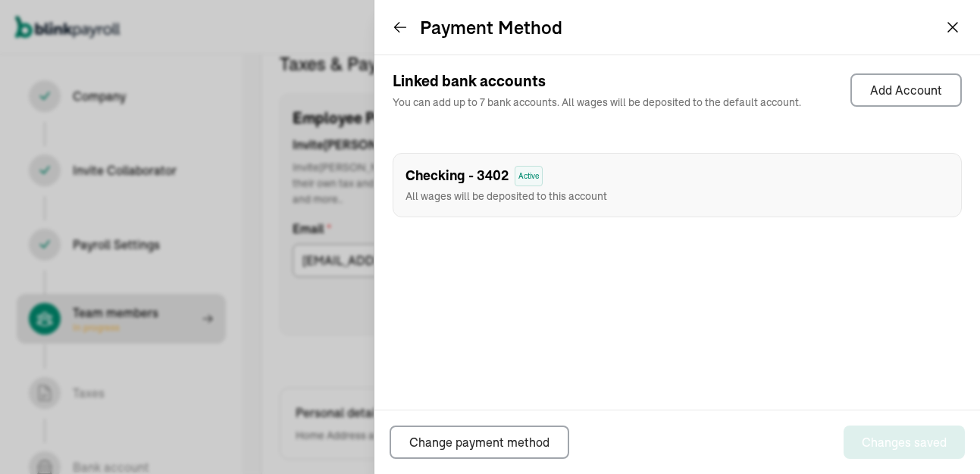
click at [398, 27] on icon at bounding box center [400, 28] width 11 height 10
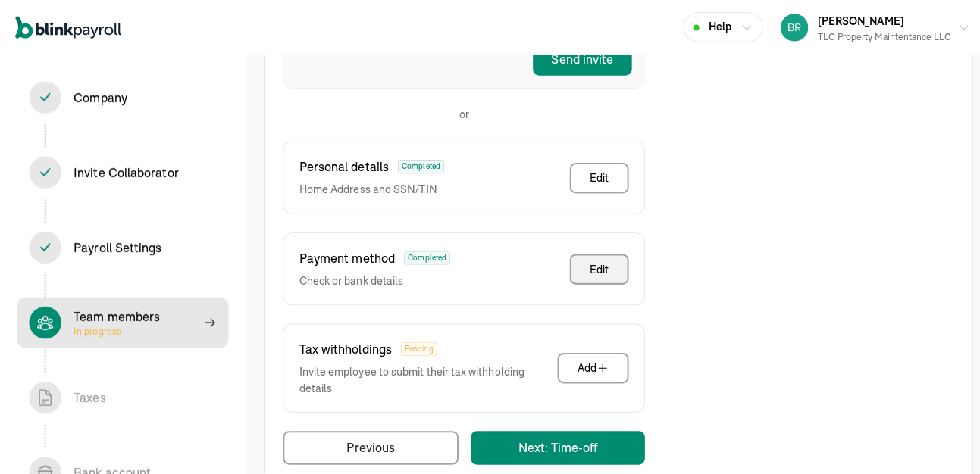
scroll to position [431, 0]
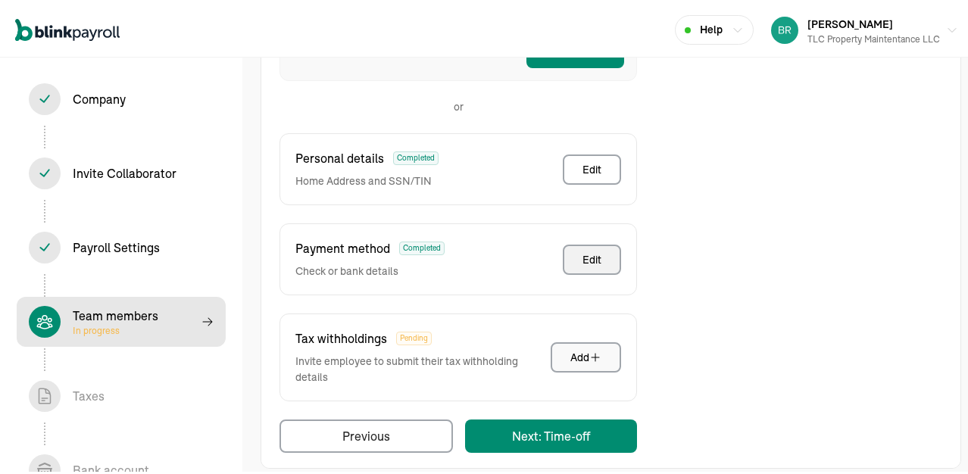
click at [585, 347] on div "Add" at bounding box center [586, 354] width 31 height 15
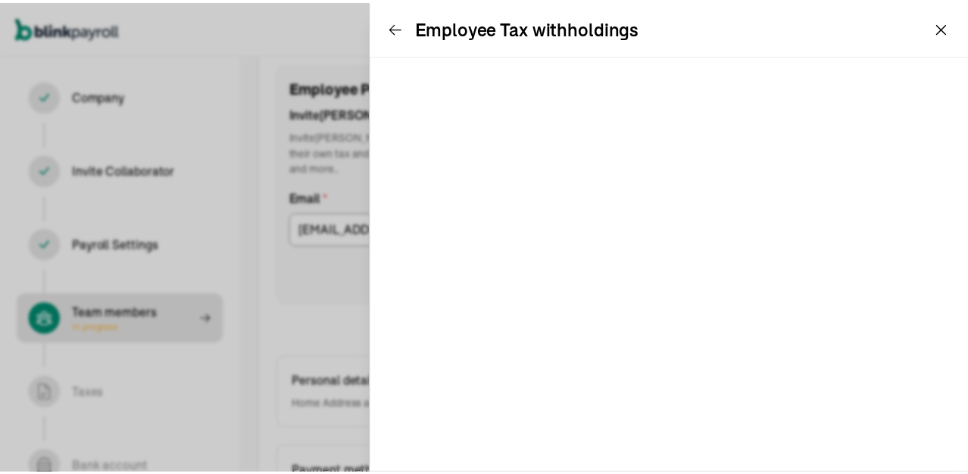
scroll to position [174, 0]
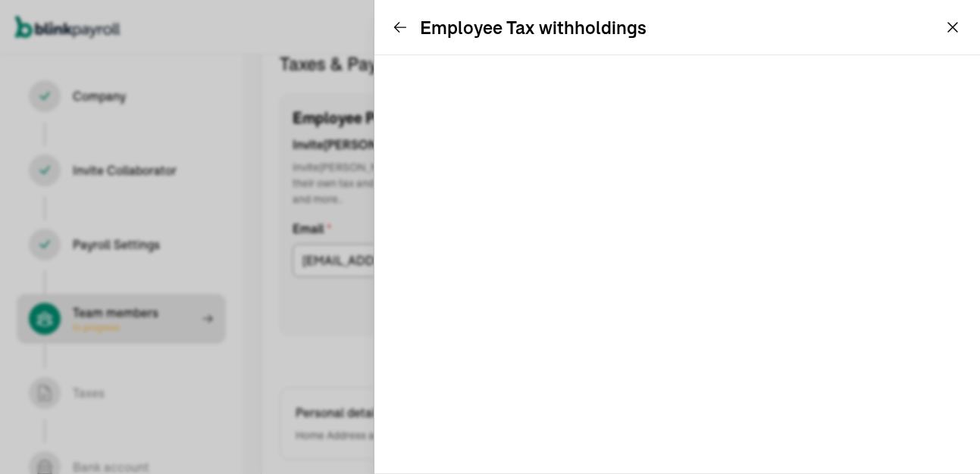
click at [402, 23] on icon at bounding box center [400, 27] width 15 height 15
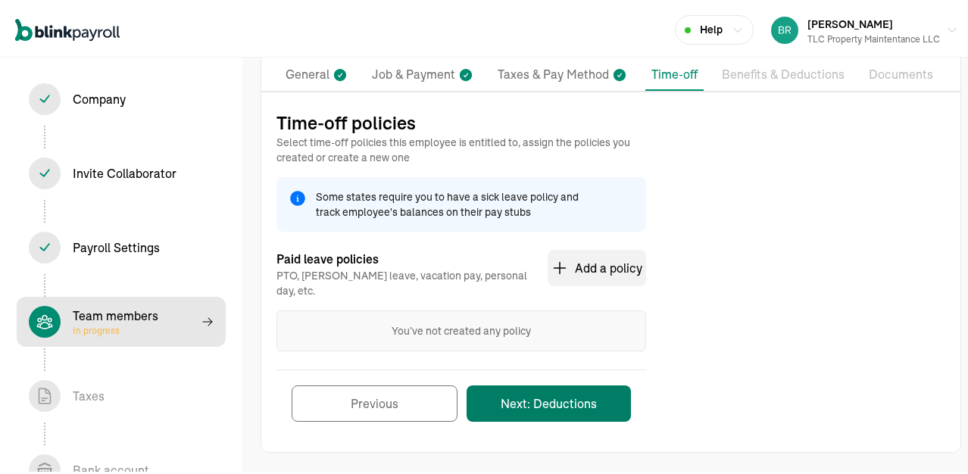
scroll to position [105, 0]
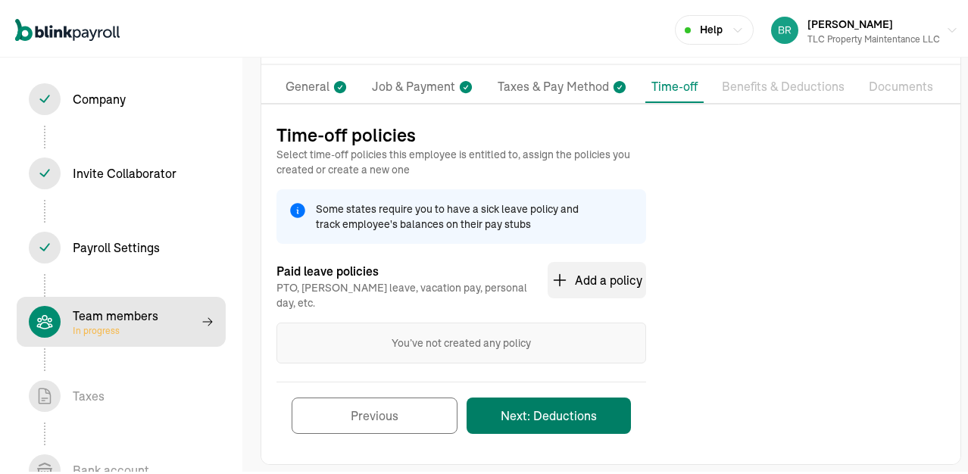
click at [603, 396] on button "Next: Deductions" at bounding box center [549, 413] width 164 height 36
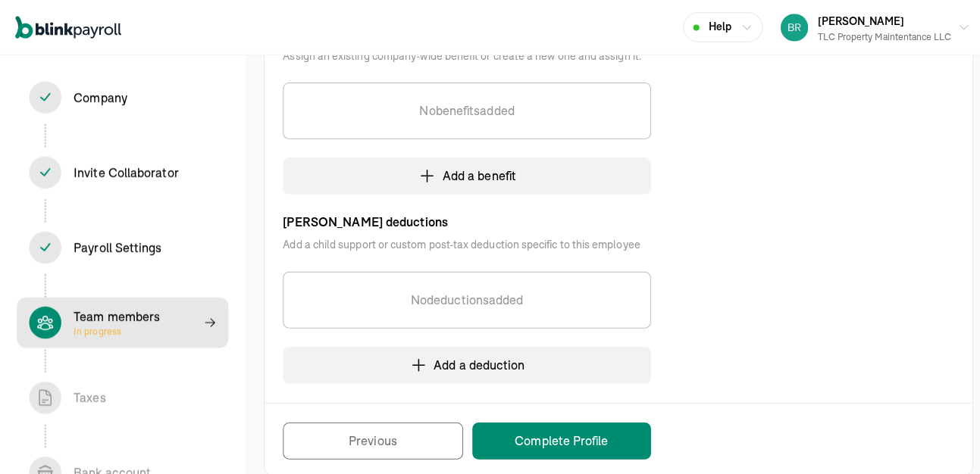
scroll to position [384, 0]
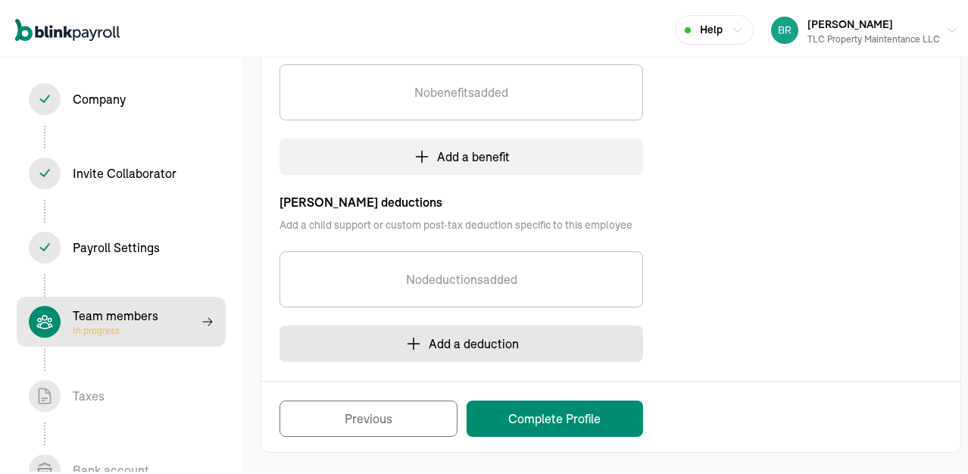
click at [424, 339] on button "Add a deduction" at bounding box center [462, 341] width 364 height 36
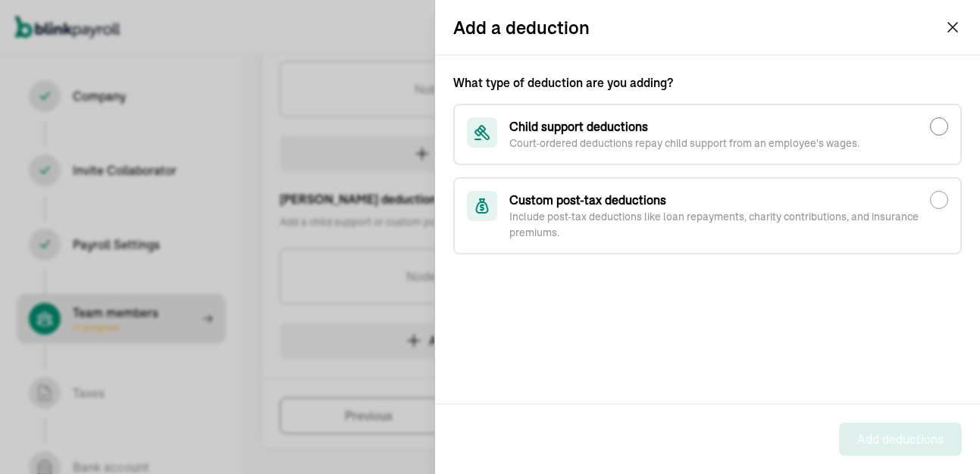
click at [941, 124] on input "Child support deductions Court-ordered deductions repay child support from an e…" at bounding box center [939, 126] width 18 height 18
radio input "true"
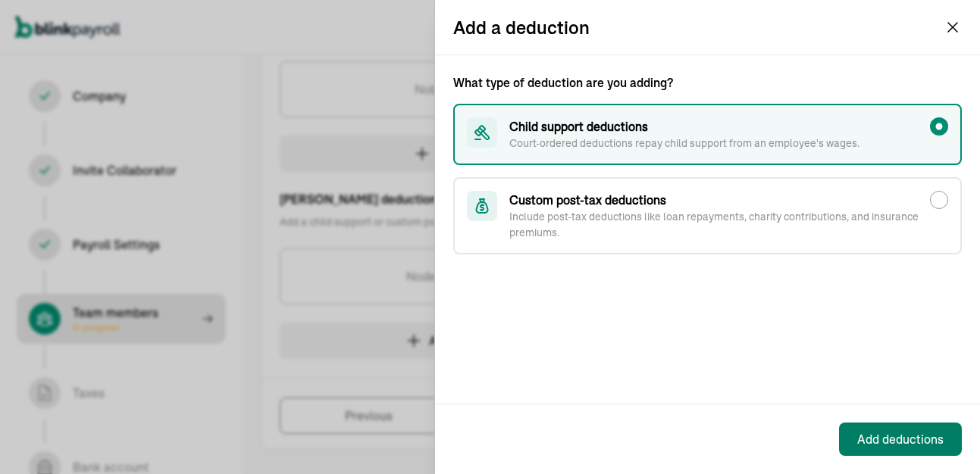
click at [872, 436] on div "Add deductions" at bounding box center [900, 439] width 86 height 18
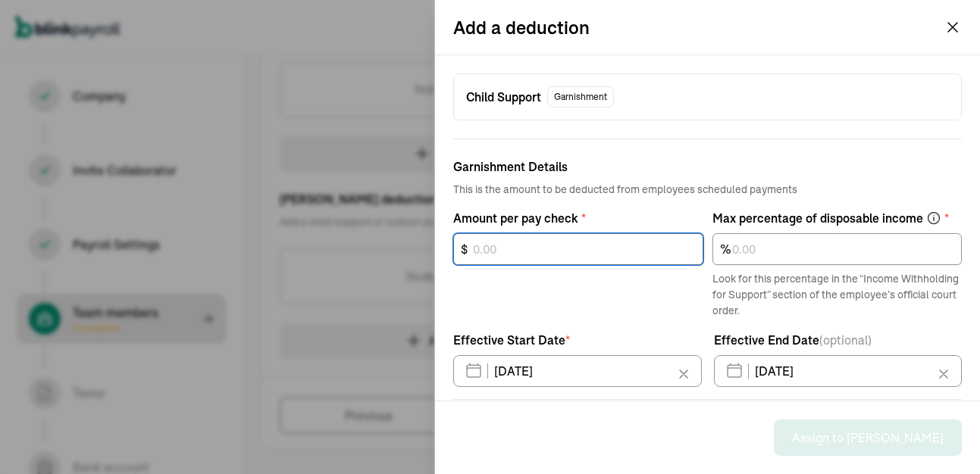
click at [520, 243] on input "text" at bounding box center [578, 249] width 250 height 32
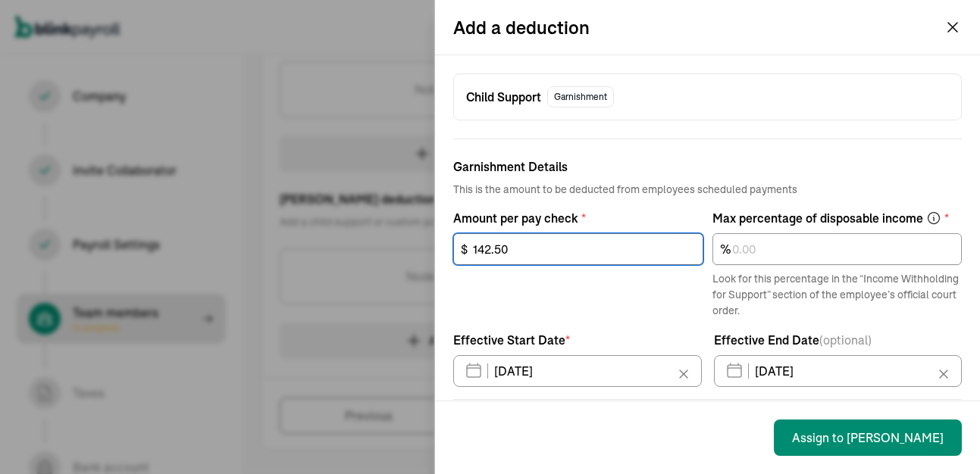
type input "142.50"
click at [936, 371] on icon at bounding box center [943, 374] width 15 height 15
click at [936, 377] on icon at bounding box center [943, 374] width 15 height 15
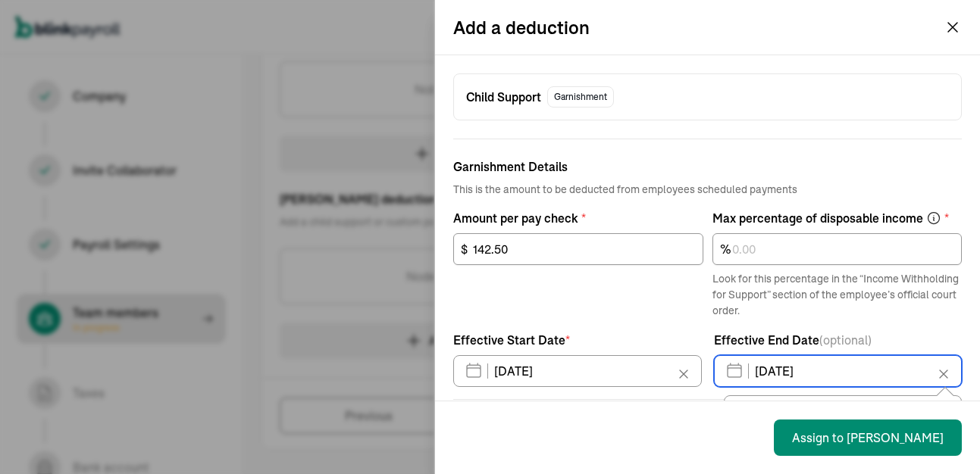
drag, startPoint x: 821, startPoint y: 372, endPoint x: 715, endPoint y: 372, distance: 106.1
click at [715, 372] on input "08/29/2025" at bounding box center [838, 371] width 249 height 32
drag, startPoint x: 715, startPoint y: 372, endPoint x: 847, endPoint y: 371, distance: 131.9
click at [847, 371] on input "08/29/2025" at bounding box center [838, 371] width 249 height 32
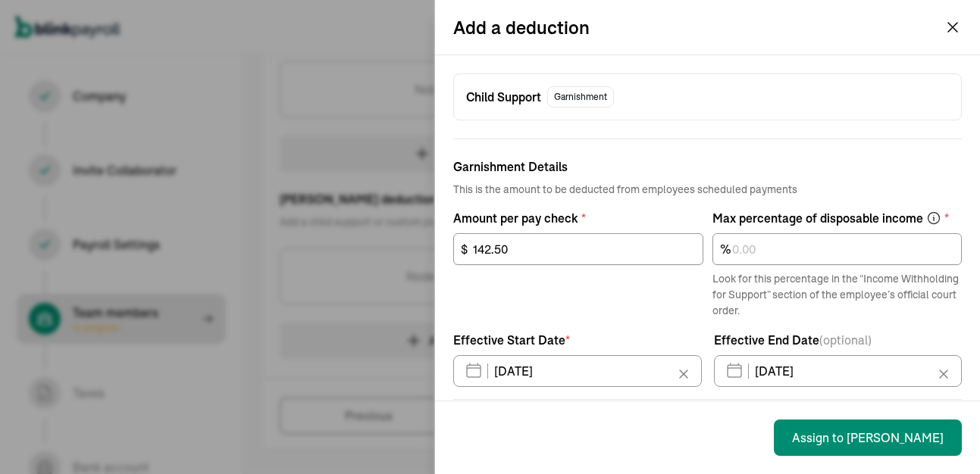
click at [559, 317] on div "142.50 $" at bounding box center [578, 276] width 250 height 86
click at [818, 374] on input "08/29/2025" at bounding box center [838, 371] width 249 height 32
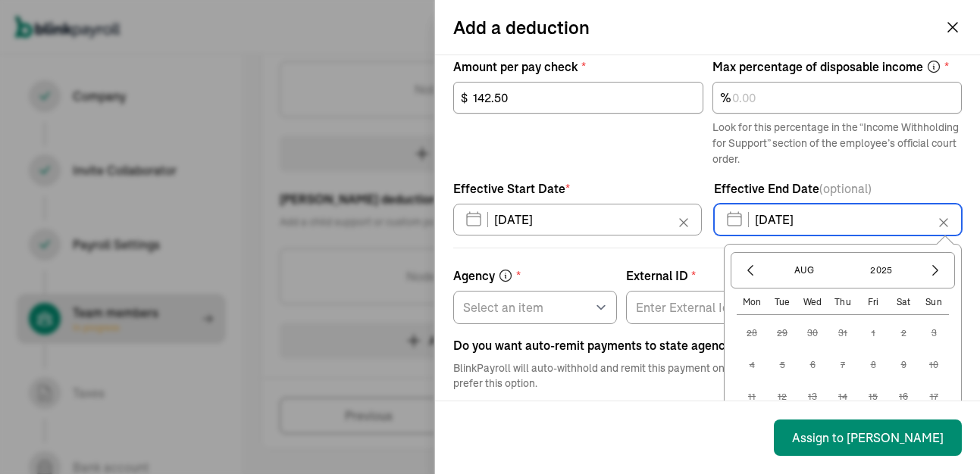
scroll to position [227, 0]
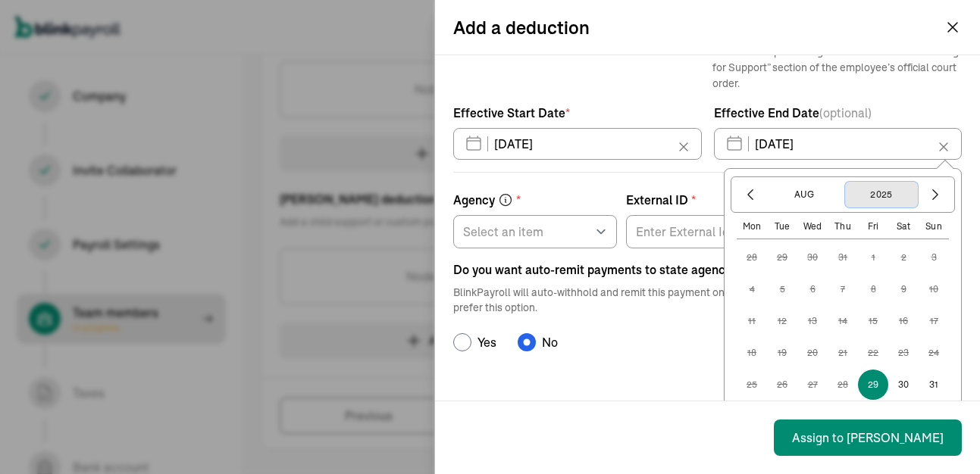
click at [887, 194] on button "2025" at bounding box center [881, 195] width 73 height 26
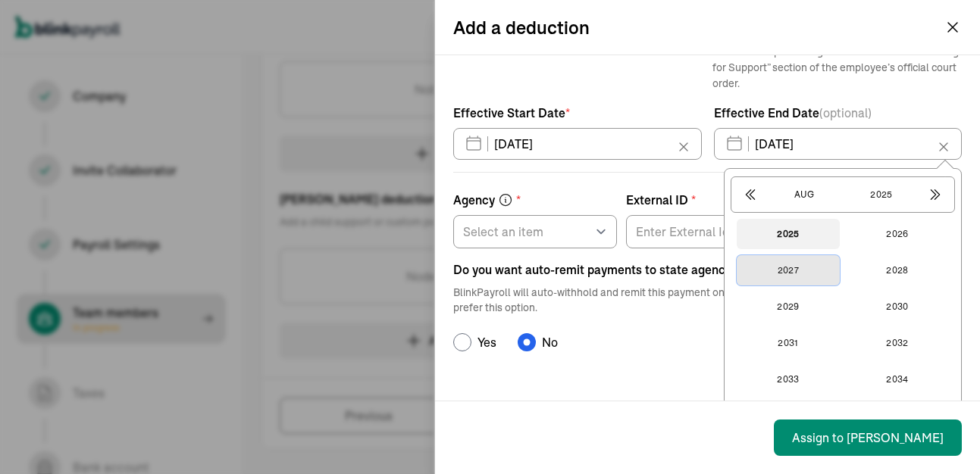
click at [785, 268] on button "2027" at bounding box center [788, 270] width 103 height 30
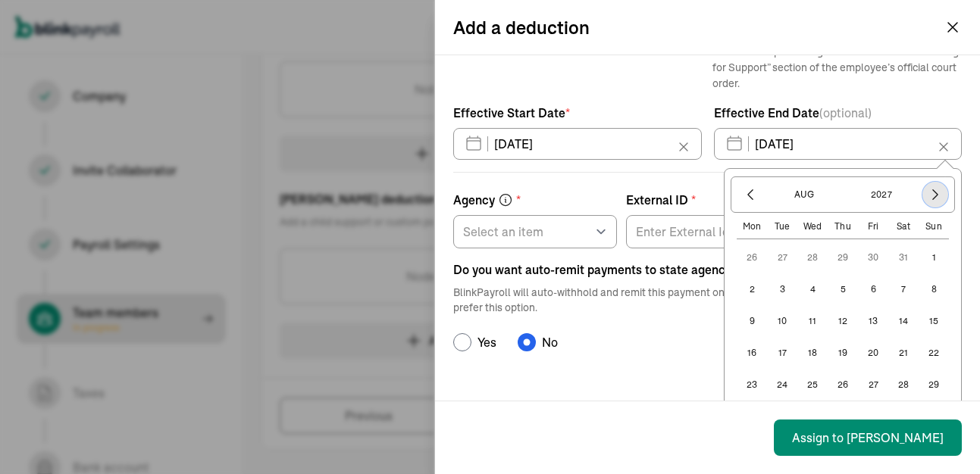
click at [928, 199] on icon "button" at bounding box center [935, 194] width 15 height 15
click at [832, 383] on button "30" at bounding box center [842, 385] width 30 height 30
type input "09/30/2027"
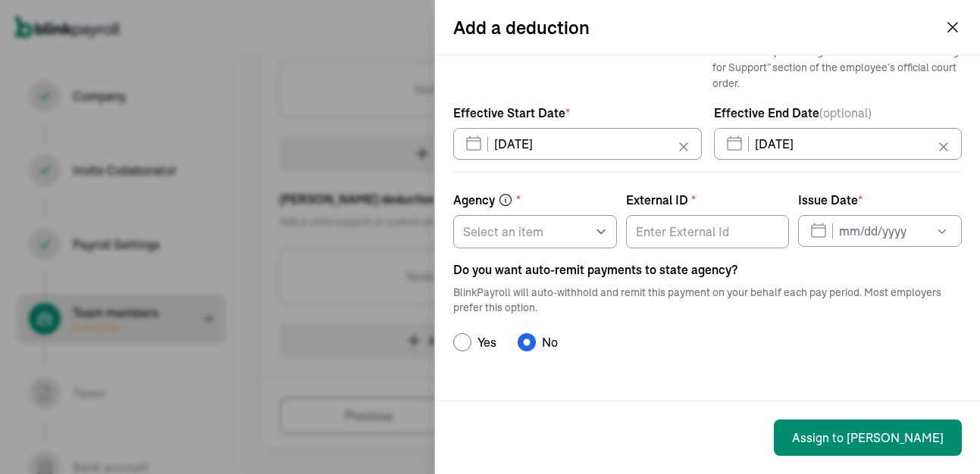
scroll to position [208, 0]
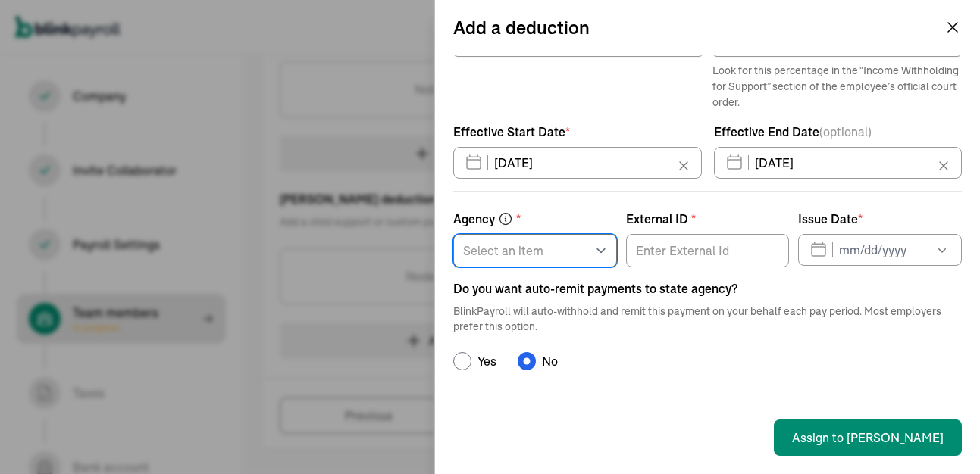
click at [596, 251] on select "Select an item AL AK AS AZ AR AA AE AP CA CO CT DE DC FL GA GU HI ID IL IN IA K…" at bounding box center [535, 250] width 164 height 33
select select "NY"
click at [453, 234] on select "Select an item AL AK AS AZ AR AA AE AP CA CO CT DE DC FL GA GU HI ID IL IN IA K…" at bounding box center [535, 250] width 164 height 33
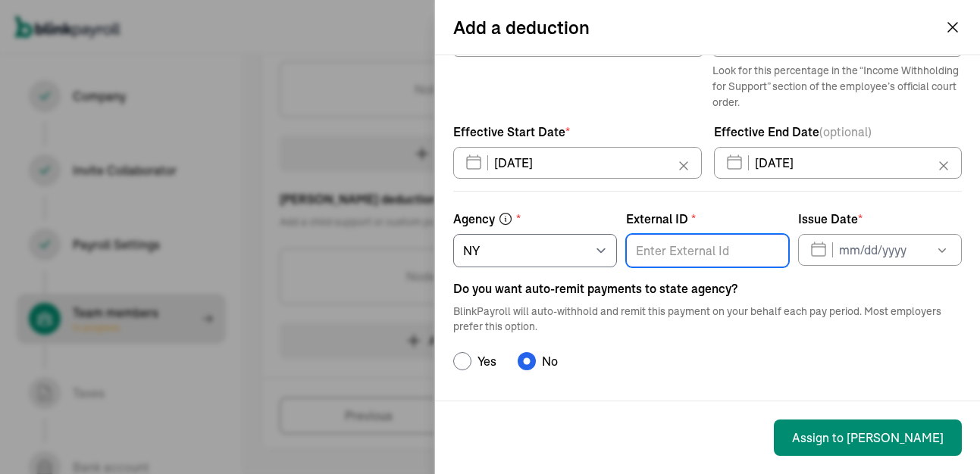
click at [692, 256] on input "External ID *" at bounding box center [708, 250] width 164 height 33
type input "CB13283J1"
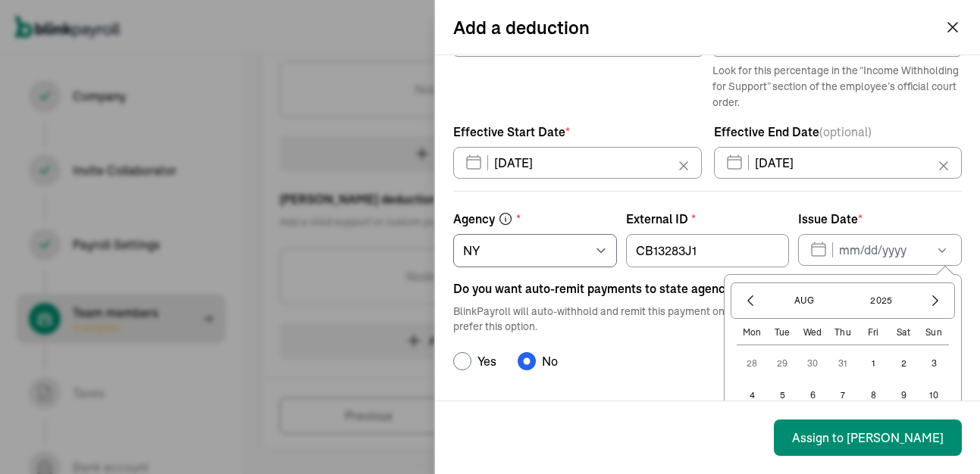
click at [768, 390] on button "5" at bounding box center [782, 395] width 30 height 30
type input "08/05/2025"
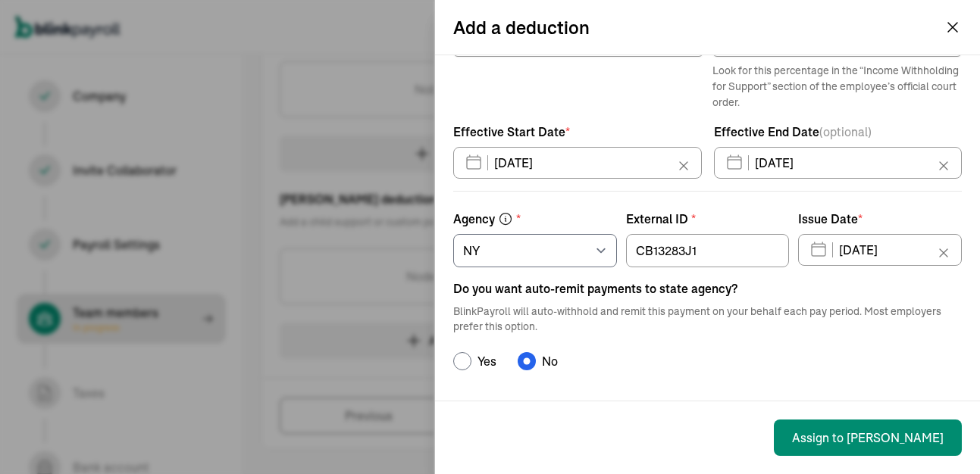
click at [459, 362] on input "Yes" at bounding box center [462, 361] width 18 height 18
radio input "true"
radio input "false"
click at [767, 347] on div "Do you want auto-remit payments to state agency? BlinkPayroll will auto-withhol…" at bounding box center [707, 325] width 508 height 91
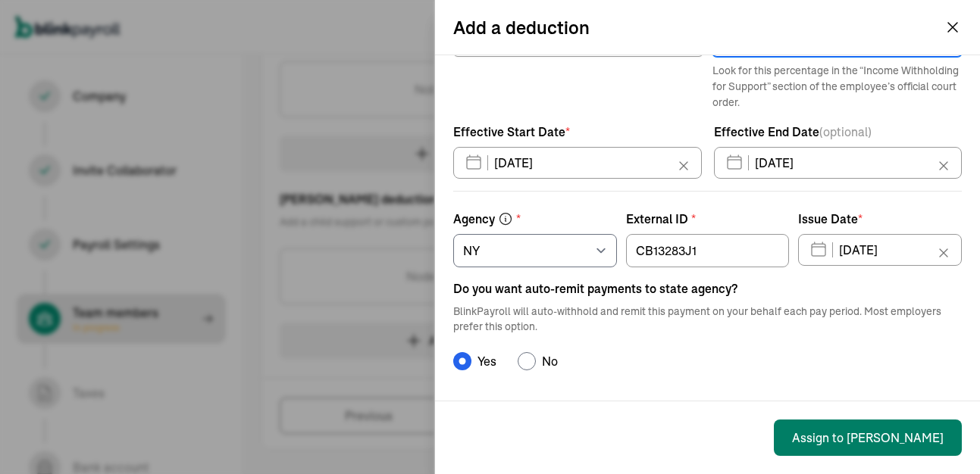
click at [890, 436] on button "Assign to Walter" at bounding box center [868, 438] width 188 height 36
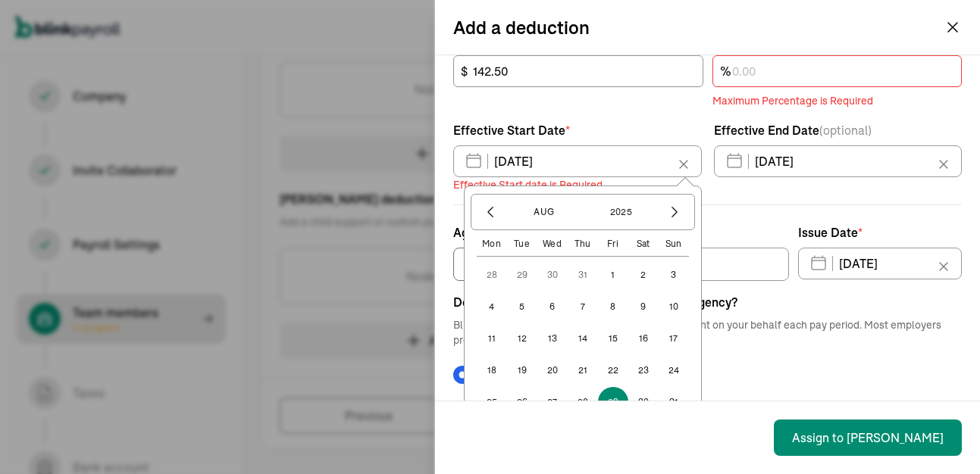
click at [762, 224] on label "External ID *" at bounding box center [708, 233] width 164 height 18
click at [762, 248] on input "CB13283J1" at bounding box center [708, 264] width 164 height 33
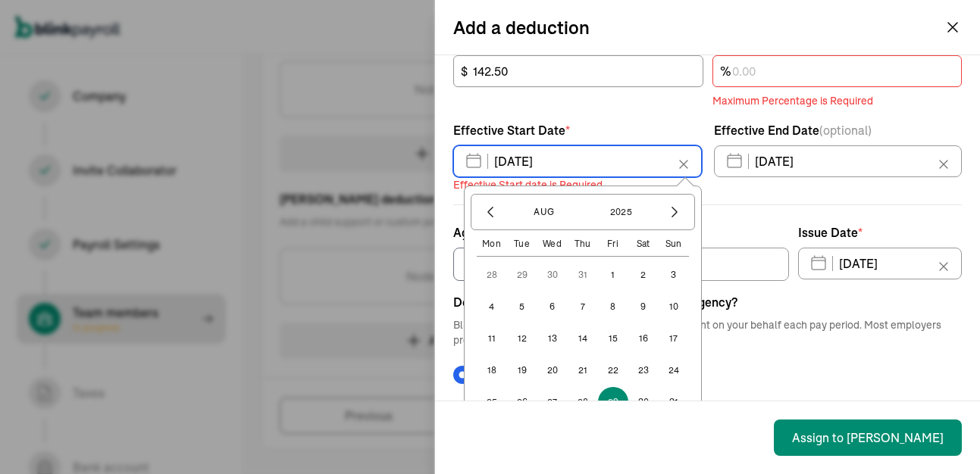
click at [568, 161] on input "08/29/2025" at bounding box center [577, 161] width 249 height 32
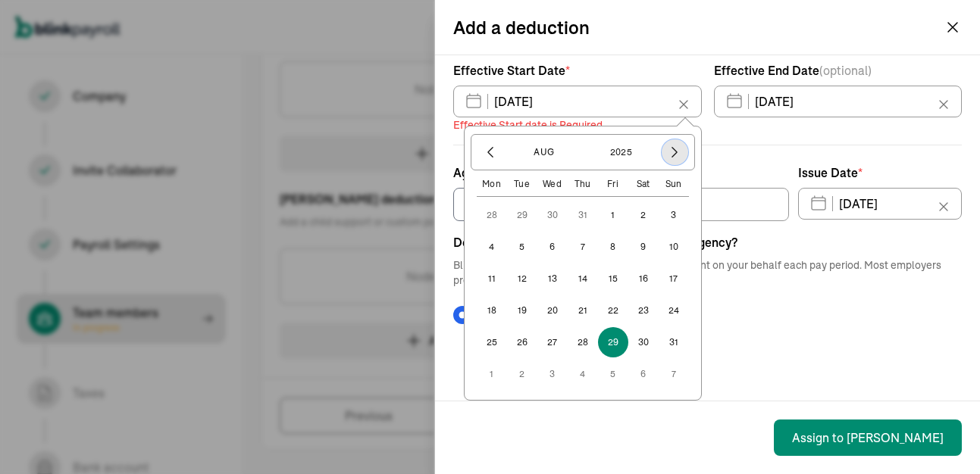
click at [668, 154] on icon "button" at bounding box center [674, 152] width 15 height 15
click at [611, 246] on button "5" at bounding box center [613, 247] width 30 height 30
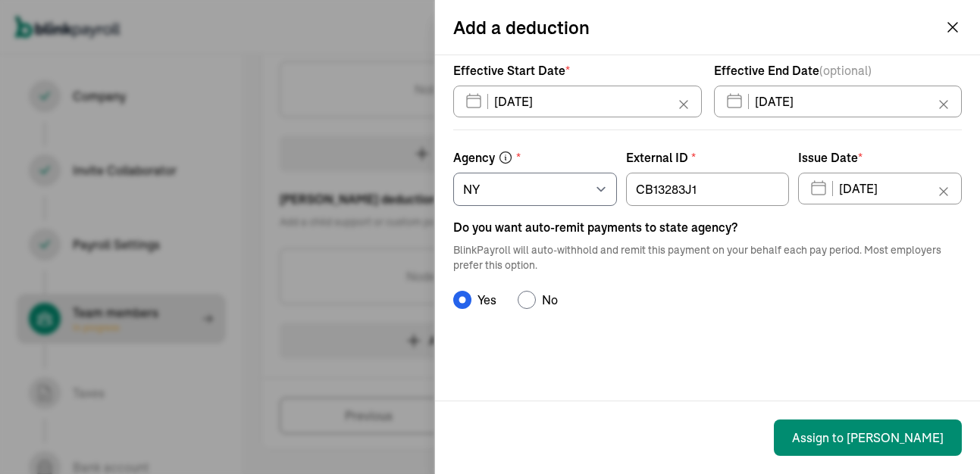
type input "09/05/2025"
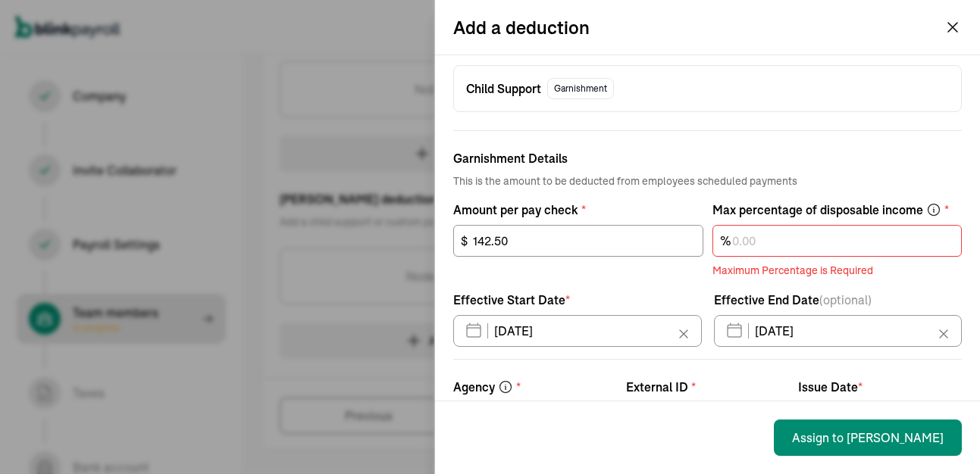
scroll to position [0, 0]
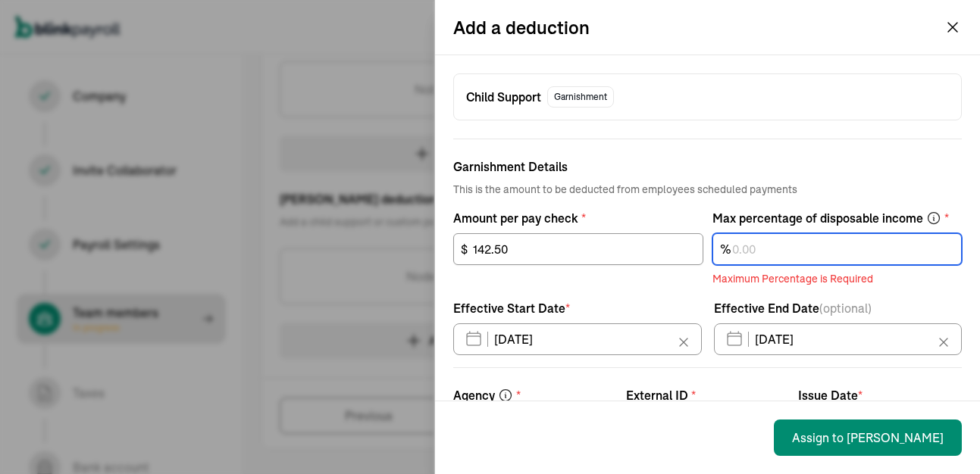
click at [740, 242] on input "text" at bounding box center [837, 249] width 250 height 32
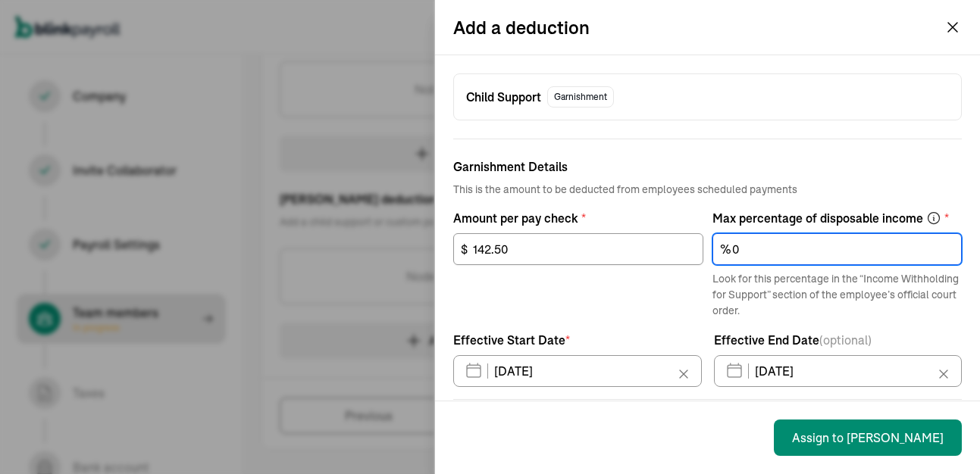
type input "0"
click at [637, 308] on div "142.50 $" at bounding box center [578, 276] width 250 height 86
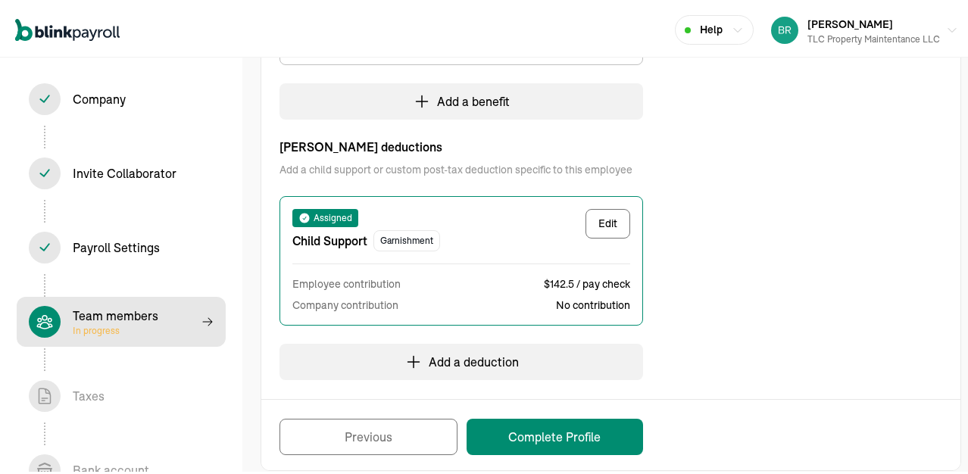
scroll to position [458, 0]
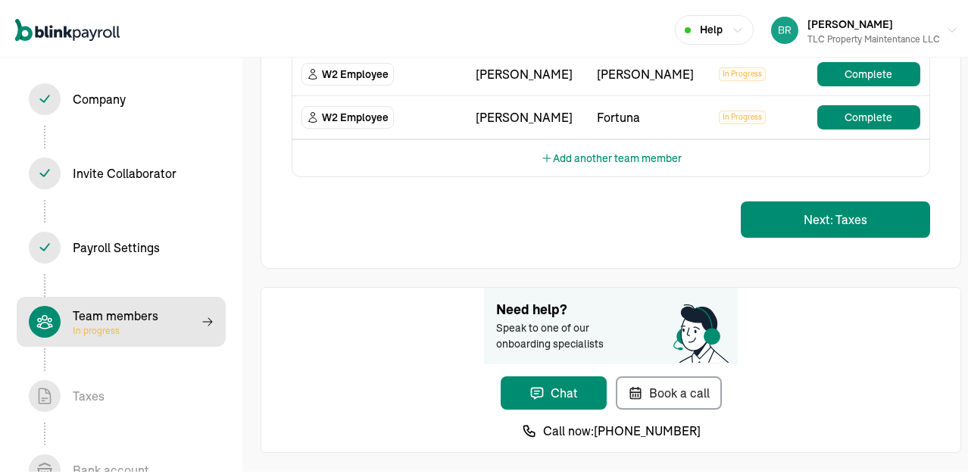
scroll to position [379, 0]
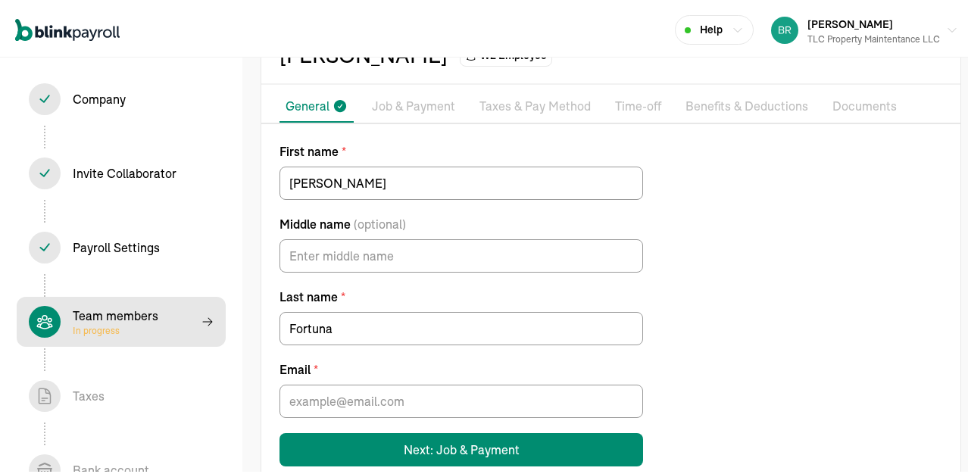
scroll to position [115, 0]
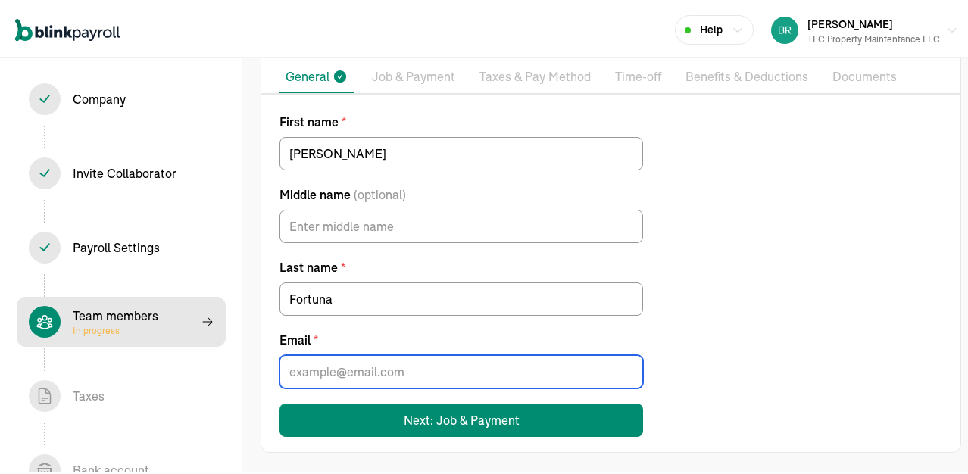
click at [316, 365] on input "Email *" at bounding box center [462, 368] width 364 height 33
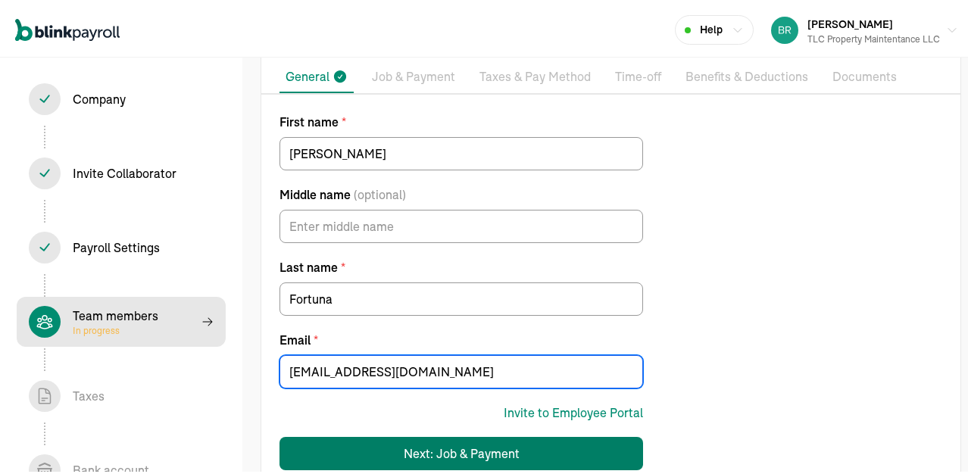
type input "colefortuna01@gmail.com"
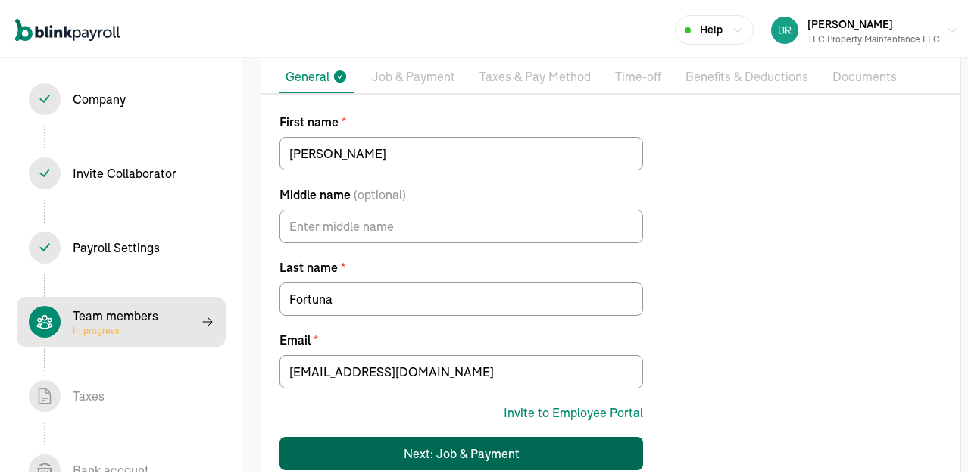
click at [455, 436] on div "Next: Job & Payment" at bounding box center [462, 451] width 116 height 18
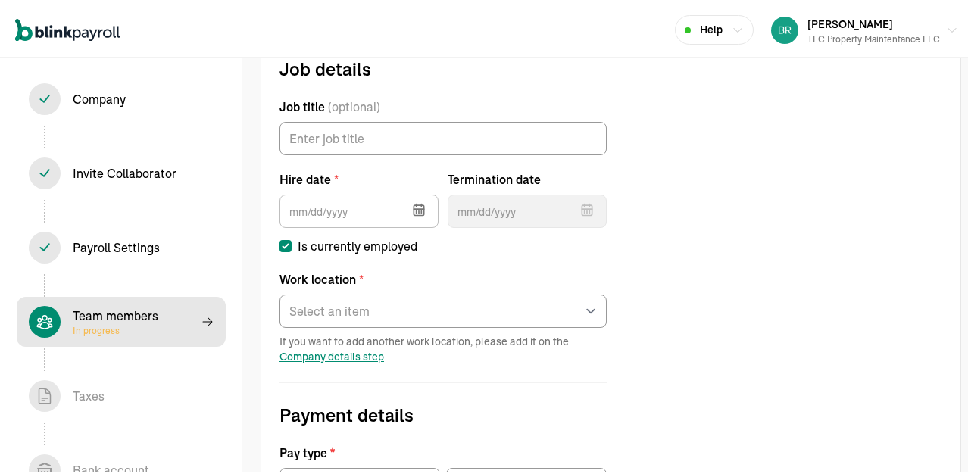
scroll to position [174, 0]
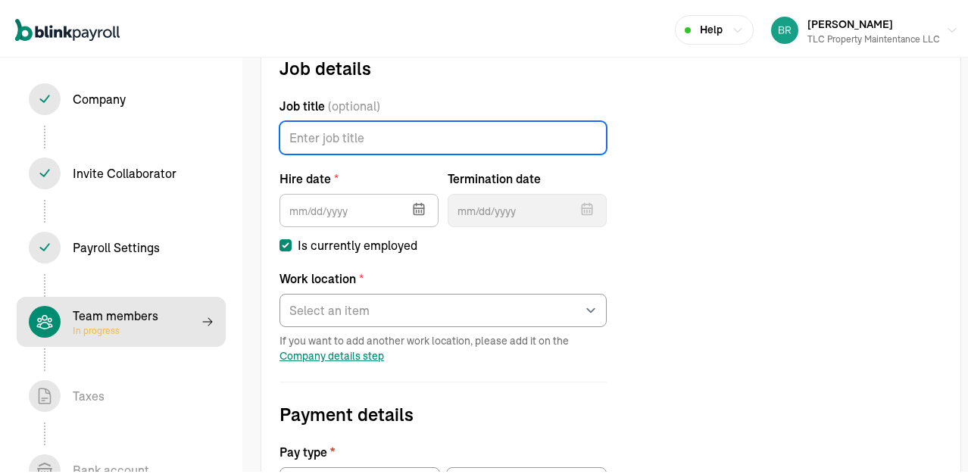
click at [399, 140] on input "Job title (optional)" at bounding box center [443, 134] width 327 height 33
type input "Laborer"
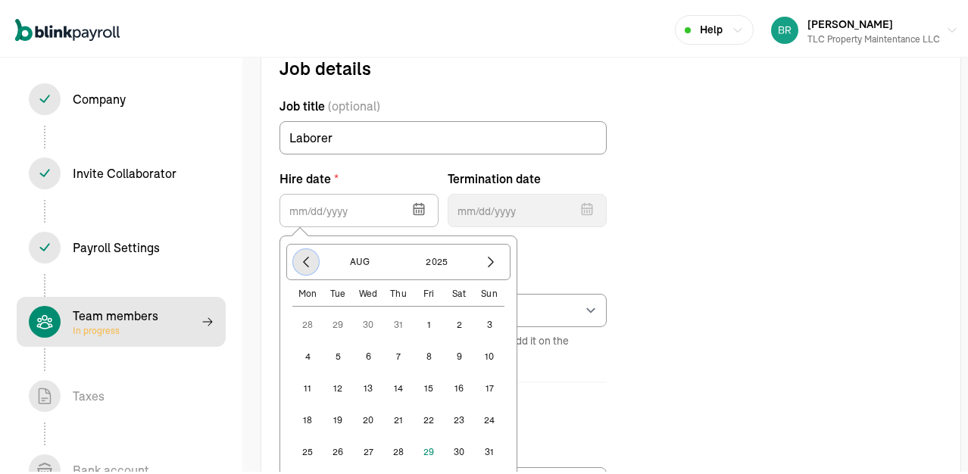
click at [311, 257] on icon "button" at bounding box center [306, 259] width 15 height 15
click at [309, 323] on button "30" at bounding box center [307, 322] width 30 height 30
type input "06/30/2025"
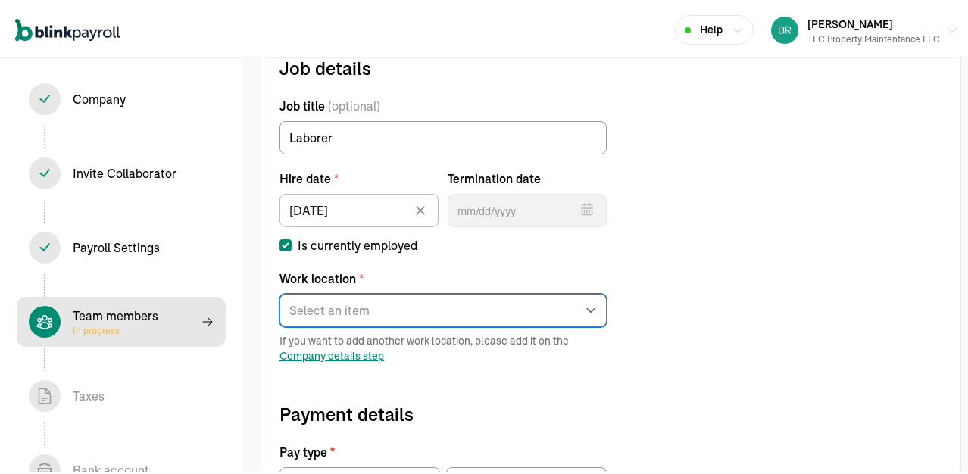
click at [386, 311] on select "Select an item Office Works from home" at bounding box center [443, 307] width 327 height 33
select select "565 Erie St"
click at [280, 291] on select "Select an item Office Works from home" at bounding box center [443, 307] width 327 height 33
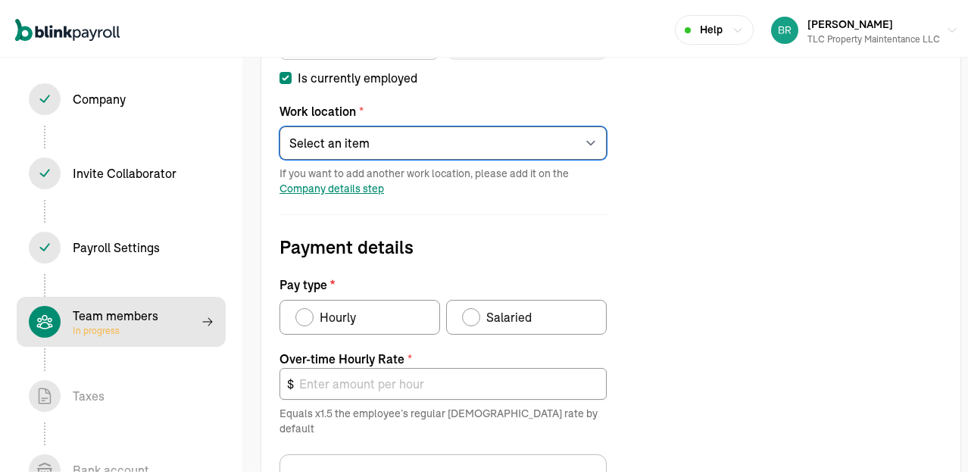
scroll to position [401, 0]
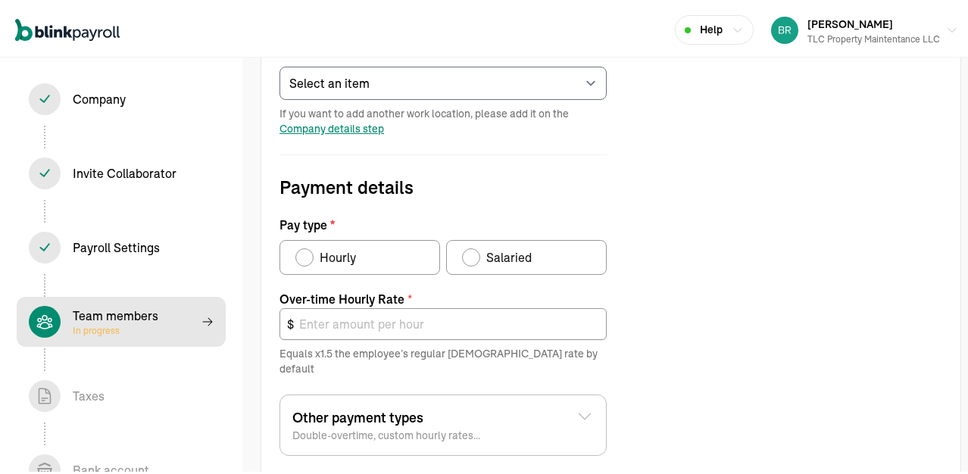
click at [299, 253] on div "Pay type" at bounding box center [305, 255] width 12 height 12
click at [299, 253] on input "Hourly" at bounding box center [301, 251] width 12 height 12
radio input "true"
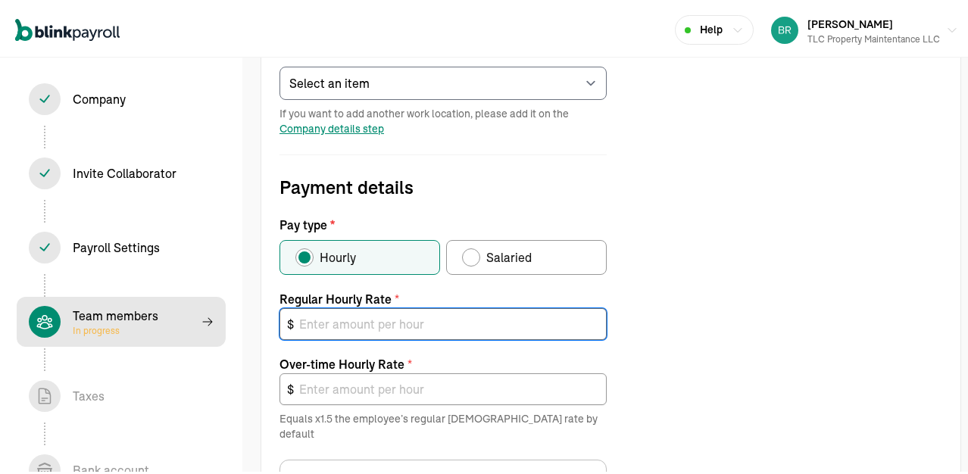
click at [327, 327] on input "text" at bounding box center [443, 321] width 327 height 32
type input "2"
type input "3.00"
type input "20"
type input "30.00"
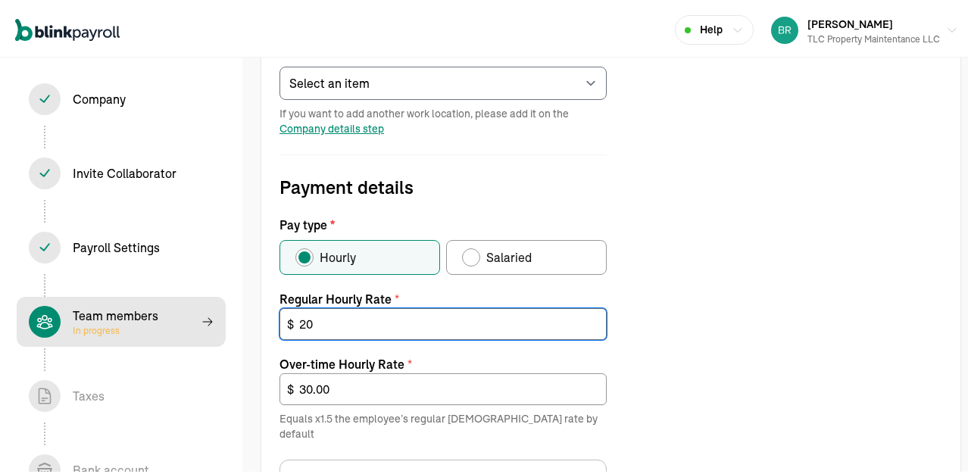
type input "20"
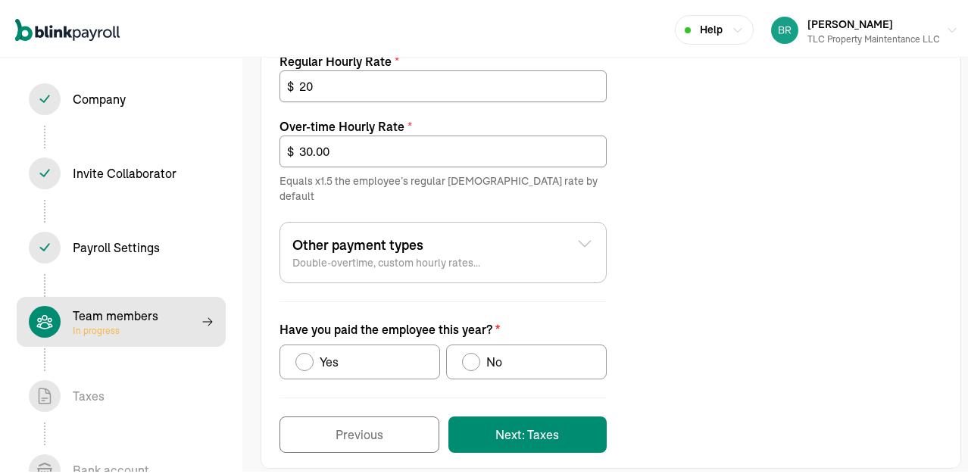
scroll to position [640, 0]
click at [305, 349] on div "Have you paid the employee this year?" at bounding box center [305, 358] width 18 height 18
click at [305, 349] on input "Yes" at bounding box center [301, 355] width 12 height 12
radio input "true"
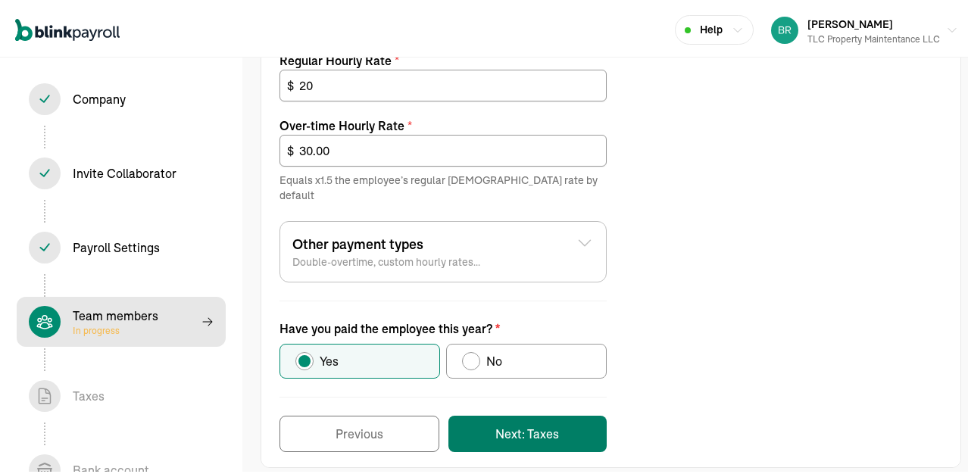
click at [496, 417] on button "Next: Taxes" at bounding box center [528, 431] width 158 height 36
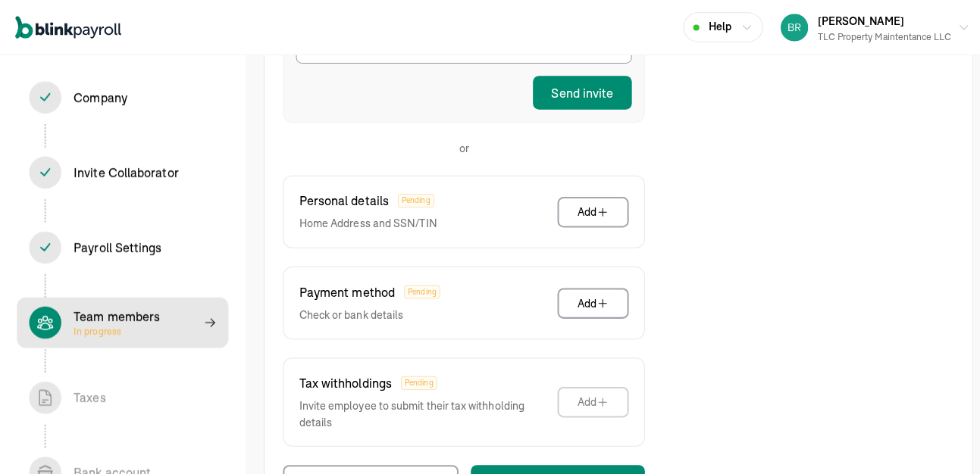
scroll to position [401, 0]
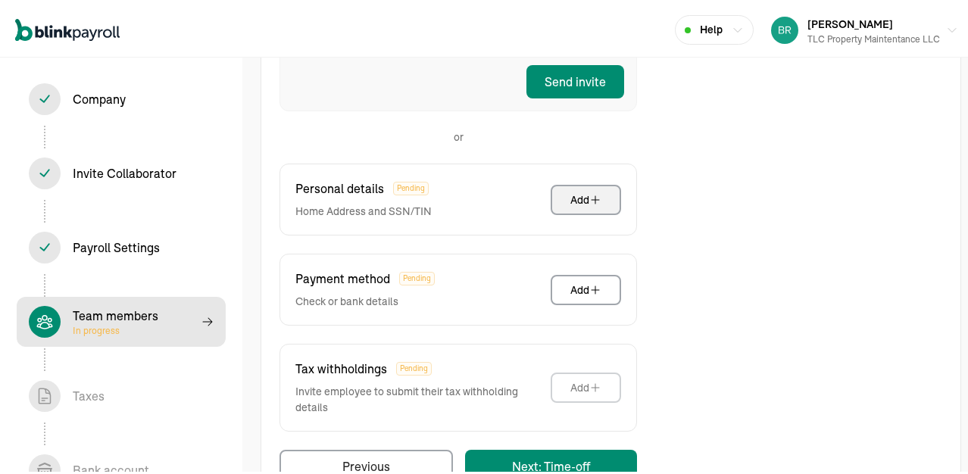
click at [586, 189] on div "Add" at bounding box center [586, 196] width 31 height 15
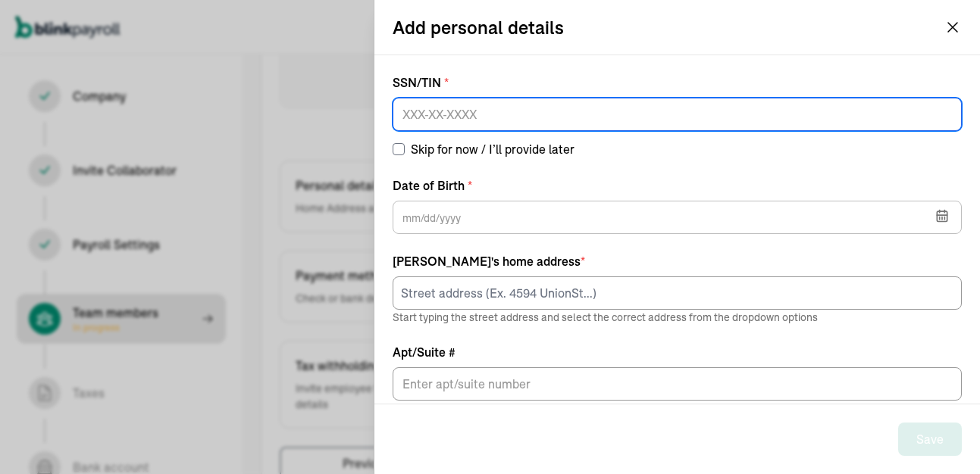
click at [546, 117] on input at bounding box center [677, 114] width 569 height 33
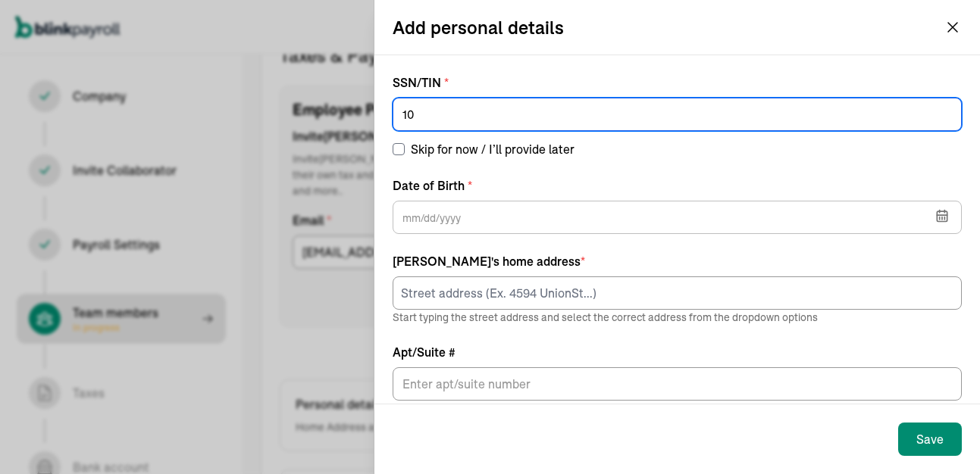
scroll to position [174, 0]
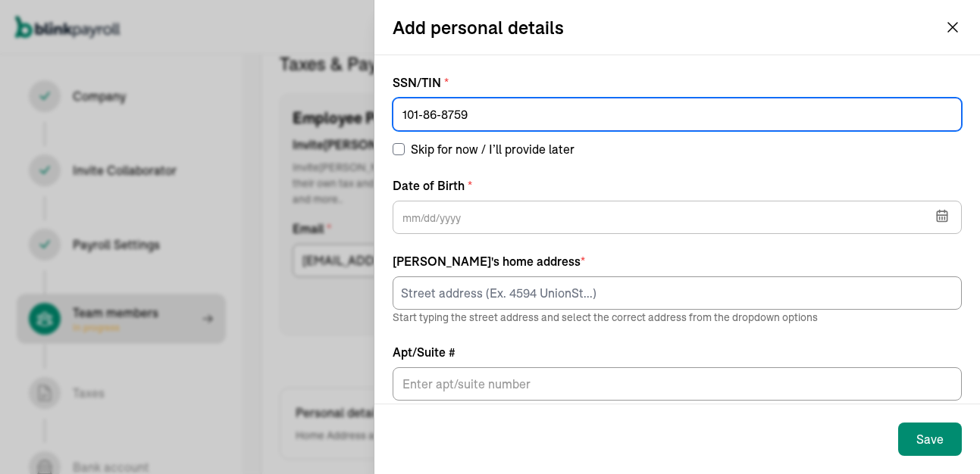
type input "101-86-8759"
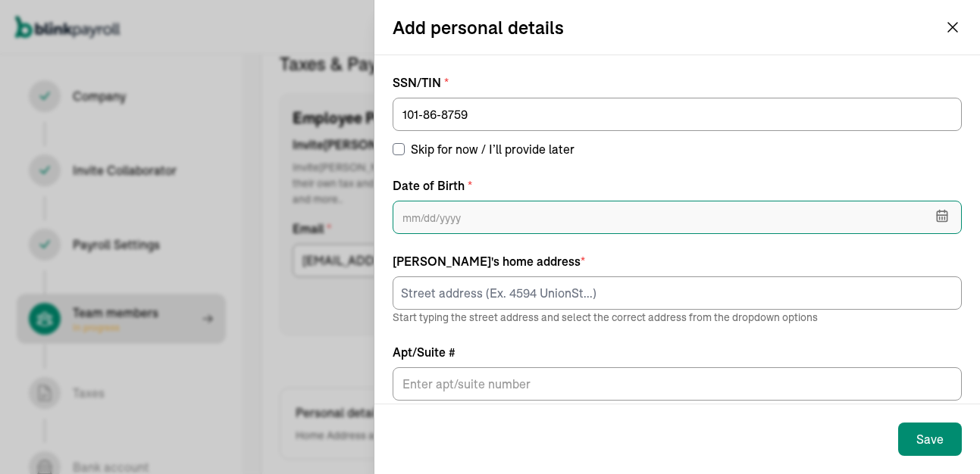
click at [446, 220] on input "text" at bounding box center [677, 217] width 569 height 33
type input "06/24/1997"
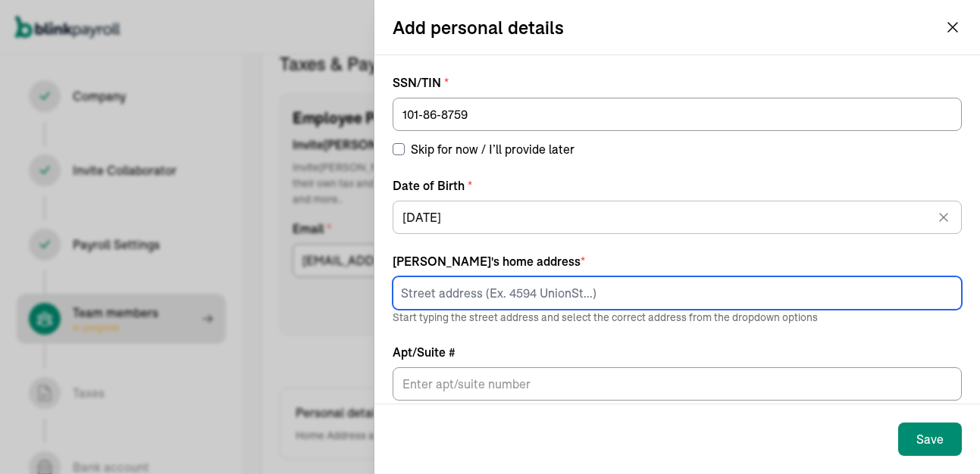
click at [424, 303] on input at bounding box center [677, 293] width 569 height 33
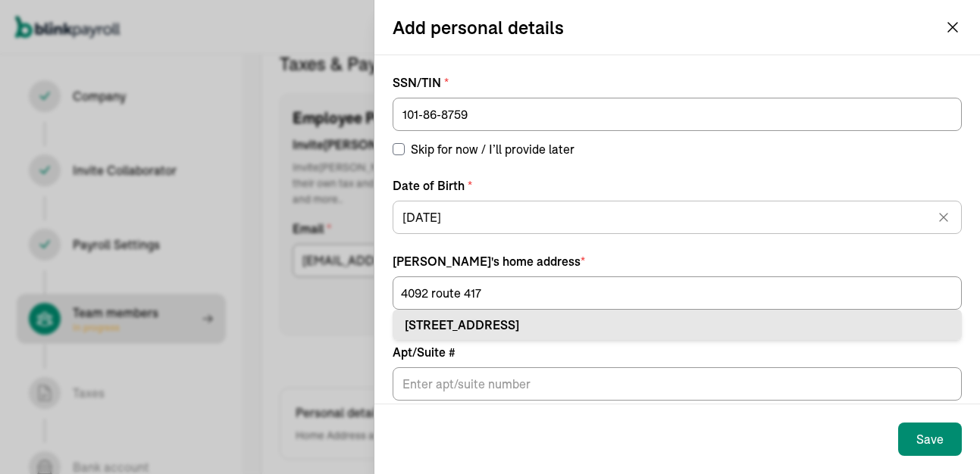
click at [454, 324] on div "4092 Route 417 Allegany, NY 14706" at bounding box center [677, 325] width 545 height 18
type input "4092 Route 417"
type input "Allegany"
type input "NY"
type input "14706"
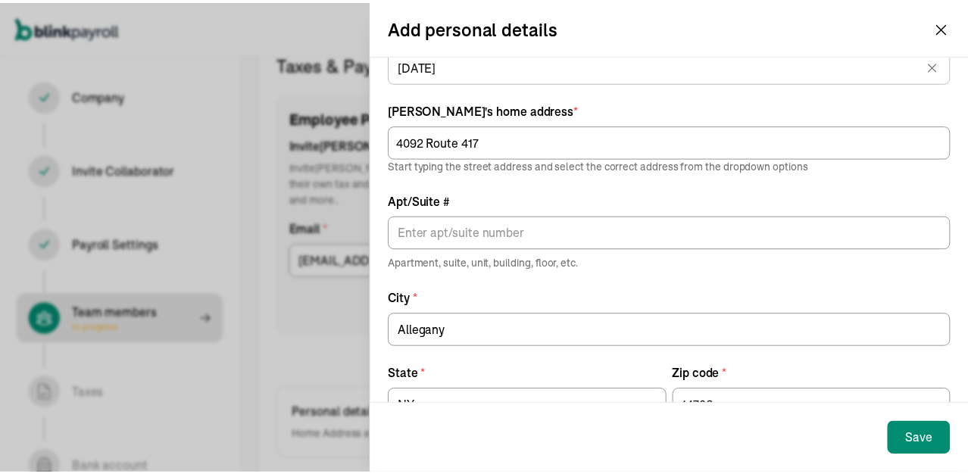
scroll to position [201, 0]
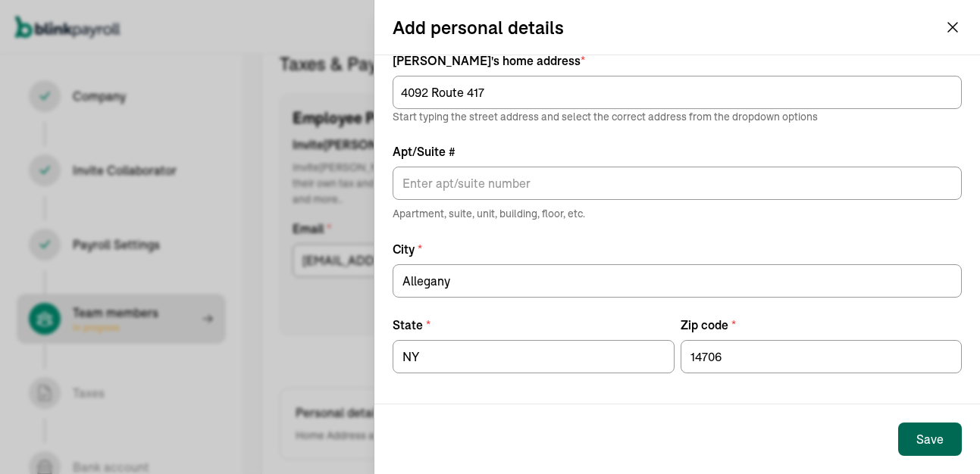
click at [931, 436] on div "Save" at bounding box center [929, 439] width 27 height 18
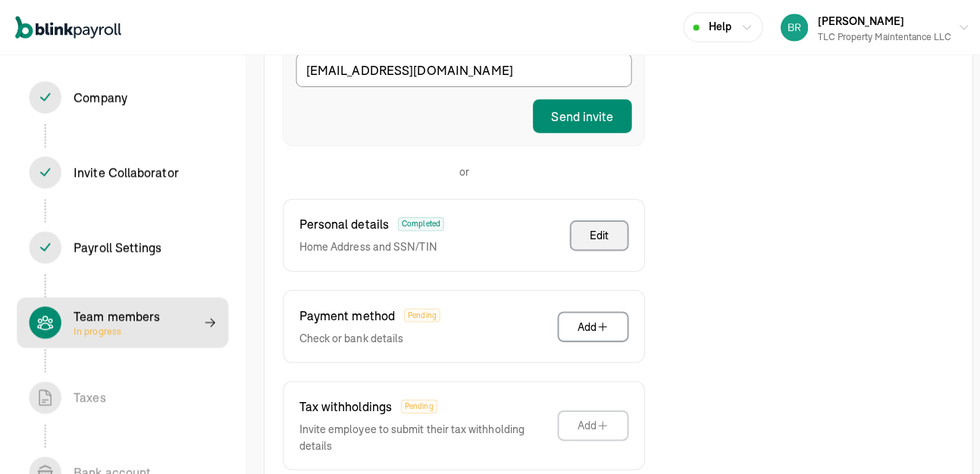
scroll to position [401, 0]
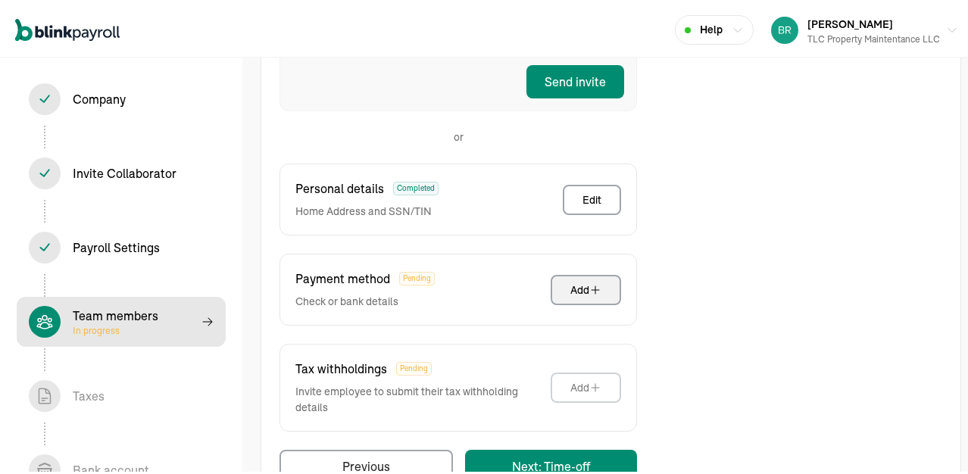
click at [593, 281] on icon "button" at bounding box center [596, 287] width 12 height 12
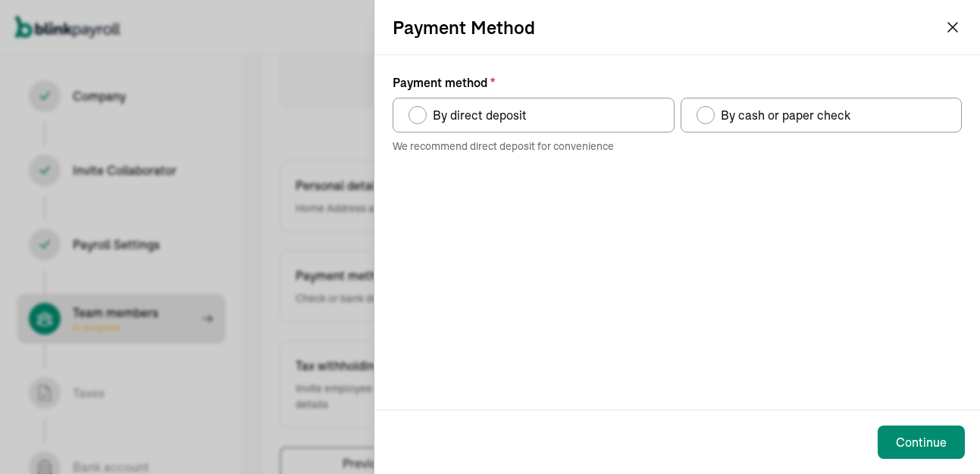
click at [412, 116] on div "Payment method" at bounding box center [417, 115] width 12 height 12
click at [412, 116] on input "By direct deposit" at bounding box center [414, 111] width 12 height 12
radio input "true"
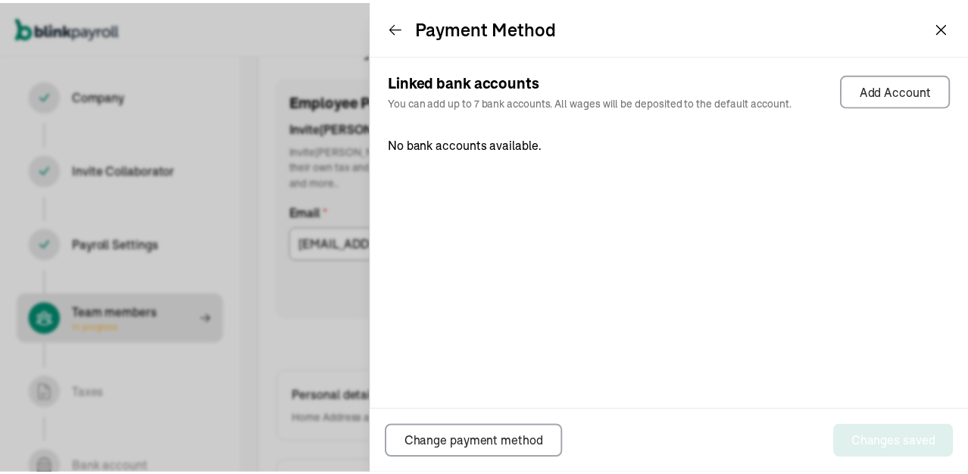
scroll to position [174, 0]
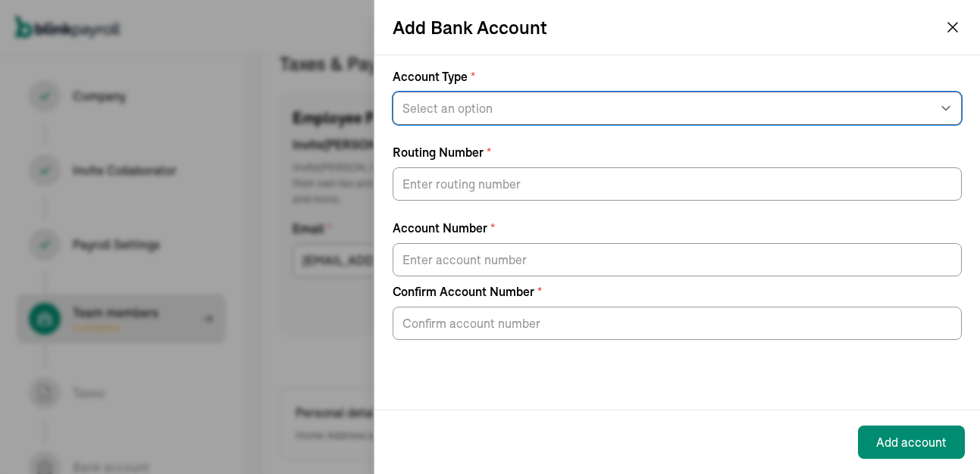
click at [941, 100] on select "Select an option Savings Checking" at bounding box center [677, 108] width 569 height 33
select select "Checking"
click at [393, 92] on select "Select an option Savings Checking" at bounding box center [677, 108] width 569 height 33
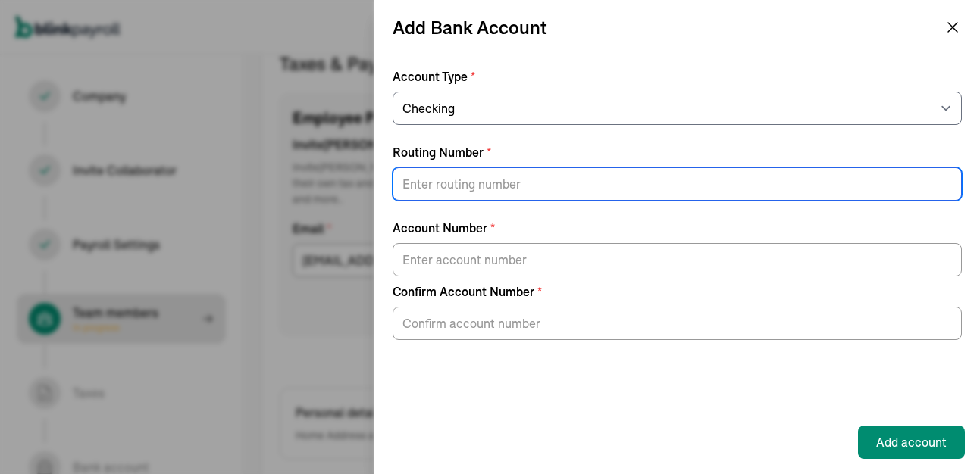
click at [618, 180] on input "Routing Number *" at bounding box center [677, 183] width 569 height 33
type input "222381824"
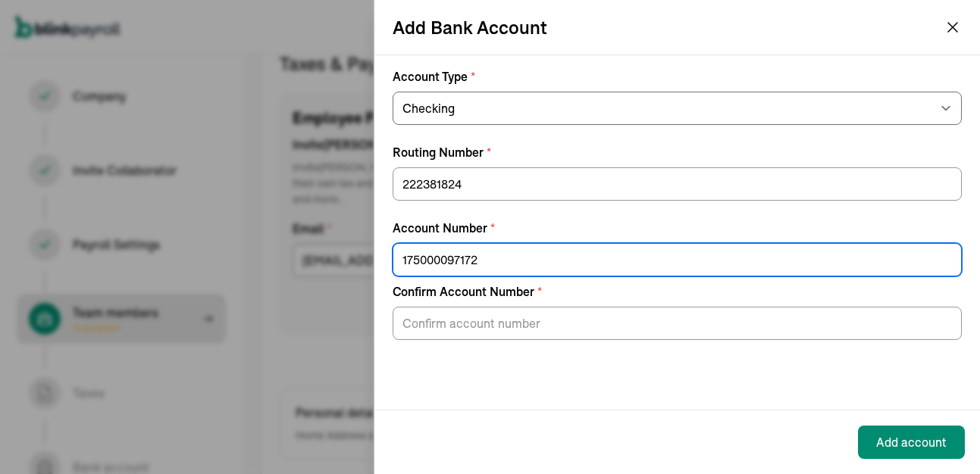
type input "175000097172"
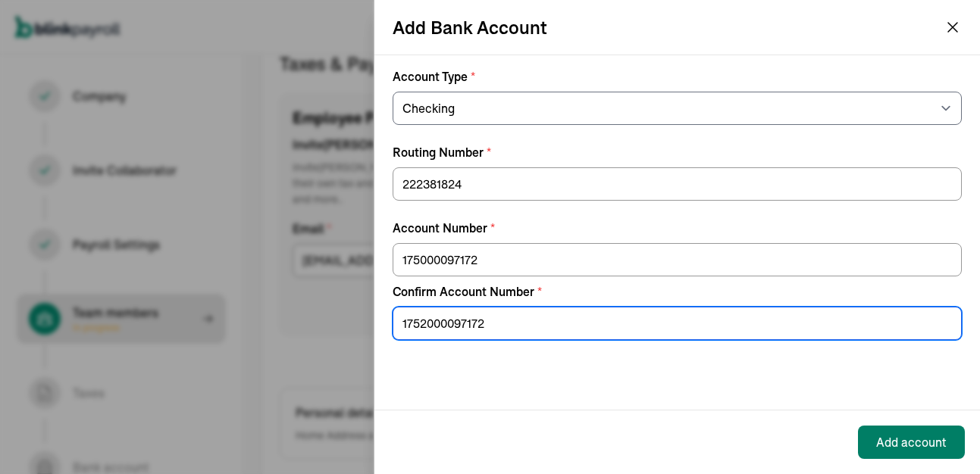
type input "1752000097172"
click at [902, 436] on div "Add account" at bounding box center [911, 442] width 70 height 18
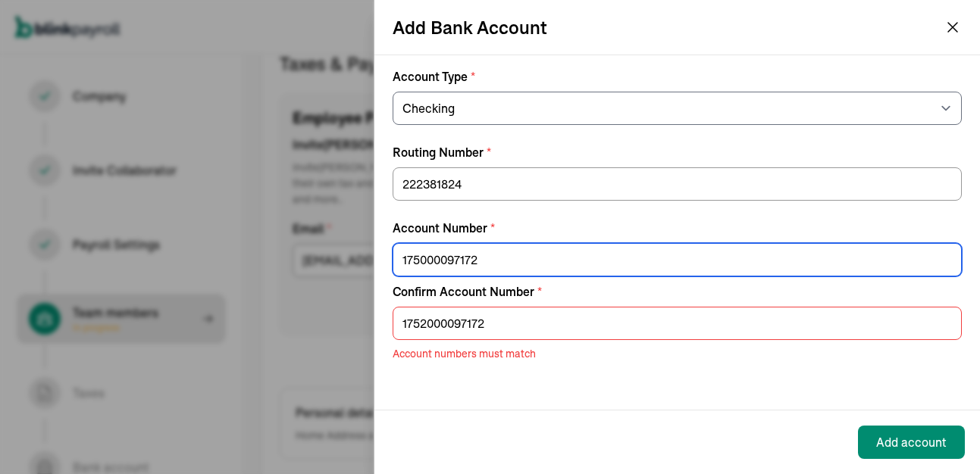
click at [418, 260] on input "175000097172" at bounding box center [677, 259] width 569 height 33
type input "1752000097172"
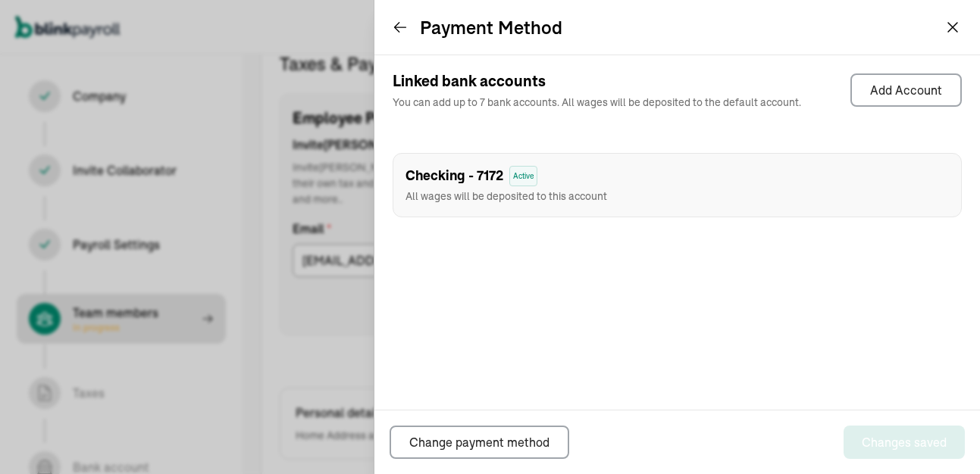
click at [407, 29] on icon at bounding box center [400, 27] width 15 height 15
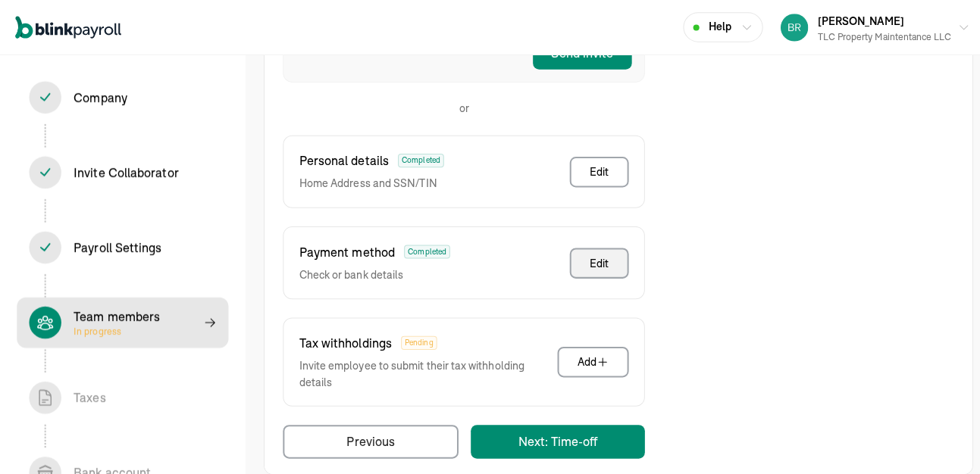
scroll to position [431, 0]
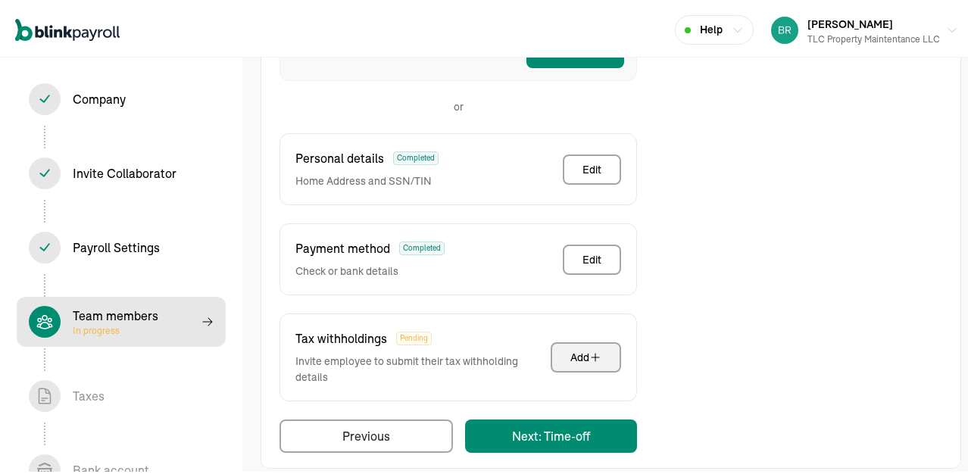
click at [590, 349] on icon "button" at bounding box center [596, 355] width 12 height 12
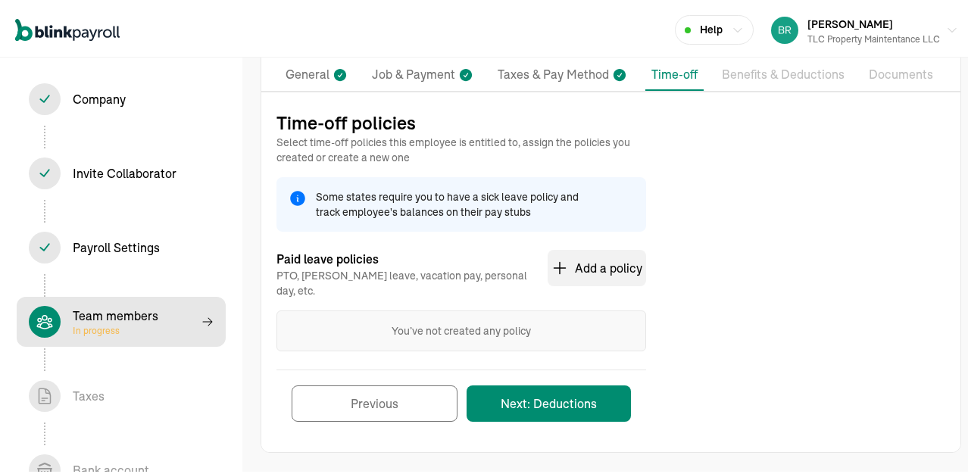
scroll to position [105, 0]
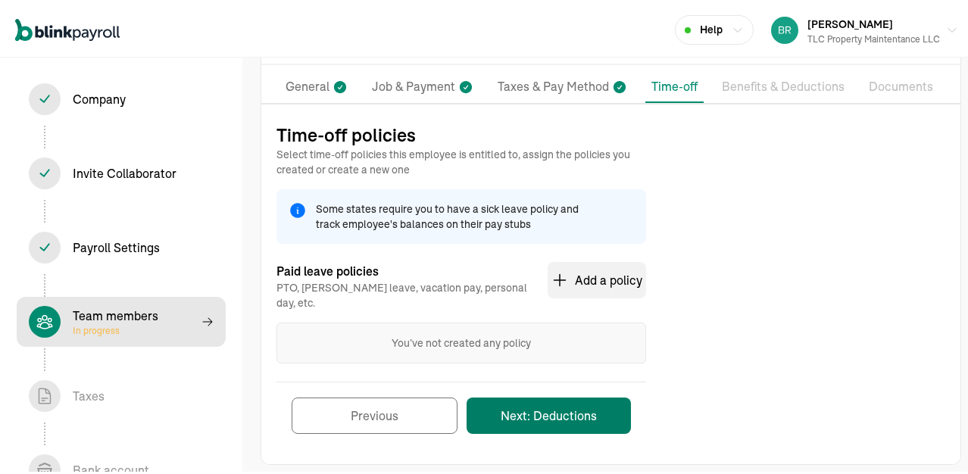
click at [537, 396] on button "Next: Deductions" at bounding box center [549, 413] width 164 height 36
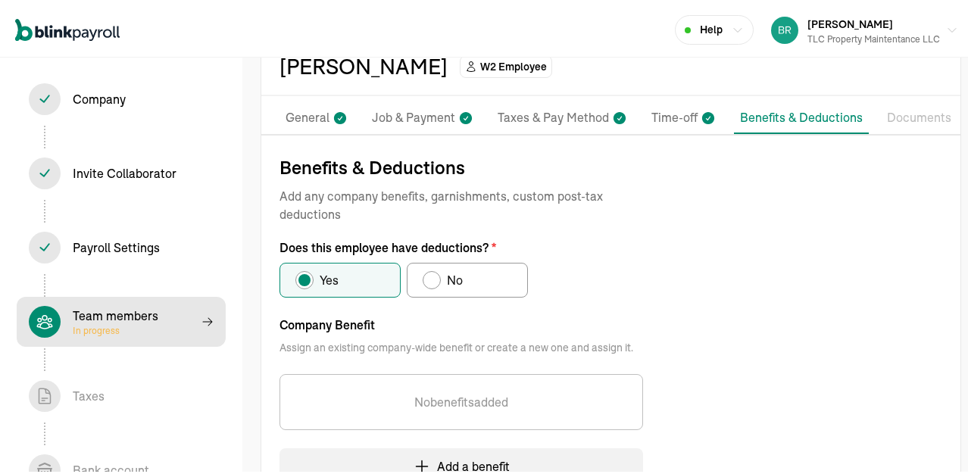
scroll to position [8, 0]
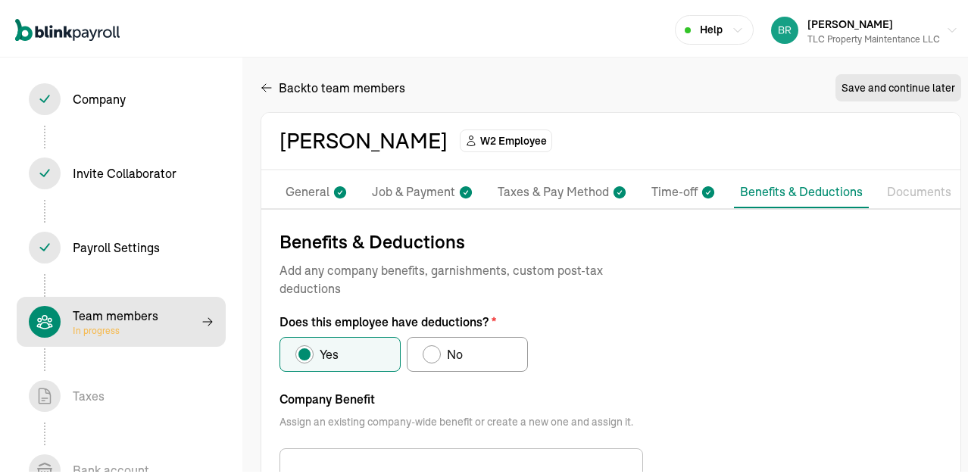
click at [433, 347] on div "Does this employee have deductions?" at bounding box center [432, 352] width 12 height 12
click at [433, 347] on input "No" at bounding box center [428, 348] width 12 height 12
radio input "true"
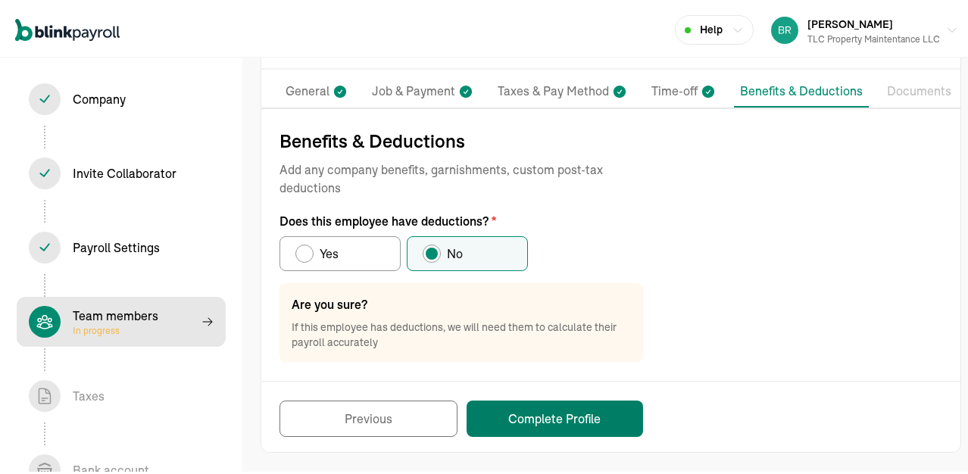
click at [559, 412] on button "Complete Profile" at bounding box center [555, 416] width 177 height 36
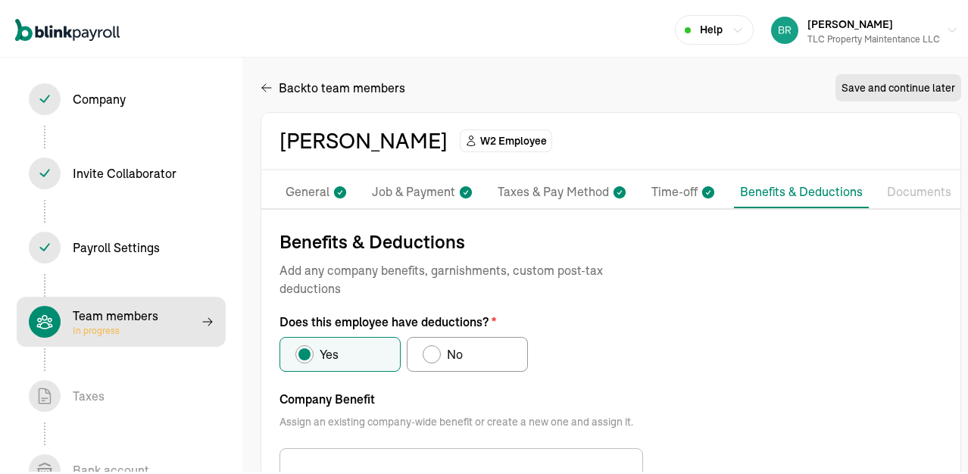
click at [433, 347] on div "Does this employee have deductions?" at bounding box center [432, 352] width 12 height 12
click at [433, 347] on input "No" at bounding box center [428, 348] width 12 height 12
radio input "true"
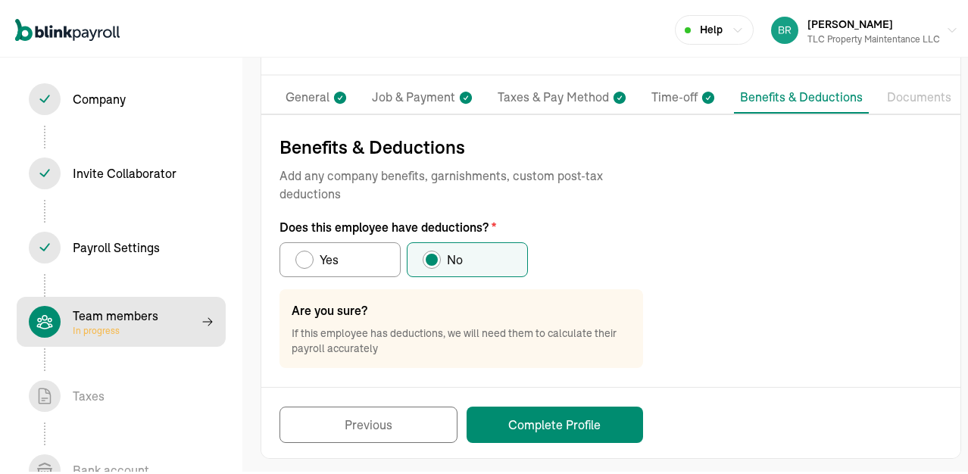
scroll to position [101, 0]
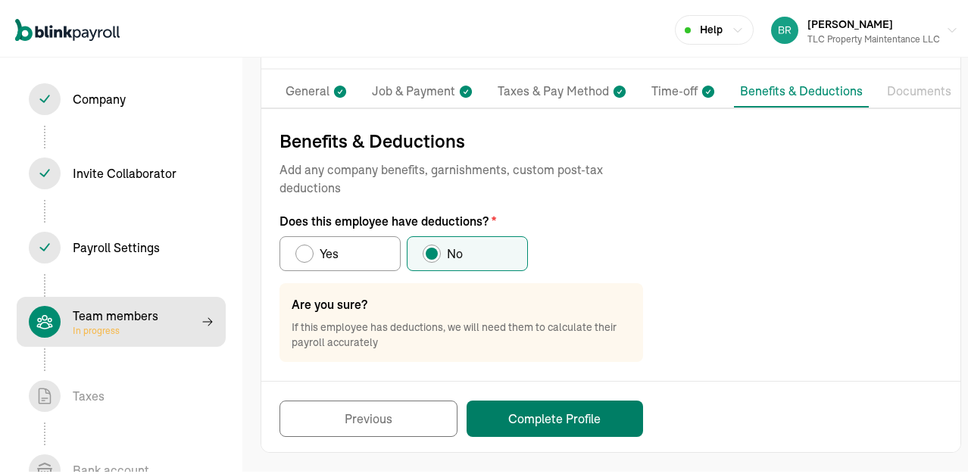
click at [559, 412] on button "Complete Profile" at bounding box center [555, 416] width 177 height 36
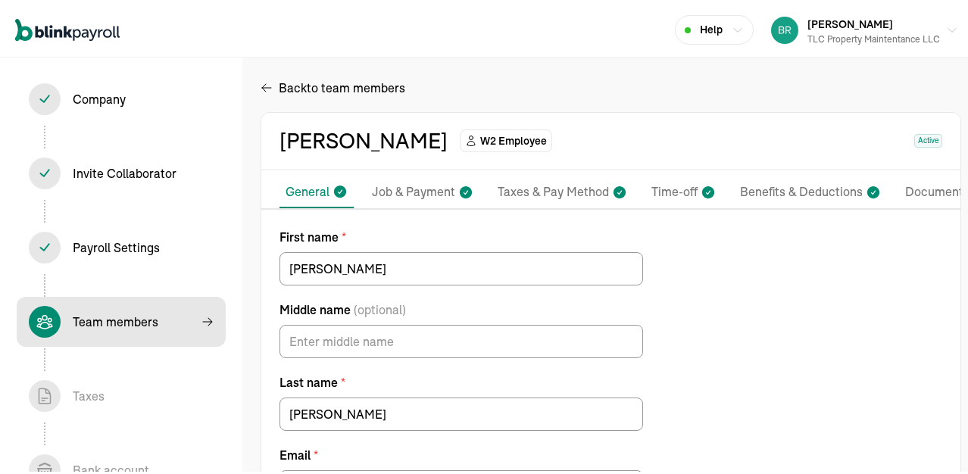
scroll to position [149, 0]
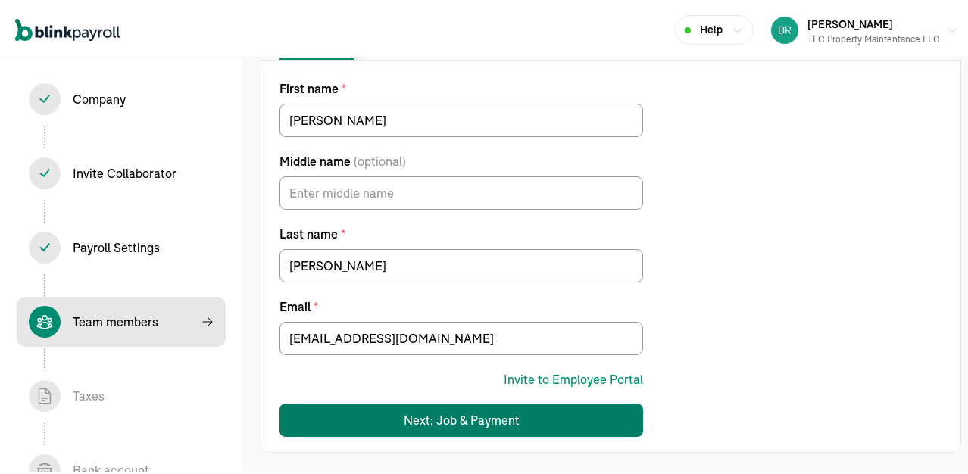
click at [562, 411] on button "Next: Job & Payment" at bounding box center [462, 417] width 364 height 33
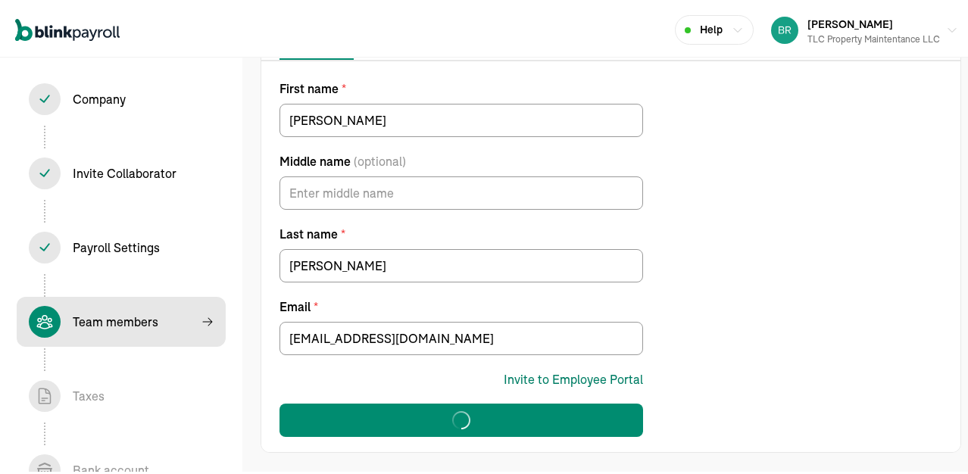
select select "565 Erie St"
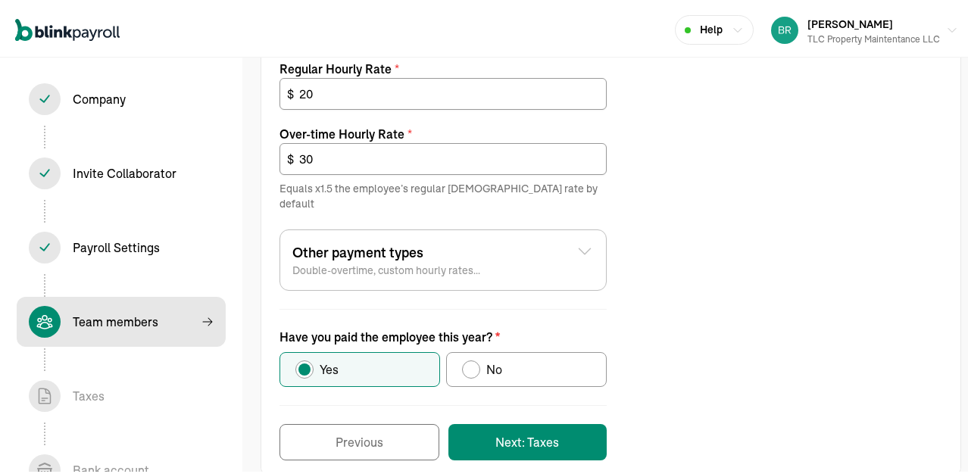
scroll to position [640, 0]
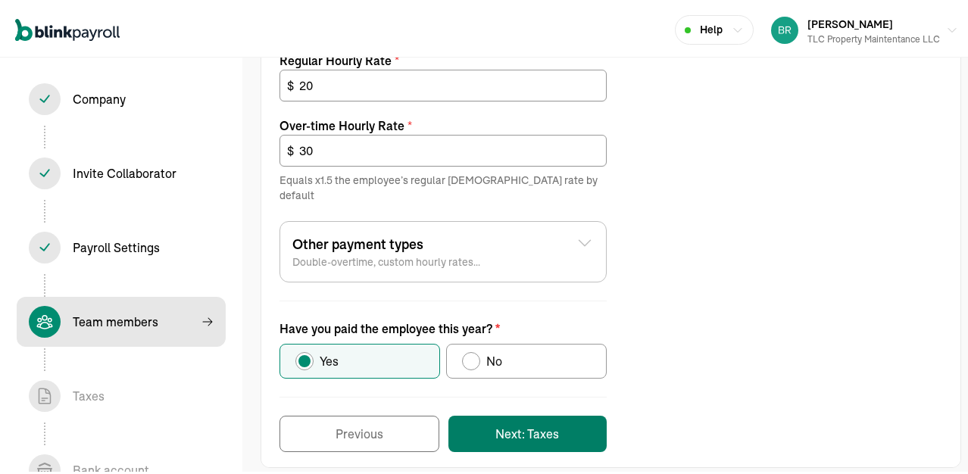
click at [548, 418] on button "Next: Taxes" at bounding box center [528, 431] width 158 height 36
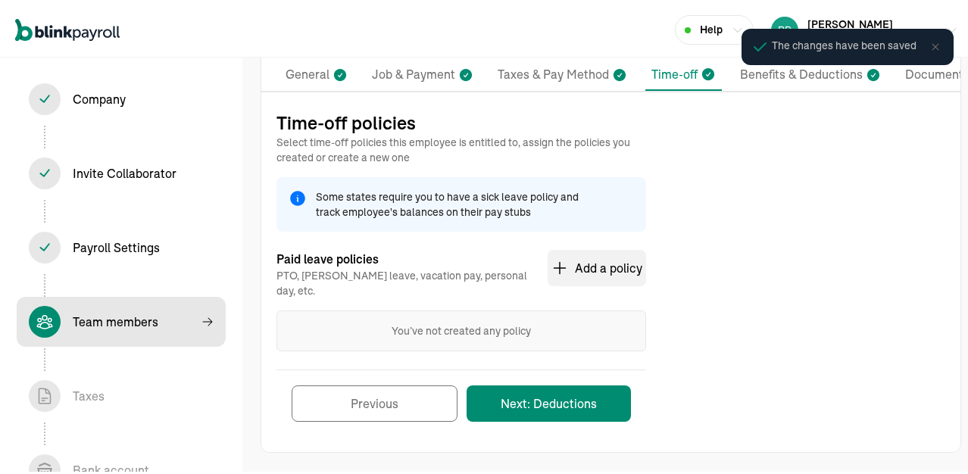
scroll to position [105, 0]
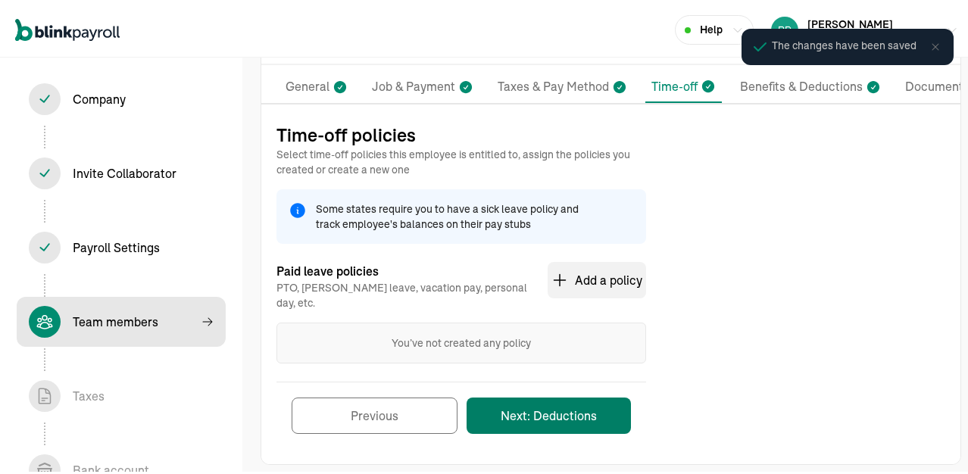
click at [560, 397] on button "Next: Deductions" at bounding box center [549, 413] width 164 height 36
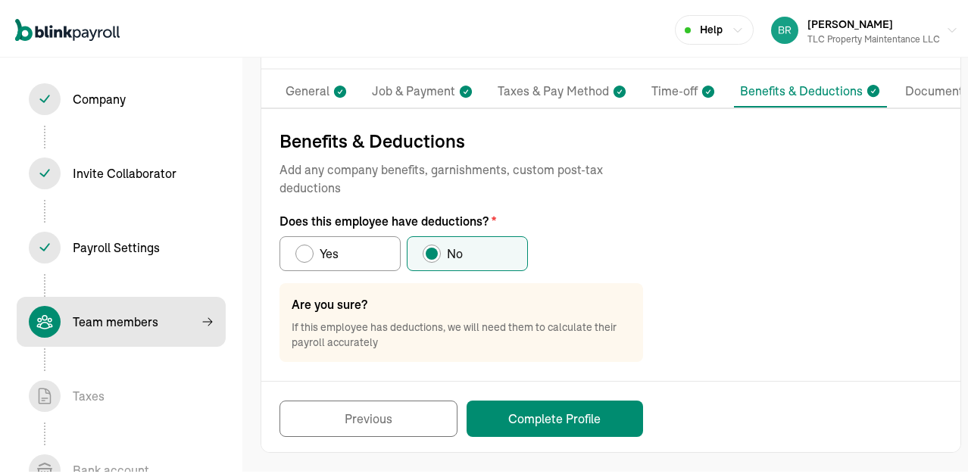
scroll to position [101, 0]
click at [542, 414] on button "Complete Profile" at bounding box center [555, 416] width 177 height 36
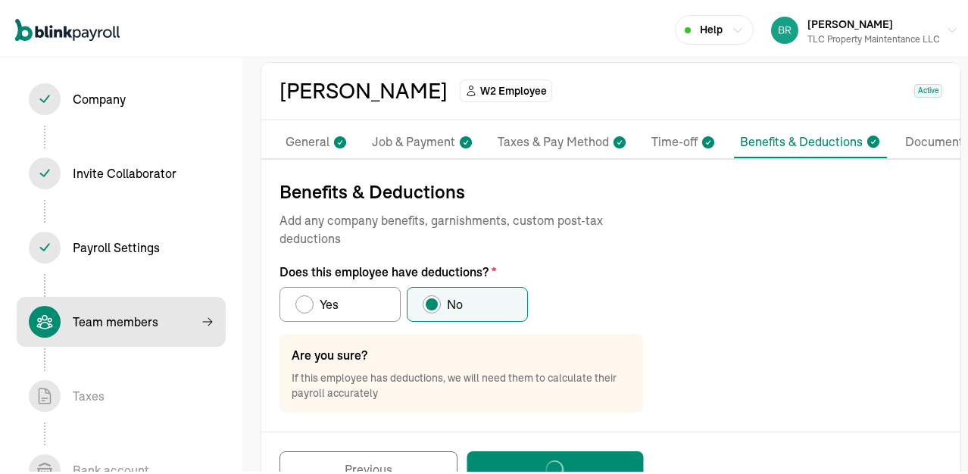
scroll to position [0, 0]
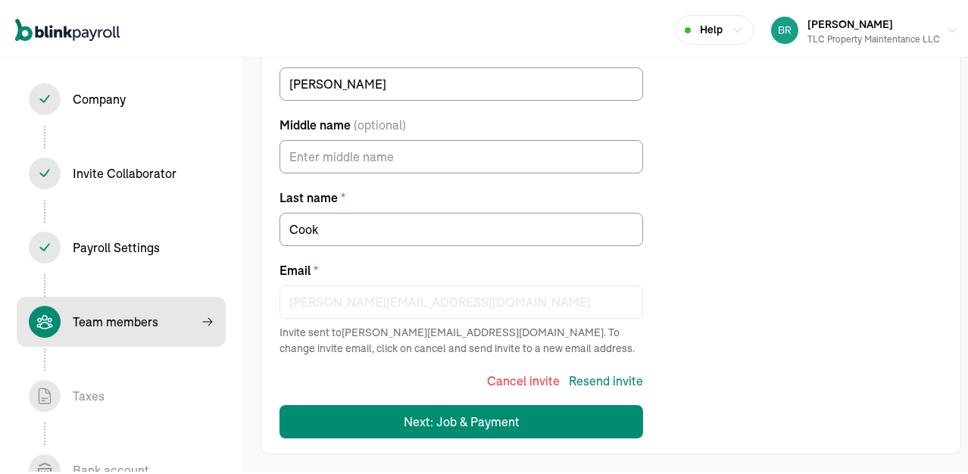
scroll to position [186, 0]
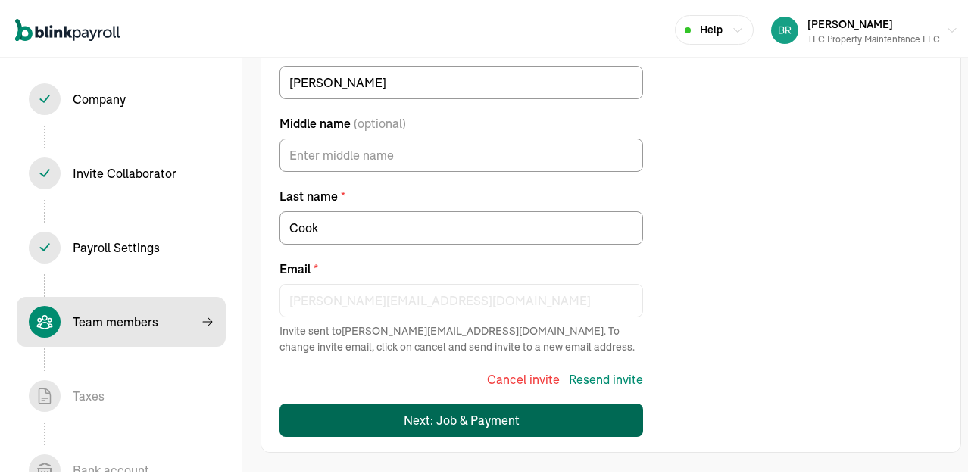
click at [518, 416] on button "Next: Job & Payment" at bounding box center [462, 417] width 364 height 33
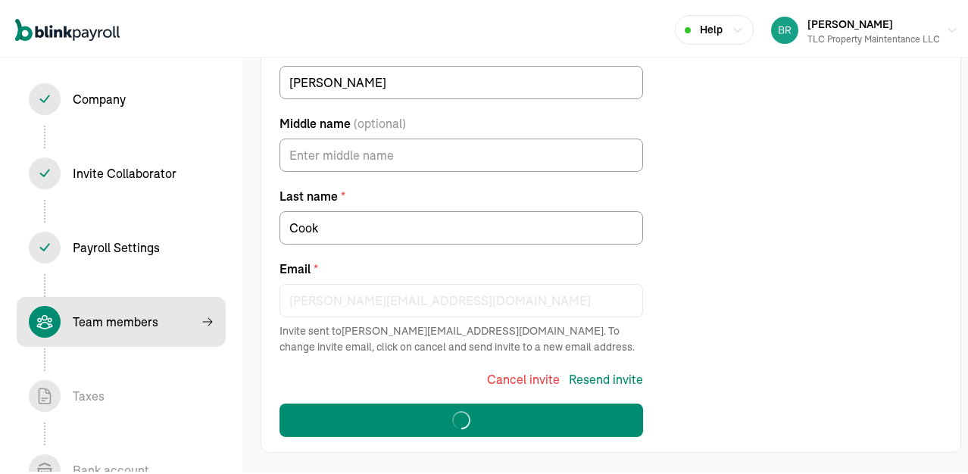
select select "565 Erie St"
select select "2"
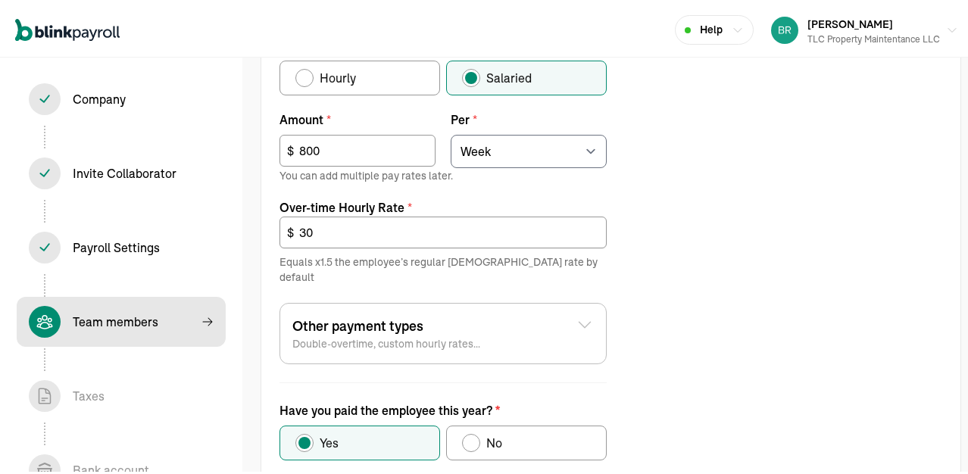
scroll to position [628, 0]
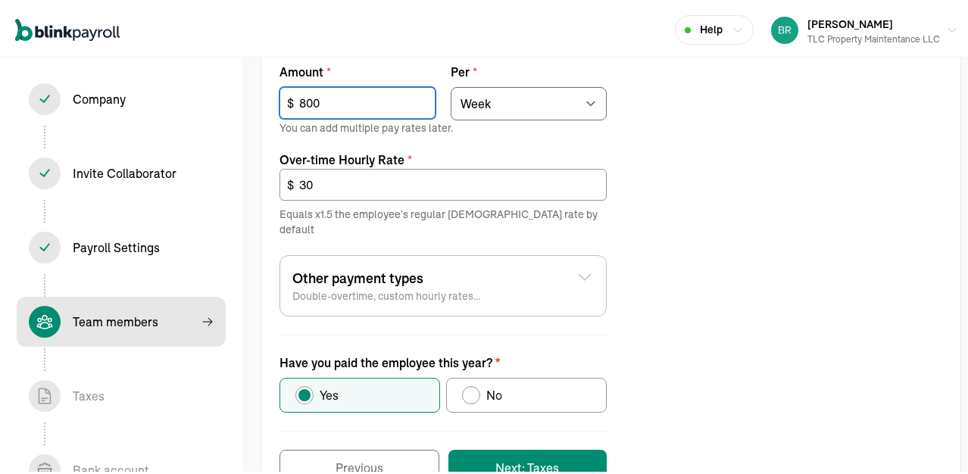
click at [326, 99] on input "800" at bounding box center [358, 100] width 156 height 32
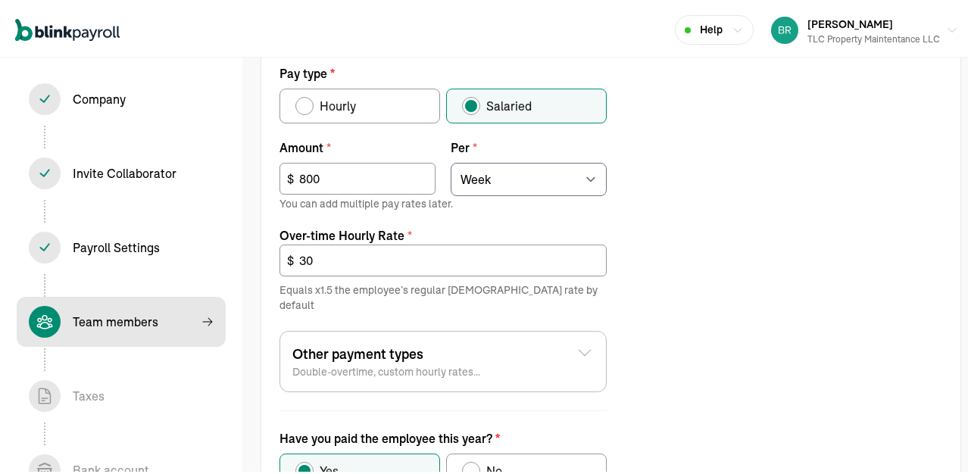
click at [313, 102] on div "Pay type" at bounding box center [305, 103] width 18 height 18
click at [307, 102] on input "Hourly" at bounding box center [301, 99] width 12 height 12
radio input "true"
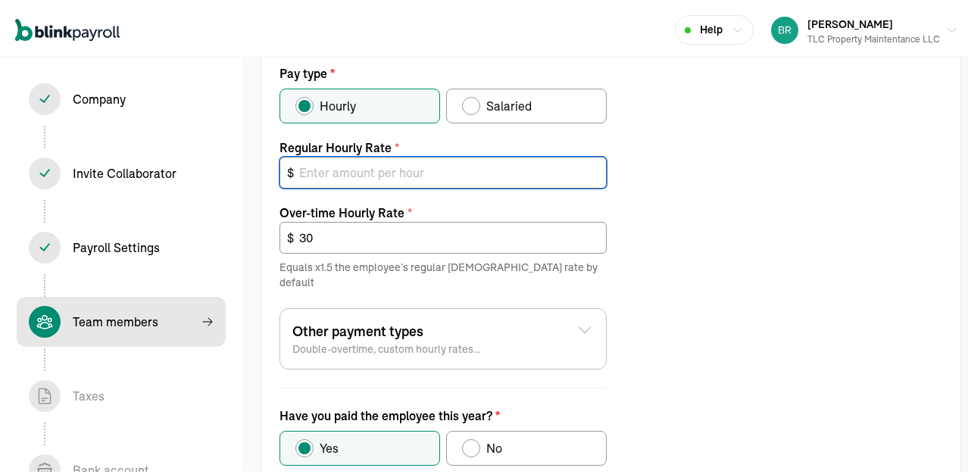
click at [330, 174] on input "text" at bounding box center [443, 170] width 327 height 32
click at [374, 172] on input "text" at bounding box center [443, 170] width 327 height 32
click at [314, 174] on input "text" at bounding box center [443, 170] width 327 height 32
type input "25"
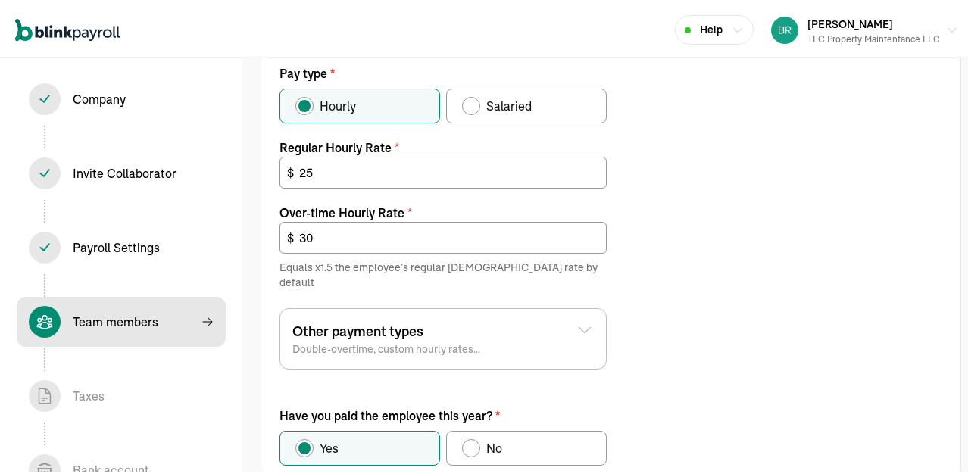
click at [680, 290] on div "Job details Job title (optional) Admin Hire date * 08/01/2024 Jul 2024 Mon Tue …" at bounding box center [610, 105] width 699 height 864
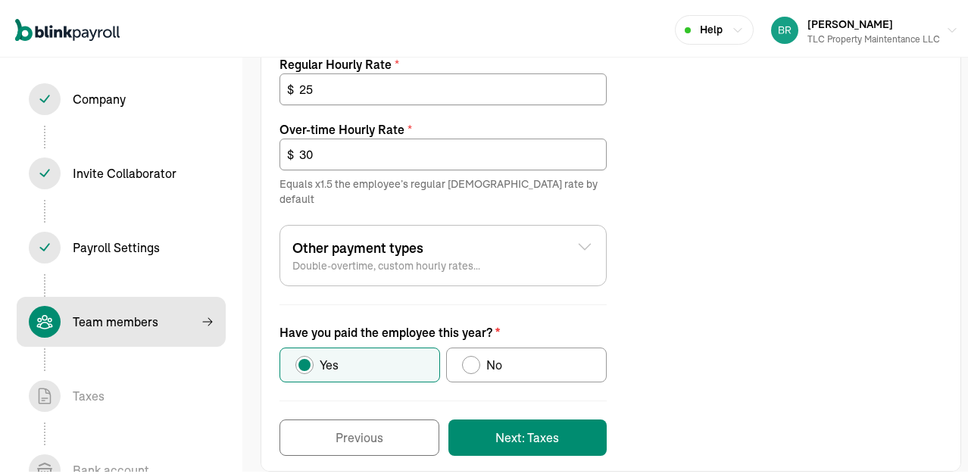
scroll to position [640, 0]
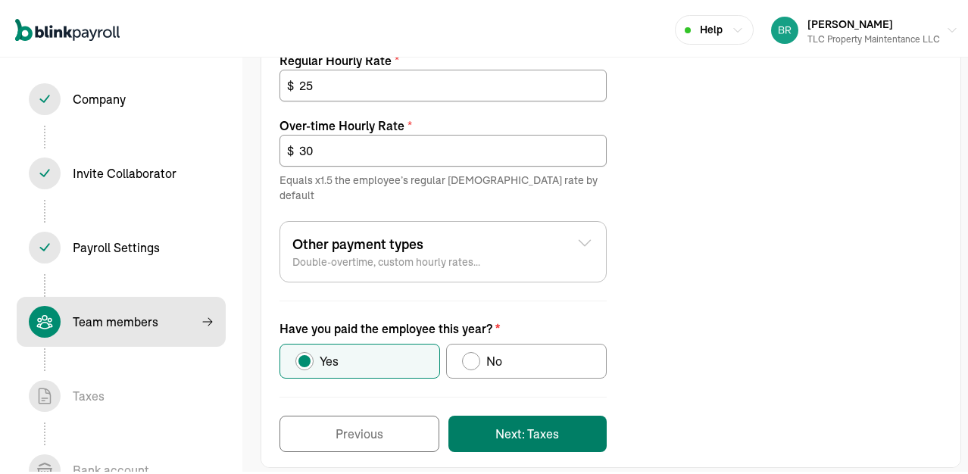
click at [530, 413] on button "Next: Taxes" at bounding box center [528, 431] width 158 height 36
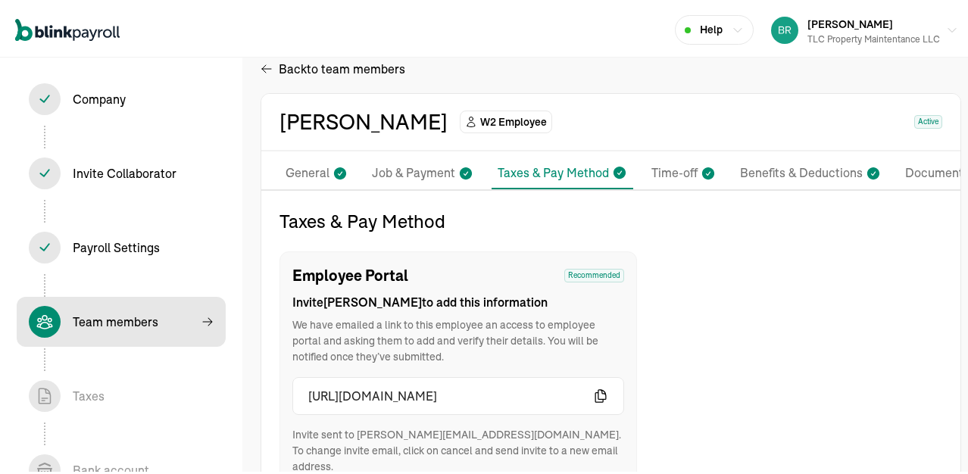
scroll to position [0, 0]
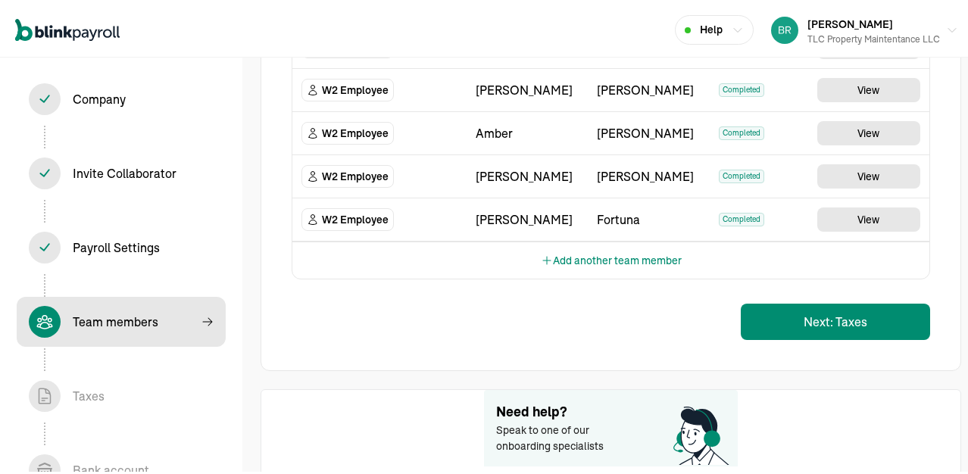
scroll to position [303, 0]
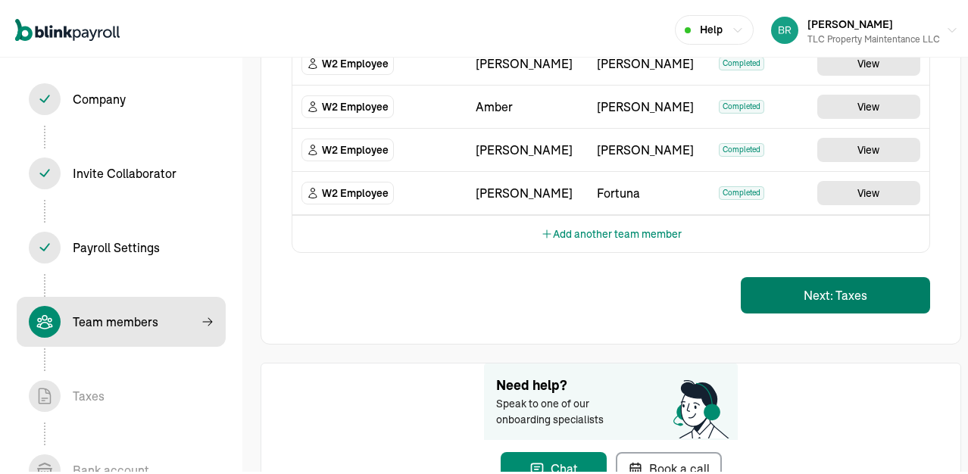
click at [804, 296] on button "Next: Taxes" at bounding box center [835, 292] width 189 height 36
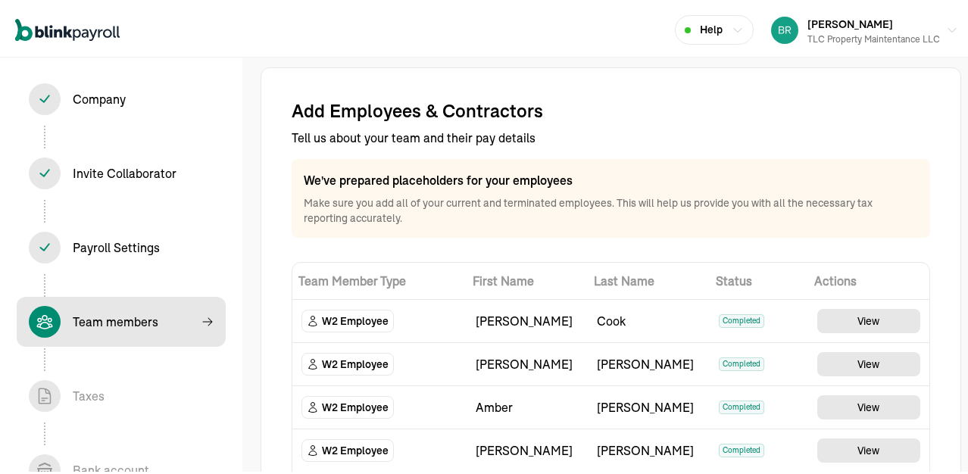
scroll to position [0, 0]
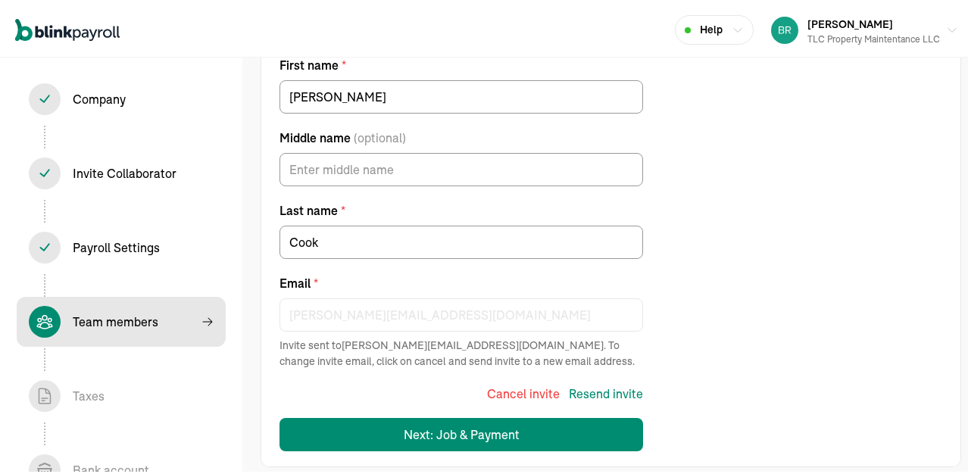
scroll to position [174, 0]
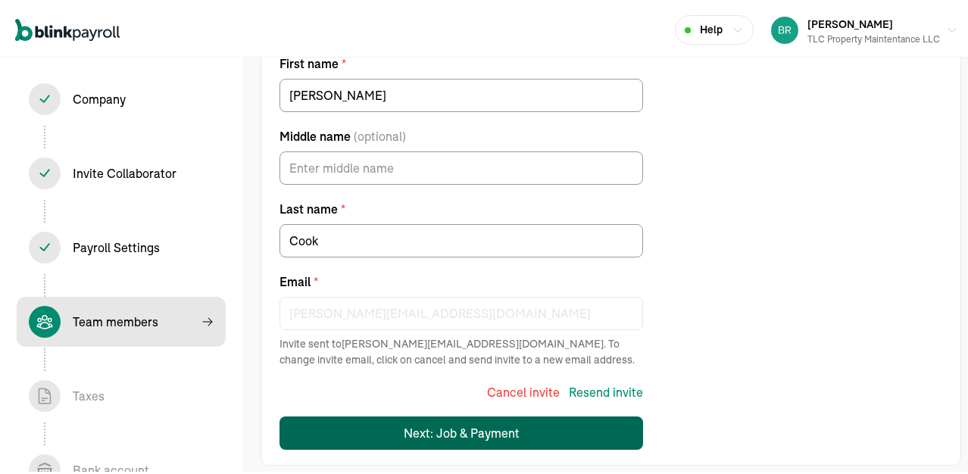
click at [509, 429] on div "Next: Job & Payment" at bounding box center [462, 430] width 116 height 18
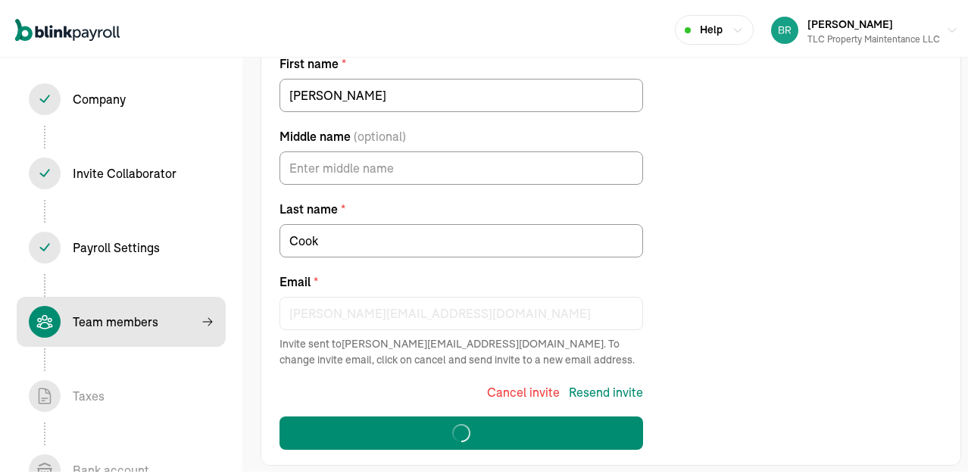
select select "565 Erie St"
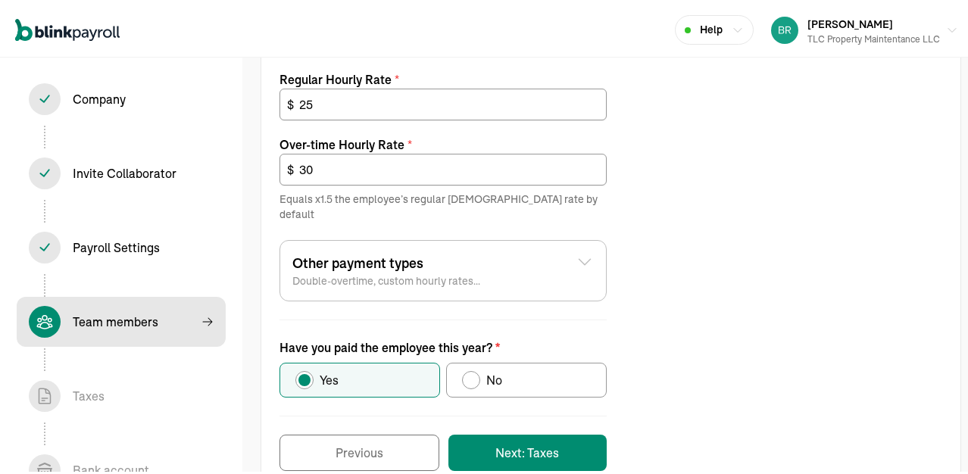
scroll to position [628, 0]
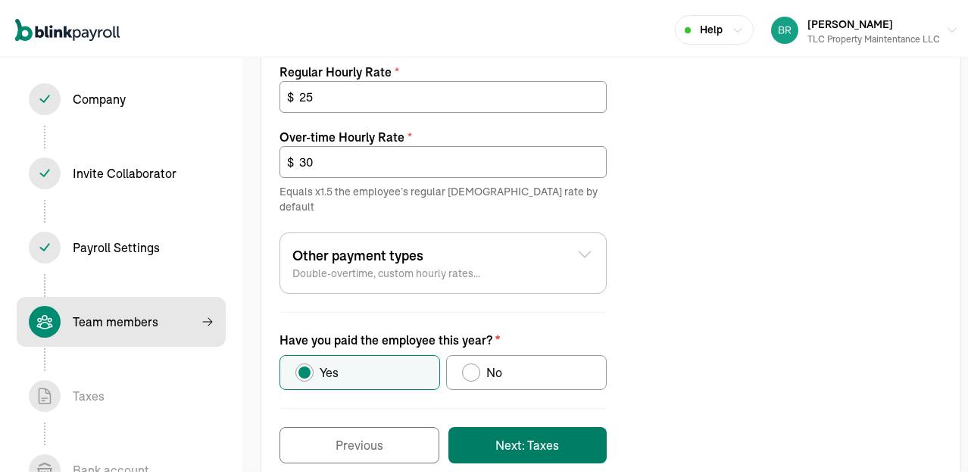
click at [511, 425] on button "Next: Taxes" at bounding box center [528, 442] width 158 height 36
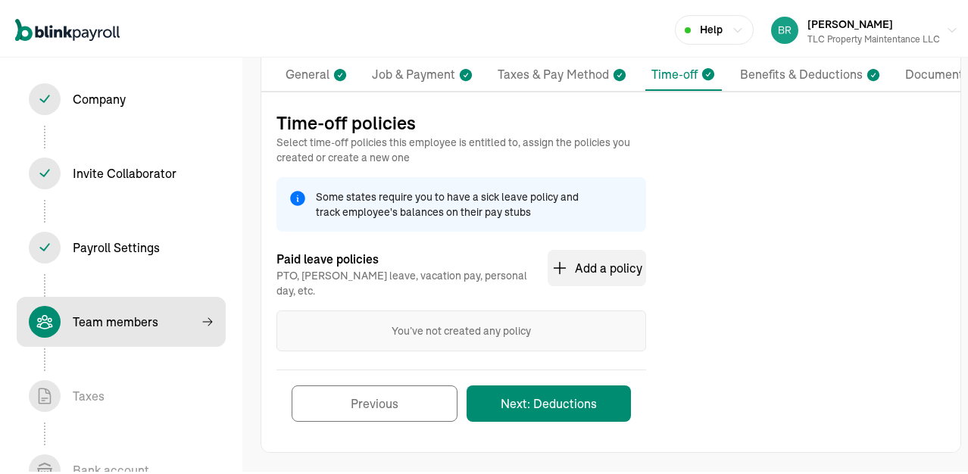
scroll to position [105, 0]
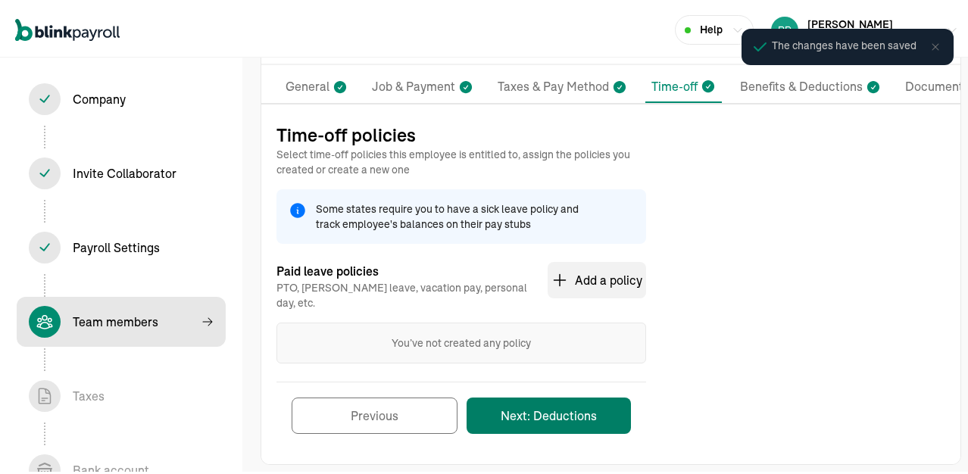
click at [575, 402] on button "Next: Deductions" at bounding box center [549, 413] width 164 height 36
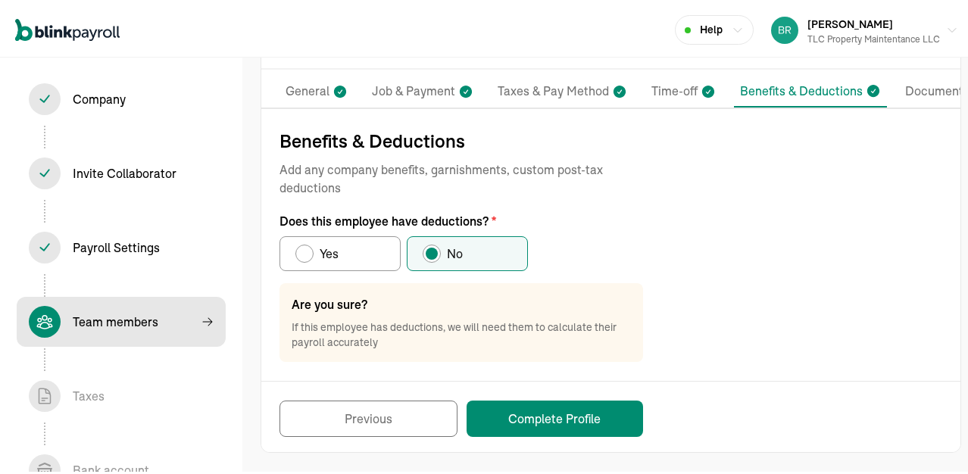
scroll to position [101, 0]
click at [525, 421] on button "Complete Profile" at bounding box center [555, 416] width 177 height 36
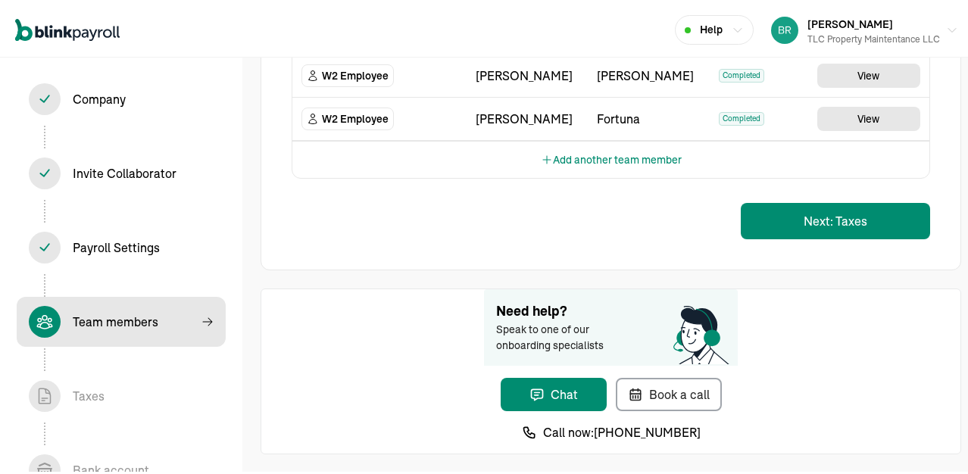
scroll to position [379, 0]
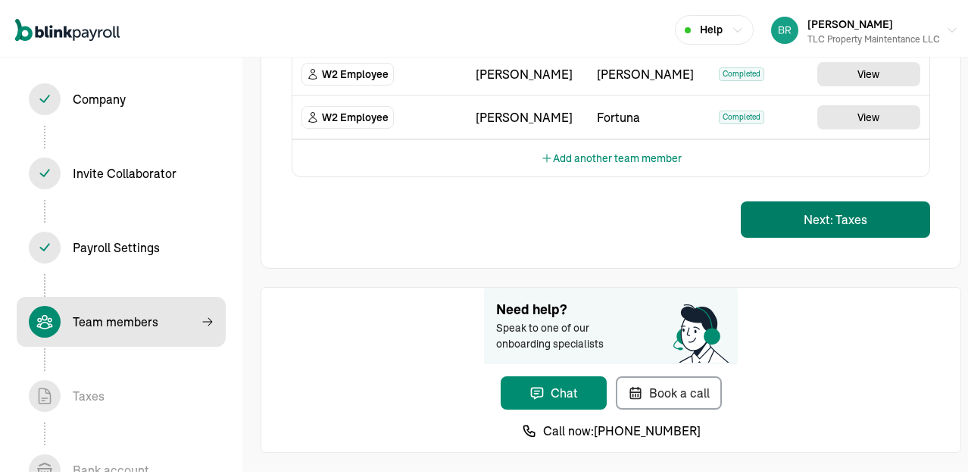
click at [835, 217] on button "Next: Taxes" at bounding box center [835, 217] width 189 height 36
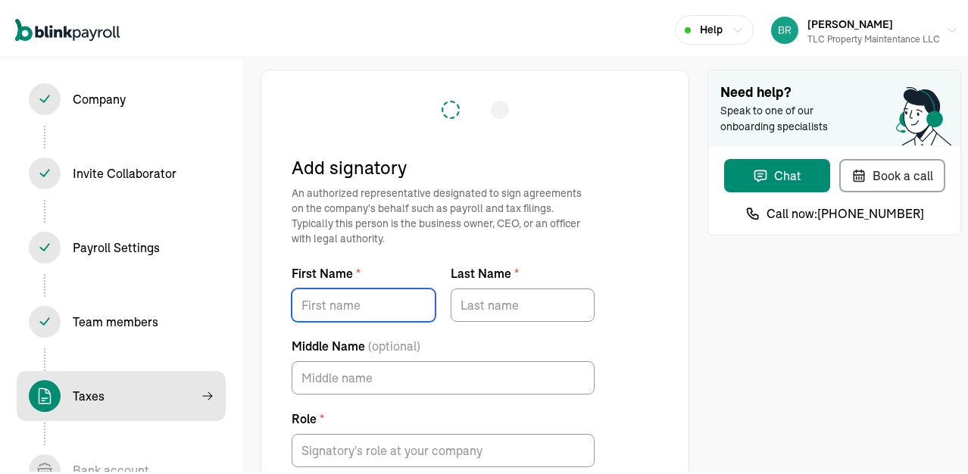
click at [390, 298] on input "First Name *" at bounding box center [364, 302] width 144 height 33
type input "Brian"
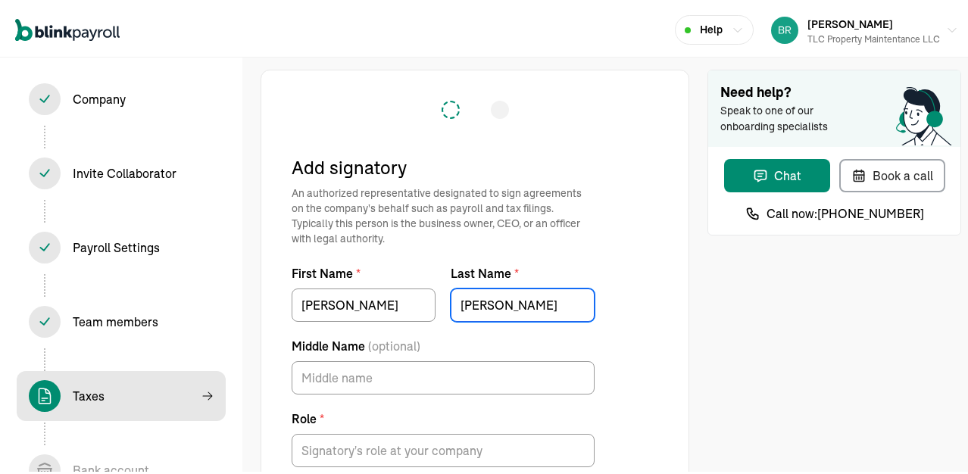
type input "Tobola"
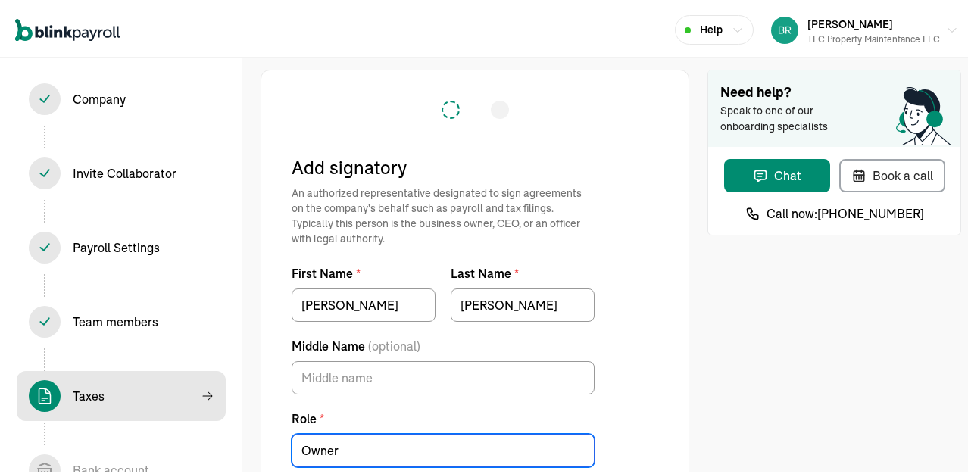
type input "Owner"
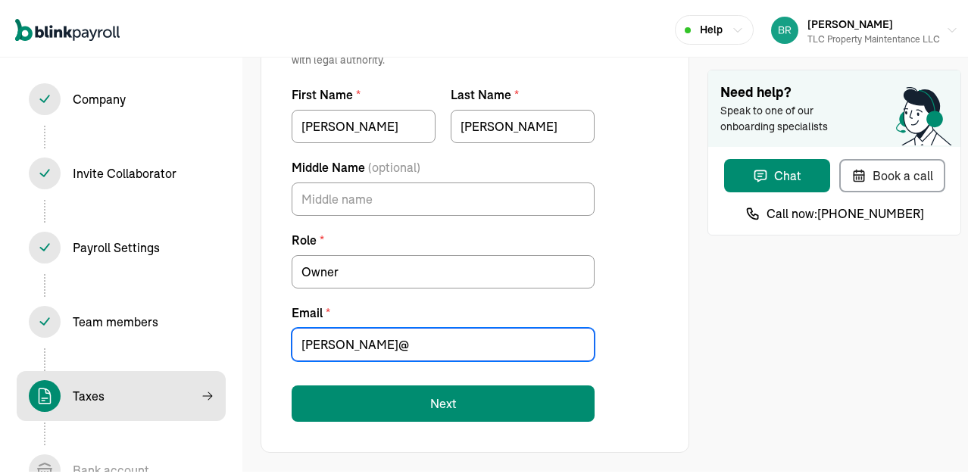
type input "Brian@tlc-olean.com"
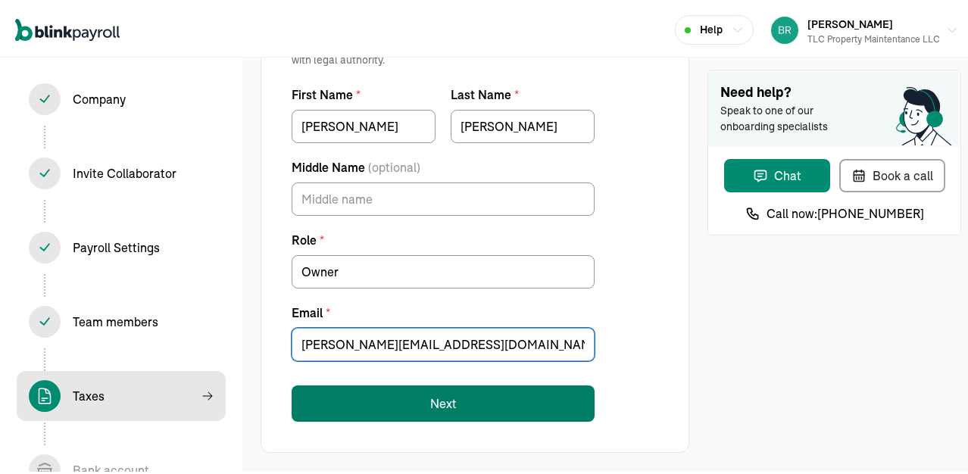
click at [436, 398] on button "Next" at bounding box center [443, 401] width 303 height 36
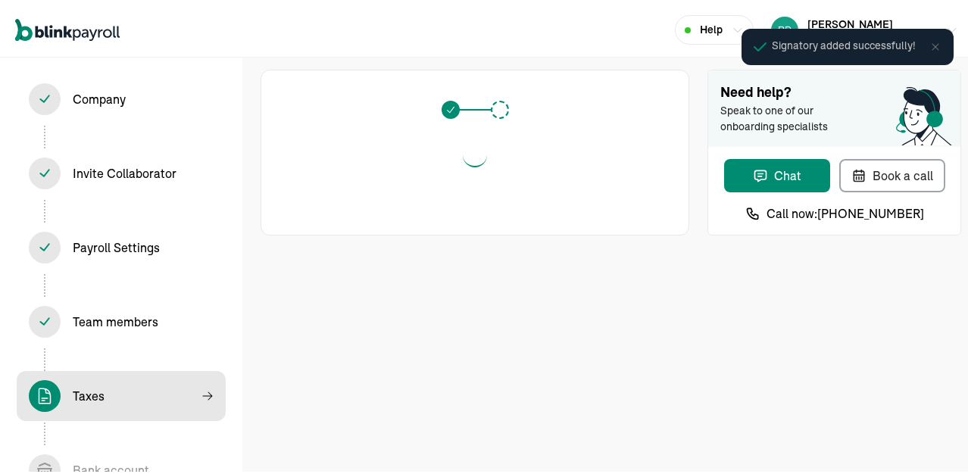
scroll to position [0, 0]
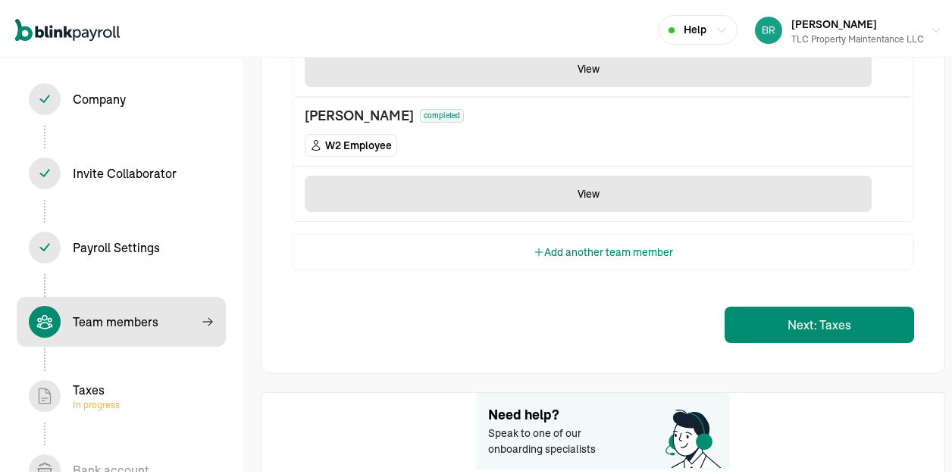
scroll to position [682, 0]
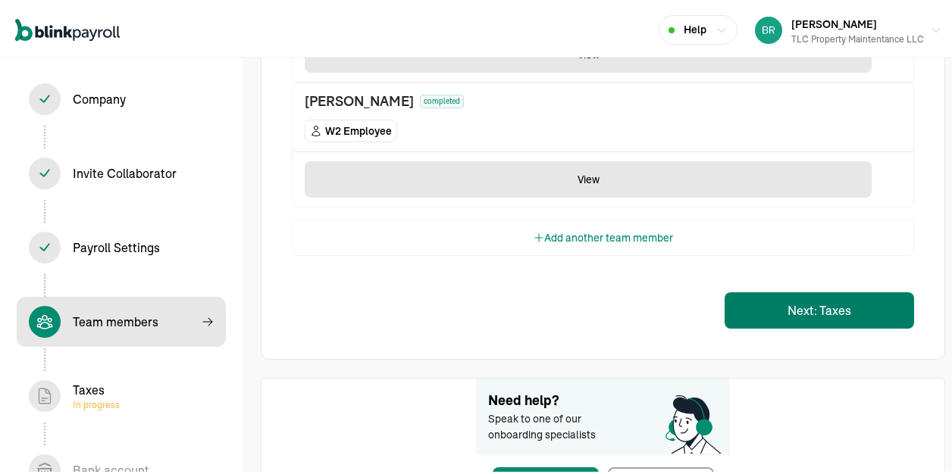
click at [781, 309] on button "Next: Taxes" at bounding box center [818, 307] width 189 height 36
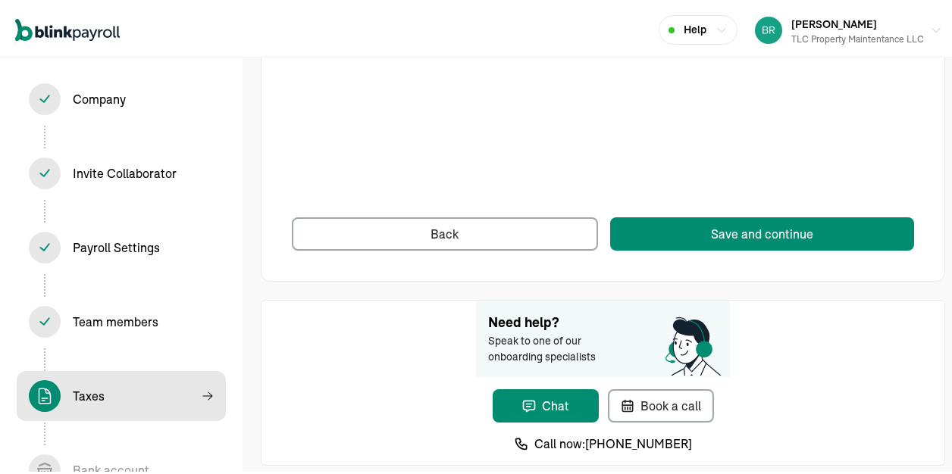
scroll to position [113, 0]
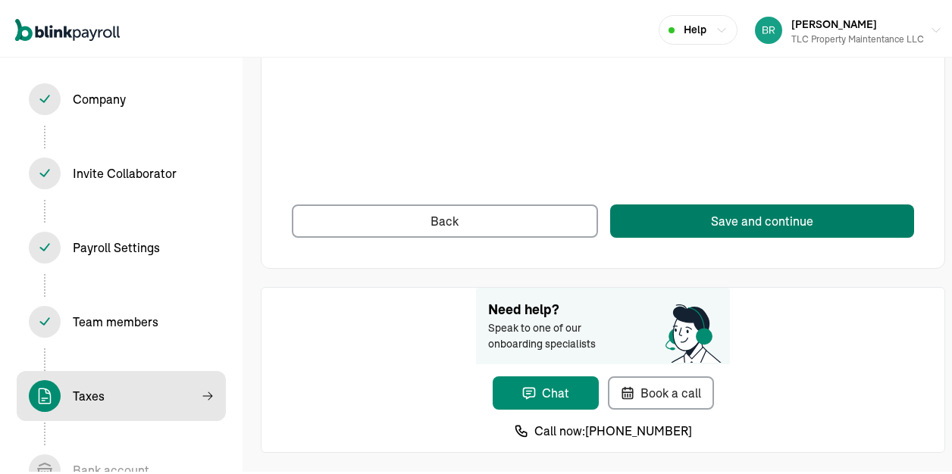
click at [725, 214] on div "Save and continue" at bounding box center [762, 218] width 102 height 18
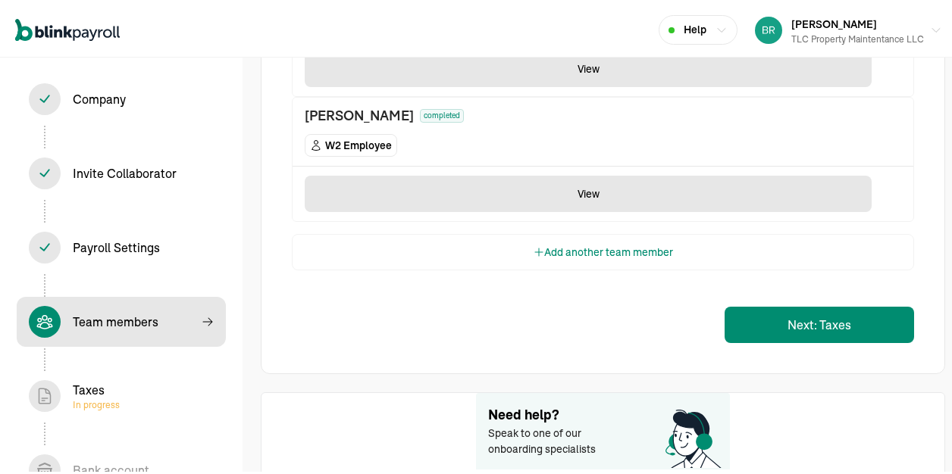
scroll to position [682, 0]
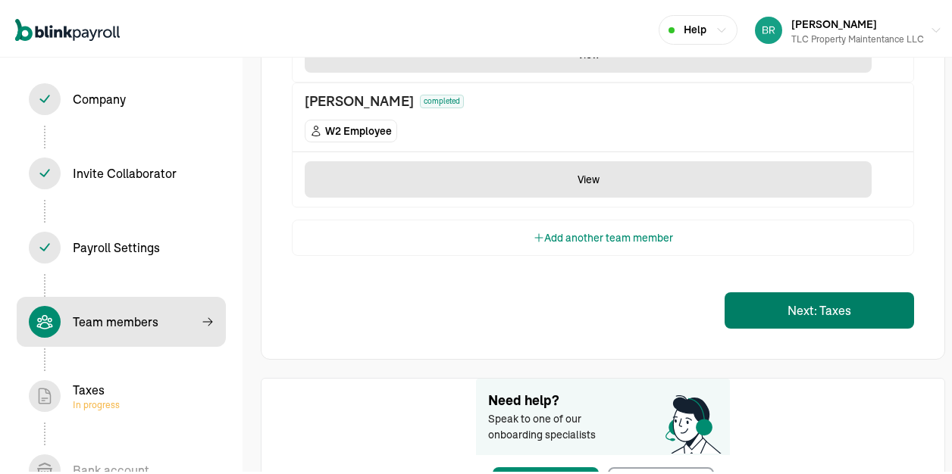
click at [781, 309] on button "Next: Taxes" at bounding box center [818, 307] width 189 height 36
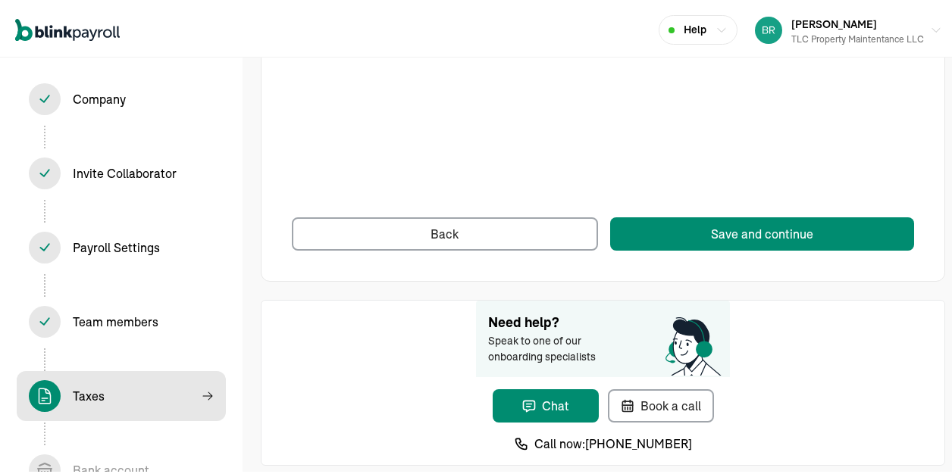
scroll to position [113, 0]
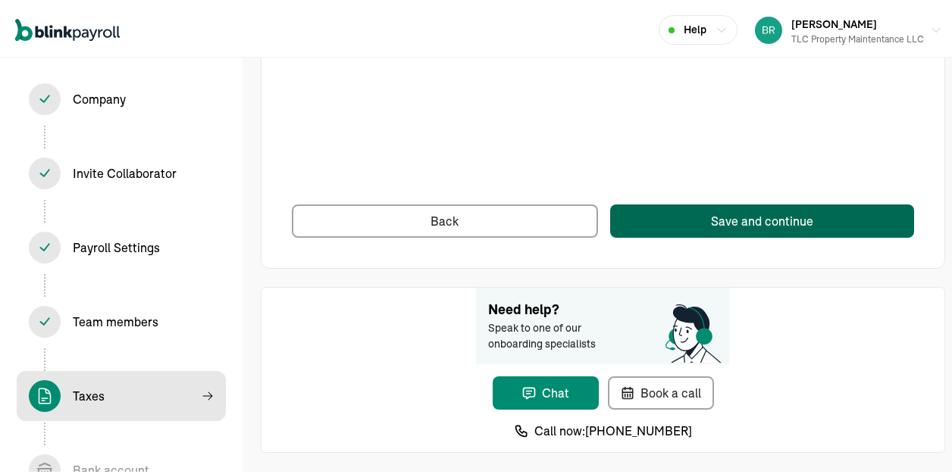
click at [725, 214] on div "Save and continue" at bounding box center [762, 218] width 102 height 18
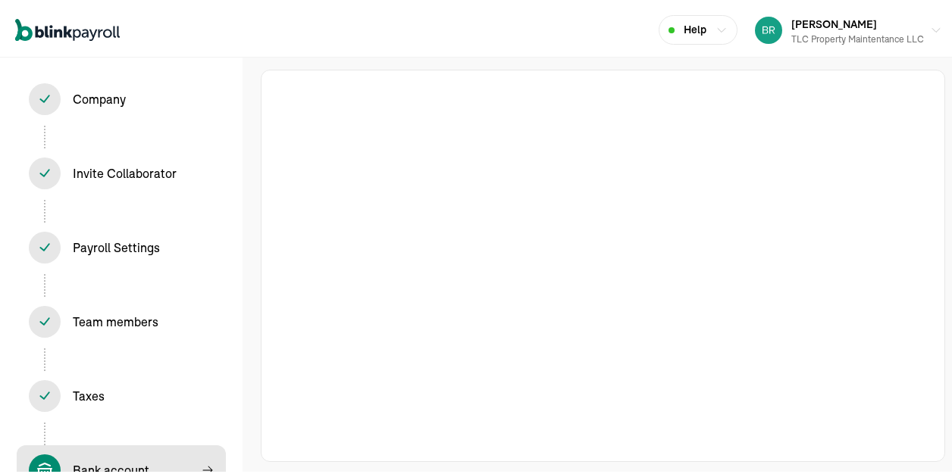
click at [908, 310] on div at bounding box center [603, 263] width 684 height 393
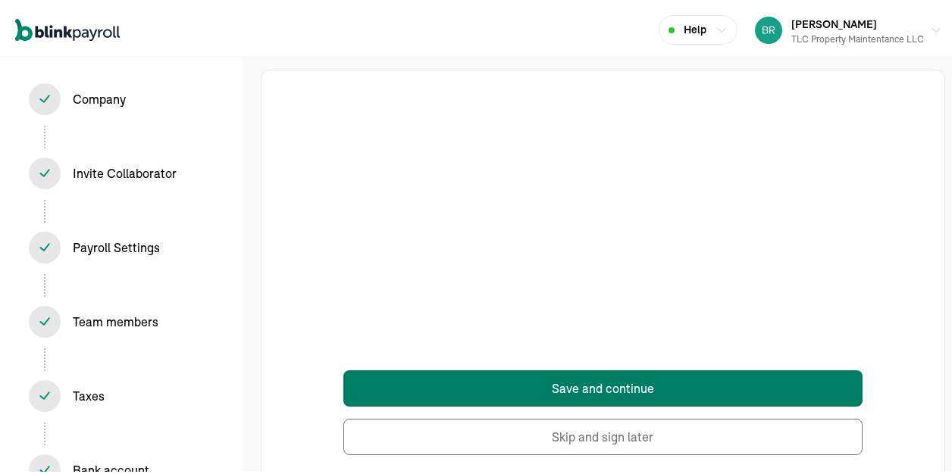
click at [582, 380] on button "Save and continue" at bounding box center [602, 386] width 518 height 36
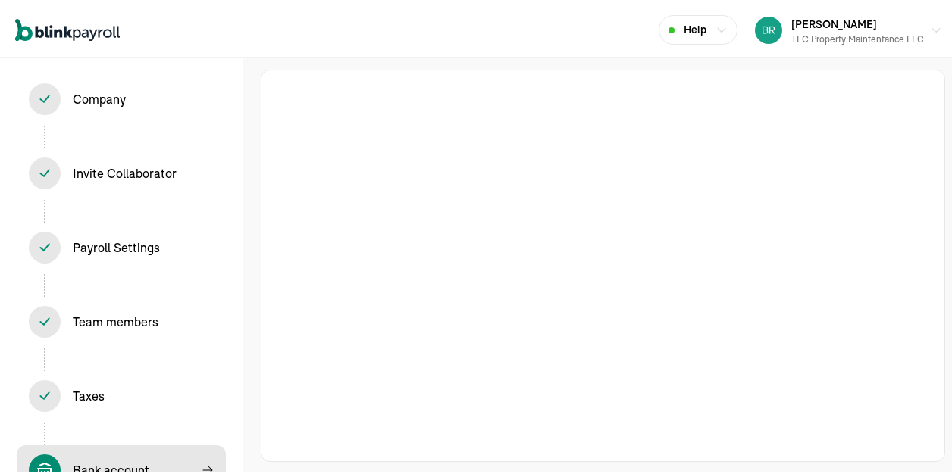
click at [908, 310] on div at bounding box center [603, 263] width 684 height 393
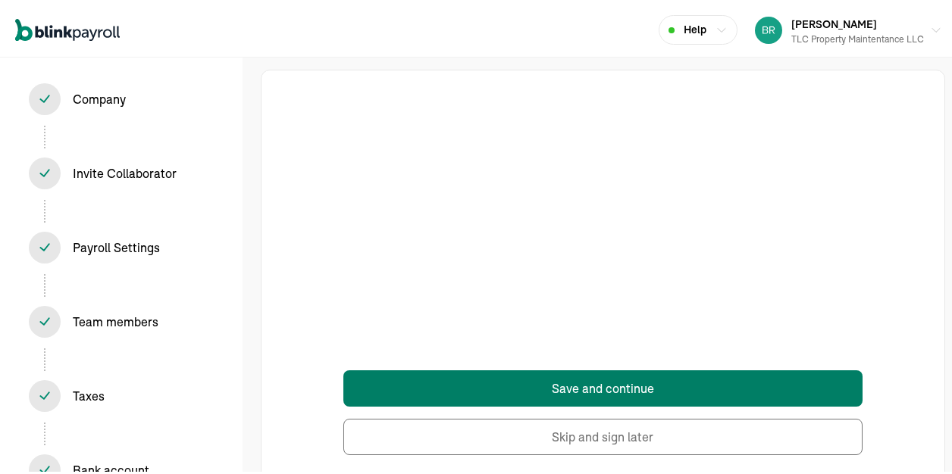
click at [582, 380] on button "Save and continue" at bounding box center [602, 386] width 518 height 36
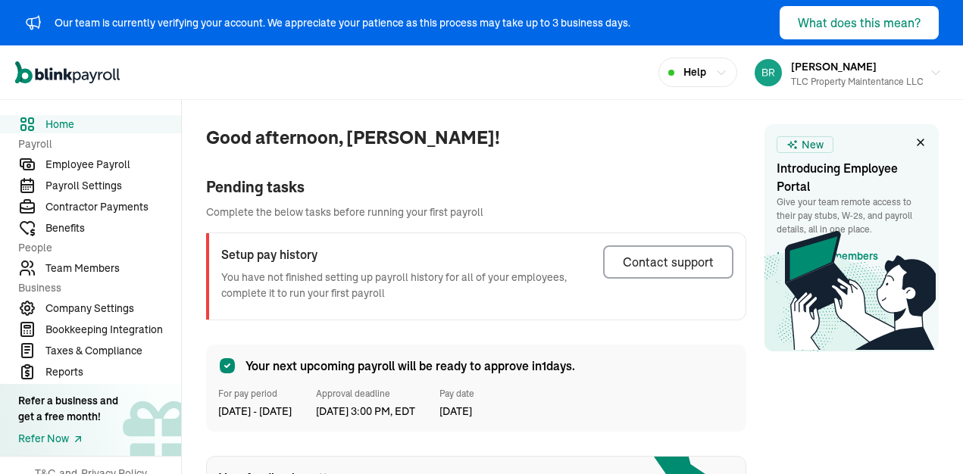
scroll to position [192, 0]
